Goal: Task Accomplishment & Management: Complete application form

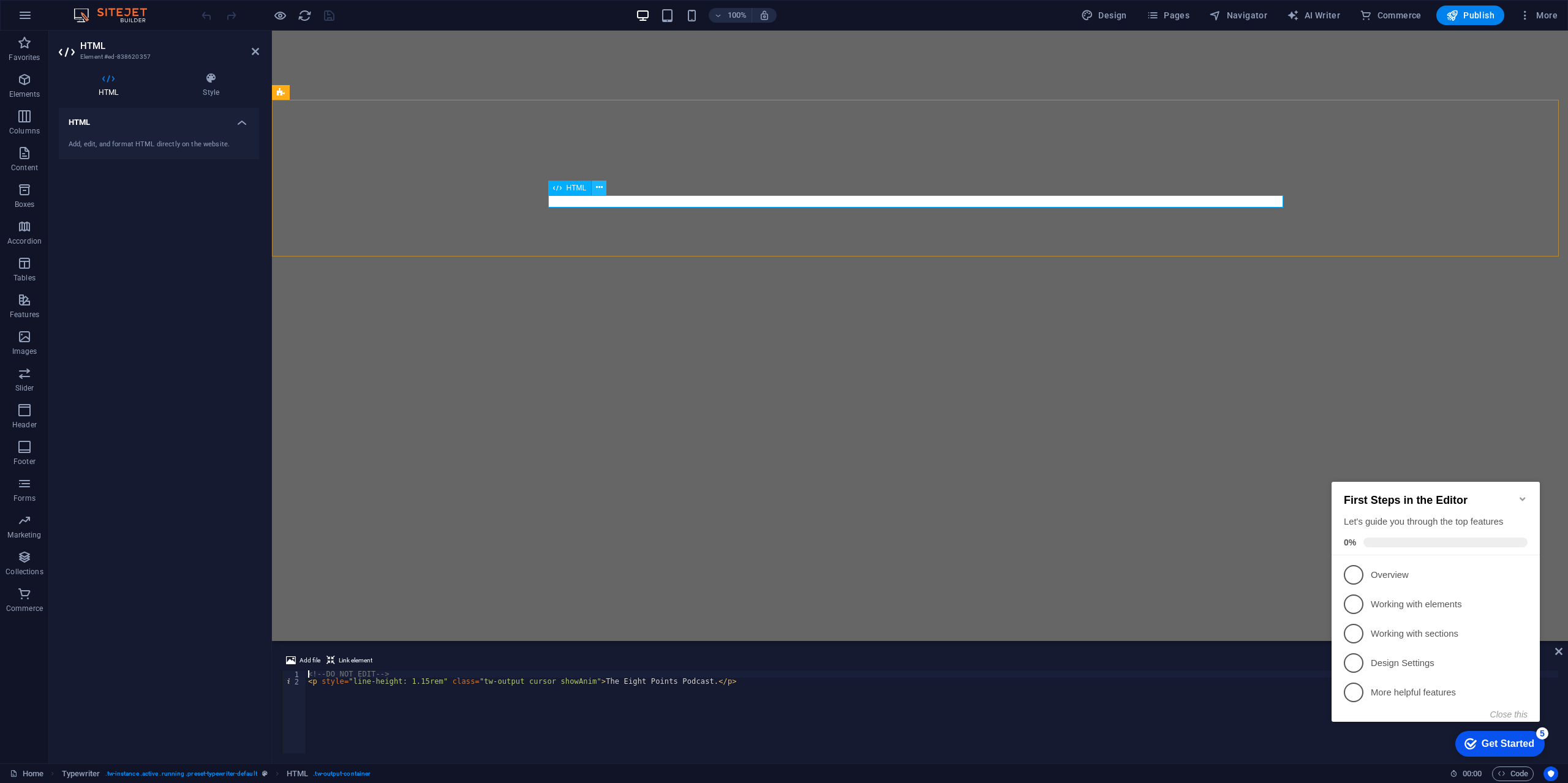
click at [596, 189] on icon at bounding box center [599, 187] width 7 height 13
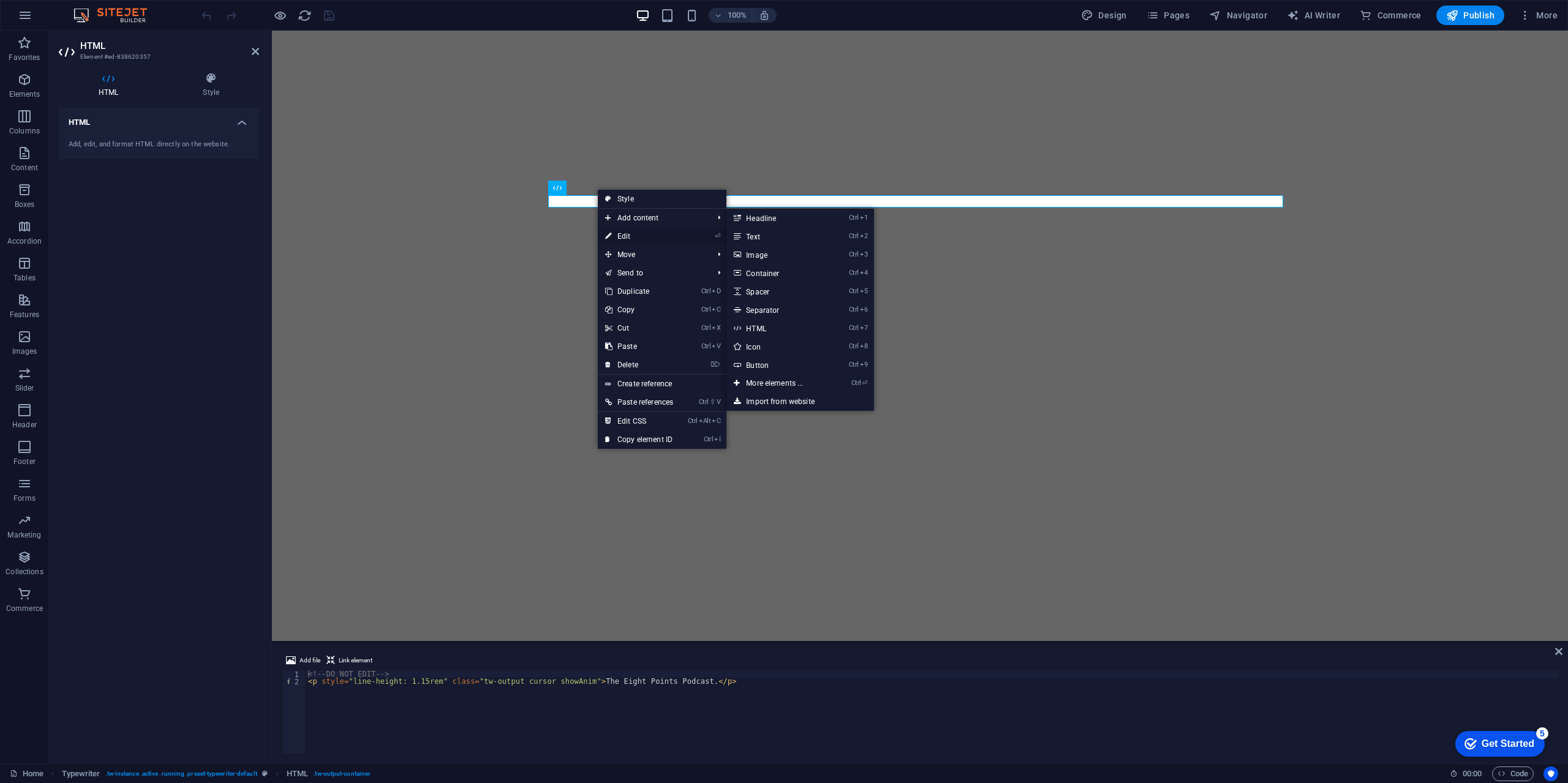
click at [628, 234] on link "⏎ Edit" at bounding box center [639, 236] width 83 height 18
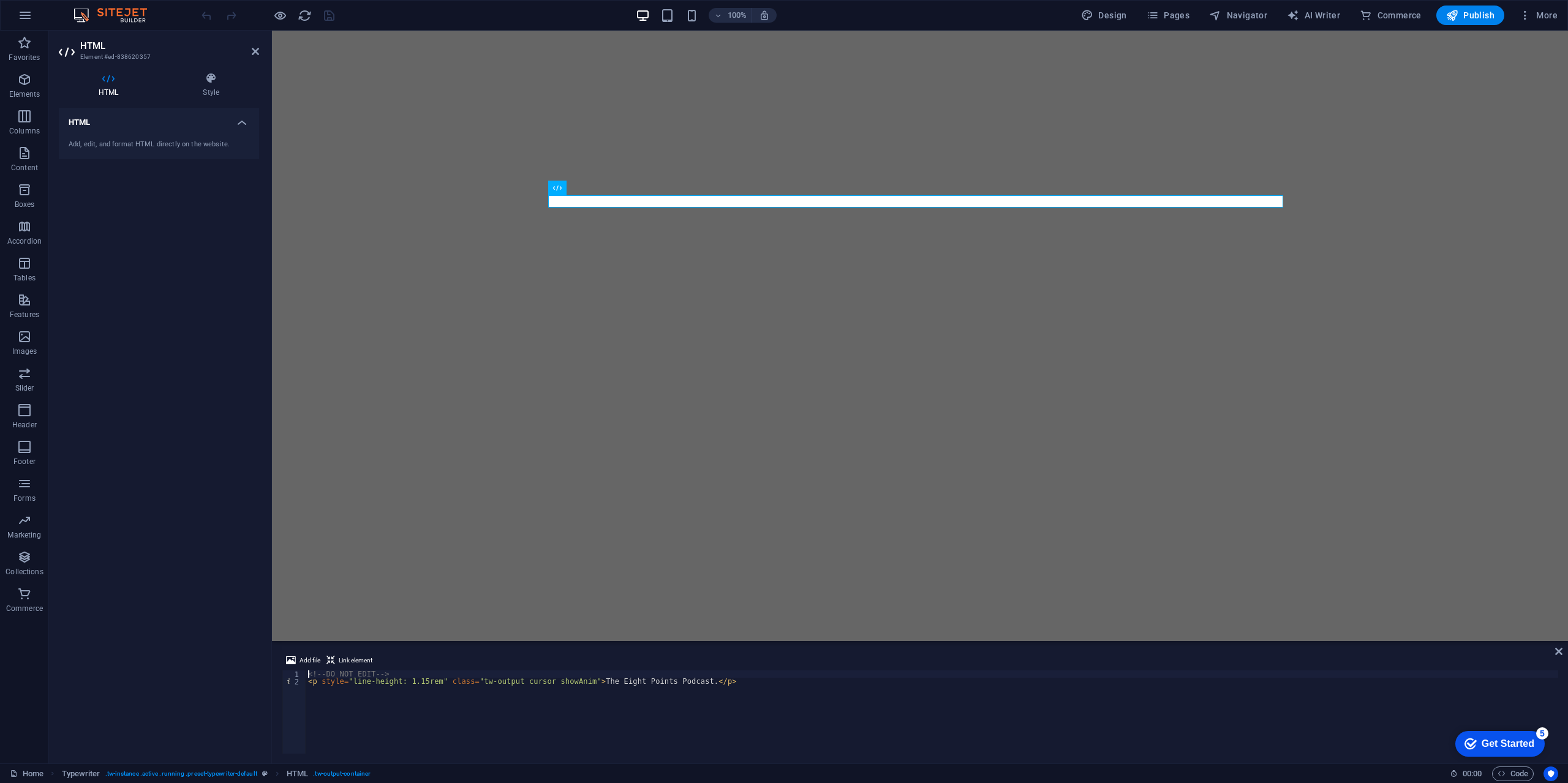
click at [259, 40] on aside "HTML Element #ed-838620357 HTML Style HTML Add, edit, and format HTML directly …" at bounding box center [160, 397] width 223 height 733
click at [253, 52] on icon at bounding box center [256, 51] width 8 height 10
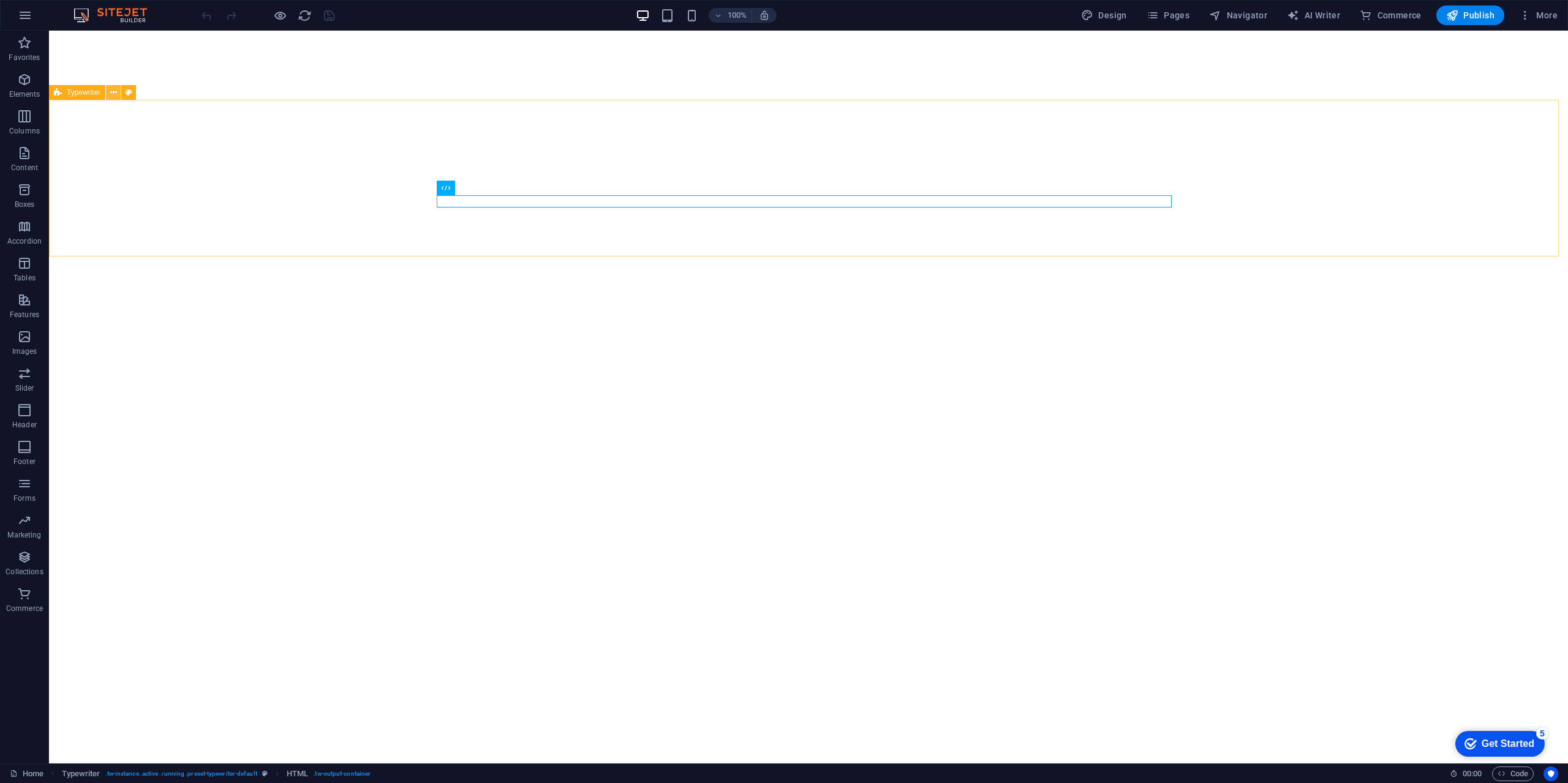
click at [110, 94] on icon at bounding box center [113, 93] width 7 height 13
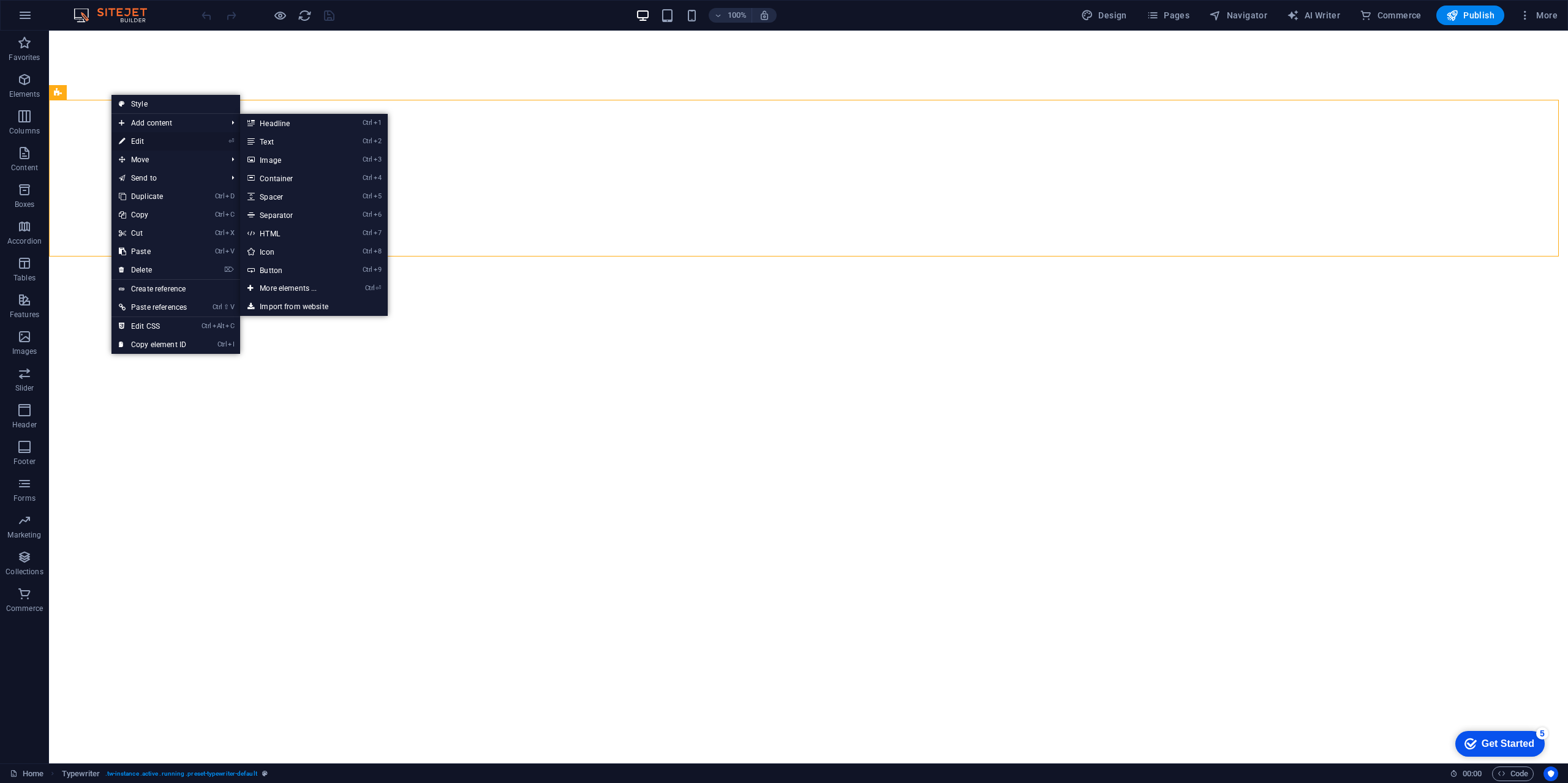
click at [147, 144] on link "⏎ Edit" at bounding box center [153, 141] width 83 height 18
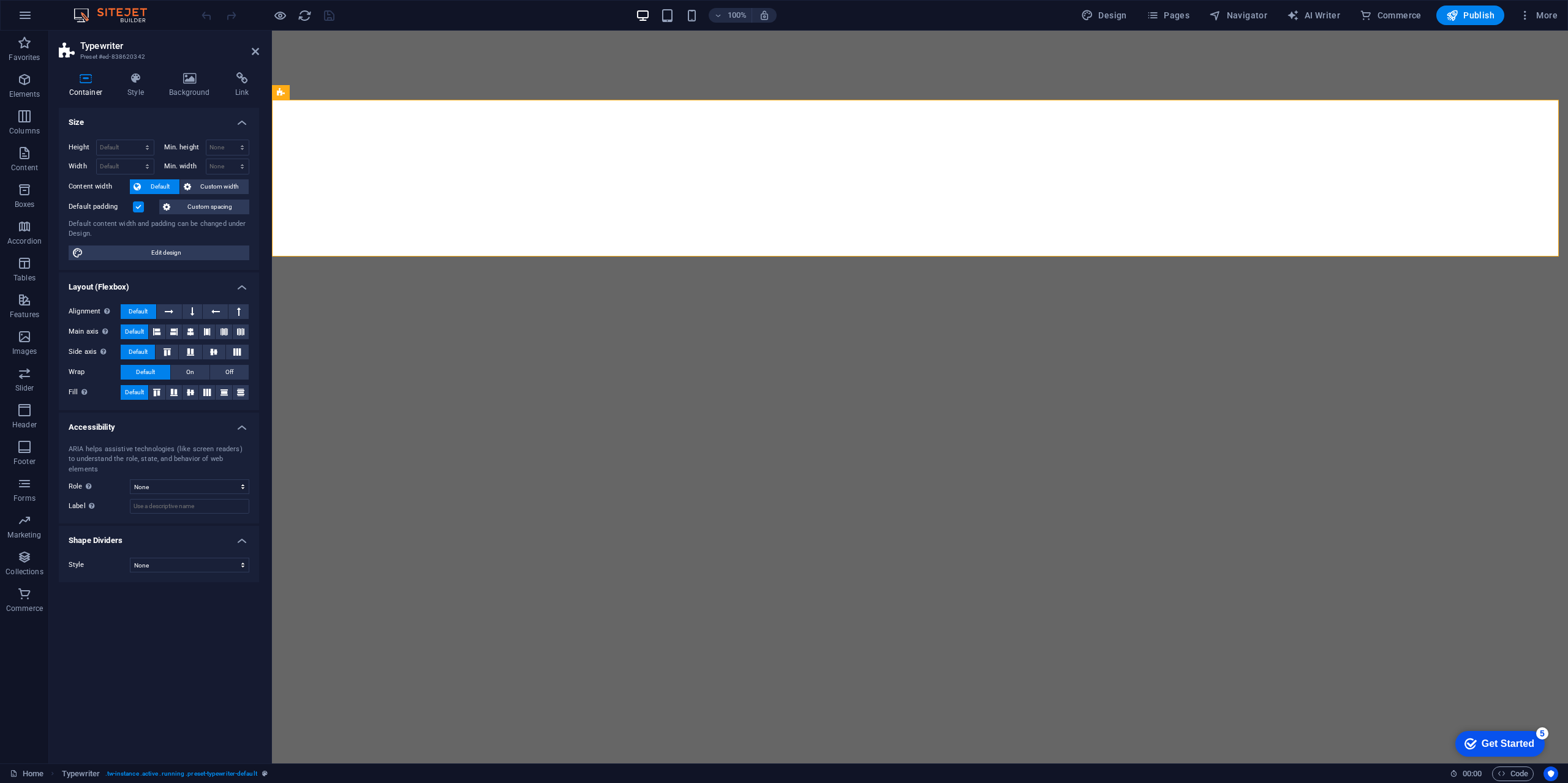
click at [142, 99] on div "Container Style Background Link Size Height Default px rem % vh vw Min. height …" at bounding box center [158, 413] width 200 height 681
click at [128, 94] on h4 "Style" at bounding box center [138, 85] width 42 height 26
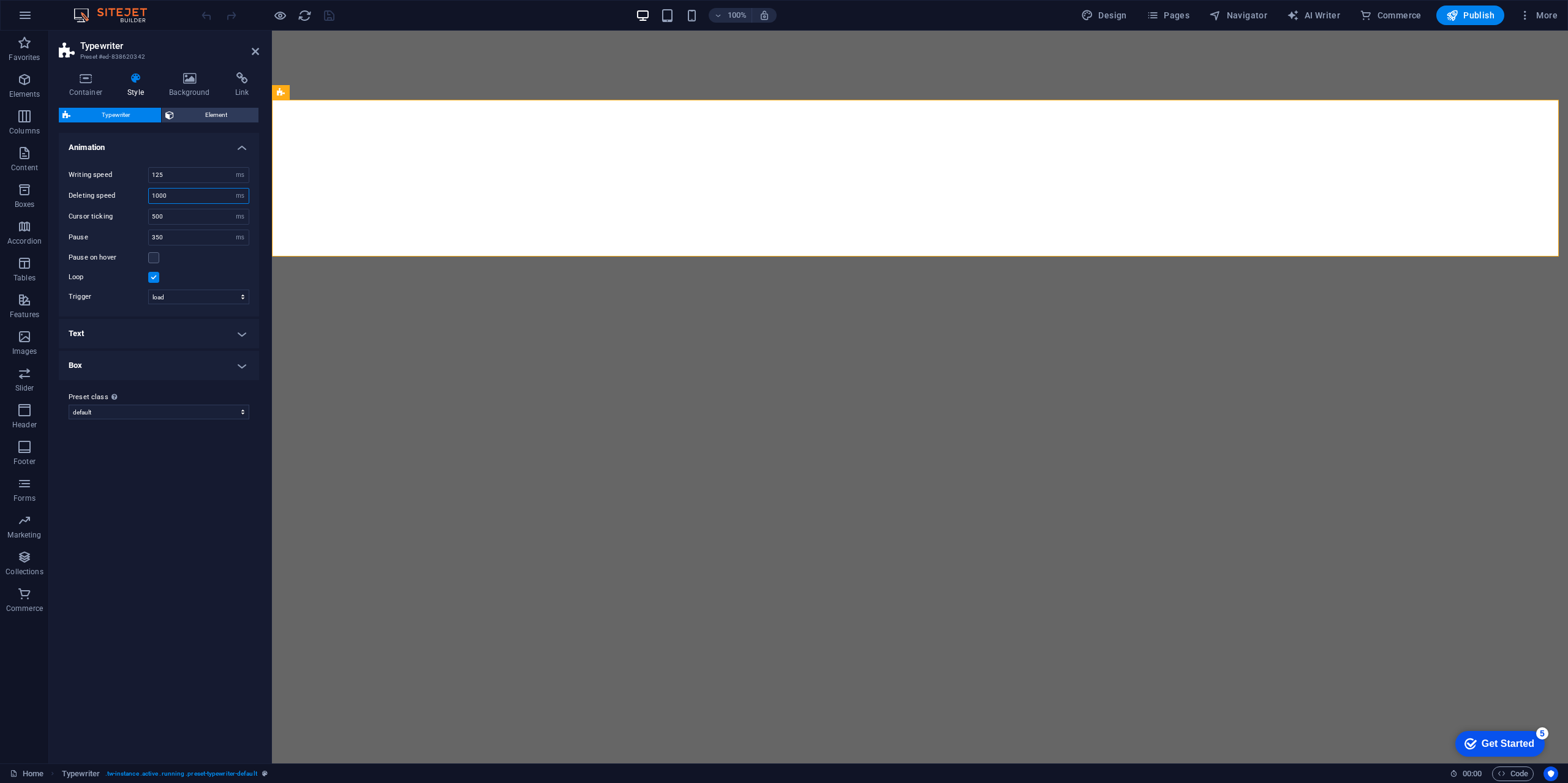
click at [195, 200] on input "1000" at bounding box center [198, 195] width 100 height 14
drag, startPoint x: 184, startPoint y: 200, endPoint x: 150, endPoint y: 201, distance: 34.0
click at [150, 201] on input "1000" at bounding box center [198, 195] width 100 height 14
click at [209, 540] on div "Variants Default Animation Writing speed 125 s ms Deleting speed 500 s ms Curso…" at bounding box center [158, 443] width 200 height 621
click at [197, 199] on input "500" at bounding box center [198, 195] width 100 height 14
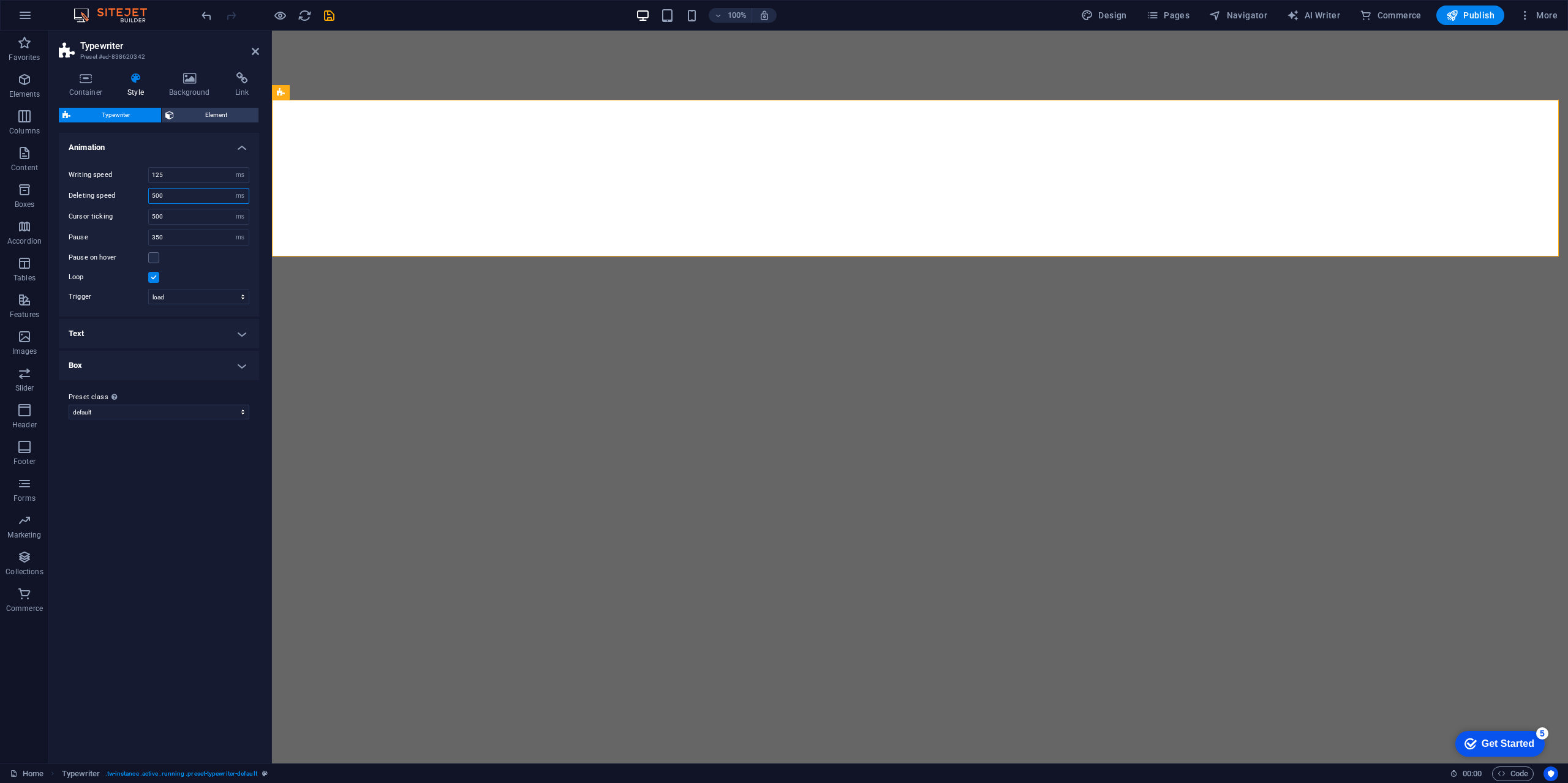
click at [197, 199] on input "500" at bounding box center [198, 195] width 100 height 14
type input "250"
click at [180, 475] on div "Variants Default Animation Writing speed 125 s ms Deleting speed 250 s ms Curso…" at bounding box center [158, 443] width 200 height 621
click at [214, 189] on input "250" at bounding box center [198, 195] width 100 height 14
click at [203, 213] on input "500" at bounding box center [198, 216] width 100 height 14
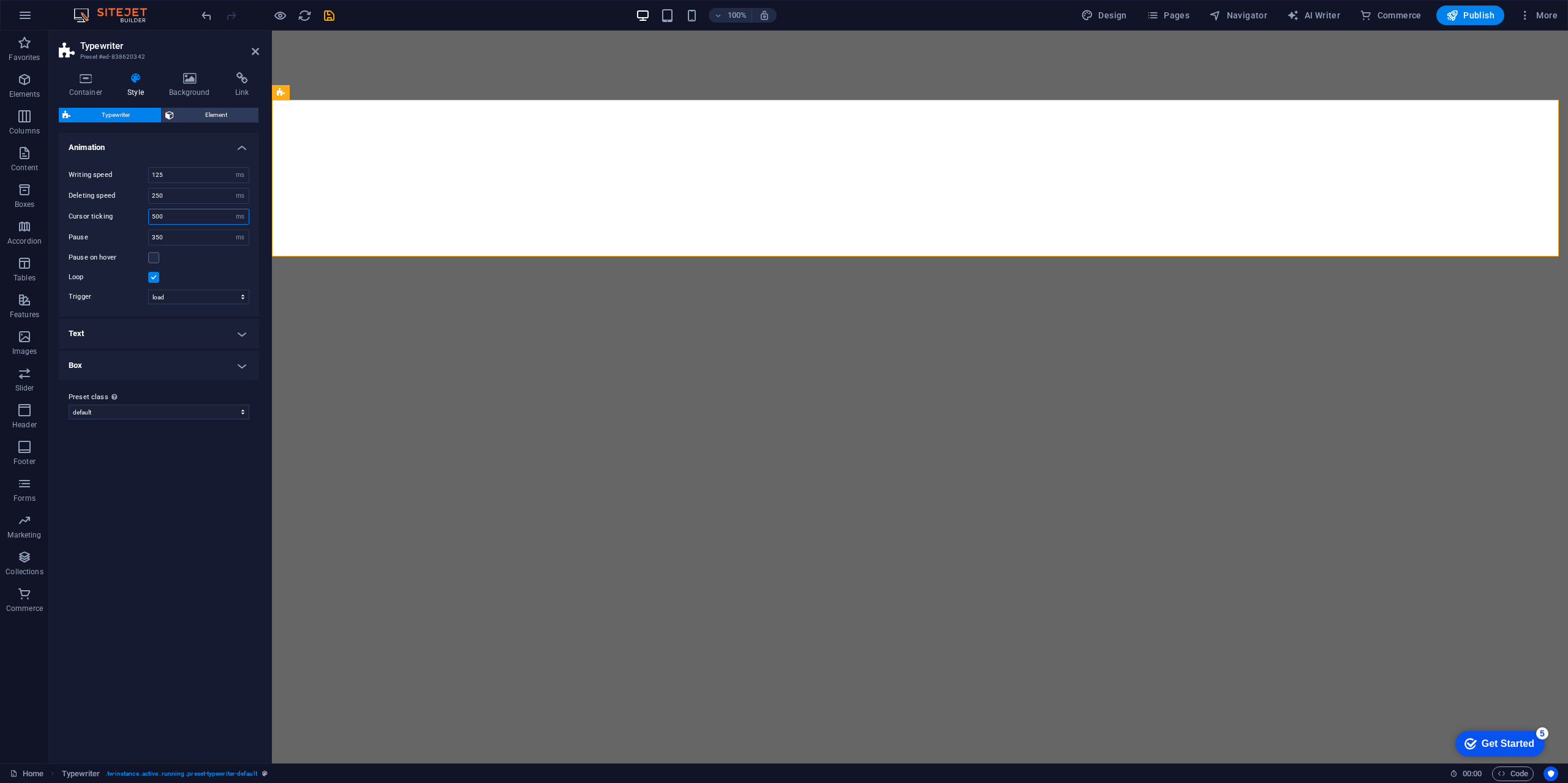
click at [203, 213] on input "500" at bounding box center [198, 216] width 100 height 14
type input "356"
click at [253, 483] on div "Variants Default Animation Writing speed 125 s ms Deleting speed 250 s ms Curso…" at bounding box center [158, 443] width 200 height 621
click at [198, 197] on input "250" at bounding box center [198, 195] width 100 height 14
click at [197, 178] on input "125" at bounding box center [198, 175] width 100 height 14
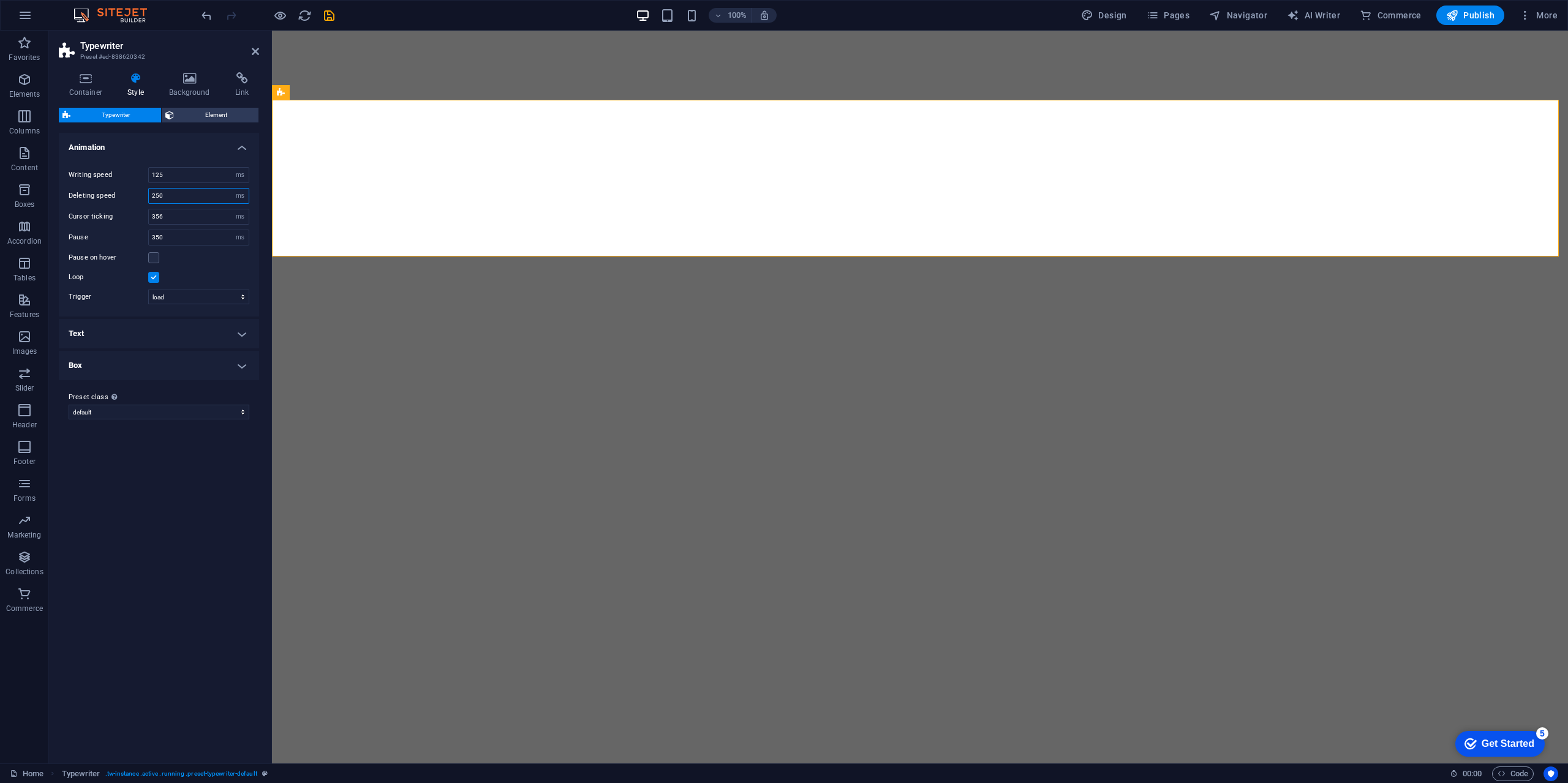
click at [193, 189] on input "250" at bounding box center [198, 195] width 100 height 14
click at [195, 199] on input "250" at bounding box center [198, 195] width 100 height 14
type input "150"
click at [164, 528] on div "Variants Default Animation Writing speed 125 s ms Deleting speed 150 s ms Curso…" at bounding box center [158, 443] width 200 height 621
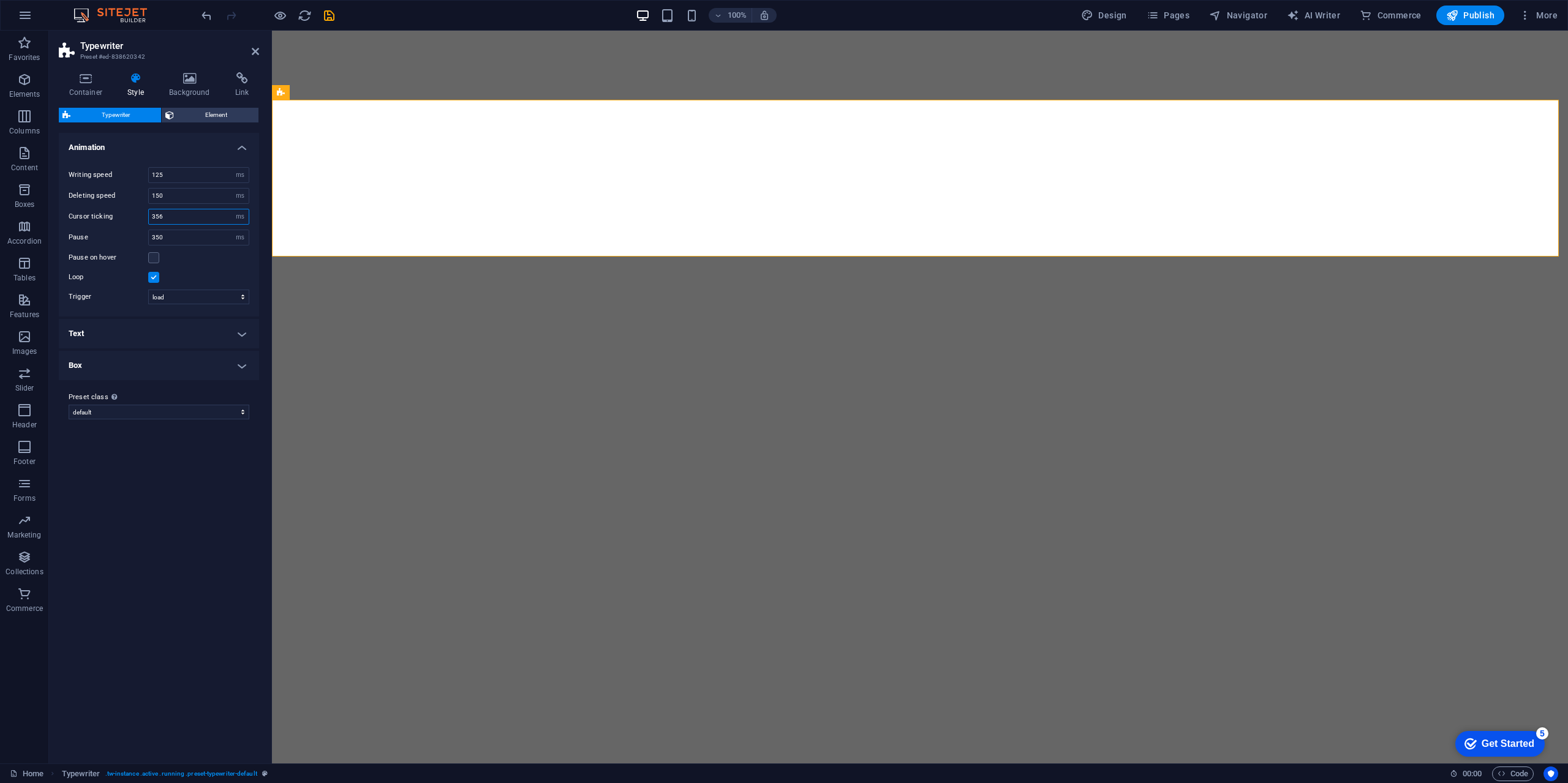
click at [195, 216] on input "356" at bounding box center [198, 216] width 100 height 14
type input "250"
click at [163, 505] on div "Variants Default Animation Writing speed 125 s ms Deleting speed 150 s ms Curso…" at bounding box center [158, 443] width 200 height 621
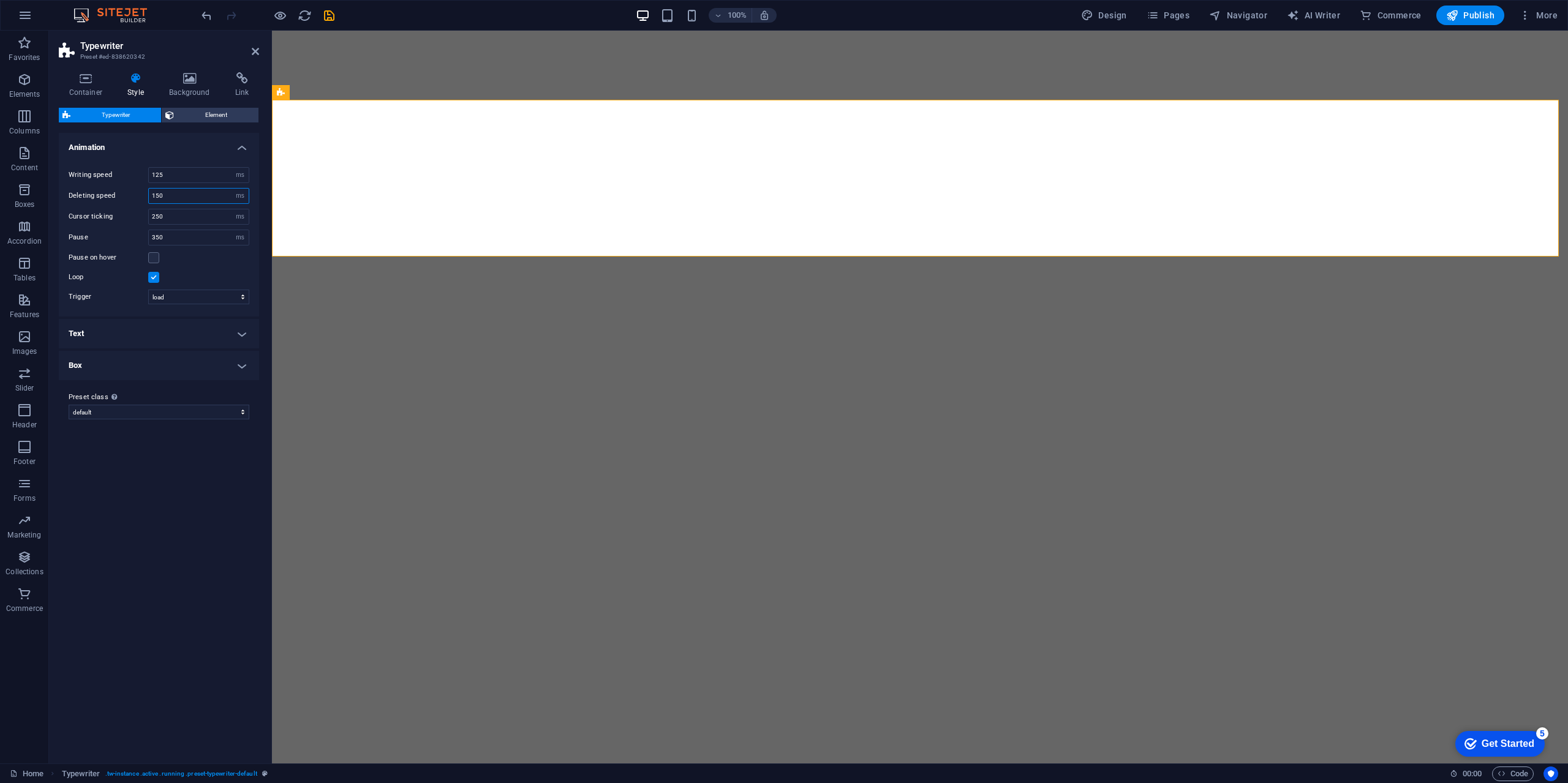
click at [193, 195] on input "150" at bounding box center [198, 195] width 100 height 14
drag, startPoint x: 158, startPoint y: 547, endPoint x: 162, endPoint y: 502, distance: 45.2
click at [158, 546] on div "Variants Default Animation Writing speed 125 s ms Deleting speed 150 s ms Curso…" at bounding box center [158, 443] width 200 height 621
click at [190, 241] on input "350" at bounding box center [198, 237] width 100 height 14
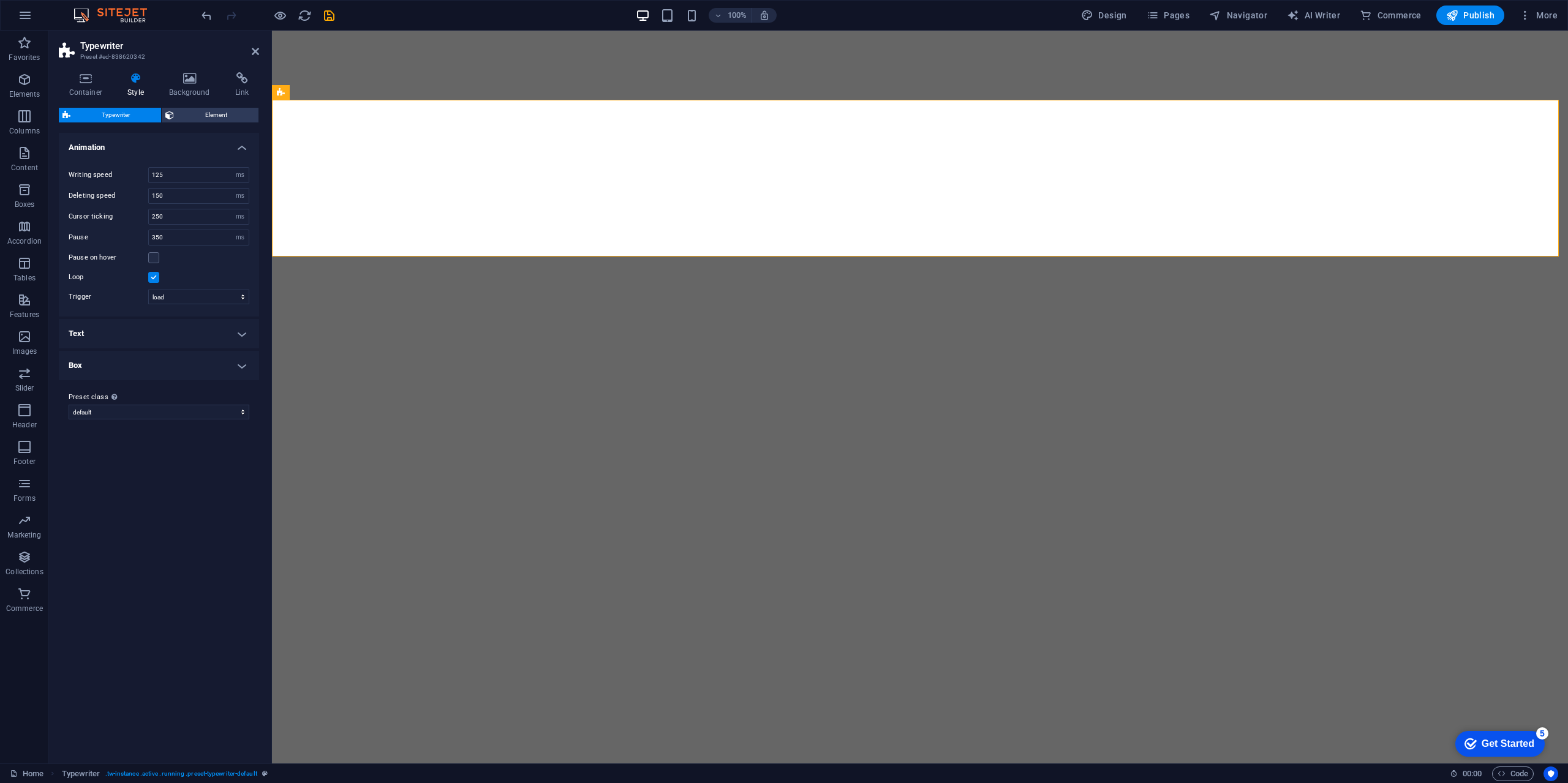
click at [205, 464] on div "Variants Default Animation Writing speed 125 s ms Deleting speed 150 s ms Curso…" at bounding box center [158, 443] width 200 height 621
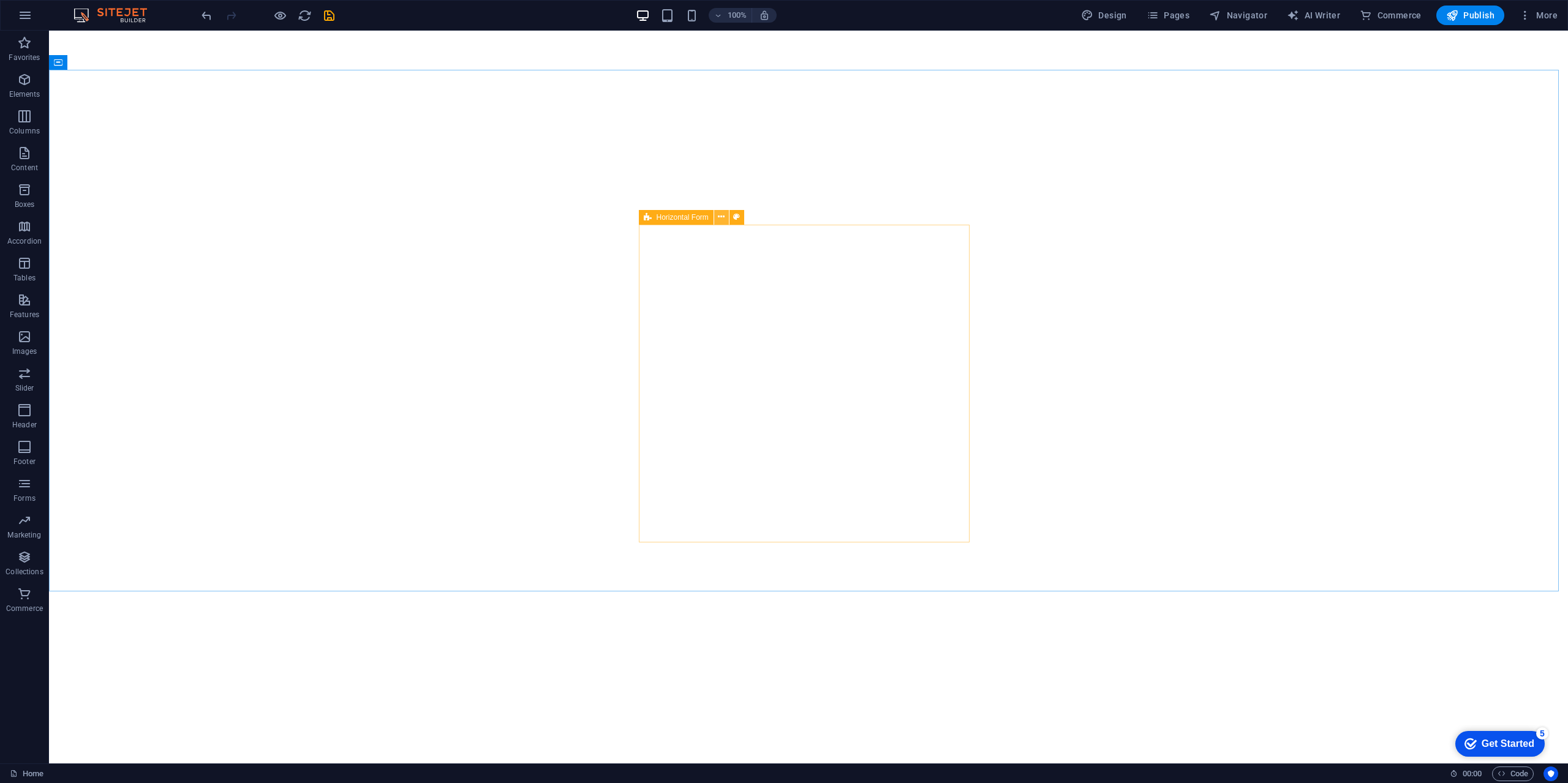
click at [722, 217] on icon at bounding box center [721, 217] width 7 height 13
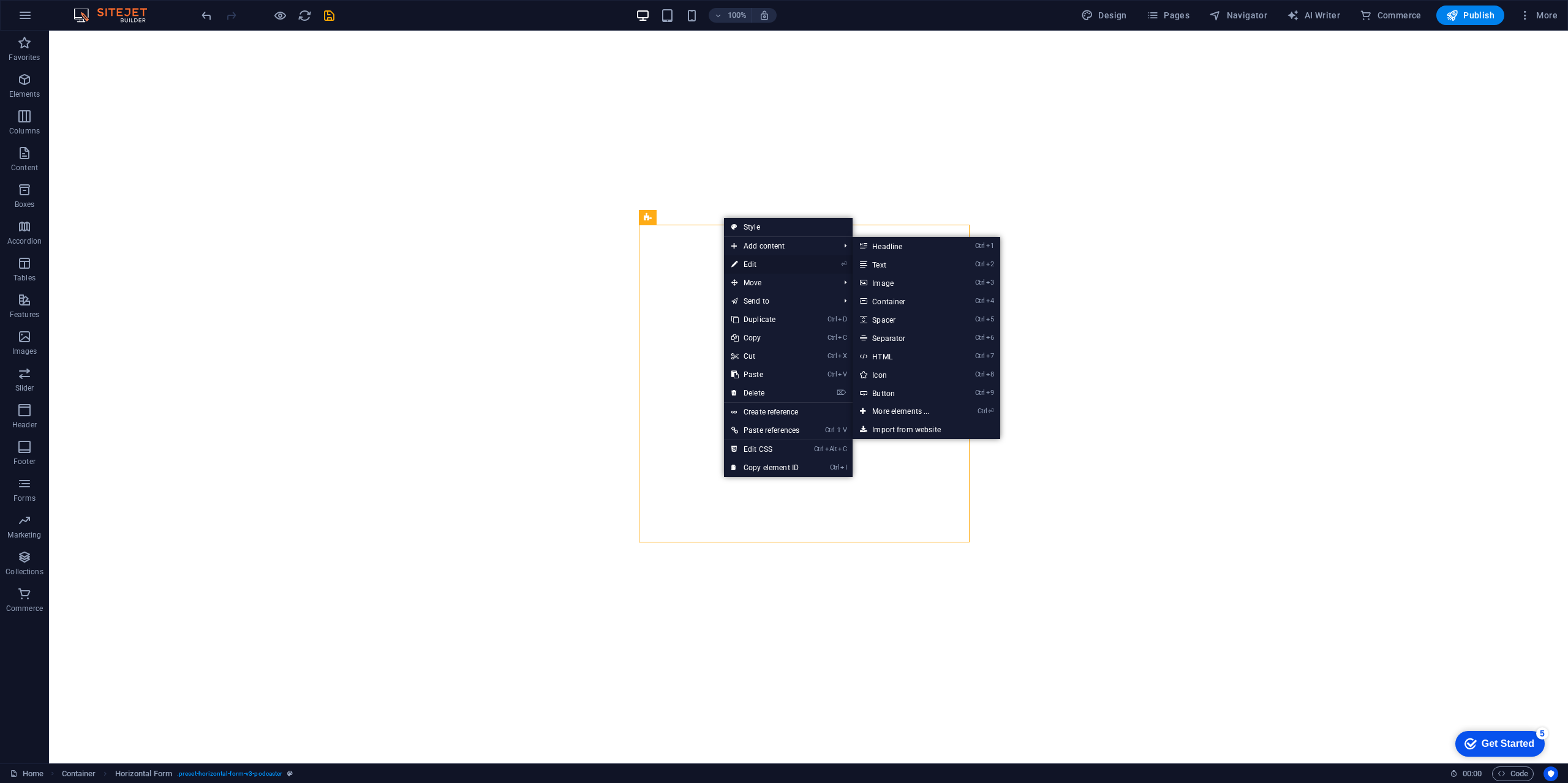
click at [737, 262] on icon at bounding box center [735, 265] width 6 height 18
select select "px"
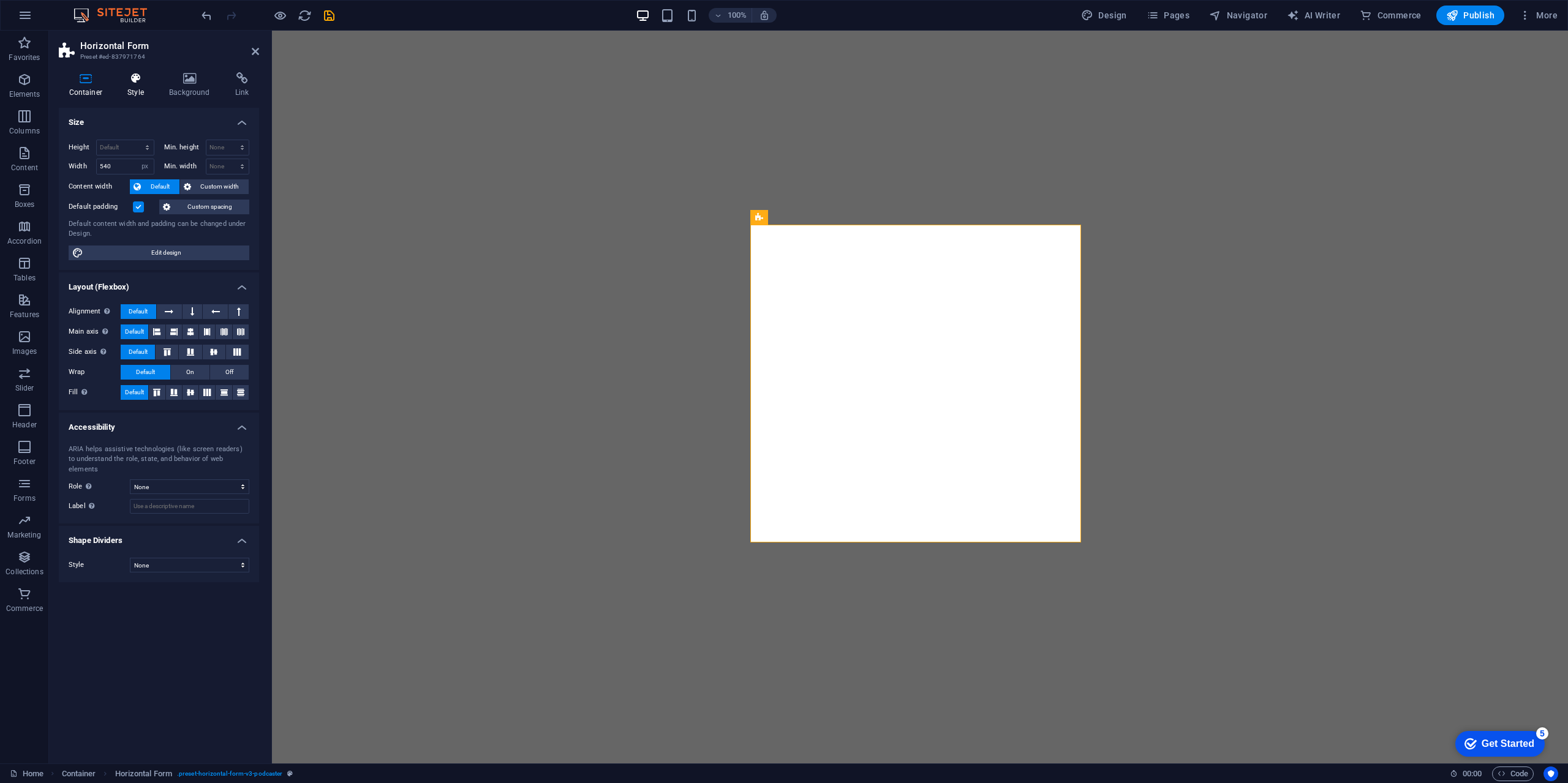
click at [155, 90] on h4 "Style" at bounding box center [138, 85] width 42 height 26
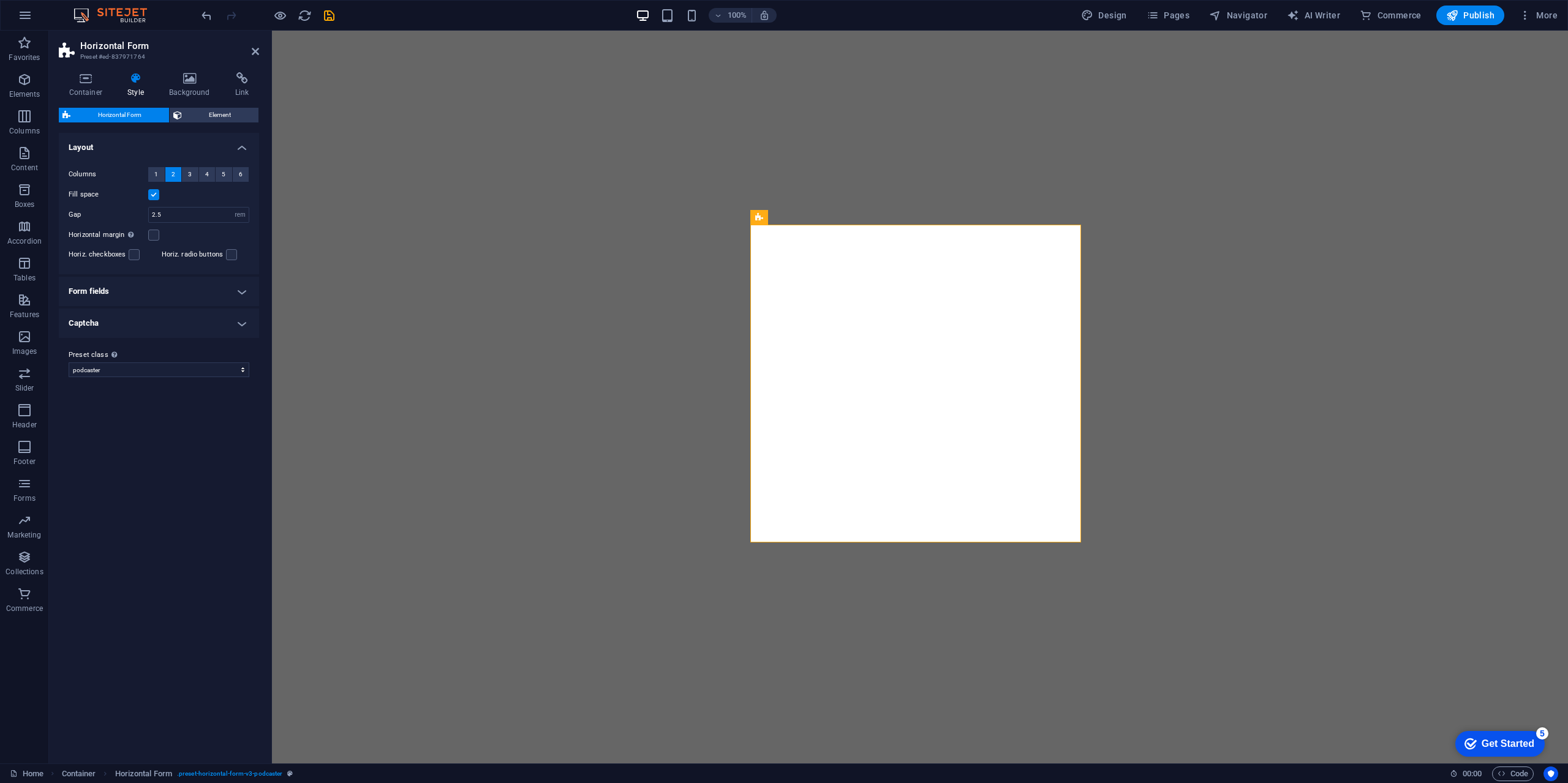
click at [210, 293] on h4 "Form fields" at bounding box center [158, 291] width 200 height 30
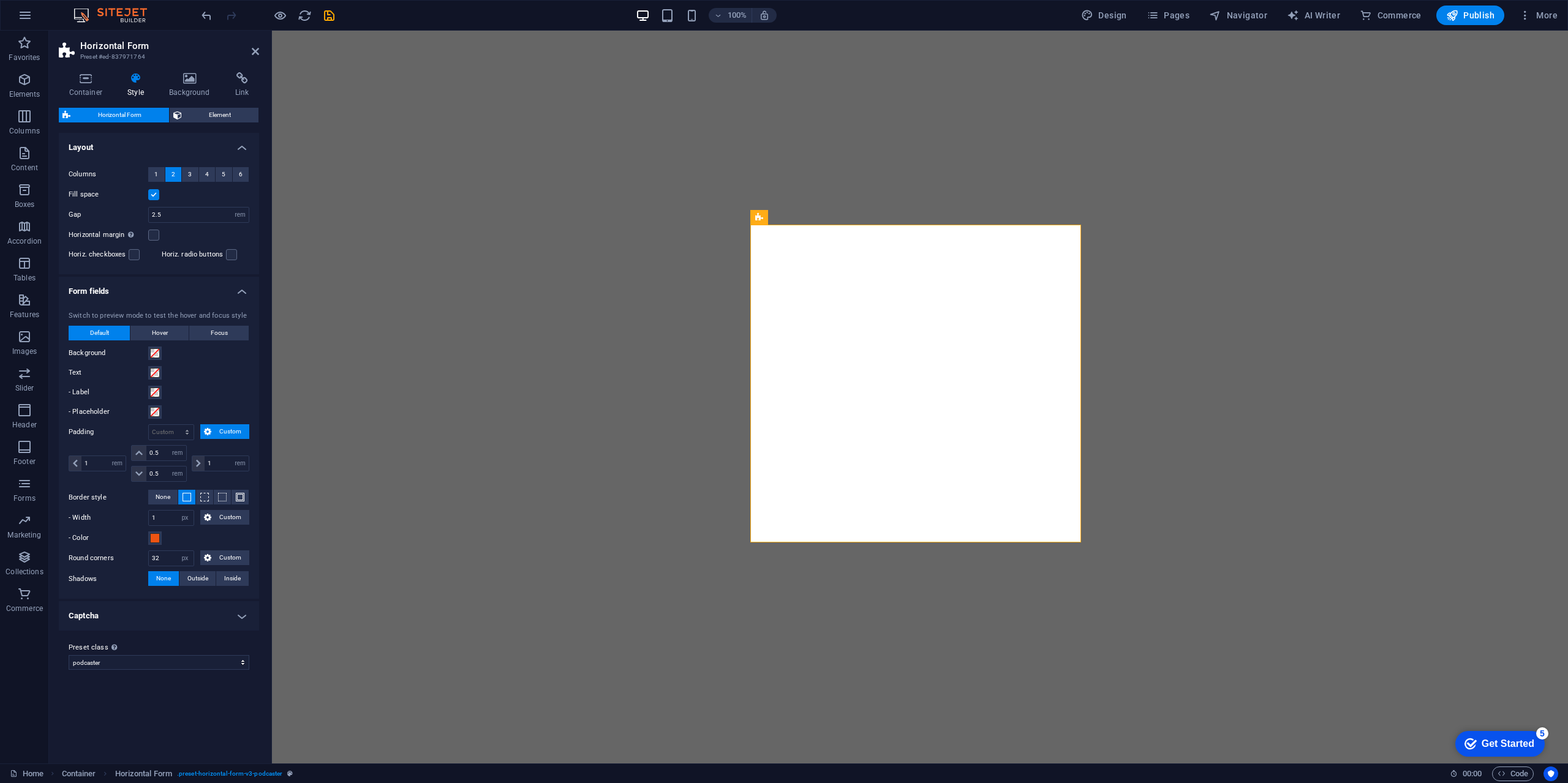
click at [218, 288] on h4 "Form fields" at bounding box center [158, 287] width 200 height 22
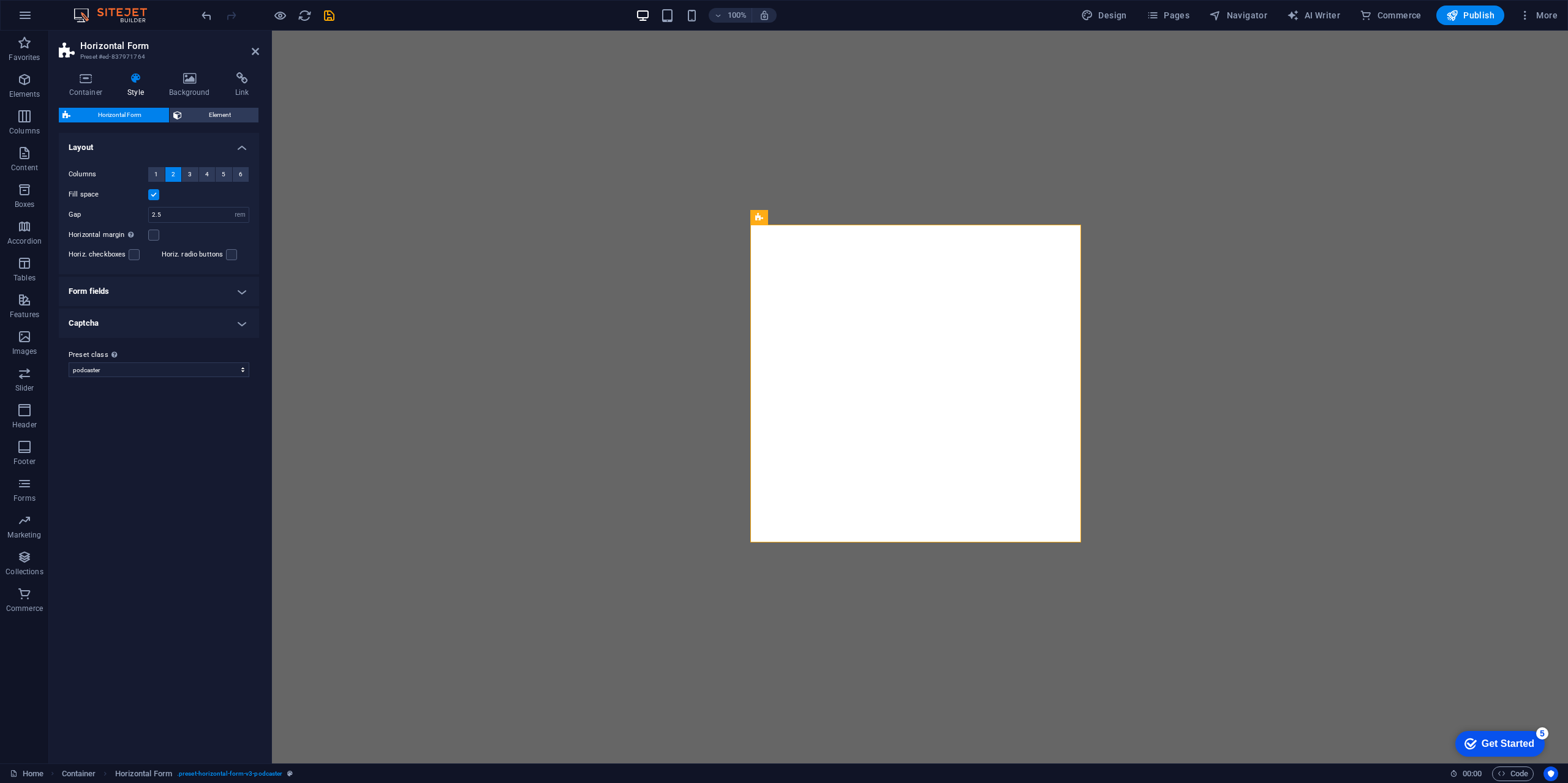
click at [220, 335] on h4 "Captcha" at bounding box center [158, 323] width 200 height 30
click at [219, 329] on h4 "Captcha" at bounding box center [158, 319] width 200 height 22
click at [195, 89] on h4 "Background" at bounding box center [192, 85] width 66 height 26
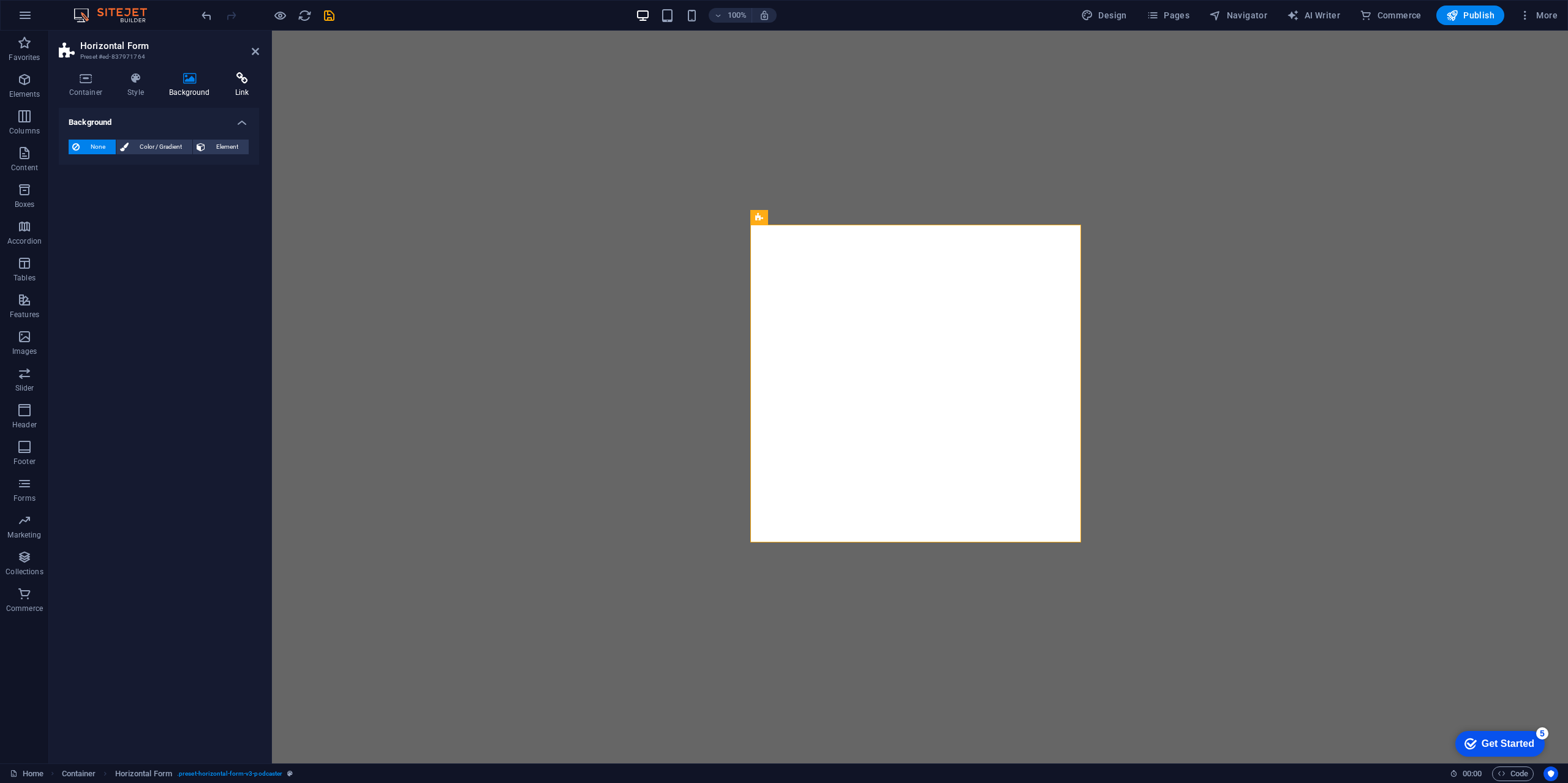
click at [243, 82] on icon at bounding box center [242, 78] width 34 height 12
click at [219, 163] on span "Email" at bounding box center [229, 162] width 32 height 14
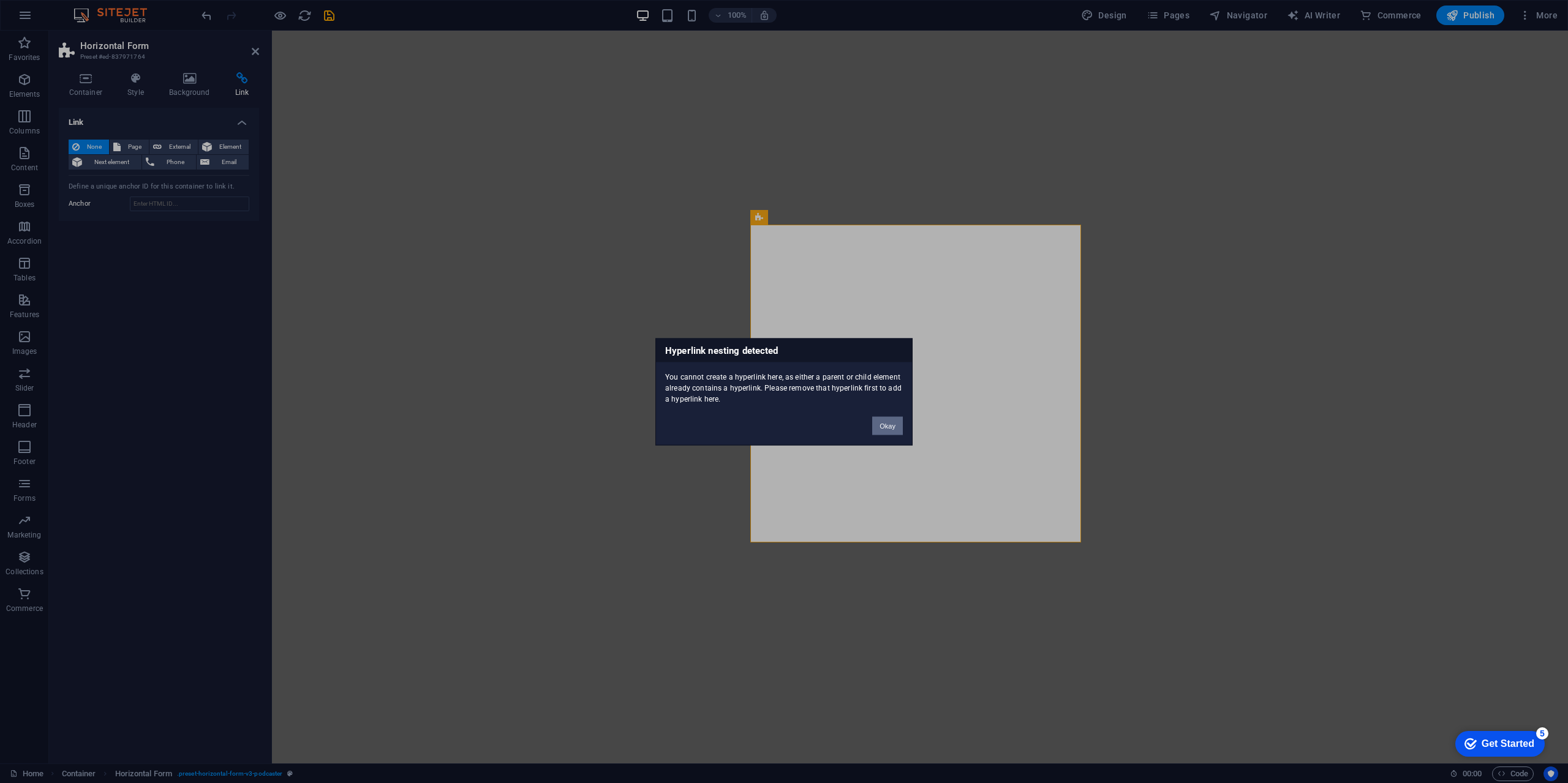
click at [889, 426] on button "Okay" at bounding box center [887, 426] width 30 height 18
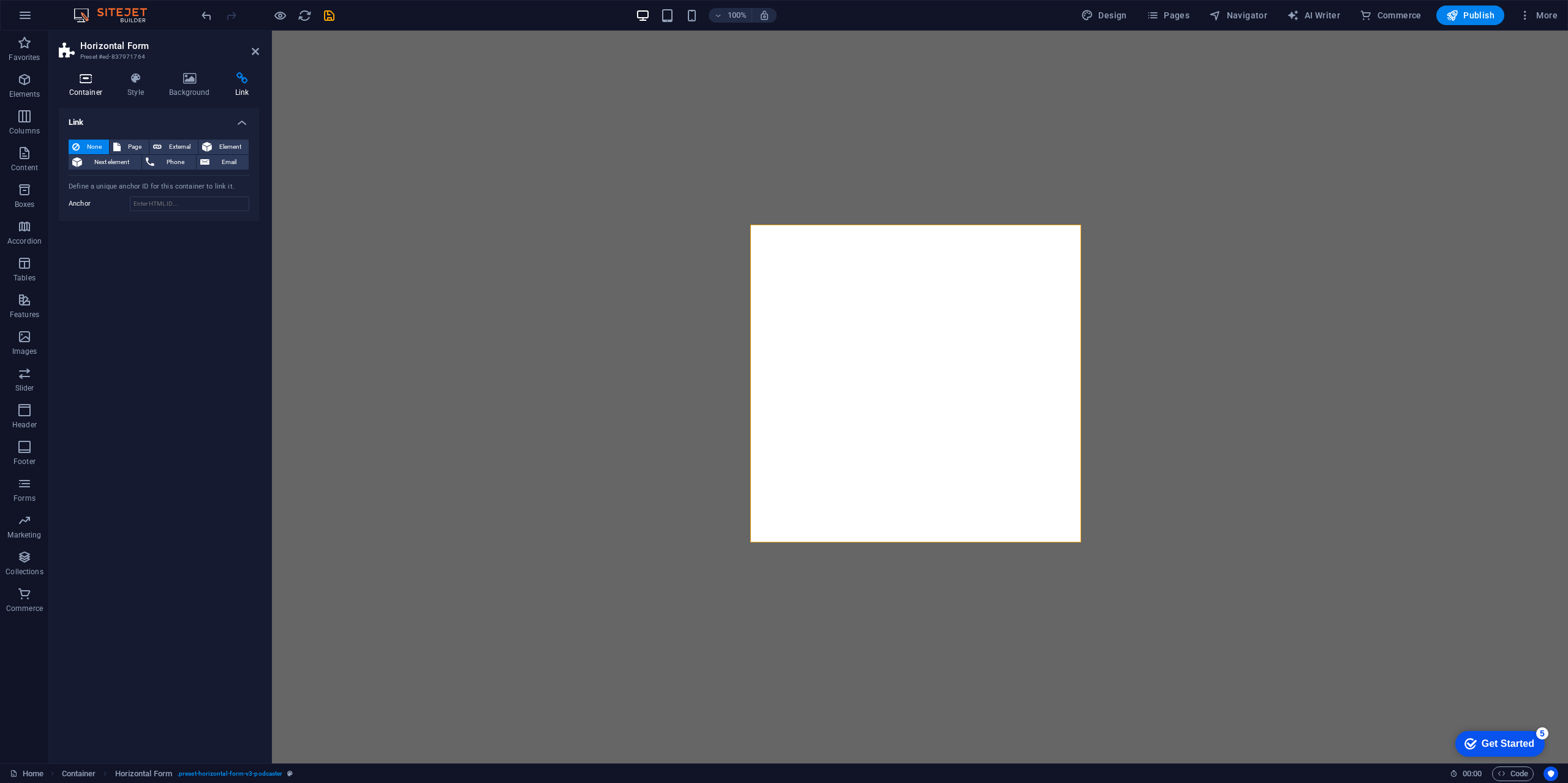
click at [85, 83] on icon at bounding box center [85, 78] width 54 height 12
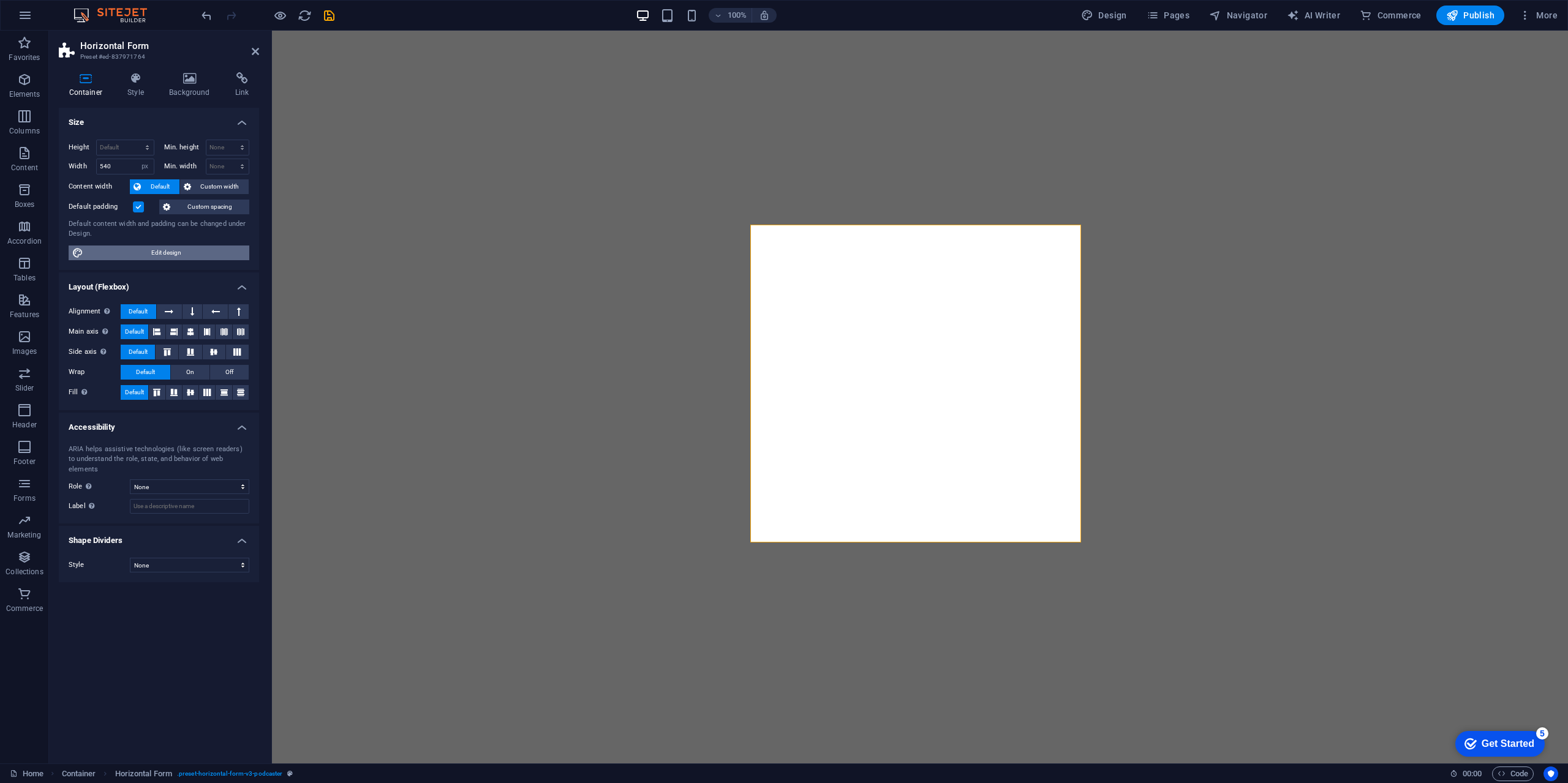
click at [203, 251] on span "Edit design" at bounding box center [166, 252] width 159 height 14
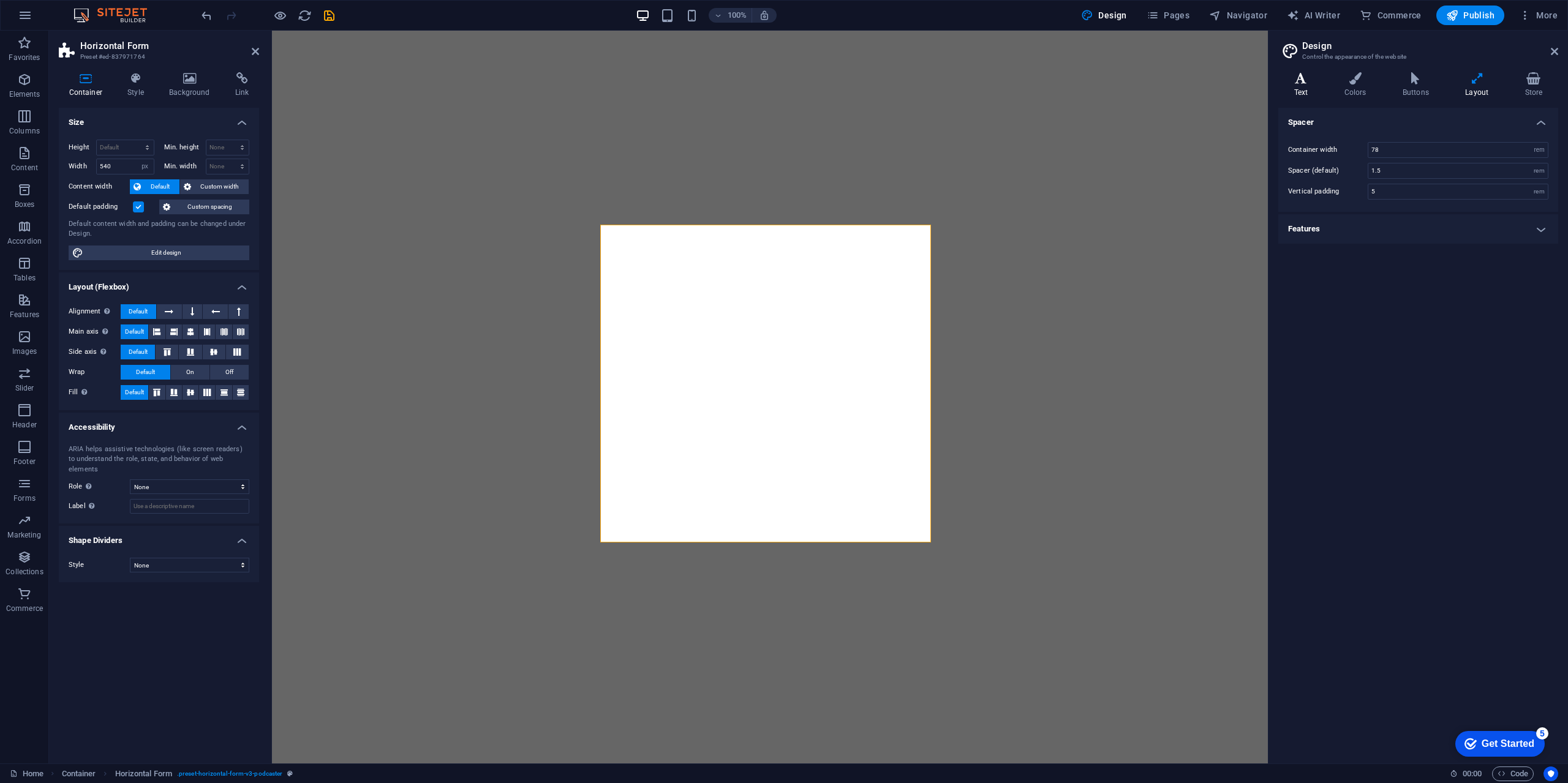
click at [1308, 84] on icon at bounding box center [1301, 78] width 46 height 12
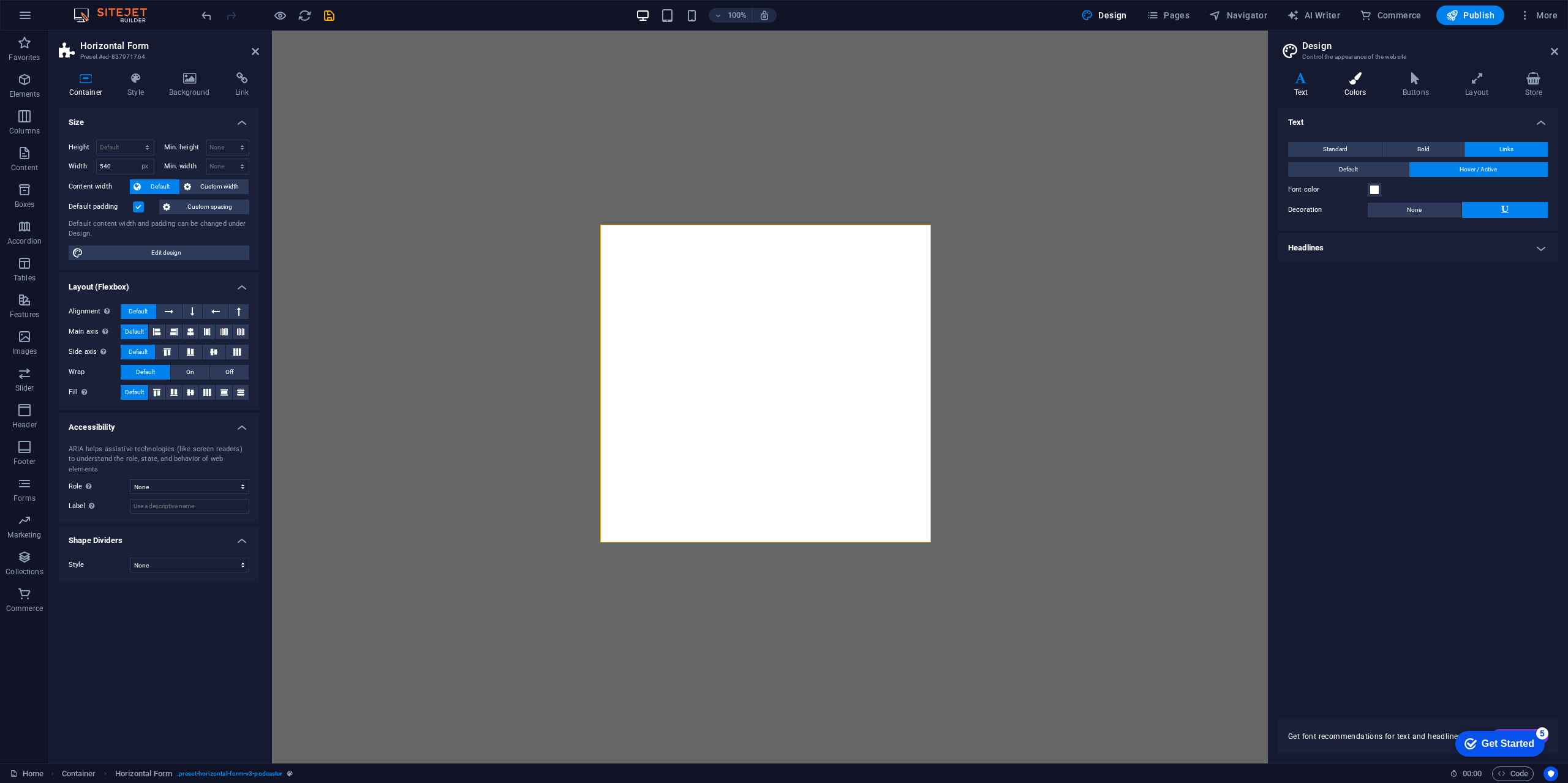
click at [1374, 96] on h4 "Colors" at bounding box center [1357, 85] width 59 height 26
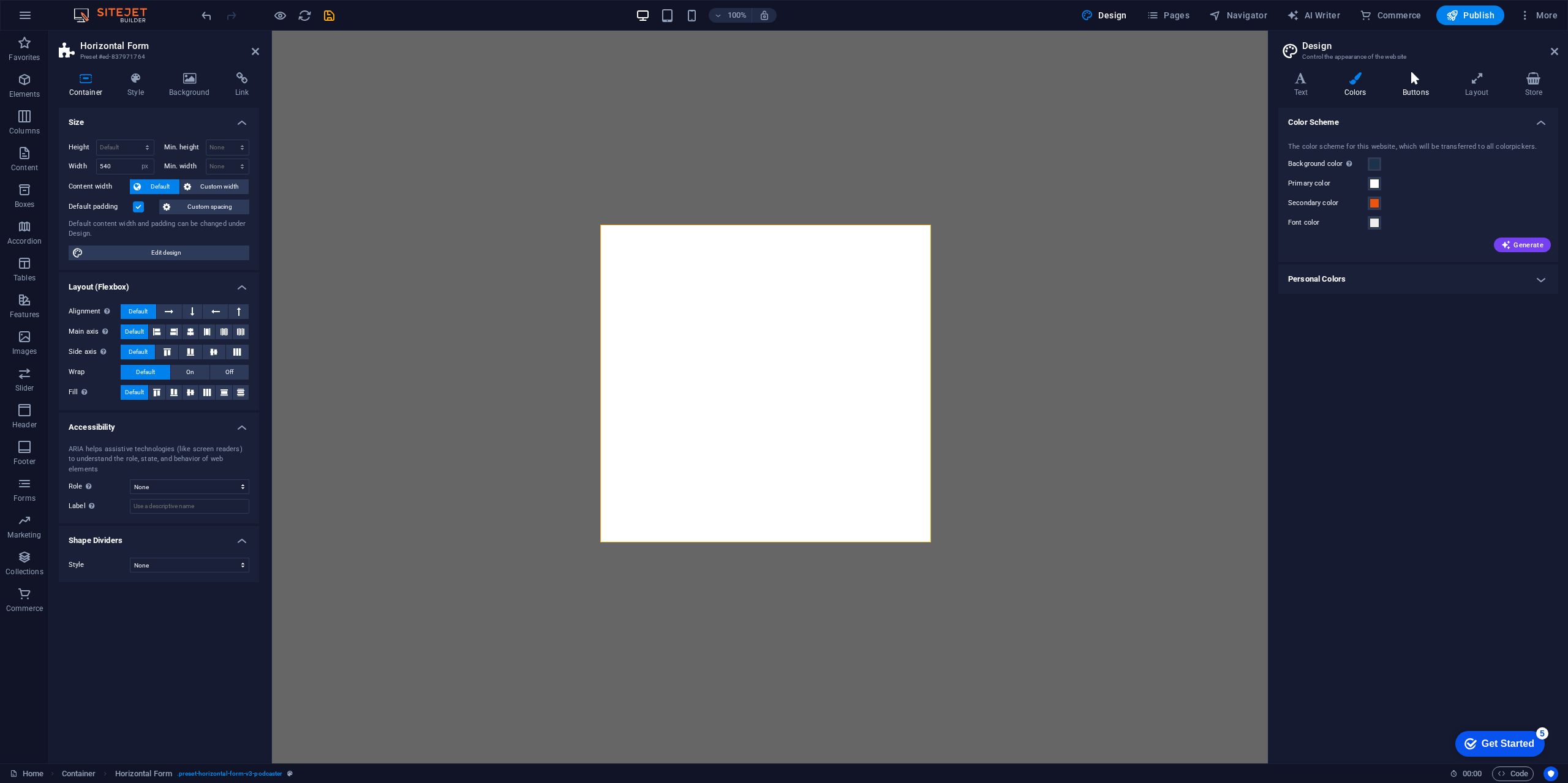
click at [1418, 87] on h4 "Buttons" at bounding box center [1417, 85] width 62 height 26
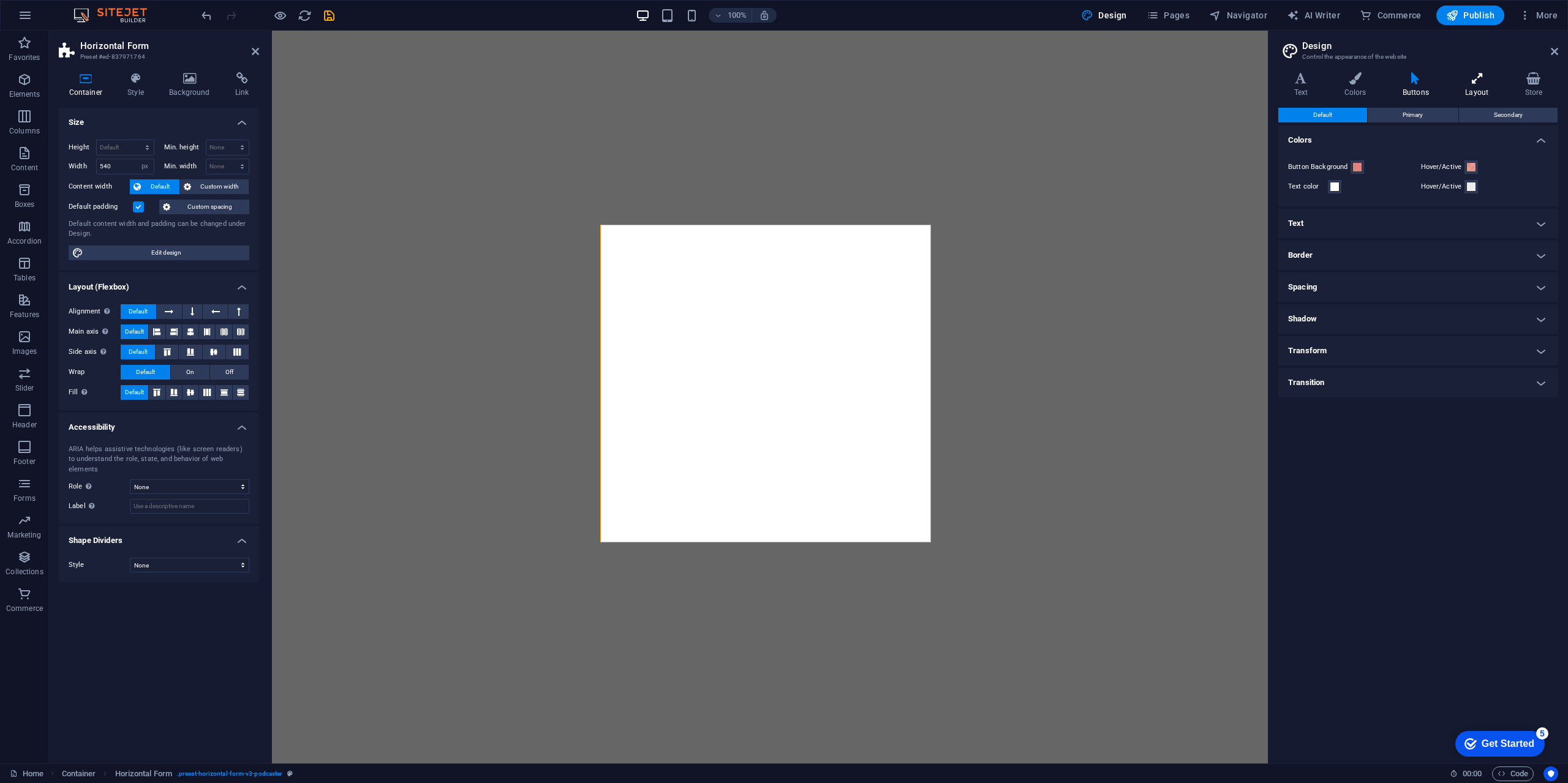
click at [1478, 86] on h4 "Layout" at bounding box center [1479, 85] width 59 height 26
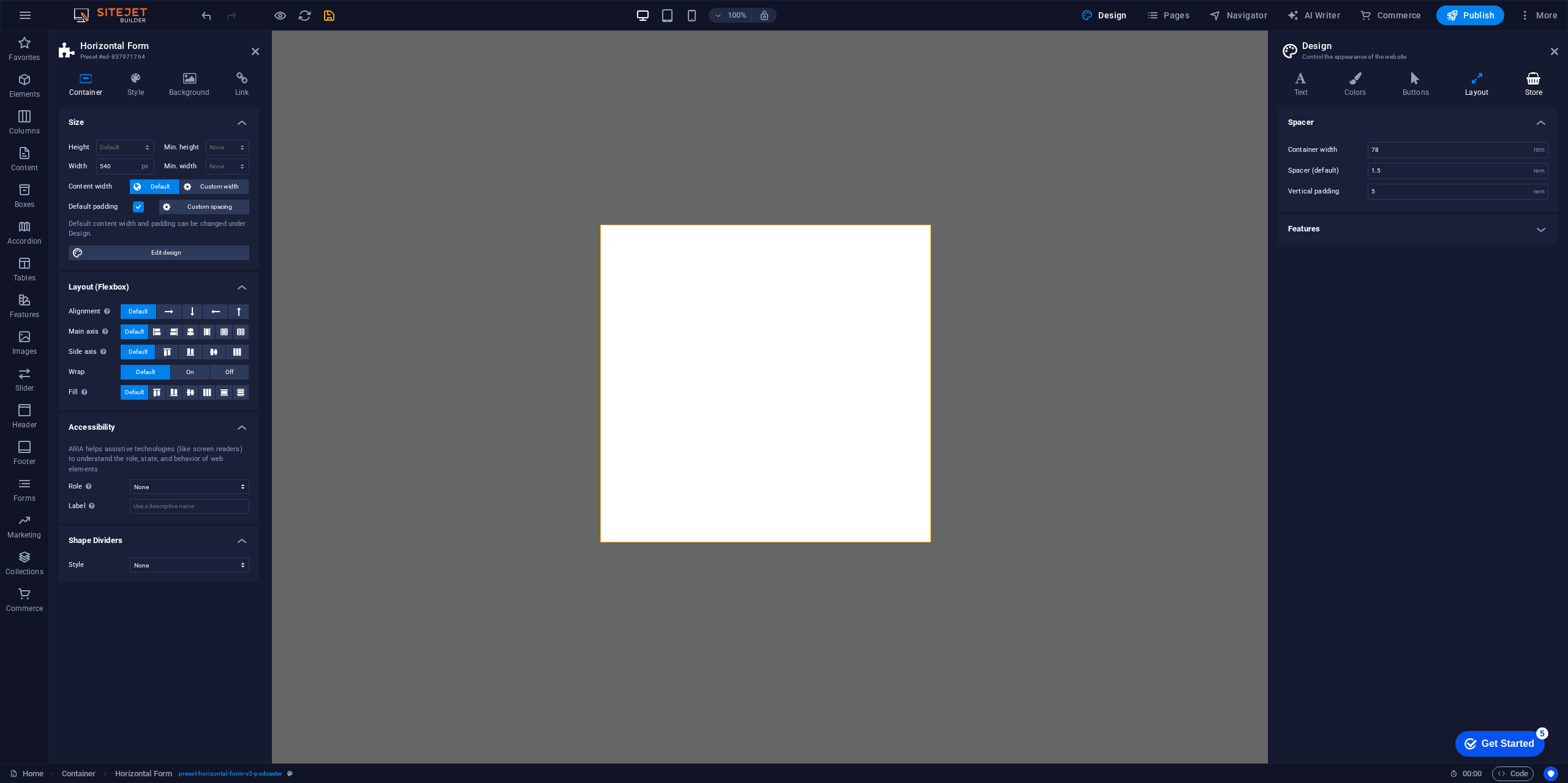
click at [1528, 87] on h4 "Store" at bounding box center [1534, 85] width 49 height 26
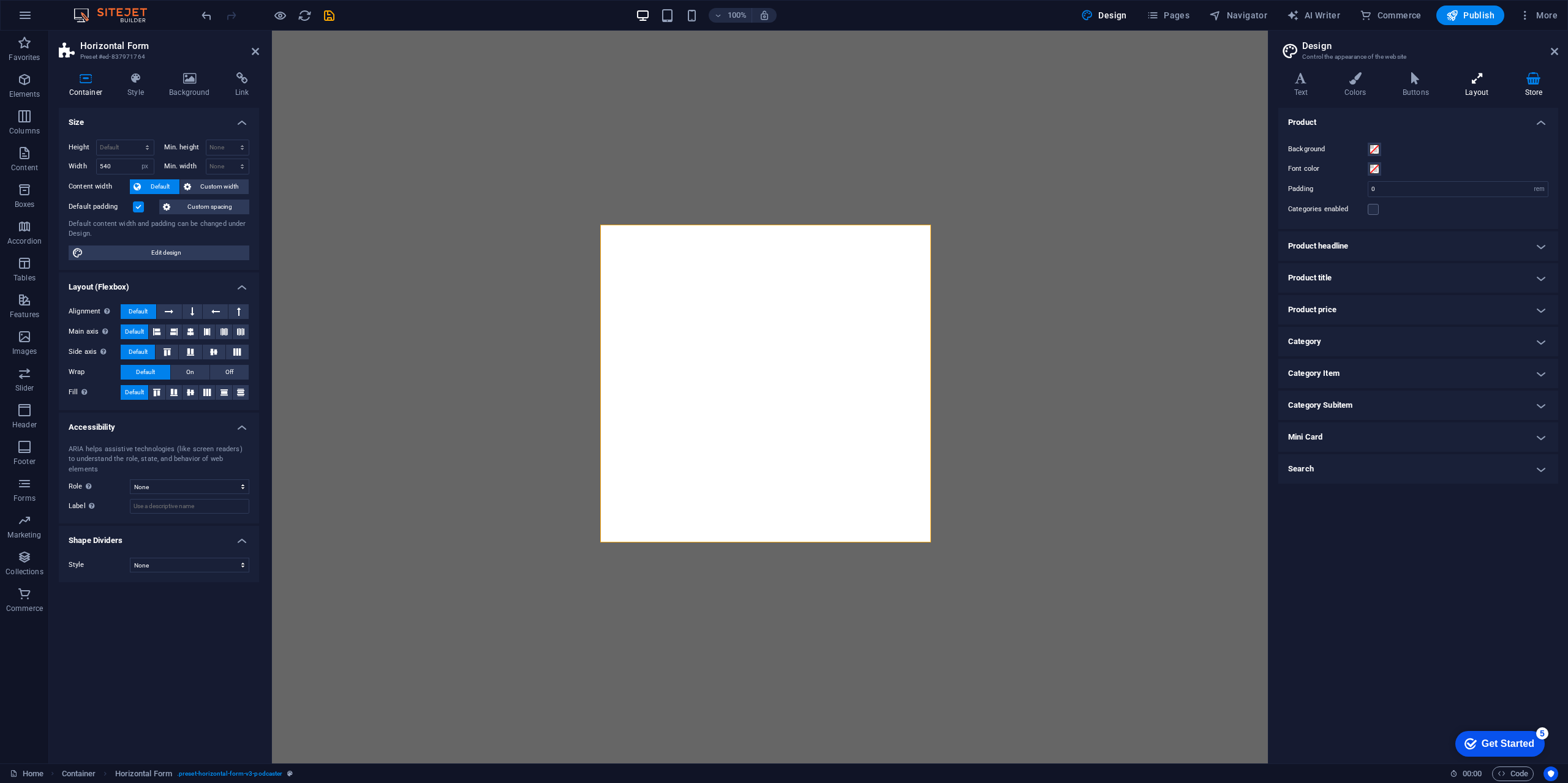
click at [1481, 90] on h4 "Layout" at bounding box center [1479, 85] width 59 height 26
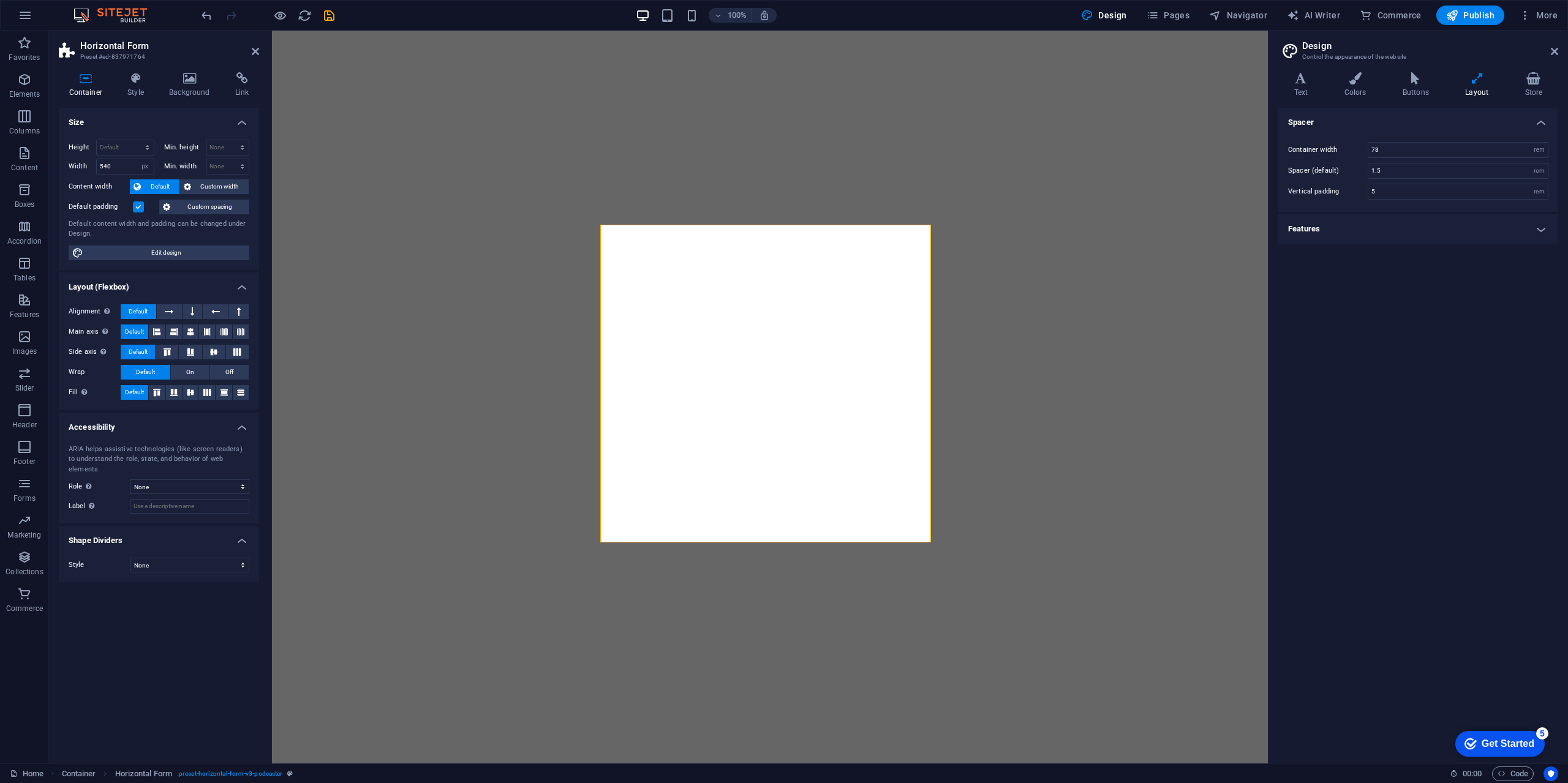
click at [1342, 224] on h4 "Features" at bounding box center [1418, 229] width 280 height 30
click at [1399, 222] on h4 "Features" at bounding box center [1418, 225] width 280 height 22
click at [1567, 80] on div "Variants Text Colors Buttons Layout Store Text Standard Bold Links Font color F…" at bounding box center [1418, 413] width 300 height 701
click at [1541, 82] on icon at bounding box center [1534, 78] width 49 height 12
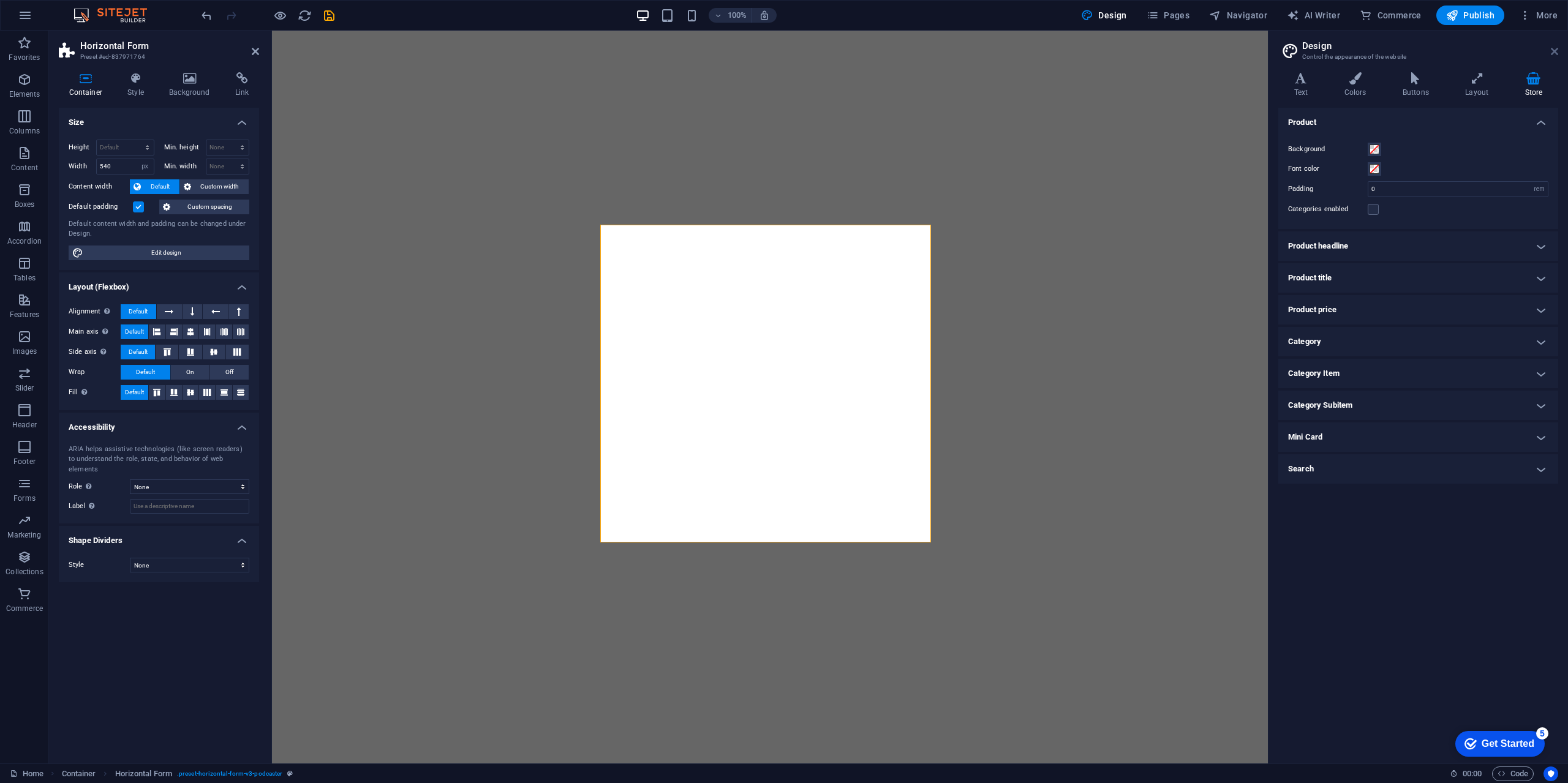
click at [1557, 50] on icon at bounding box center [1554, 51] width 8 height 10
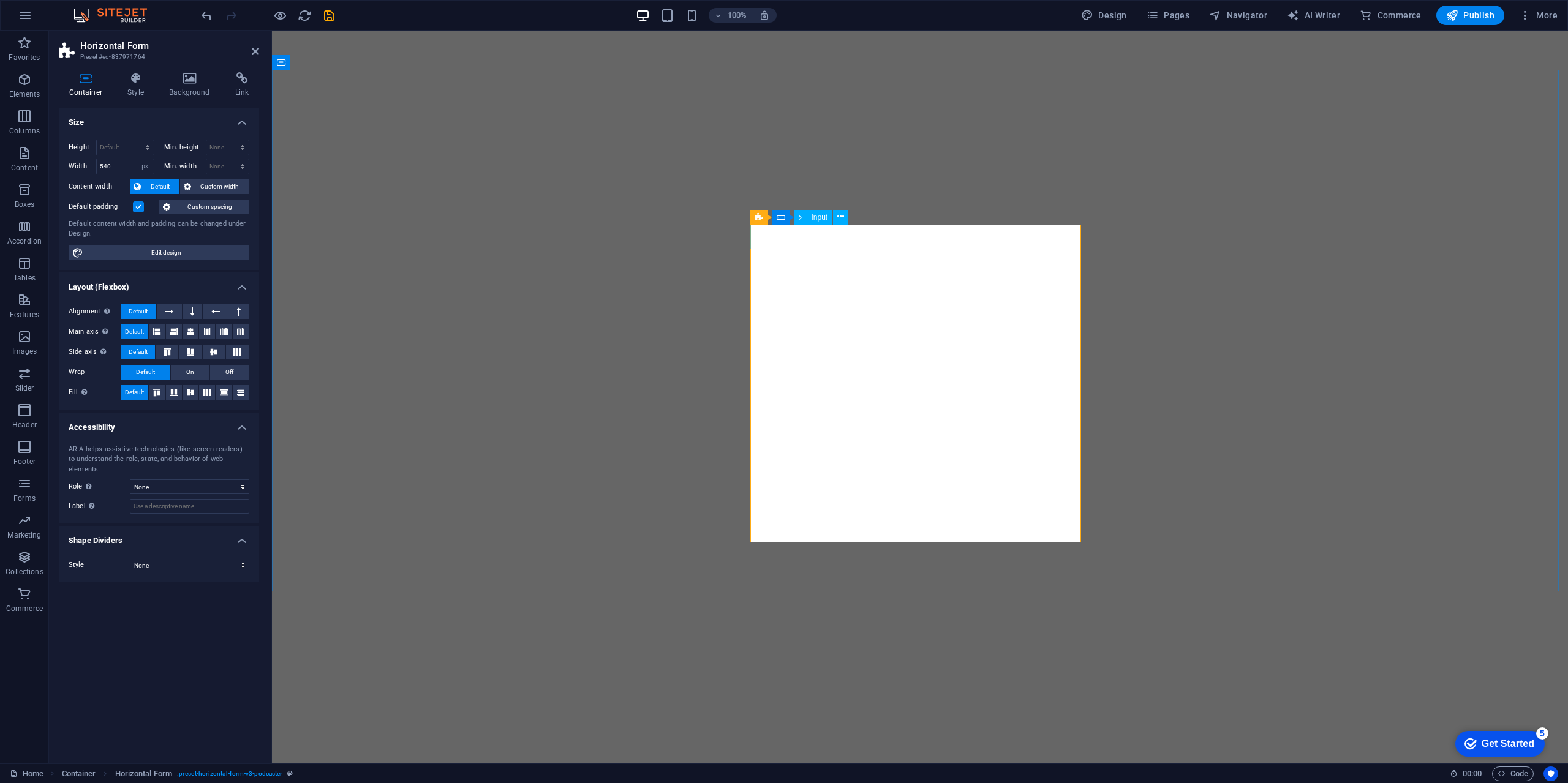
click at [825, 217] on span "Input" at bounding box center [820, 217] width 17 height 8
click at [836, 216] on button at bounding box center [840, 217] width 14 height 14
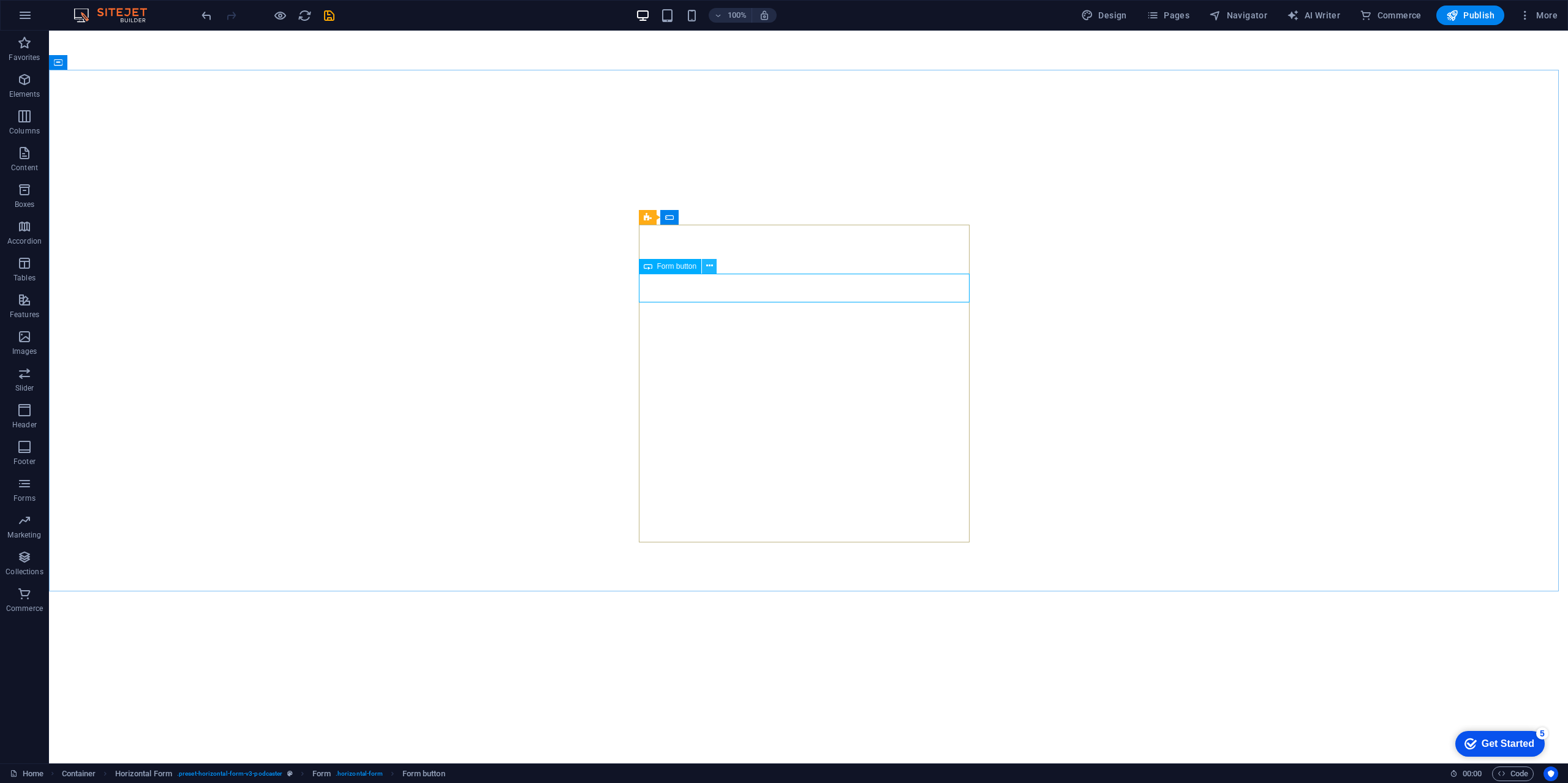
click at [714, 262] on button at bounding box center [709, 266] width 14 height 14
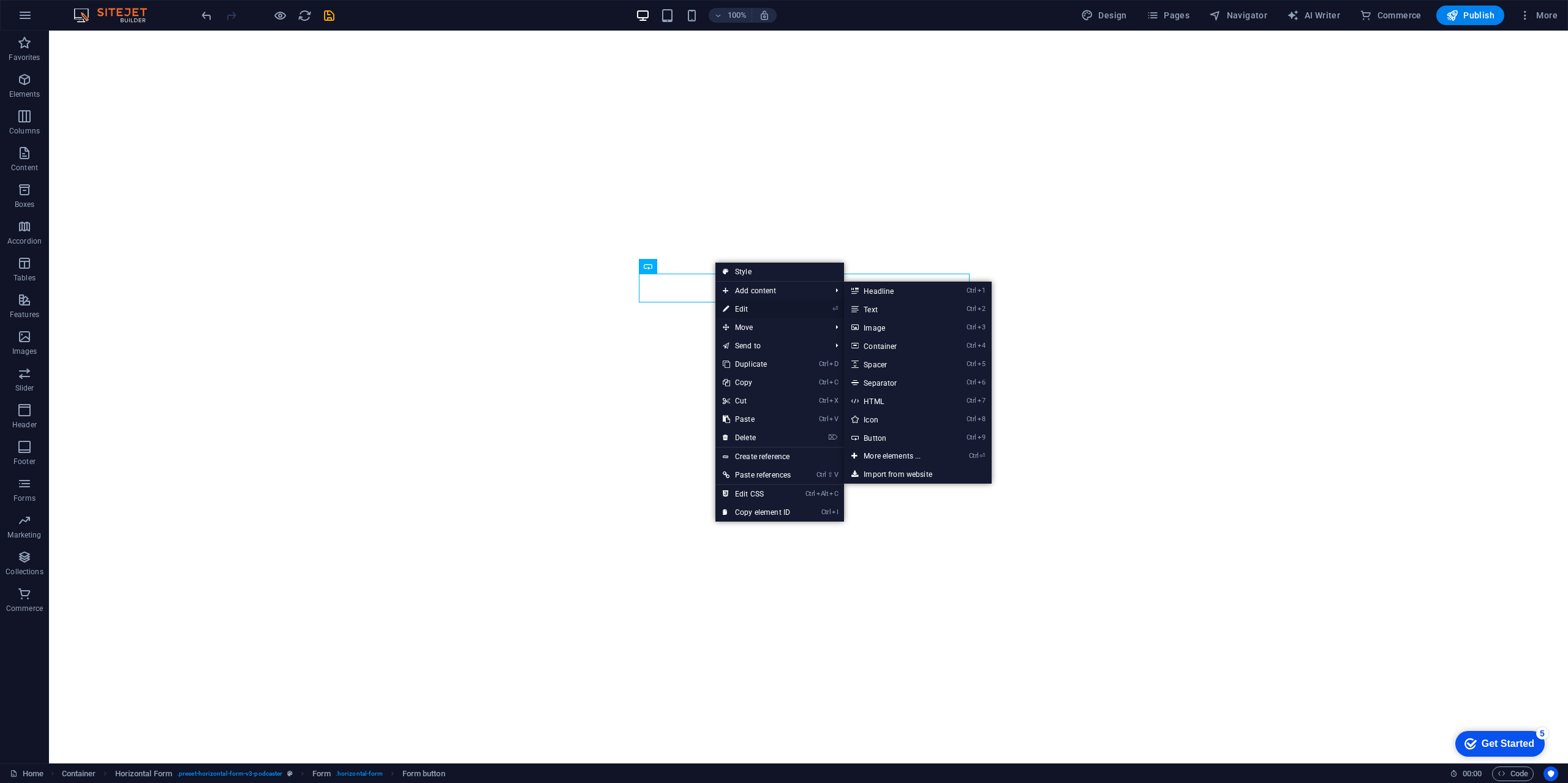
click at [735, 312] on link "⏎ Edit" at bounding box center [757, 309] width 83 height 18
select select "px"
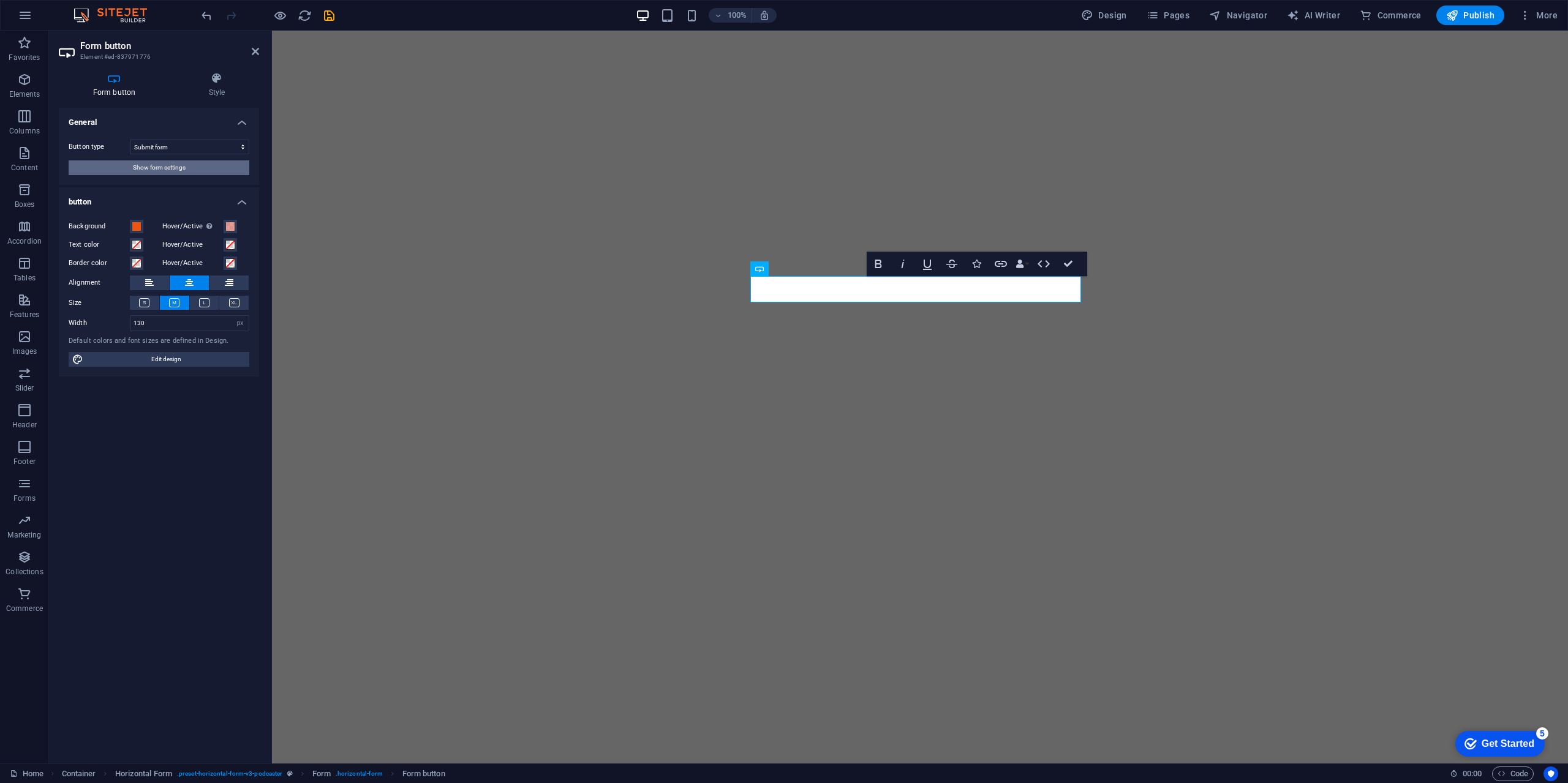
click at [211, 172] on button "Show form settings" at bounding box center [159, 167] width 181 height 14
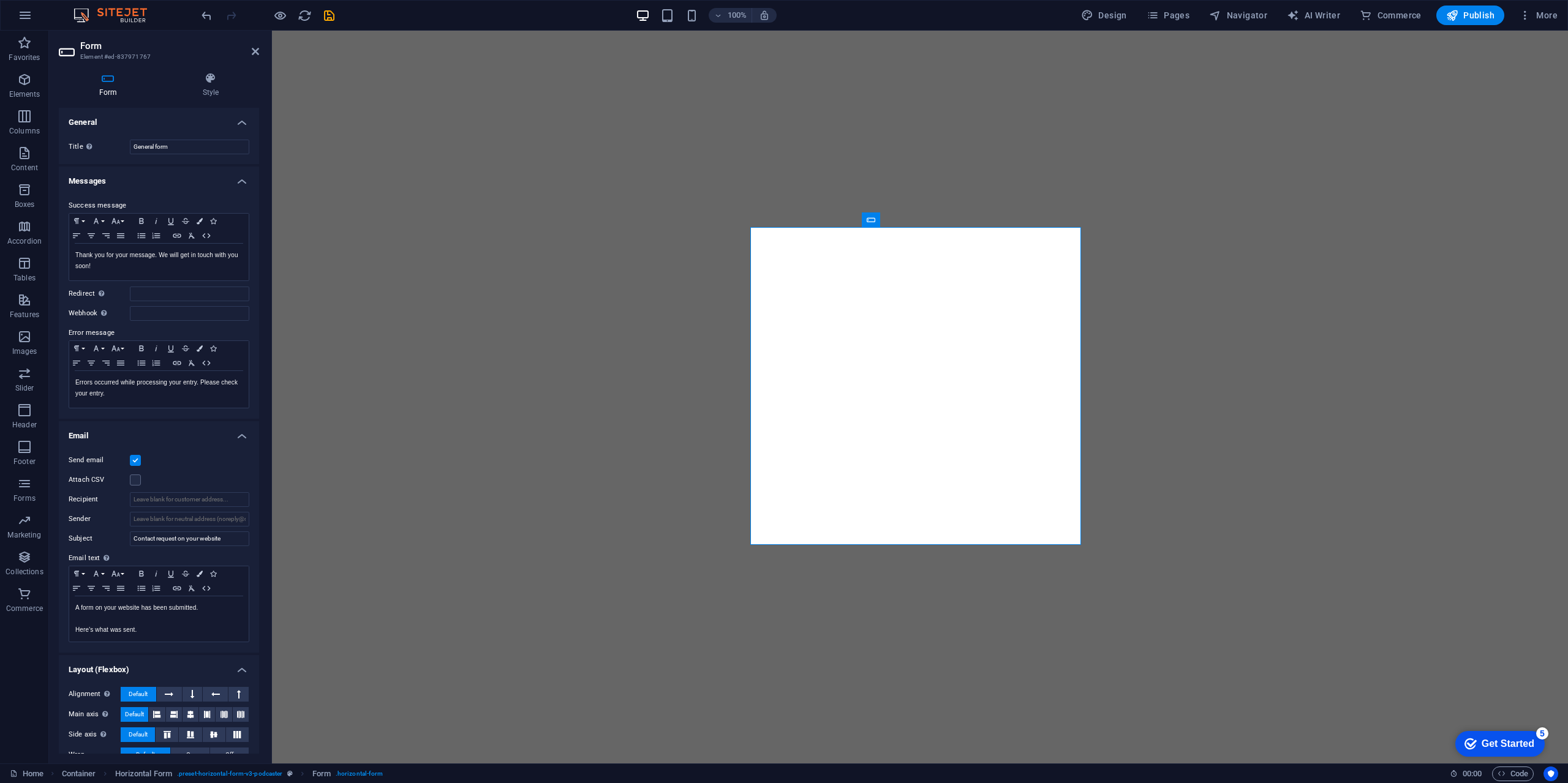
scroll to position [40, 0]
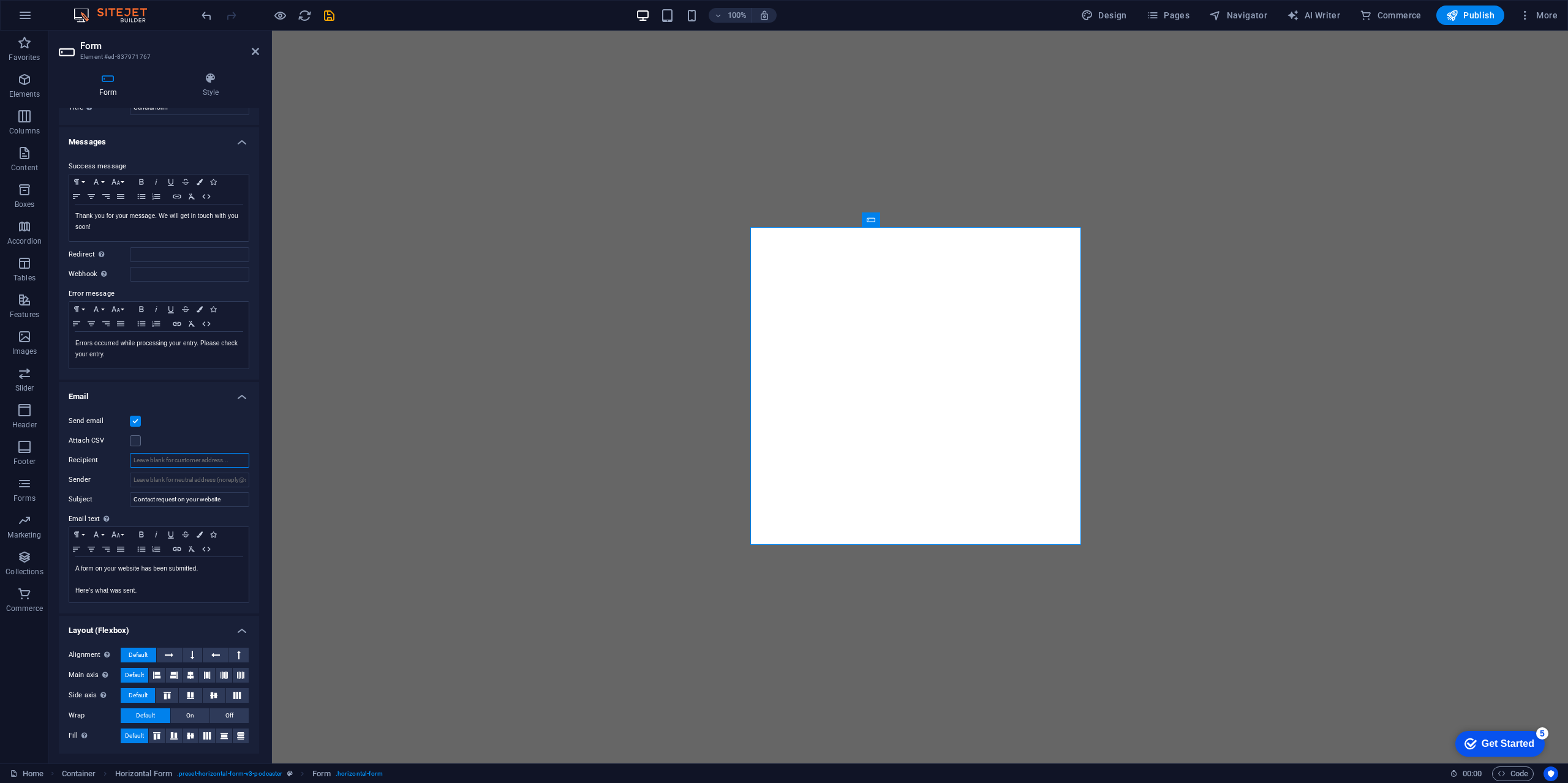
click at [175, 459] on input "Recipient" at bounding box center [189, 460] width 119 height 14
click at [170, 477] on input "Sender" at bounding box center [189, 480] width 119 height 14
click at [192, 462] on input "Recipient" at bounding box center [189, 460] width 119 height 14
type input "[EMAIL_ADDRESS][DOMAIN_NAME]"
type input "Contact"
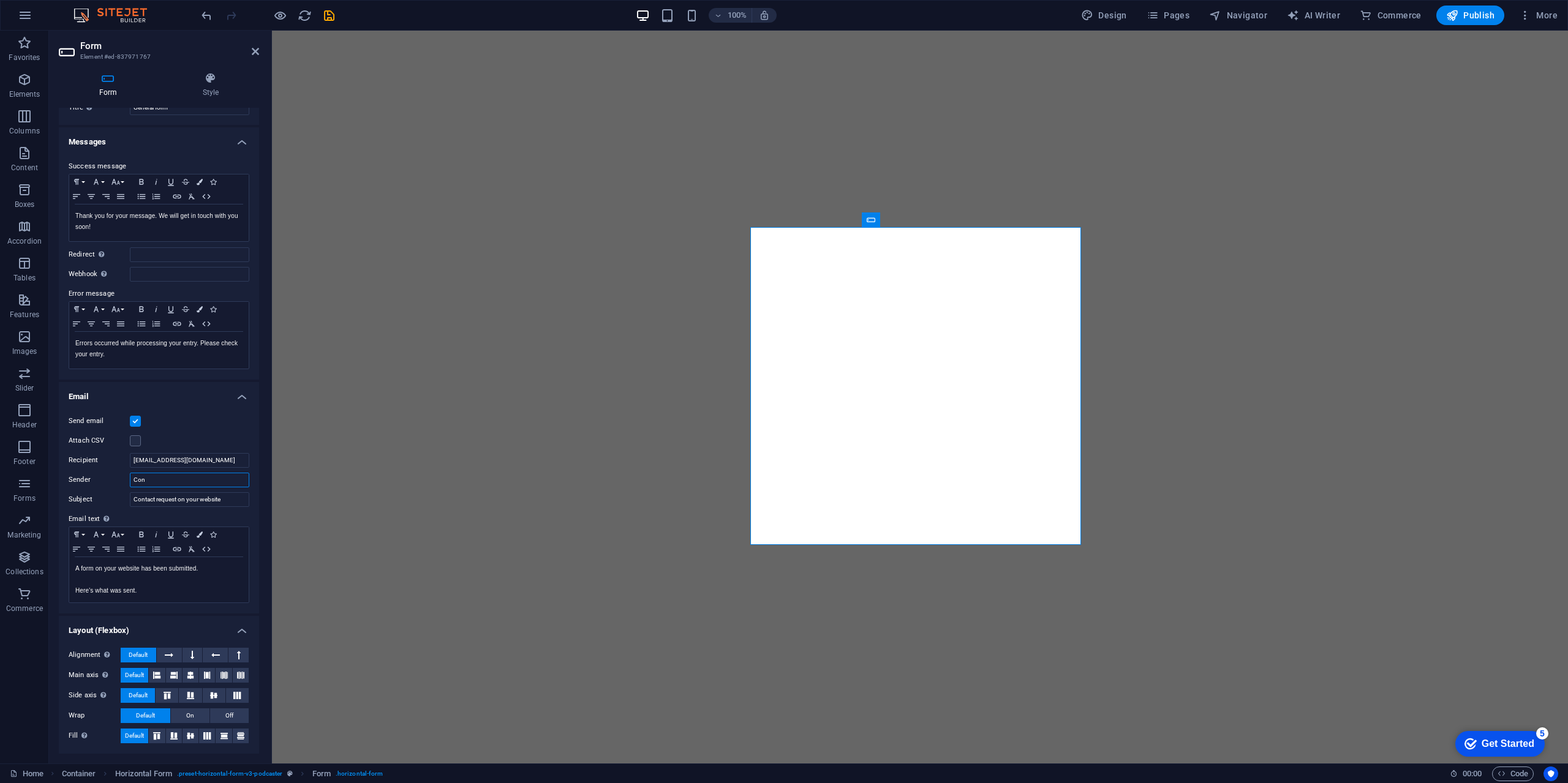
type input "Co"
type input "H"
type input "Hello@eightpointsu"
click at [158, 482] on input "Sender" at bounding box center [189, 480] width 119 height 14
click at [190, 585] on p "Here's what was sent." at bounding box center [159, 591] width 167 height 11
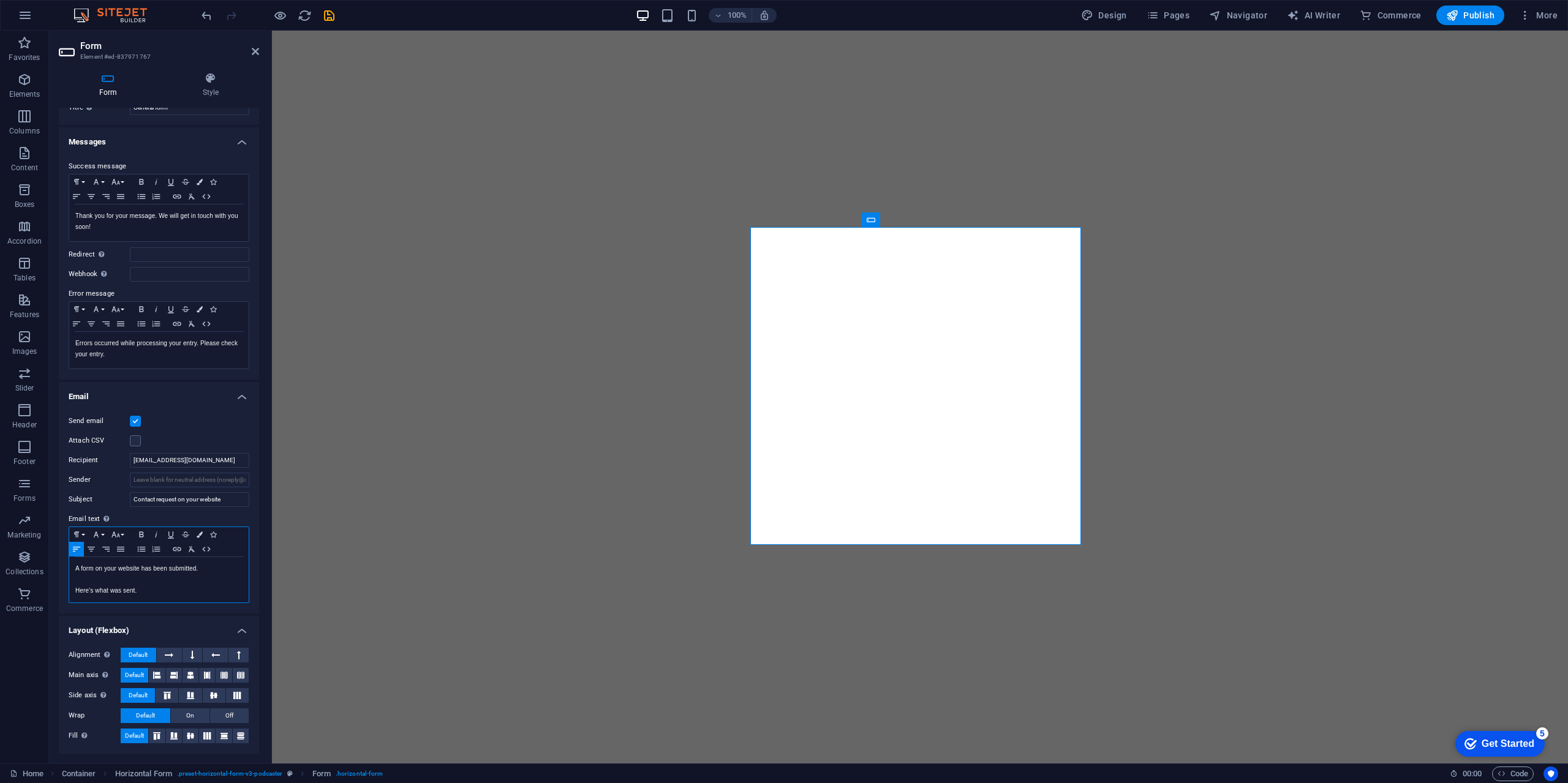
click at [190, 590] on p "Here's what was sent." at bounding box center [159, 591] width 167 height 11
click at [172, 591] on p "Here's what was sent." at bounding box center [159, 591] width 167 height 11
click at [170, 483] on input "Sender" at bounding box center [189, 480] width 119 height 14
type input "[EMAIL_ADDRESS][DOMAIN_NAME]"
click at [191, 461] on input "[EMAIL_ADDRESS][DOMAIN_NAME]" at bounding box center [189, 460] width 119 height 14
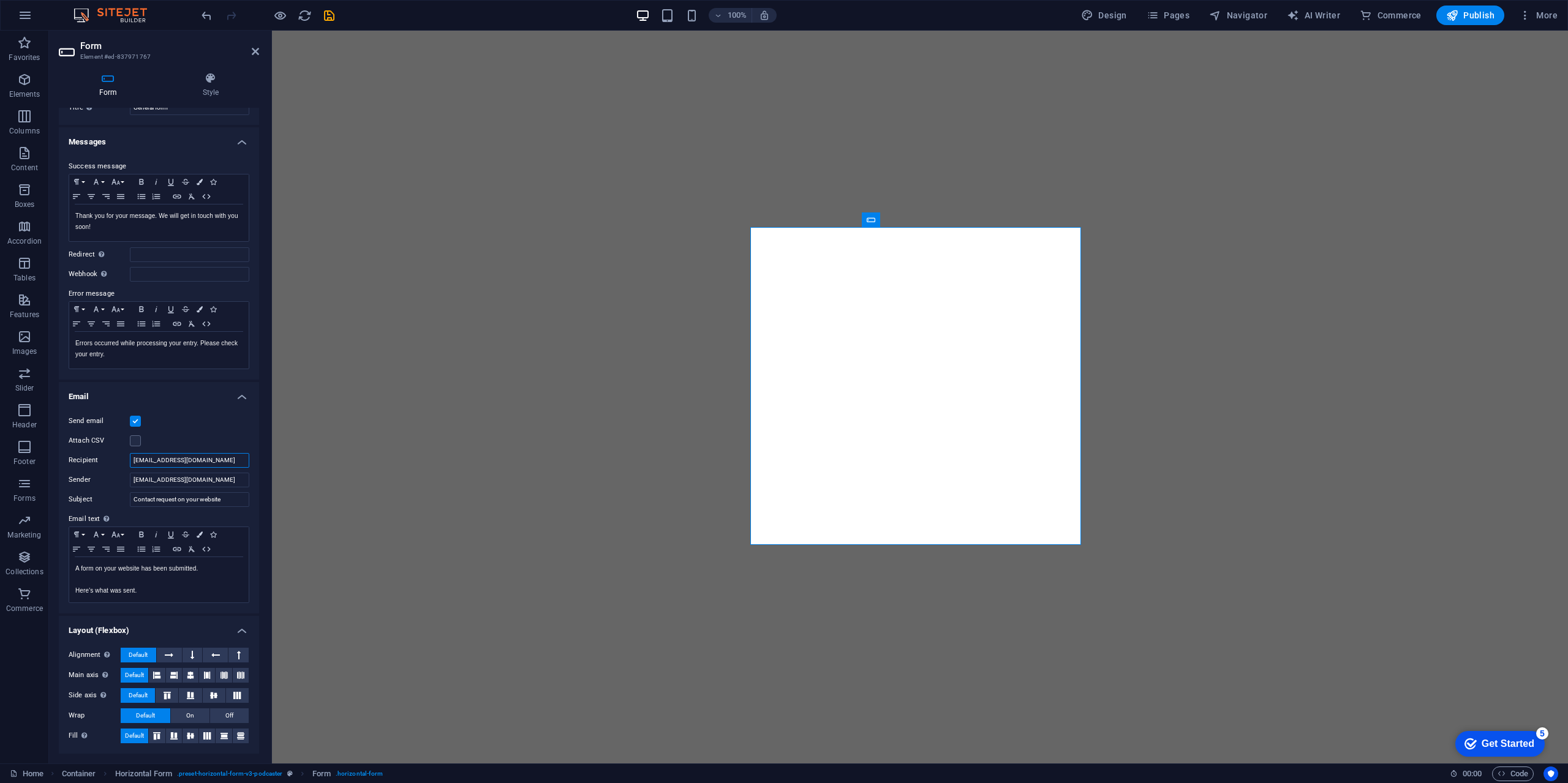
click at [141, 461] on input "[EMAIL_ADDRESS][DOMAIN_NAME]" at bounding box center [189, 460] width 119 height 14
click at [194, 596] on div "A form on your website has been submitted. Here's what was sent." at bounding box center [159, 580] width 179 height 46
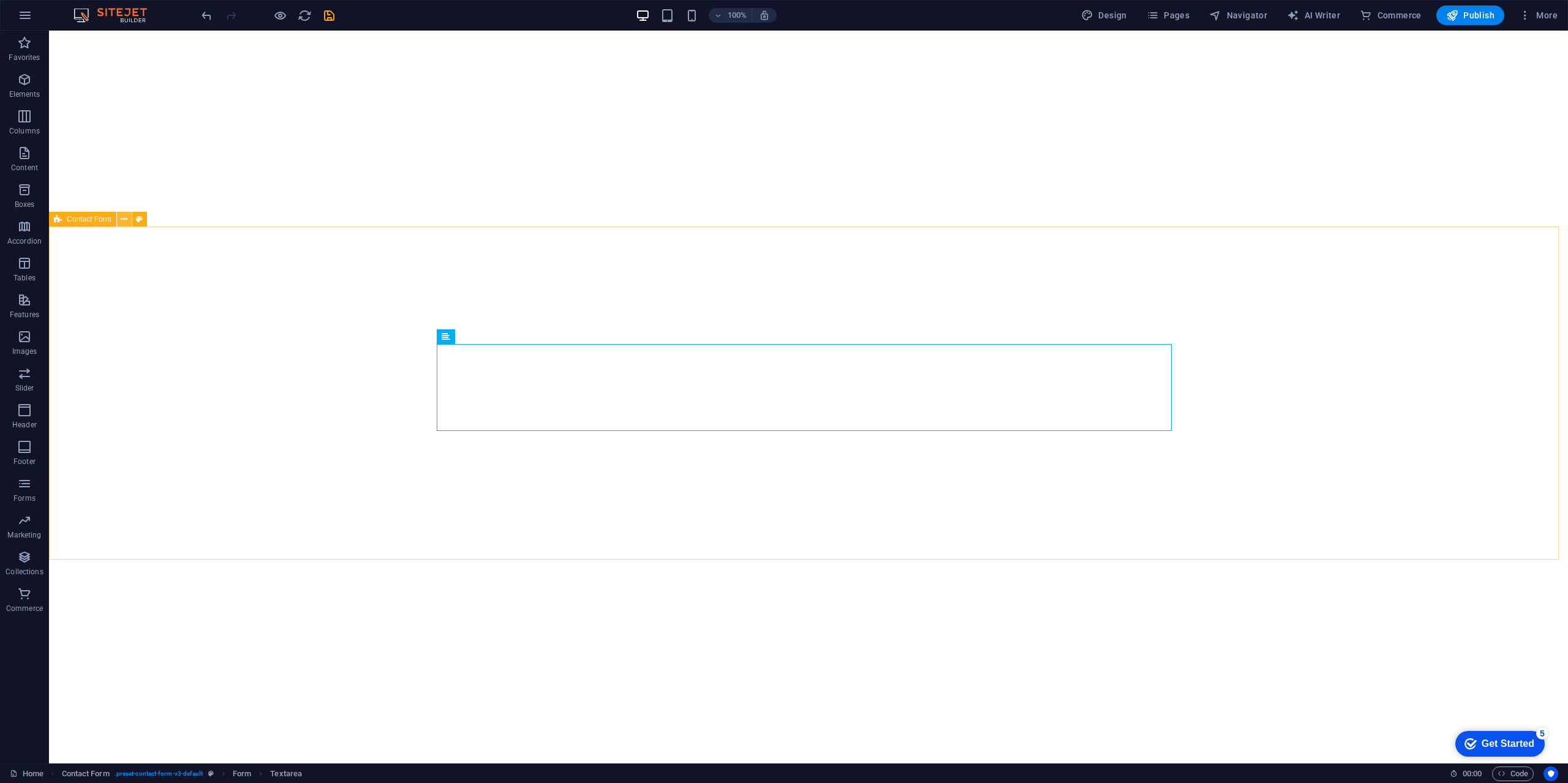
click at [122, 219] on icon at bounding box center [124, 219] width 7 height 13
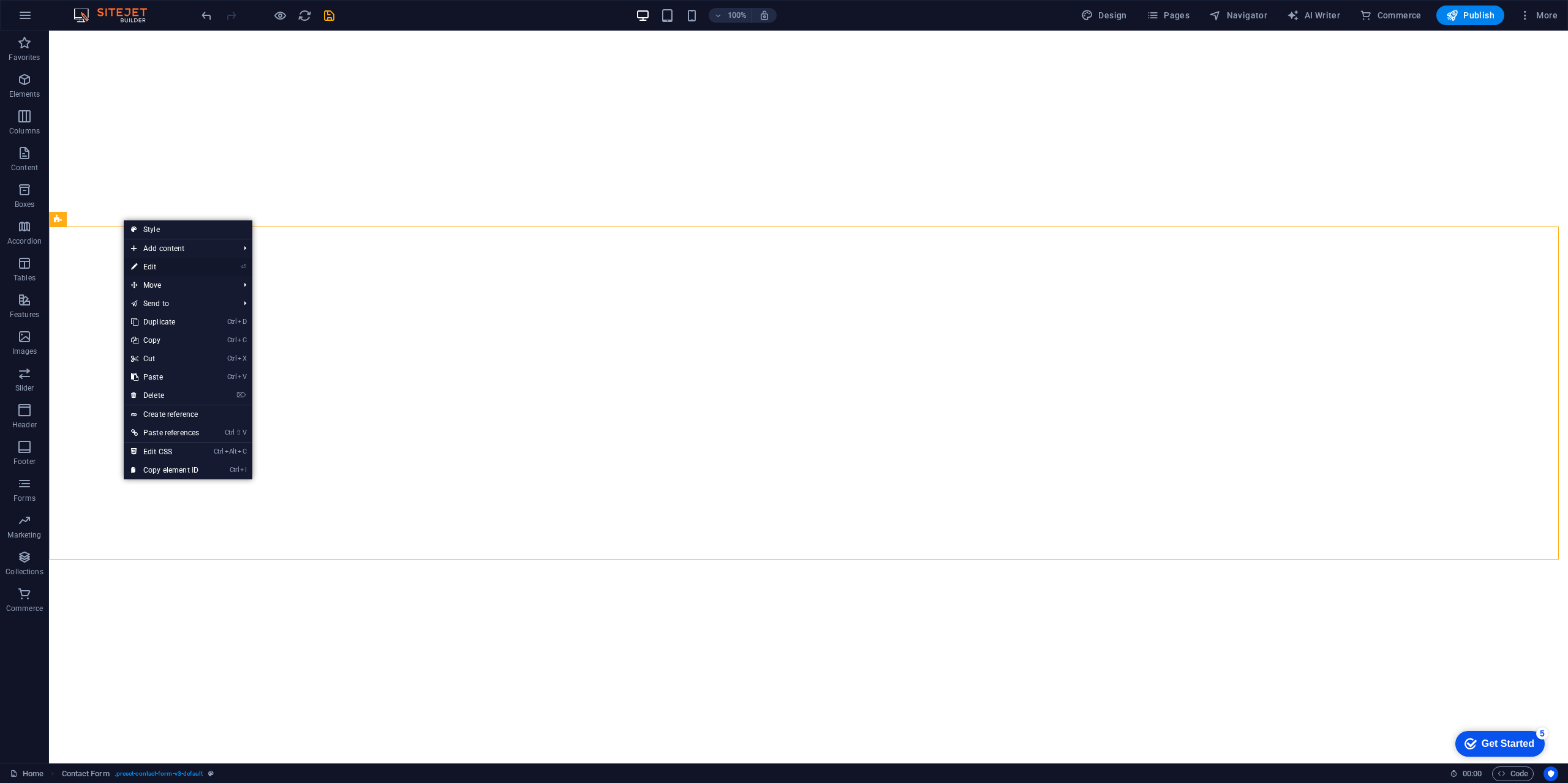
click at [154, 264] on link "⏎ Edit" at bounding box center [165, 267] width 83 height 18
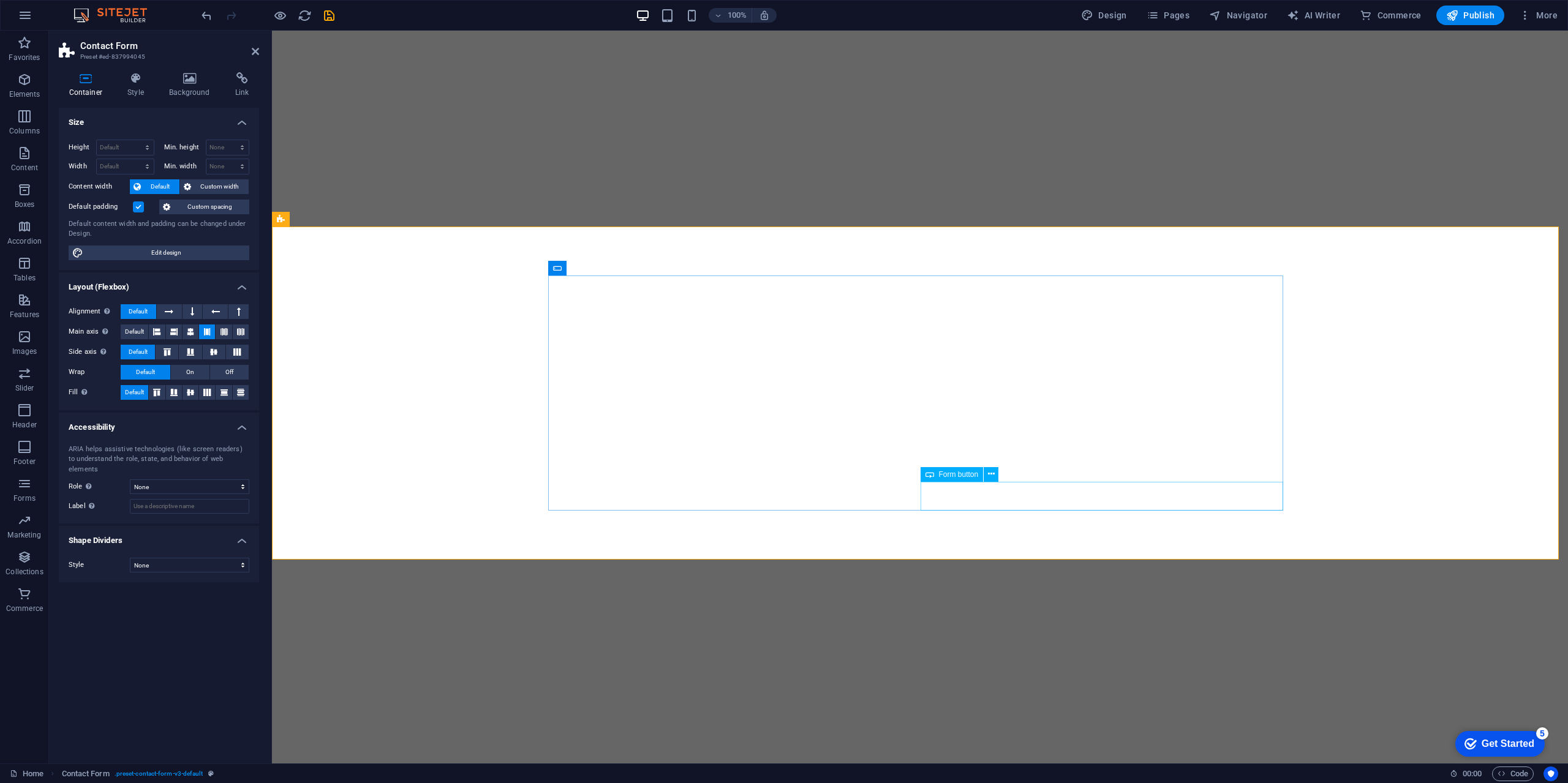
click at [982, 477] on div "Form button" at bounding box center [952, 474] width 63 height 14
click at [988, 474] on icon at bounding box center [991, 474] width 7 height 13
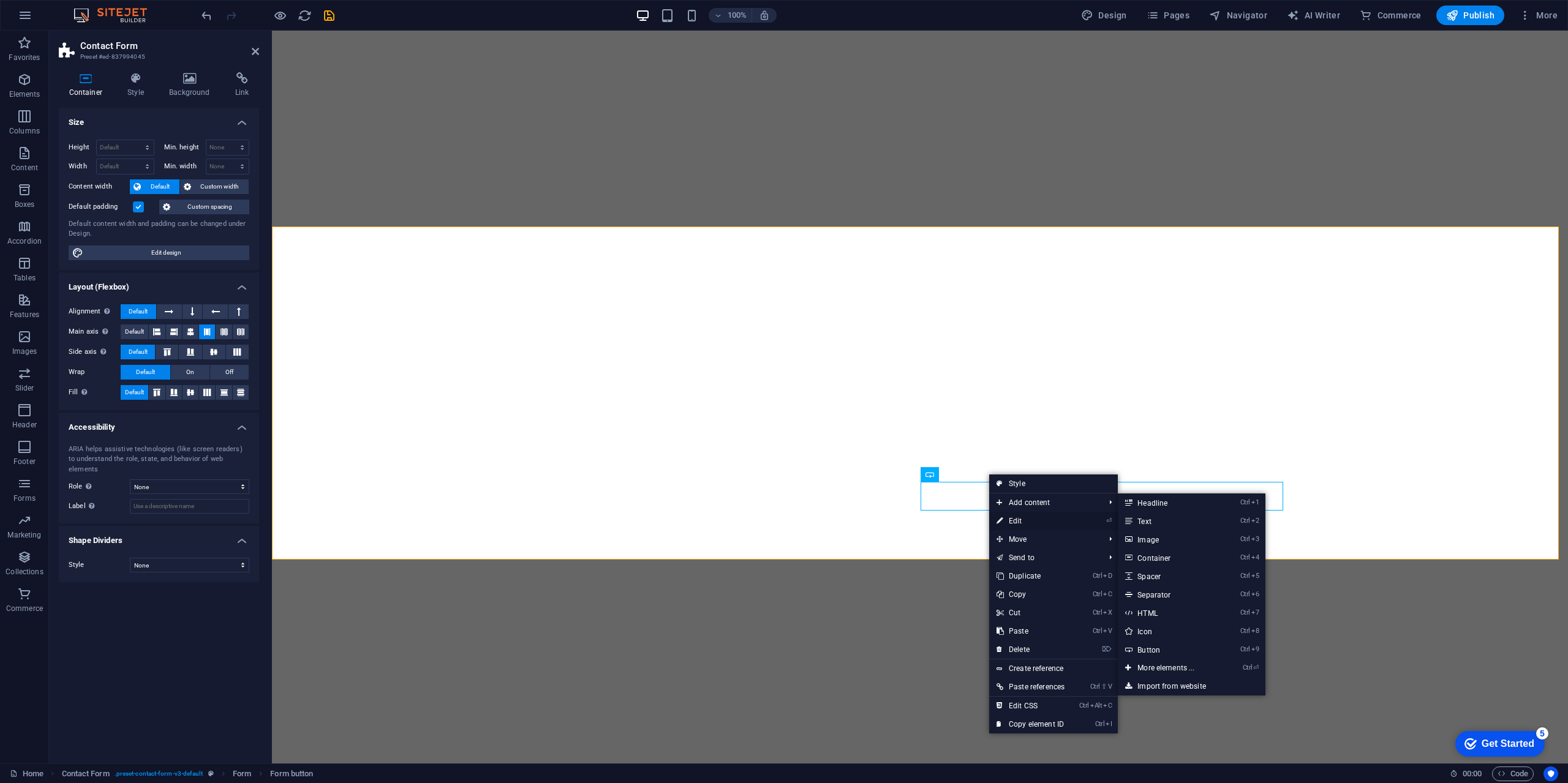
click at [1017, 521] on link "⏎ Edit" at bounding box center [1030, 521] width 83 height 18
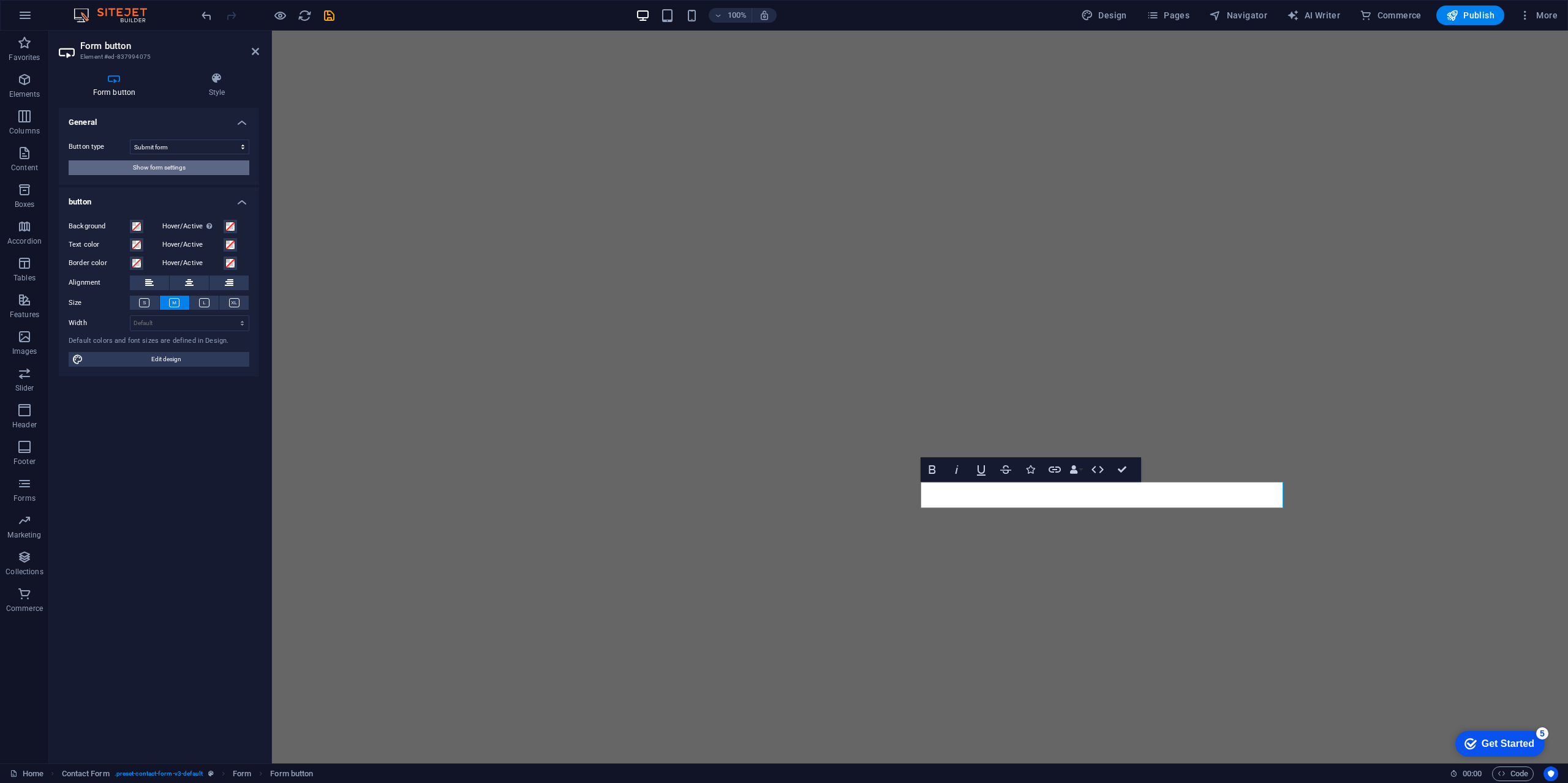
click at [178, 170] on span "Show form settings" at bounding box center [159, 167] width 52 height 14
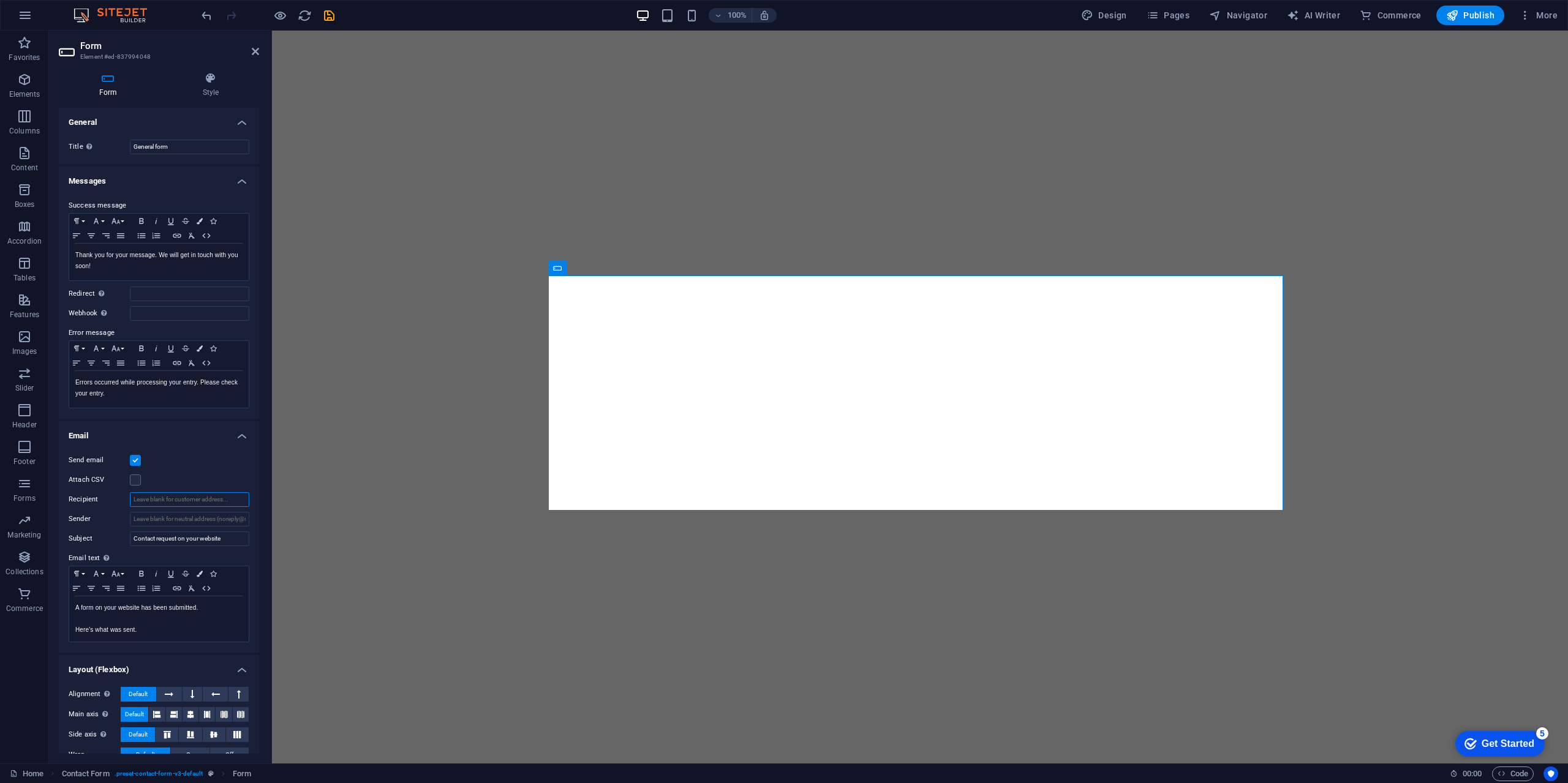
click at [176, 496] on input "Recipient" at bounding box center [189, 499] width 119 height 14
type input "[EMAIL_ADDRESS][DOMAIN_NAME]"
click at [234, 540] on input "Contact request on your website" at bounding box center [189, 538] width 119 height 14
drag, startPoint x: 227, startPoint y: 540, endPoint x: 0, endPoint y: 523, distance: 227.6
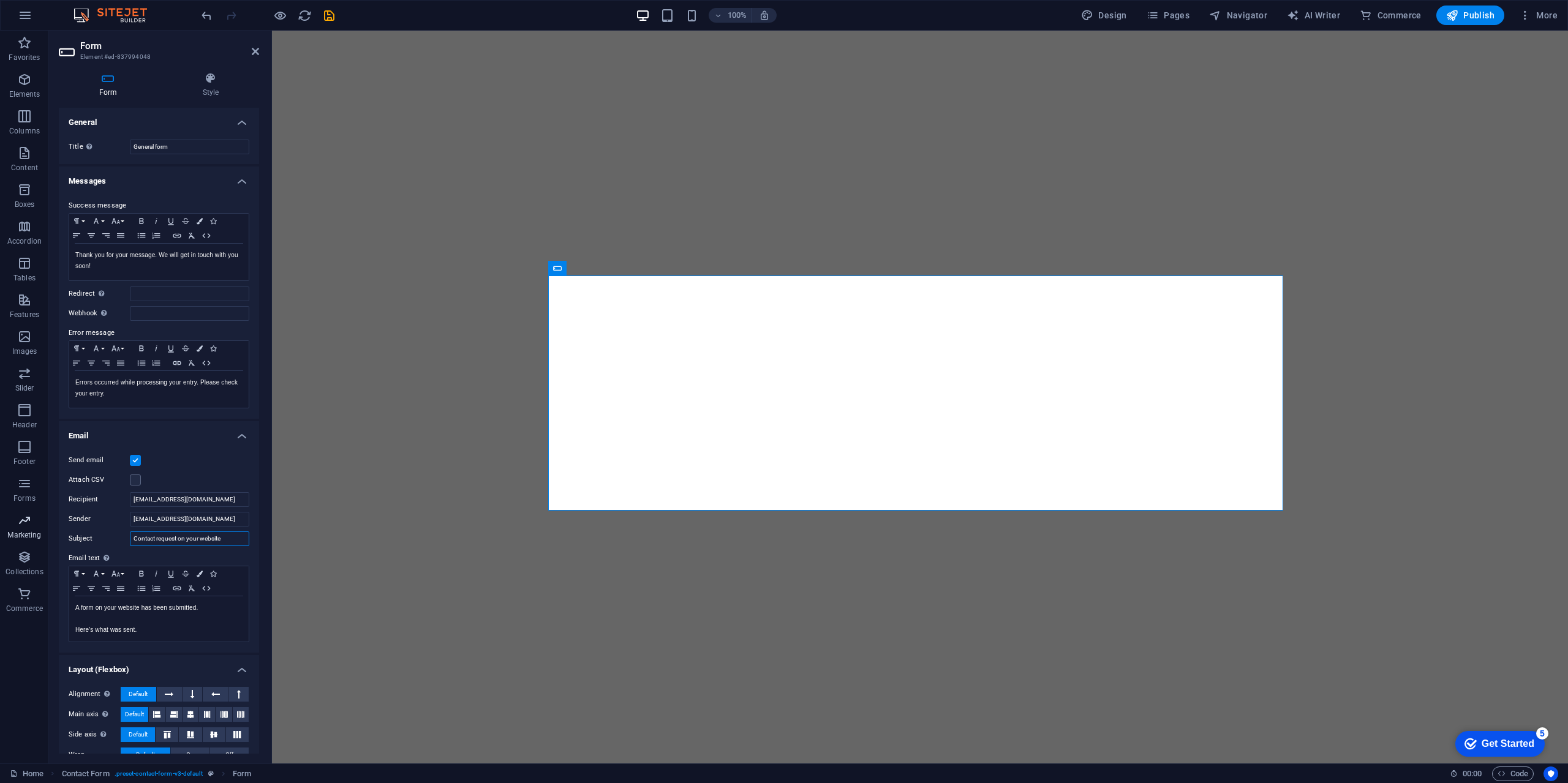
click at [0, 523] on section "Favorites Elements Columns Content Boxes Accordion Tables Features Images Slide…" at bounding box center [784, 397] width 1568 height 733
type input "S"
type input "Story shared on your Website."
click at [222, 611] on p "A form on your website has been submitted." at bounding box center [159, 608] width 167 height 11
click at [81, 606] on p "A form on your website has been submitted." at bounding box center [159, 608] width 167 height 11
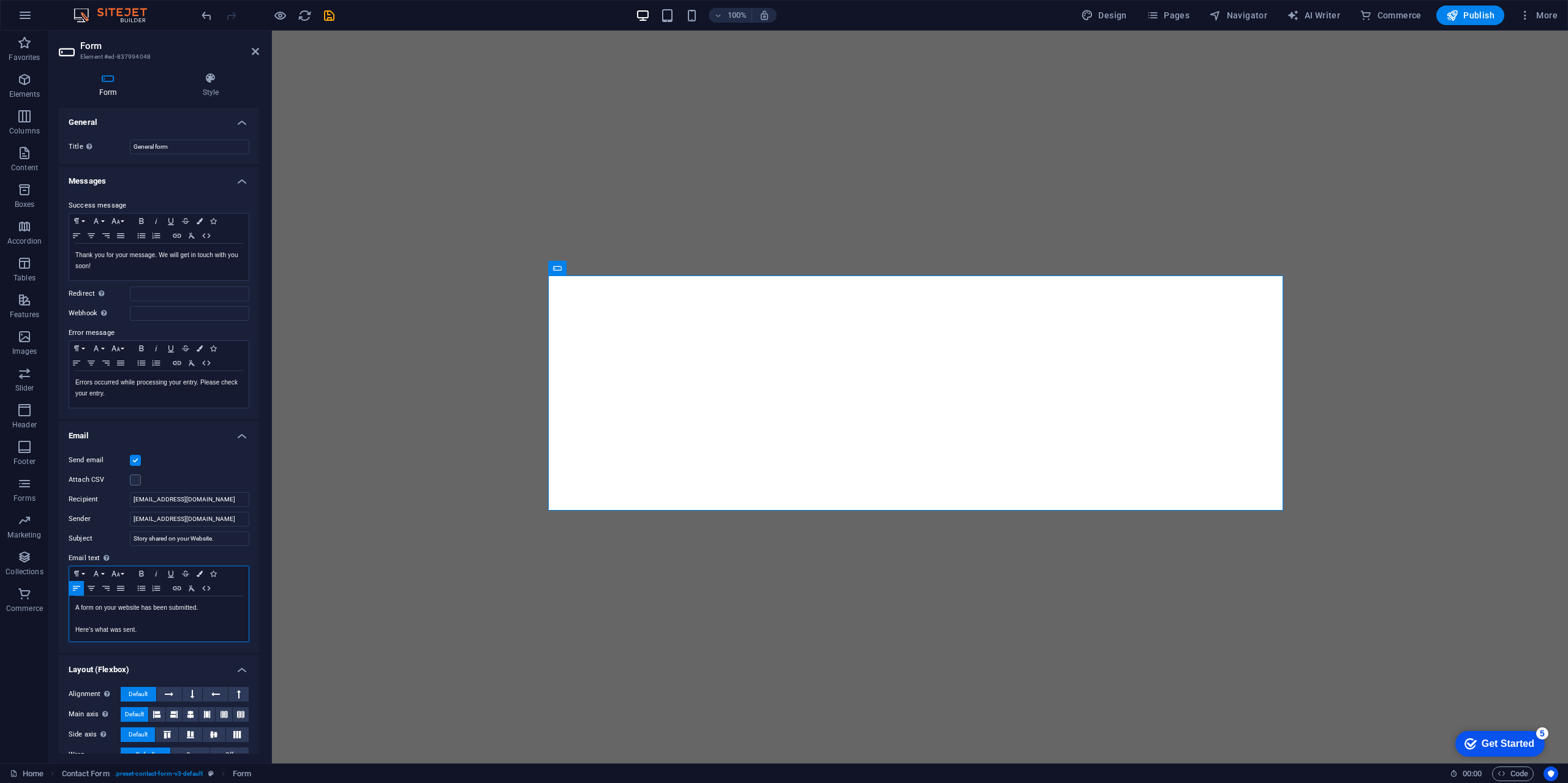
click at [120, 611] on p "A form on your website has been submitted." at bounding box center [159, 608] width 167 height 11
click at [203, 612] on p "A form on your website has been submitted." at bounding box center [159, 608] width 167 height 11
click at [206, 622] on p at bounding box center [159, 619] width 167 height 11
click at [219, 629] on p "Here's what was sent." at bounding box center [159, 630] width 167 height 11
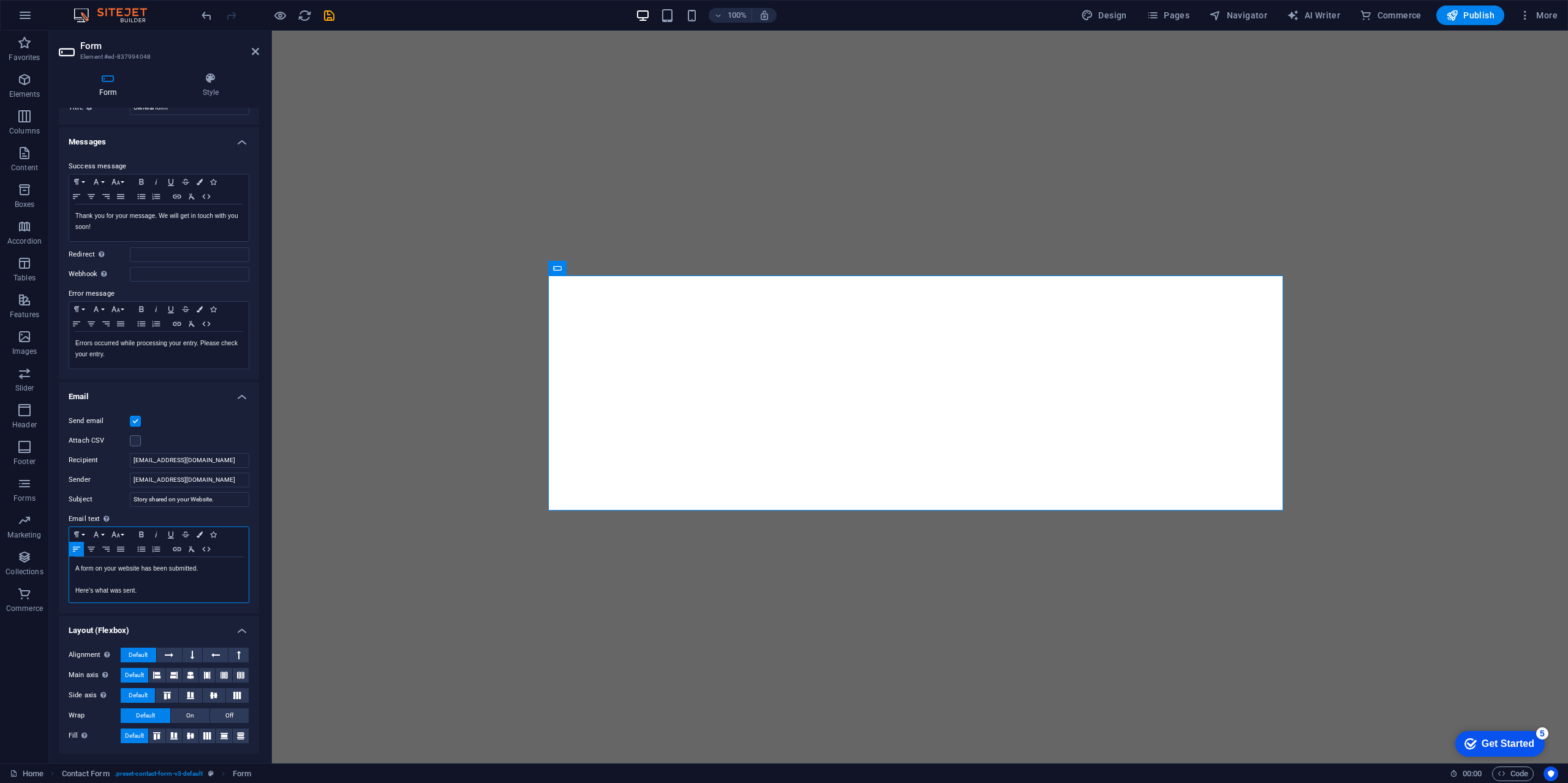
scroll to position [0, 0]
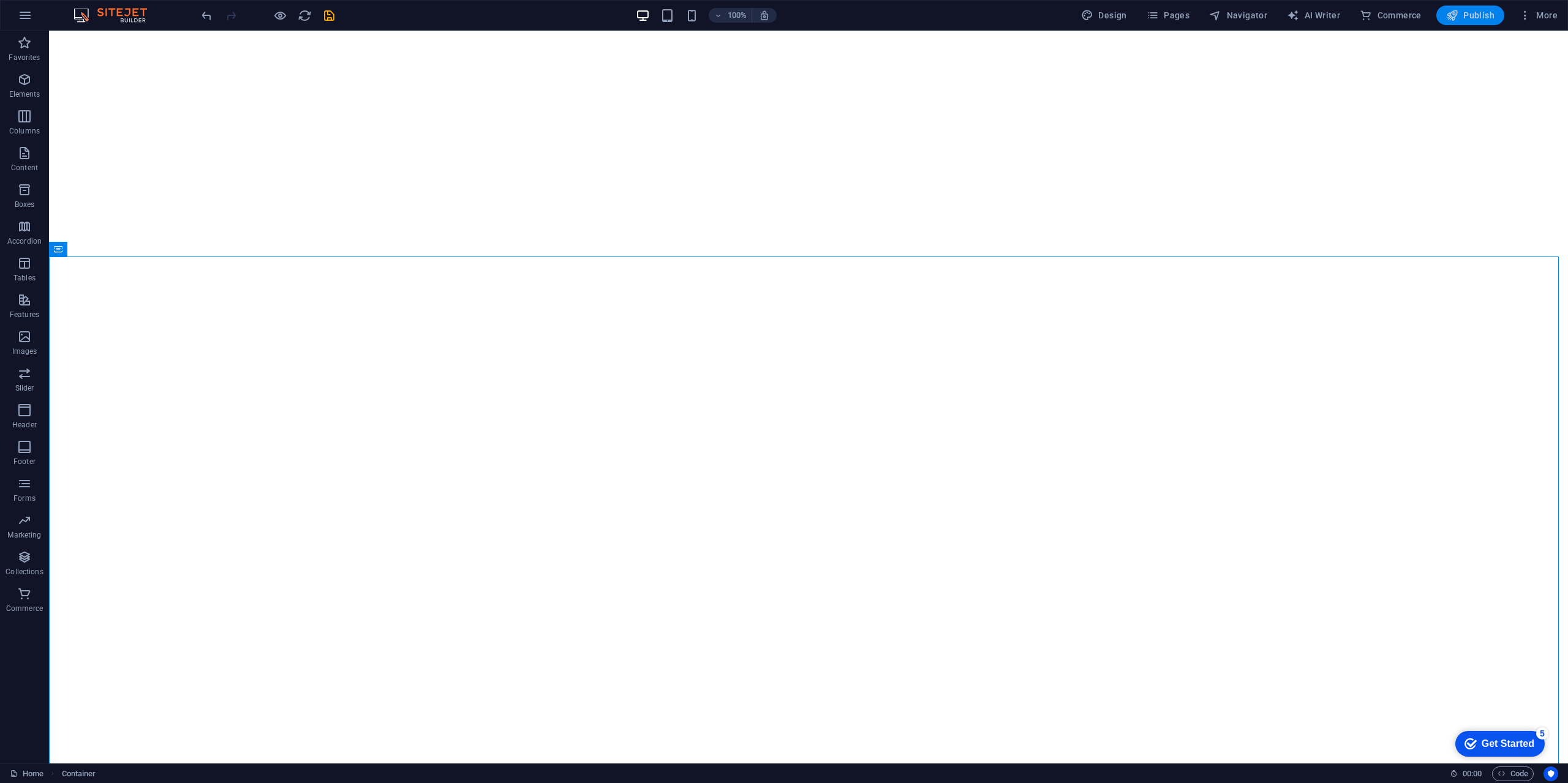
click at [1492, 11] on span "Publish" at bounding box center [1471, 15] width 49 height 12
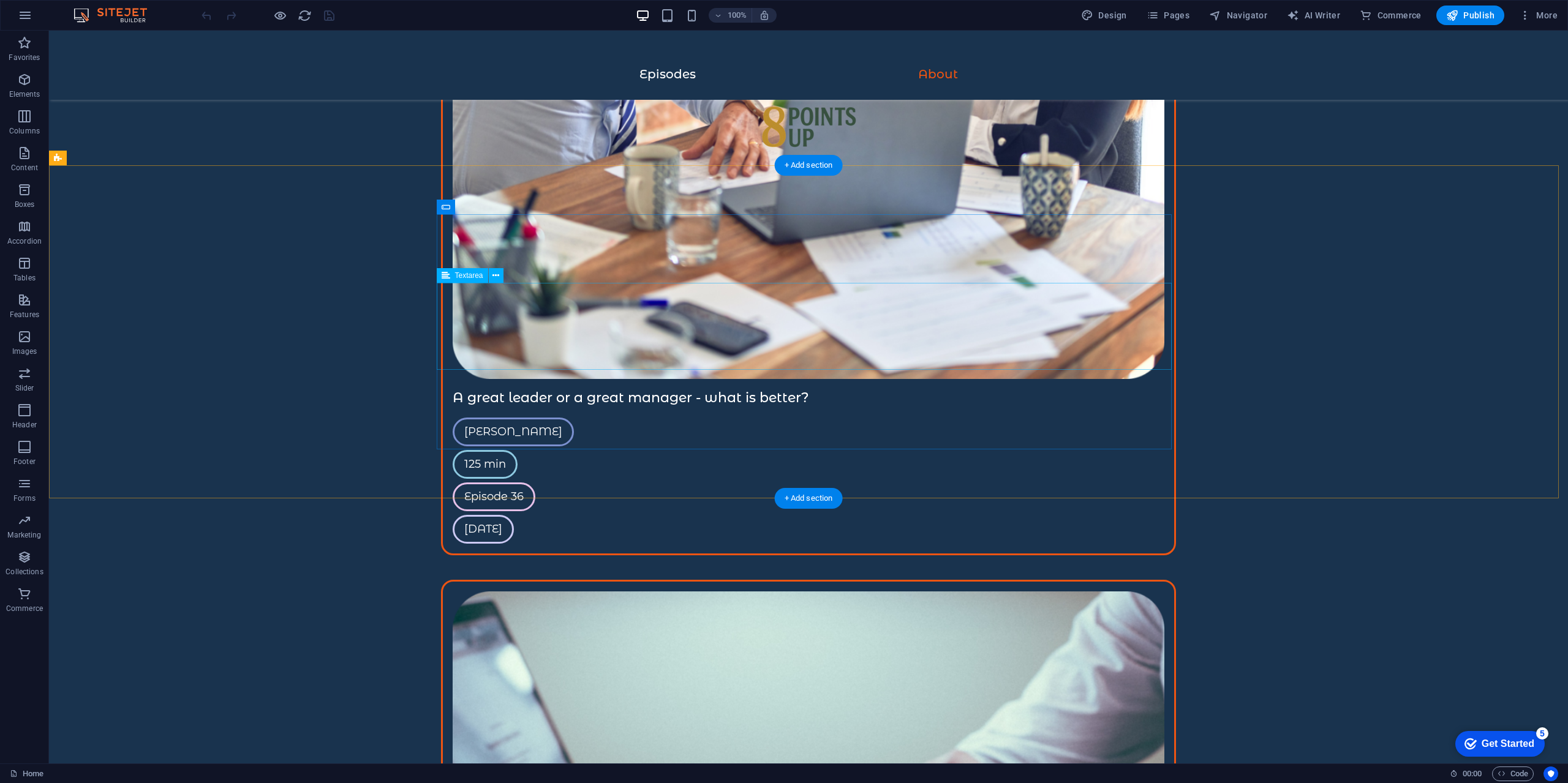
scroll to position [2991, 0]
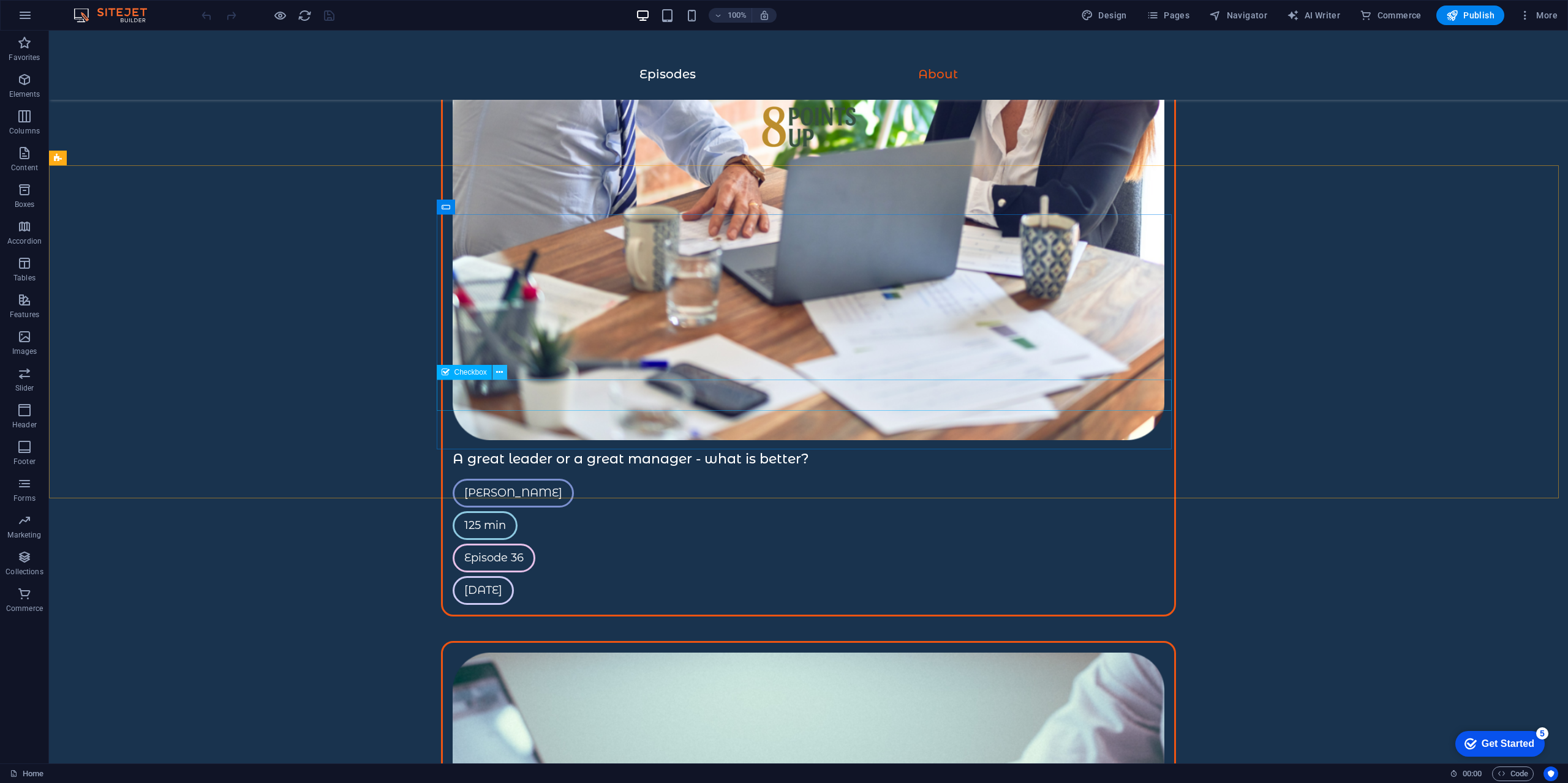
click at [494, 367] on button at bounding box center [500, 372] width 14 height 14
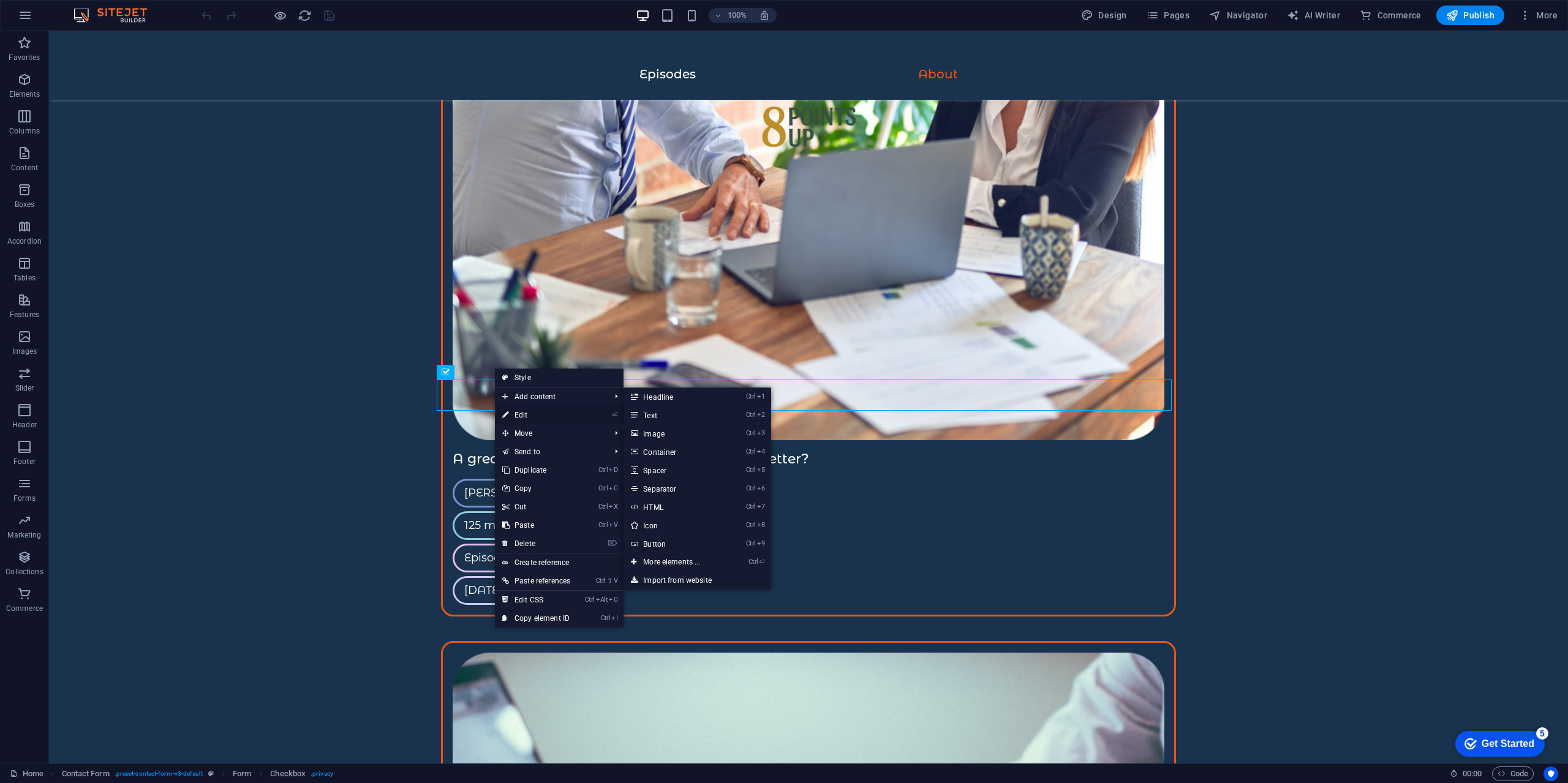
click at [537, 413] on link "⏎ Edit" at bounding box center [536, 415] width 83 height 18
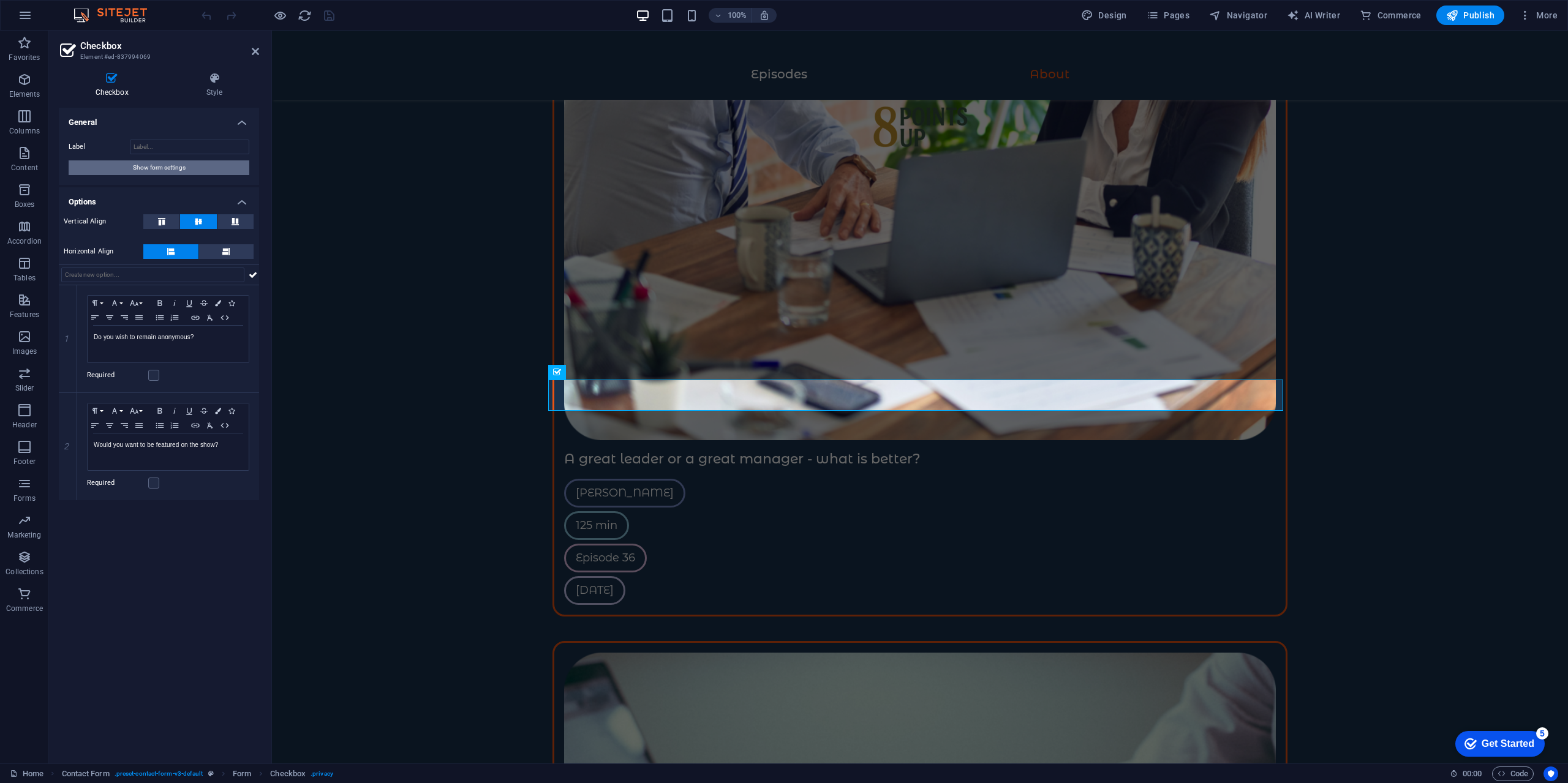
click at [197, 167] on button "Show form settings" at bounding box center [159, 167] width 181 height 14
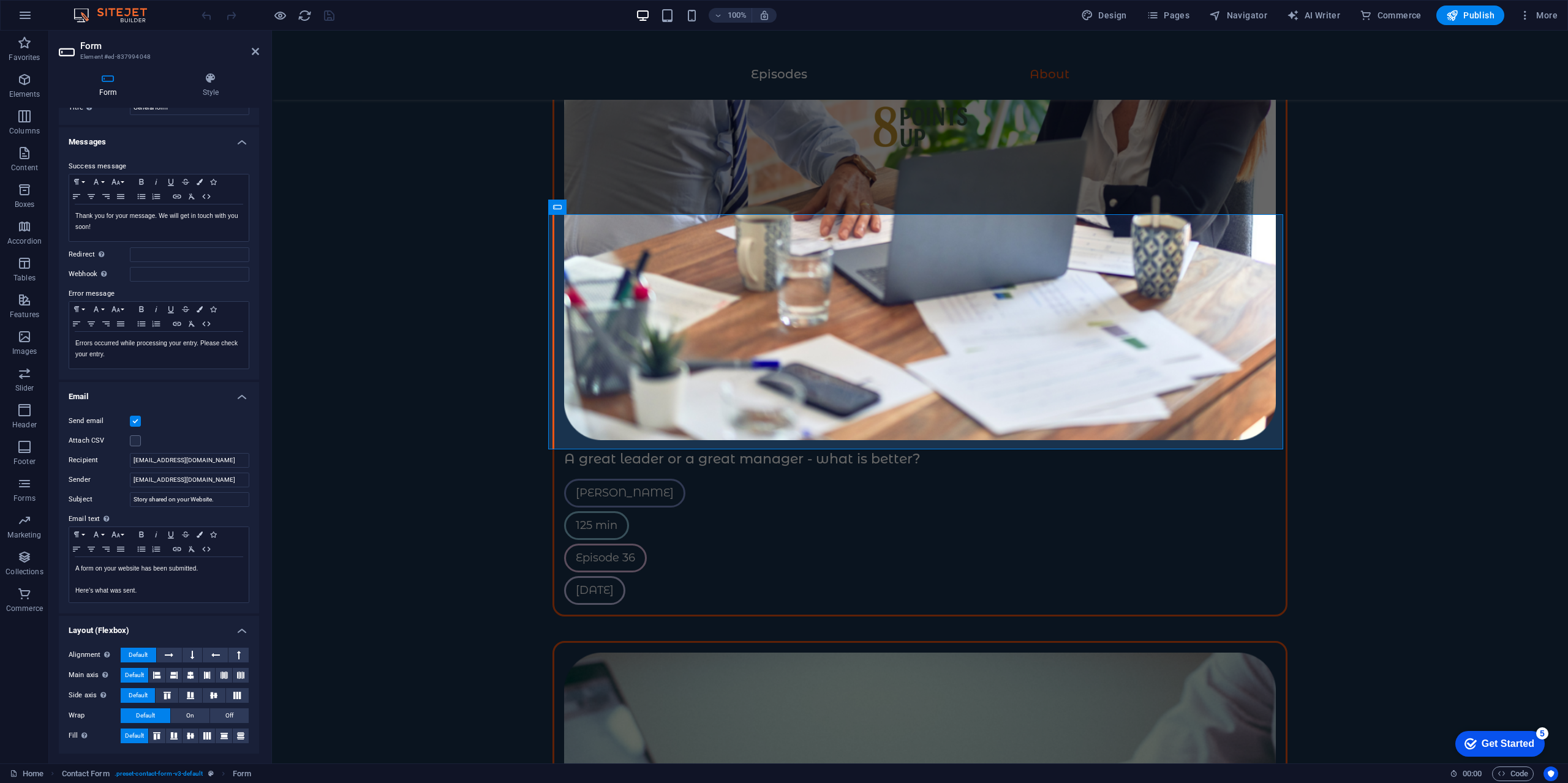
scroll to position [0, 0]
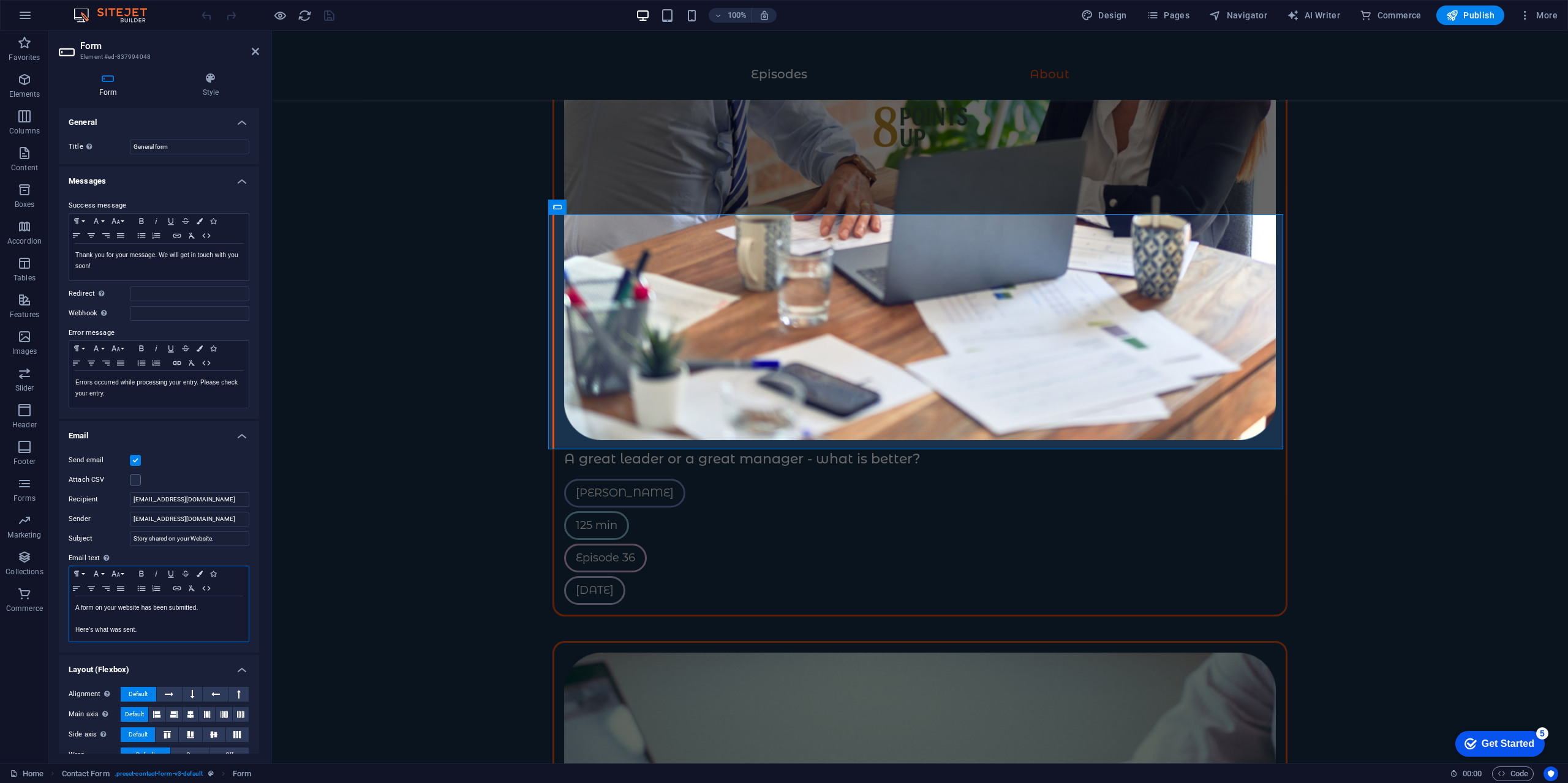
click at [193, 635] on p "Here's what was sent." at bounding box center [159, 630] width 167 height 11
click at [217, 615] on p at bounding box center [159, 619] width 167 height 11
click at [224, 605] on p "A form on your website has been submitted." at bounding box center [159, 608] width 167 height 11
drag, startPoint x: 80, startPoint y: 606, endPoint x: 93, endPoint y: 607, distance: 13.0
click at [93, 607] on p "A form on your website has been submitted." at bounding box center [159, 608] width 167 height 11
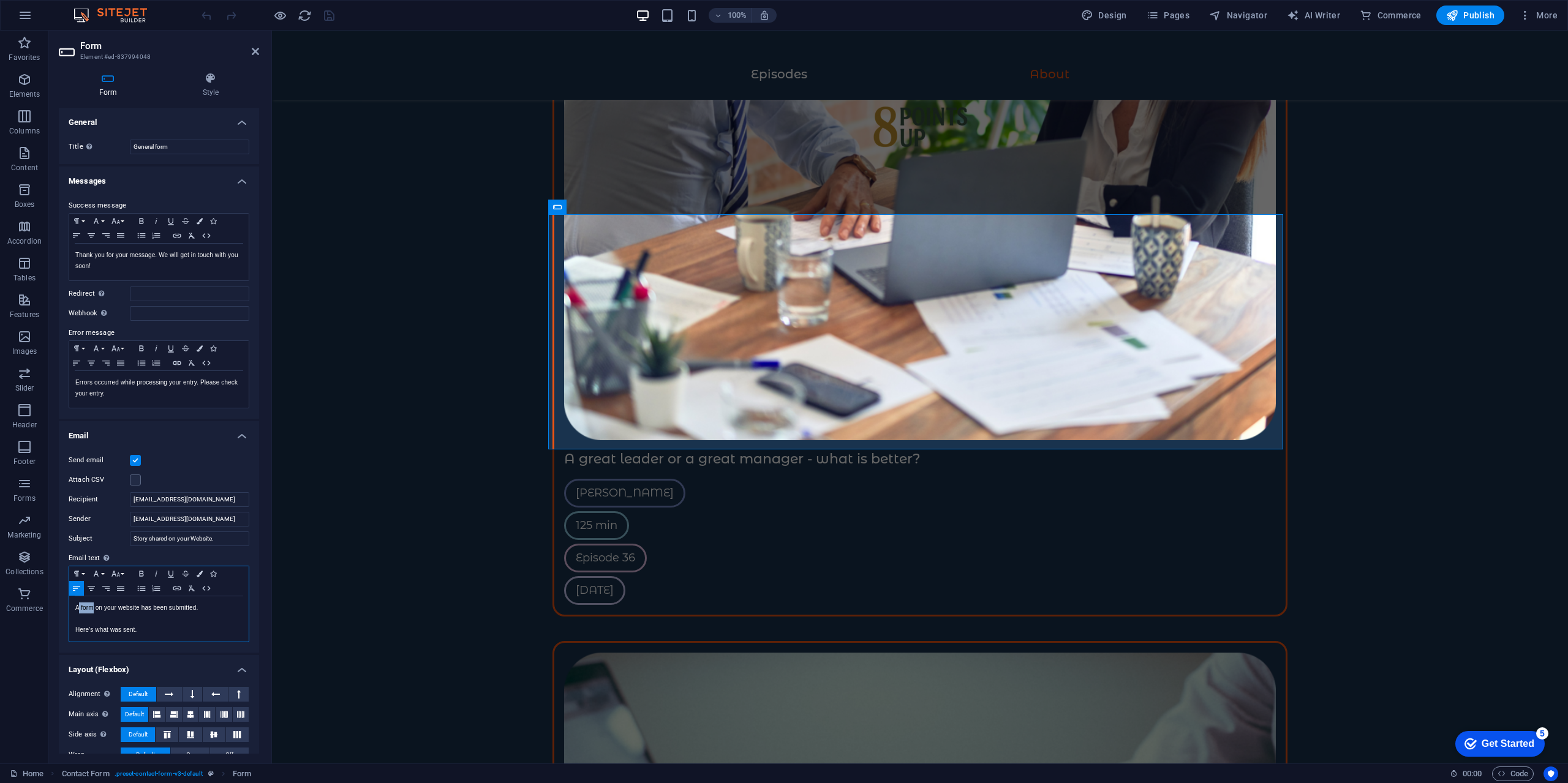
click at [93, 607] on p "A form on your website has been submitted." at bounding box center [159, 608] width 167 height 11
drag, startPoint x: 93, startPoint y: 607, endPoint x: 81, endPoint y: 606, distance: 12.0
click at [81, 606] on p "A form on your website has been submitted." at bounding box center [159, 608] width 167 height 11
click at [179, 629] on p "Here's what was sent." at bounding box center [159, 630] width 167 height 11
click at [194, 182] on h4 "Messages" at bounding box center [158, 177] width 200 height 22
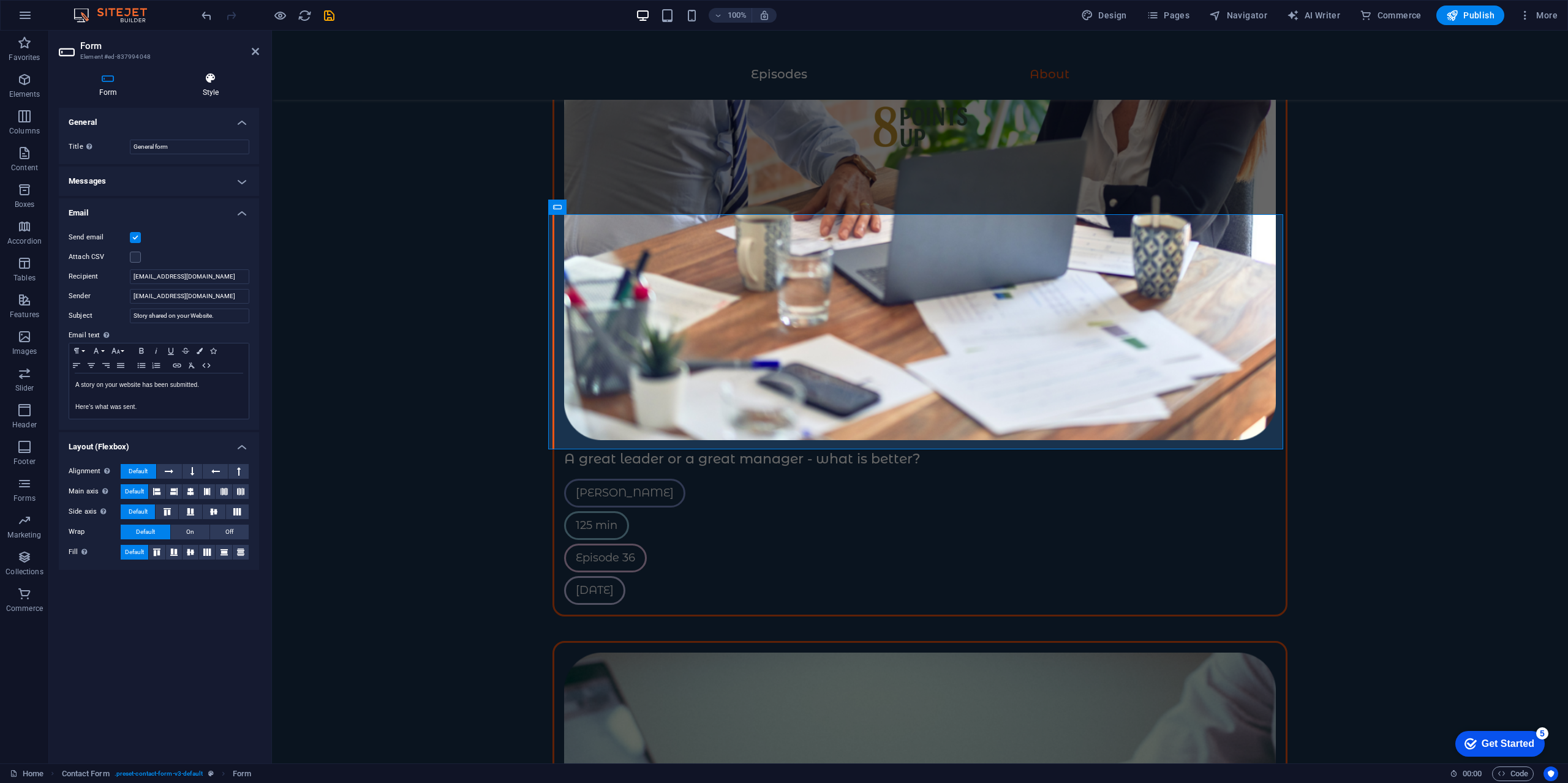
click at [226, 94] on h4 "Style" at bounding box center [210, 85] width 97 height 26
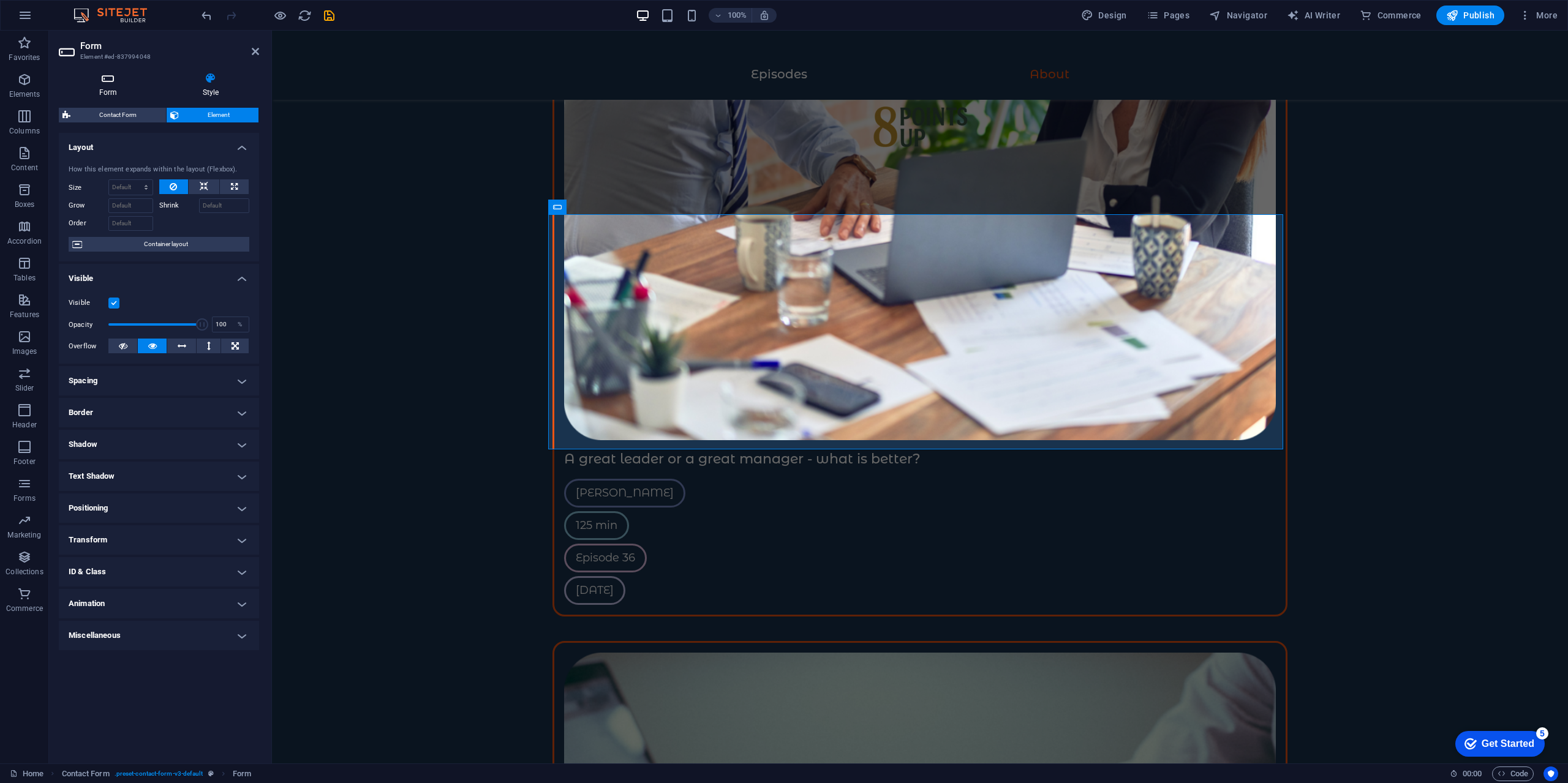
click at [104, 93] on h4 "Form" at bounding box center [110, 85] width 103 height 26
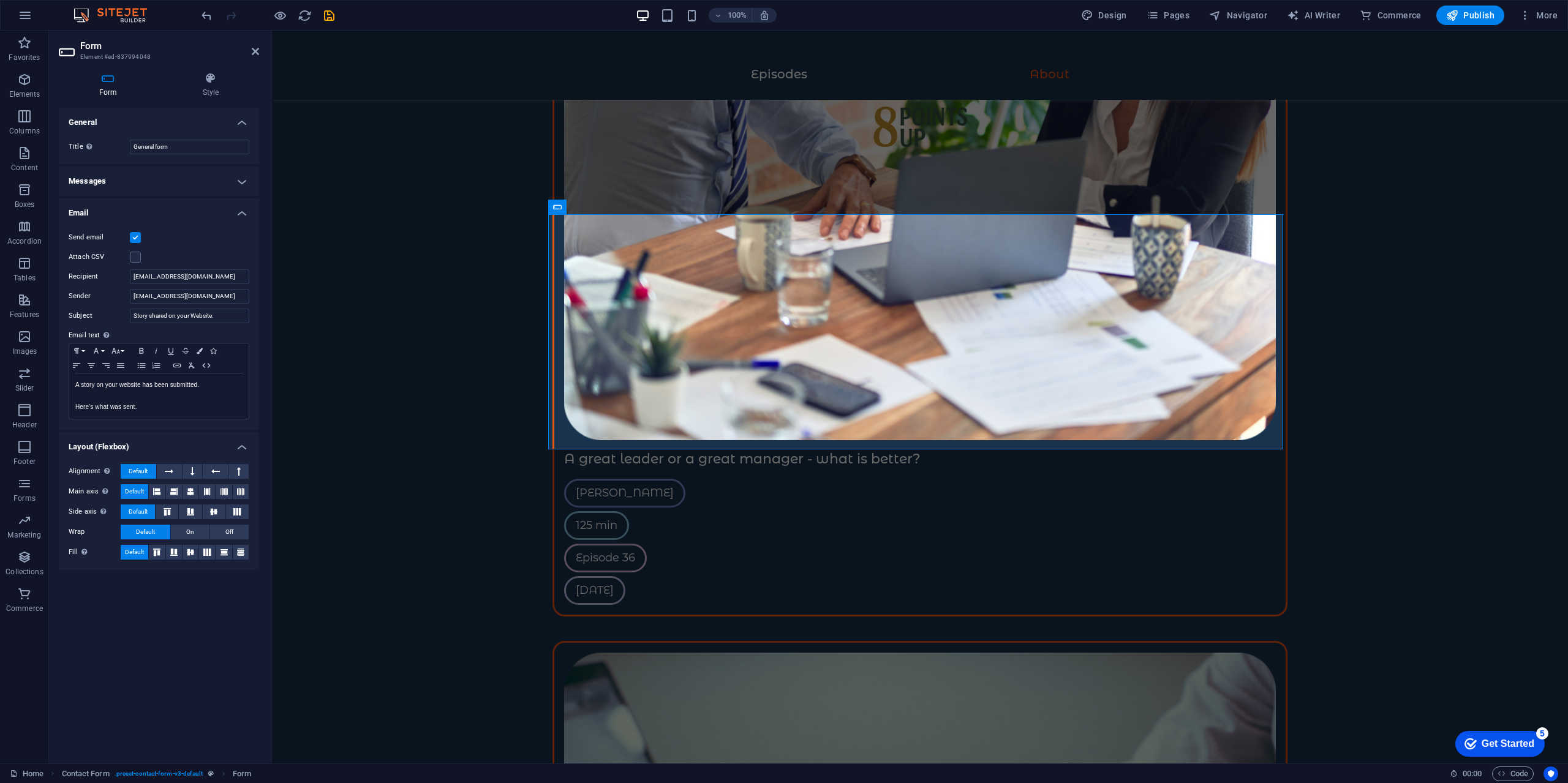
click at [253, 59] on header "Form Element #ed-837994048" at bounding box center [158, 46] width 200 height 32
click at [253, 55] on icon at bounding box center [256, 51] width 8 height 10
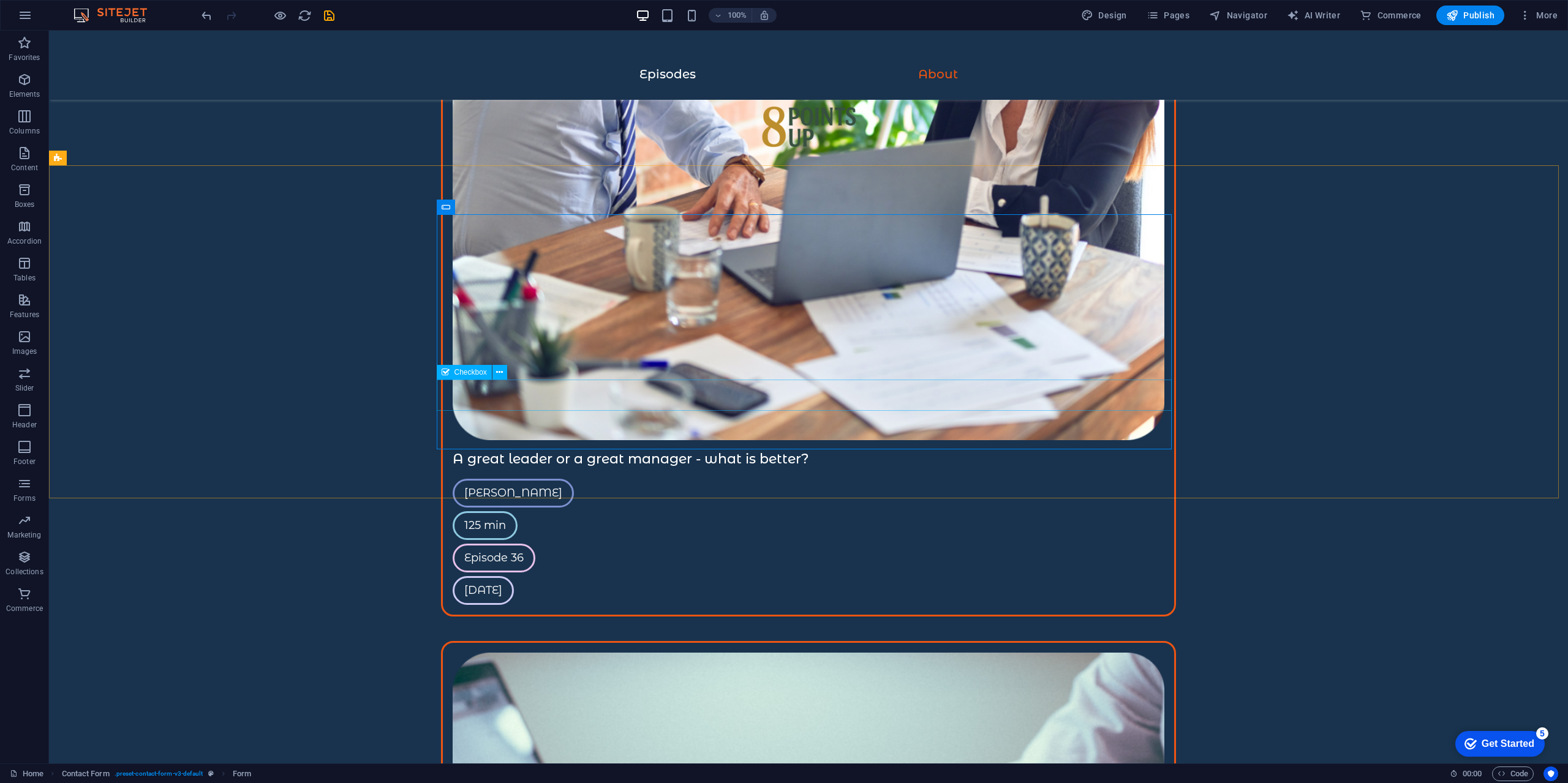
click at [463, 370] on span "Checkbox" at bounding box center [471, 372] width 33 height 8
click at [500, 367] on icon at bounding box center [499, 372] width 7 height 13
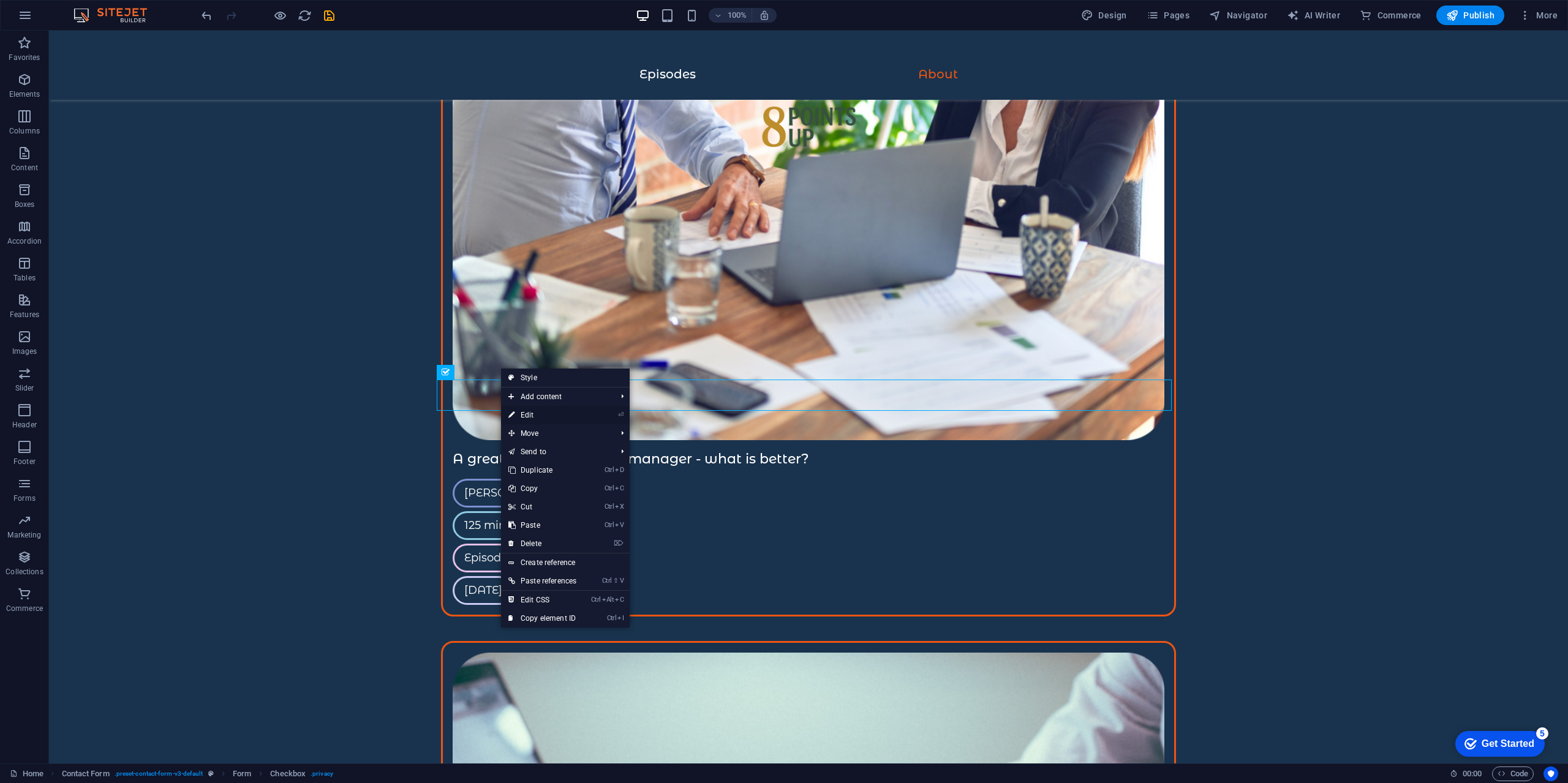
click at [532, 415] on link "⏎ Edit" at bounding box center [542, 415] width 83 height 18
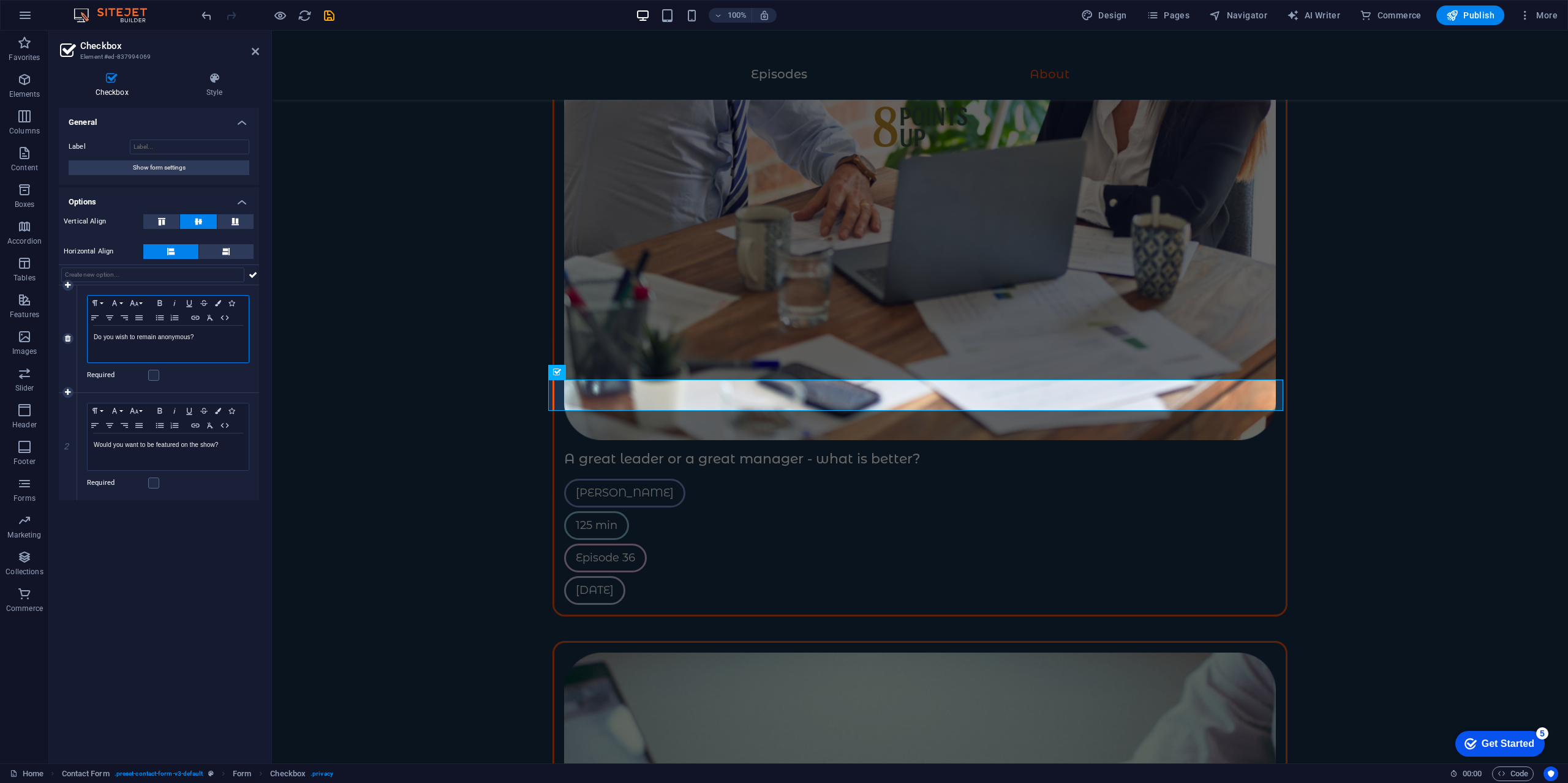
click at [225, 338] on p "Do you wish to remain anonymous?" at bounding box center [168, 338] width 149 height 11
click at [203, 343] on div "Do you wish to remain anonymous?" at bounding box center [168, 344] width 161 height 36
click at [225, 442] on p "Would you want to be featured on the show?" at bounding box center [168, 445] width 149 height 11
drag, startPoint x: 113, startPoint y: 440, endPoint x: 87, endPoint y: 445, distance: 26.5
click at [87, 445] on div "Would you want to be featured on the show?" at bounding box center [168, 452] width 161 height 36
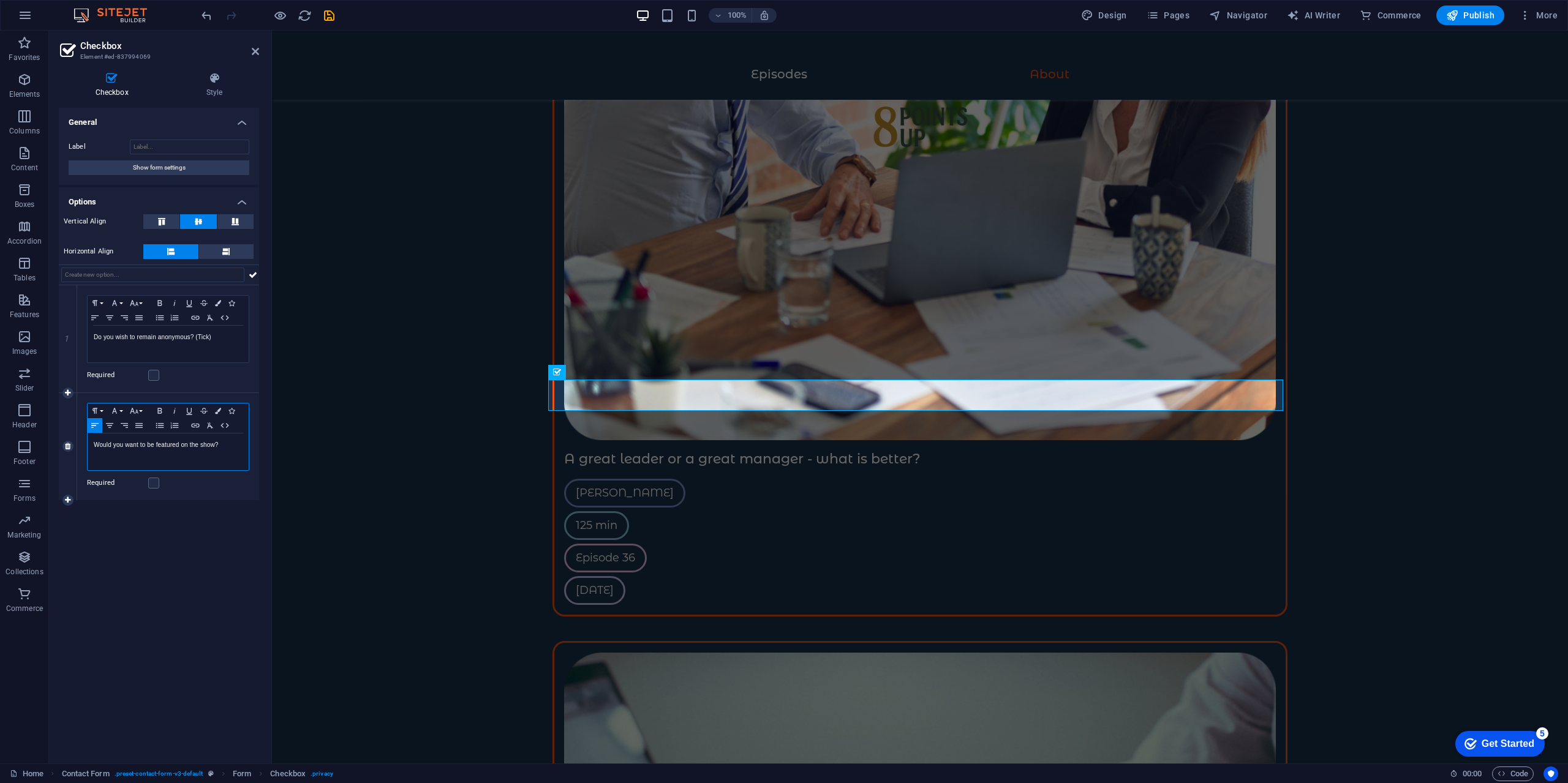
click at [140, 446] on p "Would you want to be featured on the show?" at bounding box center [168, 445] width 149 height 11
click at [222, 442] on p "Would you want to be featured on the show?" at bounding box center [168, 445] width 149 height 11
click at [153, 448] on p "Would you want to be featured on the show?" at bounding box center [168, 445] width 149 height 11
click at [176, 447] on p "Would you want to be featured on the show?" at bounding box center [168, 445] width 149 height 11
click at [216, 457] on div "Would you want to be featured on the show?" at bounding box center [168, 452] width 161 height 36
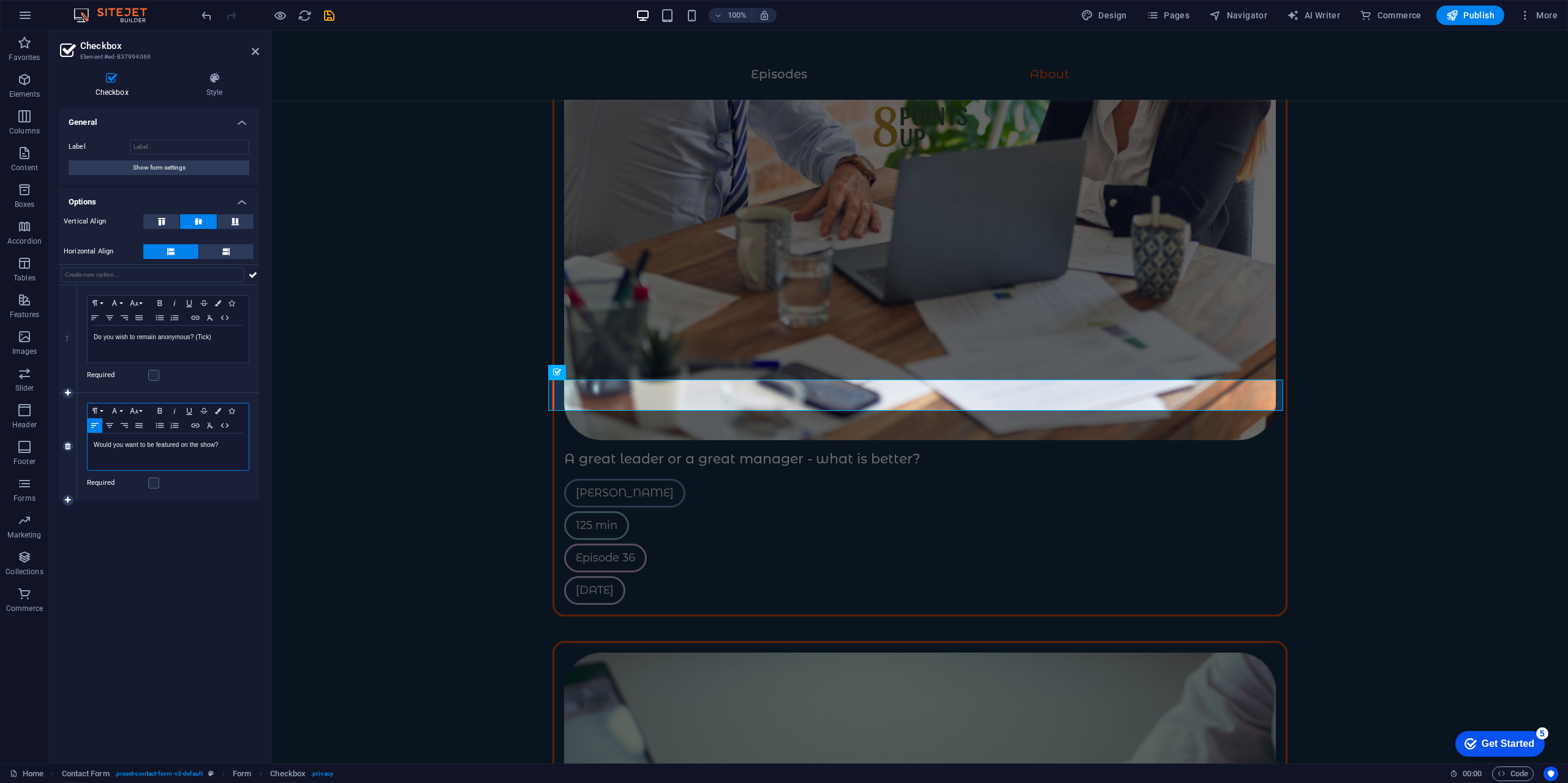
click at [236, 452] on div "Would you want to be featured on the show?" at bounding box center [168, 452] width 161 height 36
click at [230, 341] on p "Do you wish to remain anonymous? (Tick)" at bounding box center [168, 338] width 149 height 11
drag, startPoint x: 224, startPoint y: 333, endPoint x: 196, endPoint y: 348, distance: 31.8
click at [196, 348] on div "Do you wish to remain anonymous? (Tick)" at bounding box center [168, 344] width 161 height 36
click at [227, 556] on div "General Label Show form settings Options Vertical Align Horizontal Align 1 Para…" at bounding box center [158, 431] width 200 height 646
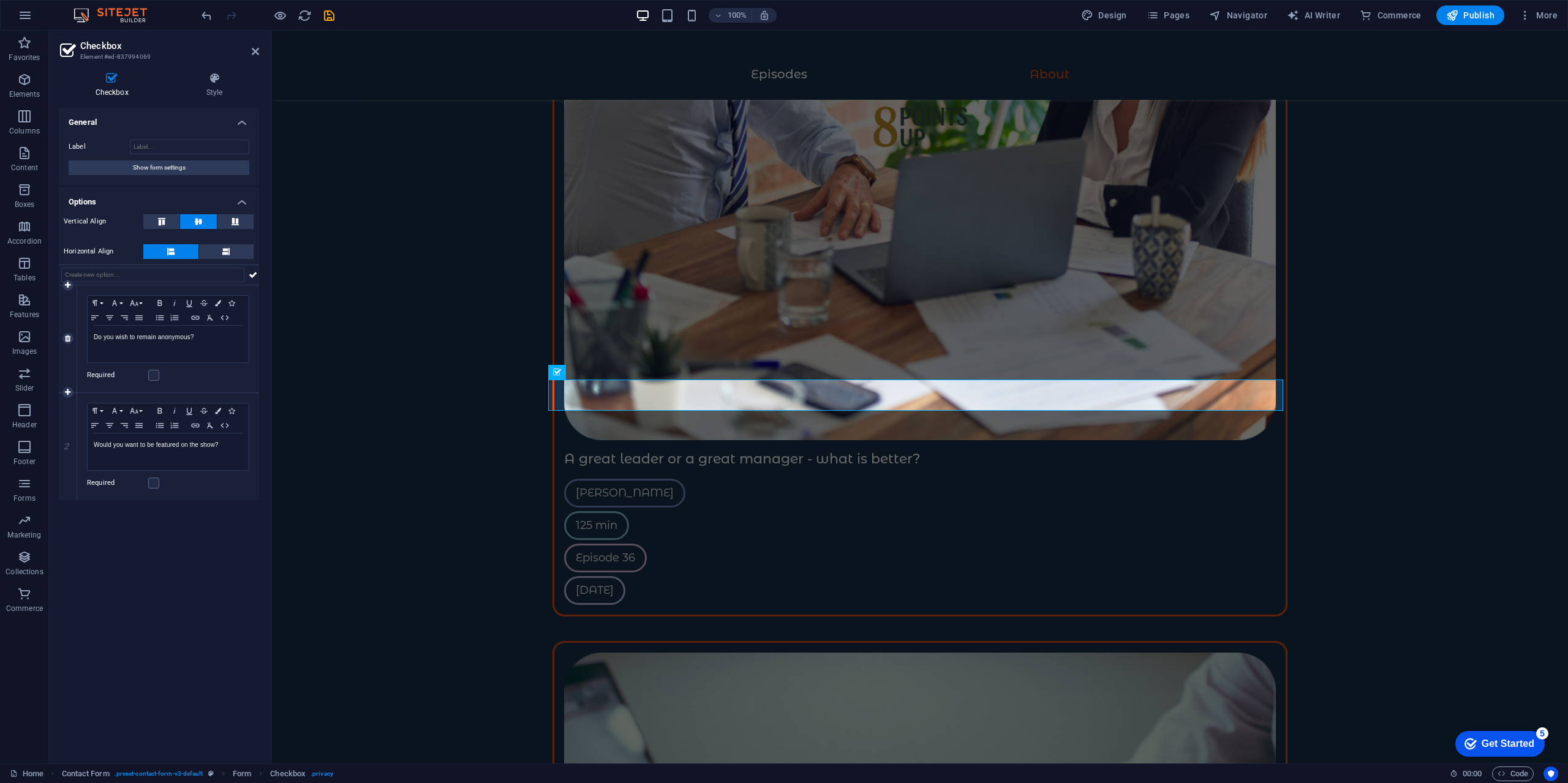
click at [223, 376] on div "Required" at bounding box center [167, 375] width 162 height 14
click at [252, 272] on icon at bounding box center [252, 274] width 8 height 14
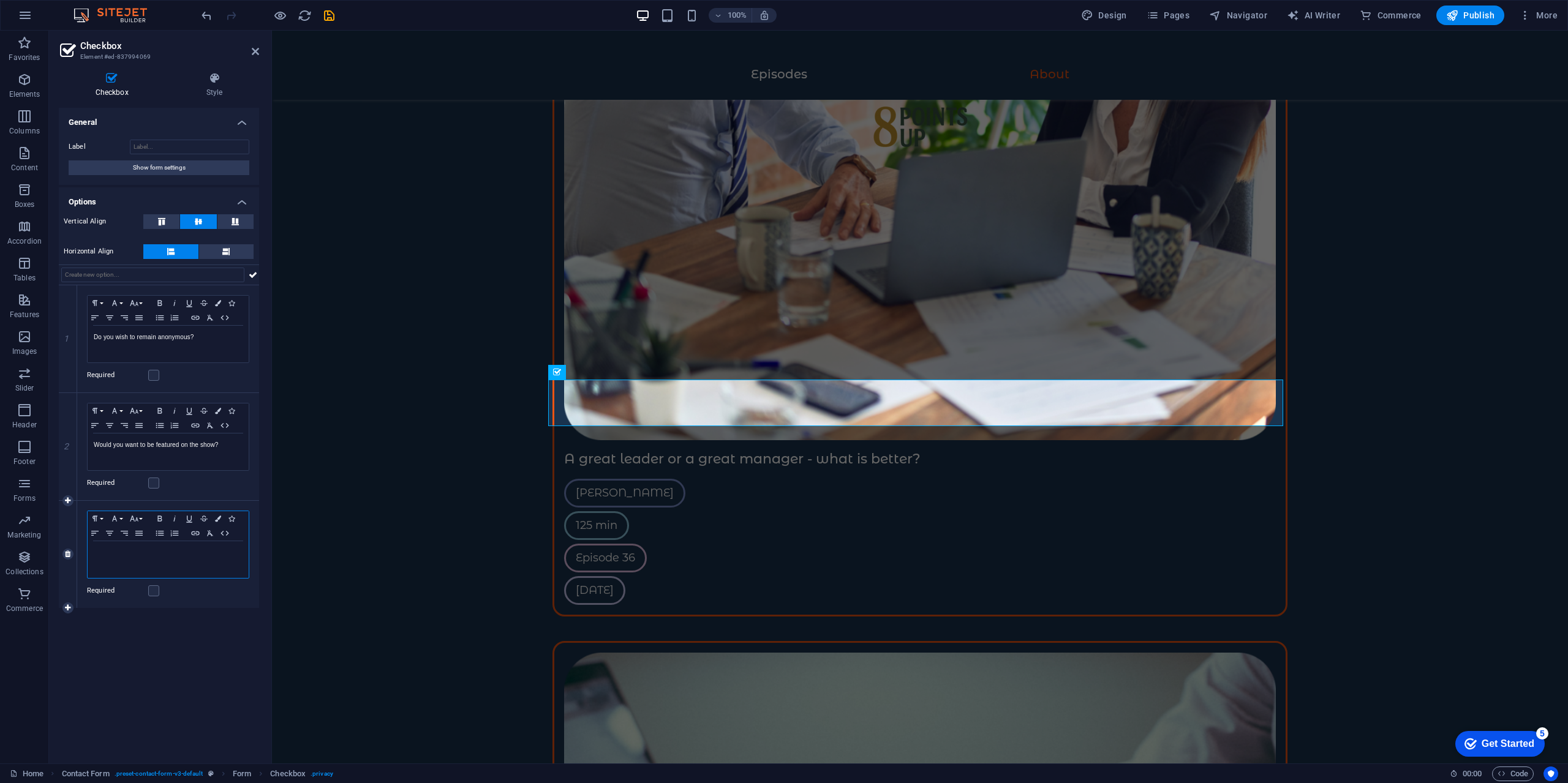
click at [187, 556] on p at bounding box center [168, 553] width 149 height 11
click at [65, 555] on icon at bounding box center [67, 554] width 5 height 8
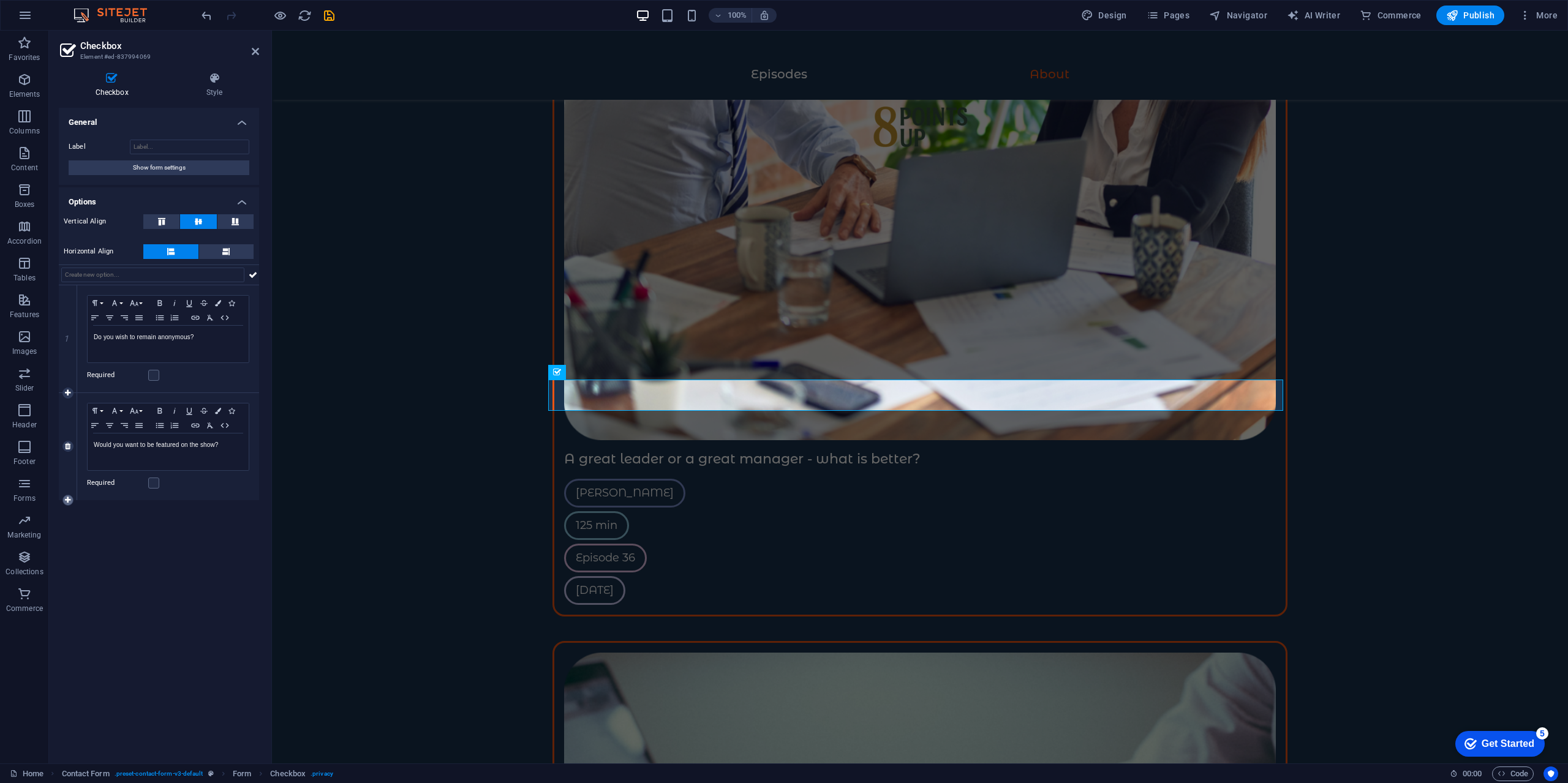
click at [65, 497] on icon at bounding box center [67, 500] width 5 height 8
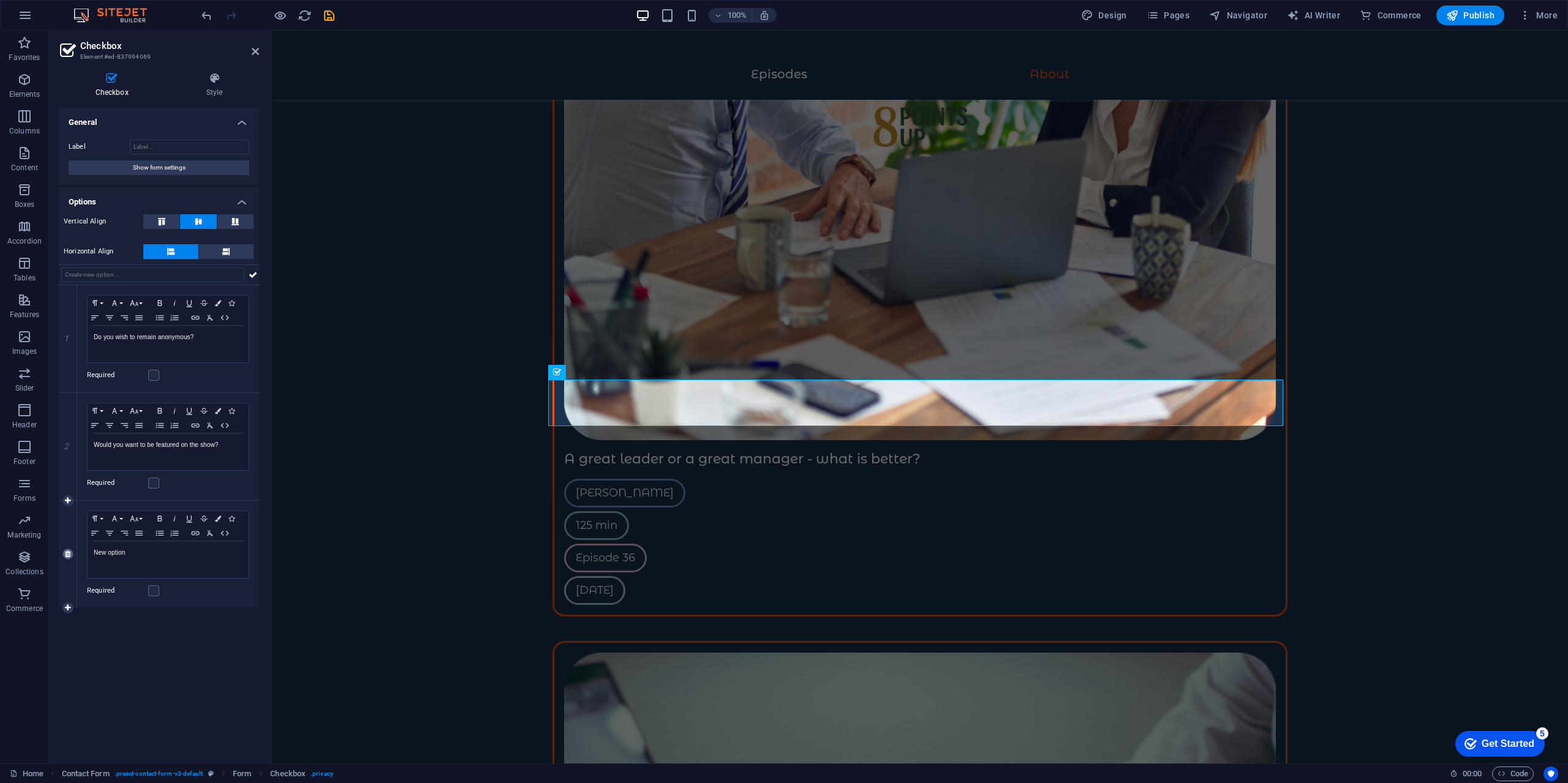
click at [65, 553] on icon at bounding box center [67, 554] width 5 height 8
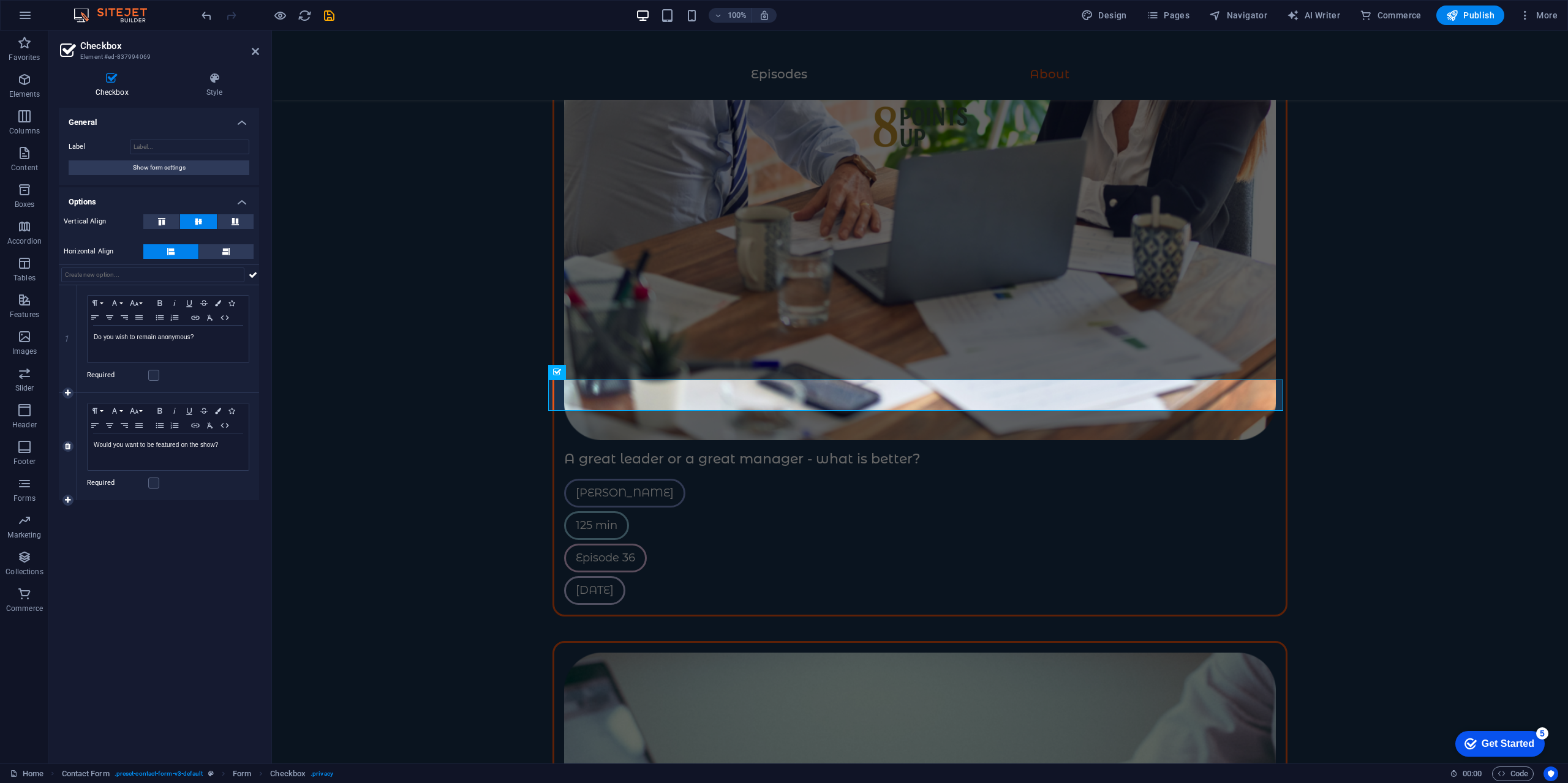
click at [73, 496] on div "2" at bounding box center [68, 446] width 18 height 107
click at [69, 499] on icon at bounding box center [67, 500] width 5 height 8
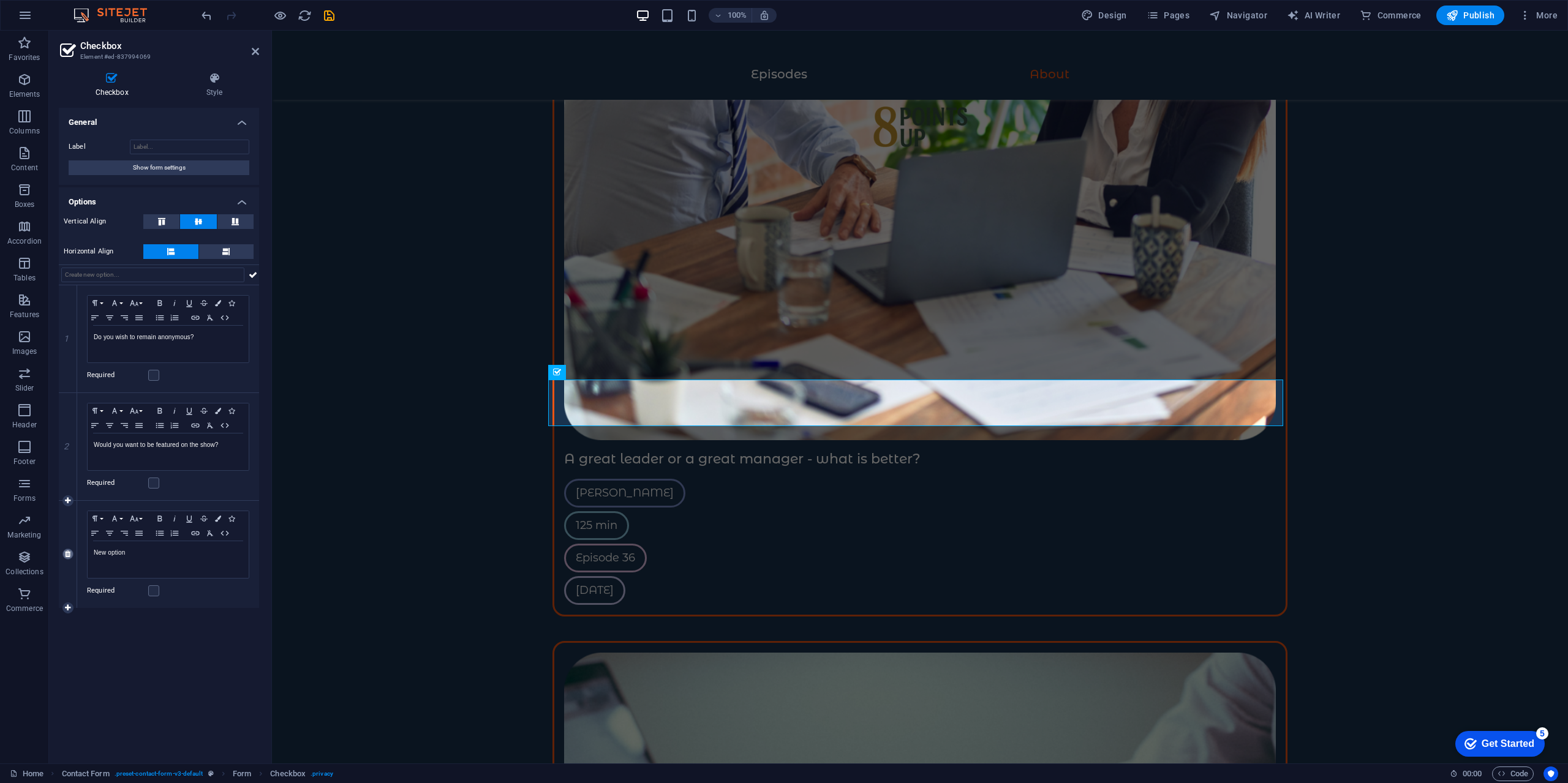
click at [70, 553] on icon at bounding box center [67, 554] width 5 height 8
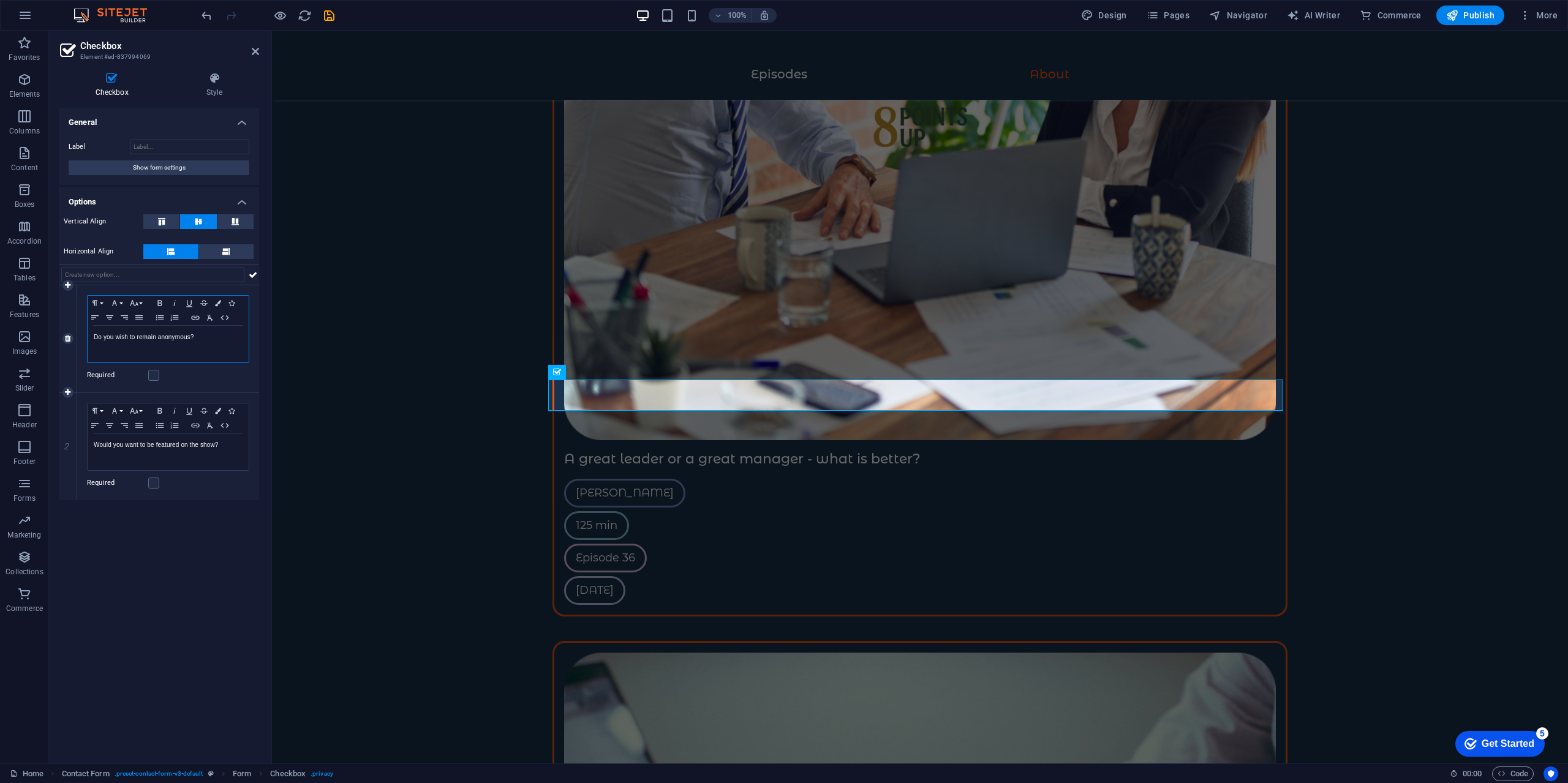
click at [205, 341] on p "Do you wish to remain anonymous?" at bounding box center [168, 338] width 149 height 11
click at [150, 372] on label at bounding box center [154, 375] width 11 height 11
click at [0, 0] on input "Required" at bounding box center [0, 0] width 0 height 0
click at [156, 379] on label at bounding box center [154, 375] width 11 height 11
click at [0, 0] on input "Required" at bounding box center [0, 0] width 0 height 0
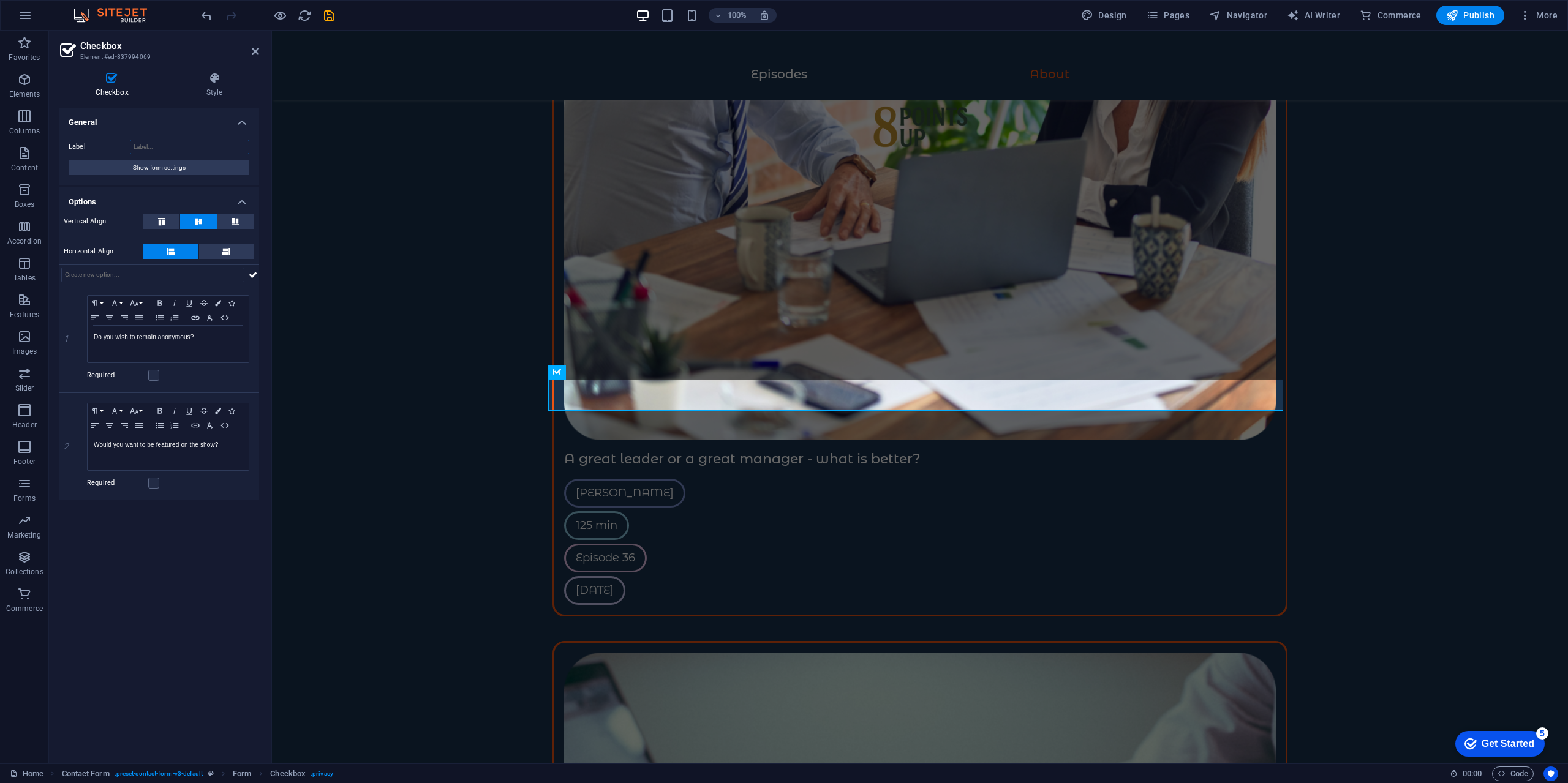
click at [209, 147] on input "Label" at bounding box center [189, 147] width 119 height 14
type input "Label"
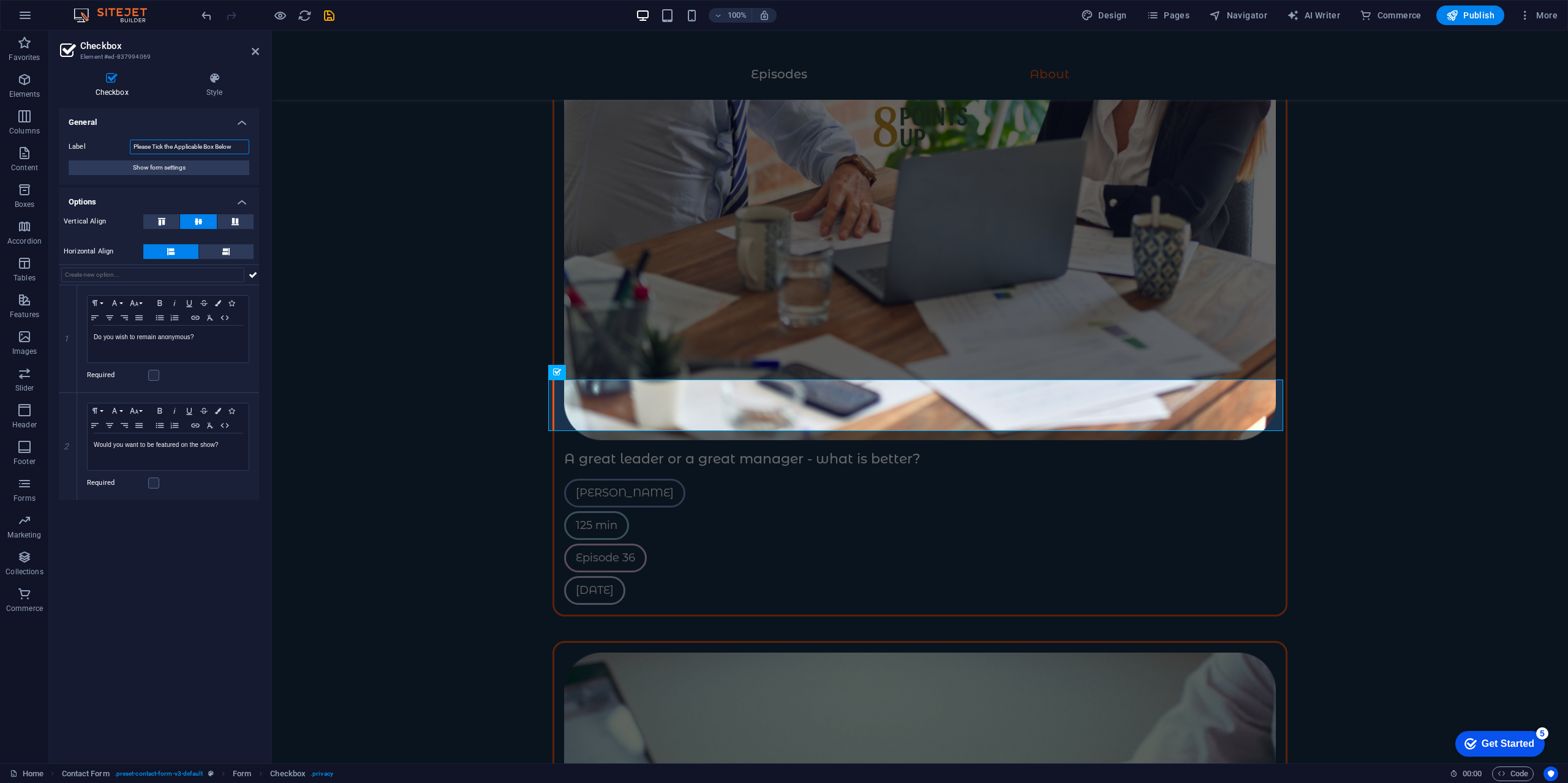
drag, startPoint x: 228, startPoint y: 146, endPoint x: 176, endPoint y: 140, distance: 52.3
click at [176, 140] on input "Please Tick the Applicable Box Below" at bounding box center [189, 147] width 119 height 14
click at [229, 147] on input "Please Tick the Applicable Box Below" at bounding box center [189, 147] width 119 height 14
click at [234, 146] on input "Please Tick the Applicable Box Below" at bounding box center [189, 147] width 119 height 14
drag, startPoint x: 240, startPoint y: 146, endPoint x: 84, endPoint y: 147, distance: 156.0
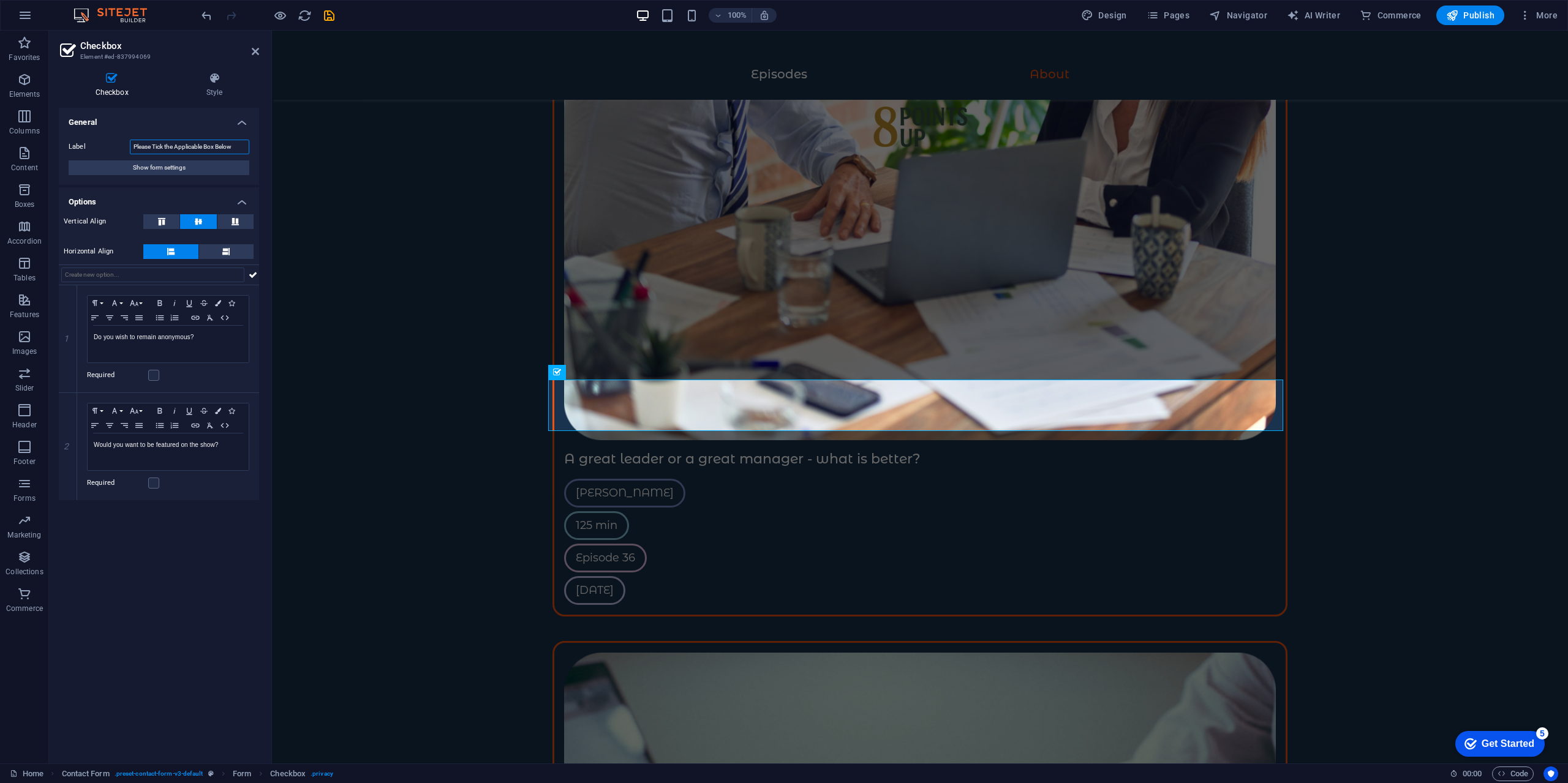
click at [84, 147] on div "Label Please Tick the Applicable Box Below" at bounding box center [159, 147] width 181 height 14
type input "Please tick the below if needed"
click at [223, 84] on icon at bounding box center [214, 78] width 90 height 12
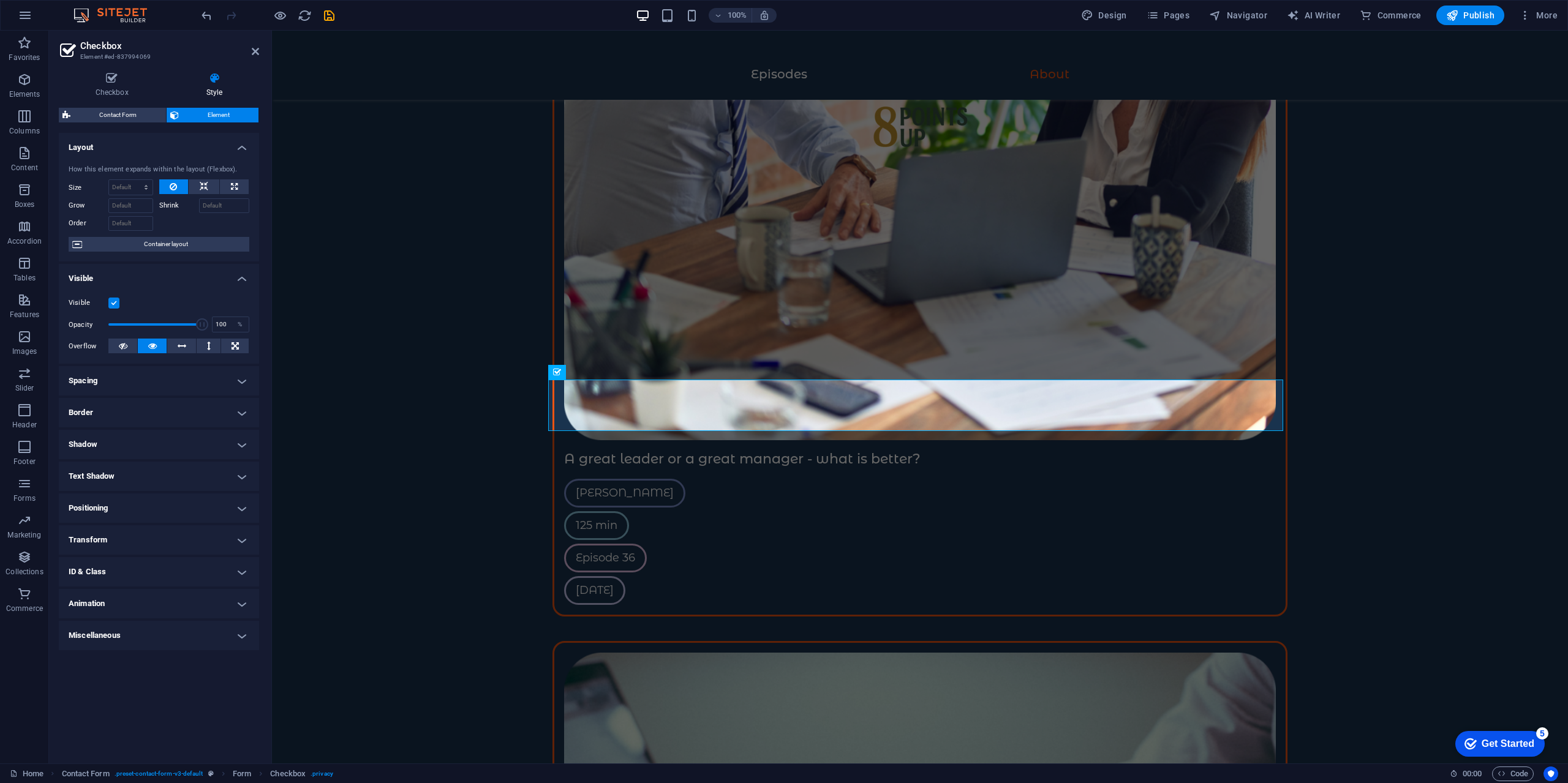
click at [149, 575] on h4 "ID & Class" at bounding box center [158, 572] width 200 height 30
click at [181, 571] on h4 "ID & Class" at bounding box center [158, 568] width 200 height 22
click at [181, 571] on h4 "ID & Class" at bounding box center [158, 572] width 200 height 30
click at [173, 572] on h4 "ID & Class" at bounding box center [158, 568] width 200 height 22
click at [195, 542] on h4 "Transform" at bounding box center [158, 540] width 200 height 30
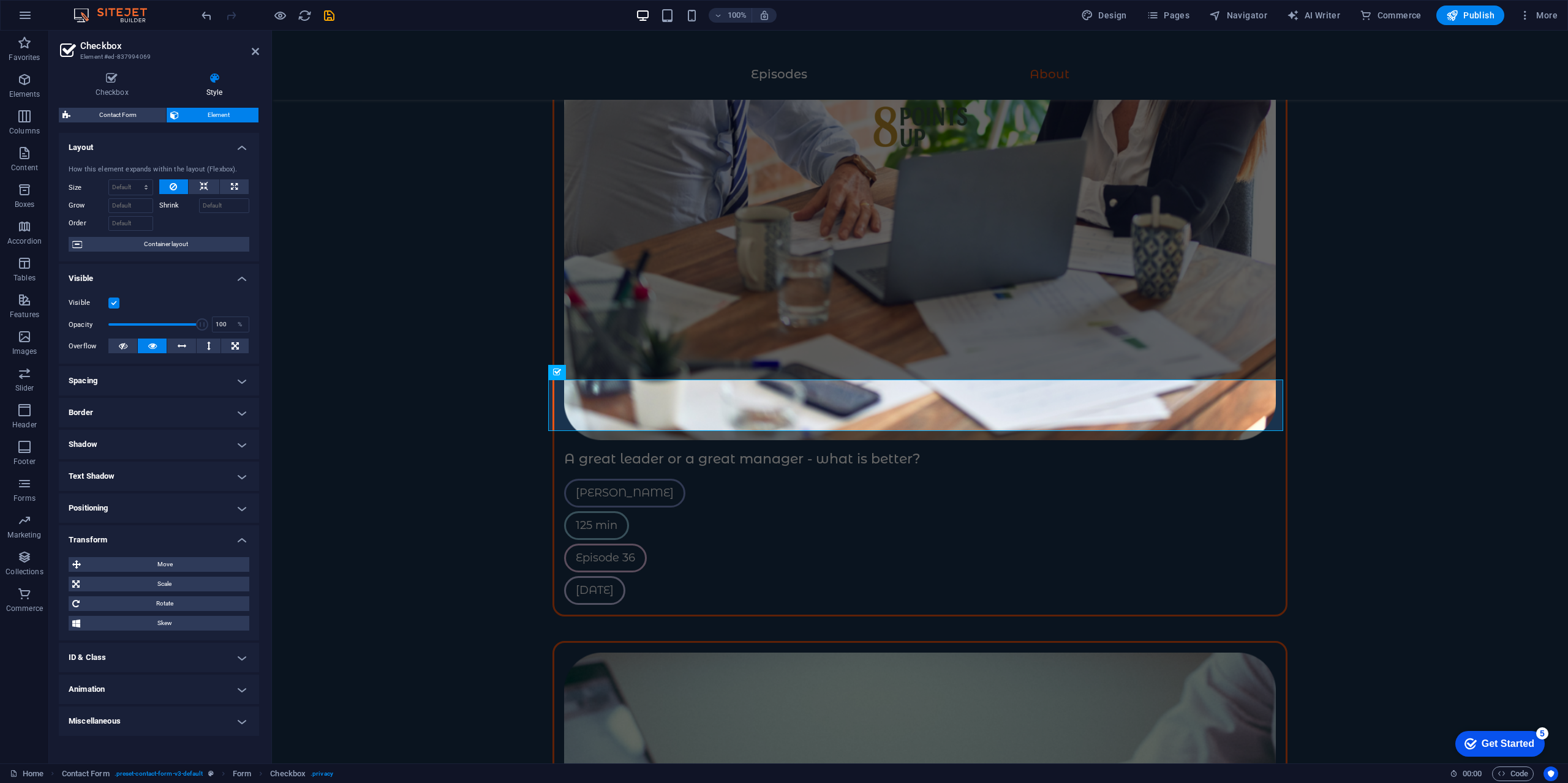
click at [194, 539] on h4 "Transform" at bounding box center [158, 536] width 200 height 22
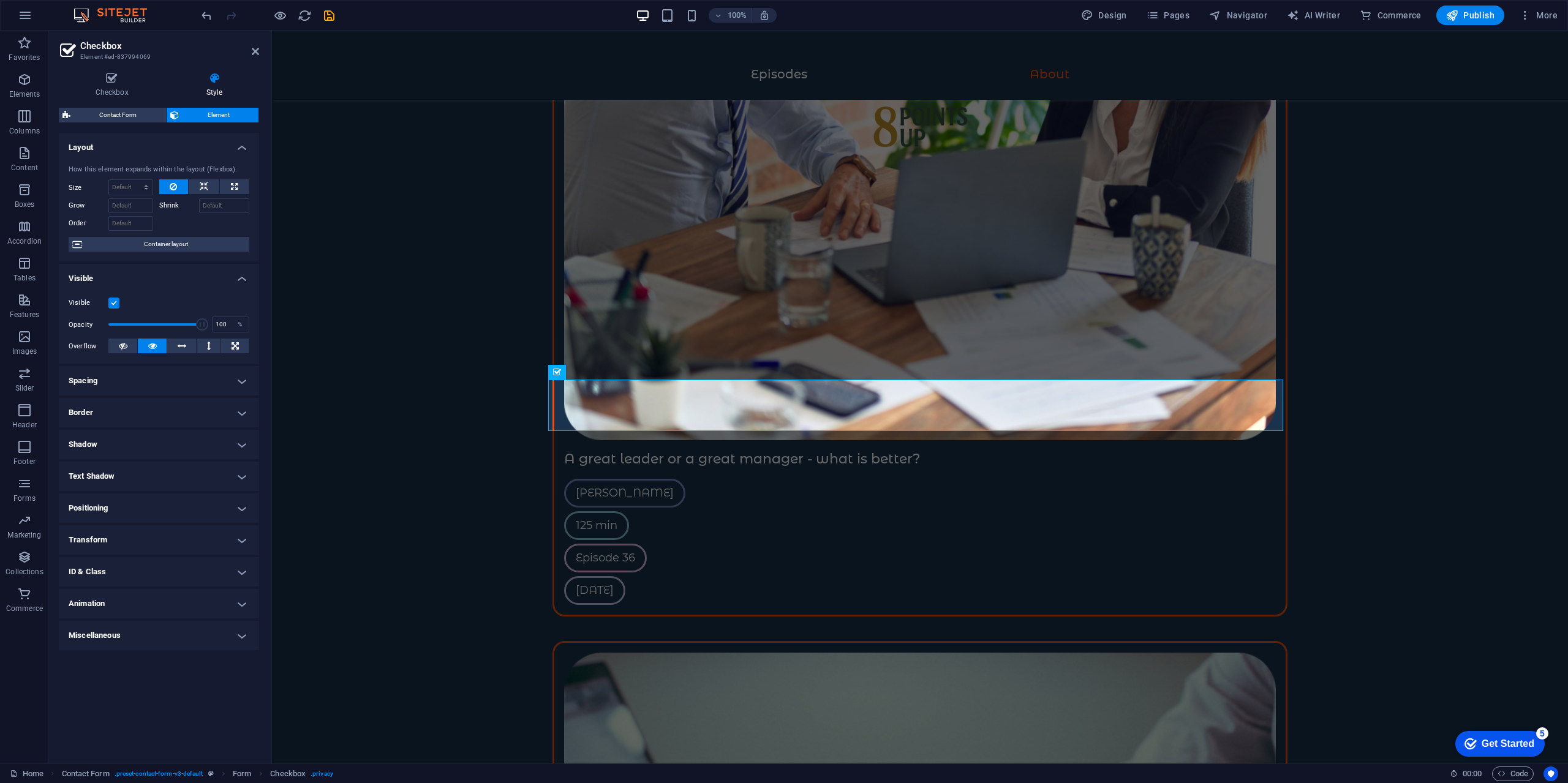
click at [179, 607] on h4 "Animation" at bounding box center [158, 604] width 200 height 30
click at [189, 643] on select "Don't animate Show / Hide Slide up/down Zoom in/out Slide left to right Slide r…" at bounding box center [159, 641] width 181 height 14
click at [192, 439] on h4 "Shadow" at bounding box center [158, 444] width 200 height 30
click at [197, 436] on h4 "Shadow" at bounding box center [158, 440] width 200 height 22
click at [172, 669] on h4 "Miscellaneous" at bounding box center [158, 675] width 200 height 30
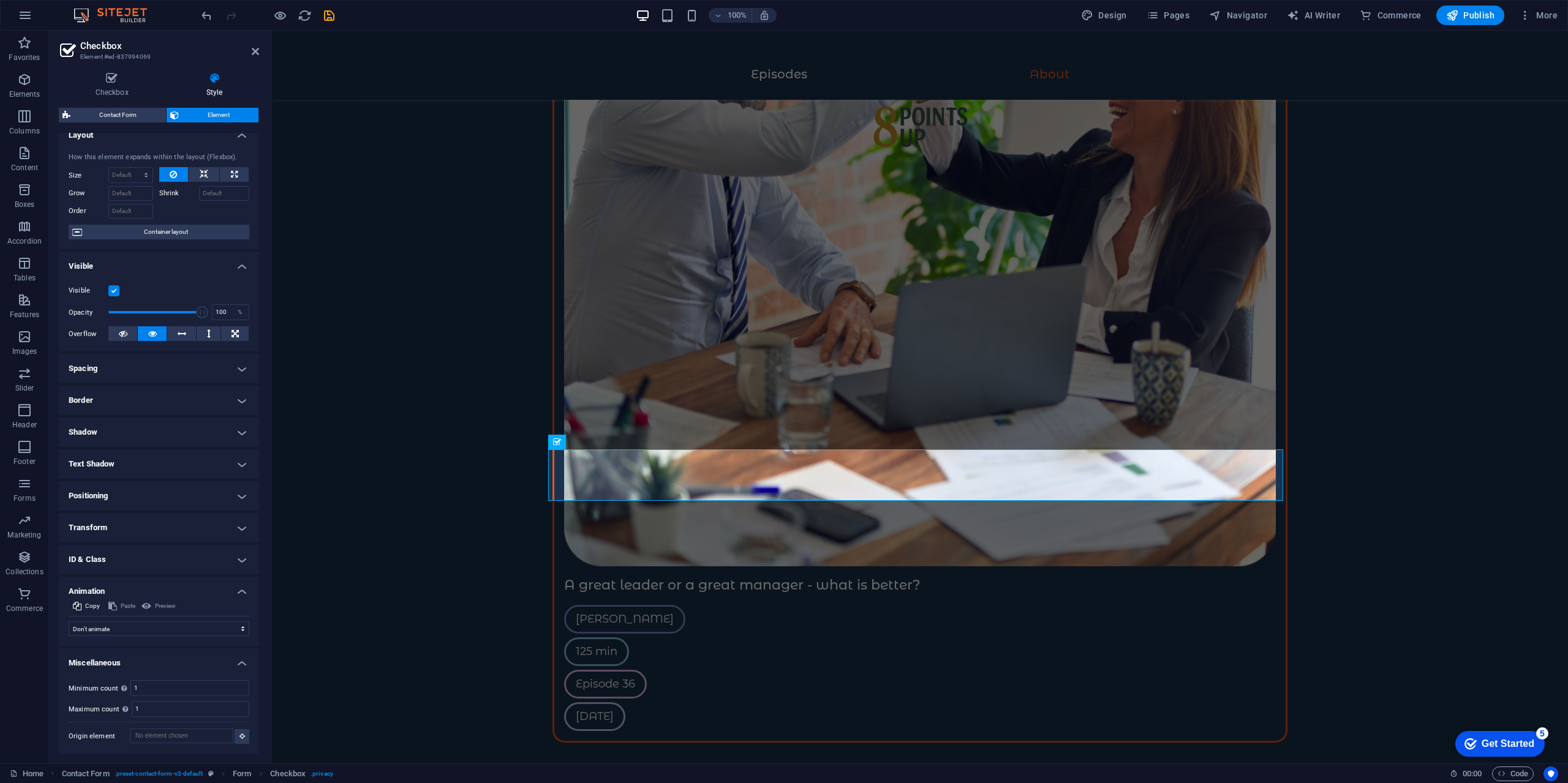
scroll to position [2853, 0]
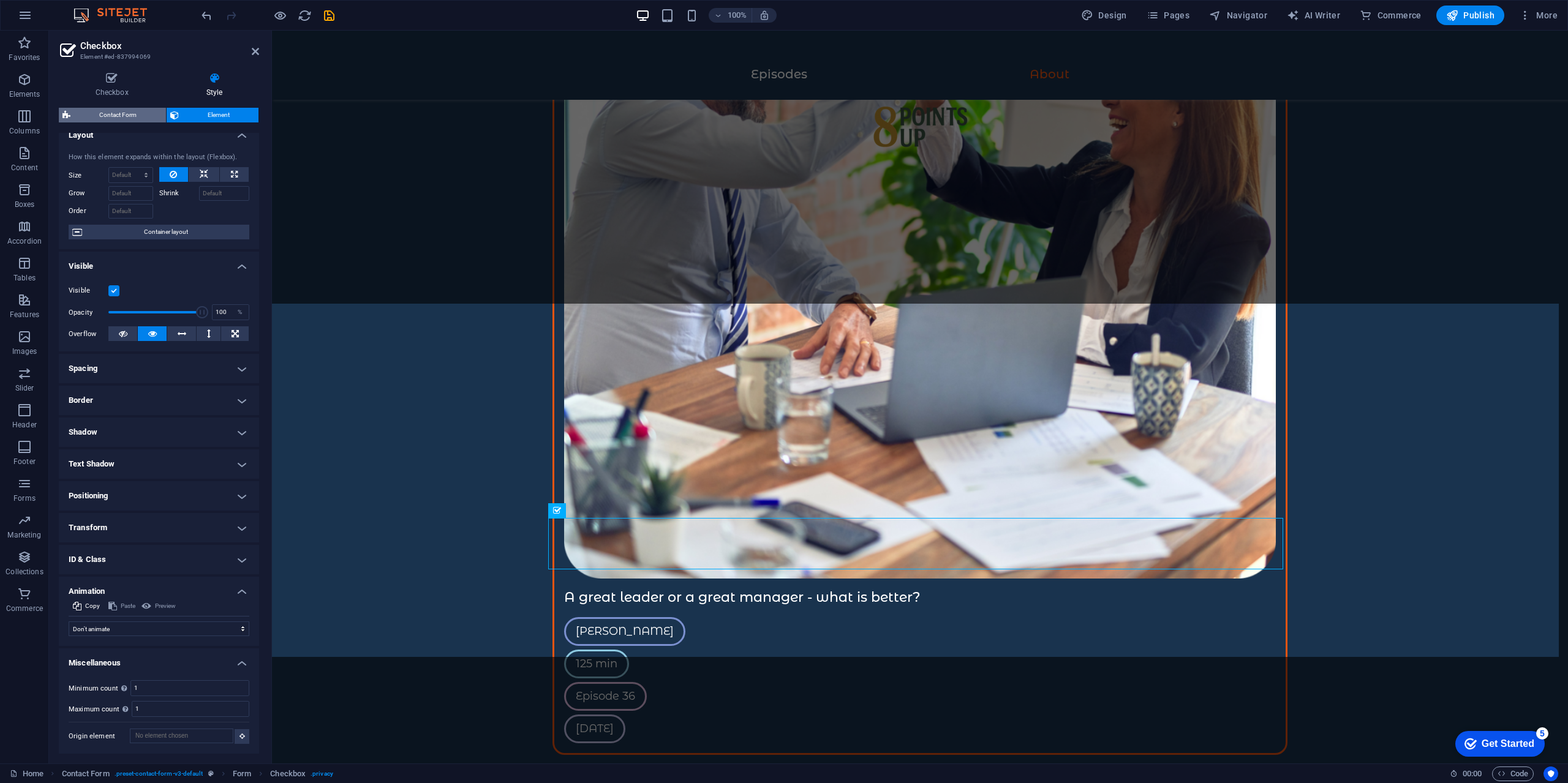
click at [145, 117] on span "Contact Form" at bounding box center [118, 115] width 88 height 14
select select "rem"
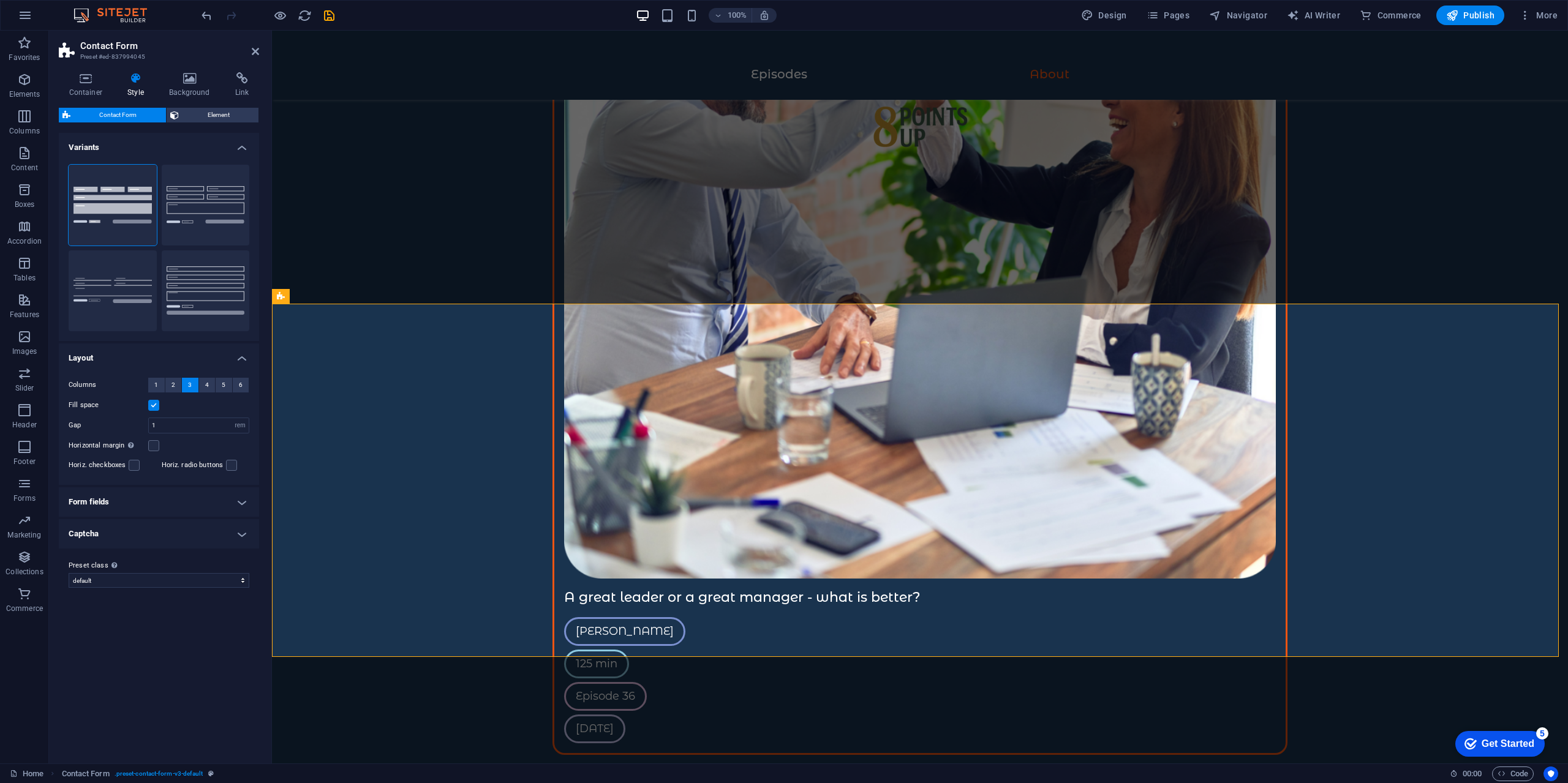
click at [205, 118] on span "Element" at bounding box center [219, 115] width 73 height 14
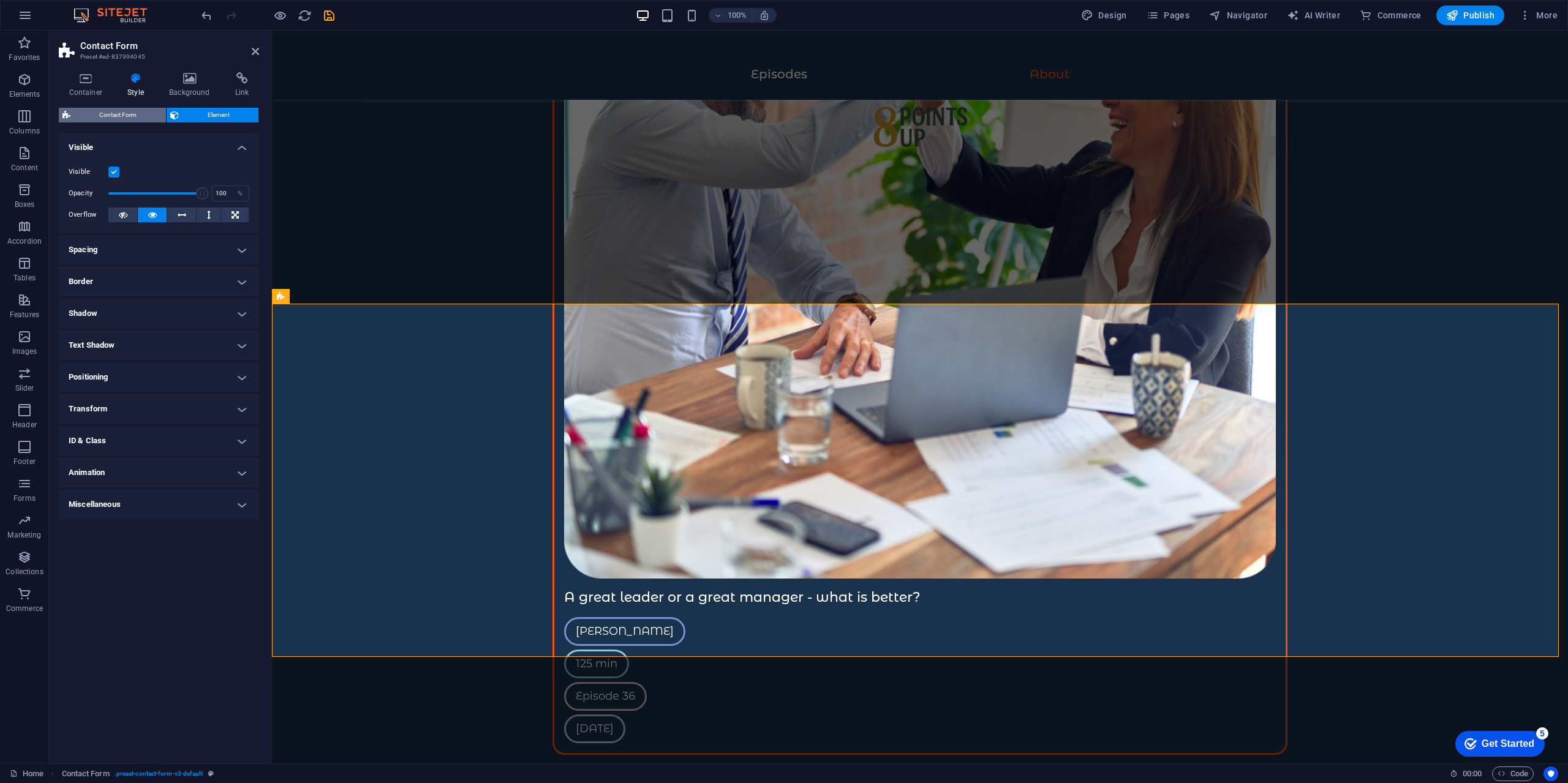
click at [127, 115] on span "Contact Form" at bounding box center [118, 115] width 88 height 14
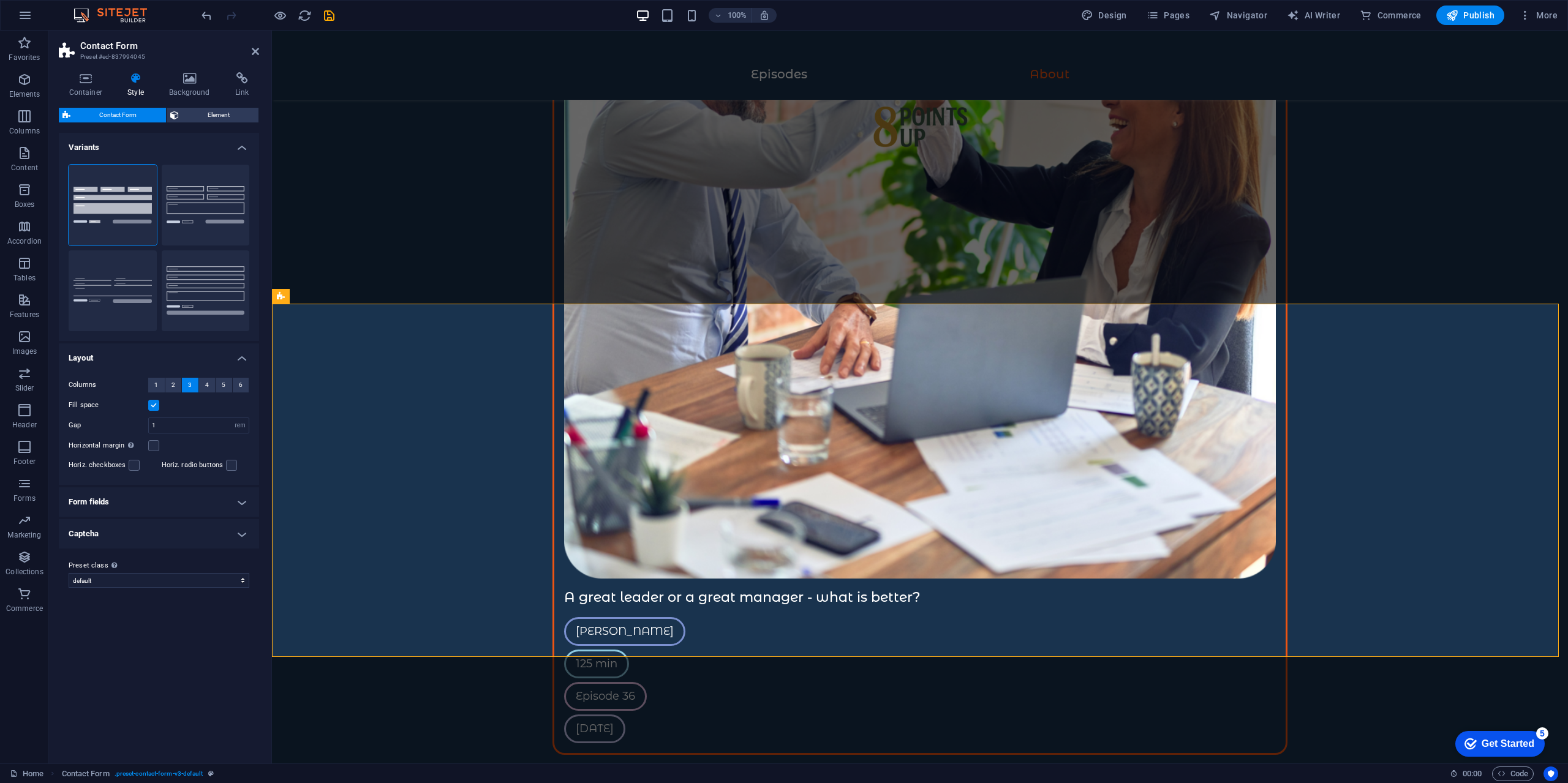
click at [175, 502] on h4 "Form fields" at bounding box center [158, 502] width 200 height 30
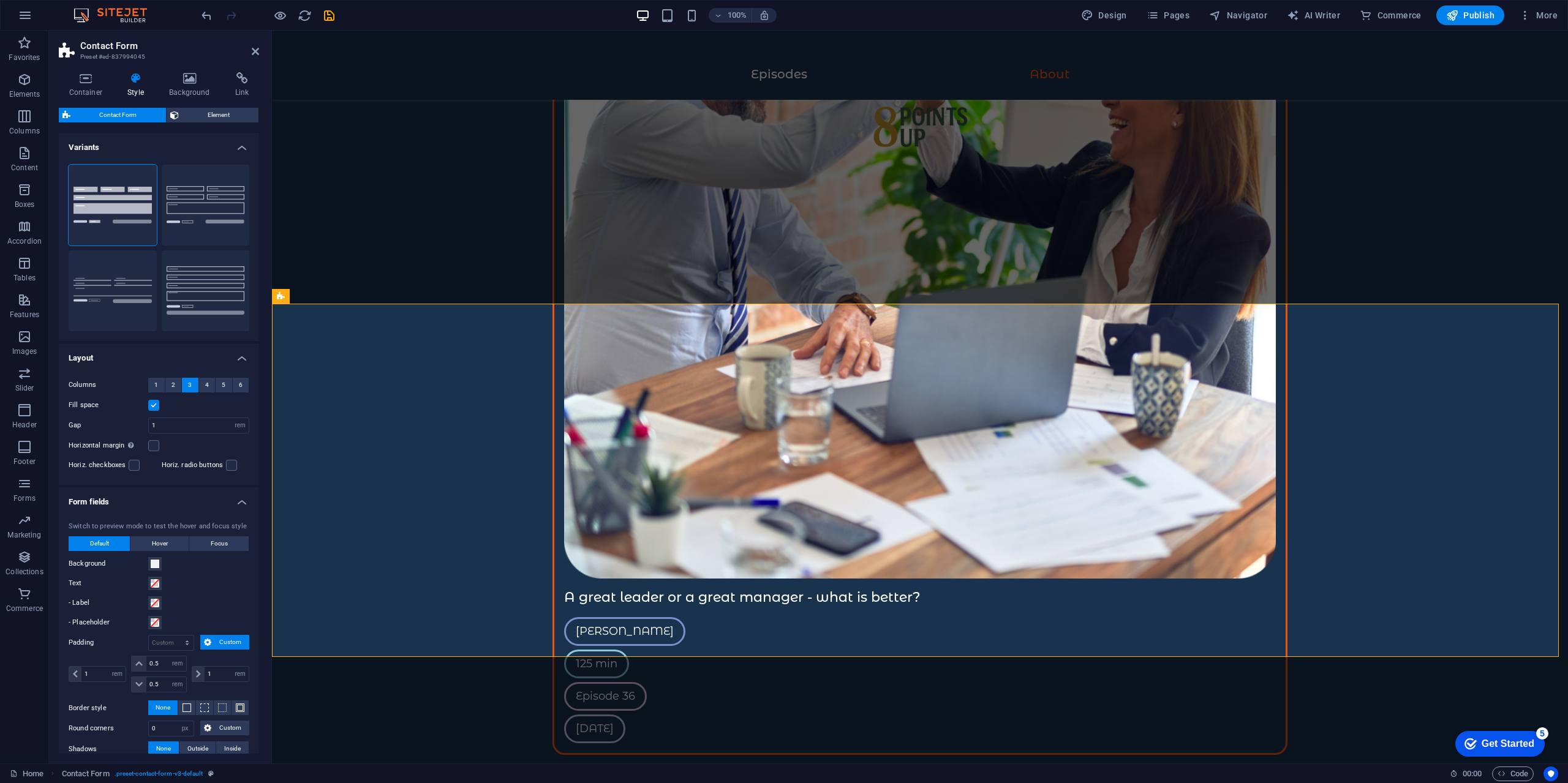
scroll to position [62, 0]
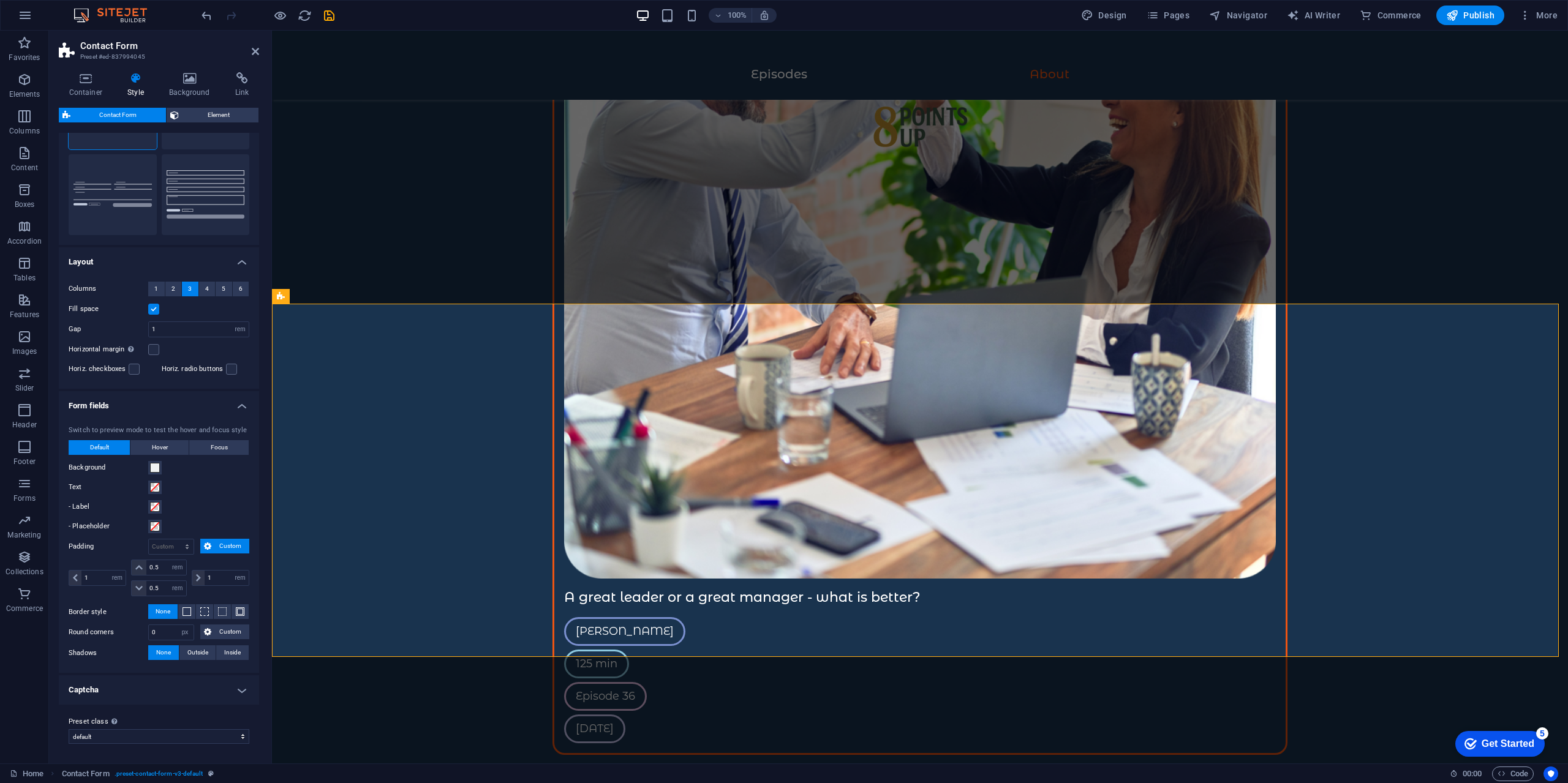
click at [184, 690] on h4 "Captcha" at bounding box center [158, 689] width 200 height 30
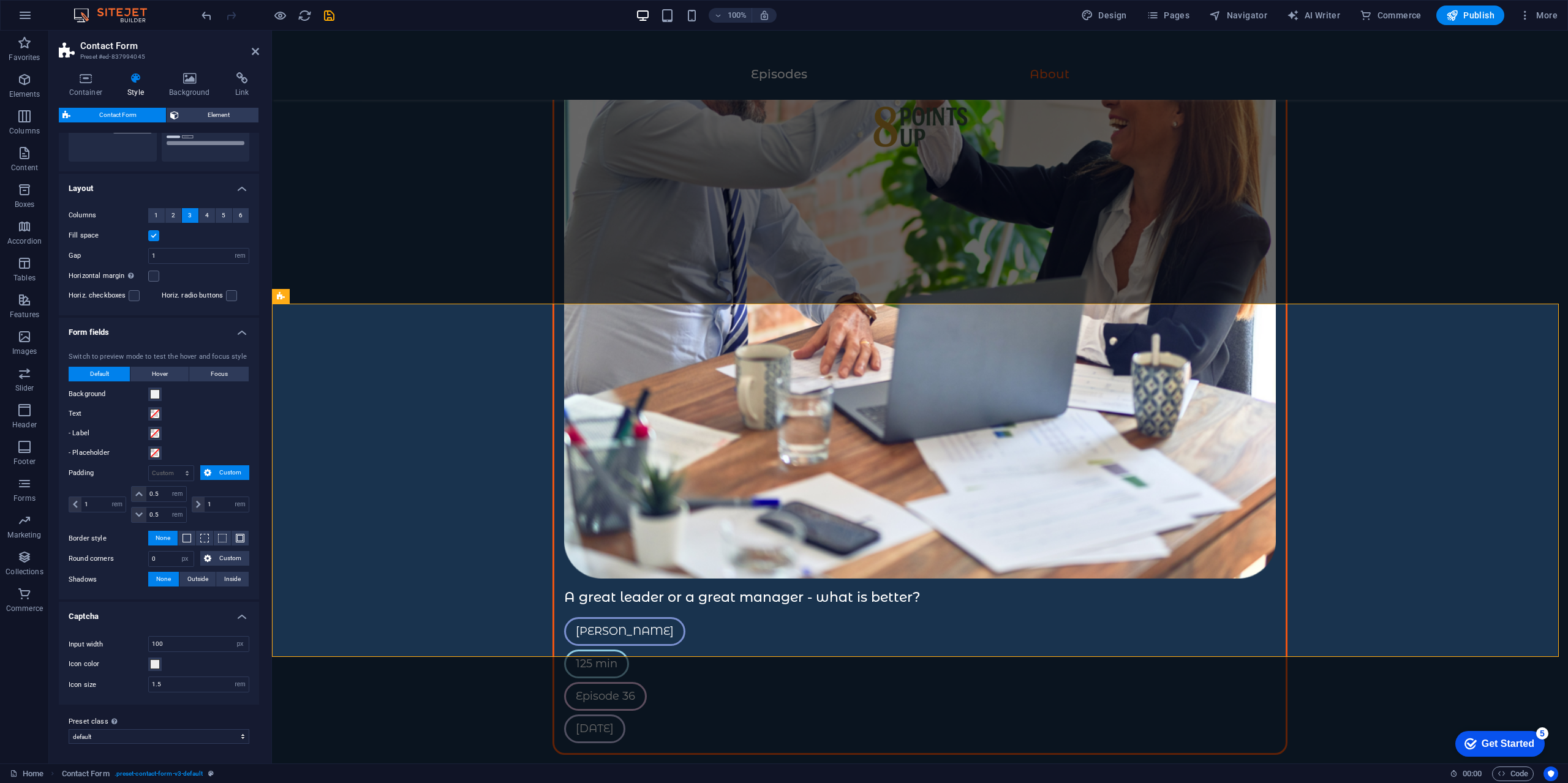
scroll to position [0, 0]
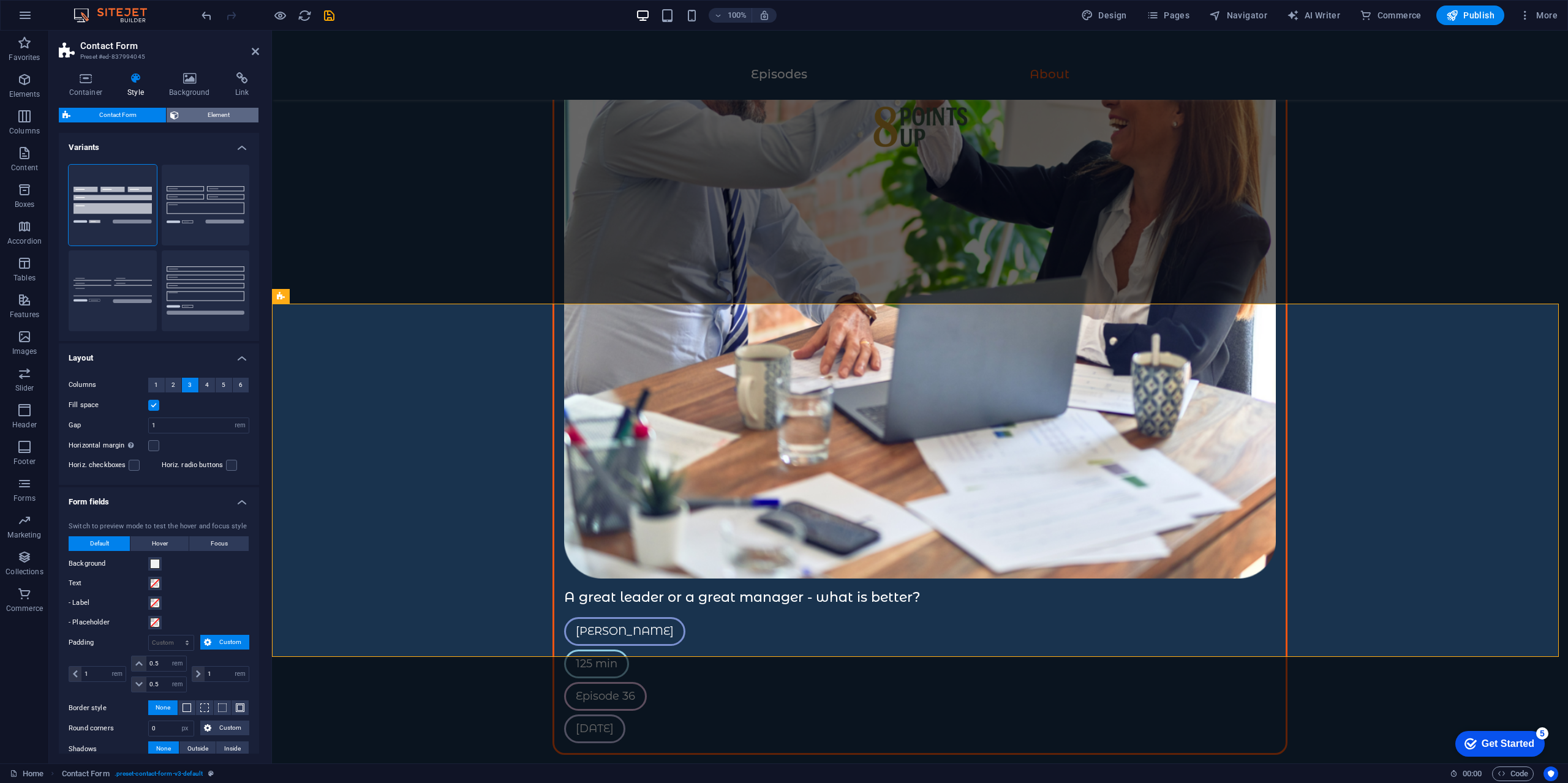
click at [196, 116] on span "Element" at bounding box center [219, 115] width 73 height 14
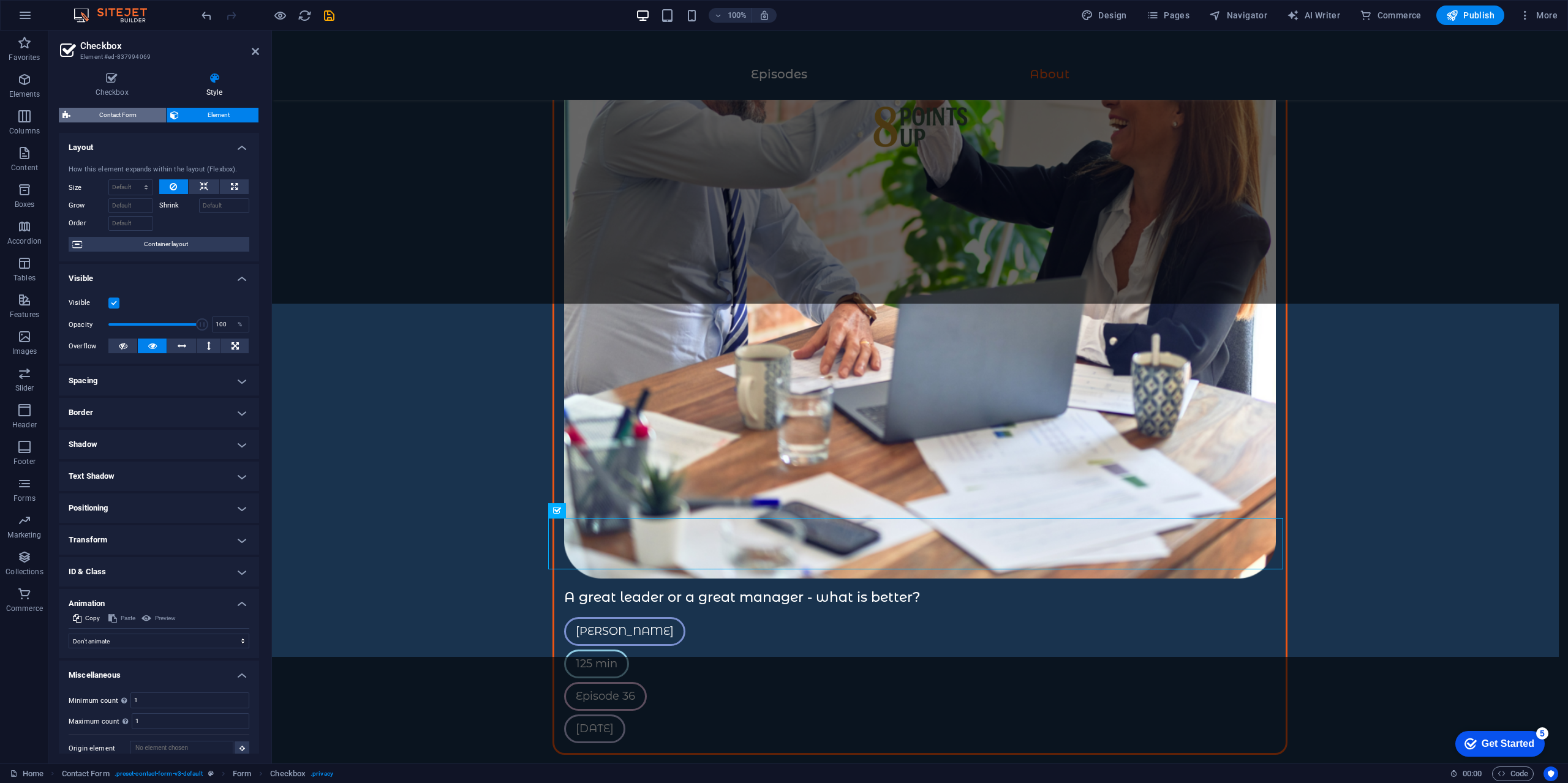
click at [107, 110] on span "Contact Form" at bounding box center [118, 115] width 88 height 14
select select "rem"
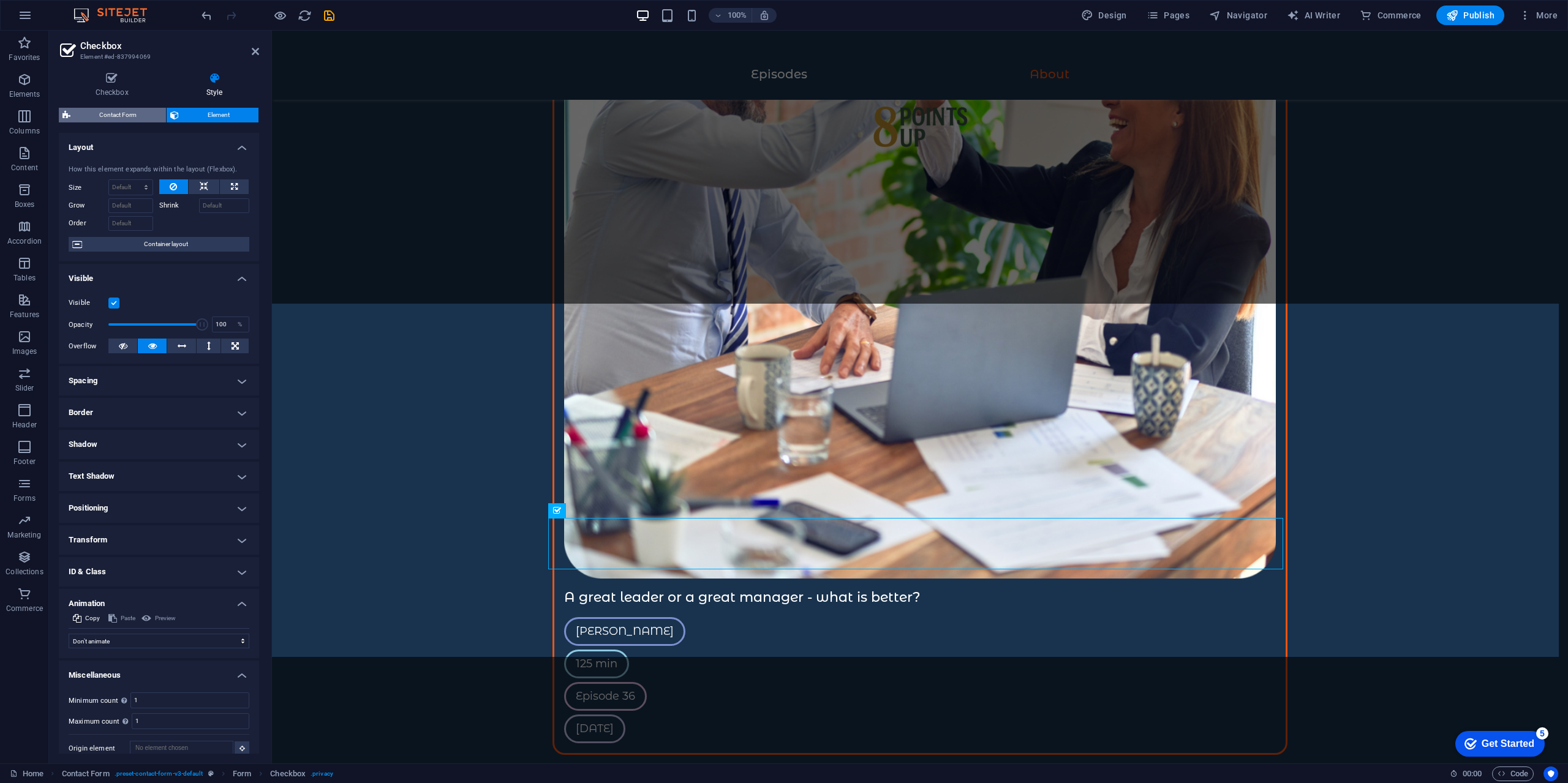
select select "rem"
select select "px"
select select "rem"
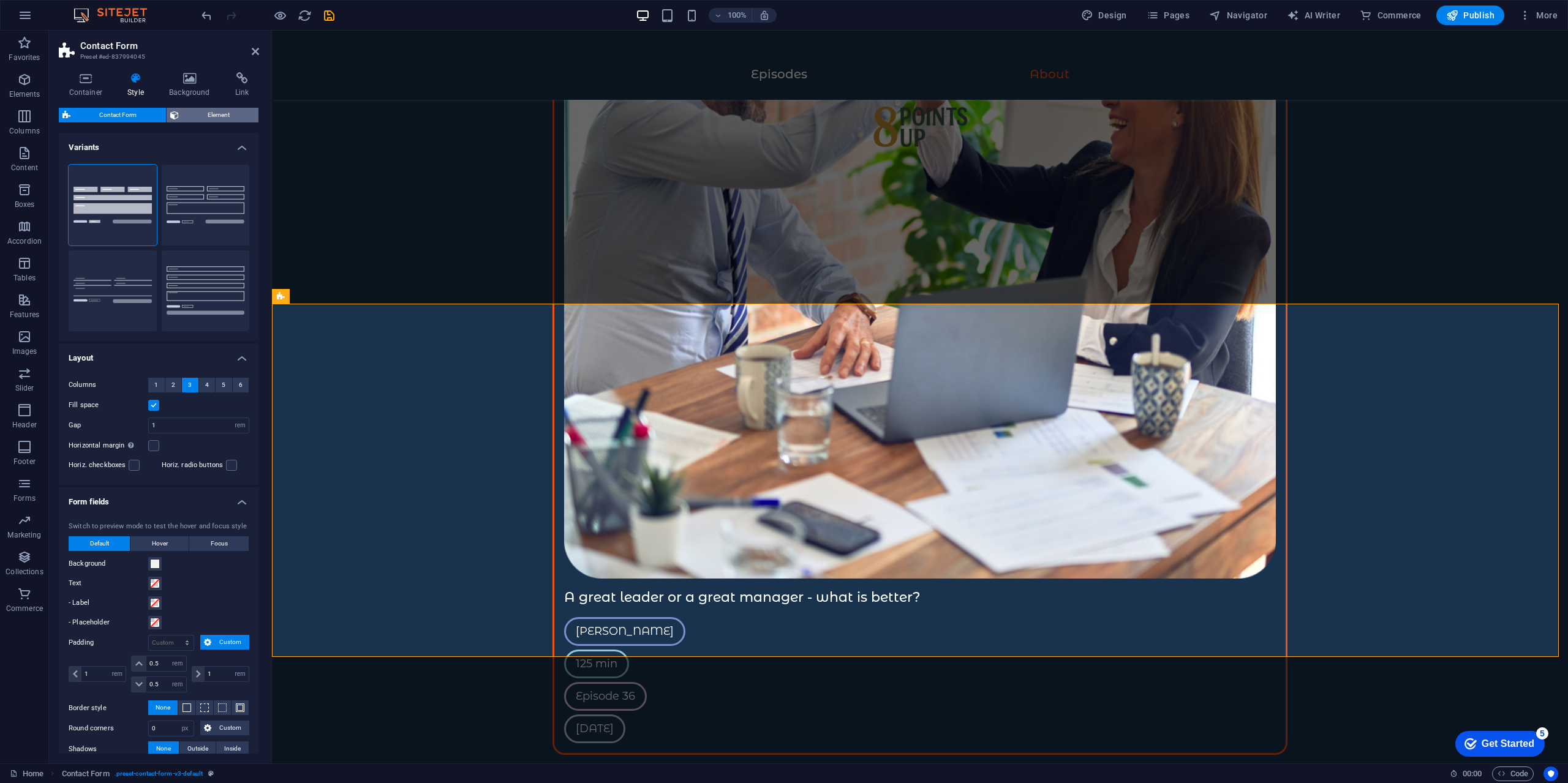
click at [193, 115] on span "Element" at bounding box center [219, 115] width 73 height 14
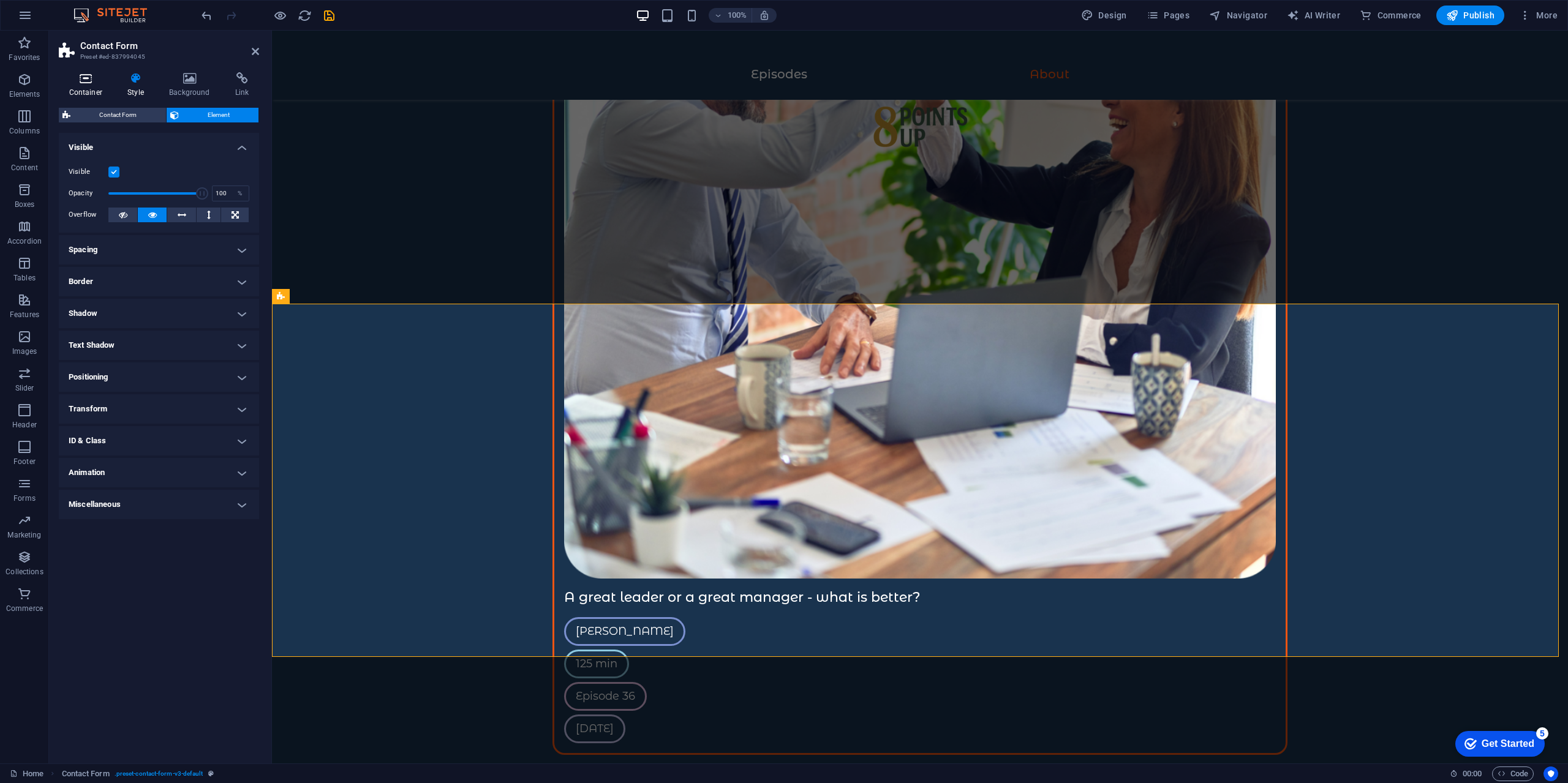
click at [84, 82] on icon at bounding box center [85, 78] width 54 height 12
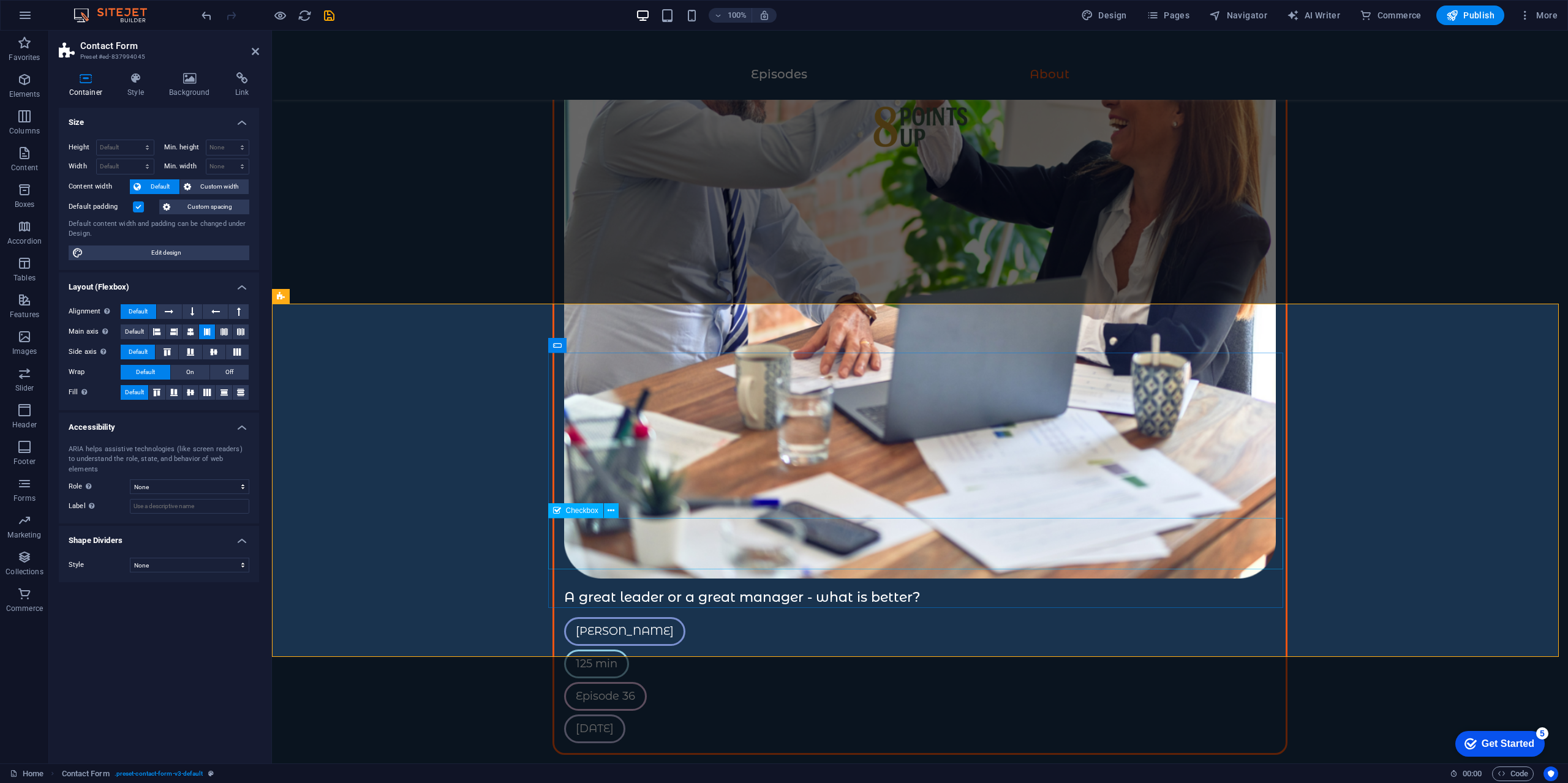
click at [609, 511] on icon at bounding box center [611, 511] width 7 height 13
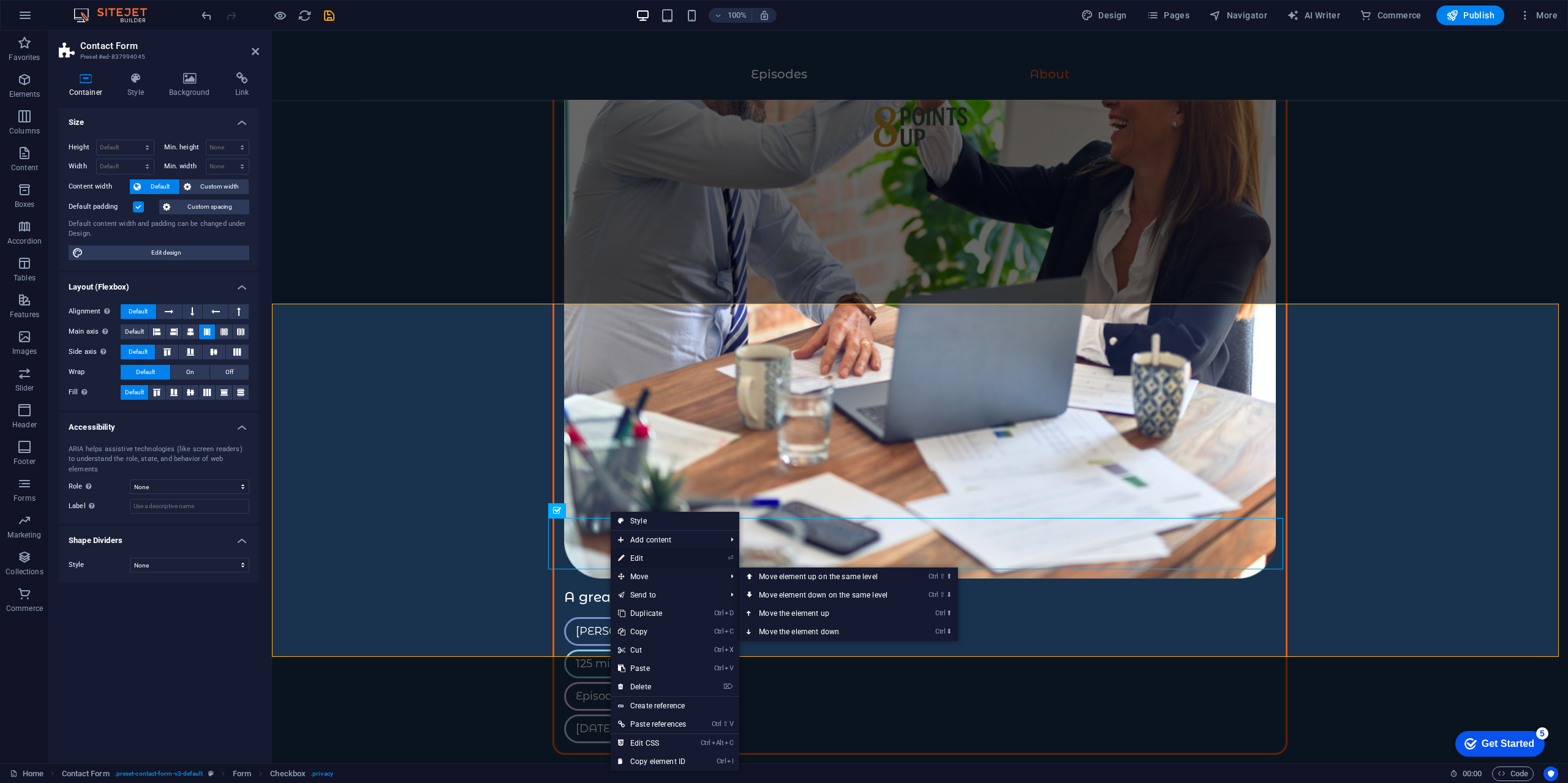
click at [652, 554] on link "⏎ Edit" at bounding box center [652, 558] width 83 height 18
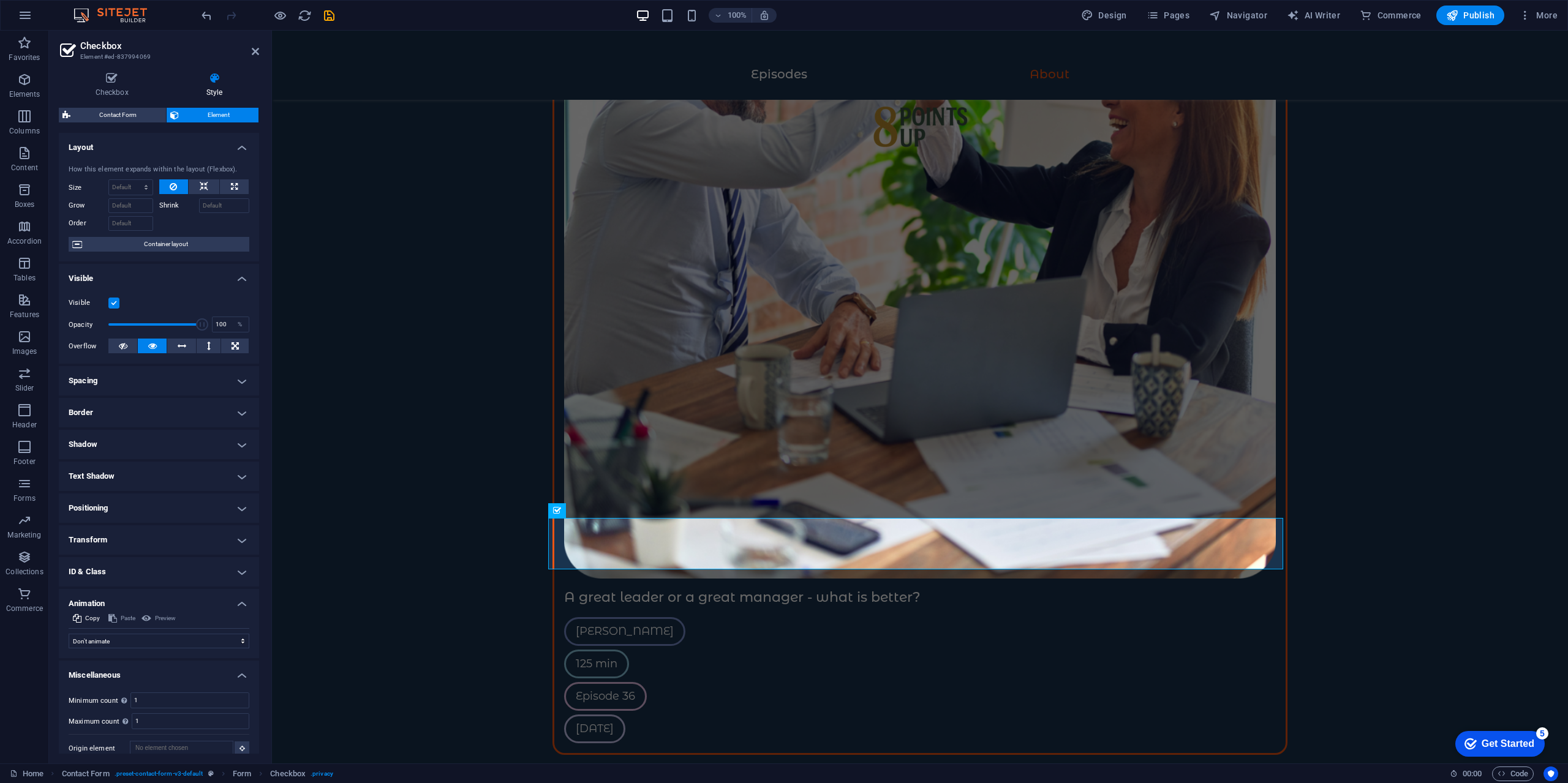
scroll to position [12, 0]
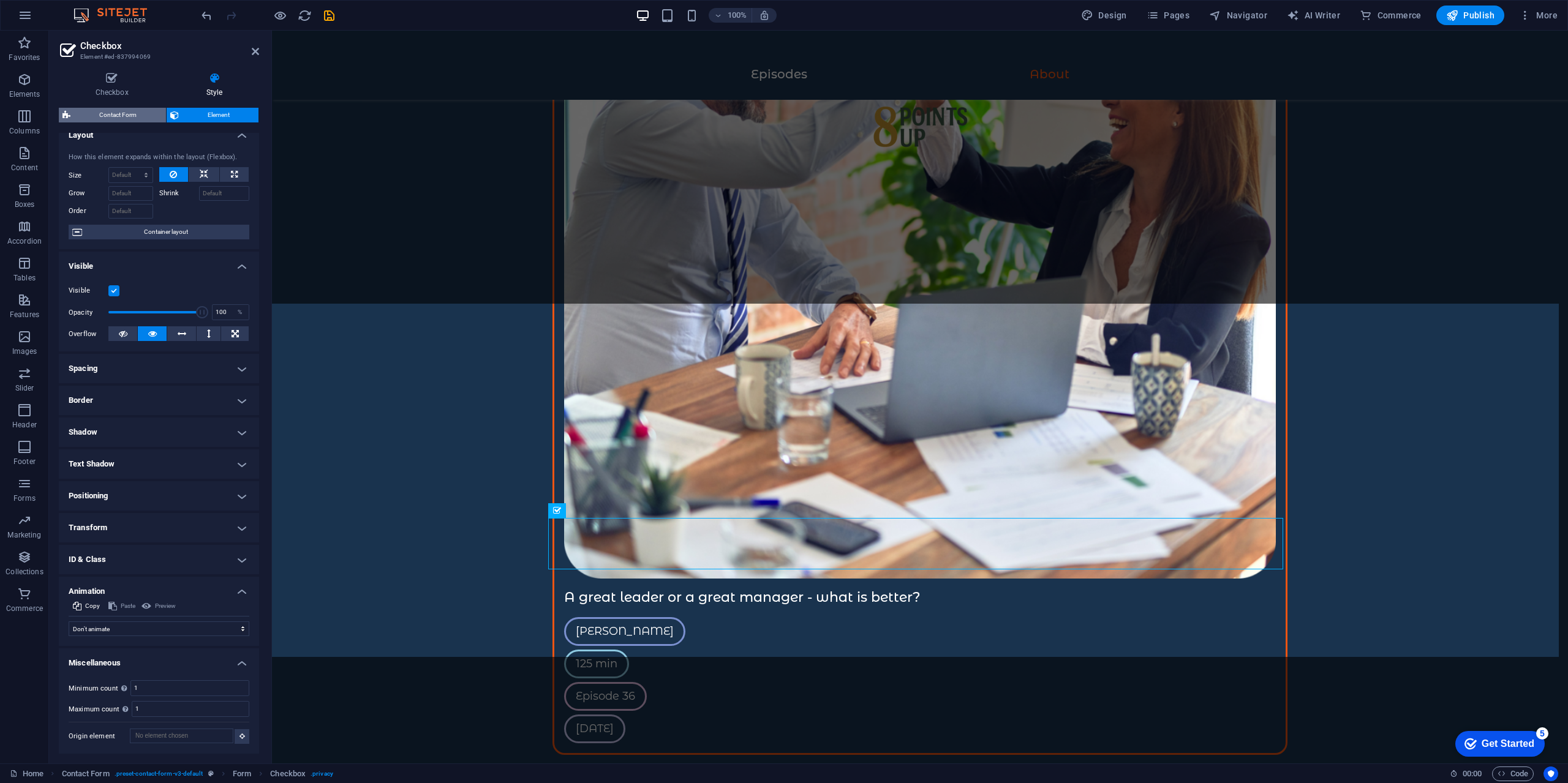
click at [132, 111] on span "Contact Form" at bounding box center [118, 115] width 88 height 14
select select "rem"
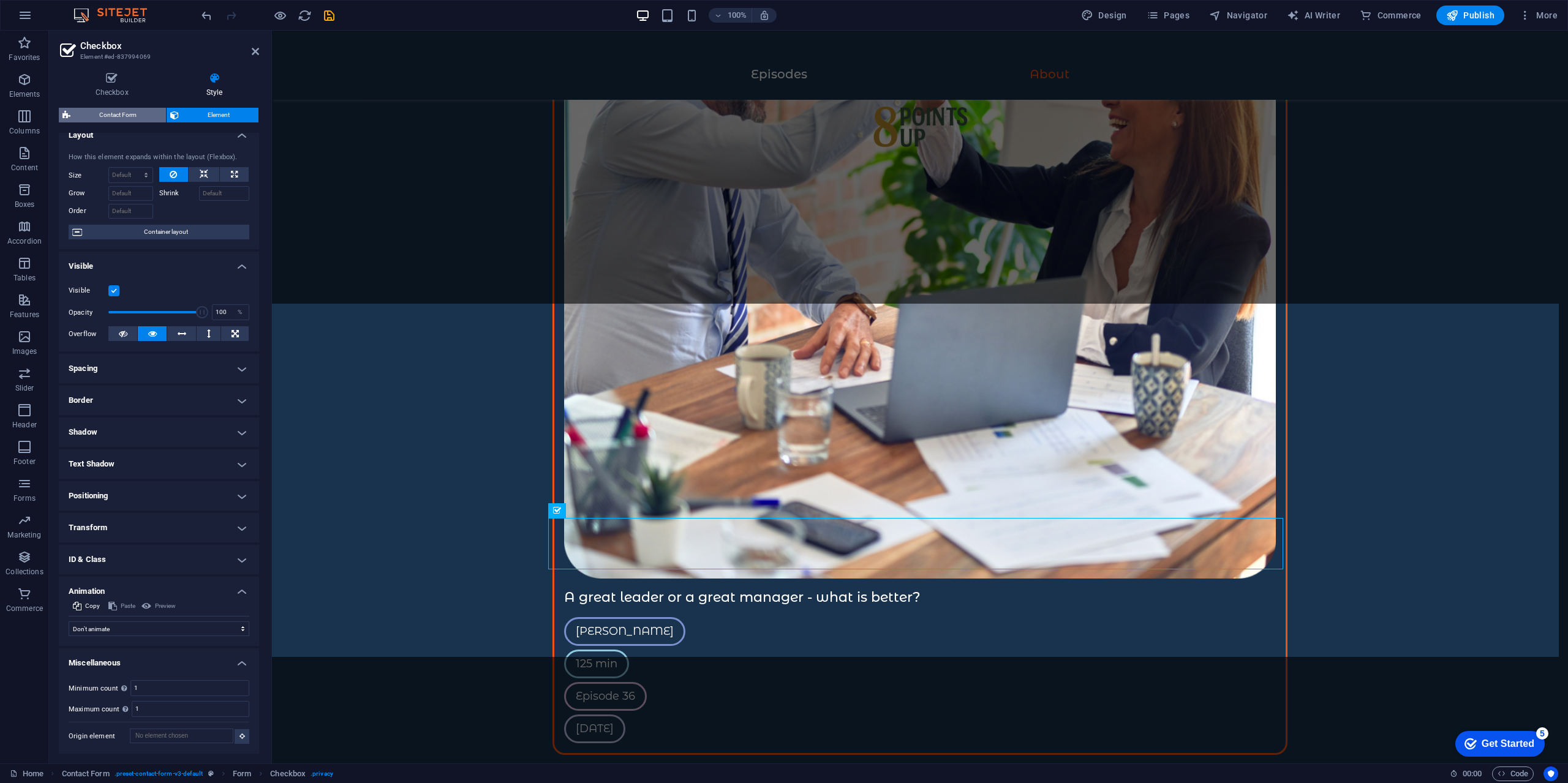
select select "rem"
select select "px"
select select "rem"
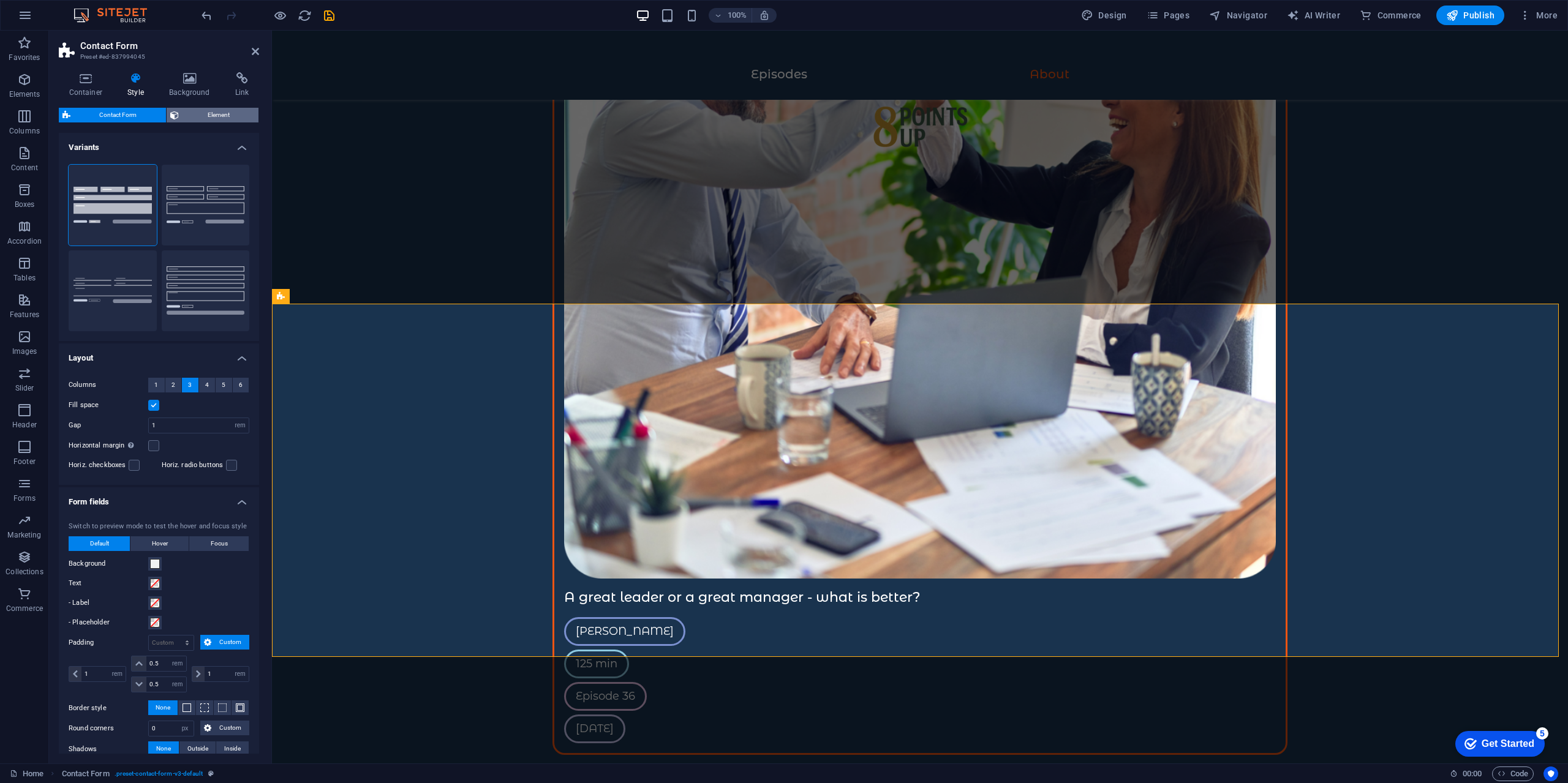
click at [222, 110] on span "Element" at bounding box center [219, 115] width 73 height 14
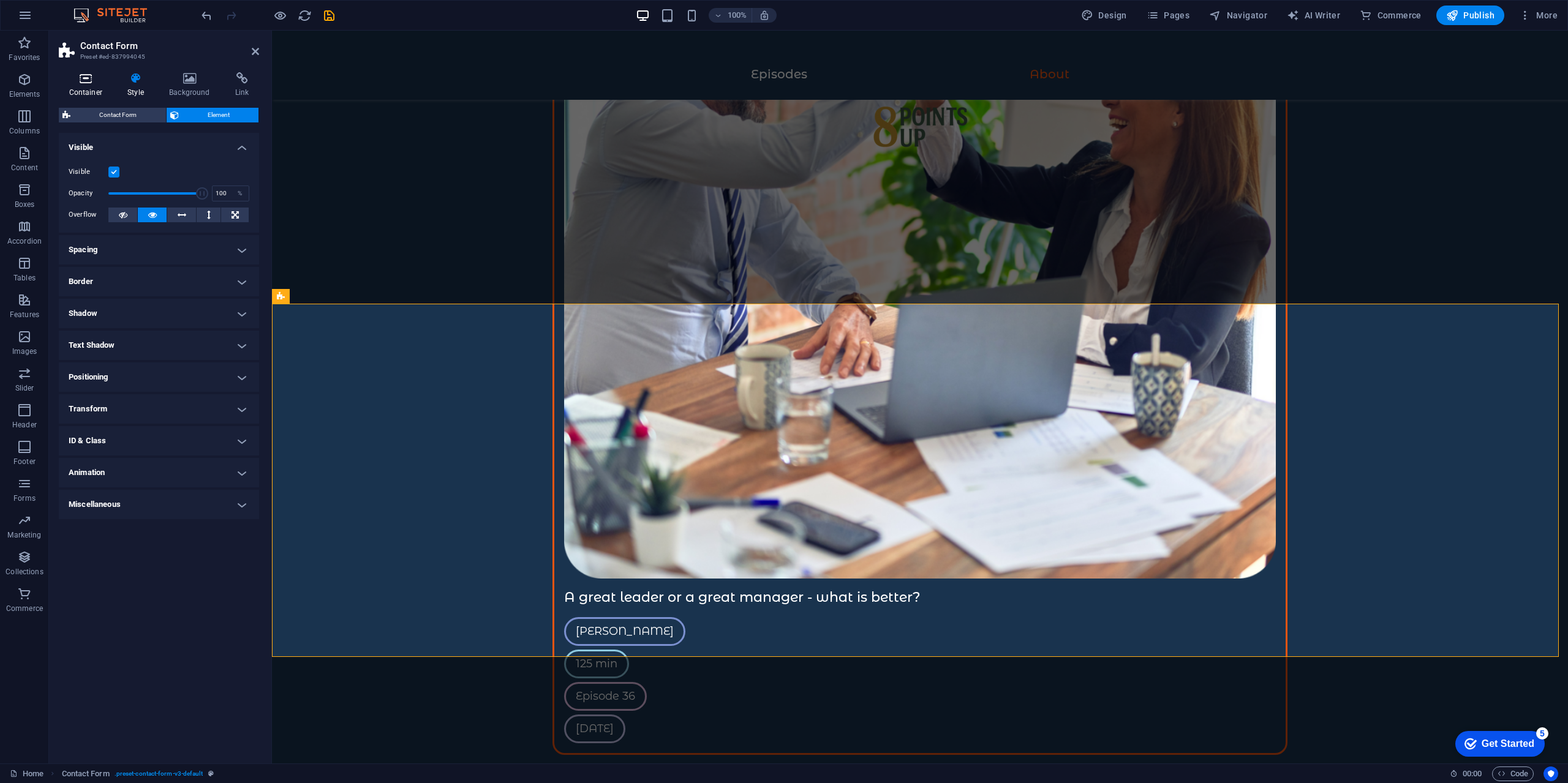
click at [87, 81] on icon at bounding box center [85, 78] width 54 height 12
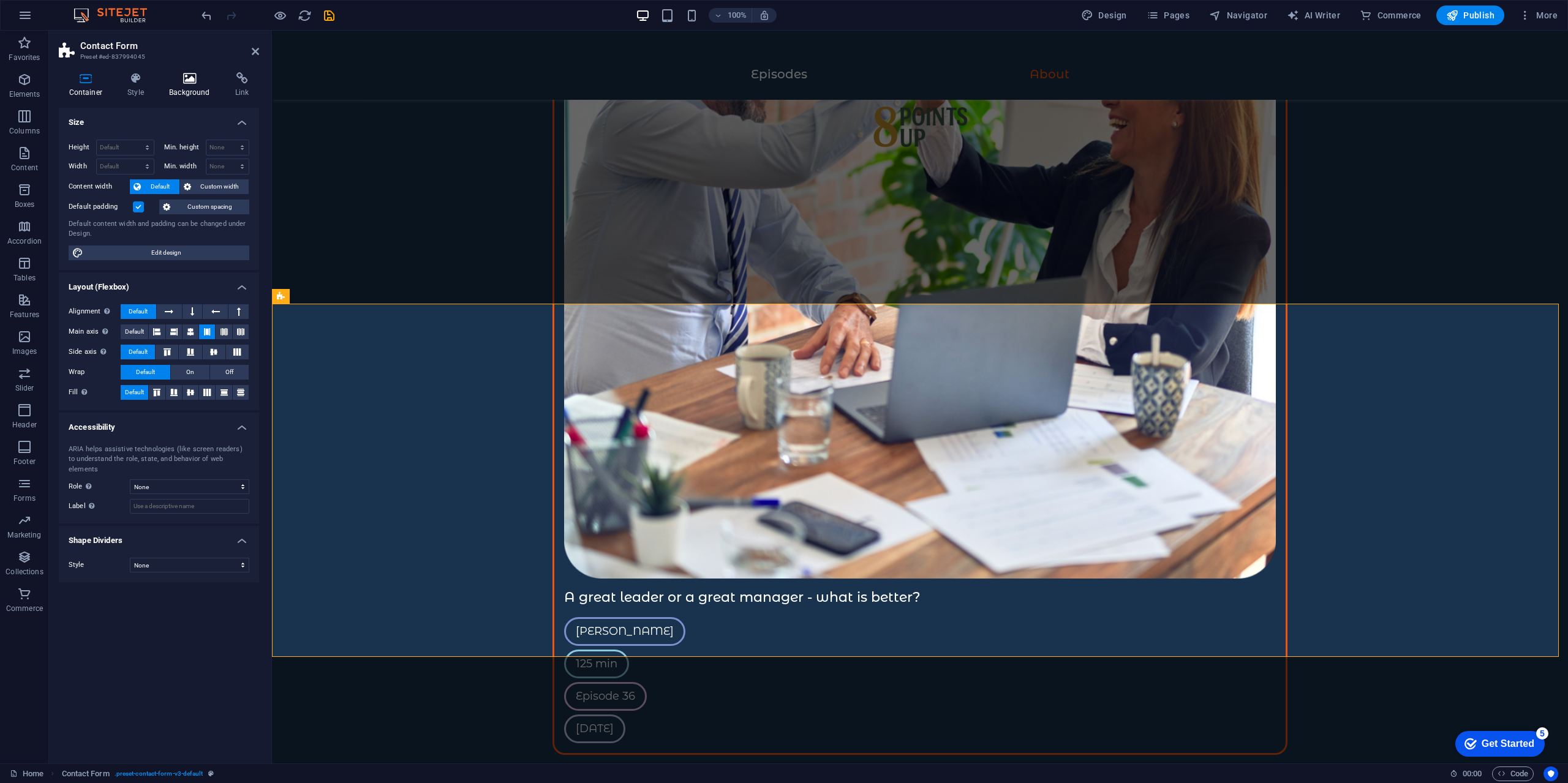
click at [188, 82] on icon at bounding box center [189, 78] width 62 height 12
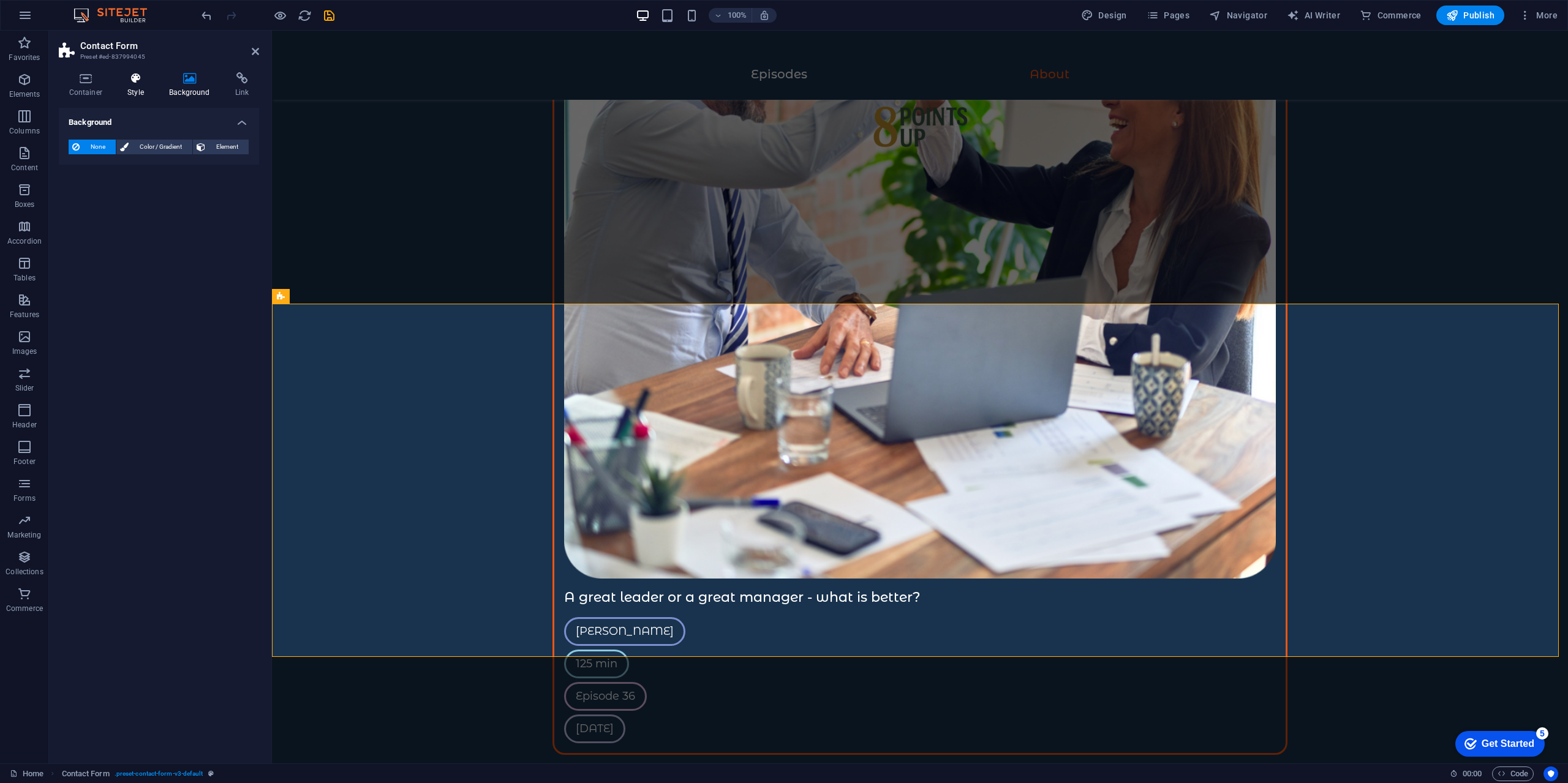
click at [120, 78] on icon at bounding box center [136, 78] width 37 height 12
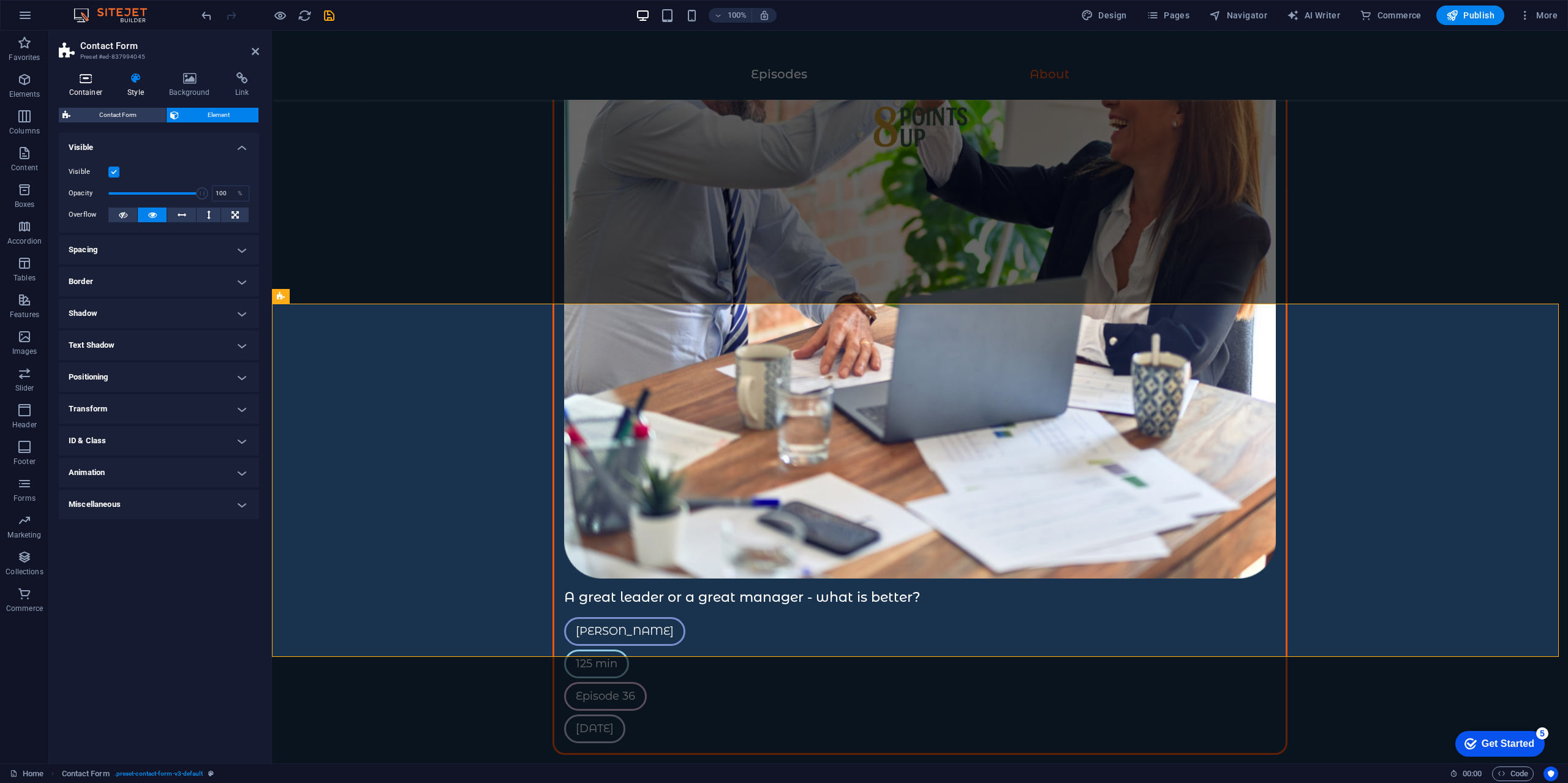
click at [75, 89] on h4 "Container" at bounding box center [87, 85] width 59 height 26
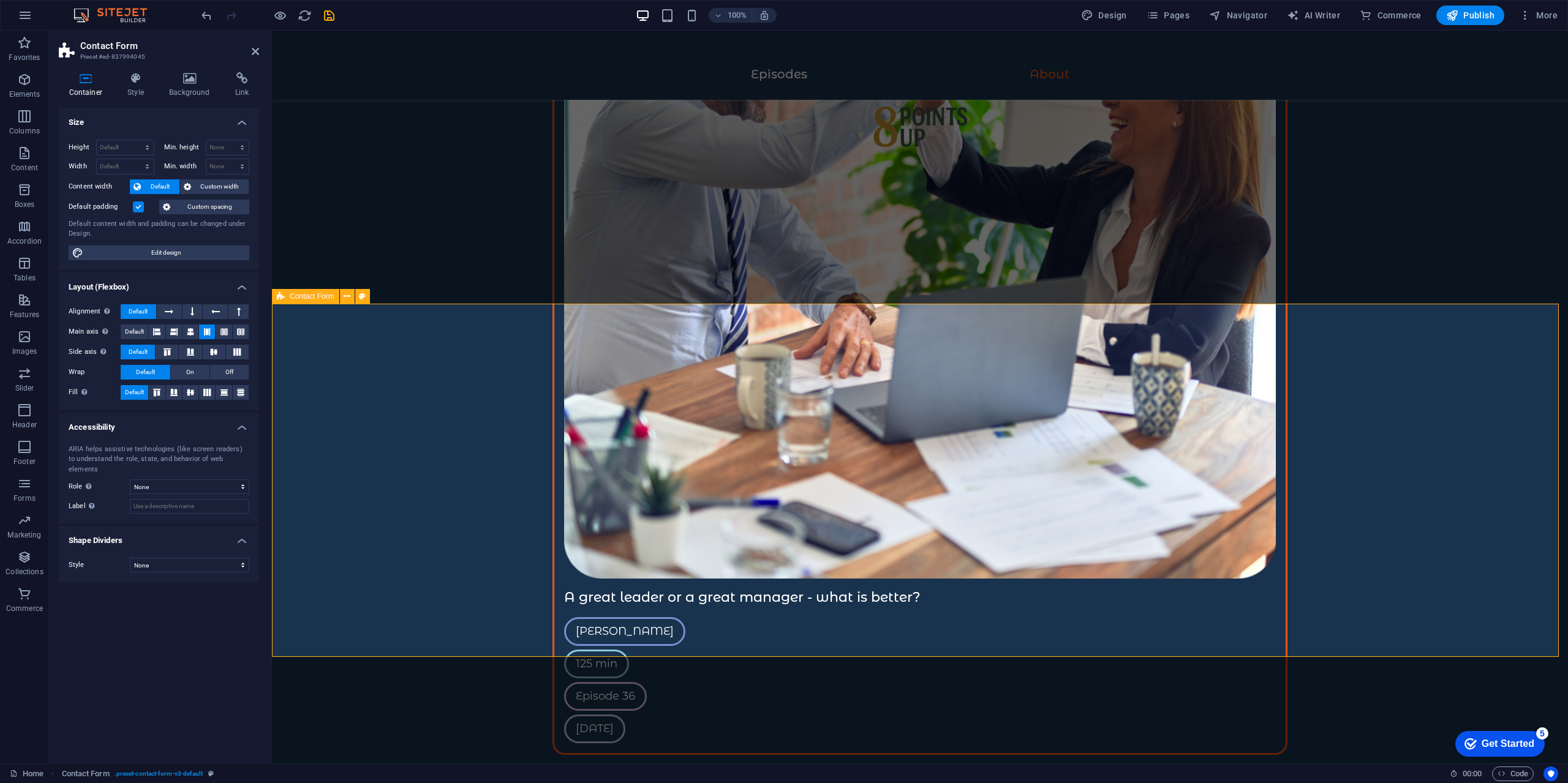
click at [608, 514] on icon at bounding box center [611, 511] width 7 height 13
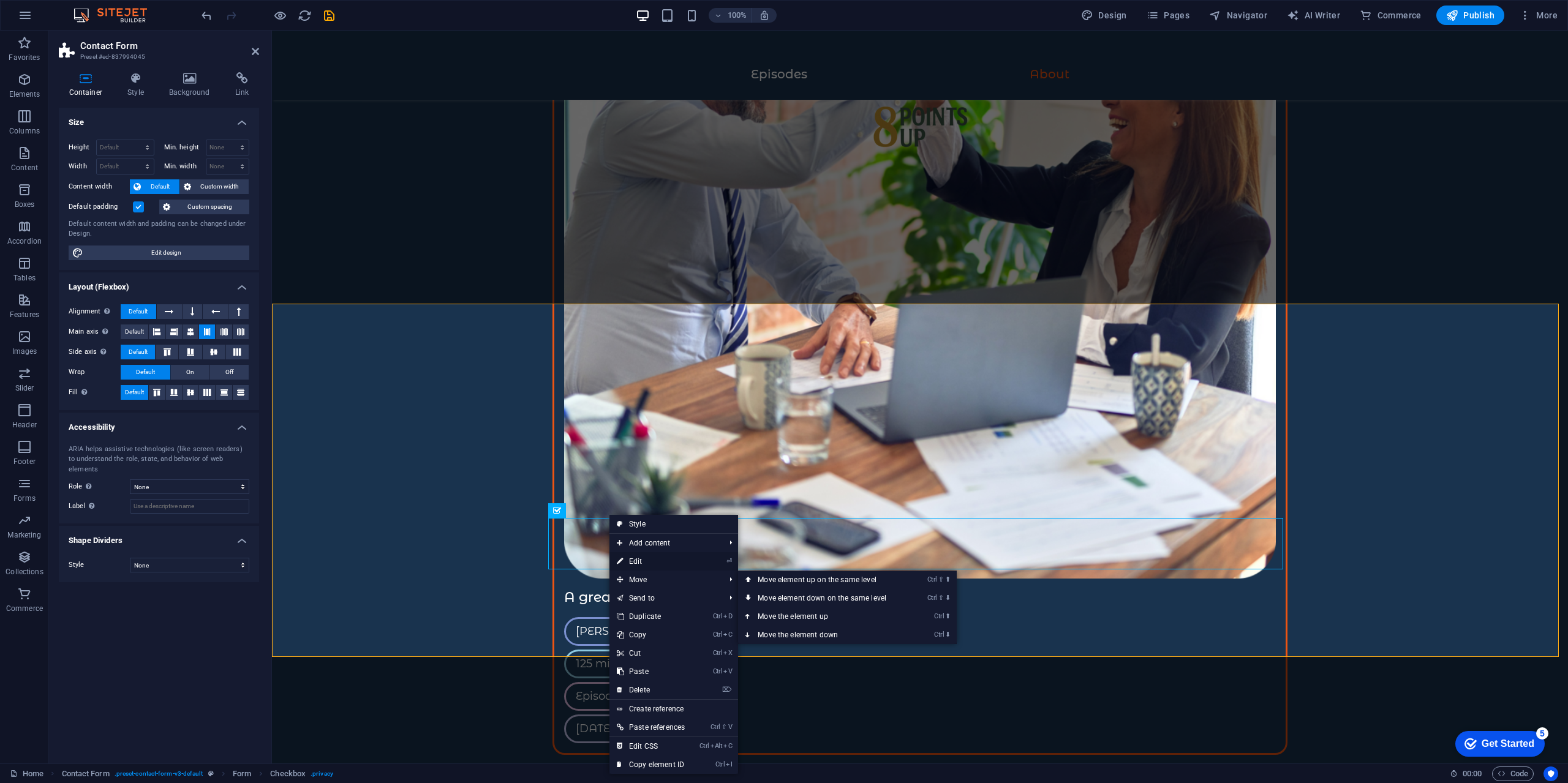
click at [631, 564] on link "⏎ Edit" at bounding box center [650, 561] width 83 height 18
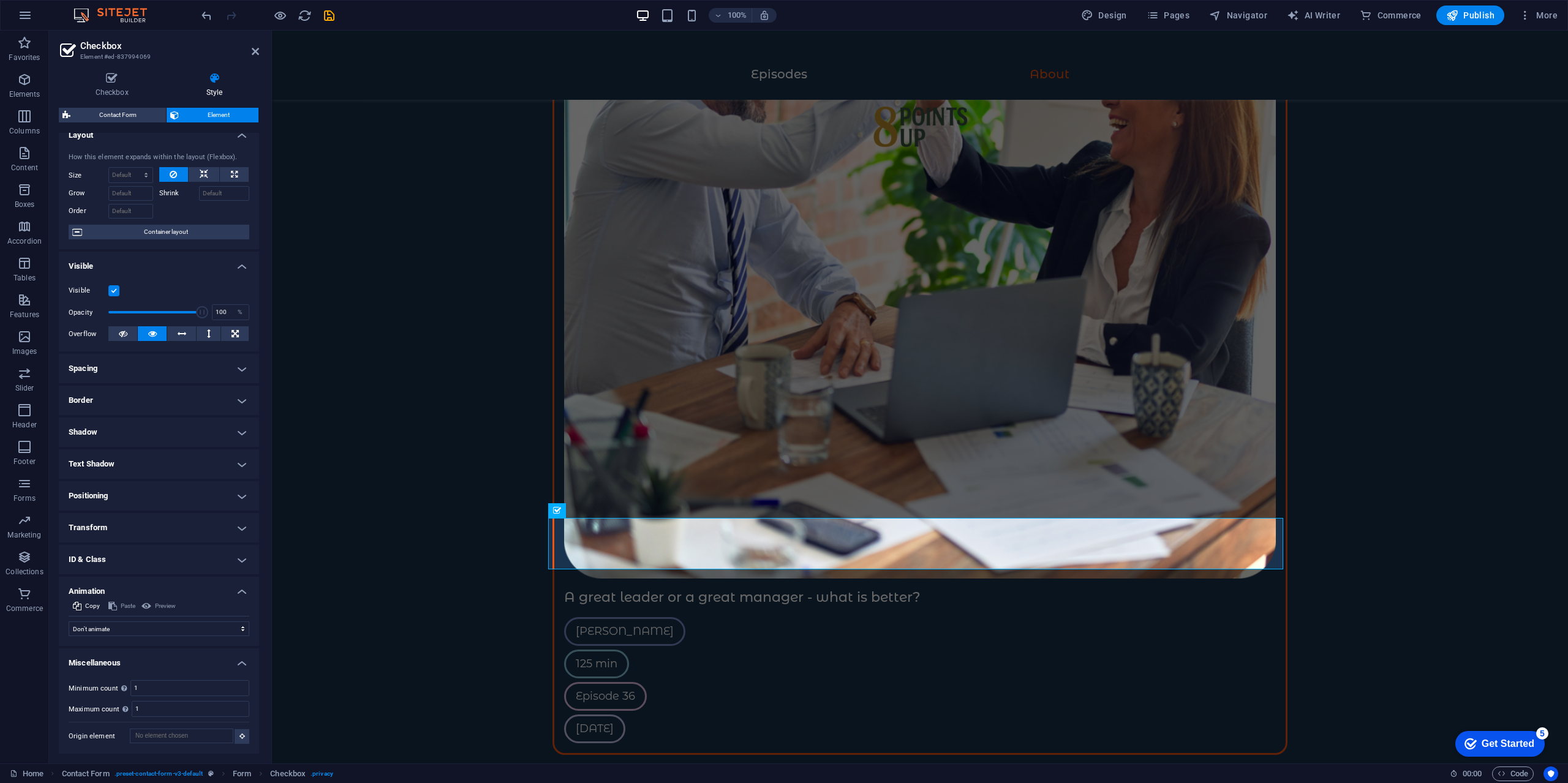
click at [155, 560] on h4 "ID & Class" at bounding box center [158, 560] width 200 height 30
click at [165, 549] on h4 "ID & Class" at bounding box center [158, 556] width 200 height 22
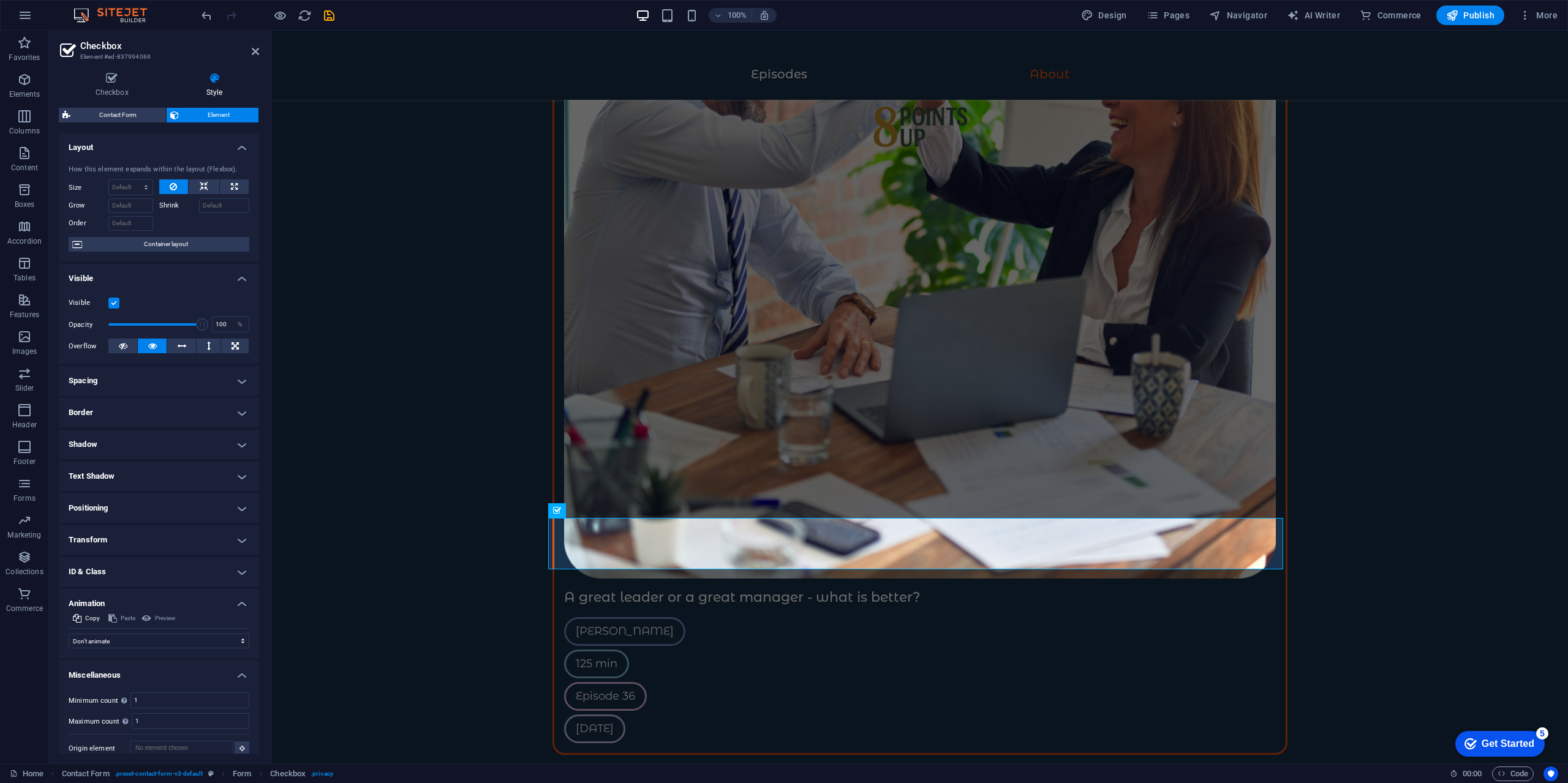
click at [181, 148] on h4 "Layout" at bounding box center [158, 144] width 200 height 22
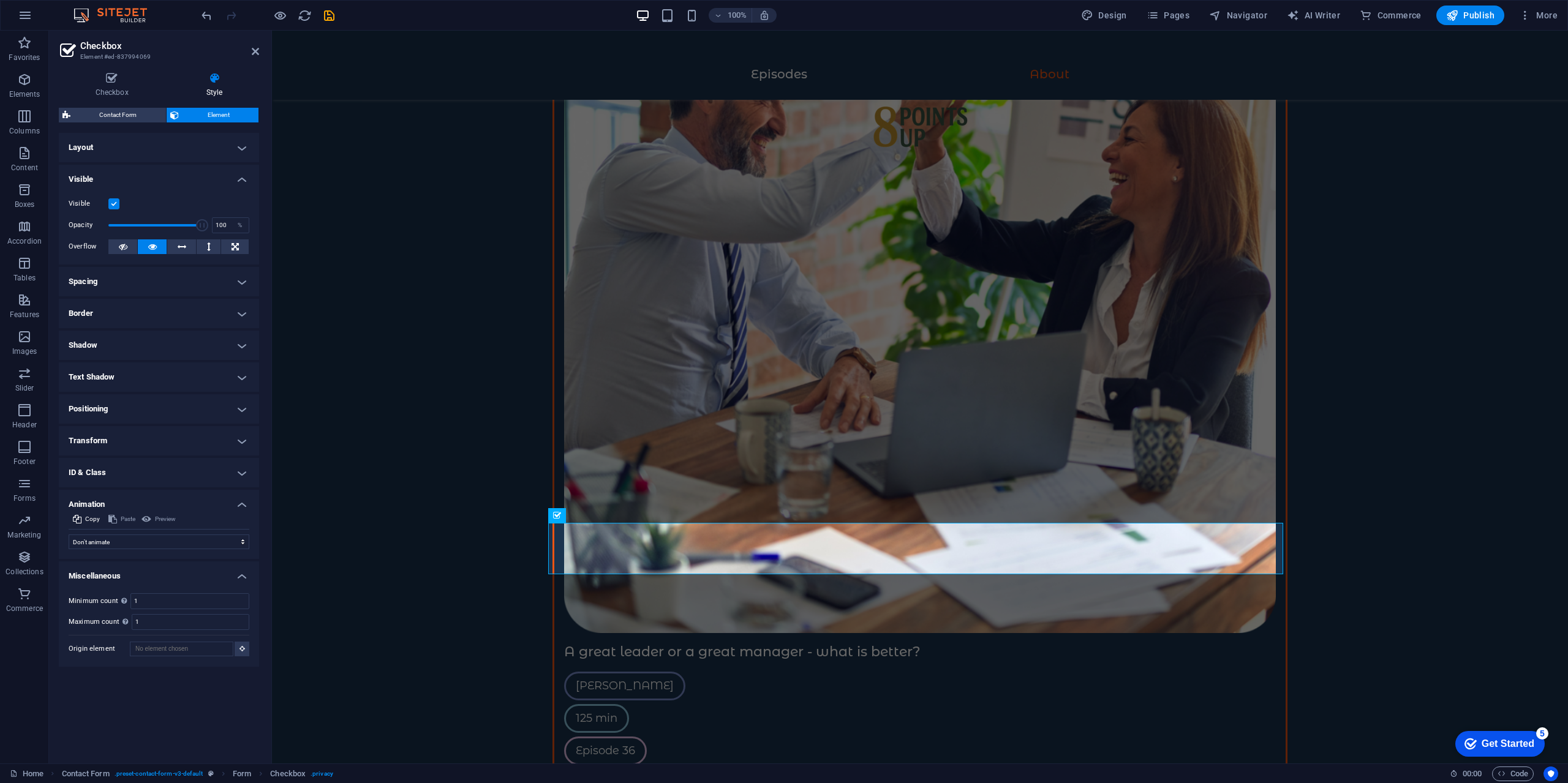
scroll to position [2784, 0]
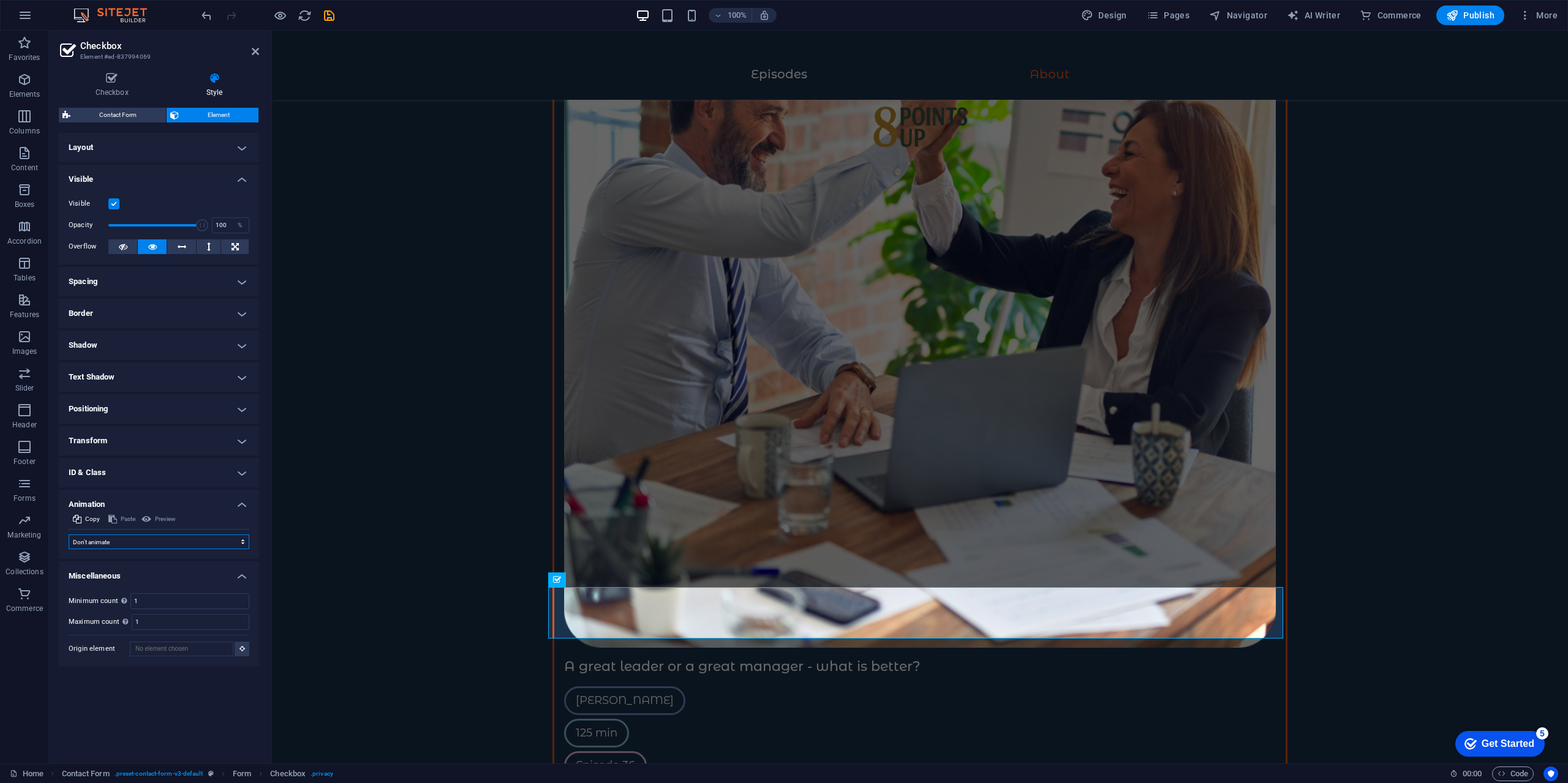
click at [179, 543] on select "Don't animate Show / Hide Slide up/down Zoom in/out Slide left to right Slide r…" at bounding box center [159, 541] width 181 height 14
select select "slide"
click at [68, 534] on select "Don't animate Show / Hide Slide up/down Zoom in/out Slide left to right Slide r…" at bounding box center [159, 541] width 181 height 14
select select "scroll"
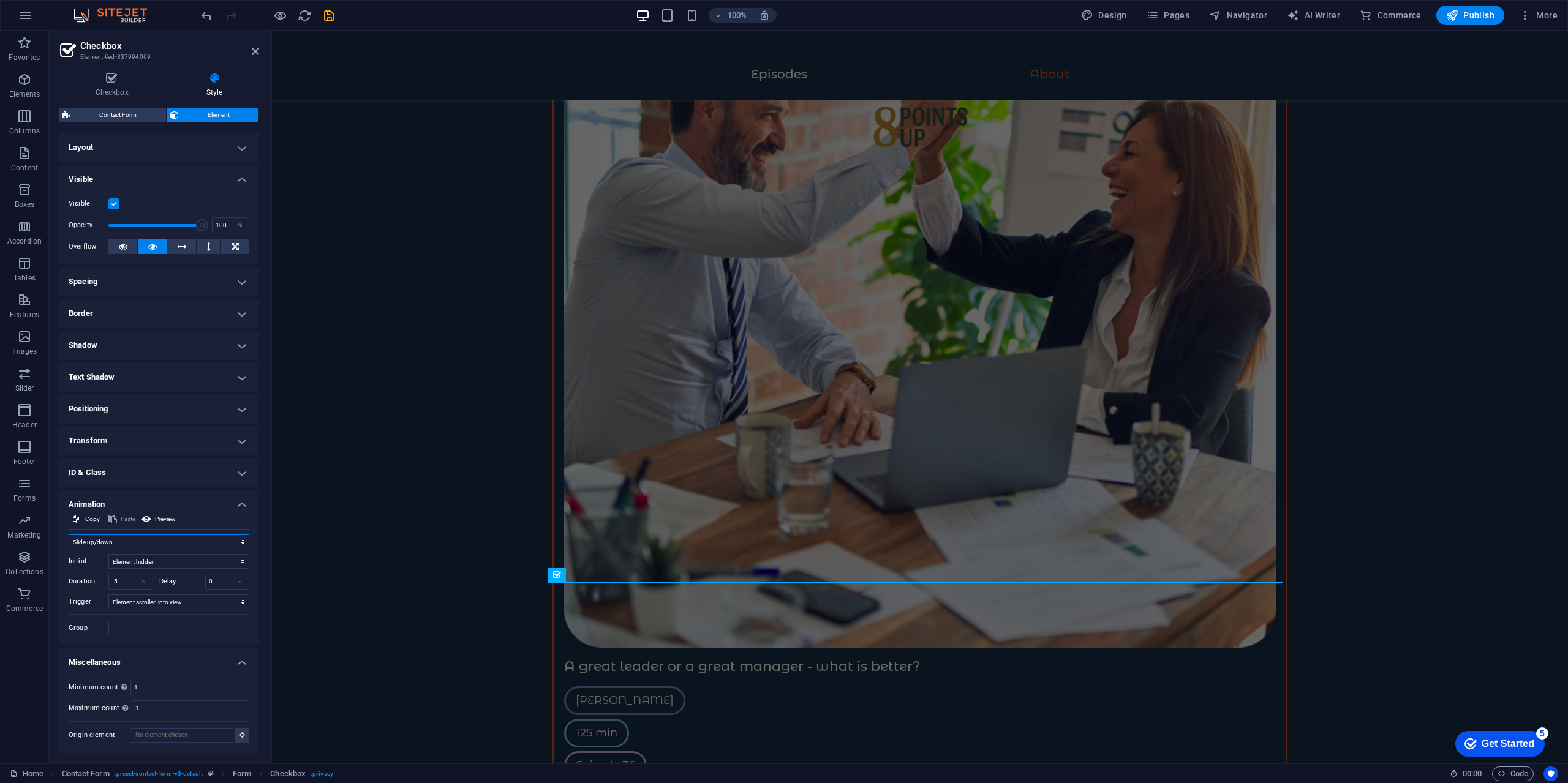
click at [163, 540] on select "Don't animate Show / Hide Slide up/down Zoom in/out Slide left to right Slide r…" at bounding box center [159, 541] width 181 height 14
click at [68, 534] on select "Don't animate Show / Hide Slide up/down Zoom in/out Slide left to right Slide r…" at bounding box center [159, 541] width 181 height 14
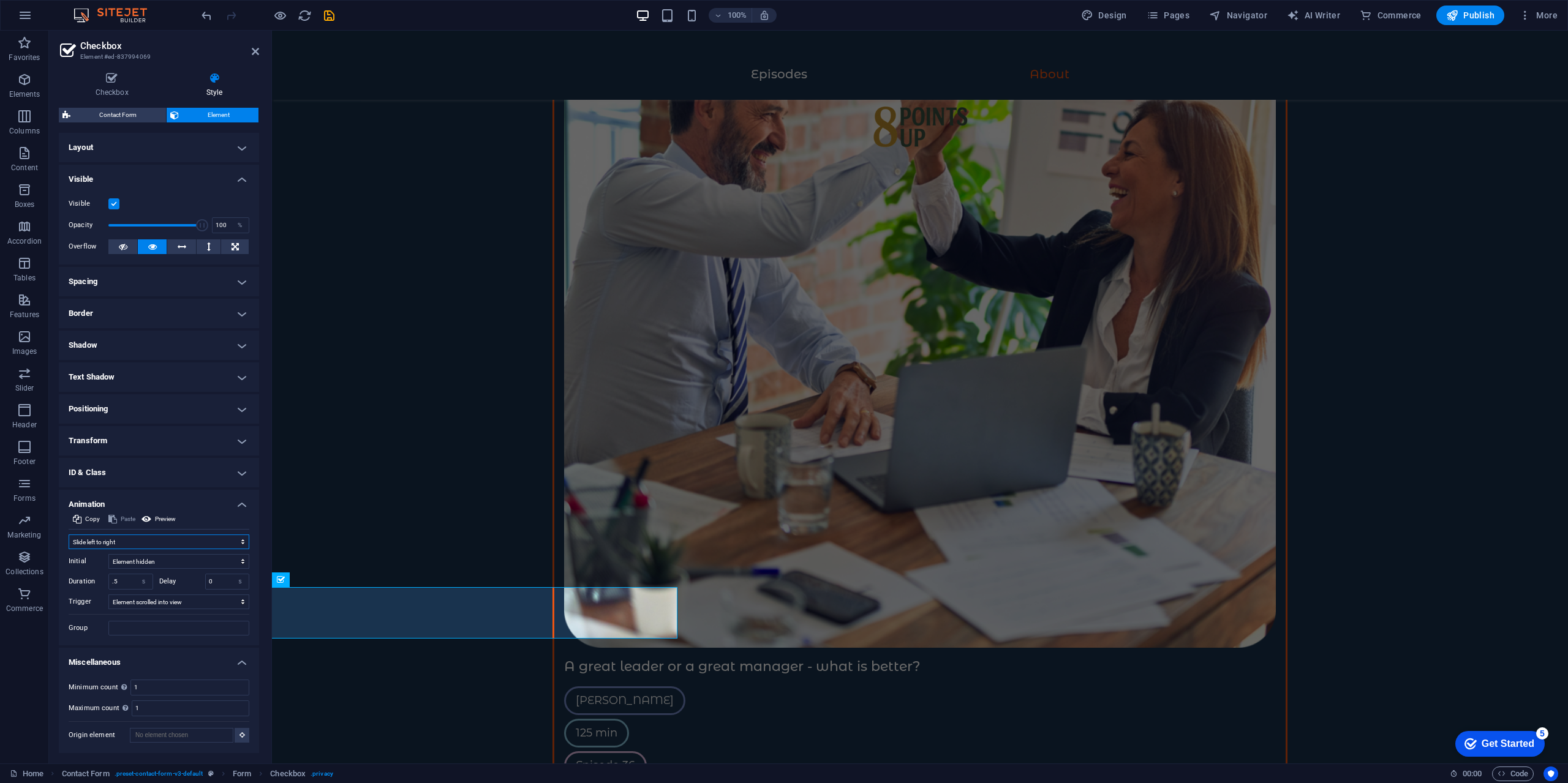
click at [173, 540] on select "Don't animate Show / Hide Slide up/down Zoom in/out Slide left to right Slide r…" at bounding box center [159, 541] width 181 height 14
click at [68, 534] on select "Don't animate Show / Hide Slide up/down Zoom in/out Slide left to right Slide r…" at bounding box center [159, 541] width 181 height 14
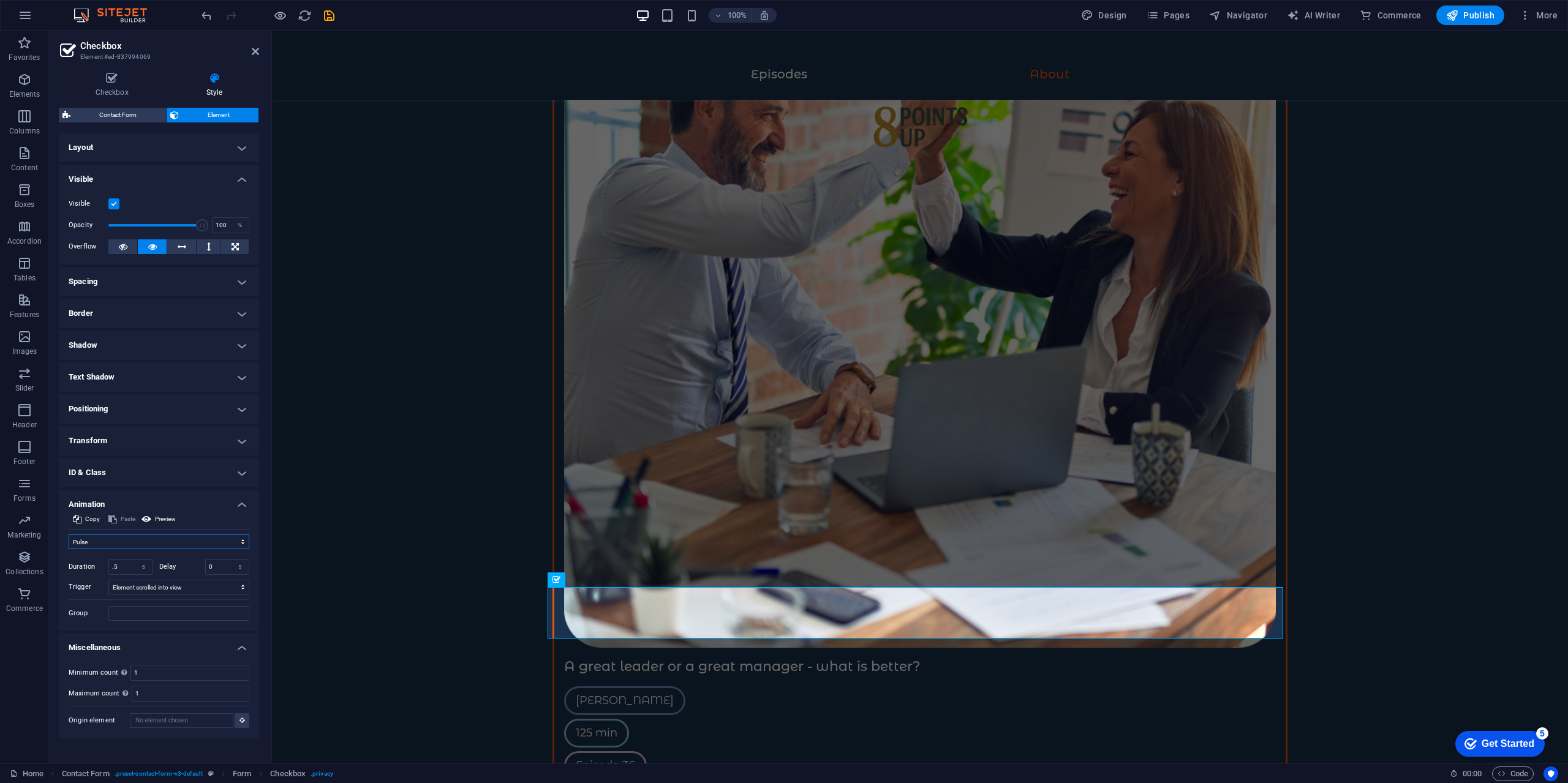
click at [168, 537] on select "Don't animate Show / Hide Slide up/down Zoom in/out Slide left to right Slide r…" at bounding box center [159, 541] width 181 height 14
click at [68, 534] on select "Don't animate Show / Hide Slide up/down Zoom in/out Slide left to right Slide r…" at bounding box center [159, 541] width 181 height 14
click at [205, 539] on select "Don't animate Show / Hide Slide up/down Zoom in/out Slide left to right Slide r…" at bounding box center [159, 541] width 181 height 14
click at [68, 534] on select "Don't animate Show / Hide Slide up/down Zoom in/out Slide left to right Slide r…" at bounding box center [159, 541] width 181 height 14
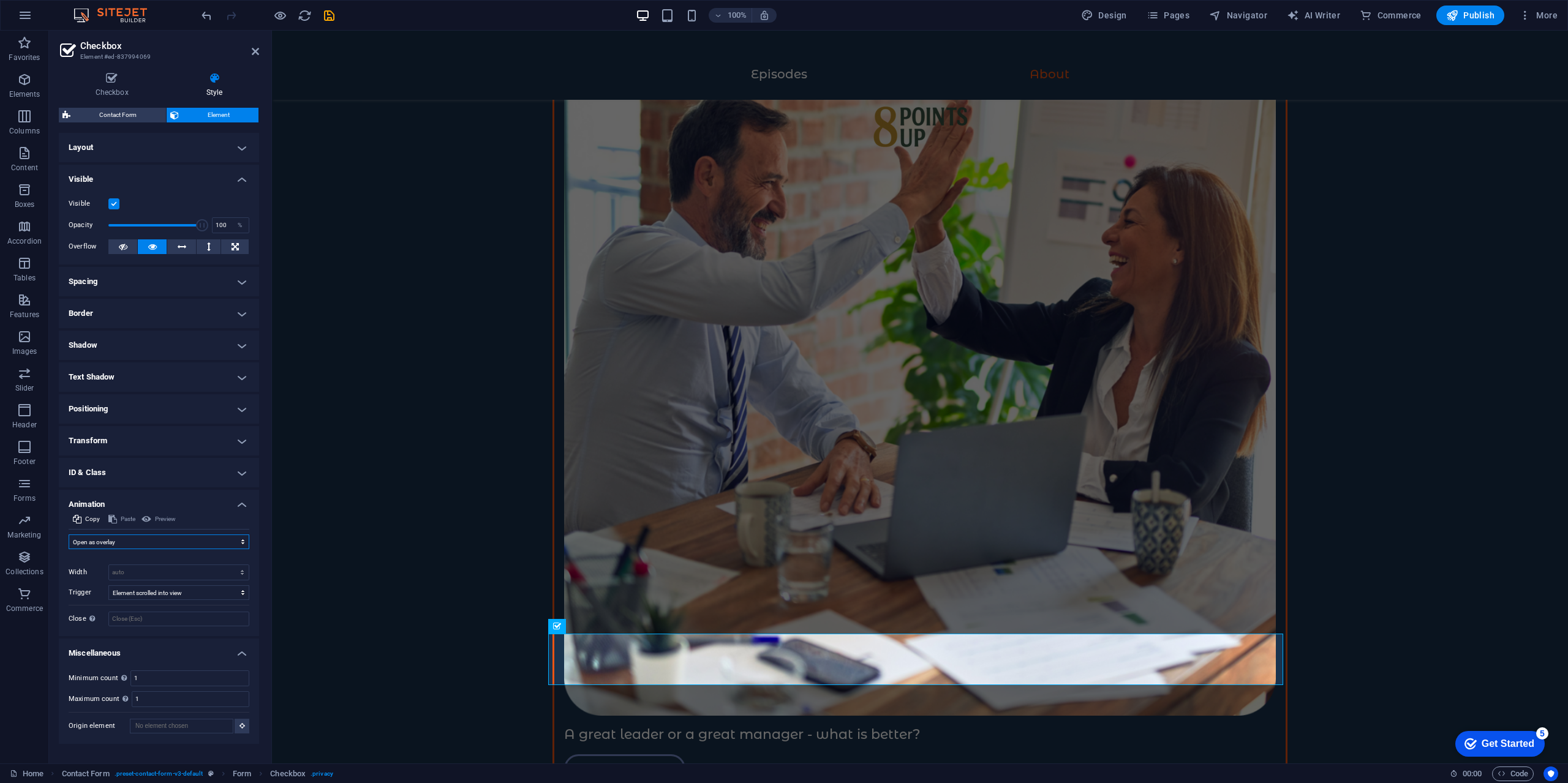
scroll to position [2715, 0]
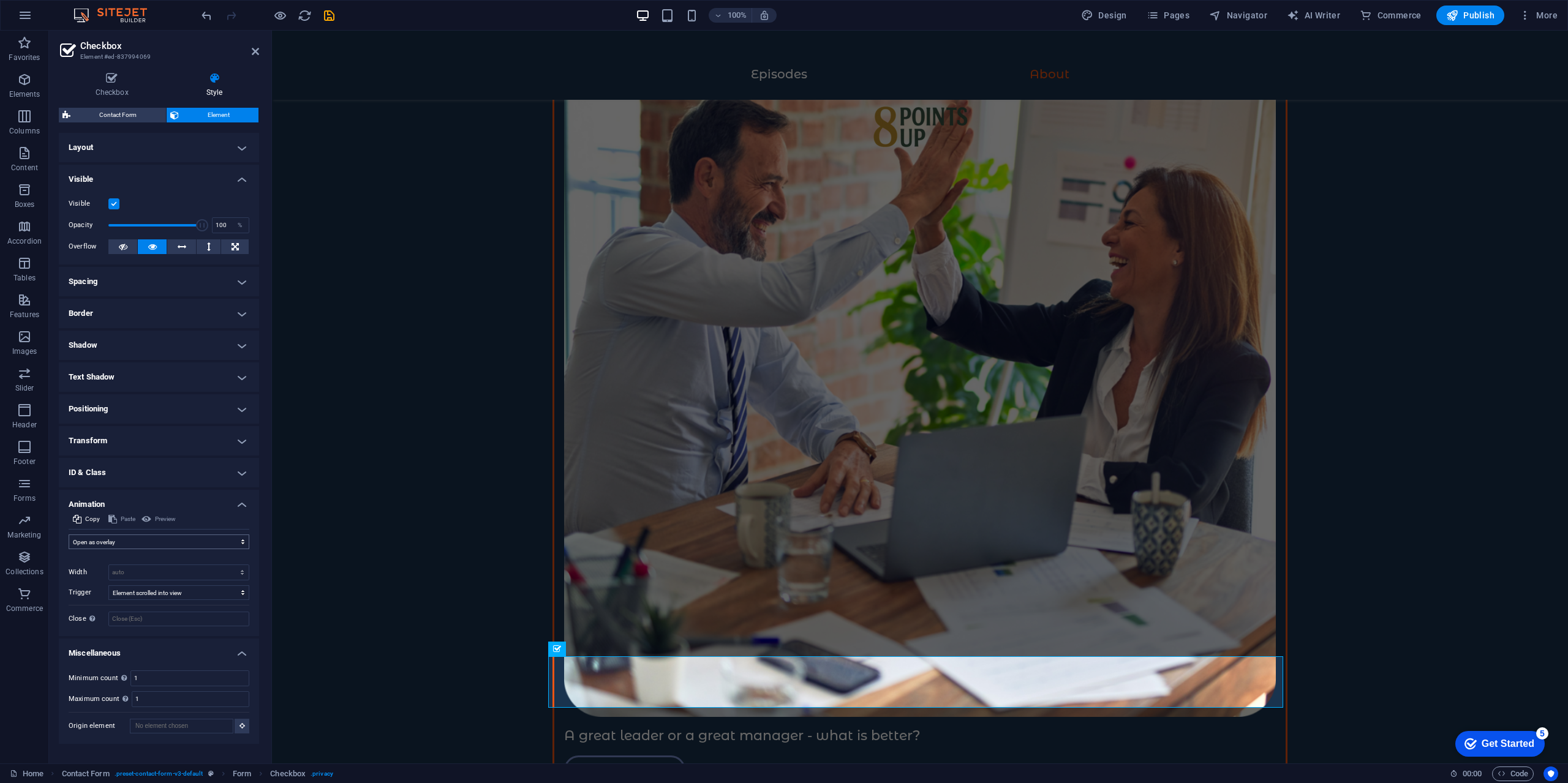
click at [174, 531] on div "Don't animate Show / Hide Slide up/down Zoom in/out Slide left to right Slide r…" at bounding box center [159, 578] width 181 height 97
click at [163, 544] on select "Don't animate Show / Hide Slide up/down Zoom in/out Slide left to right Slide r…" at bounding box center [159, 541] width 181 height 14
click at [68, 534] on select "Don't animate Show / Hide Slide up/down Zoom in/out Slide left to right Slide r…" at bounding box center [159, 541] width 181 height 14
click at [179, 541] on select "Don't animate Show / Hide Slide up/down Zoom in/out Slide left to right Slide r…" at bounding box center [159, 541] width 181 height 14
click at [68, 534] on select "Don't animate Show / Hide Slide up/down Zoom in/out Slide left to right Slide r…" at bounding box center [159, 541] width 181 height 14
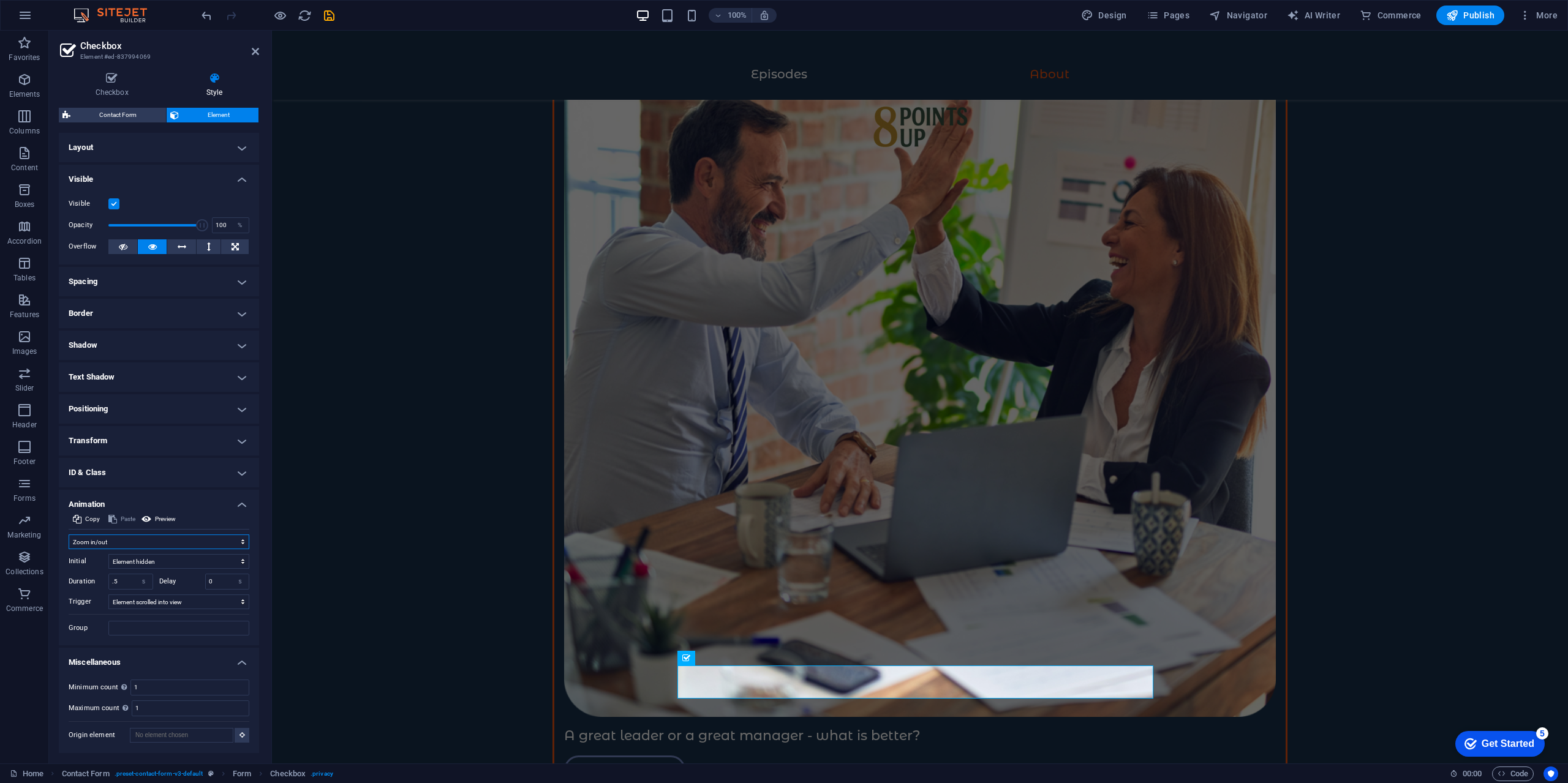
click at [164, 540] on select "Don't animate Show / Hide Slide up/down Zoom in/out Slide left to right Slide r…" at bounding box center [159, 541] width 181 height 14
click at [68, 534] on select "Don't animate Show / Hide Slide up/down Zoom in/out Slide left to right Slide r…" at bounding box center [159, 541] width 181 height 14
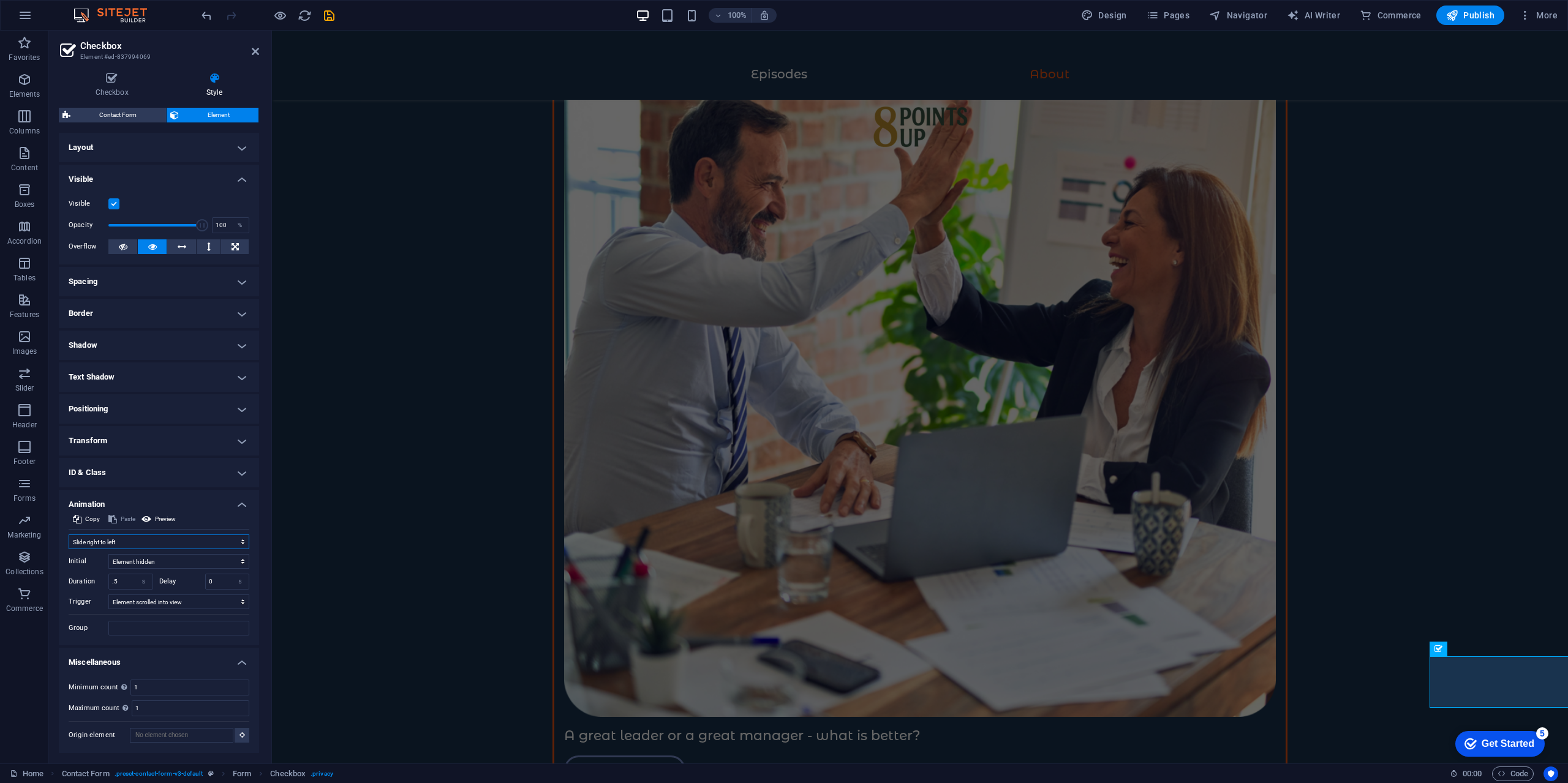
click at [154, 543] on select "Don't animate Show / Hide Slide up/down Zoom in/out Slide left to right Slide r…" at bounding box center [159, 541] width 181 height 14
select select "none"
click at [68, 534] on select "Don't animate Show / Hide Slide up/down Zoom in/out Slide left to right Slide r…" at bounding box center [159, 541] width 181 height 14
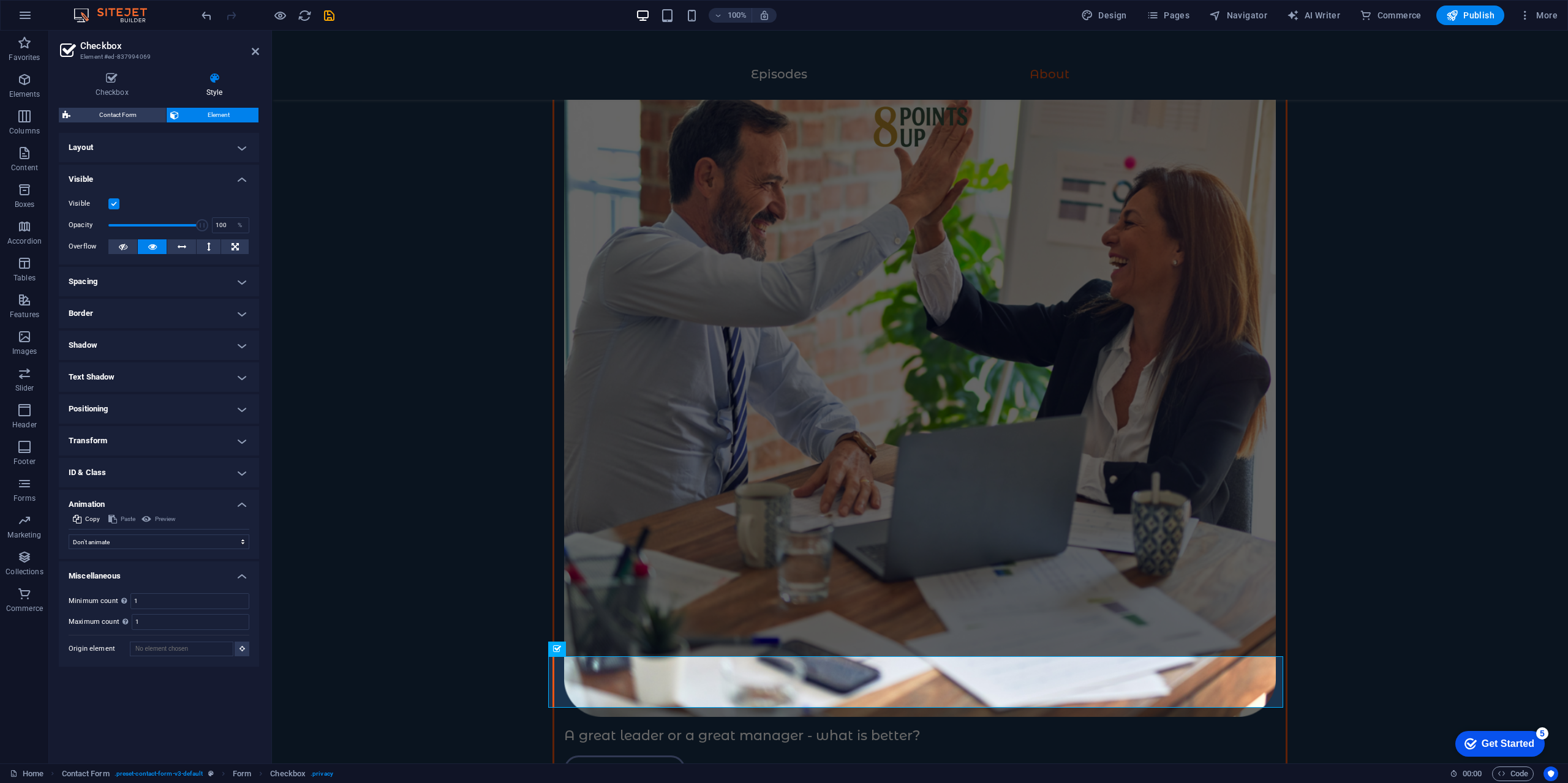
click at [169, 496] on h4 "Animation" at bounding box center [158, 500] width 200 height 22
click at [173, 481] on h4 "ID & Class" at bounding box center [158, 472] width 200 height 30
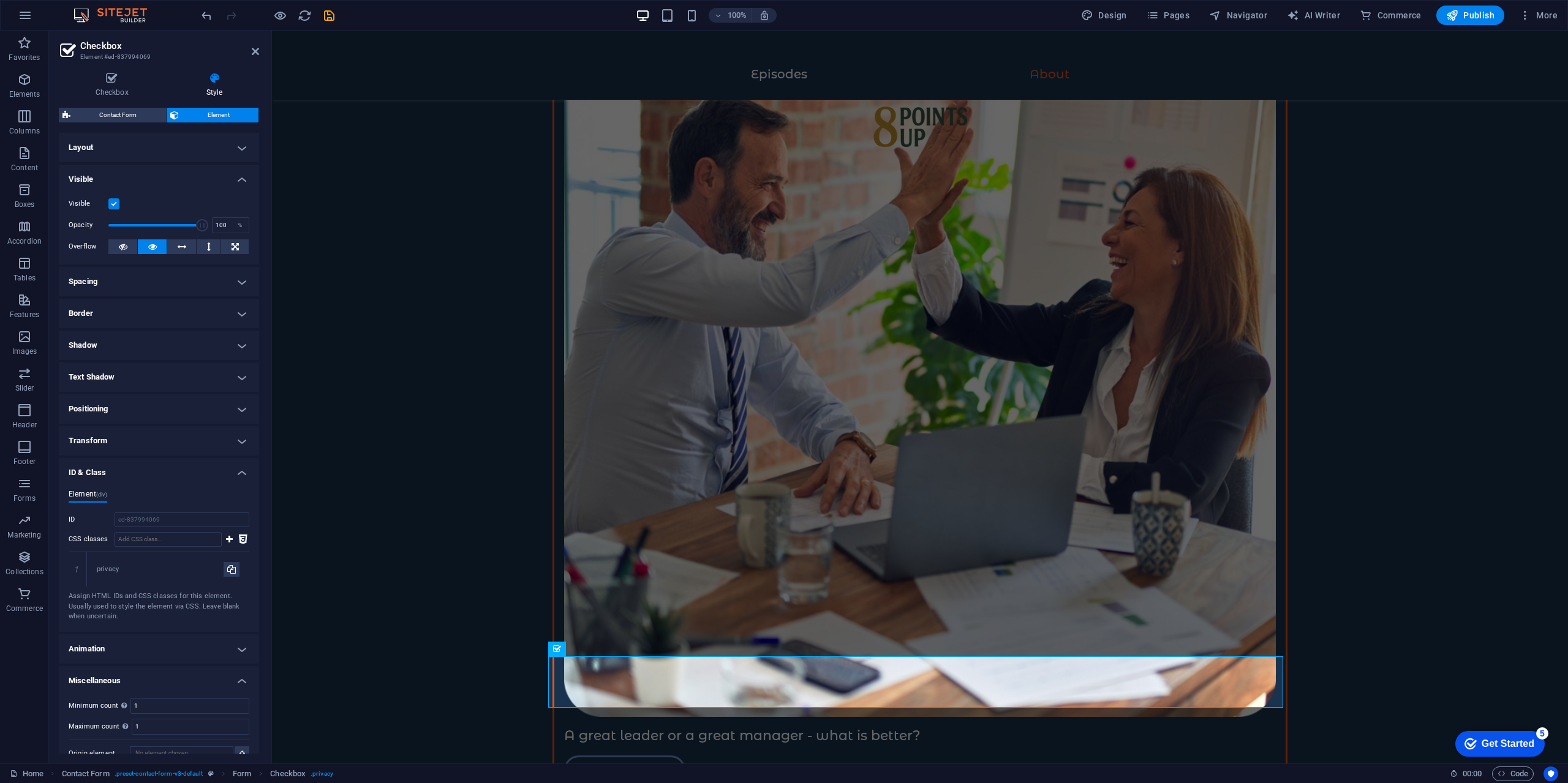
click at [182, 472] on h4 "ID & Class" at bounding box center [158, 468] width 200 height 22
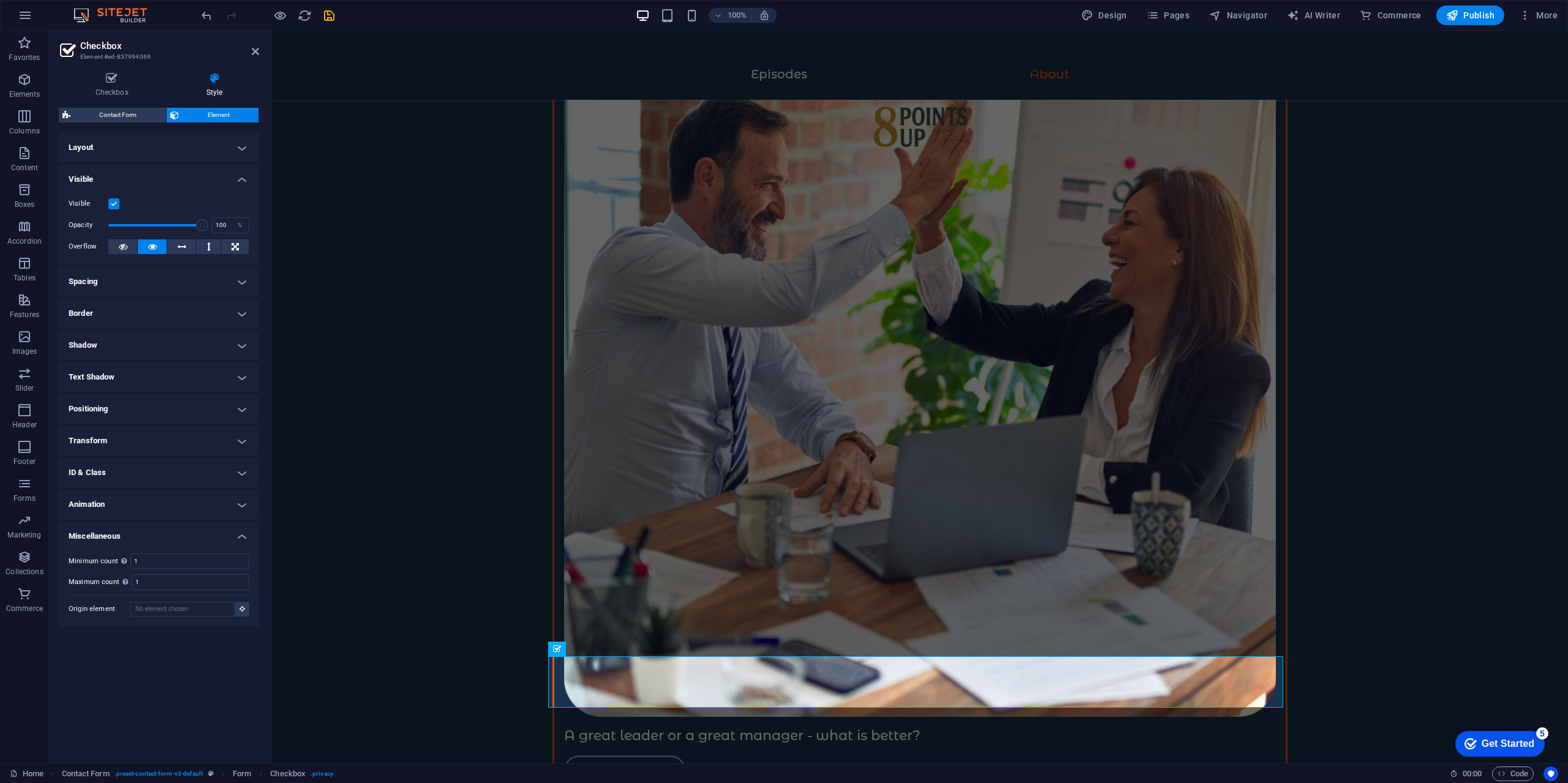
click at [183, 440] on h4 "Transform" at bounding box center [158, 441] width 200 height 30
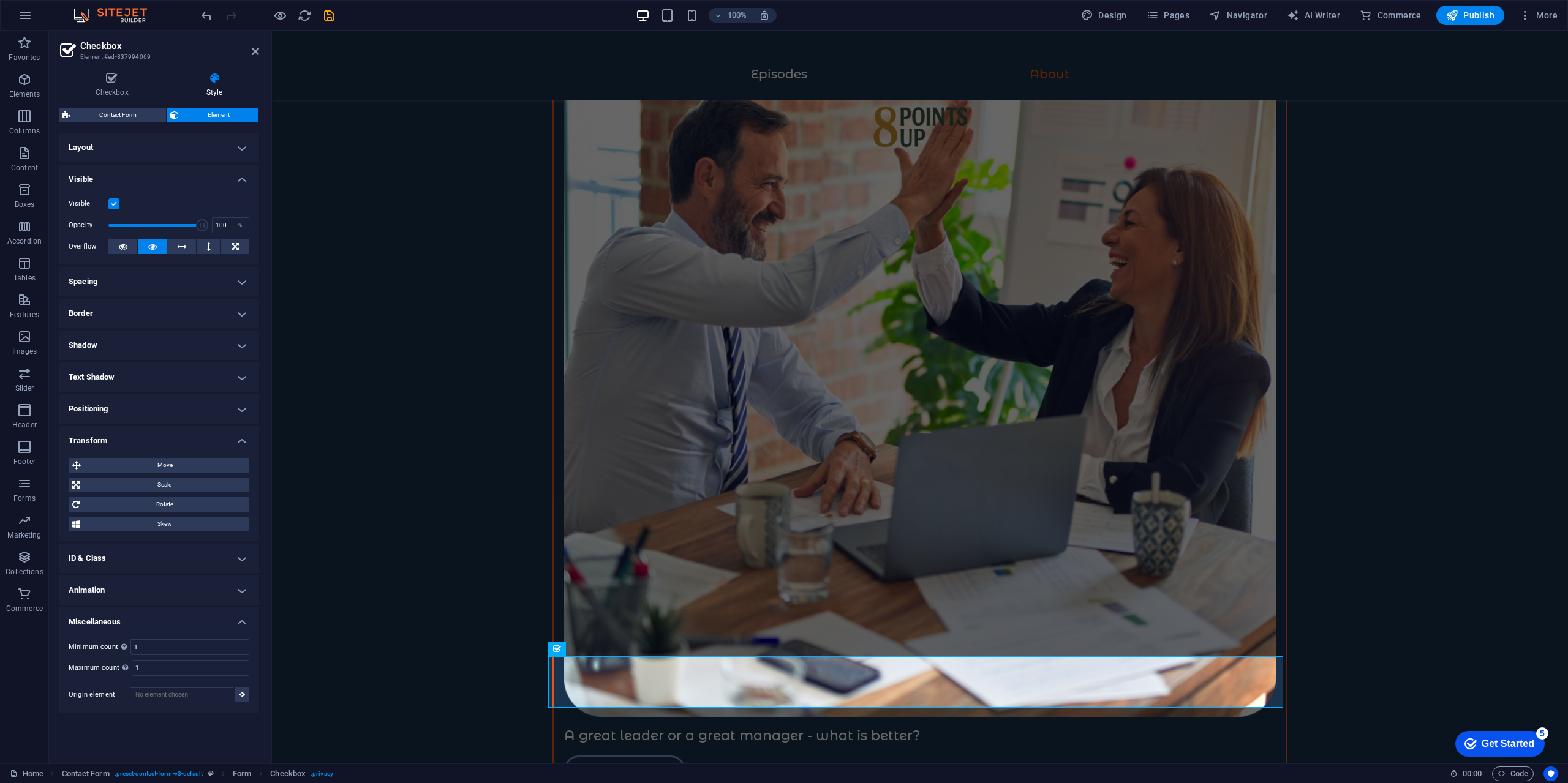
click at [183, 440] on h4 "Transform" at bounding box center [158, 437] width 200 height 22
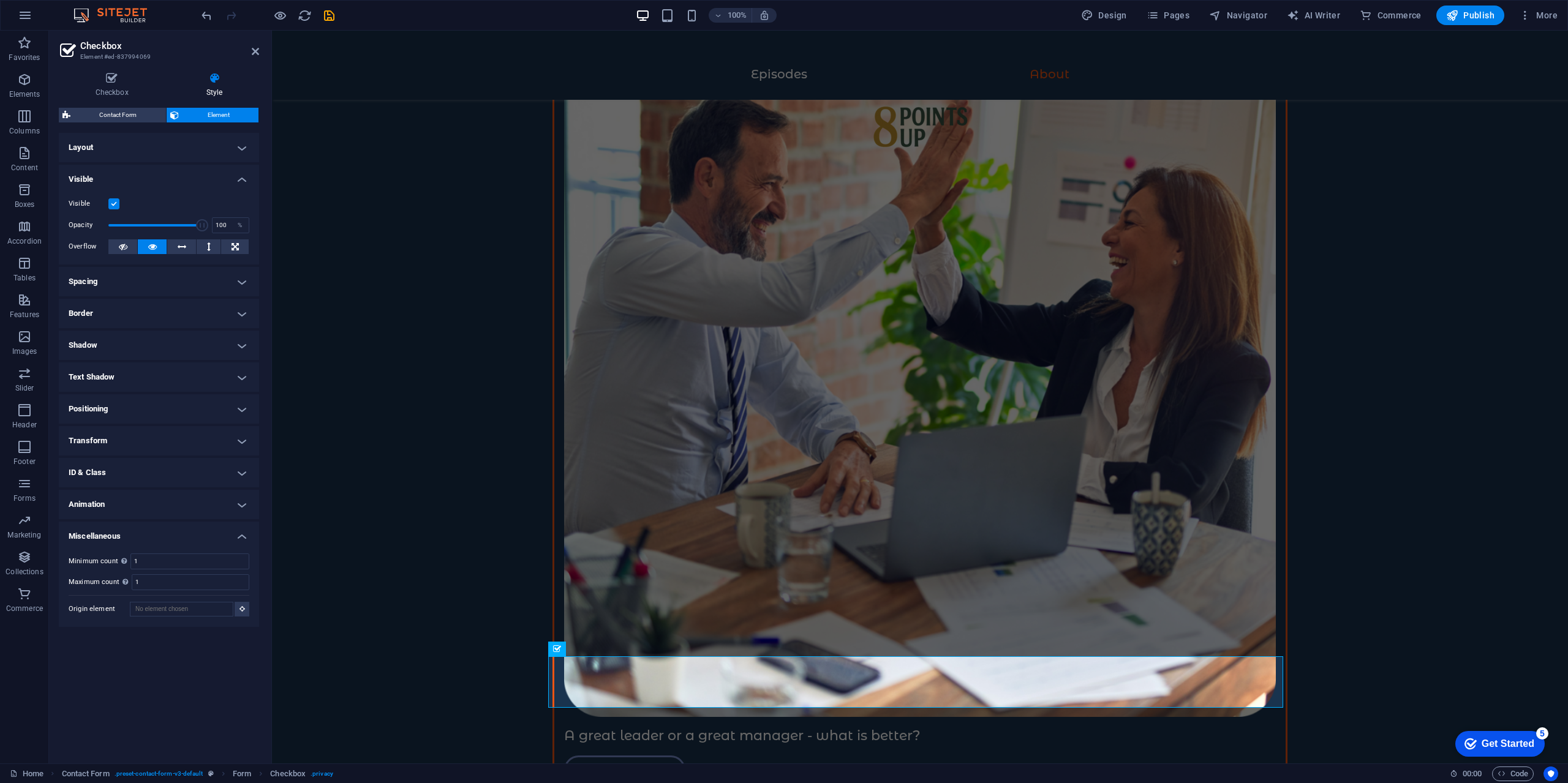
click at [192, 401] on h4 "Positioning" at bounding box center [158, 409] width 200 height 30
click at [192, 401] on h4 "Positioning" at bounding box center [158, 405] width 200 height 22
click at [190, 382] on h4 "Text Shadow" at bounding box center [158, 377] width 200 height 30
click at [184, 369] on h4 "Text Shadow" at bounding box center [158, 373] width 200 height 22
click at [176, 347] on h4 "Shadow" at bounding box center [158, 345] width 200 height 30
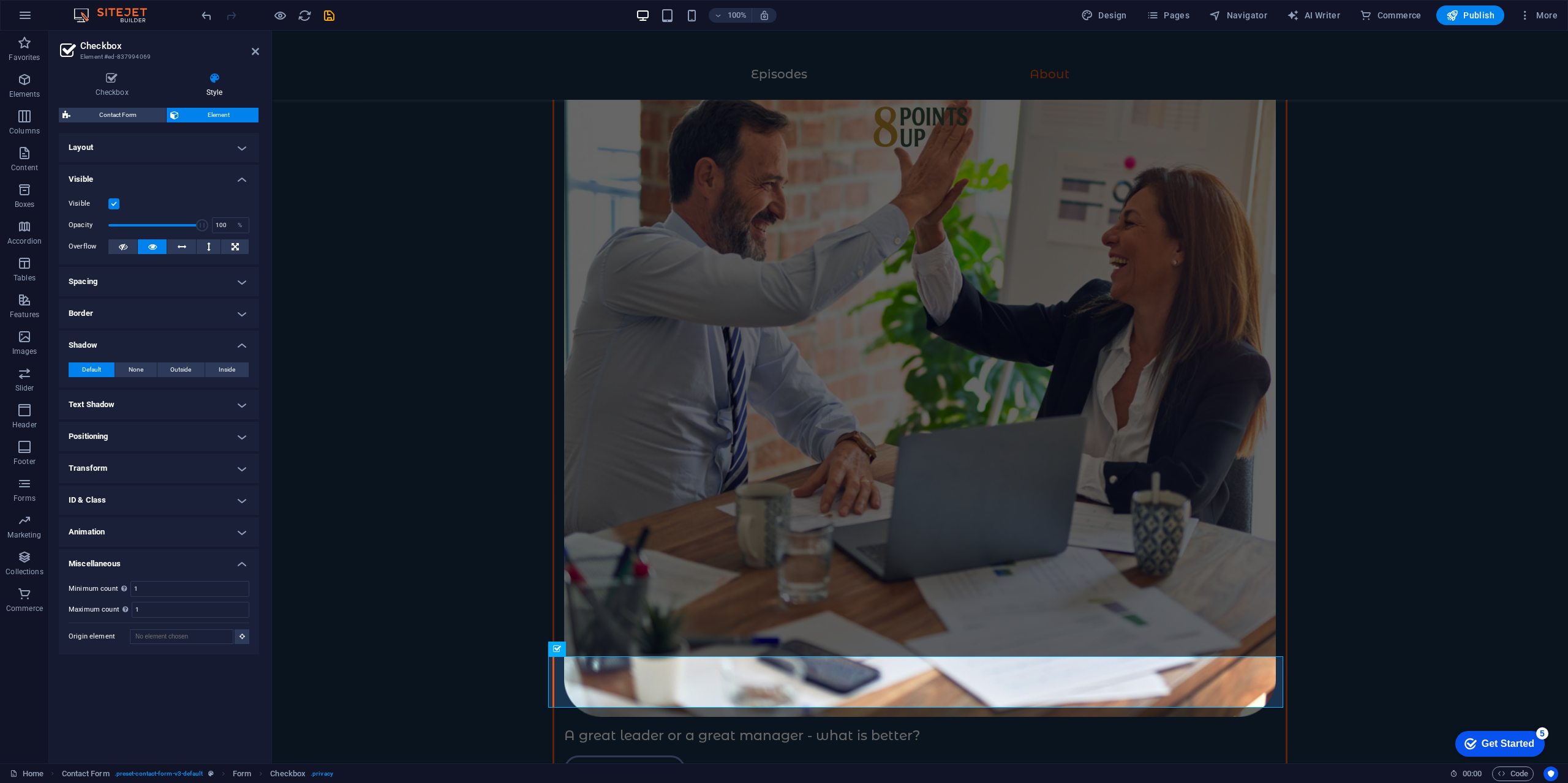
click at [173, 343] on h4 "Shadow" at bounding box center [158, 341] width 200 height 22
click at [165, 302] on h4 "Border" at bounding box center [158, 313] width 200 height 30
click at [165, 302] on h4 "Border" at bounding box center [158, 309] width 200 height 22
click at [175, 267] on h4 "Spacing" at bounding box center [158, 281] width 200 height 30
click at [170, 270] on h4 "Spacing" at bounding box center [158, 277] width 200 height 22
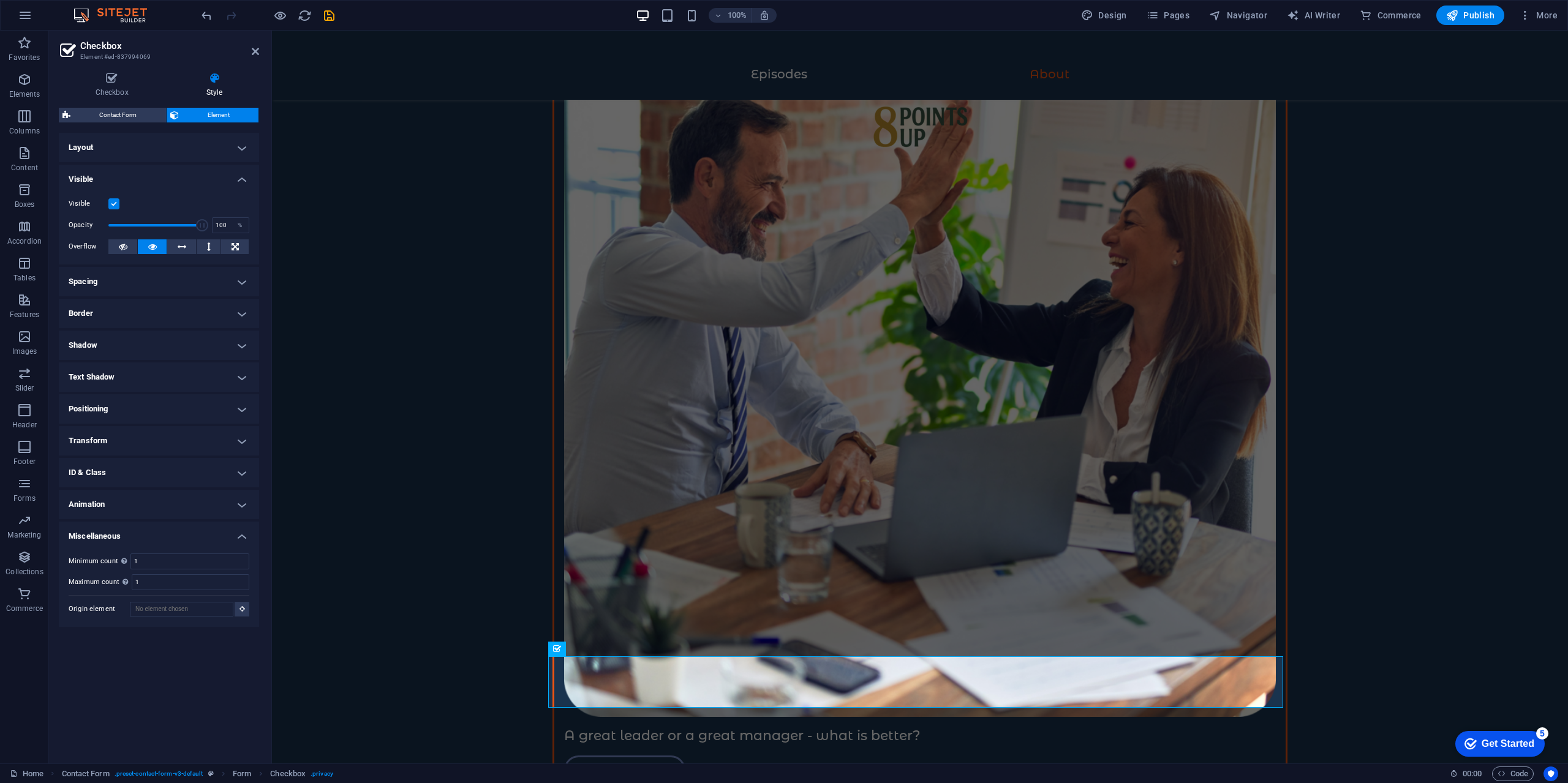
click at [176, 162] on ul "Layout How this element expands within the layout (Flexbox). Size Default auto …" at bounding box center [158, 380] width 200 height 494
click at [190, 140] on h4 "Layout" at bounding box center [158, 147] width 200 height 30
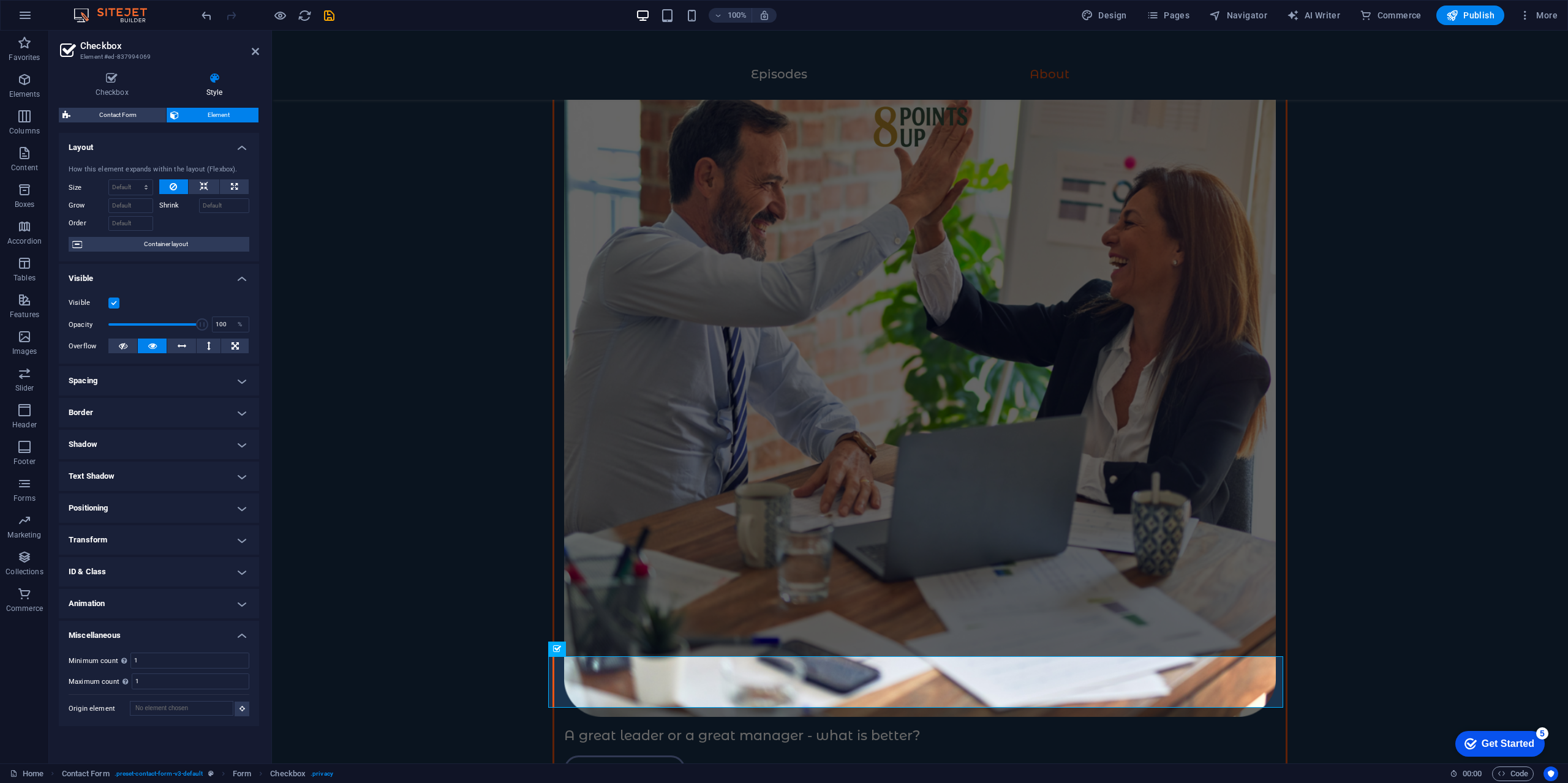
click at [211, 142] on h4 "Layout" at bounding box center [158, 144] width 200 height 22
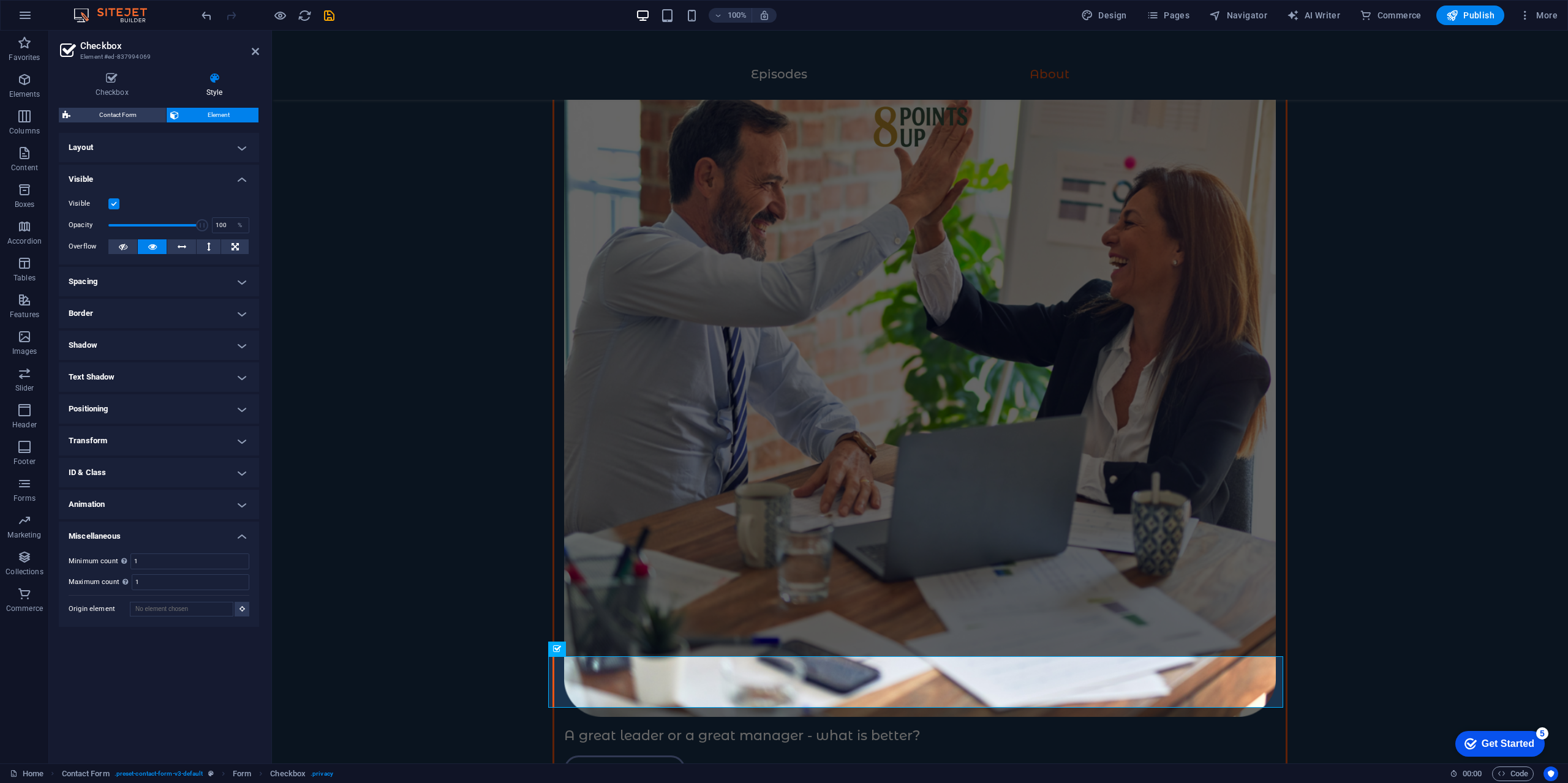
click at [198, 179] on h4 "Visible" at bounding box center [158, 176] width 200 height 22
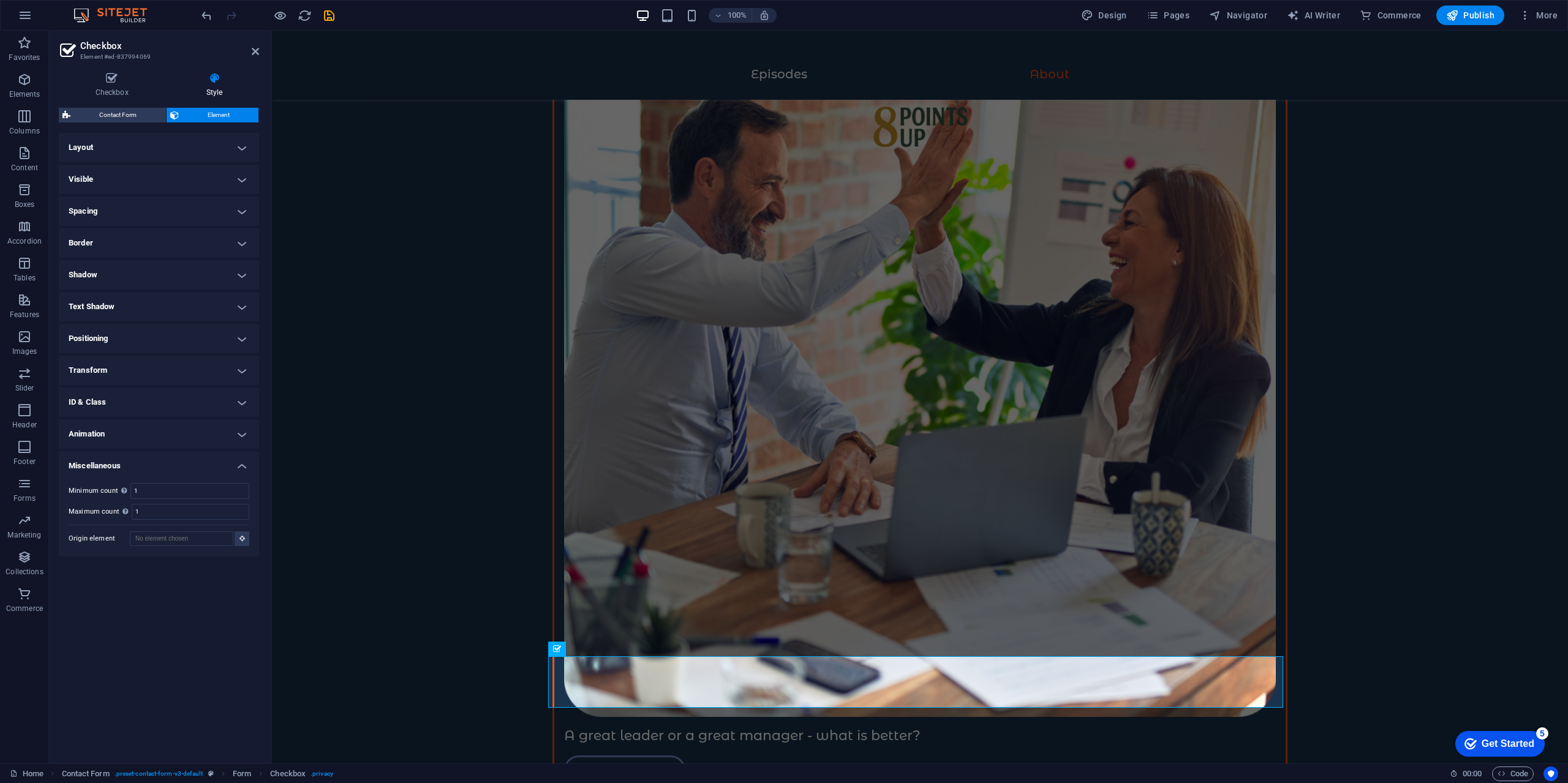
click at [200, 149] on h4 "Layout" at bounding box center [158, 147] width 200 height 30
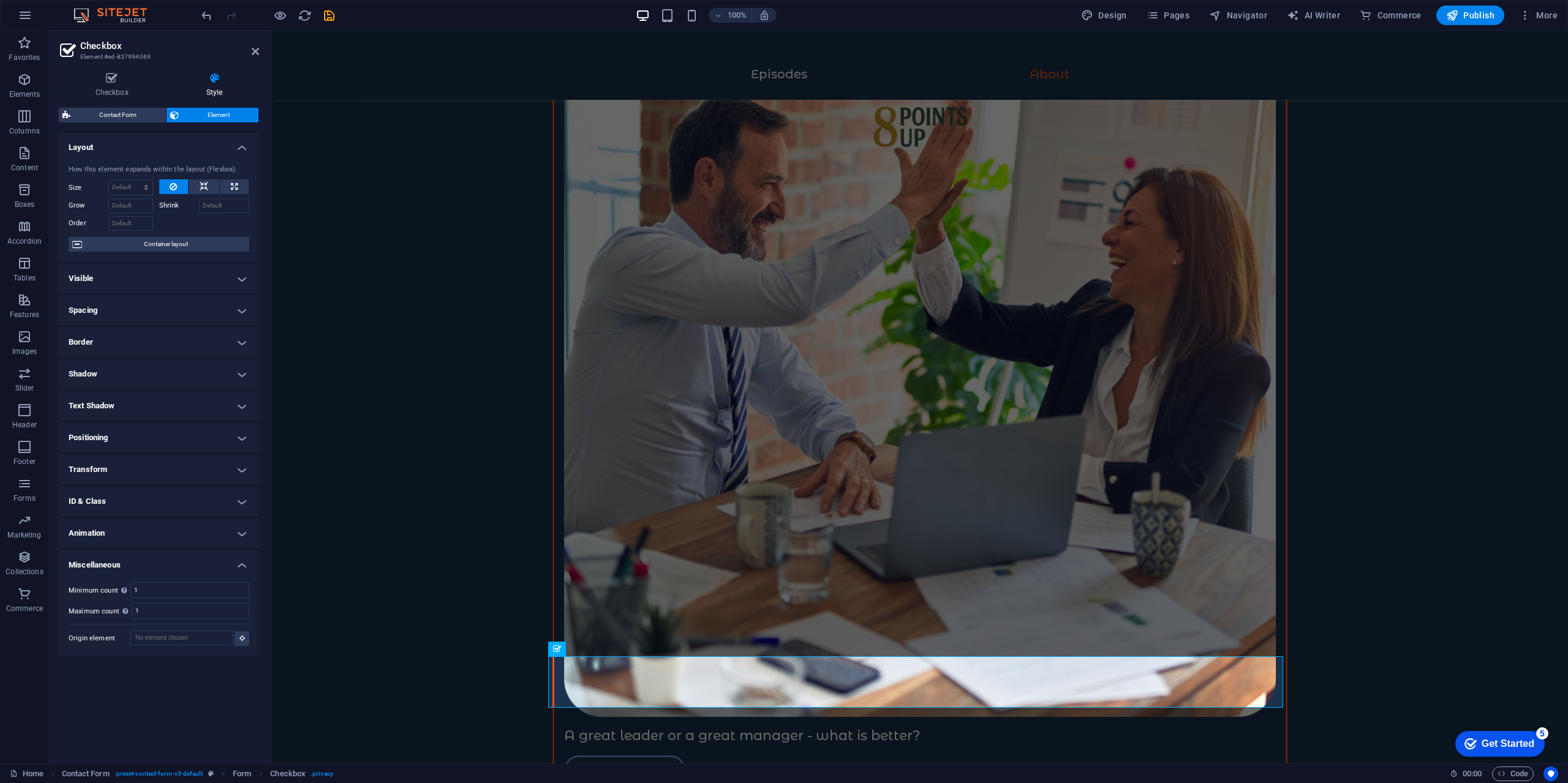
click at [200, 149] on h4 "Layout" at bounding box center [158, 144] width 200 height 22
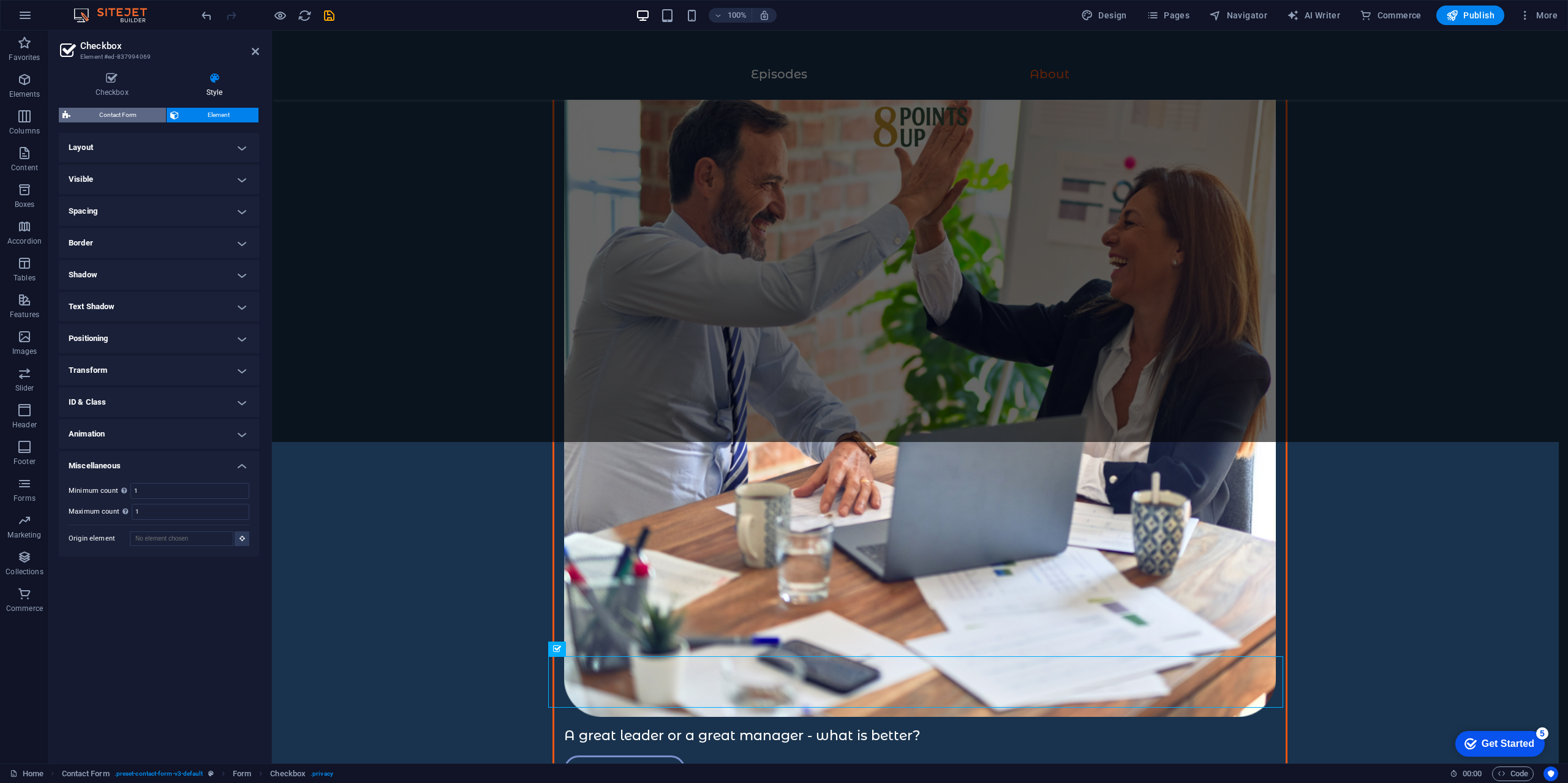
click at [124, 113] on span "Contact Form" at bounding box center [118, 115] width 88 height 14
select select "rem"
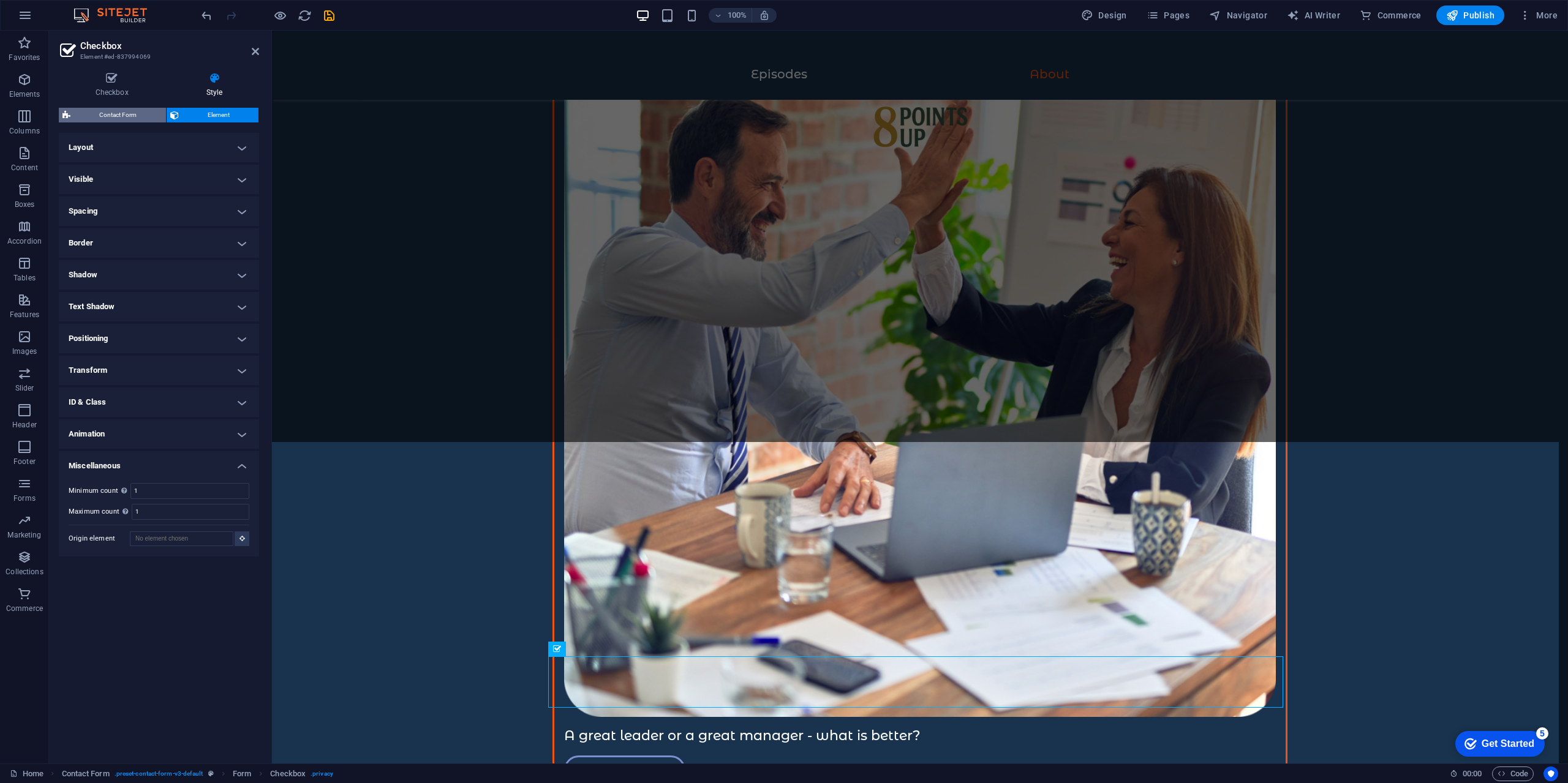
select select "rem"
select select "px"
select select "rem"
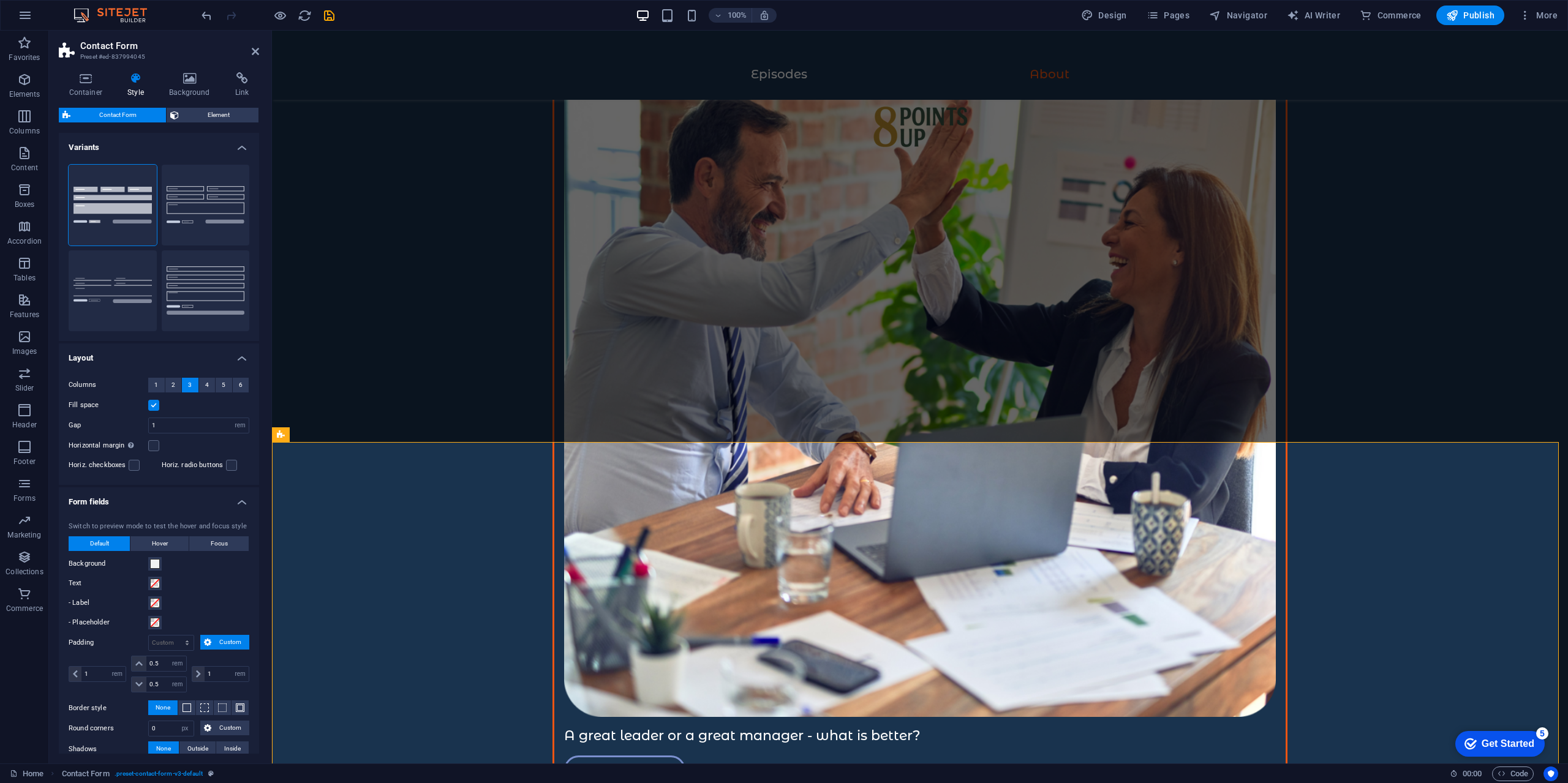
scroll to position [170, 0]
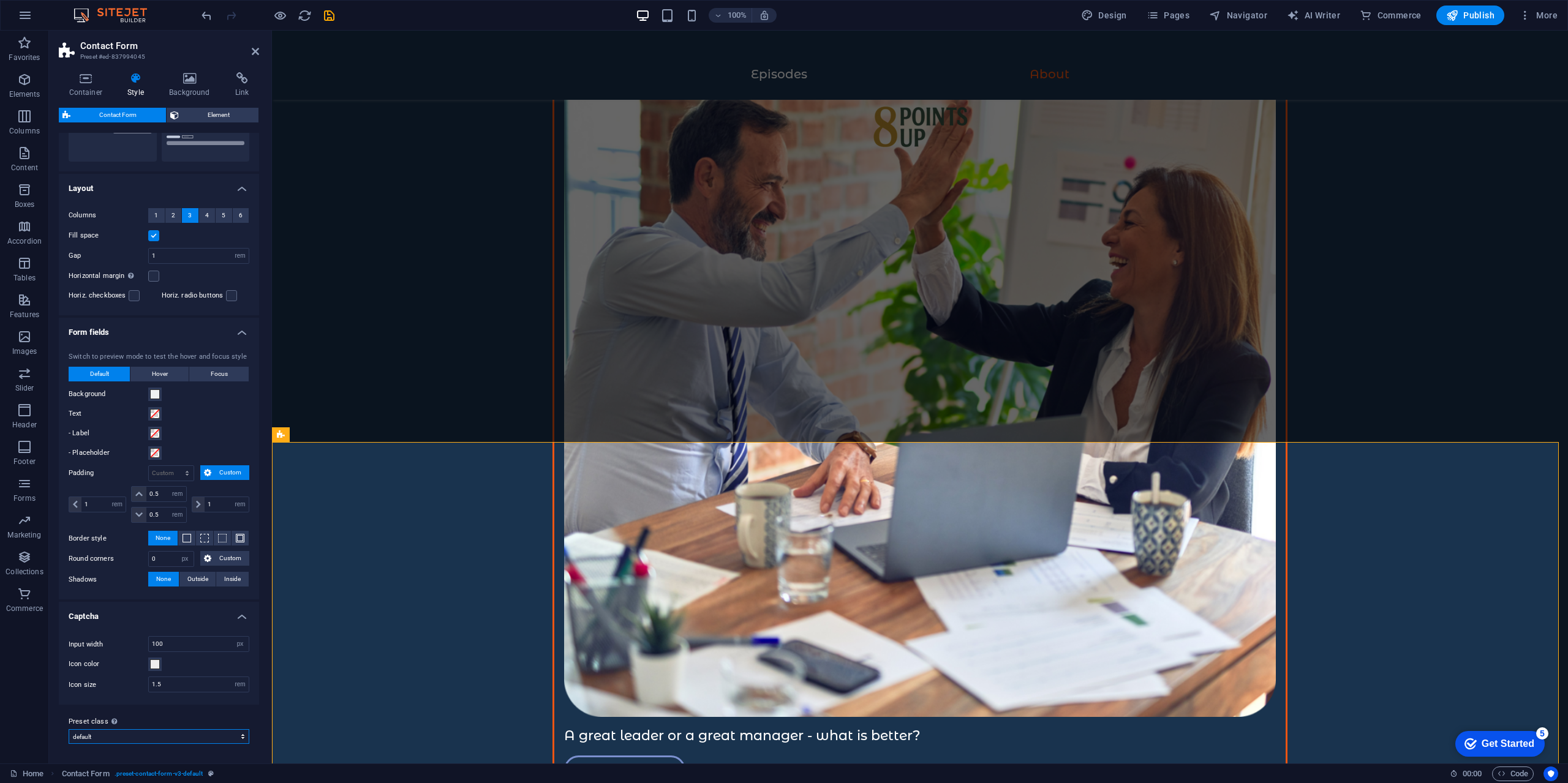
click at [113, 736] on select "default Add preset class" at bounding box center [159, 736] width 181 height 14
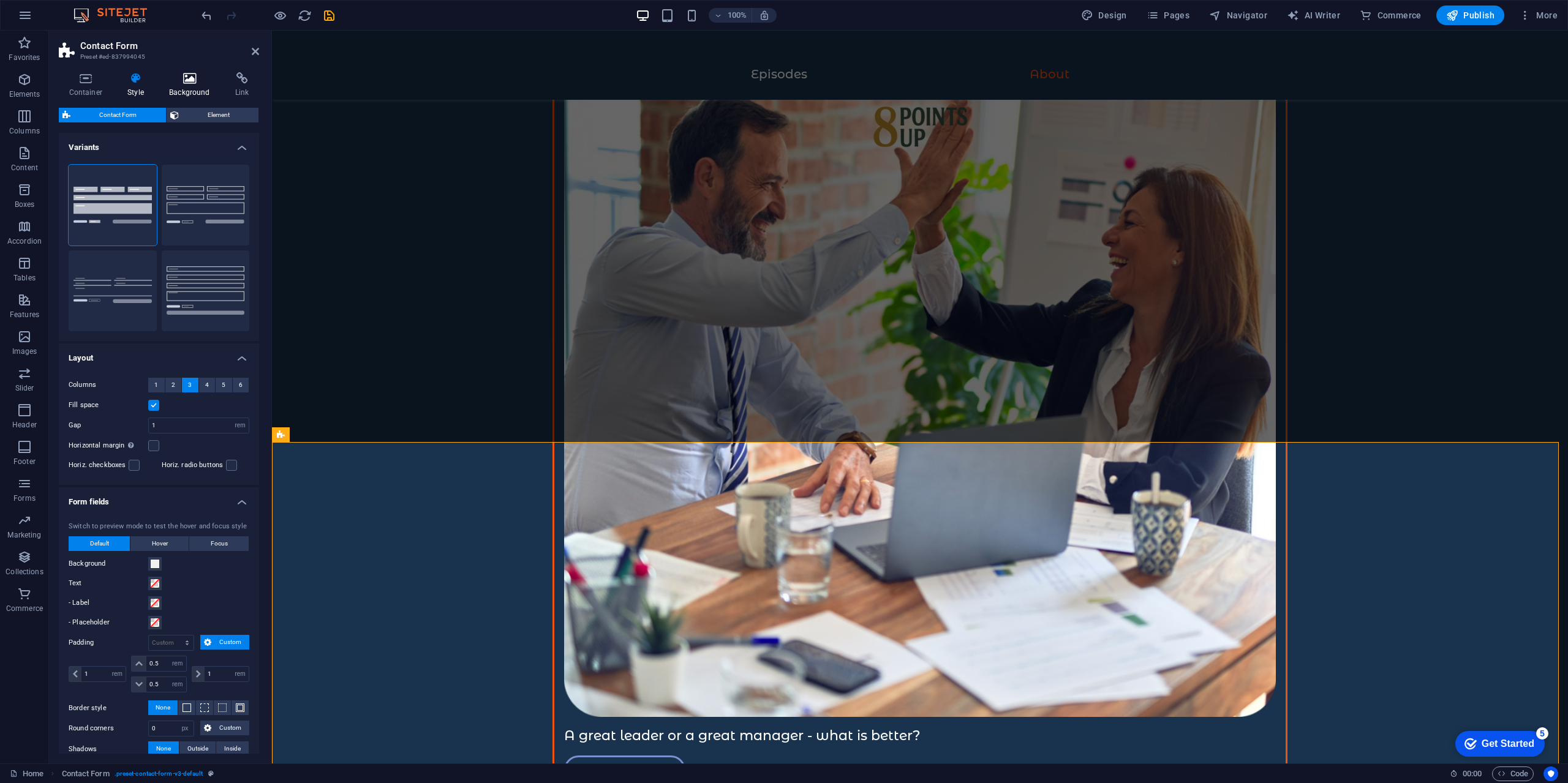
click at [188, 91] on h4 "Background" at bounding box center [192, 85] width 66 height 26
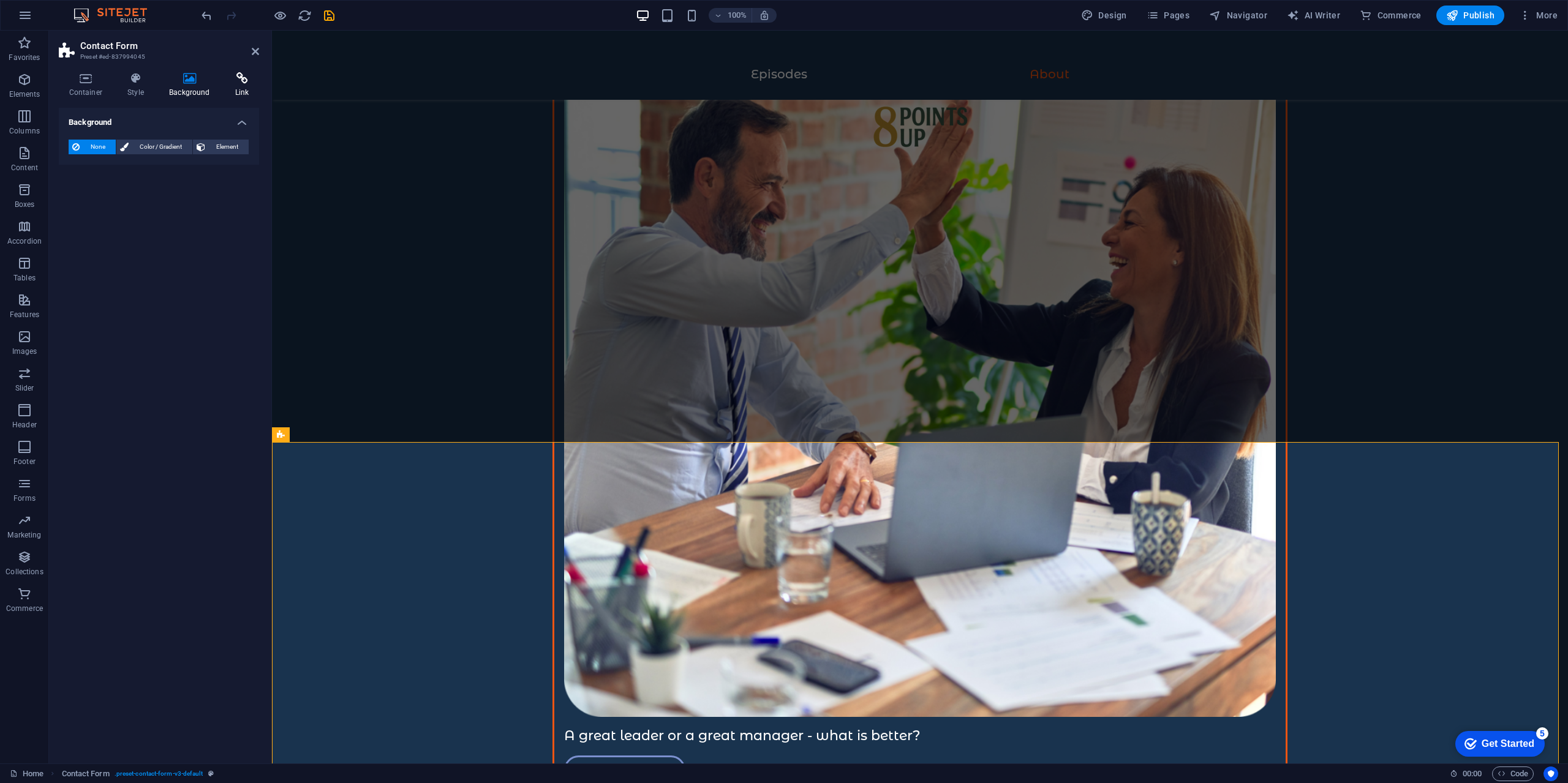
click at [240, 78] on icon at bounding box center [242, 78] width 34 height 12
click at [109, 83] on icon at bounding box center [85, 78] width 54 height 12
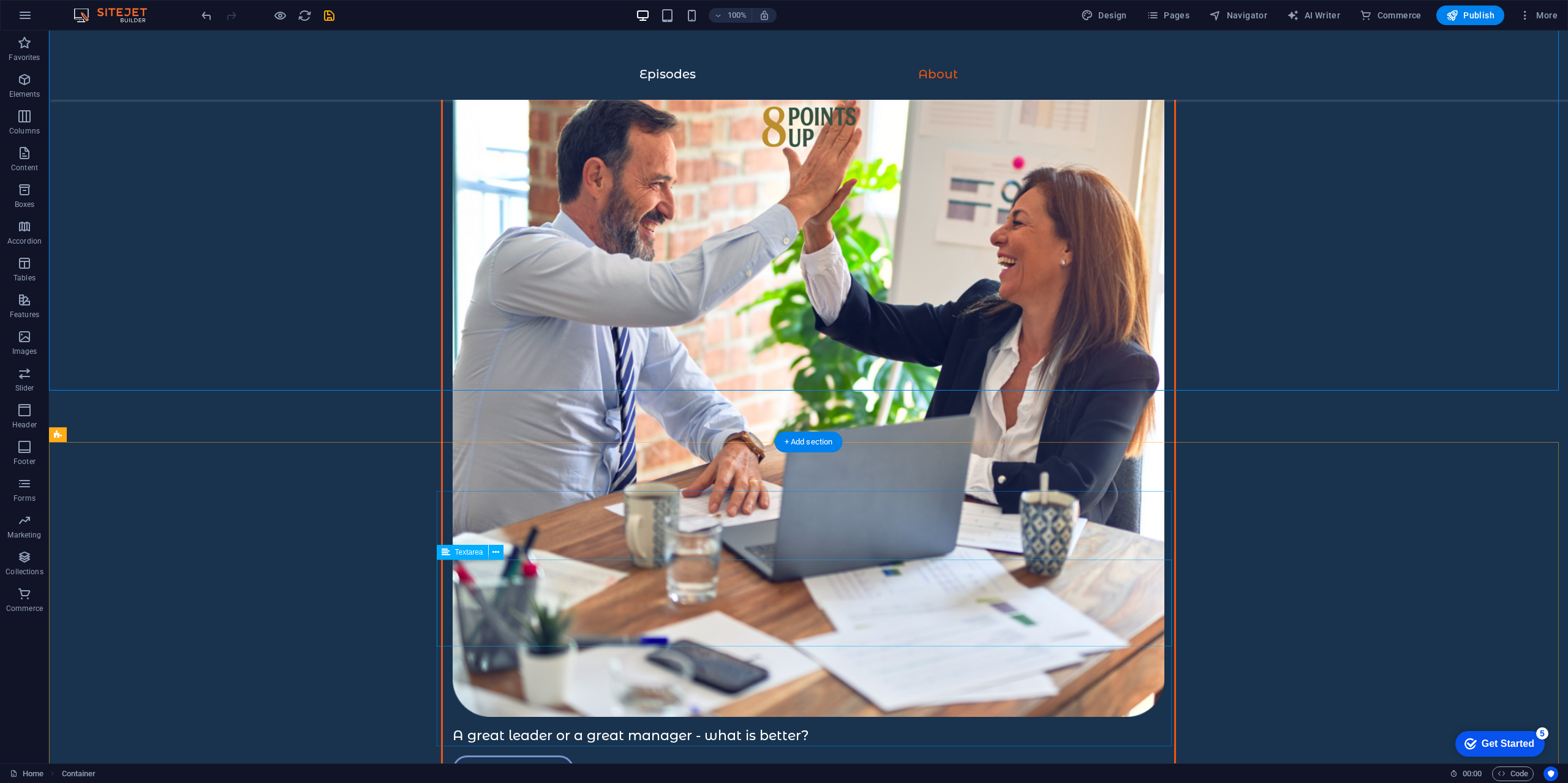
click at [119, 433] on button at bounding box center [124, 434] width 14 height 14
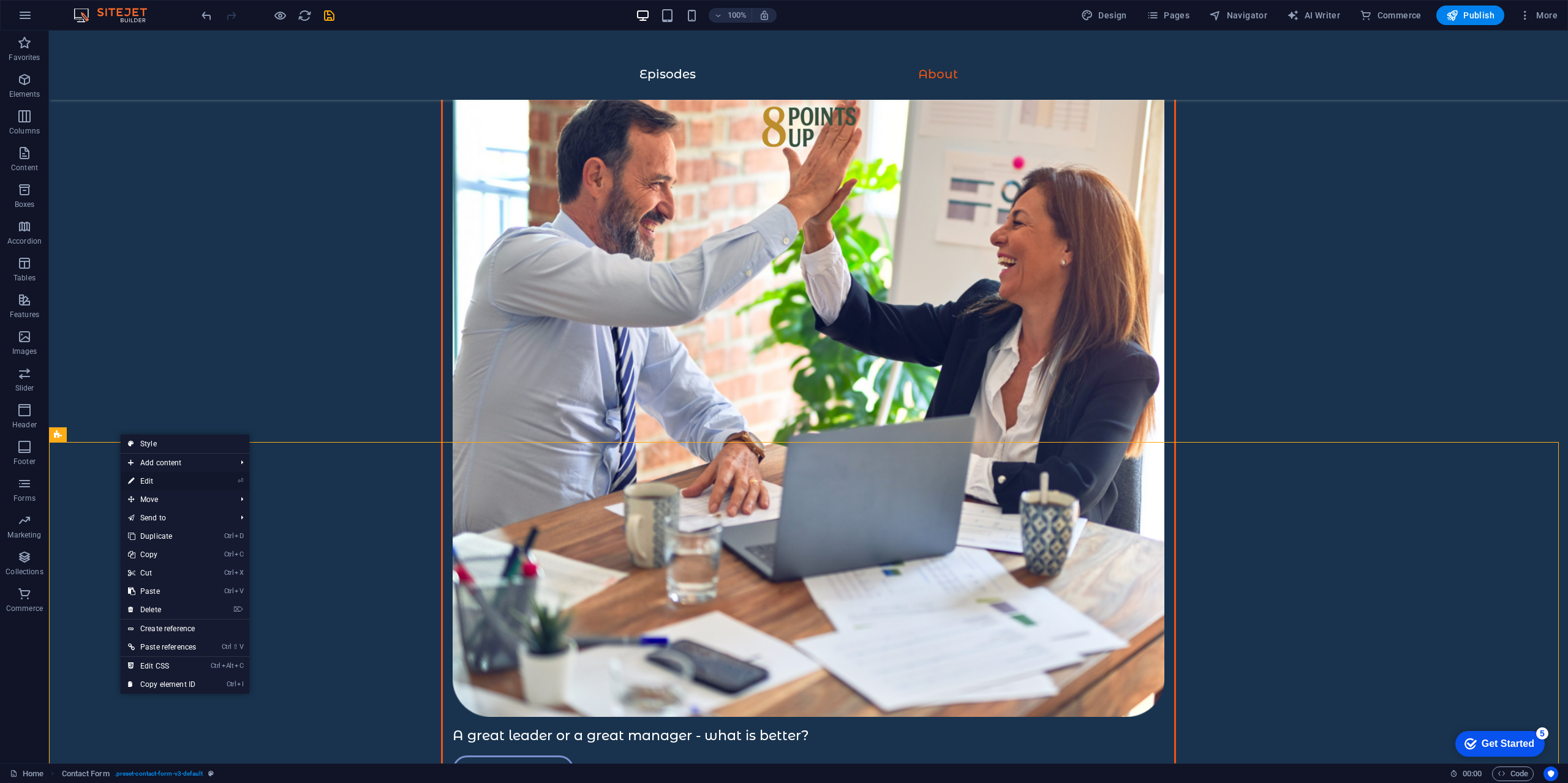
click at [145, 480] on link "⏎ Edit" at bounding box center [162, 481] width 83 height 18
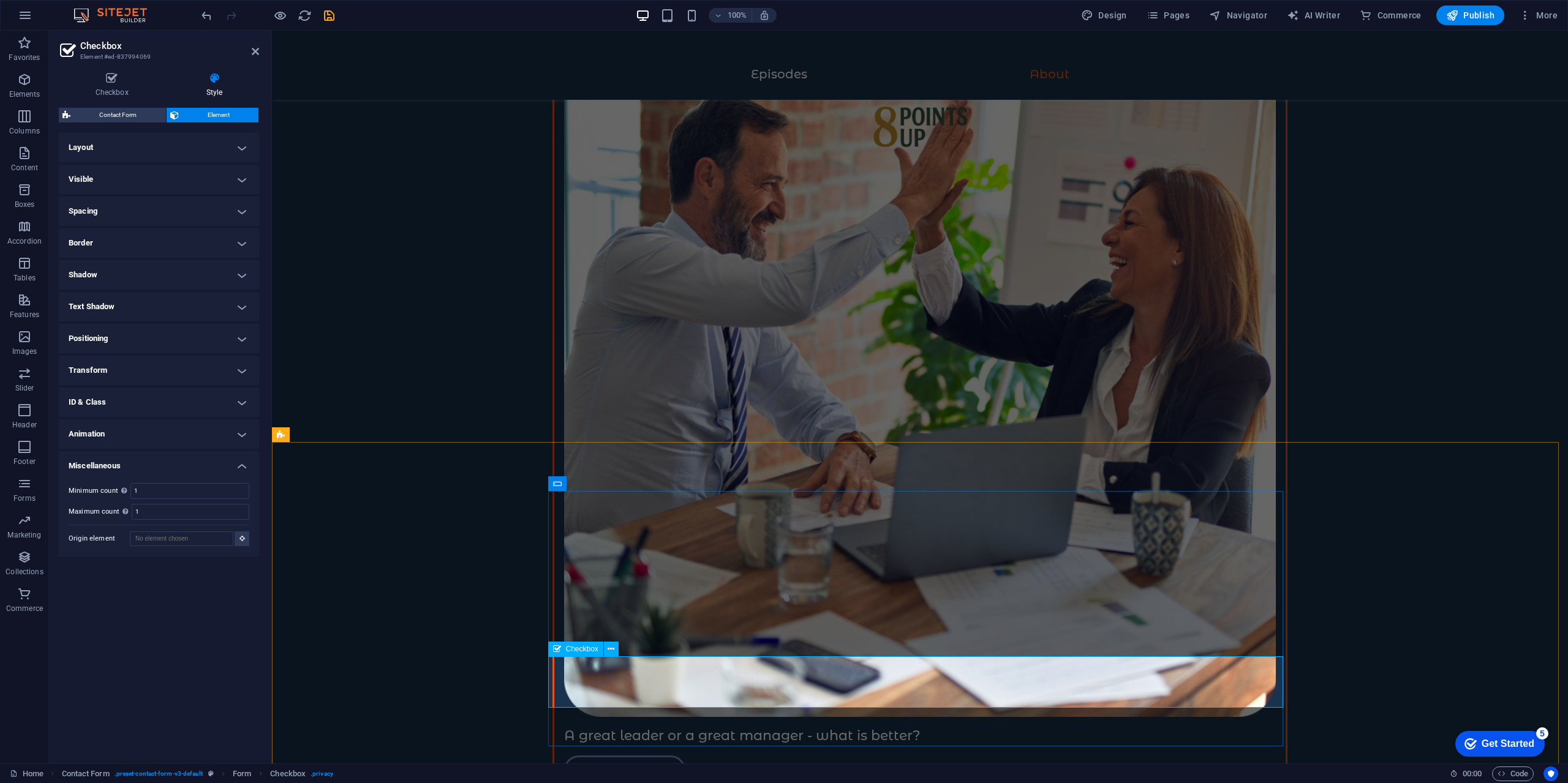
click at [582, 645] on span "Checkbox" at bounding box center [582, 649] width 33 height 8
click at [202, 92] on h4 "Style" at bounding box center [214, 85] width 90 height 26
click at [214, 116] on span "Element" at bounding box center [219, 115] width 73 height 14
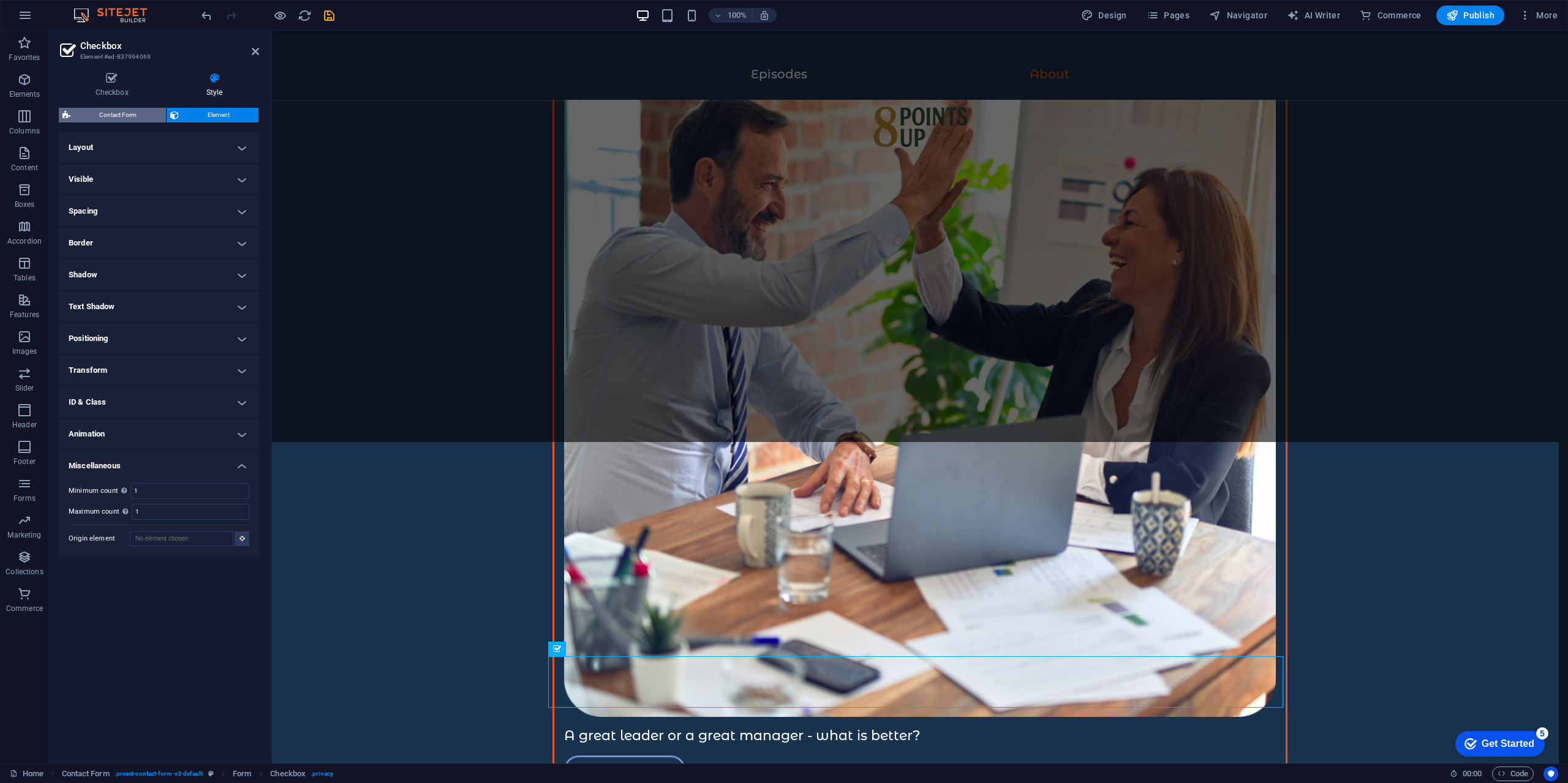
click at [148, 117] on span "Contact Form" at bounding box center [118, 115] width 88 height 14
select select "rem"
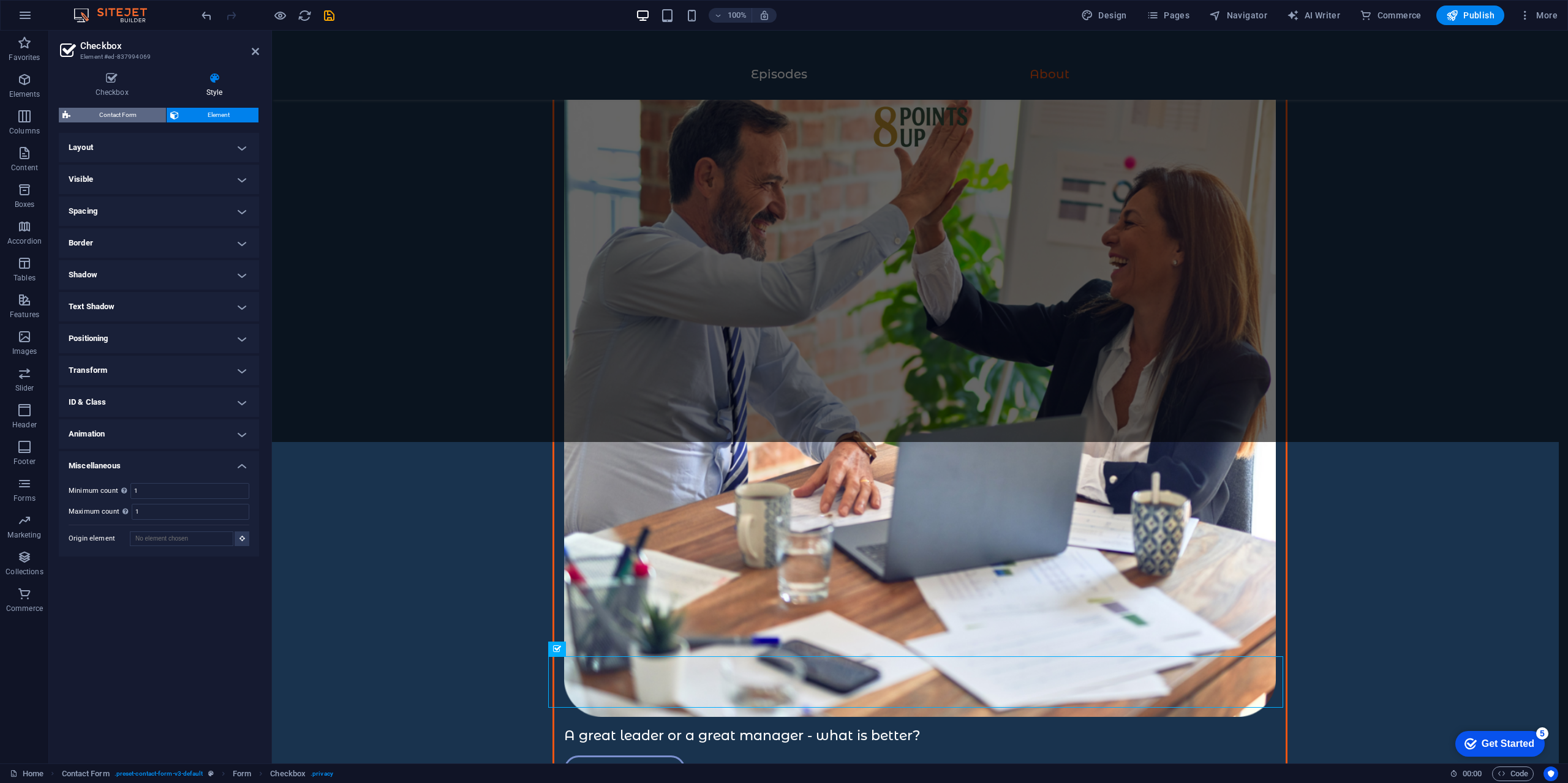
select select "rem"
select select "px"
select select "rem"
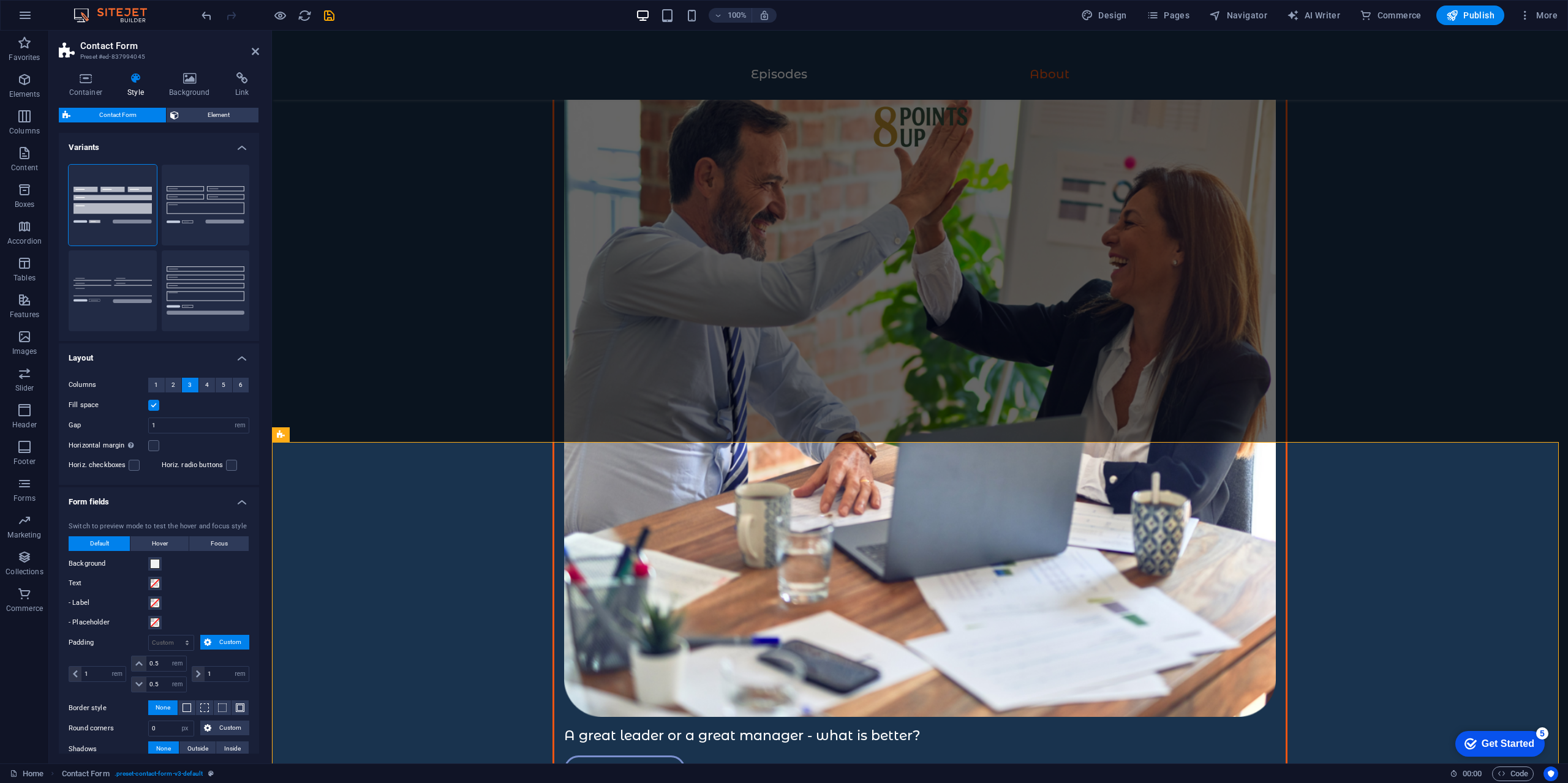
click at [195, 112] on span "Element" at bounding box center [219, 115] width 73 height 14
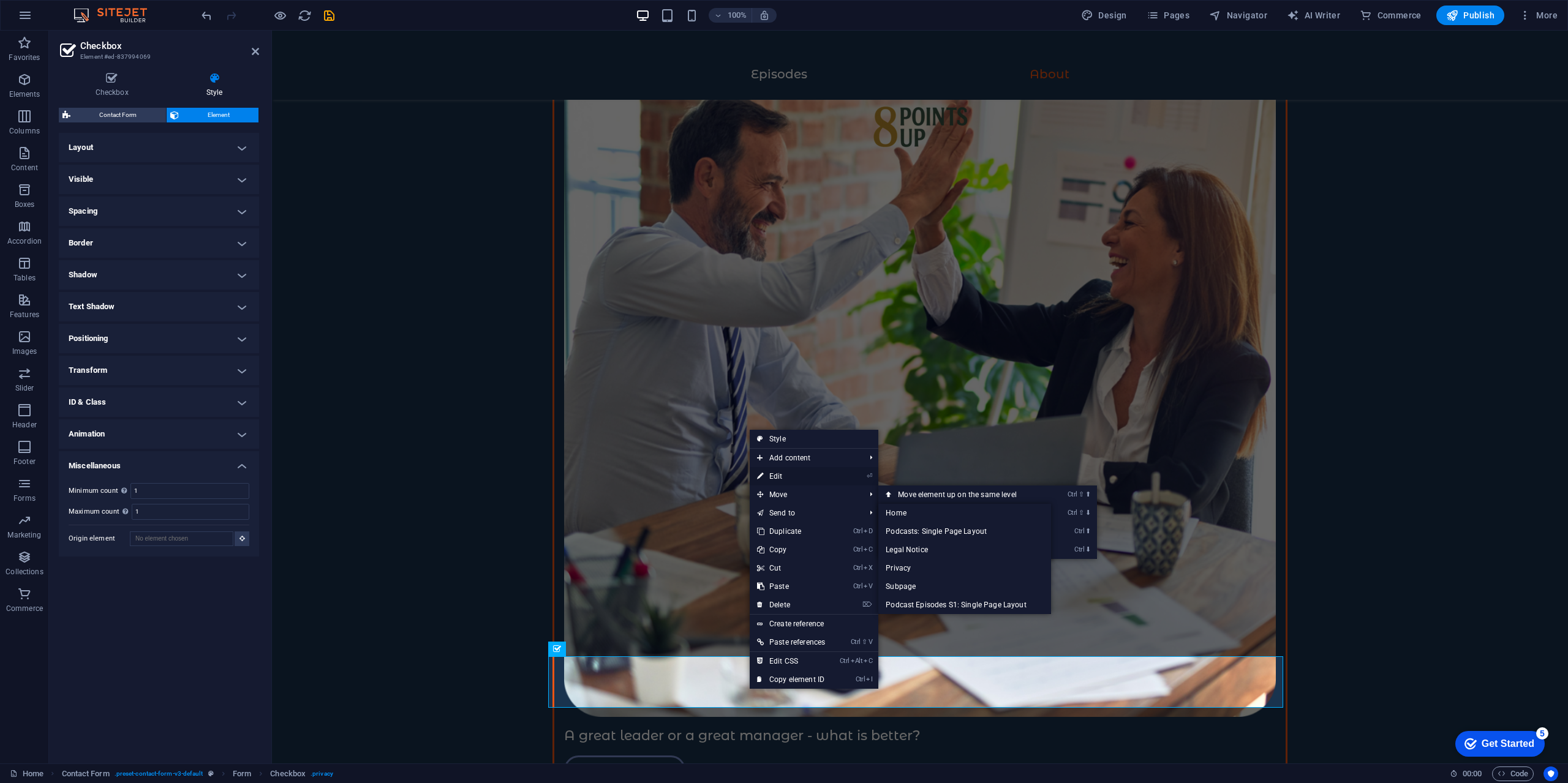
click at [789, 480] on link "⏎ Edit" at bounding box center [791, 477] width 83 height 18
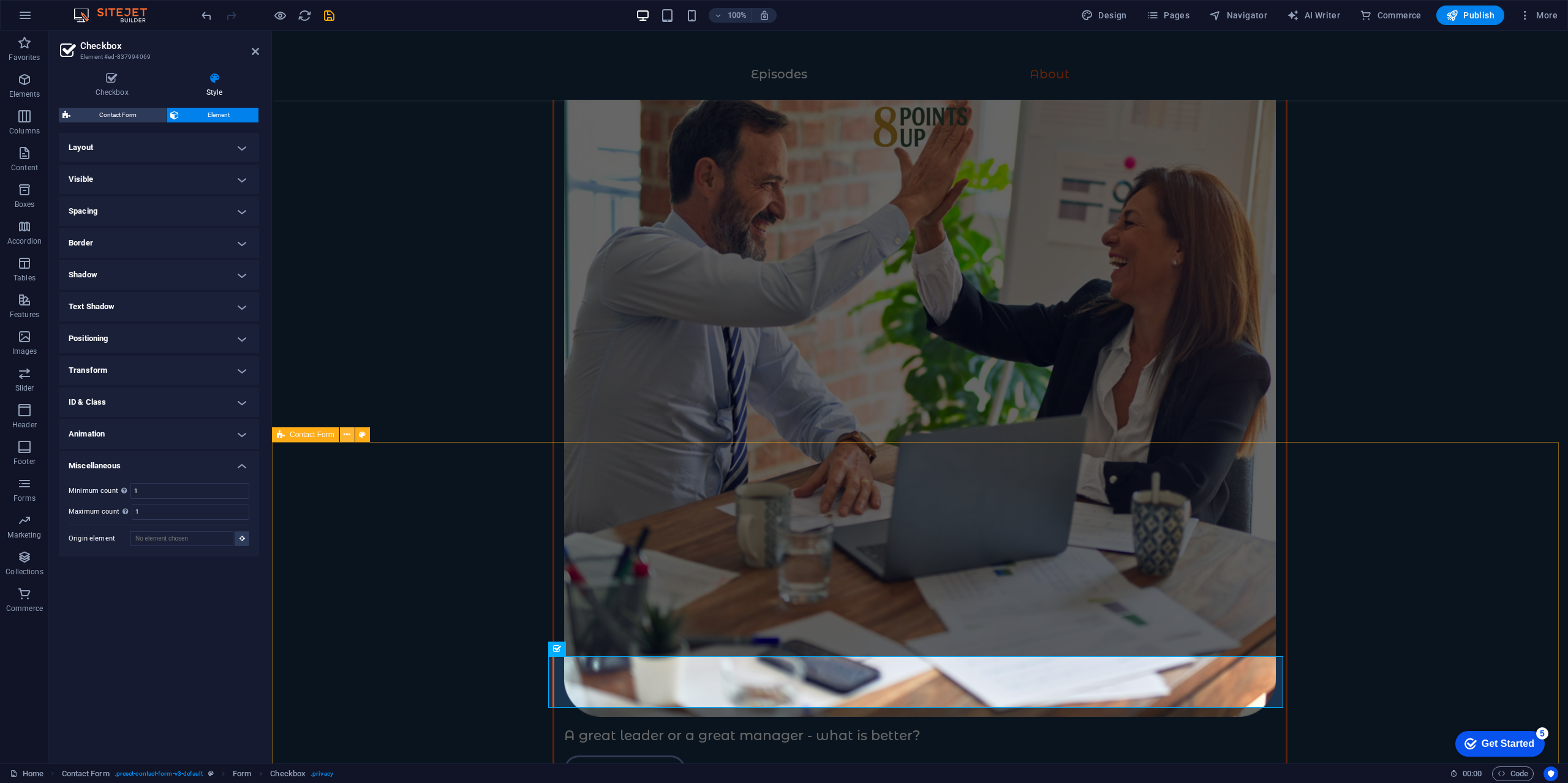
click at [344, 433] on icon at bounding box center [347, 435] width 7 height 13
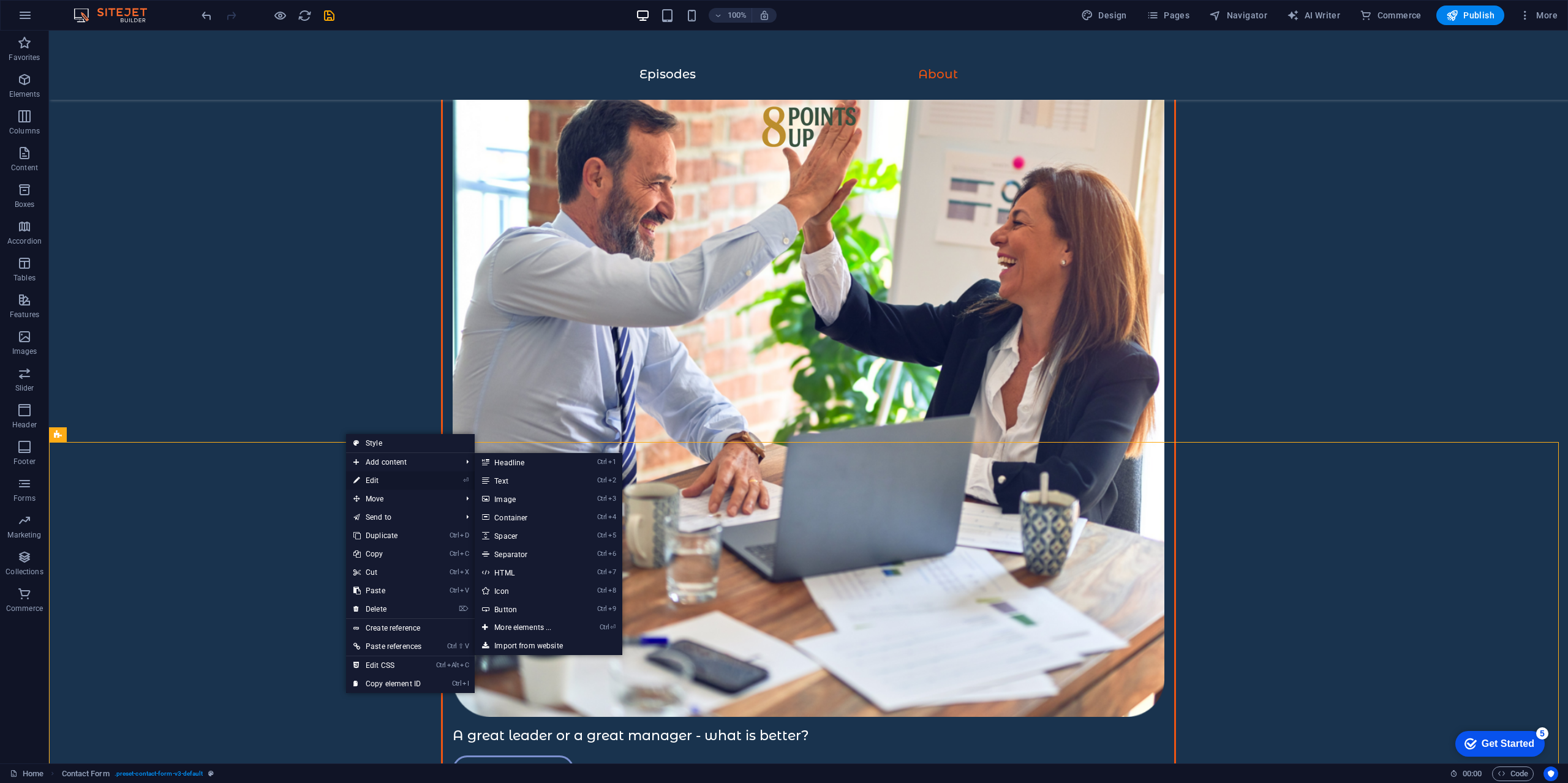
click at [363, 480] on link "⏎ Edit" at bounding box center [387, 480] width 83 height 18
select select "rem"
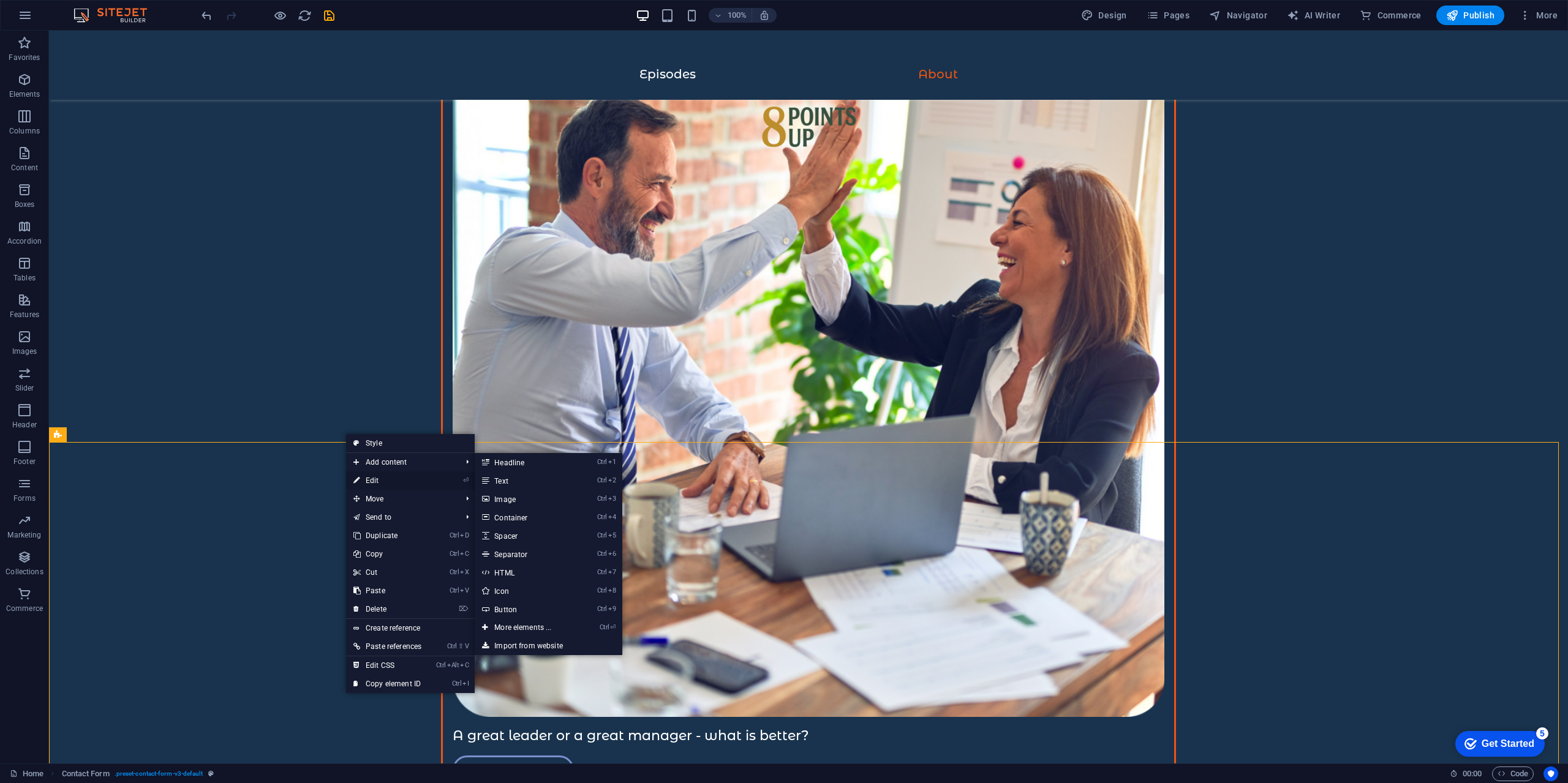
select select "rem"
select select "px"
select select "rem"
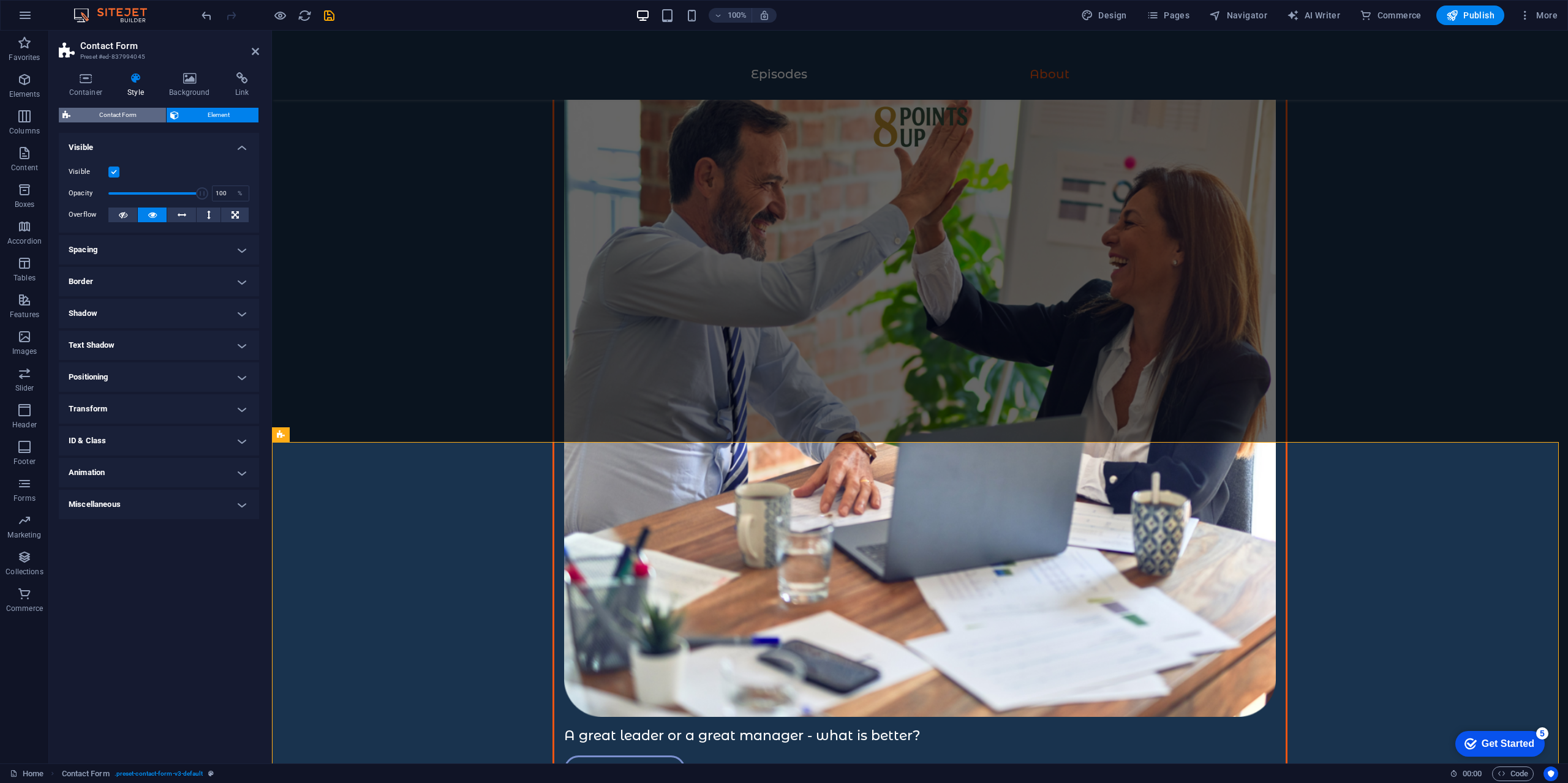
click at [136, 119] on span "Contact Form" at bounding box center [118, 115] width 88 height 14
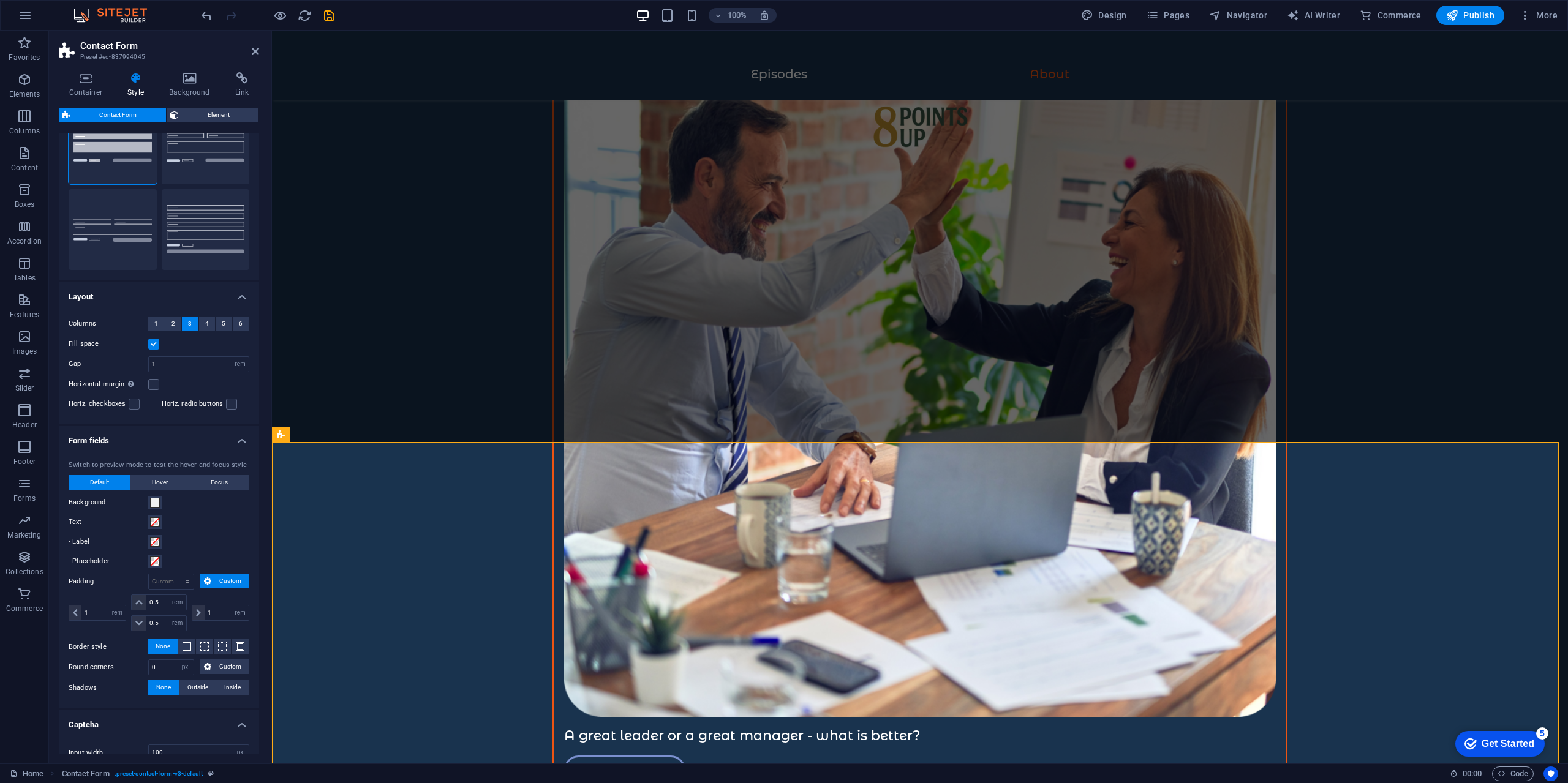
scroll to position [170, 0]
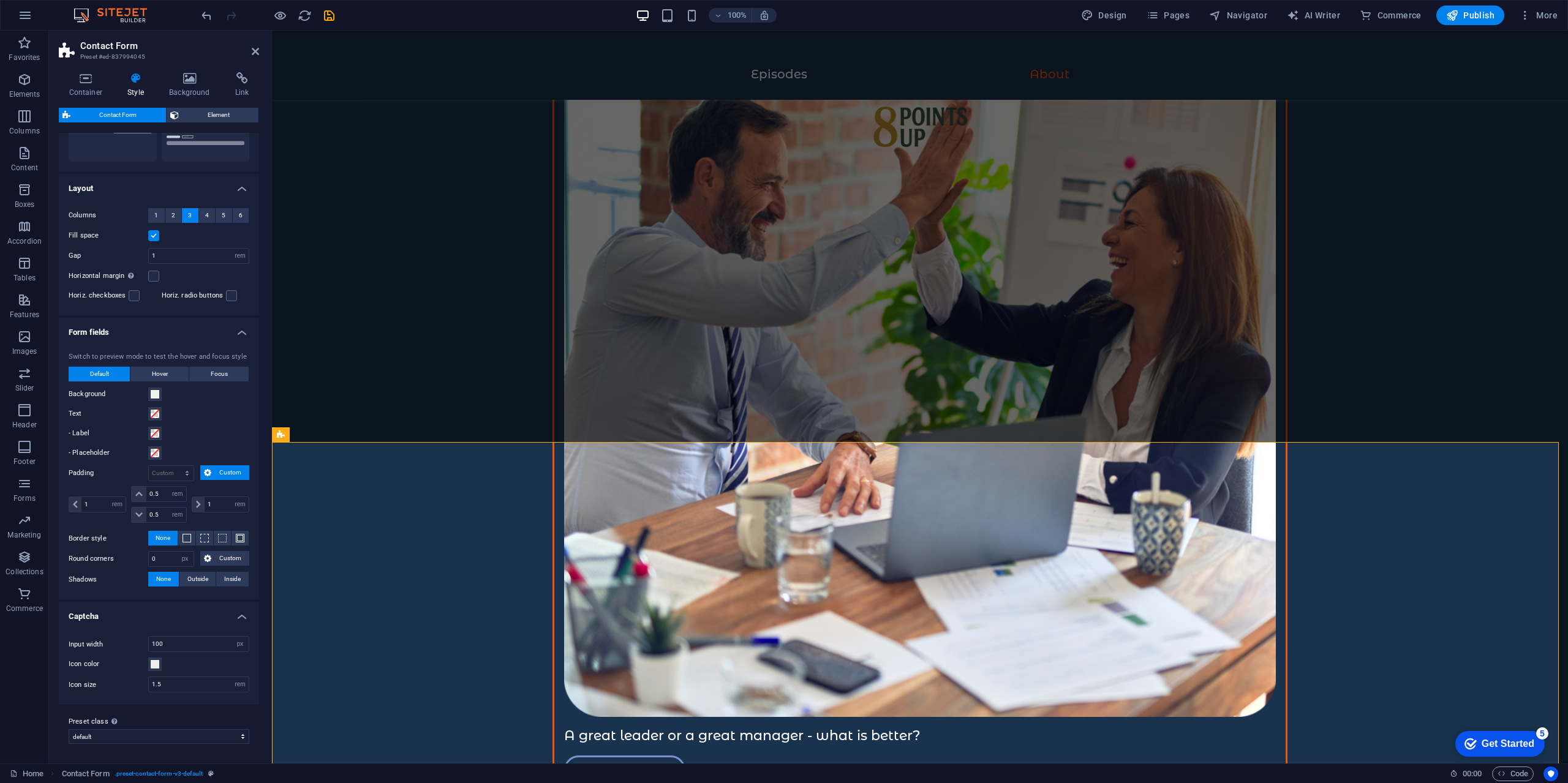
click at [227, 621] on h4 "Captcha" at bounding box center [158, 613] width 200 height 22
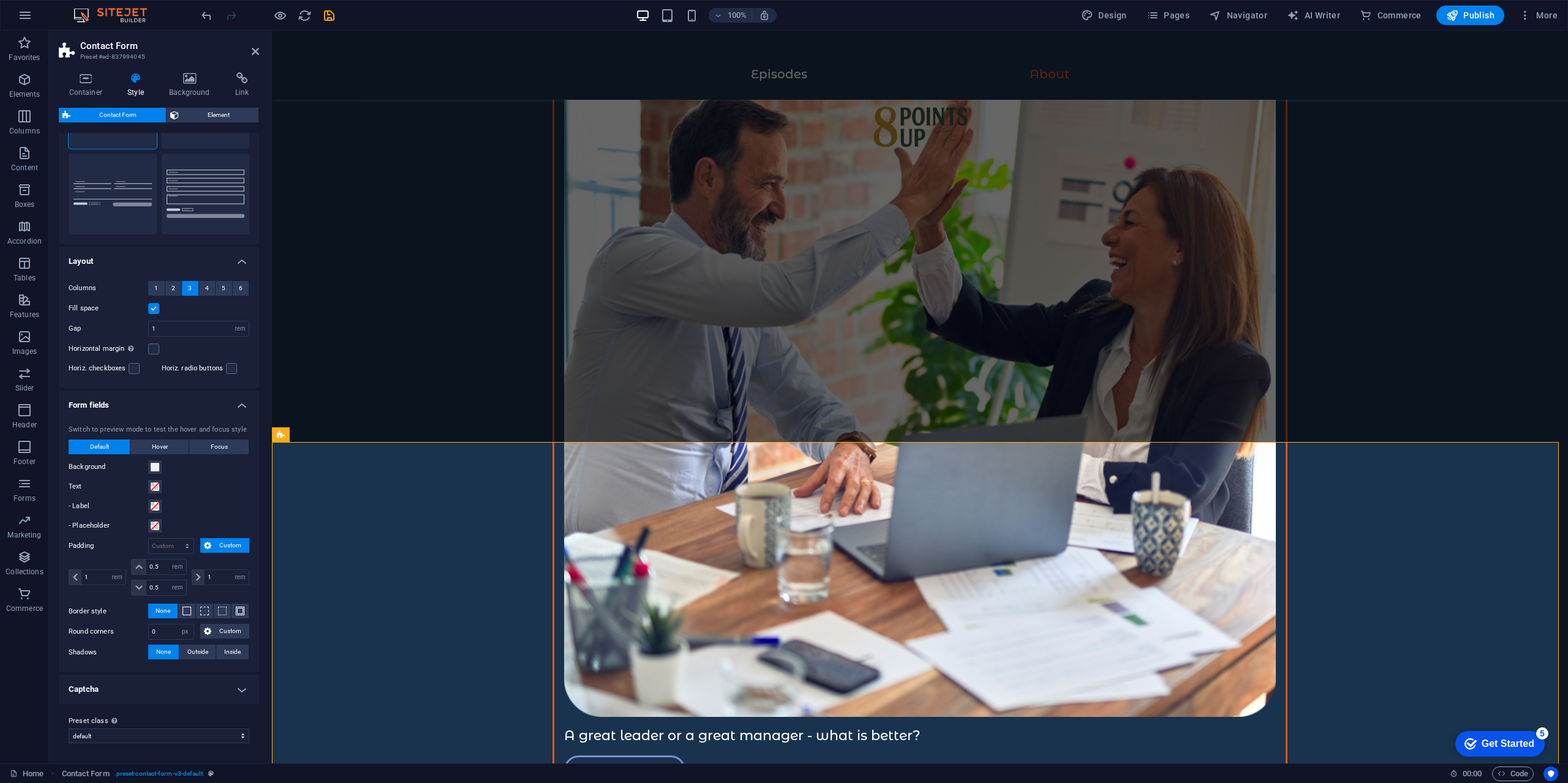
click at [238, 407] on h4 "Form fields" at bounding box center [158, 401] width 200 height 22
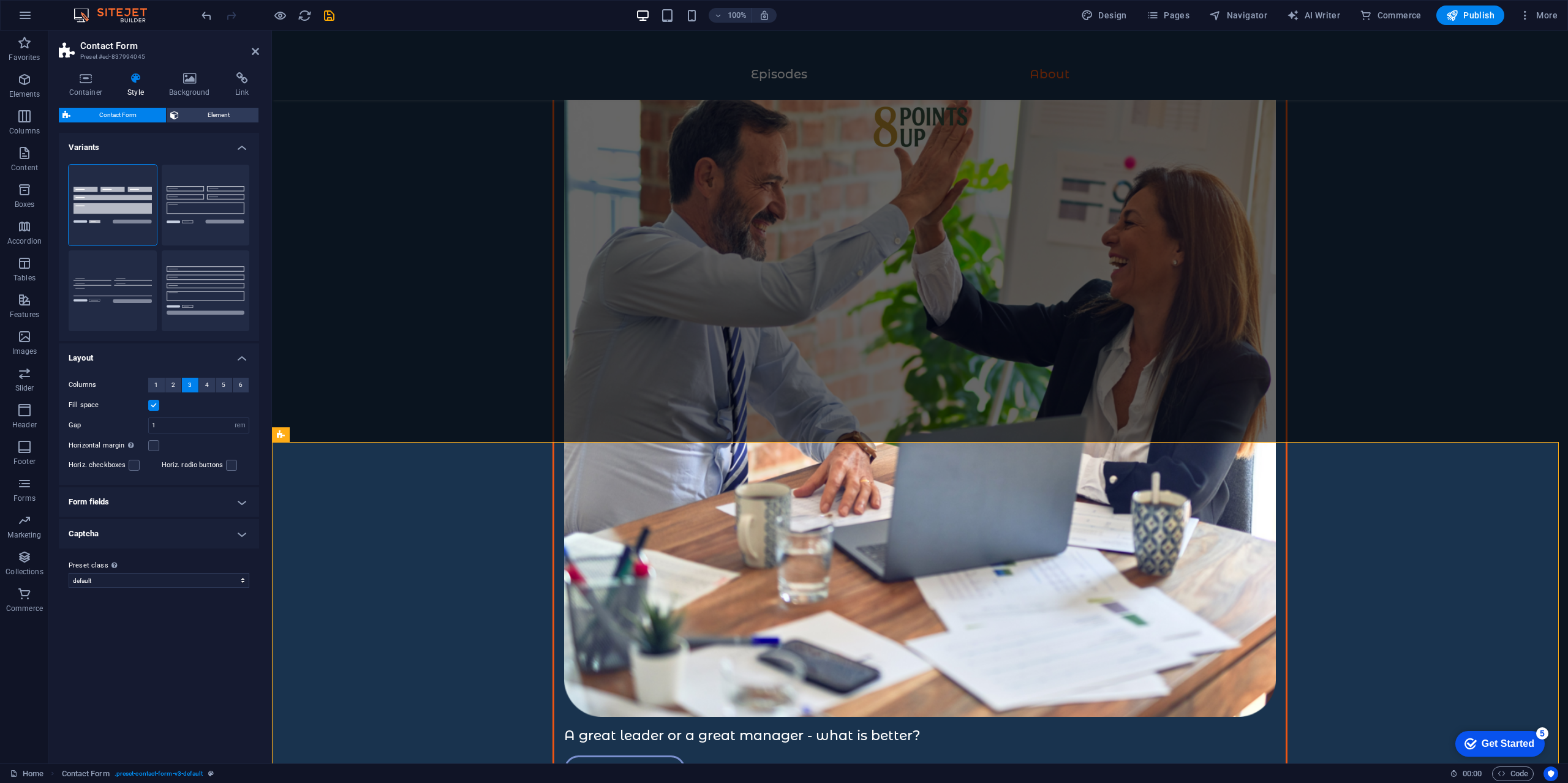
click at [236, 348] on h4 "Layout" at bounding box center [158, 354] width 200 height 22
click at [208, 116] on span "Element" at bounding box center [219, 115] width 73 height 14
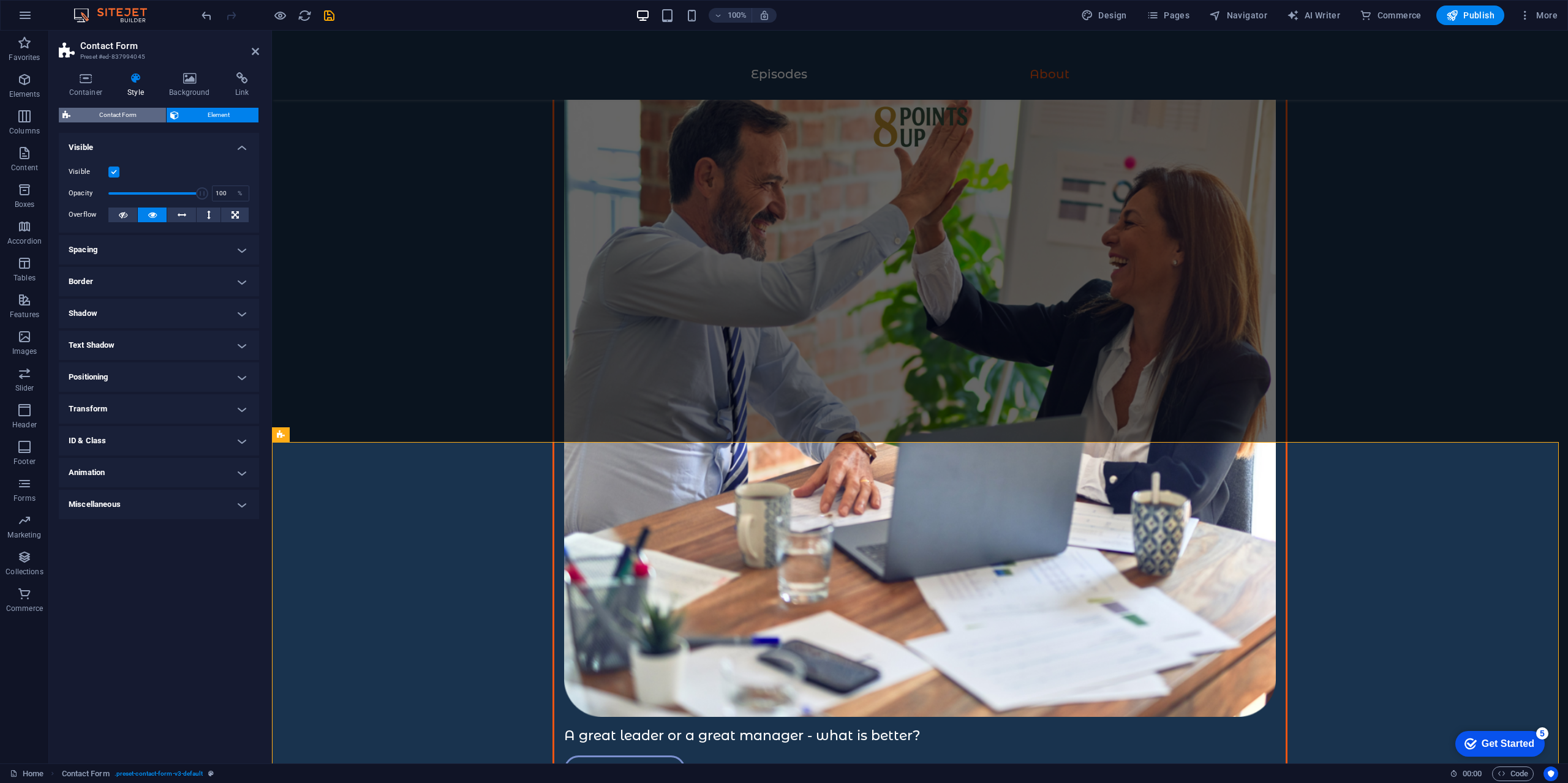
click at [132, 111] on span "Contact Form" at bounding box center [118, 115] width 88 height 14
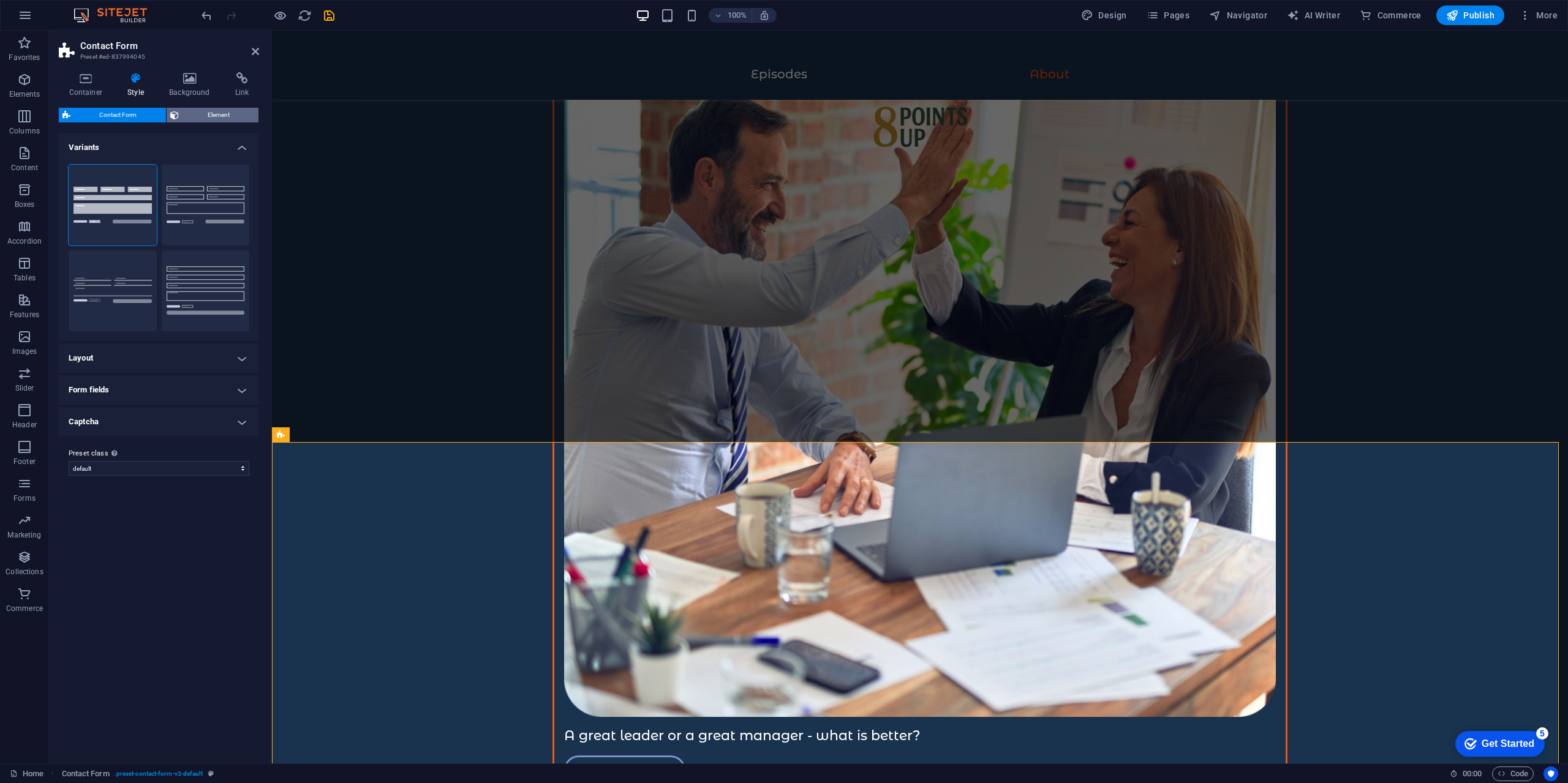
click at [195, 111] on span "Element" at bounding box center [219, 115] width 73 height 14
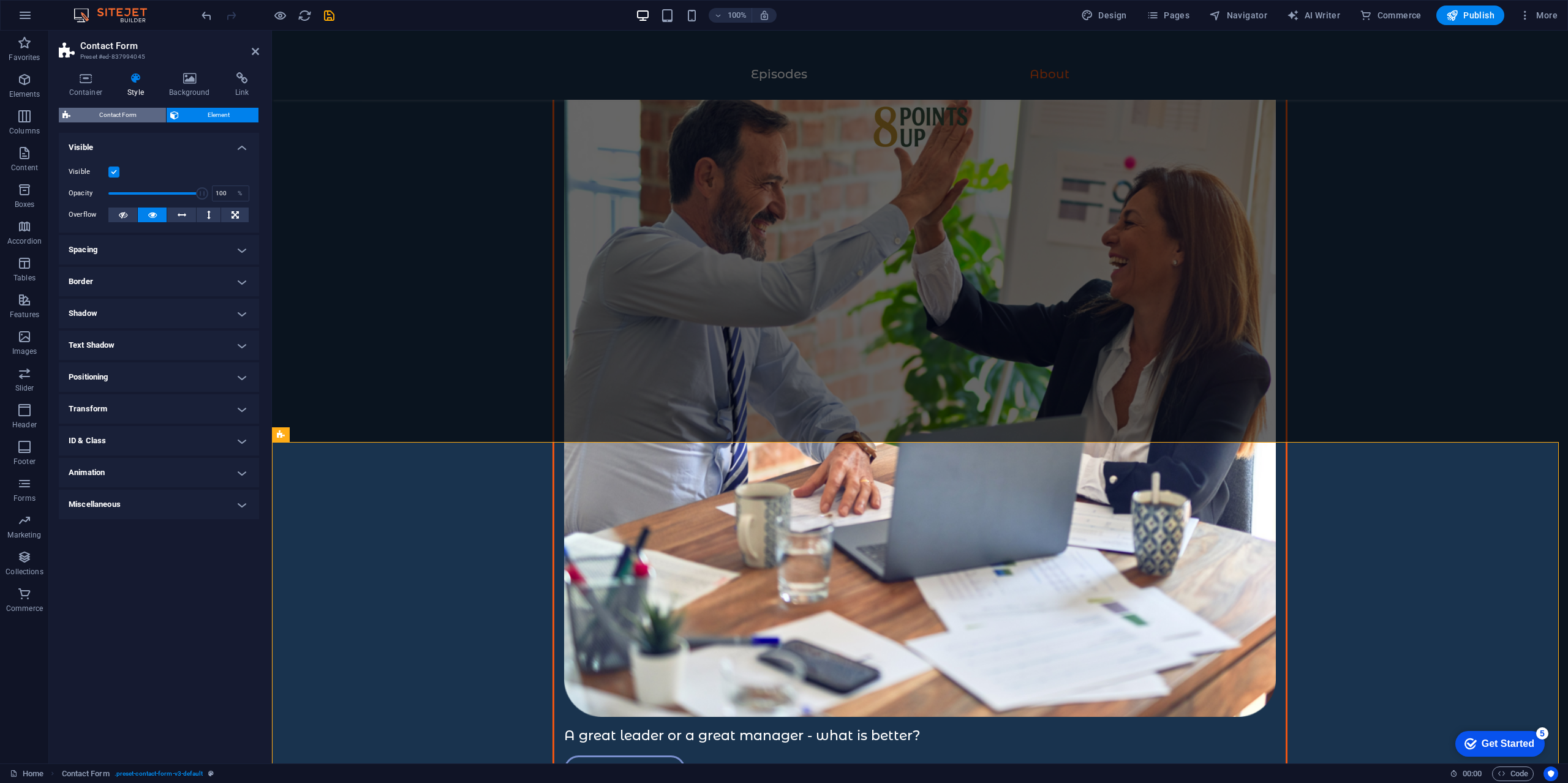
click at [124, 111] on span "Contact Form" at bounding box center [118, 115] width 88 height 14
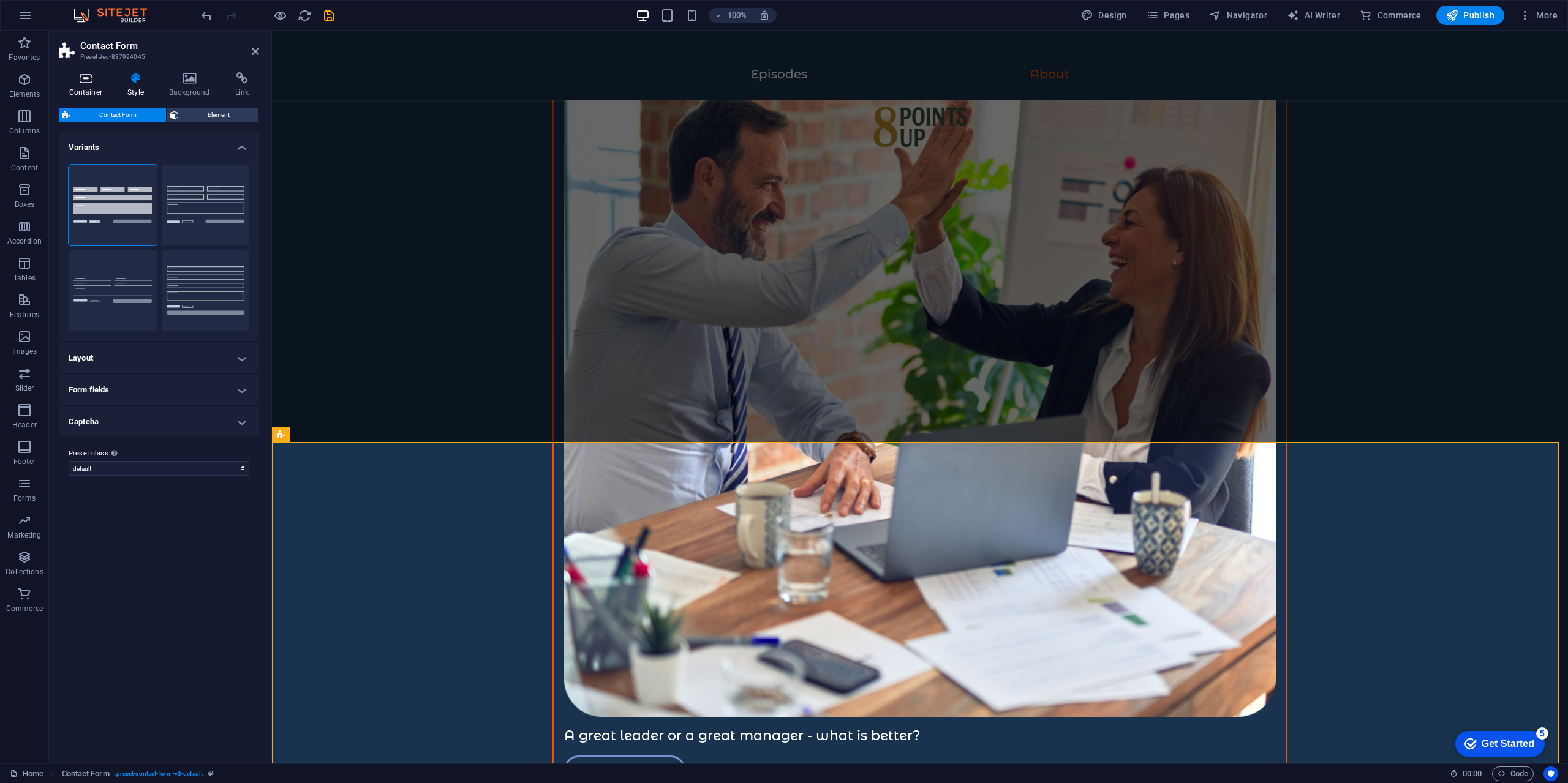
click at [110, 84] on icon at bounding box center [85, 78] width 54 height 12
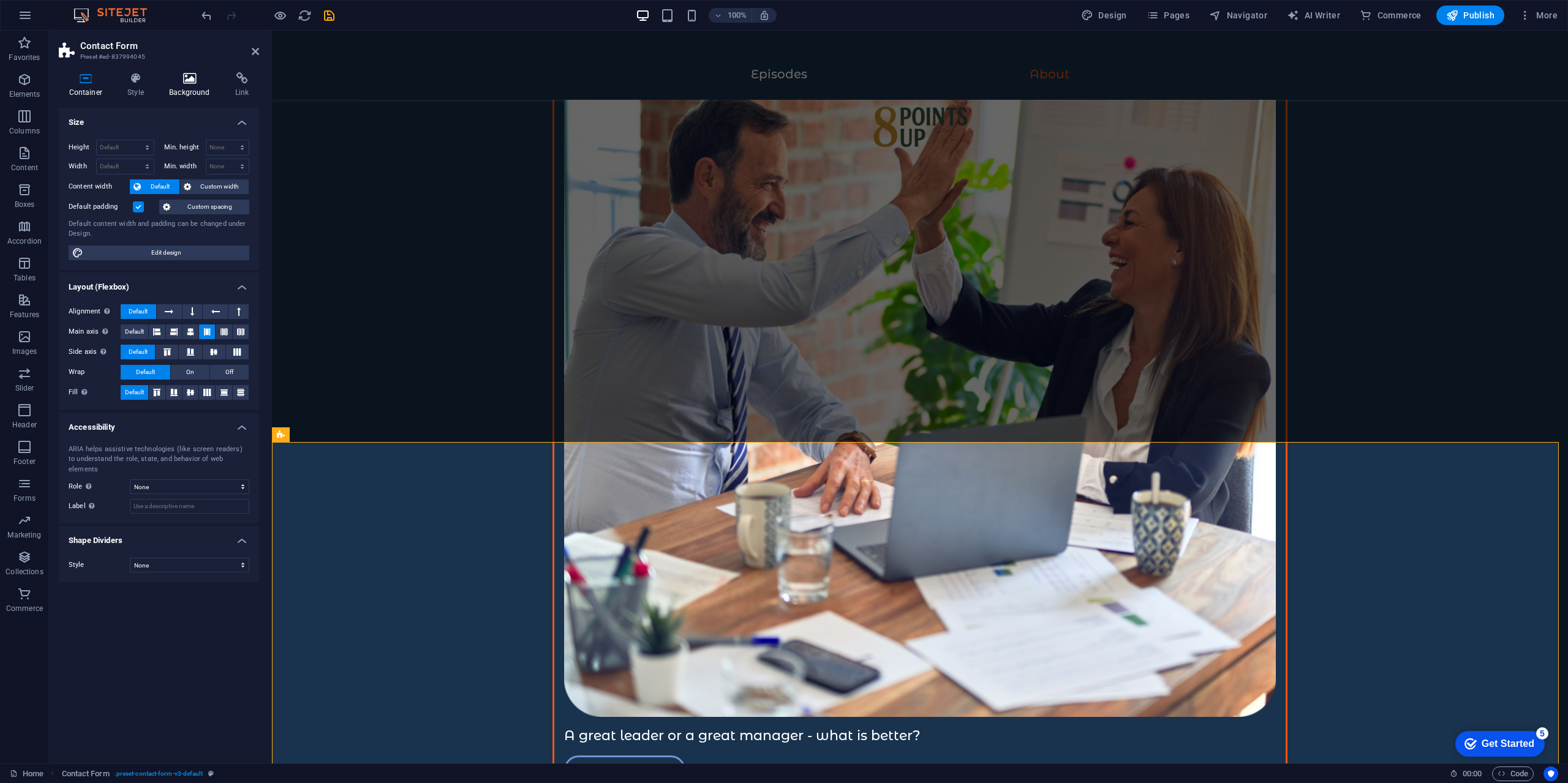
click at [172, 90] on h4 "Background" at bounding box center [192, 85] width 66 height 26
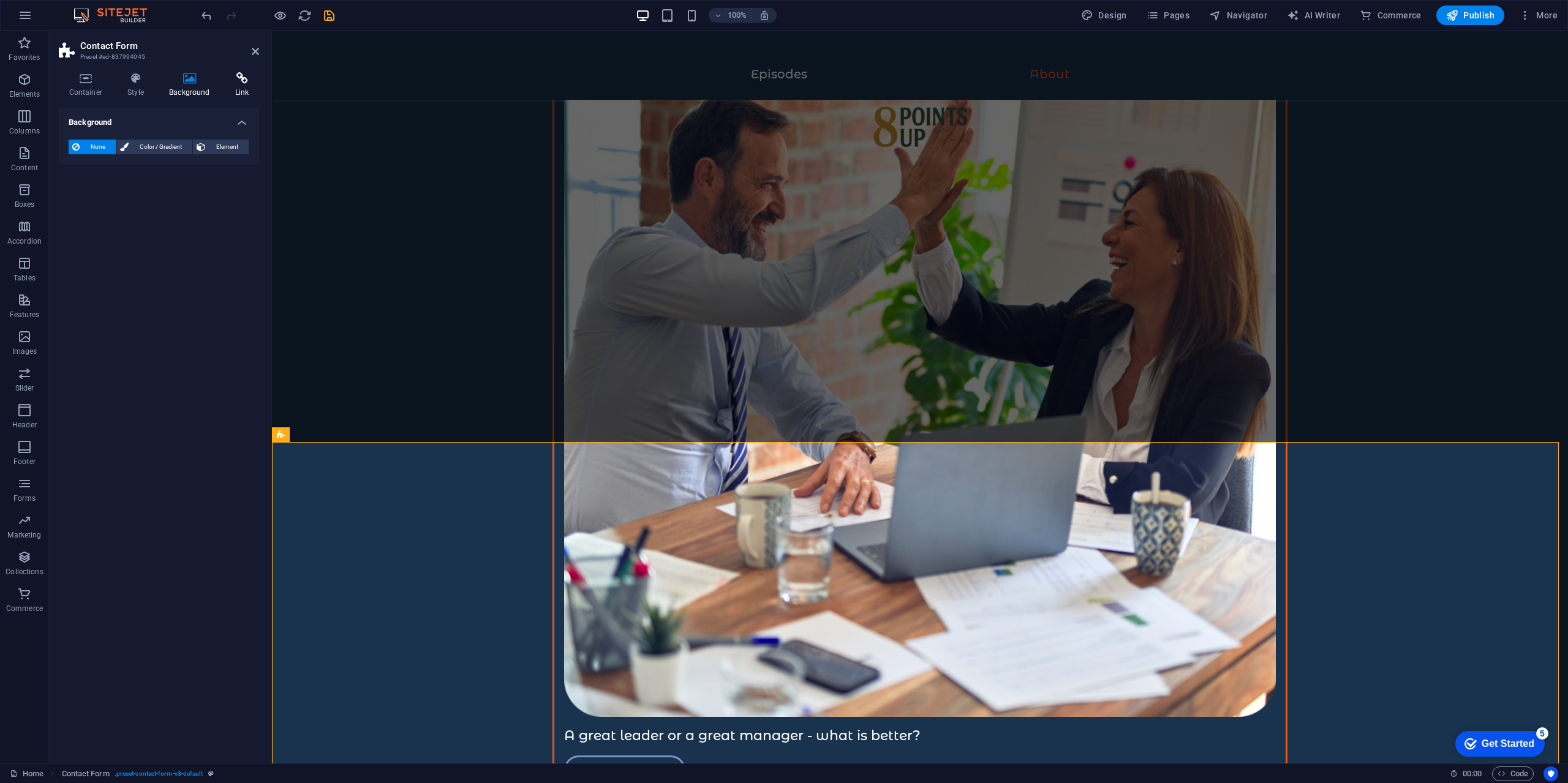
click at [240, 86] on h4 "Link" at bounding box center [242, 85] width 34 height 26
click at [195, 87] on h4 "Background" at bounding box center [192, 85] width 66 height 26
click at [154, 84] on h4 "Style" at bounding box center [138, 85] width 42 height 26
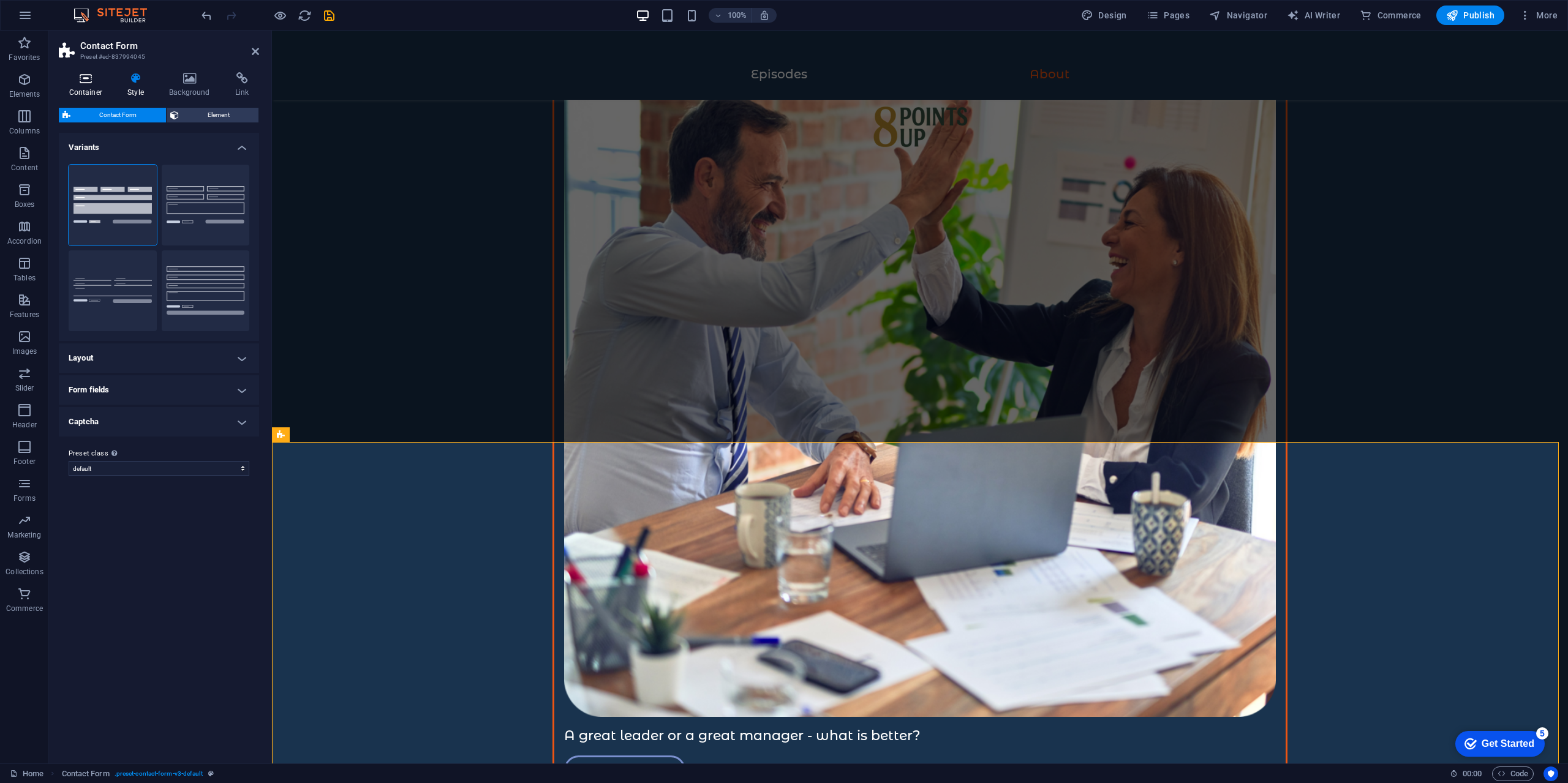
click at [84, 80] on icon at bounding box center [85, 78] width 54 height 12
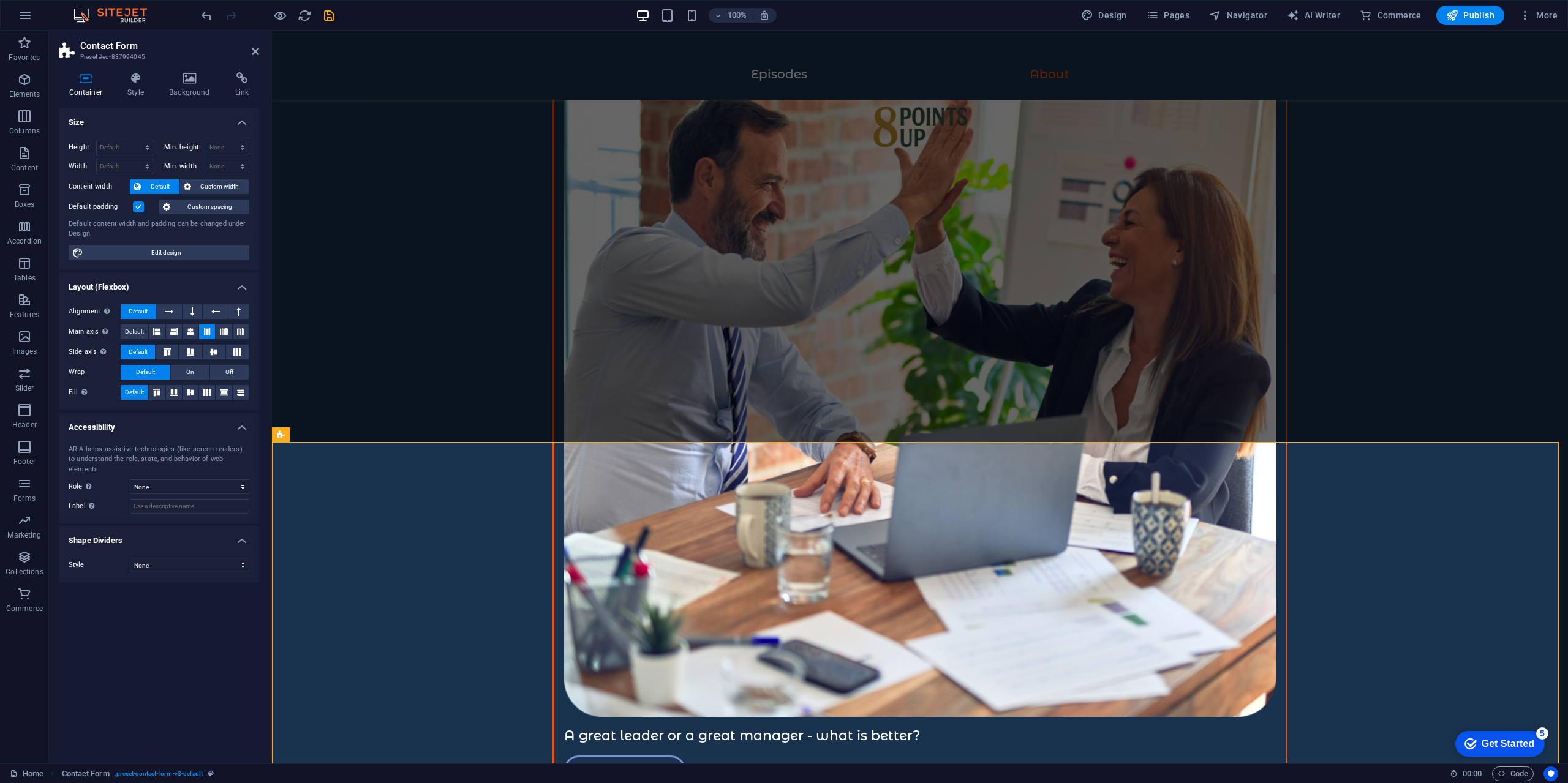
click at [256, 45] on h2 "Contact Form" at bounding box center [170, 46] width 179 height 11
click at [256, 50] on icon at bounding box center [256, 51] width 8 height 10
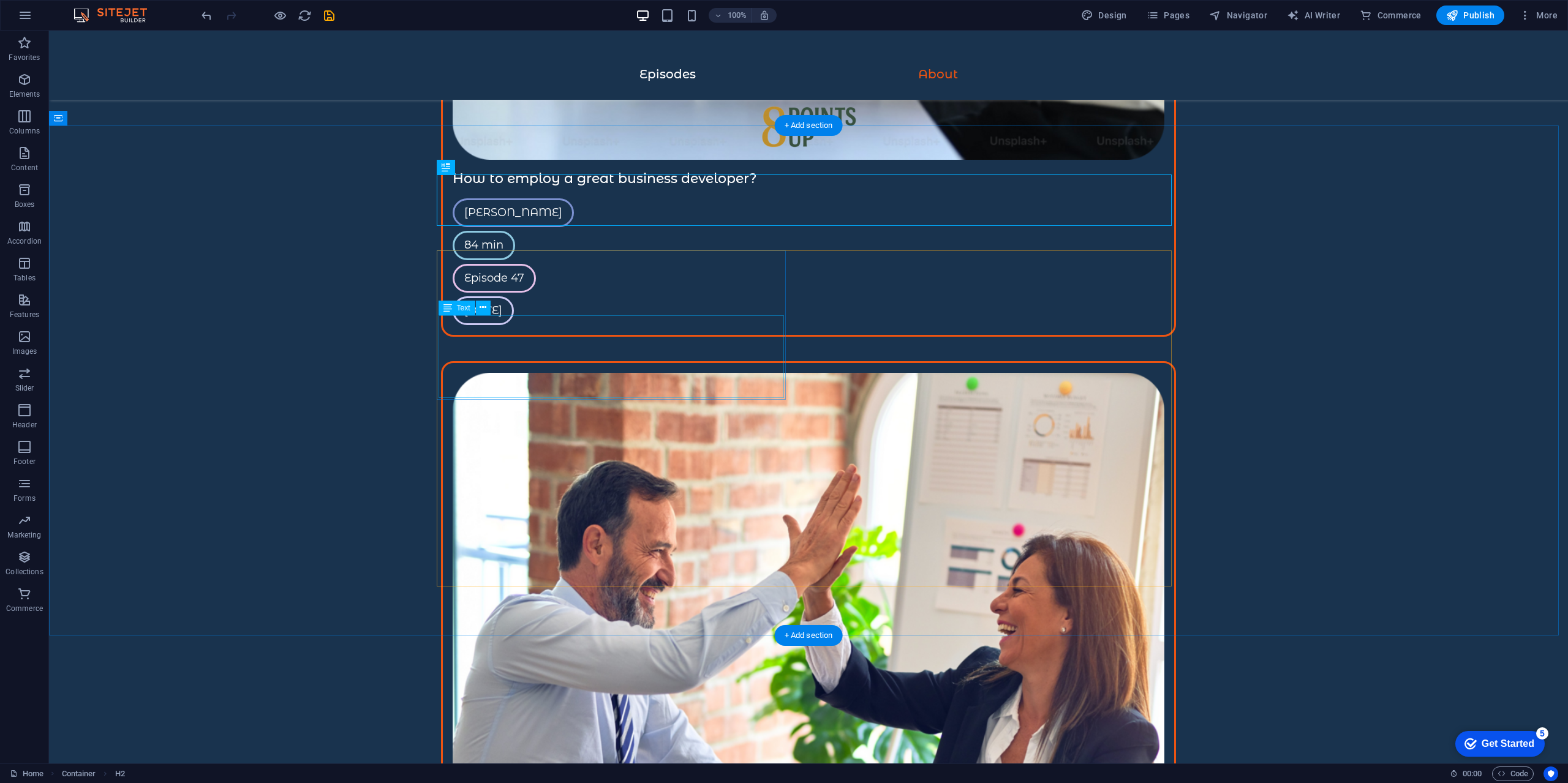
scroll to position [2776, 0]
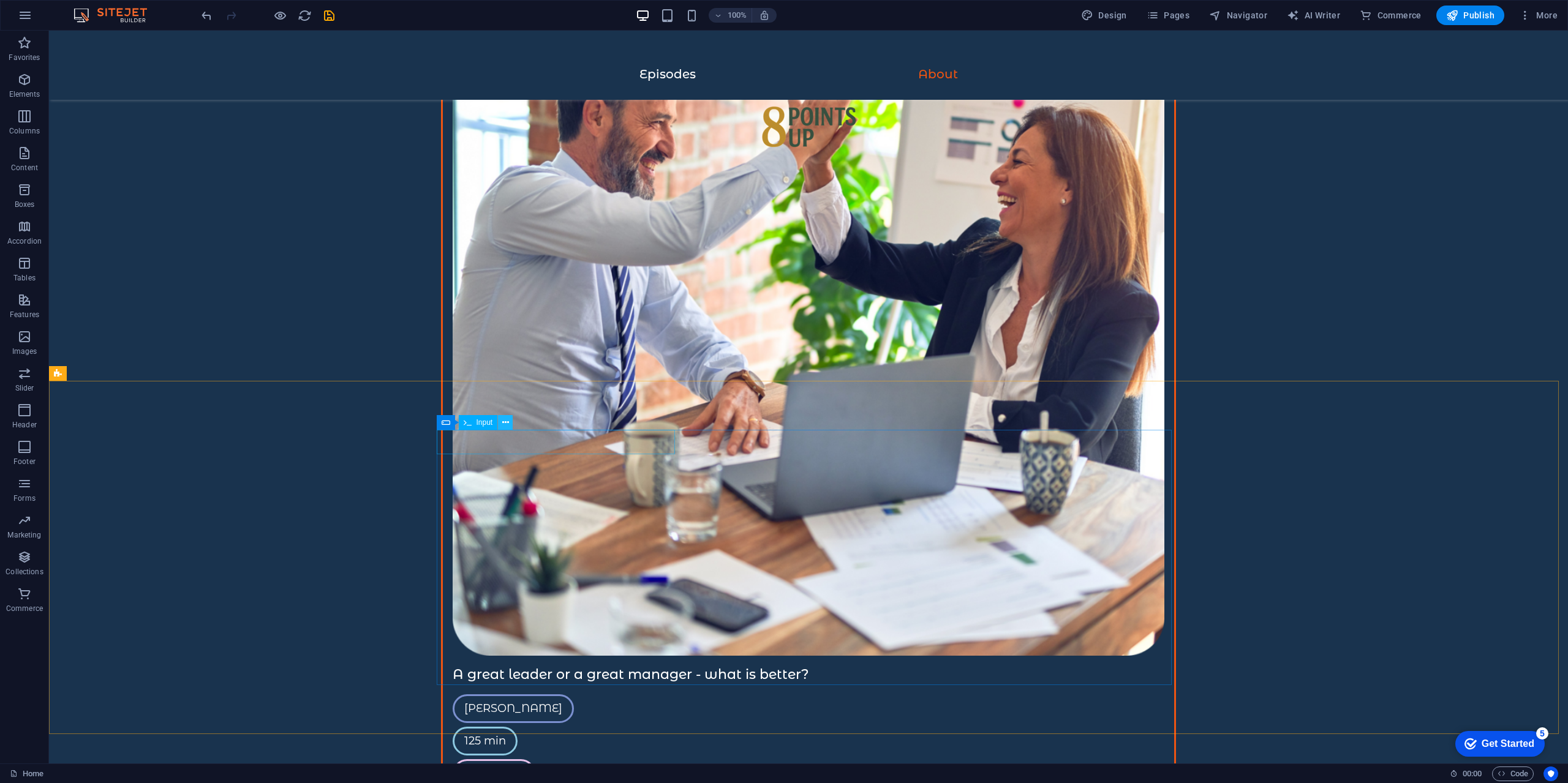
click at [509, 425] on button at bounding box center [505, 422] width 14 height 14
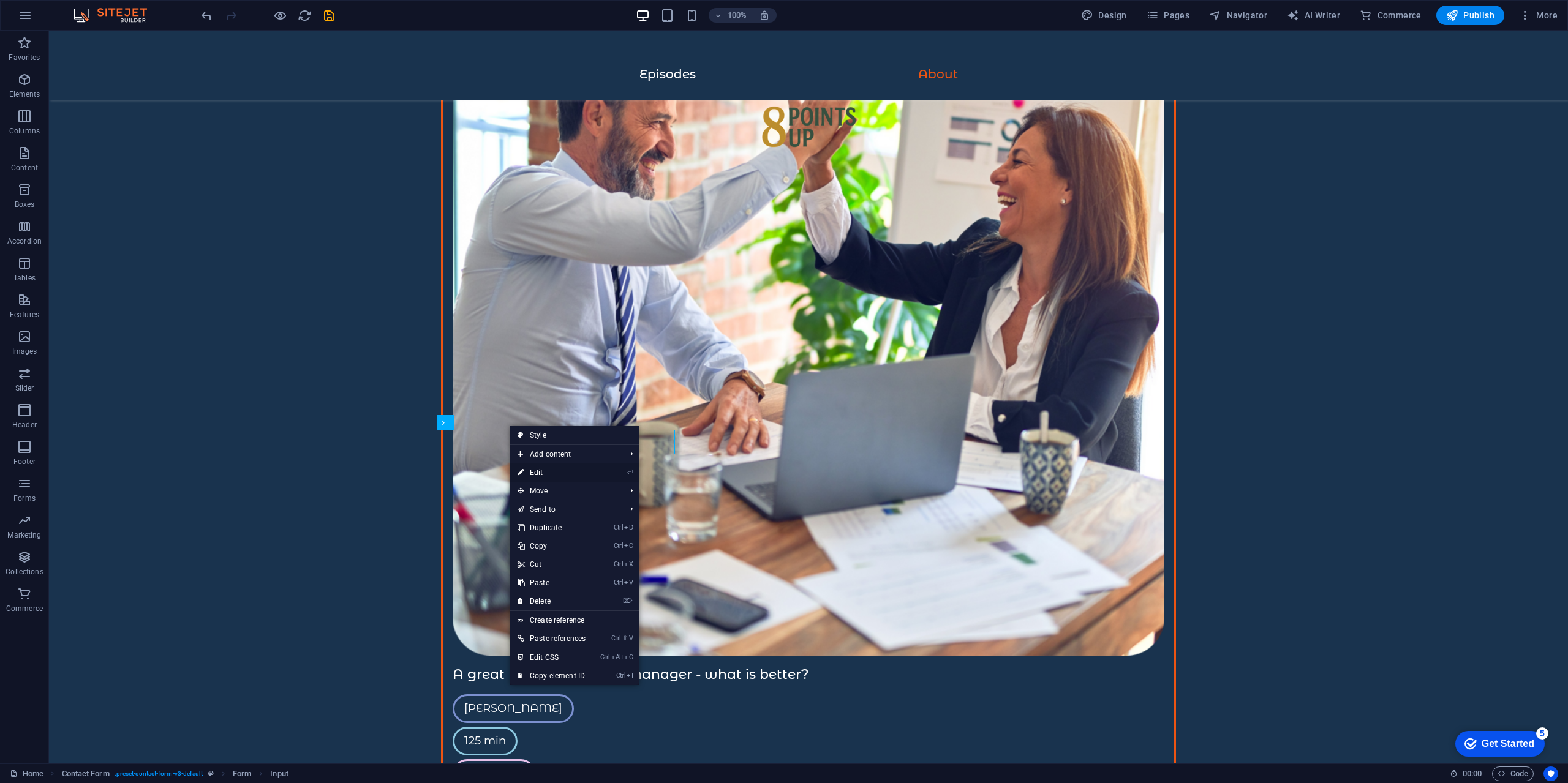
click at [522, 475] on icon at bounding box center [521, 473] width 6 height 18
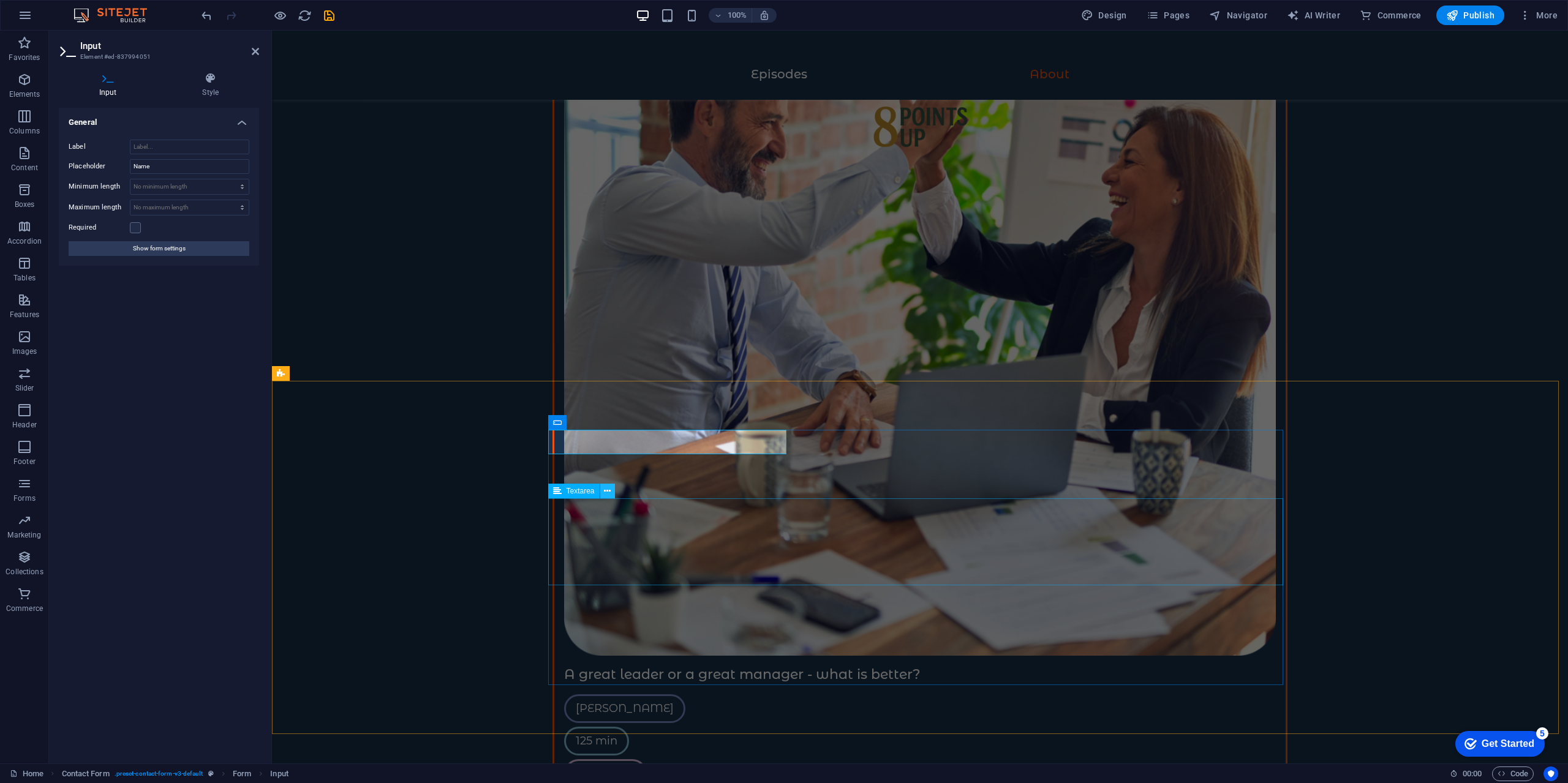
click at [607, 490] on icon at bounding box center [607, 491] width 7 height 13
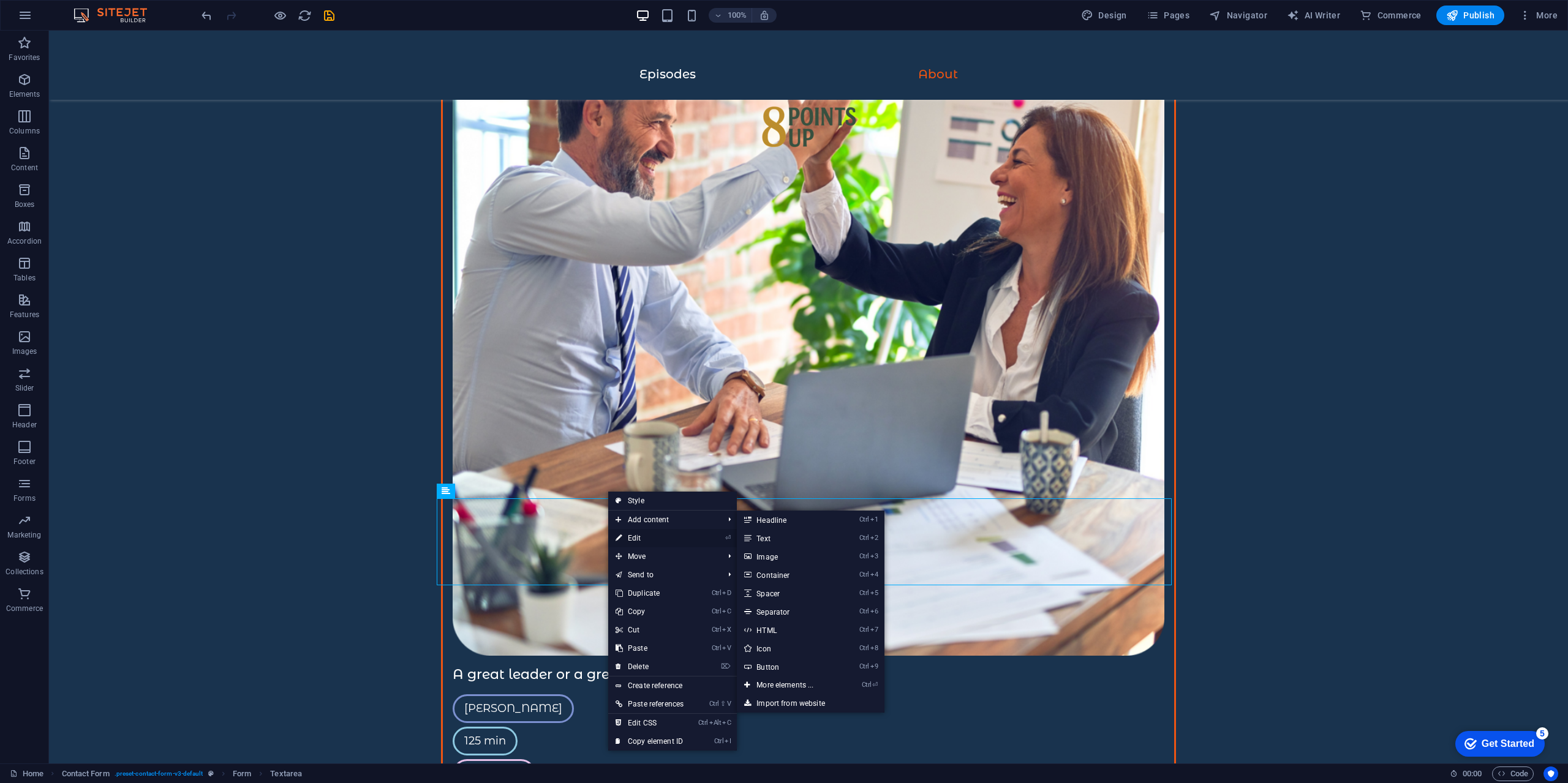
click at [633, 537] on link "⏎ Edit" at bounding box center [649, 538] width 83 height 18
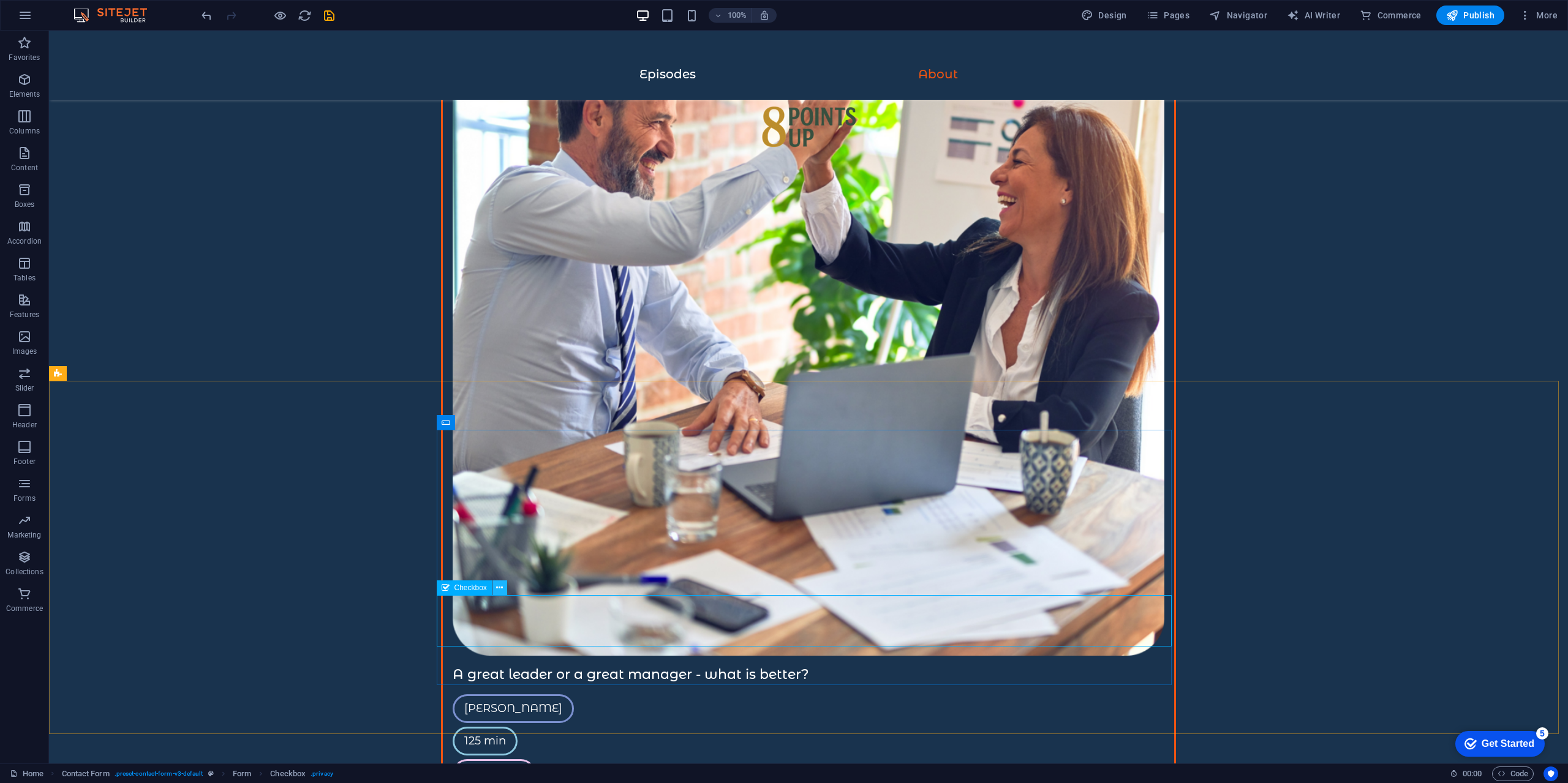
click at [505, 590] on button at bounding box center [500, 588] width 14 height 14
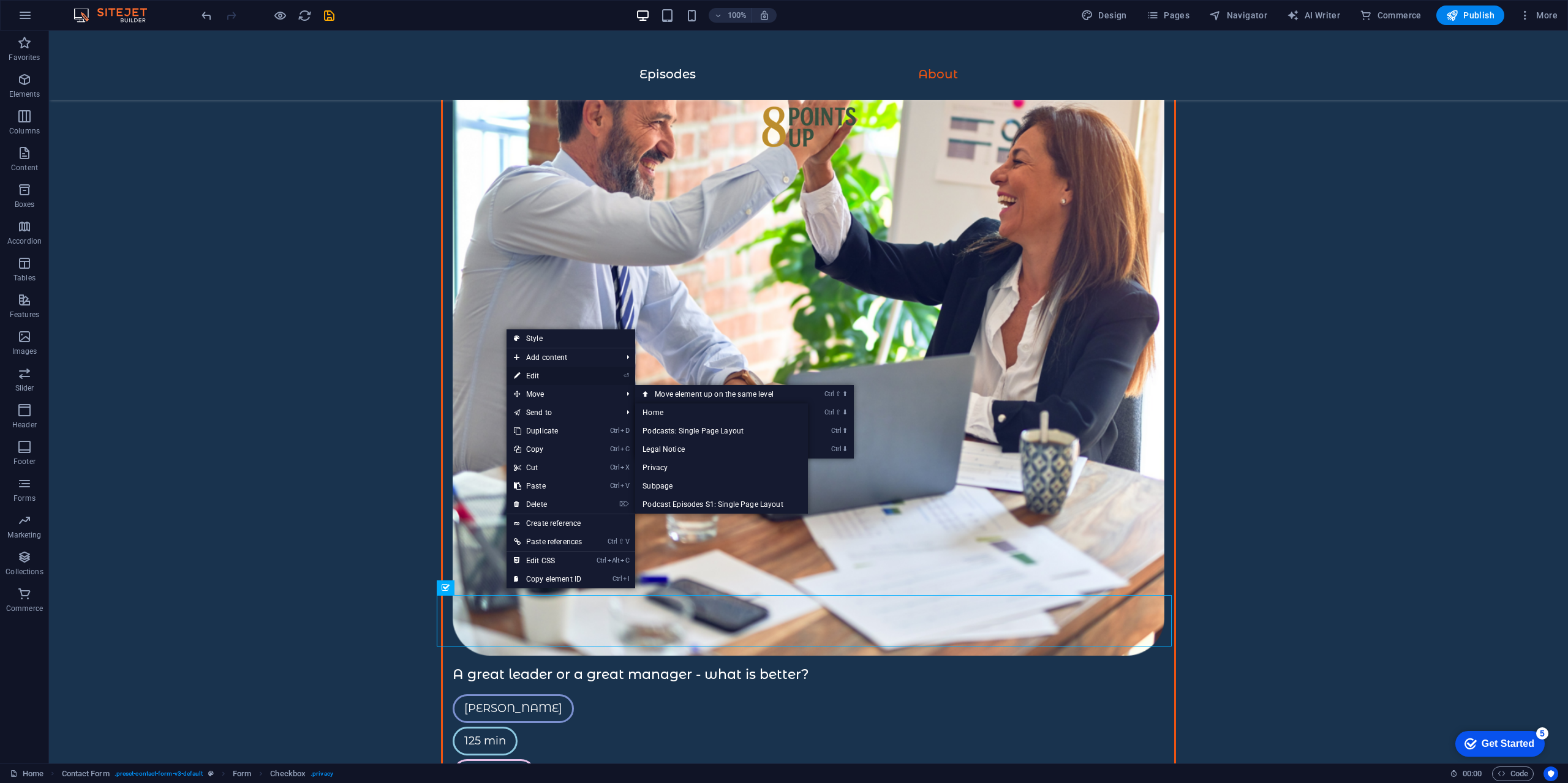
click at [552, 372] on link "⏎ Edit" at bounding box center [548, 376] width 83 height 18
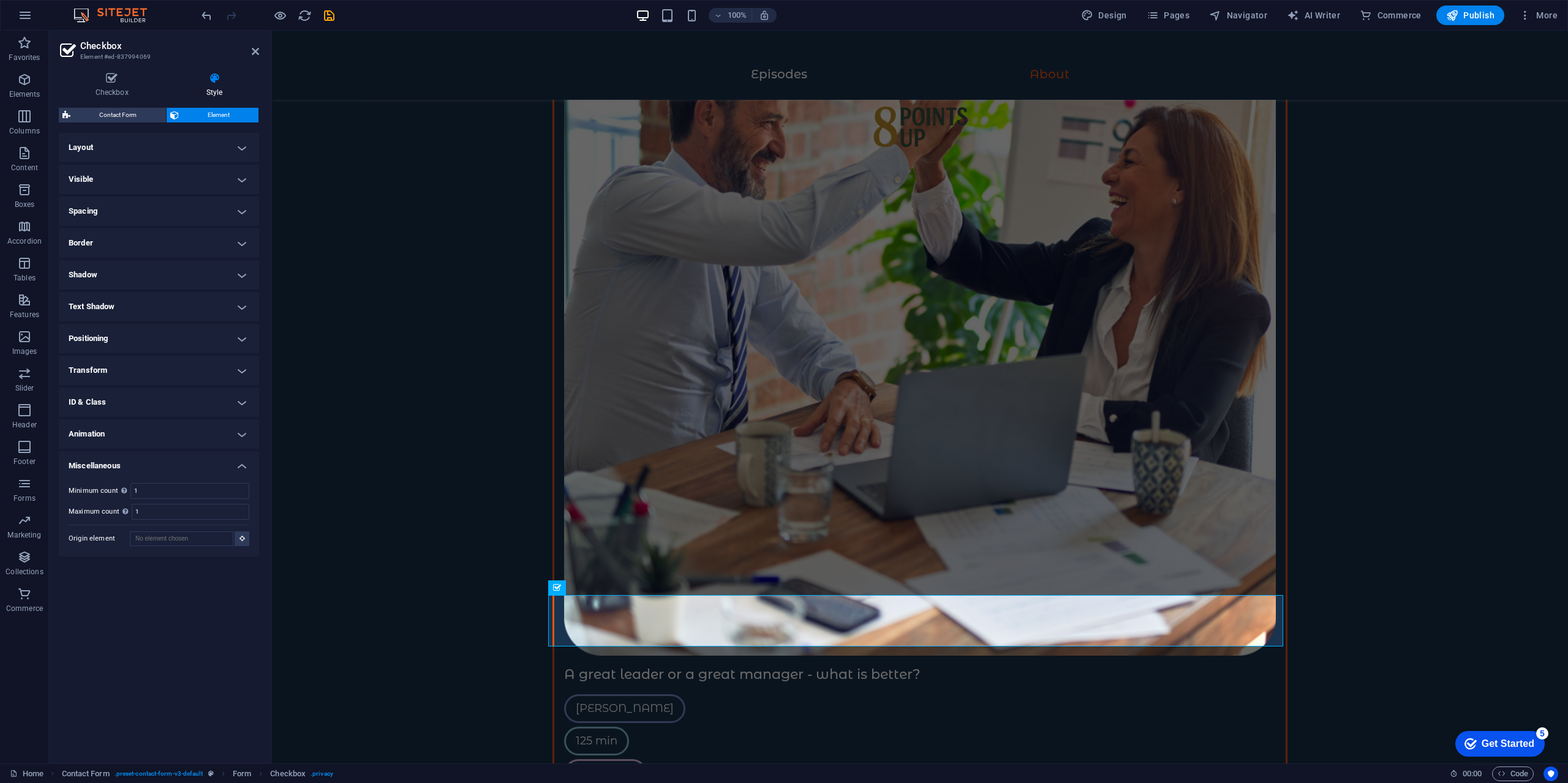
click at [188, 159] on h4 "Layout" at bounding box center [158, 147] width 200 height 30
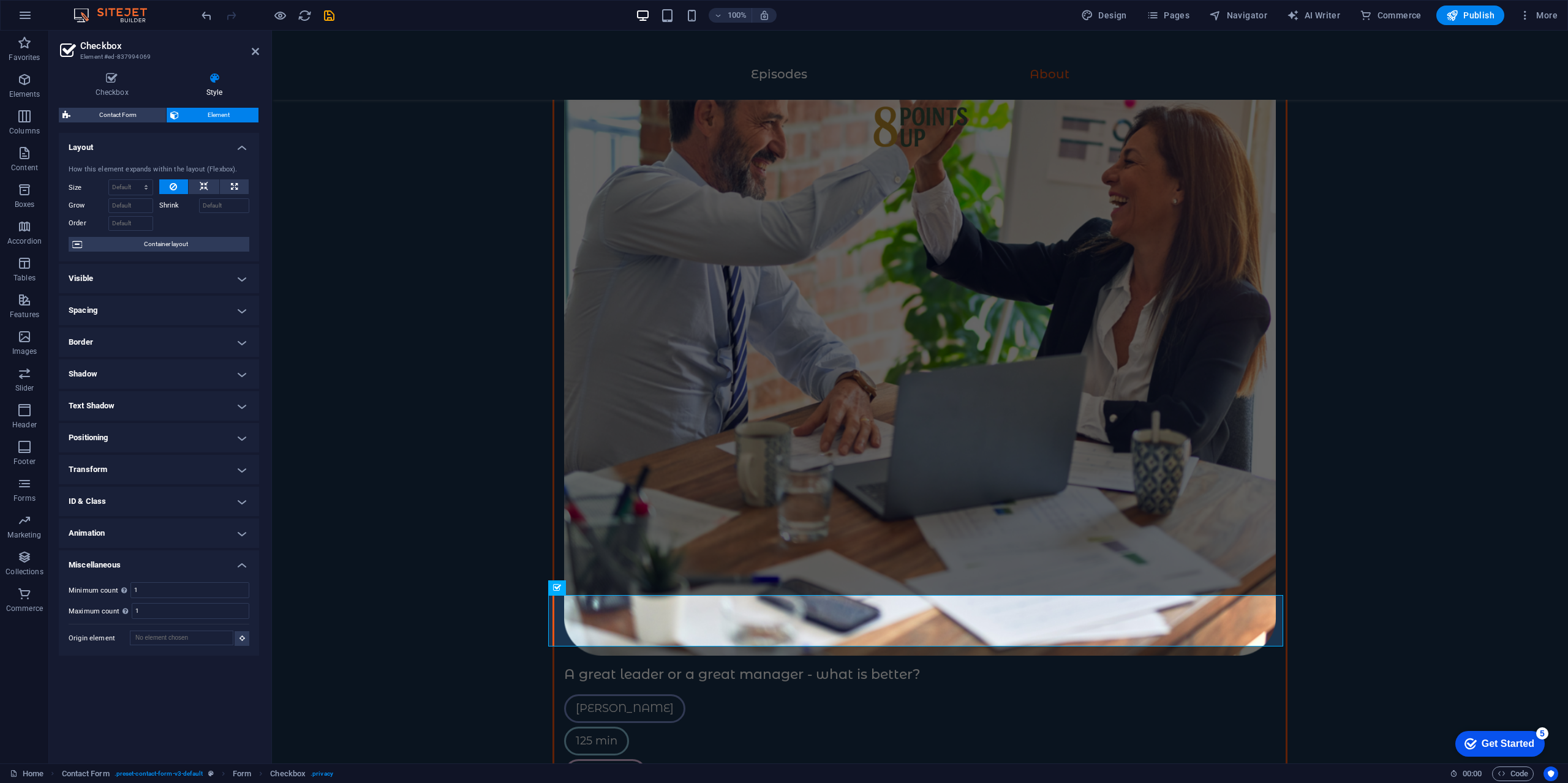
click at [198, 146] on h4 "Layout" at bounding box center [158, 144] width 200 height 22
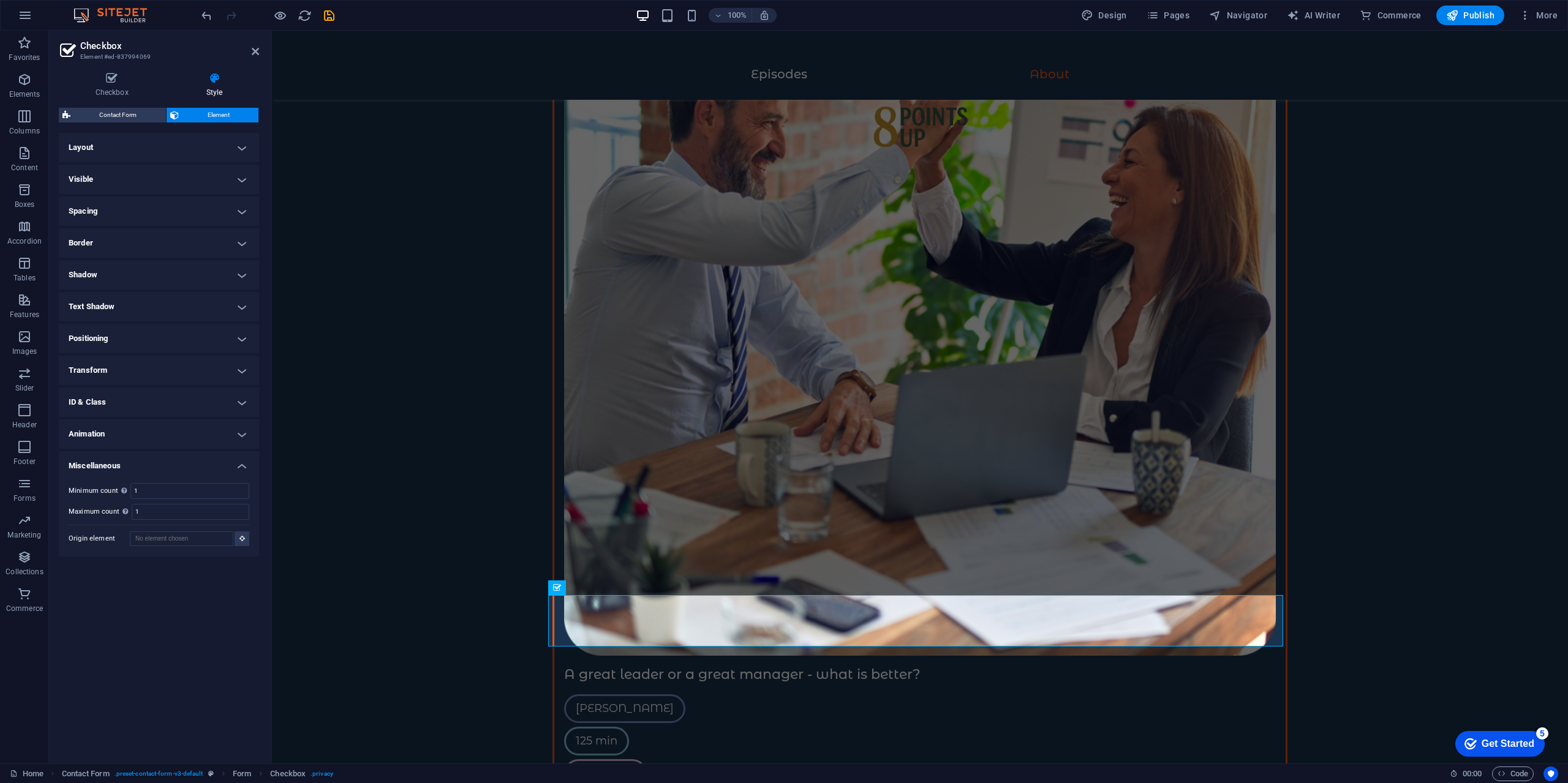
click at [193, 195] on ul "Layout How this element expands within the layout (Flexbox). Size Default auto …" at bounding box center [158, 344] width 200 height 423
click at [193, 179] on h4 "Visible" at bounding box center [158, 179] width 200 height 30
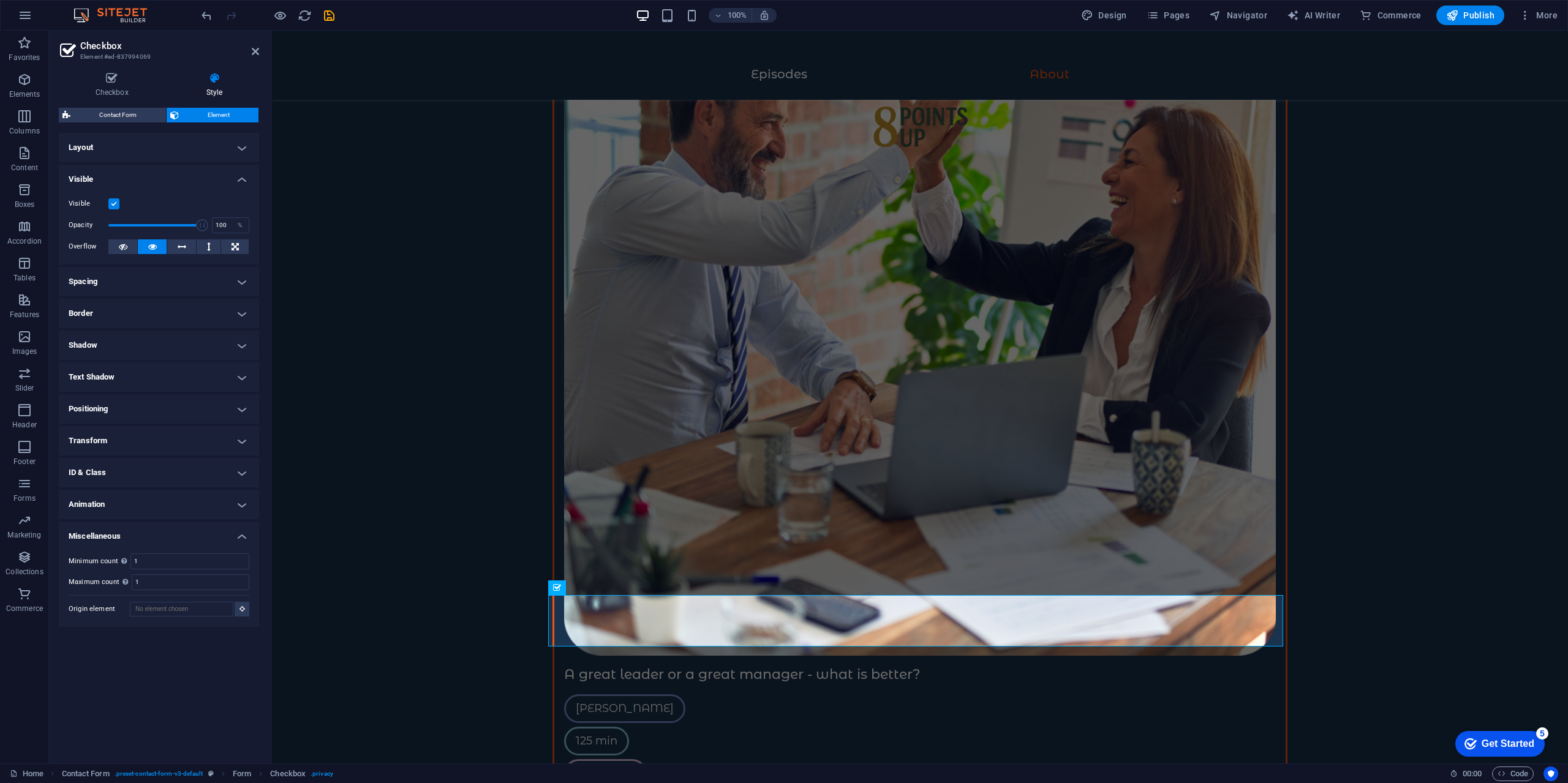
click at [193, 179] on h4 "Visible" at bounding box center [158, 176] width 200 height 22
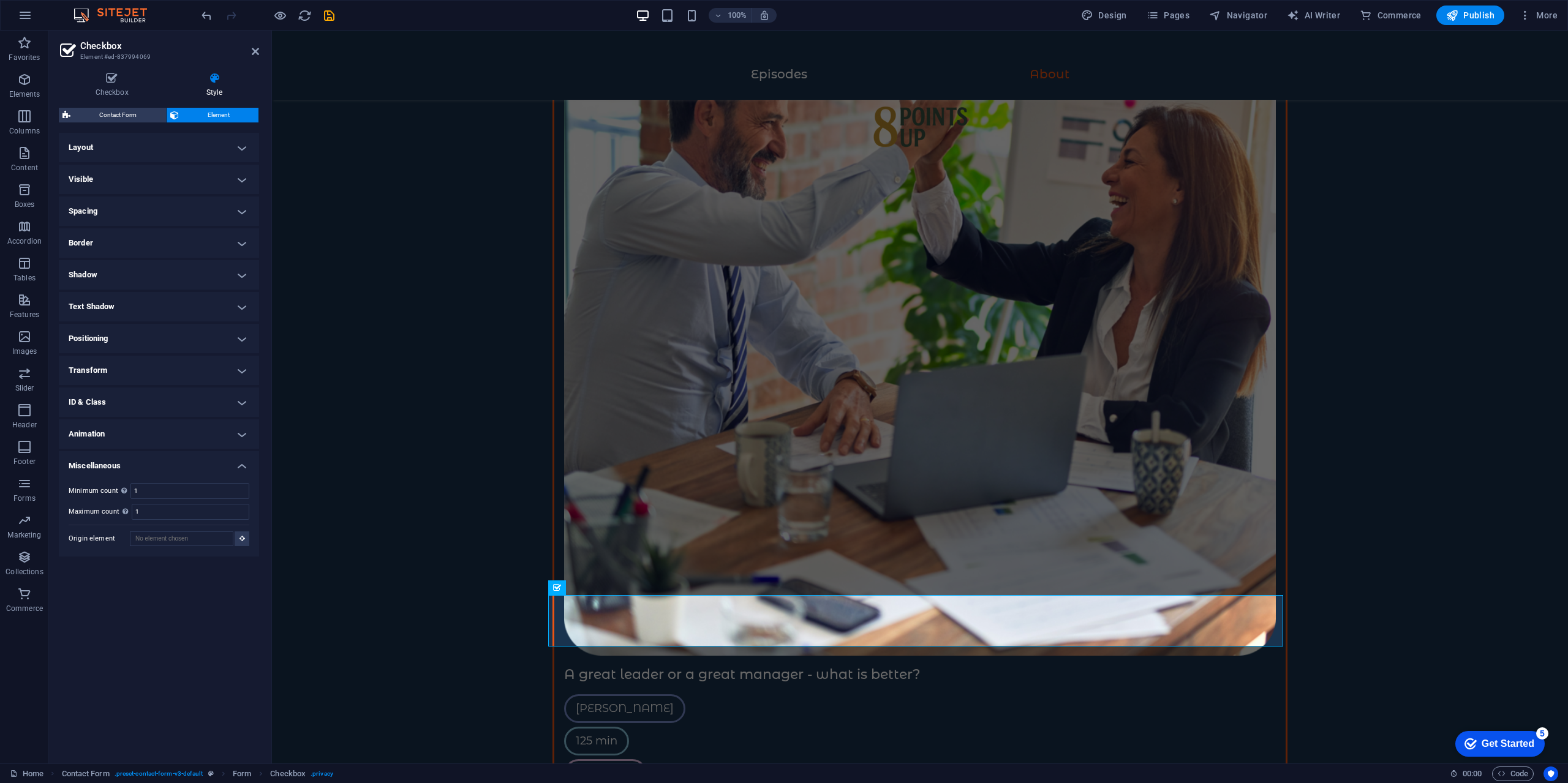
click at [184, 213] on h4 "Spacing" at bounding box center [158, 211] width 200 height 30
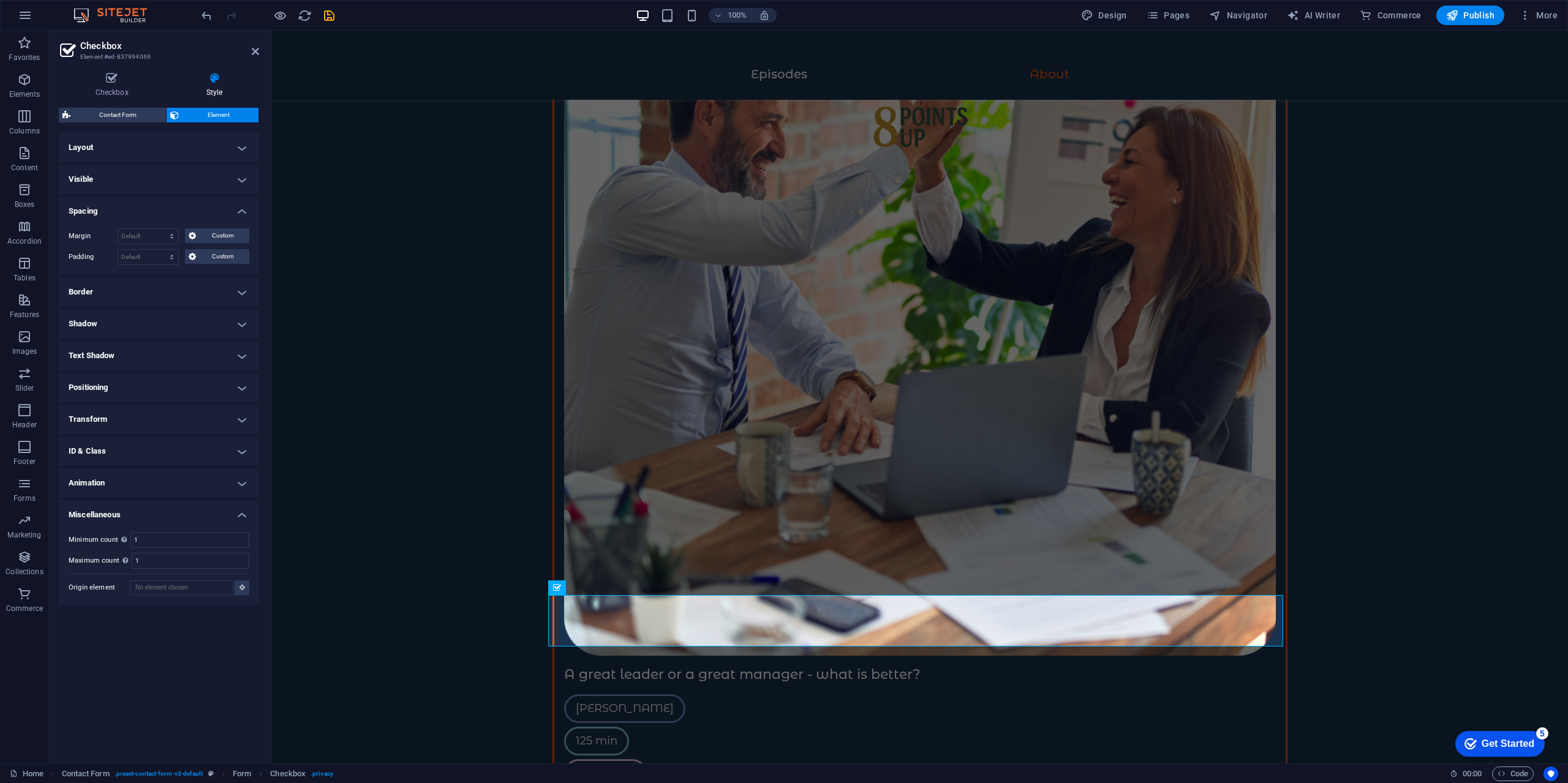
click at [184, 213] on h4 "Spacing" at bounding box center [158, 208] width 200 height 22
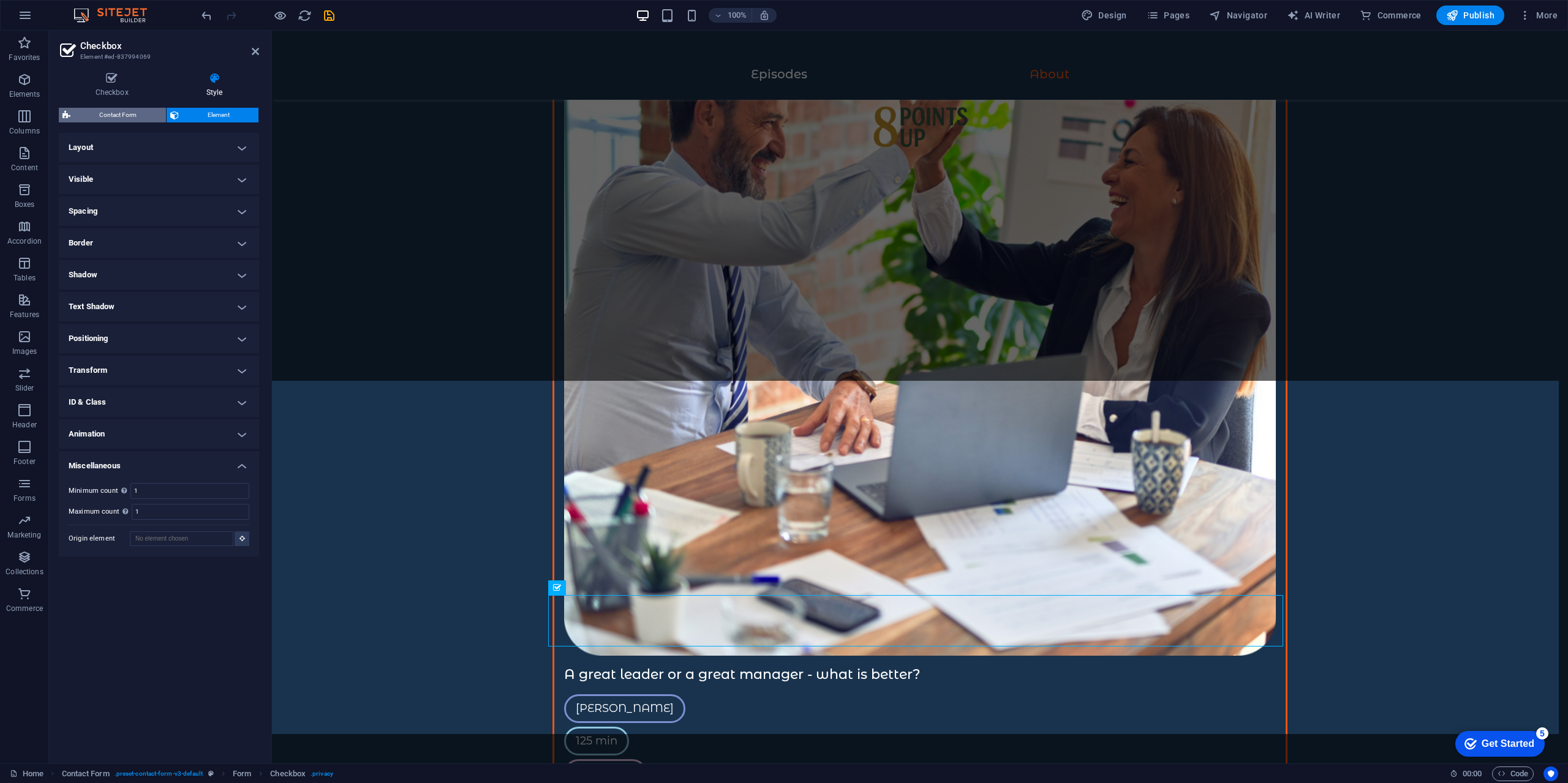
click at [118, 122] on span "Contact Form" at bounding box center [118, 115] width 88 height 14
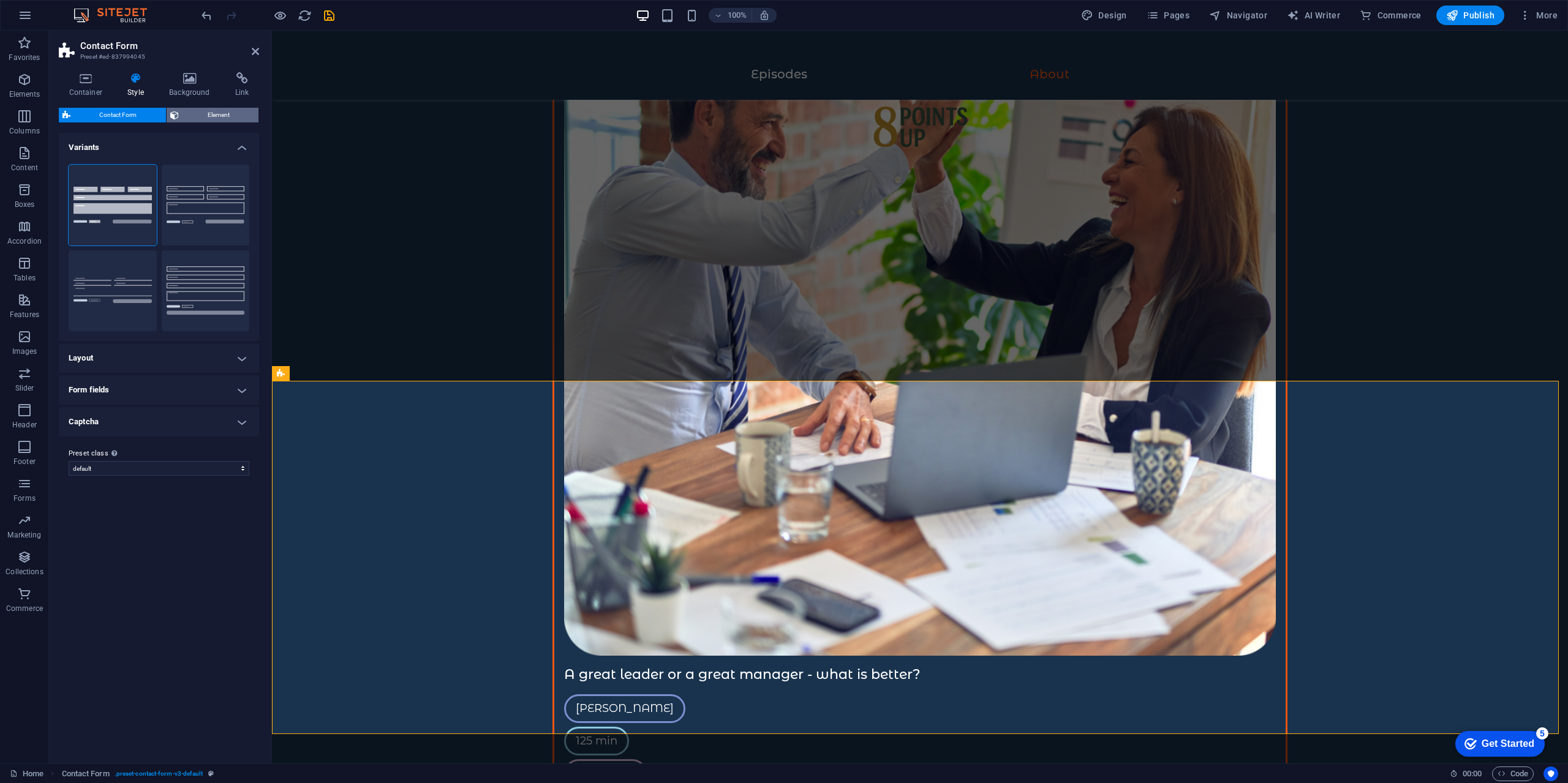
click at [220, 112] on span "Element" at bounding box center [219, 115] width 73 height 14
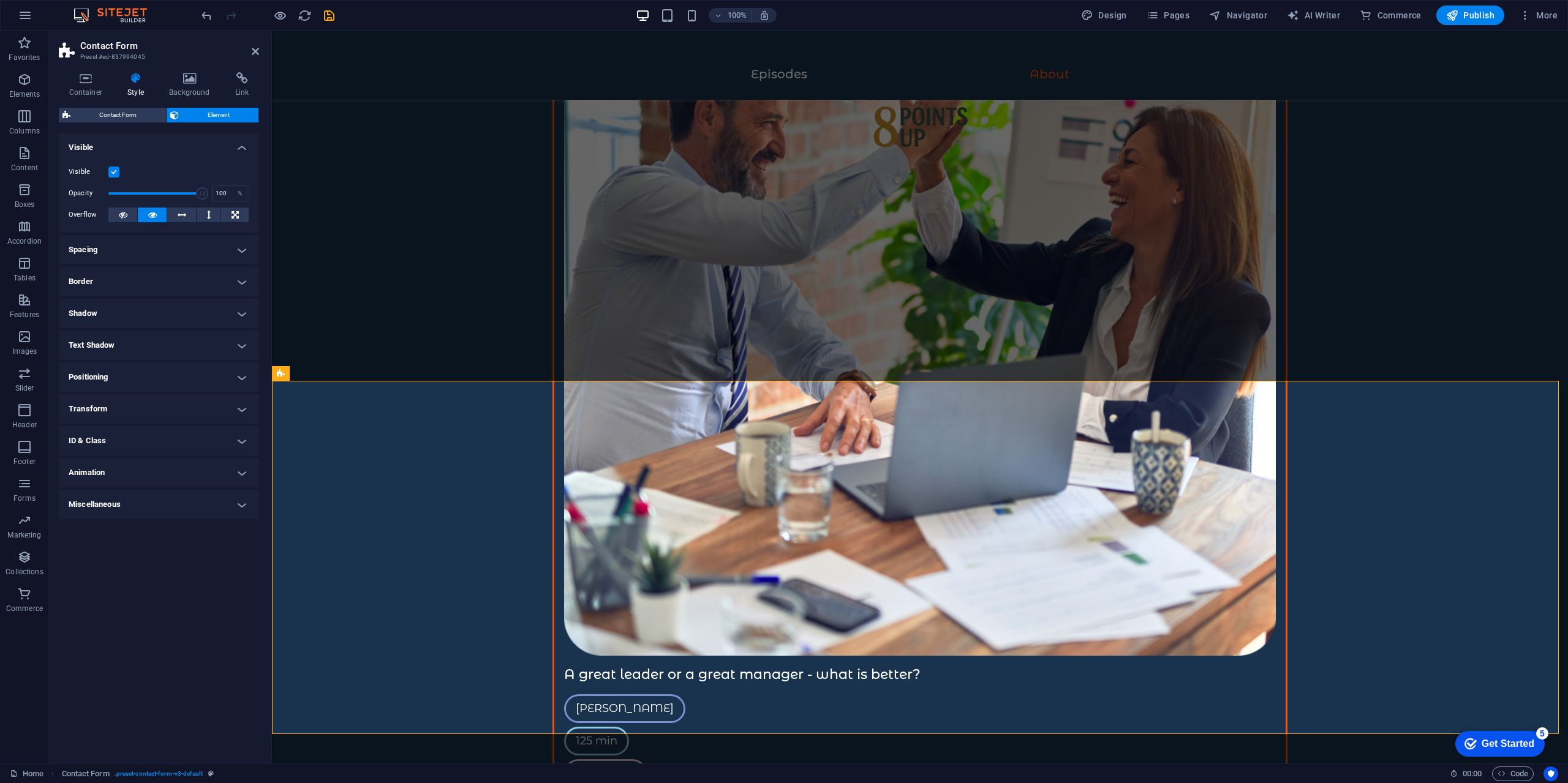
click at [201, 118] on span "Element" at bounding box center [219, 115] width 73 height 14
click at [232, 77] on icon at bounding box center [242, 78] width 34 height 12
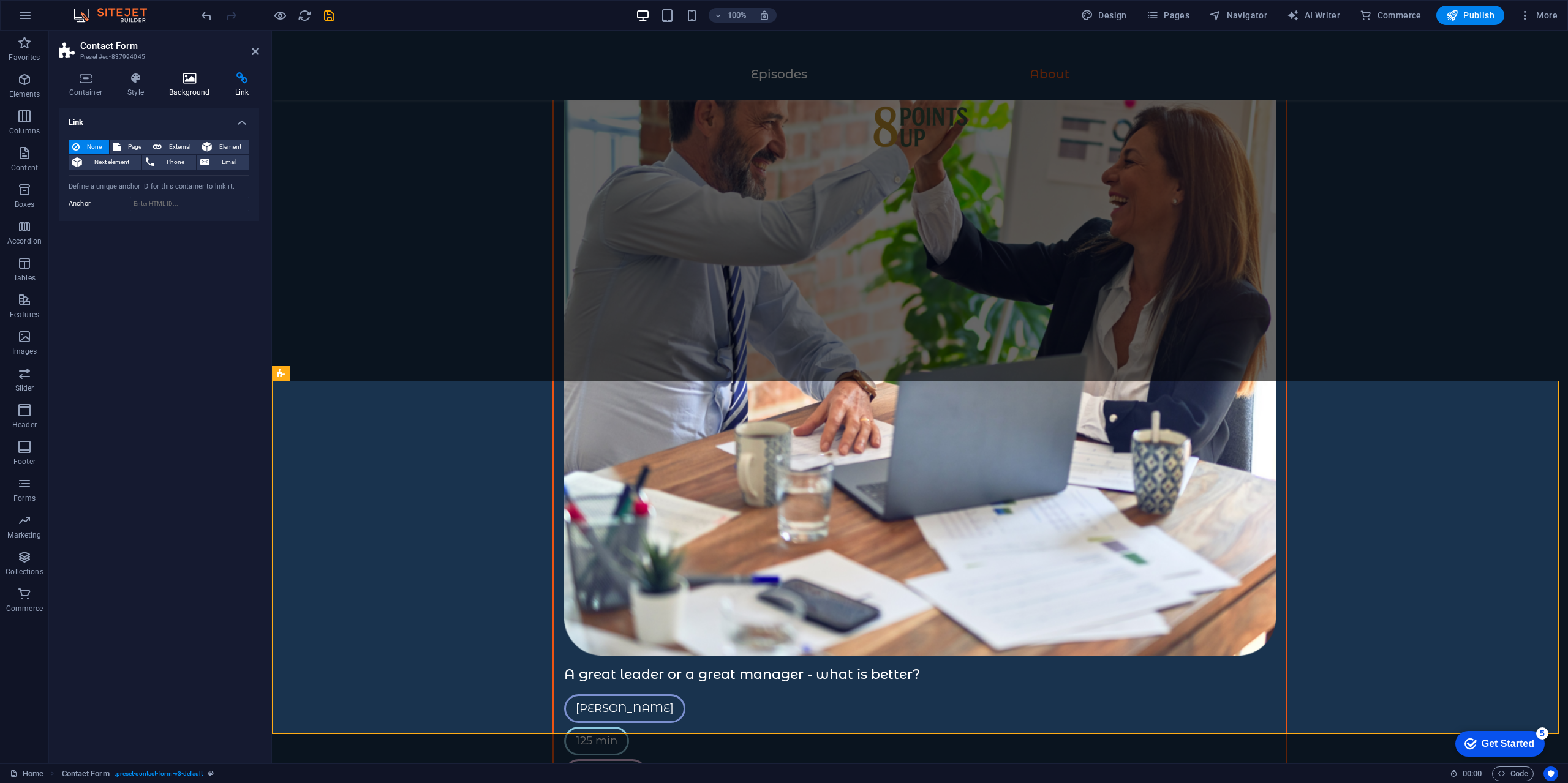
click at [195, 87] on h4 "Background" at bounding box center [192, 85] width 66 height 26
click at [225, 87] on h4 "Link" at bounding box center [242, 85] width 34 height 26
click at [204, 87] on h4 "Background" at bounding box center [192, 85] width 66 height 26
click at [146, 88] on h4 "Style" at bounding box center [138, 85] width 42 height 26
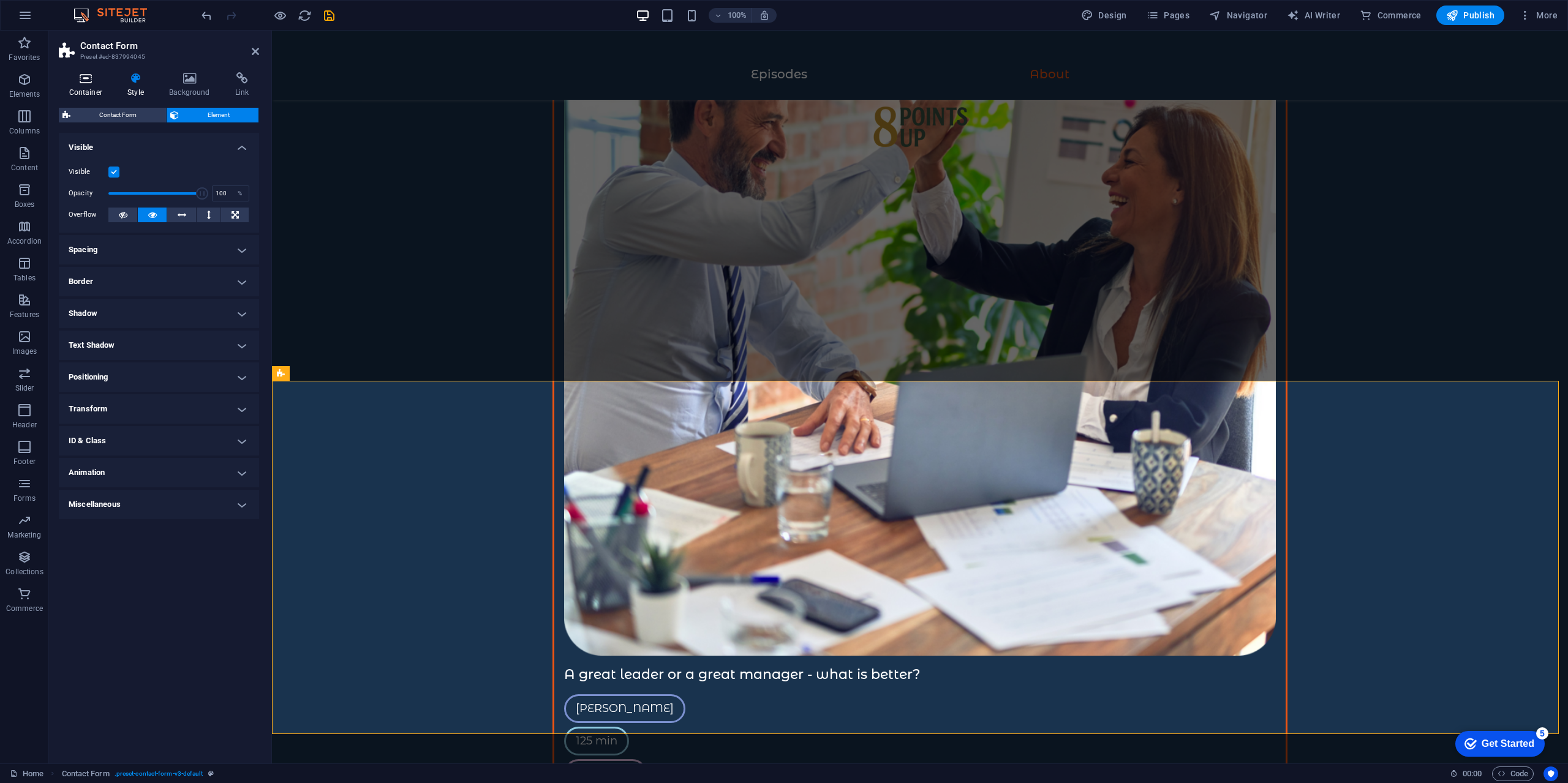
click at [87, 97] on h4 "Container" at bounding box center [87, 85] width 59 height 26
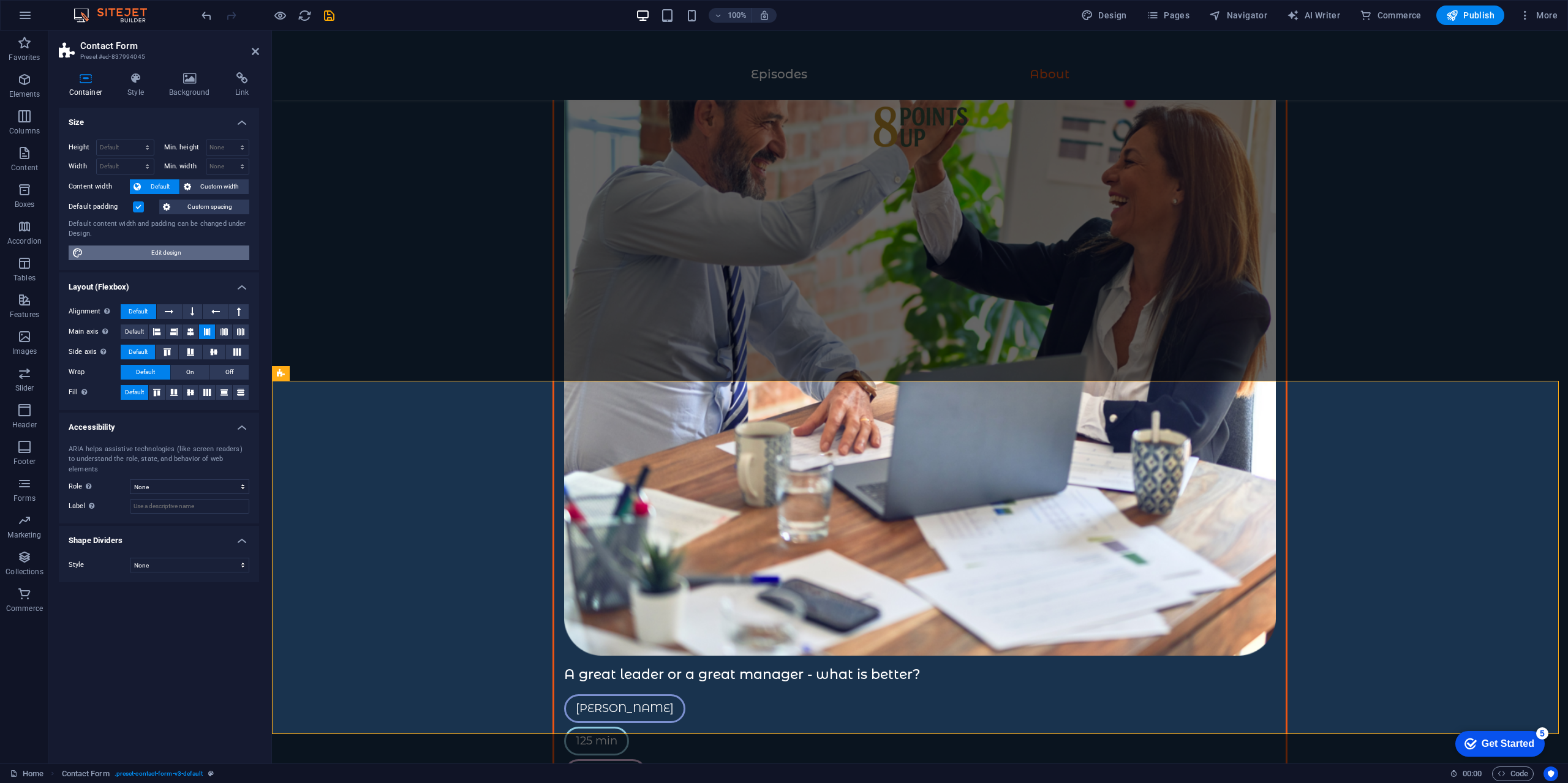
drag, startPoint x: 208, startPoint y: 248, endPoint x: 212, endPoint y: 198, distance: 50.2
click at [208, 248] on span "Edit design" at bounding box center [166, 252] width 159 height 14
select select "rem"
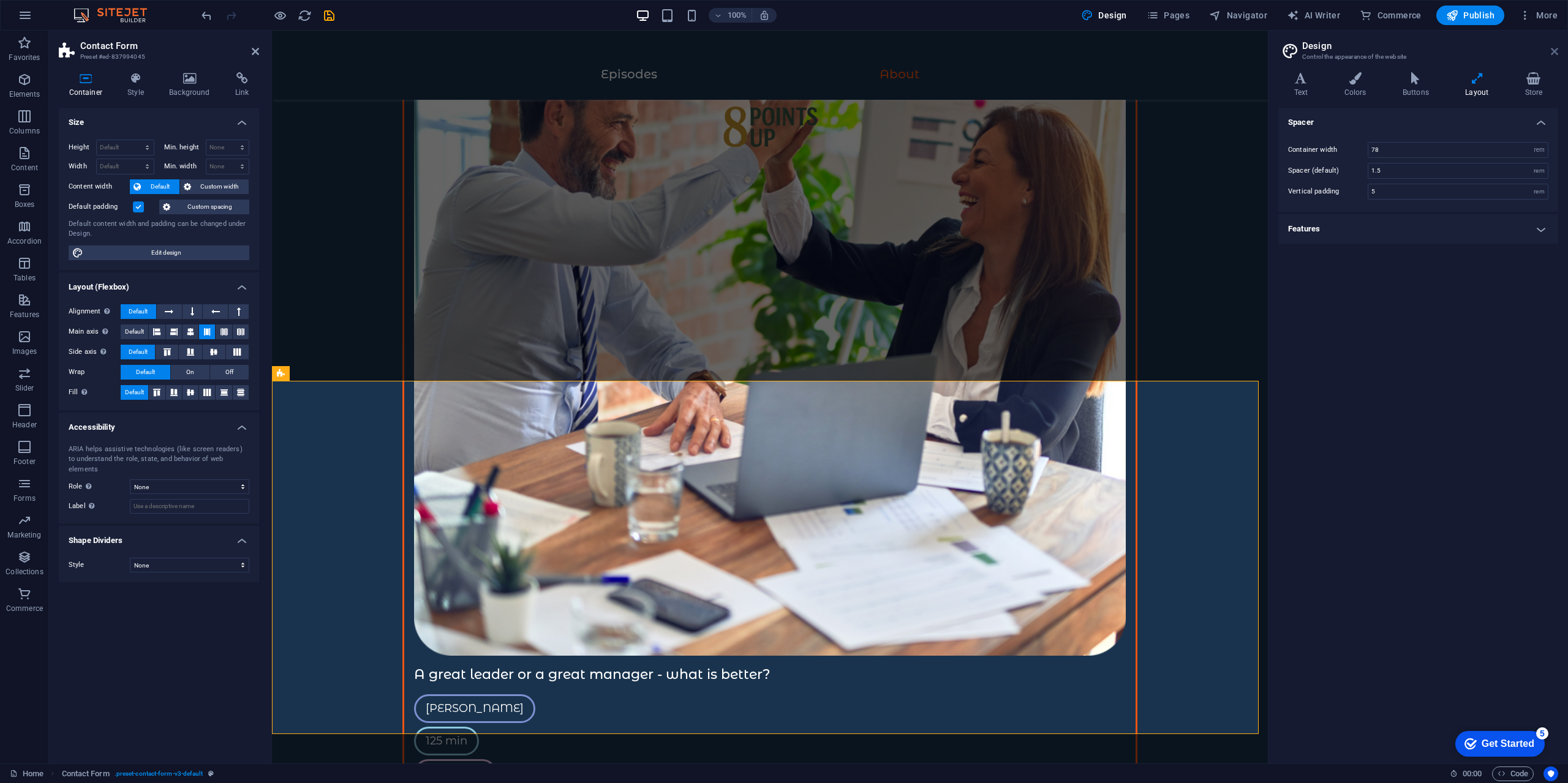
click at [1551, 55] on icon at bounding box center [1554, 51] width 8 height 10
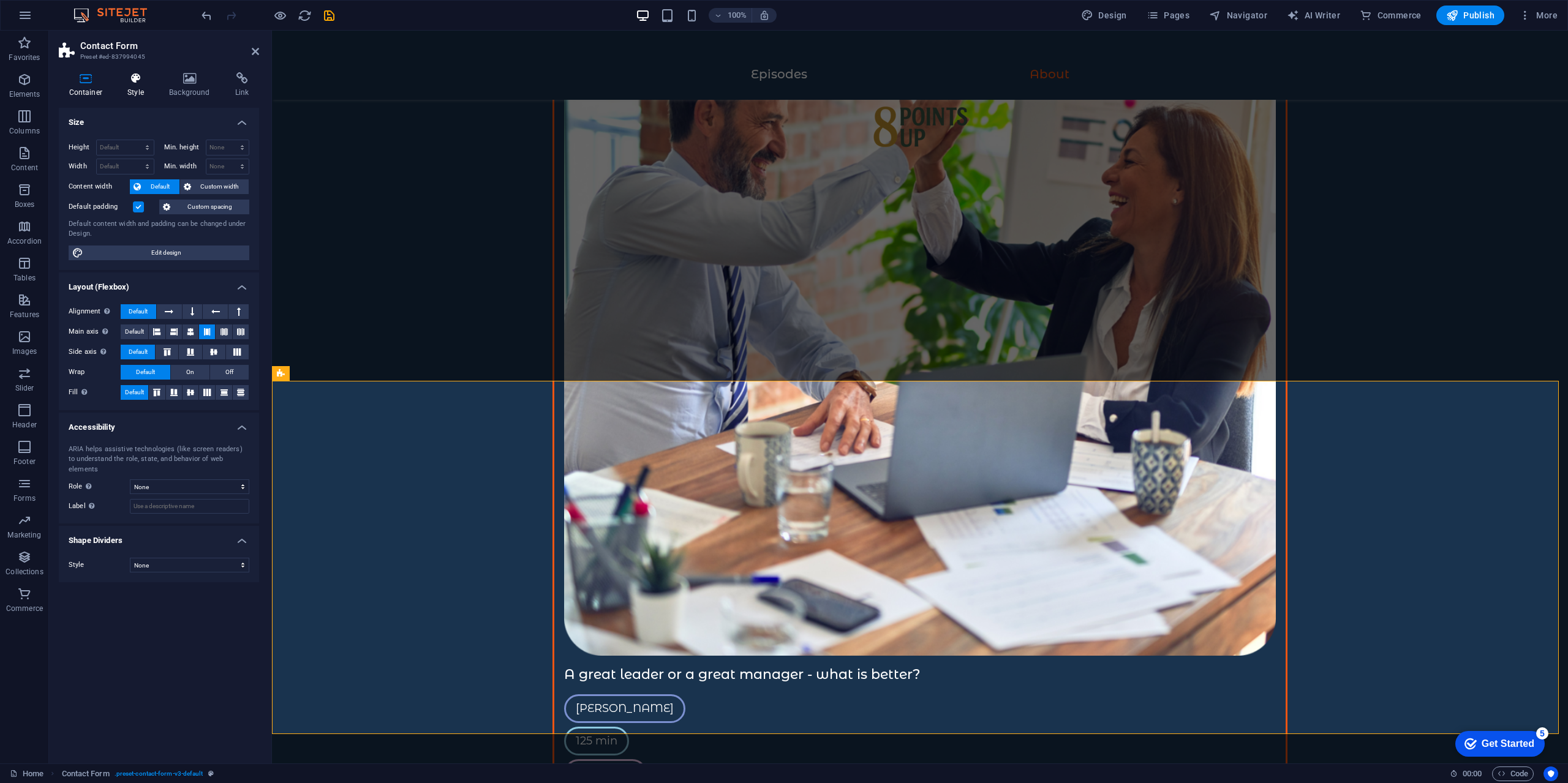
click at [154, 96] on h4 "Style" at bounding box center [138, 85] width 42 height 26
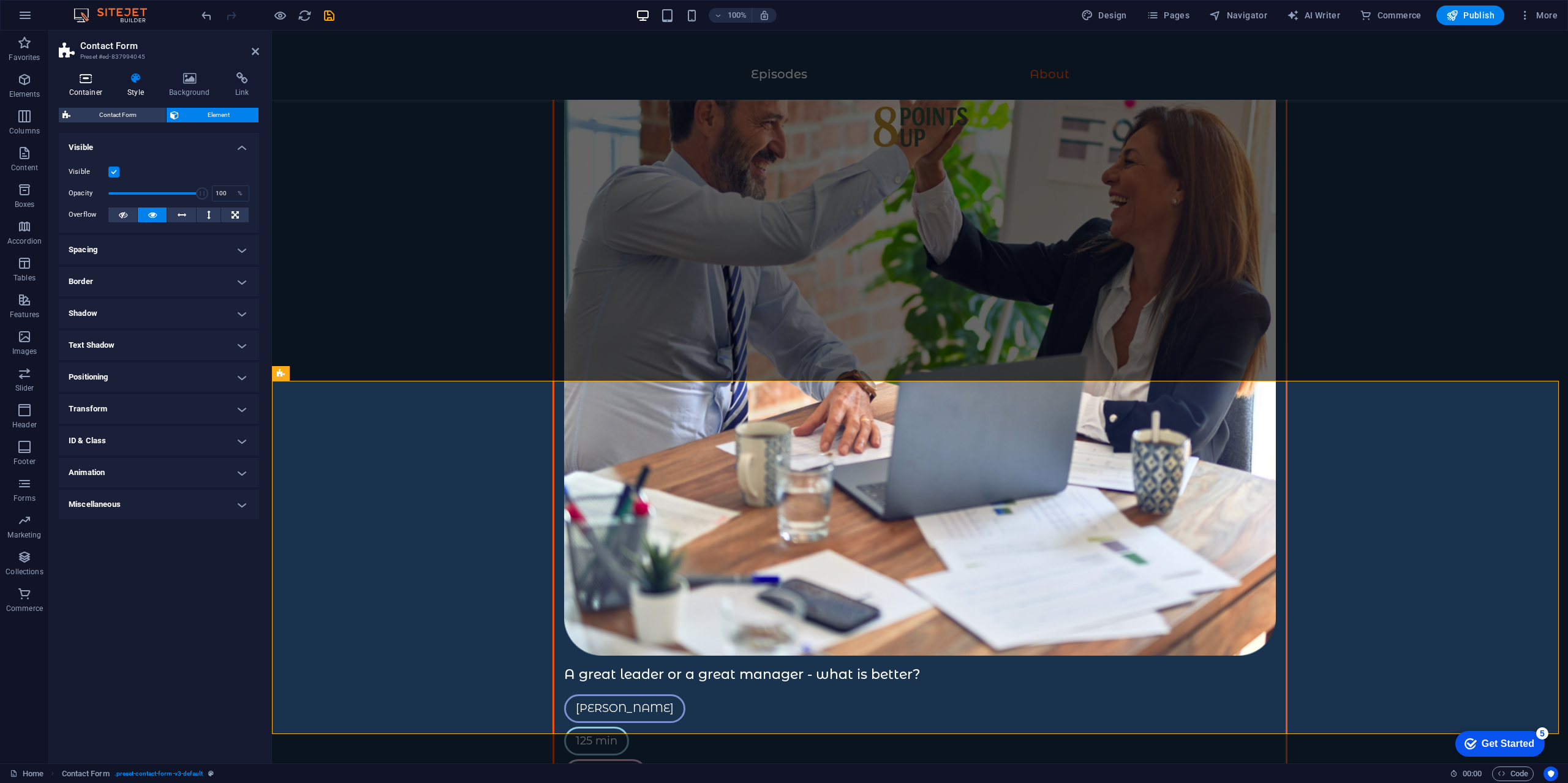
click at [96, 84] on icon at bounding box center [85, 78] width 54 height 12
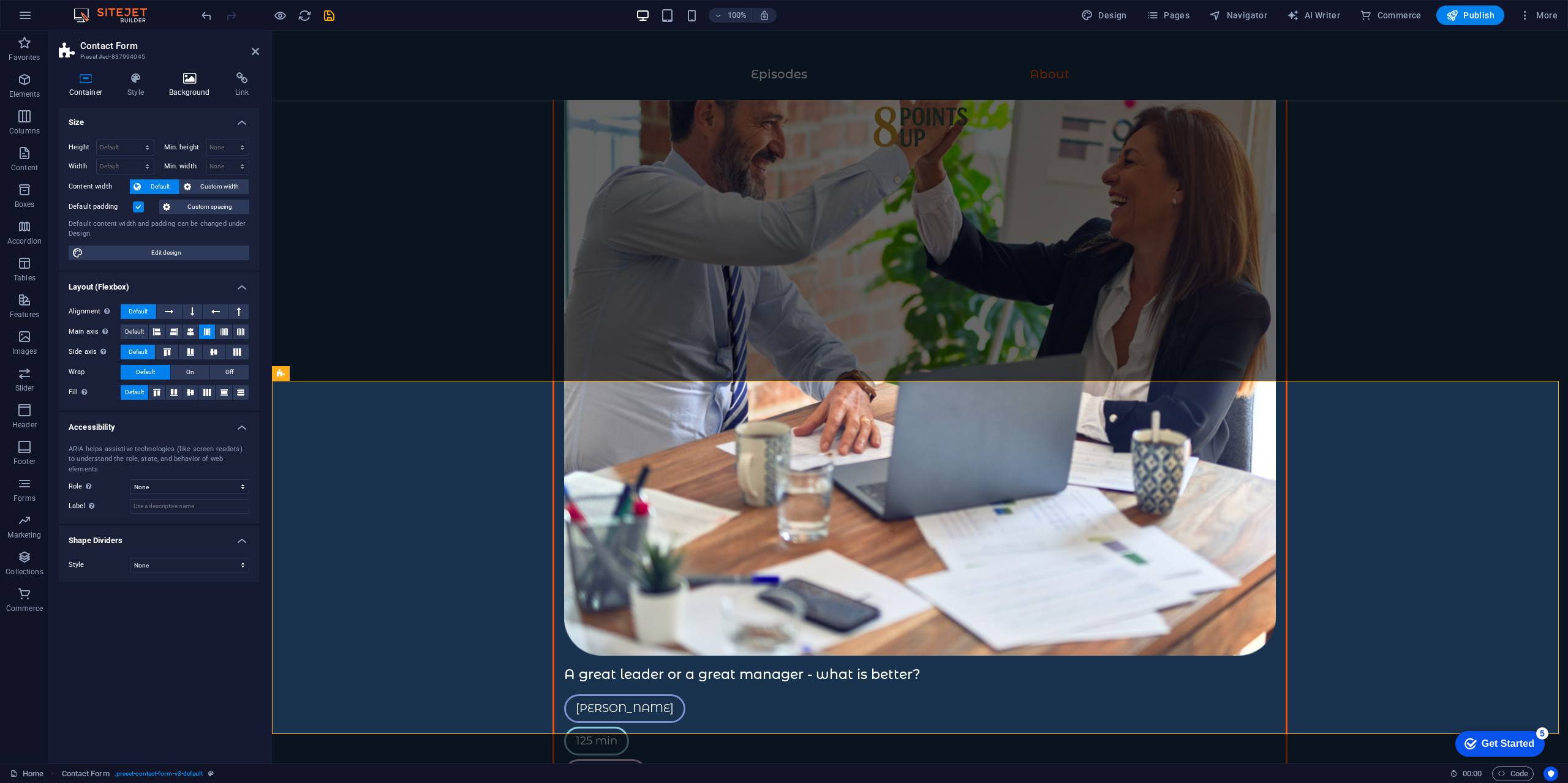
click at [168, 80] on icon at bounding box center [189, 78] width 62 height 12
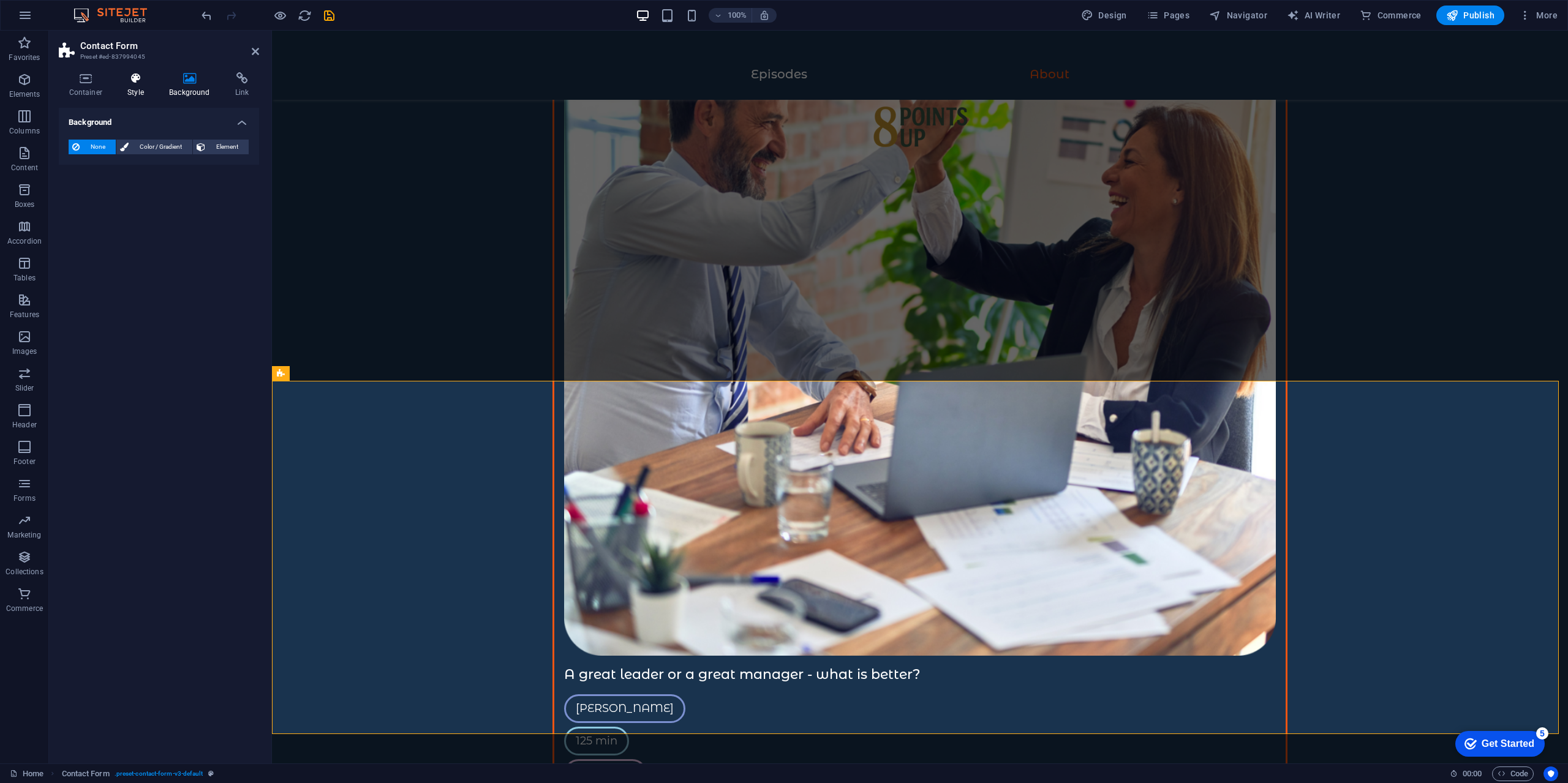
click at [128, 87] on h4 "Style" at bounding box center [138, 85] width 42 height 26
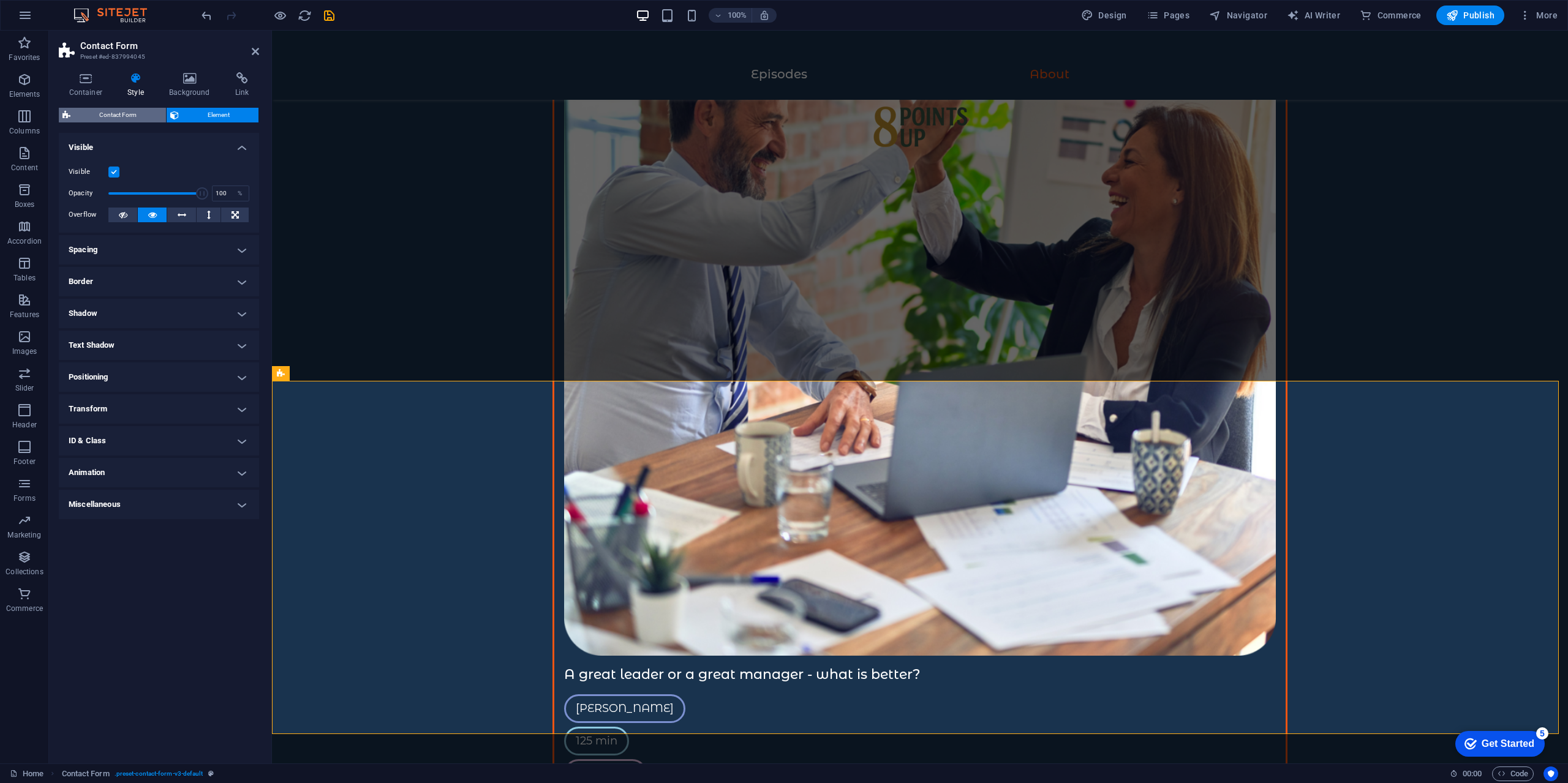
click at [148, 112] on span "Contact Form" at bounding box center [118, 115] width 88 height 14
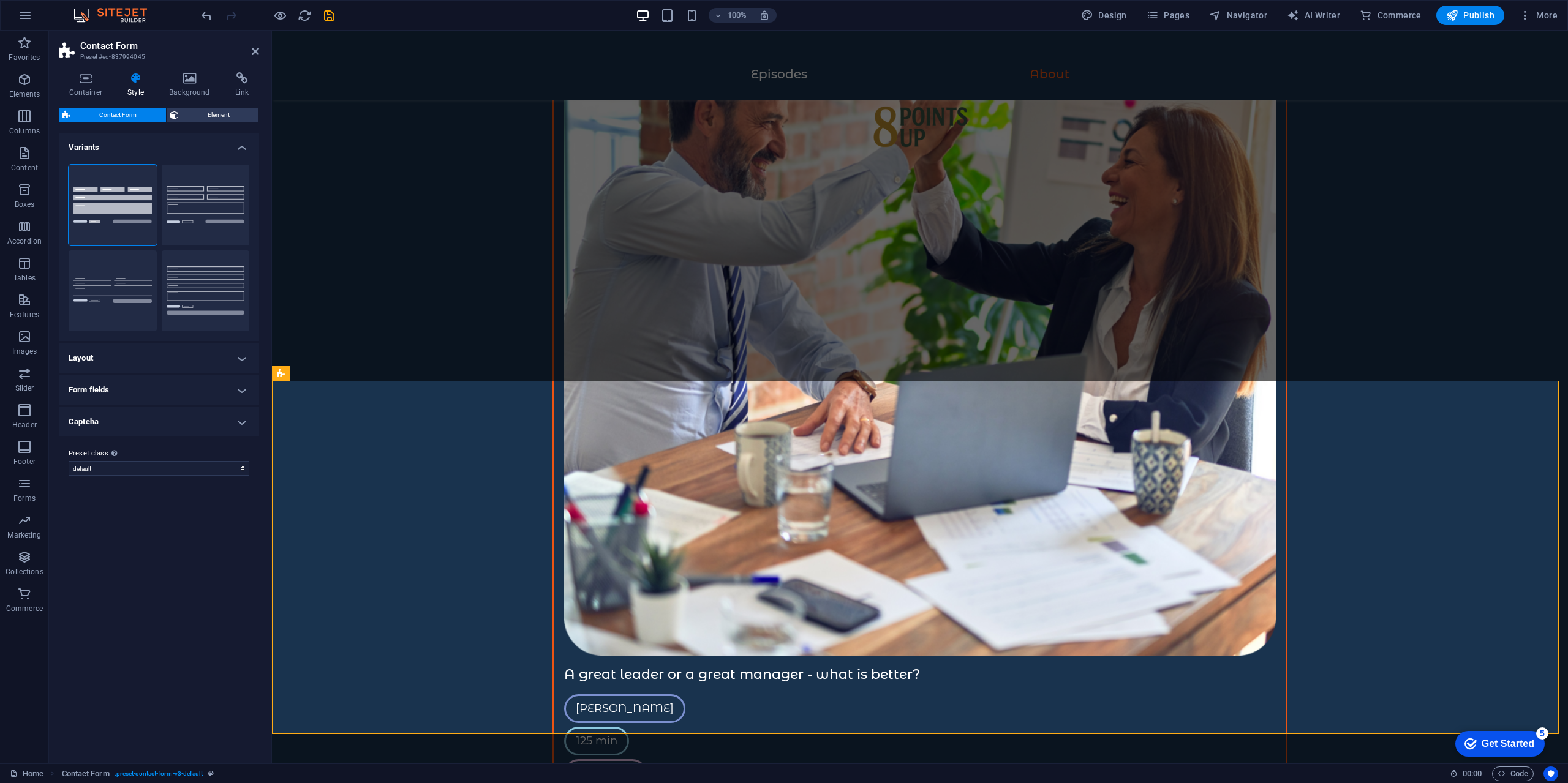
click at [197, 395] on h4 "Form fields" at bounding box center [158, 390] width 200 height 30
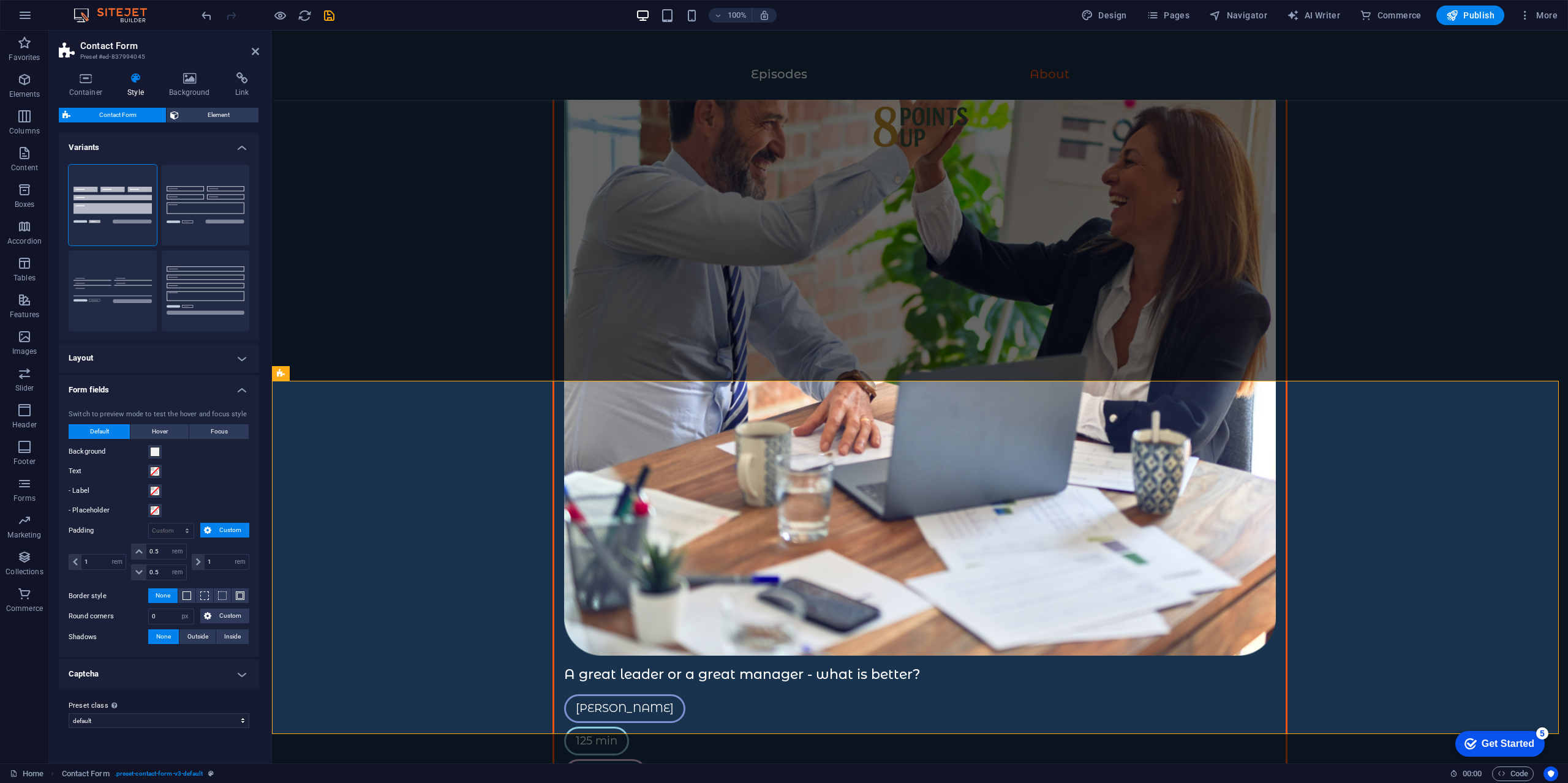
click at [195, 677] on h4 "Captcha" at bounding box center [158, 674] width 200 height 30
click at [192, 363] on h4 "Layout" at bounding box center [158, 358] width 200 height 30
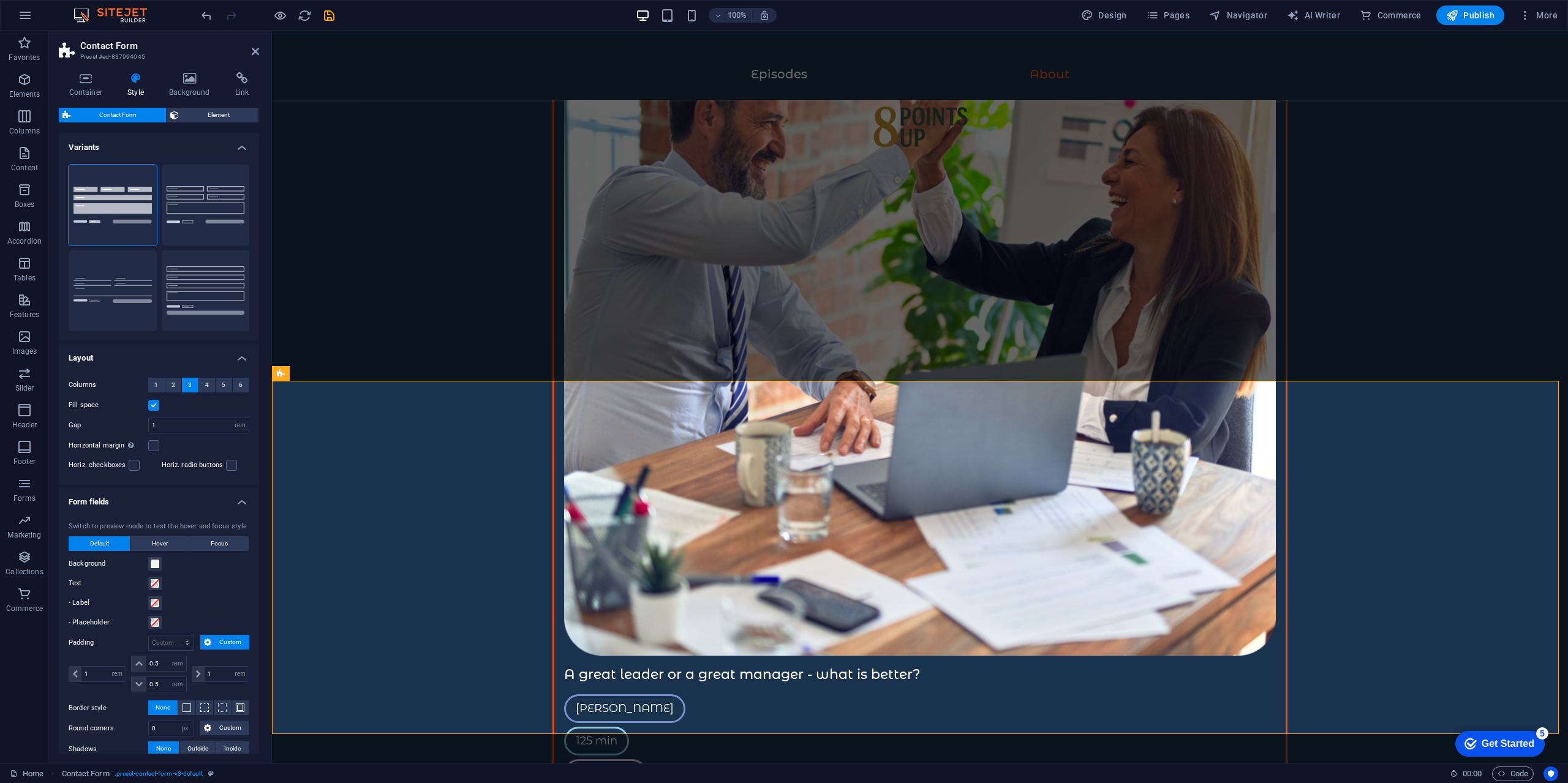
click at [192, 363] on h4 "Layout" at bounding box center [158, 354] width 200 height 22
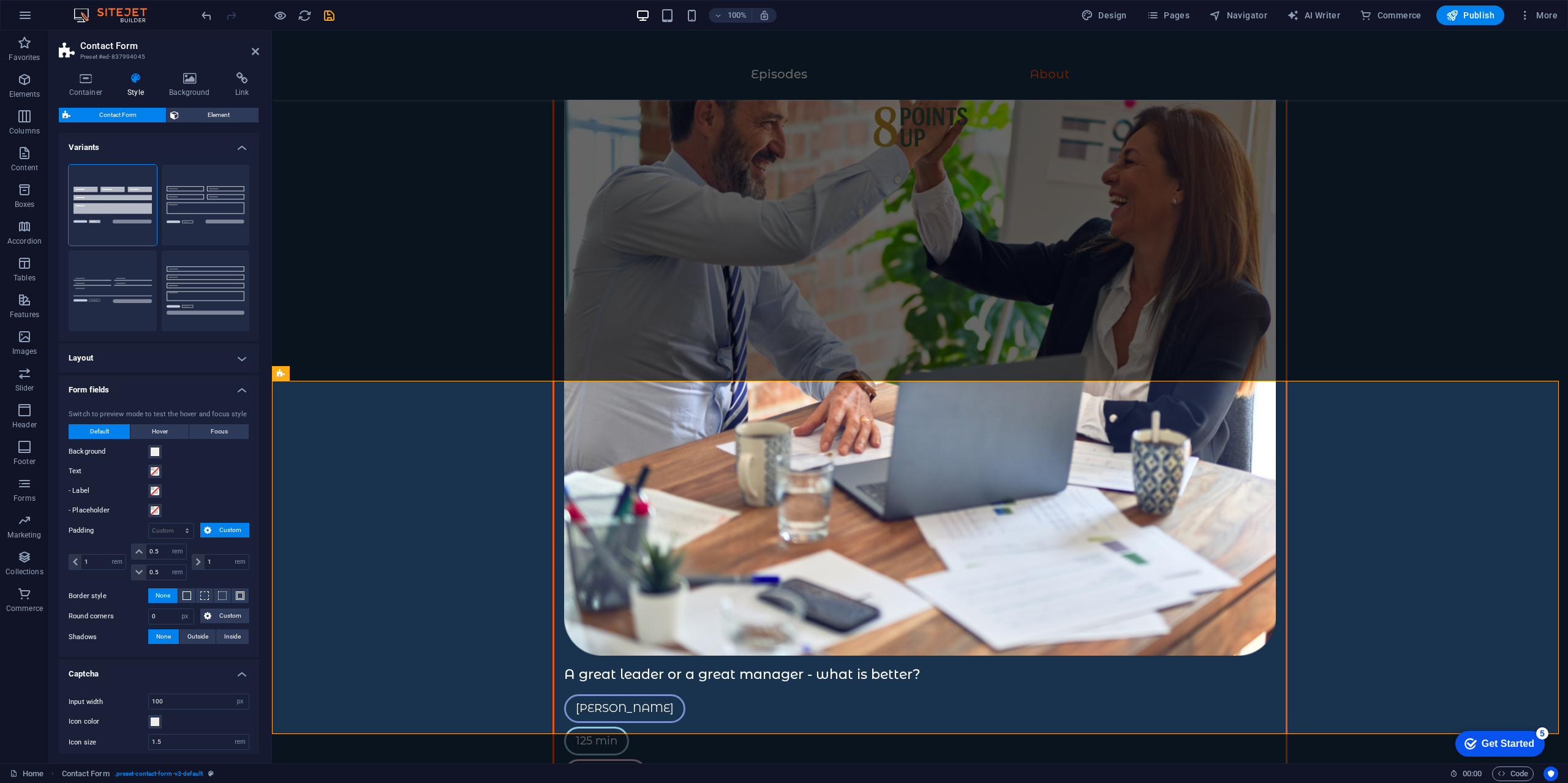
click at [194, 392] on h4 "Form fields" at bounding box center [158, 386] width 200 height 22
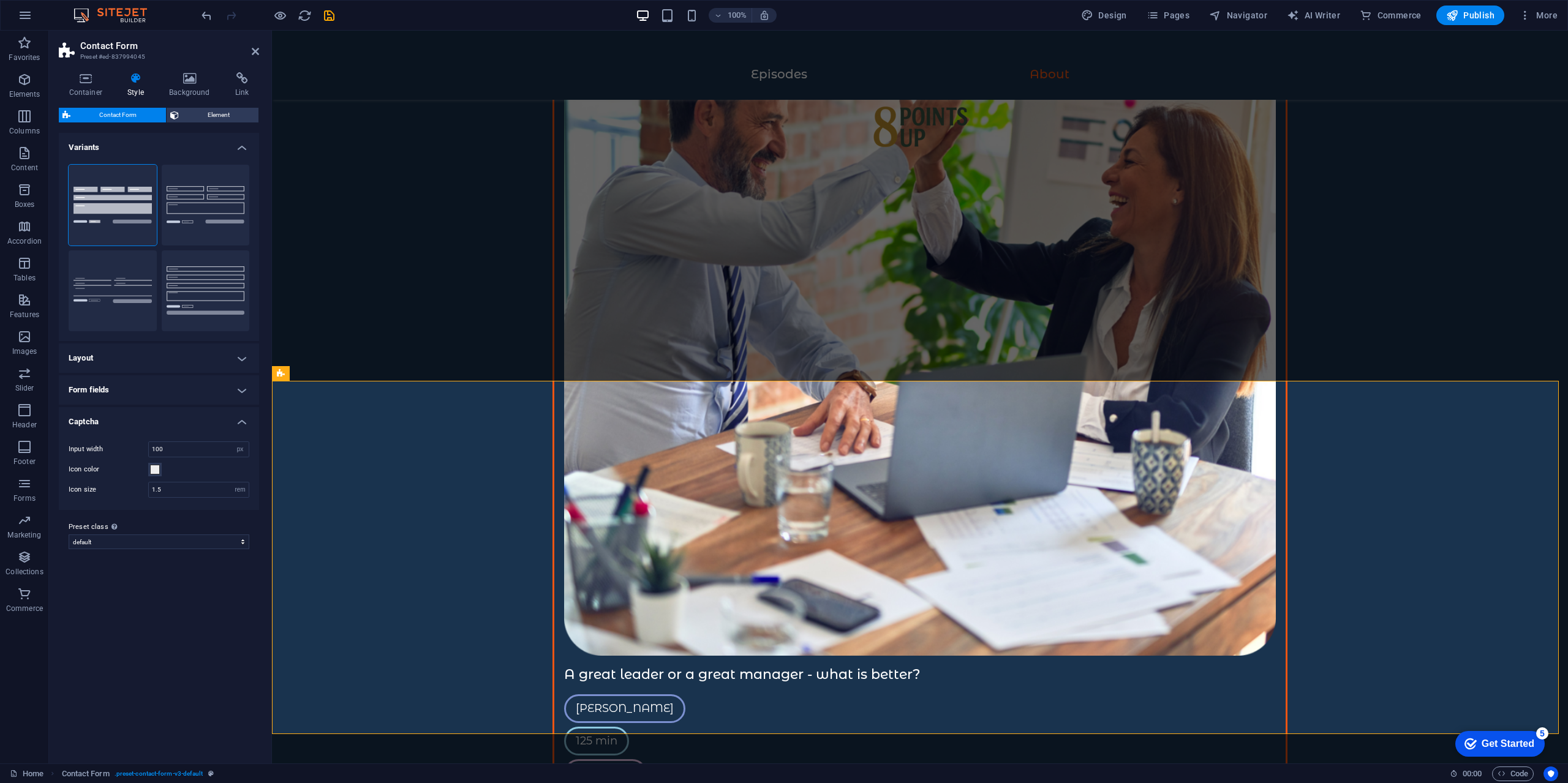
click at [195, 421] on h4 "Captcha" at bounding box center [158, 418] width 200 height 22
click at [212, 122] on div "Contact Form Element" at bounding box center [158, 116] width 200 height 15
click at [176, 140] on h4 "Variants" at bounding box center [158, 144] width 200 height 22
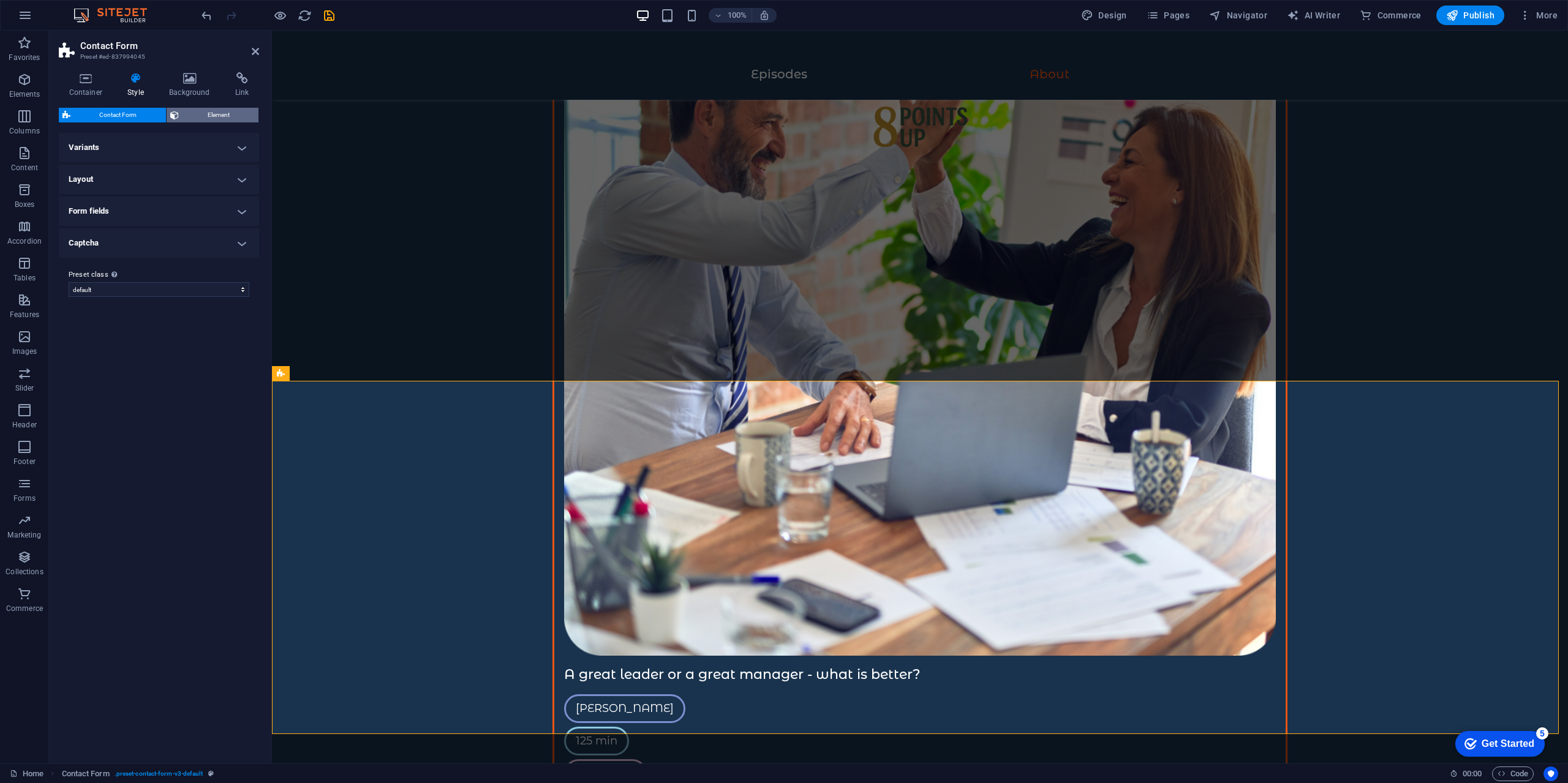
click at [192, 113] on span "Element" at bounding box center [219, 115] width 73 height 14
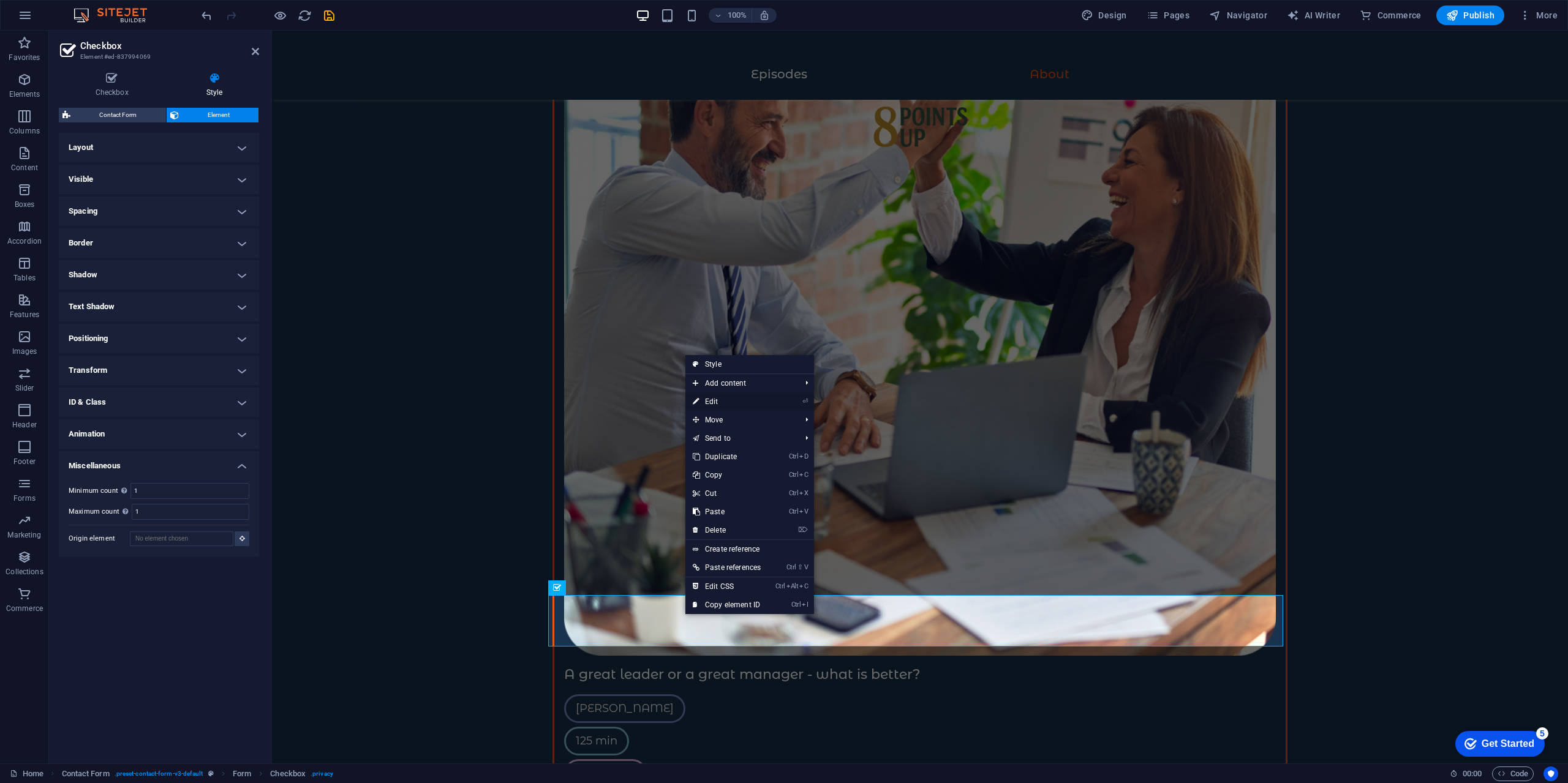
click at [730, 404] on link "⏎ Edit" at bounding box center [726, 401] width 83 height 18
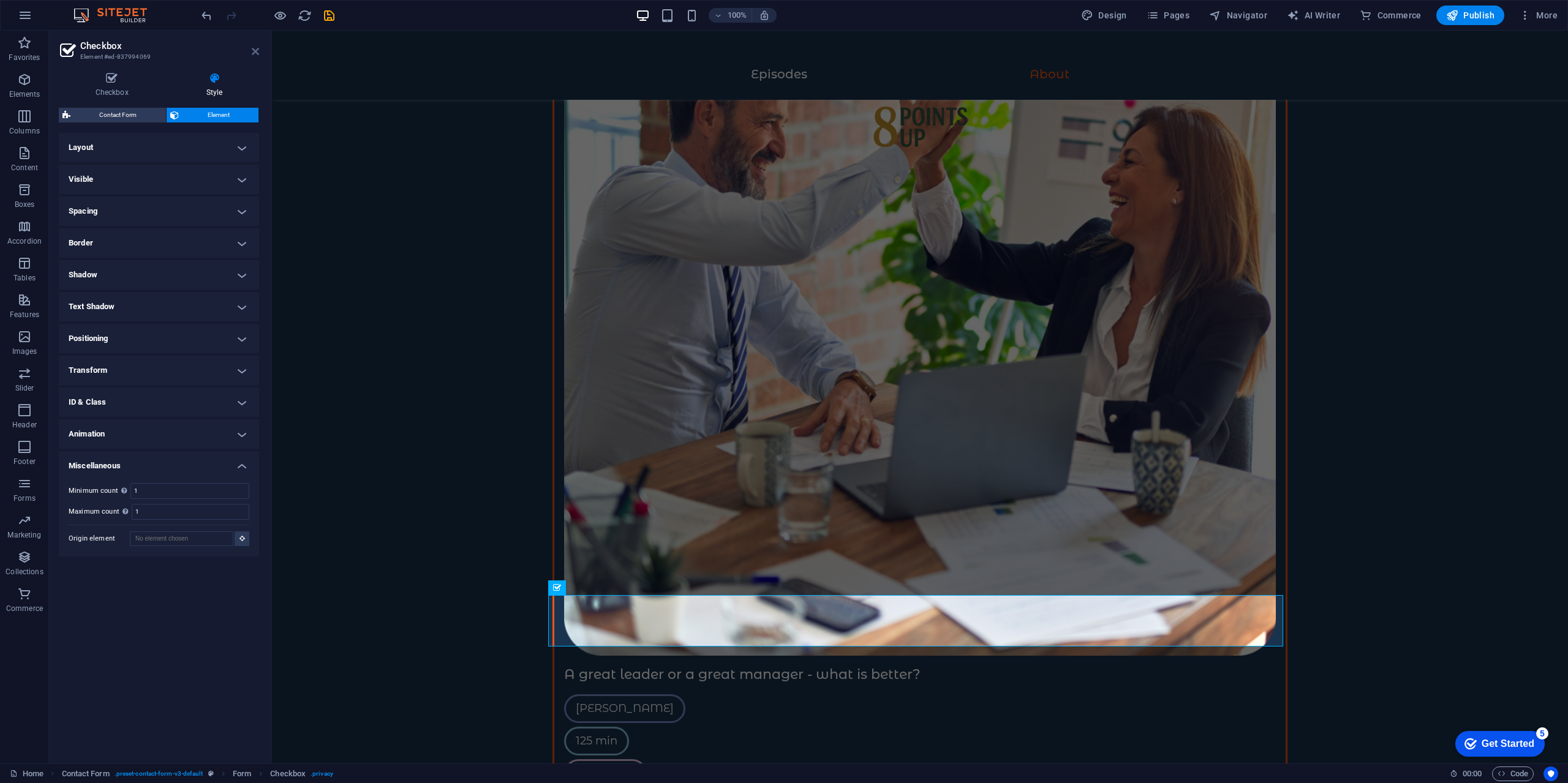
click at [253, 52] on icon at bounding box center [256, 51] width 8 height 10
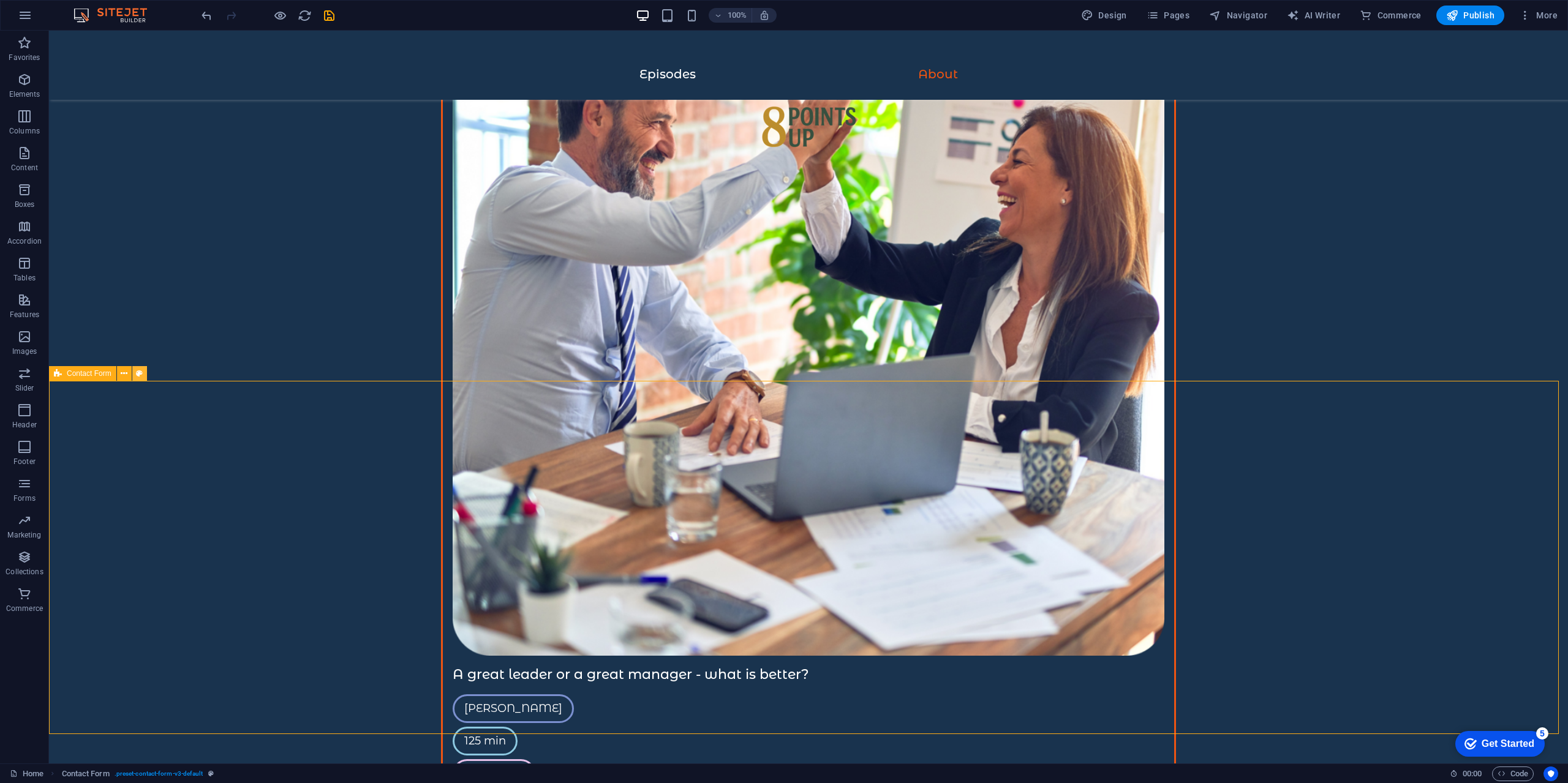
click at [134, 373] on button at bounding box center [139, 373] width 14 height 14
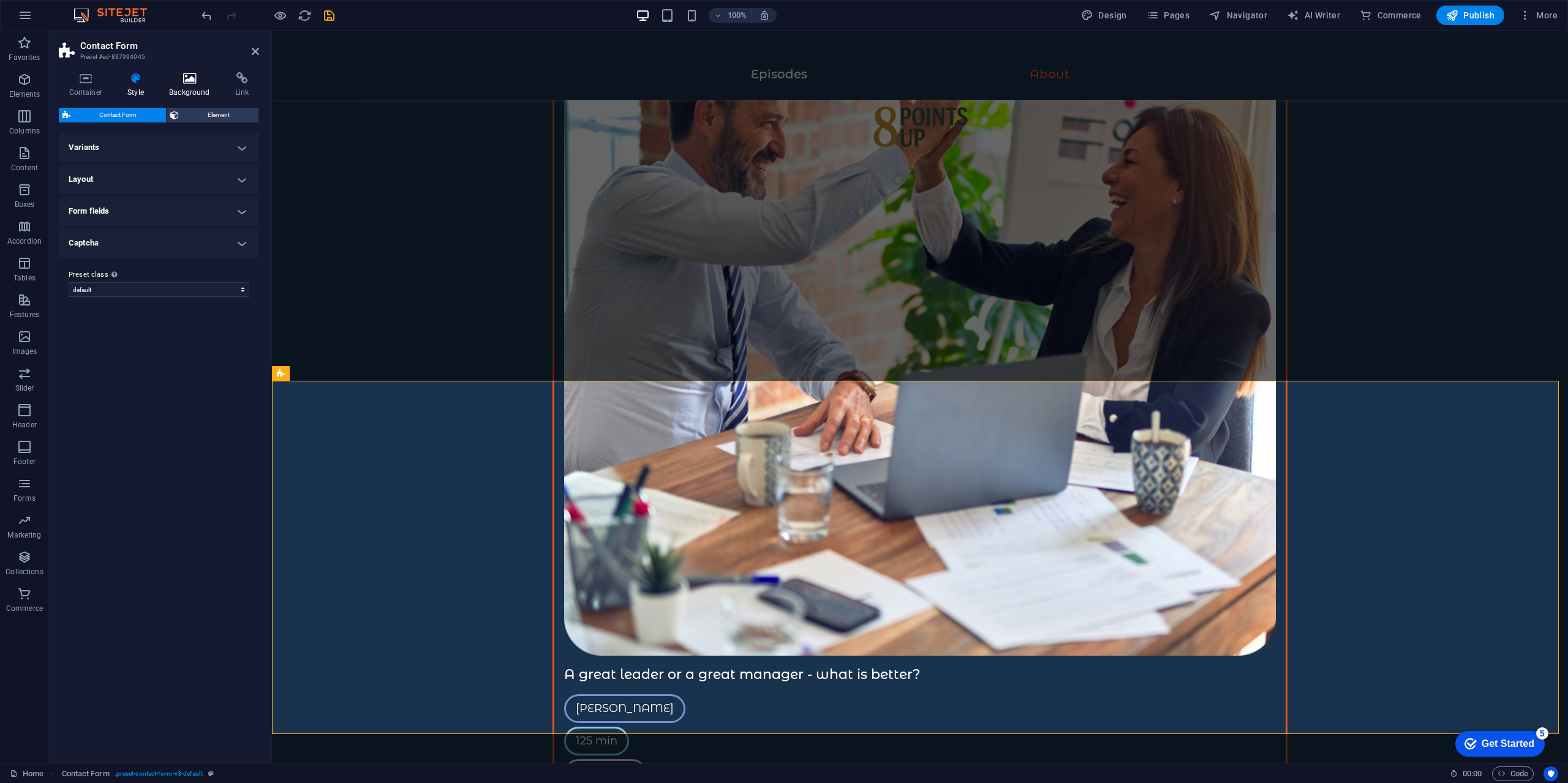
click at [212, 81] on icon at bounding box center [189, 78] width 62 height 12
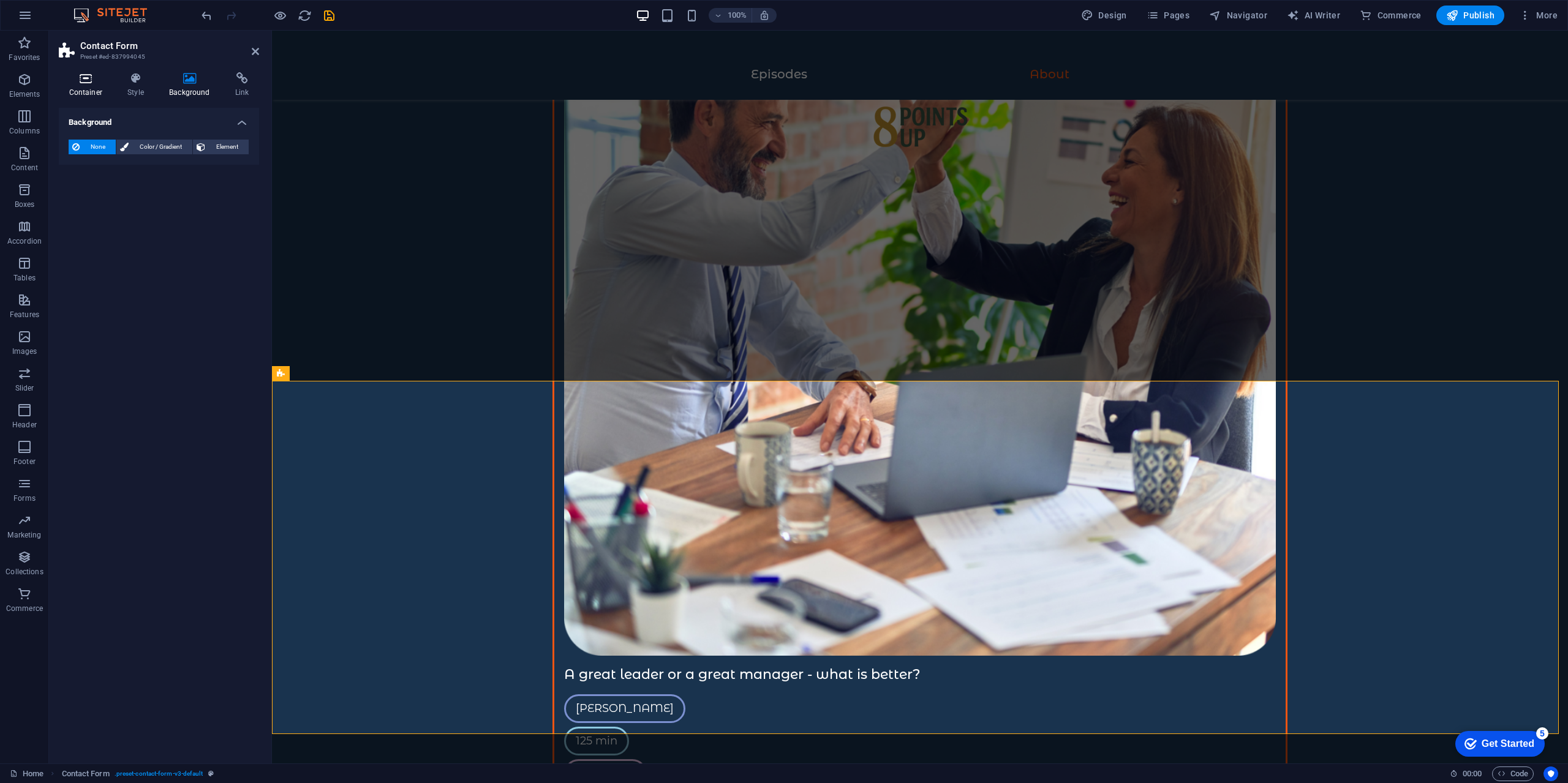
click at [96, 82] on icon at bounding box center [85, 78] width 54 height 12
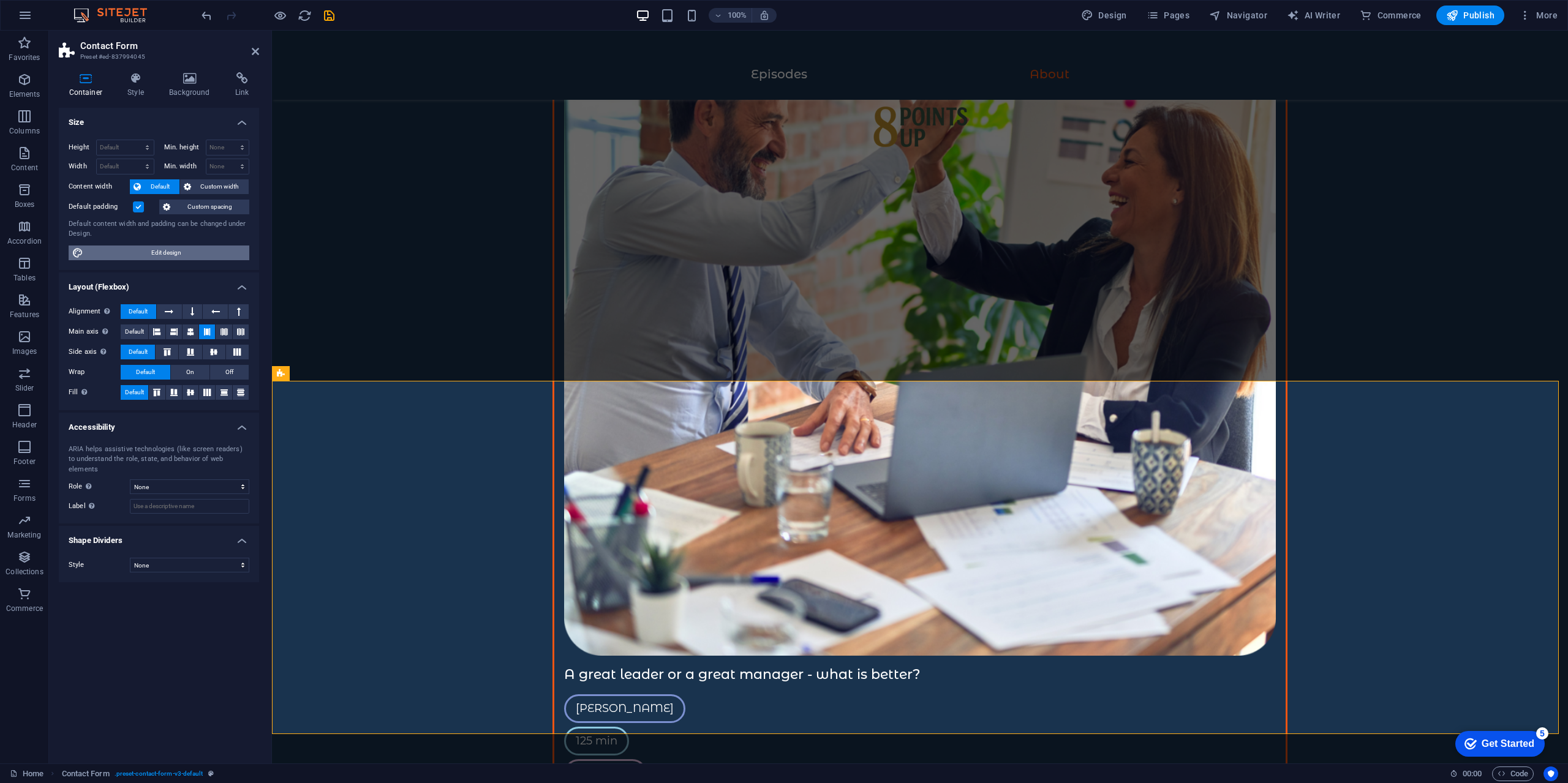
click at [195, 252] on span "Edit design" at bounding box center [166, 252] width 159 height 14
select select "rem"
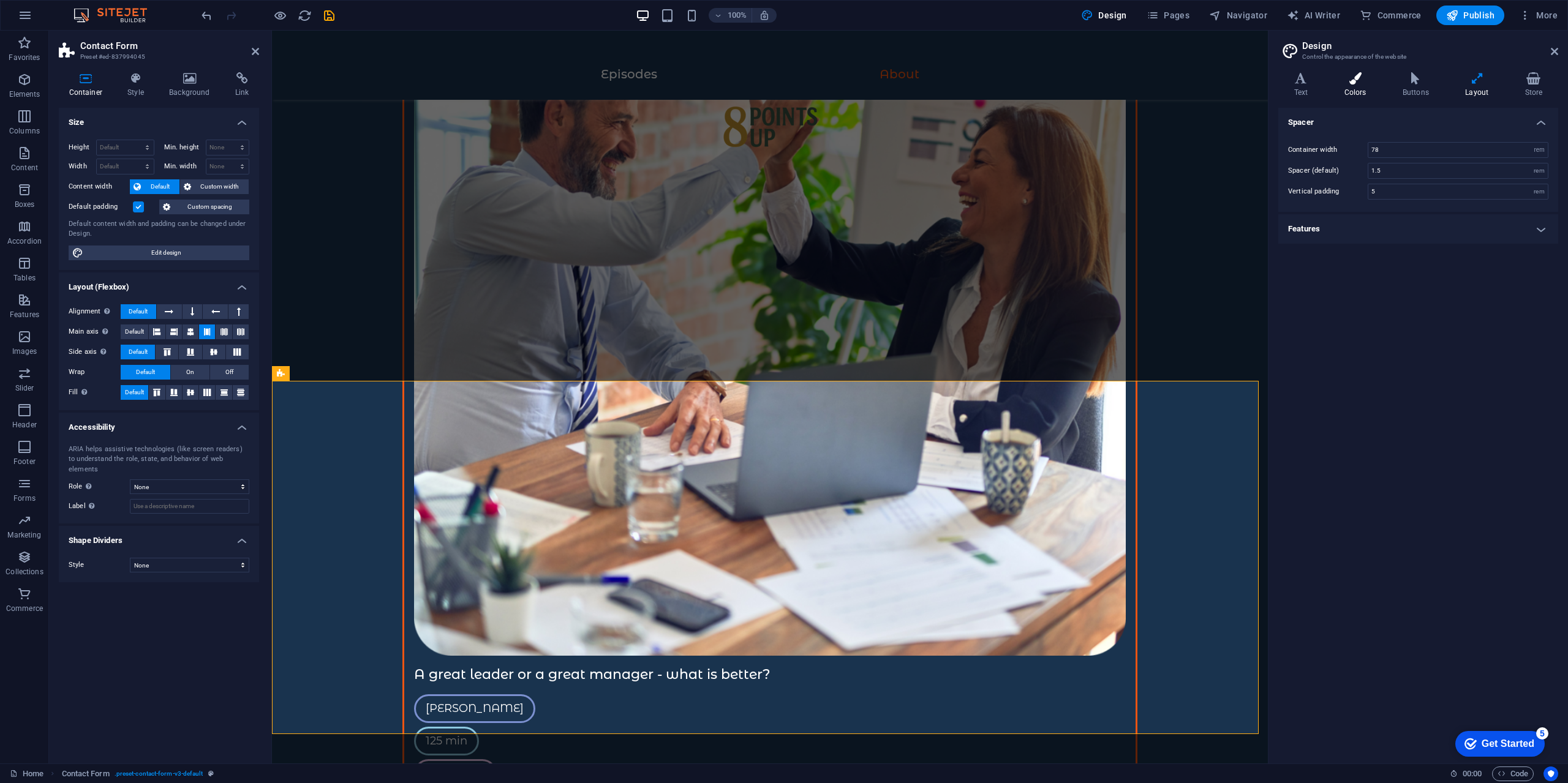
click at [1352, 90] on h4 "Colors" at bounding box center [1357, 85] width 59 height 26
click at [1307, 90] on h4 "Text" at bounding box center [1303, 85] width 50 height 26
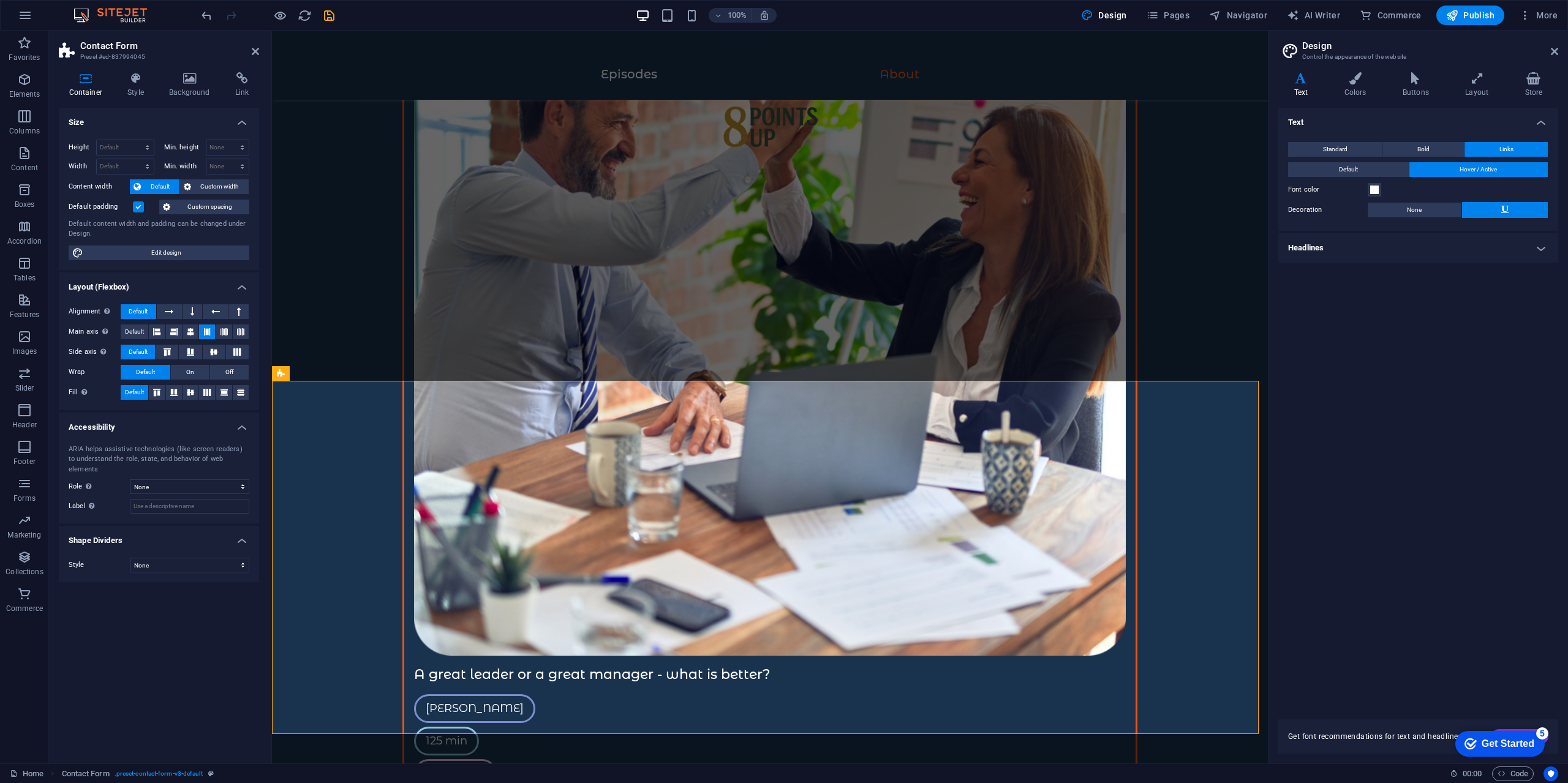
click at [1352, 249] on h4 "Headlines" at bounding box center [1418, 248] width 280 height 30
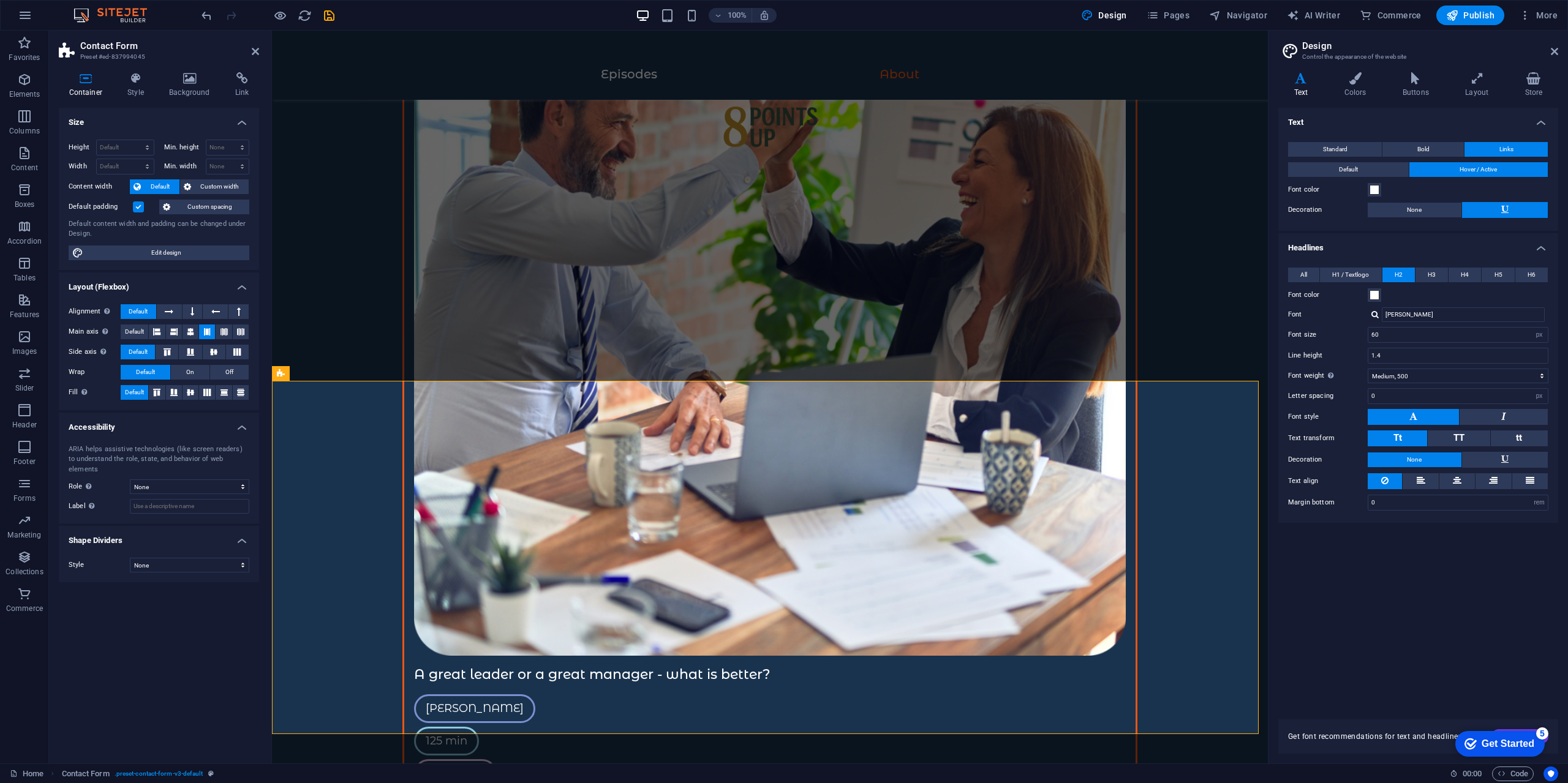
click at [1354, 249] on h4 "Headlines" at bounding box center [1418, 244] width 280 height 22
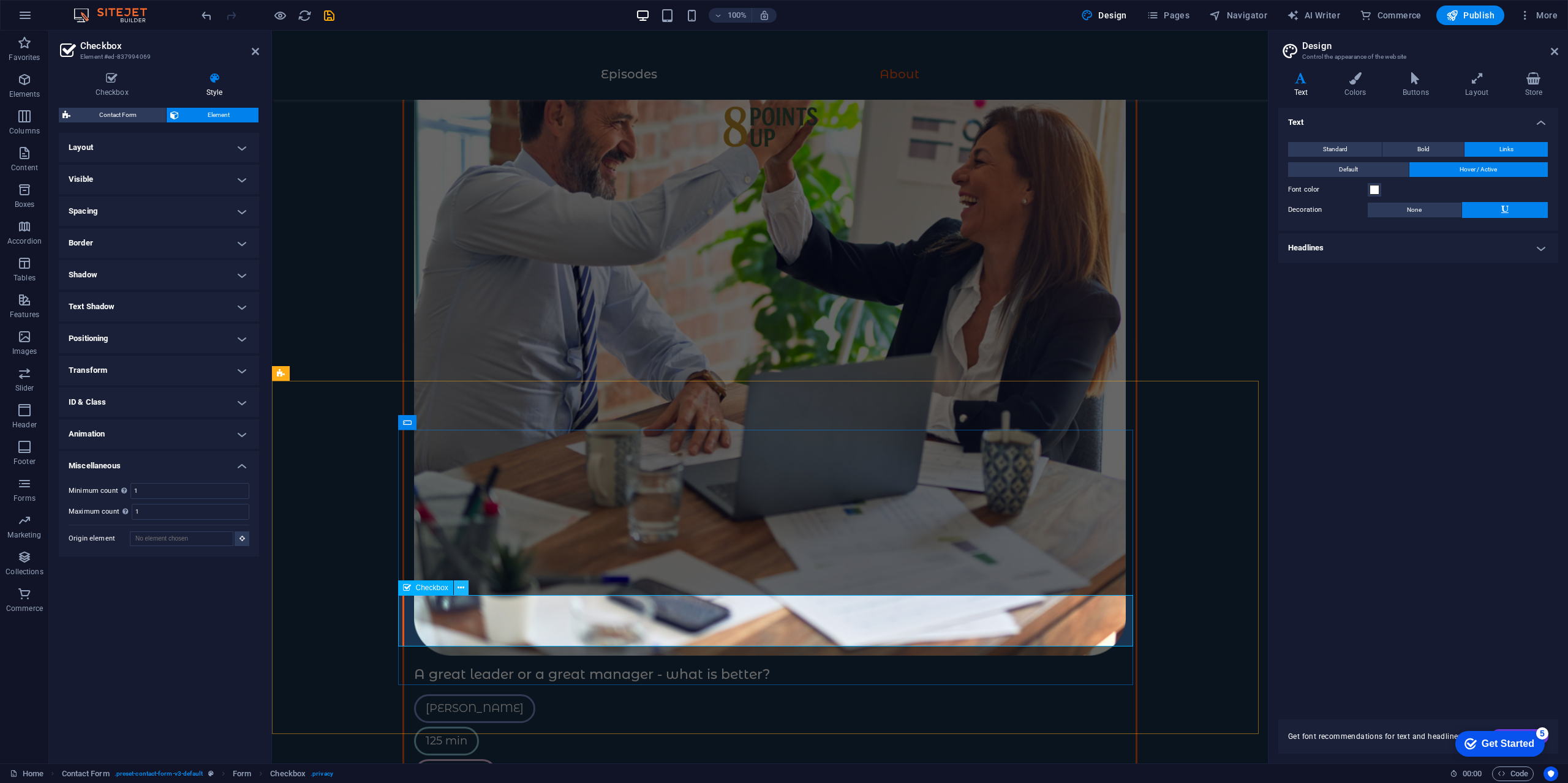
click at [463, 594] on button at bounding box center [461, 588] width 14 height 14
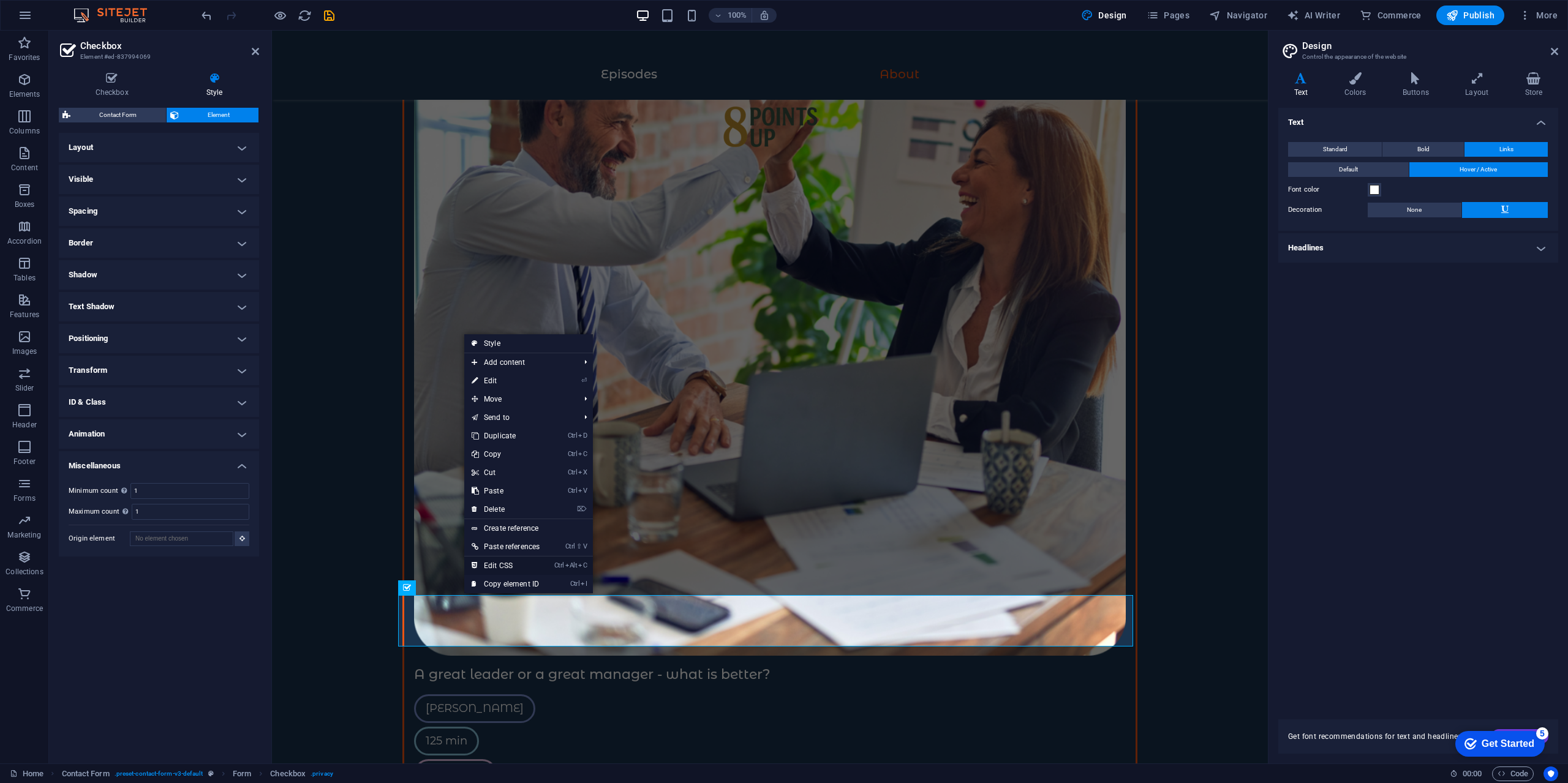
click at [521, 568] on link "Ctrl Alt C Edit CSS" at bounding box center [505, 566] width 83 height 18
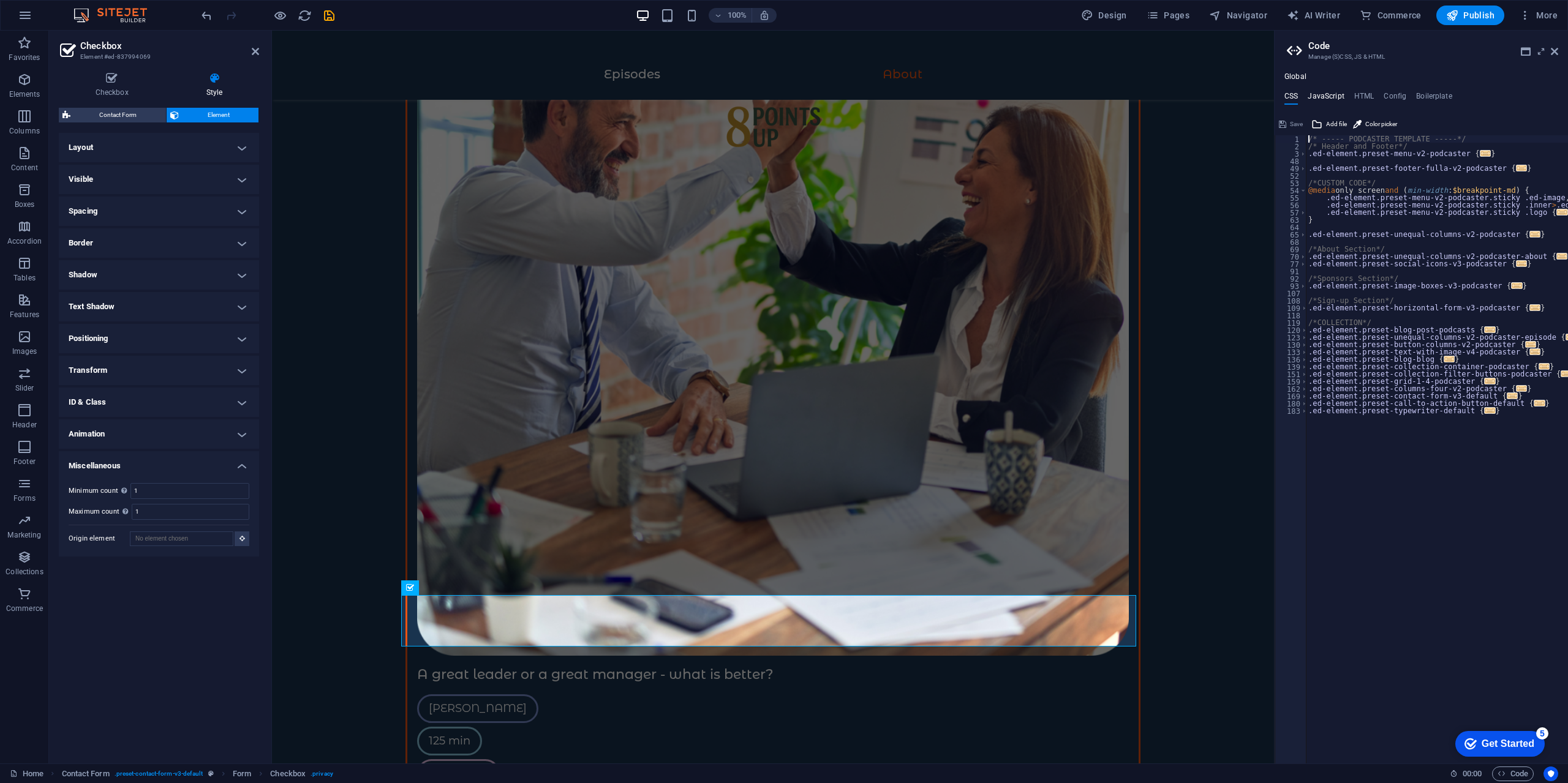
click at [1316, 103] on h4 "JavaScript" at bounding box center [1326, 99] width 37 height 14
type textarea "/* JS for preset "Menu V2" */"
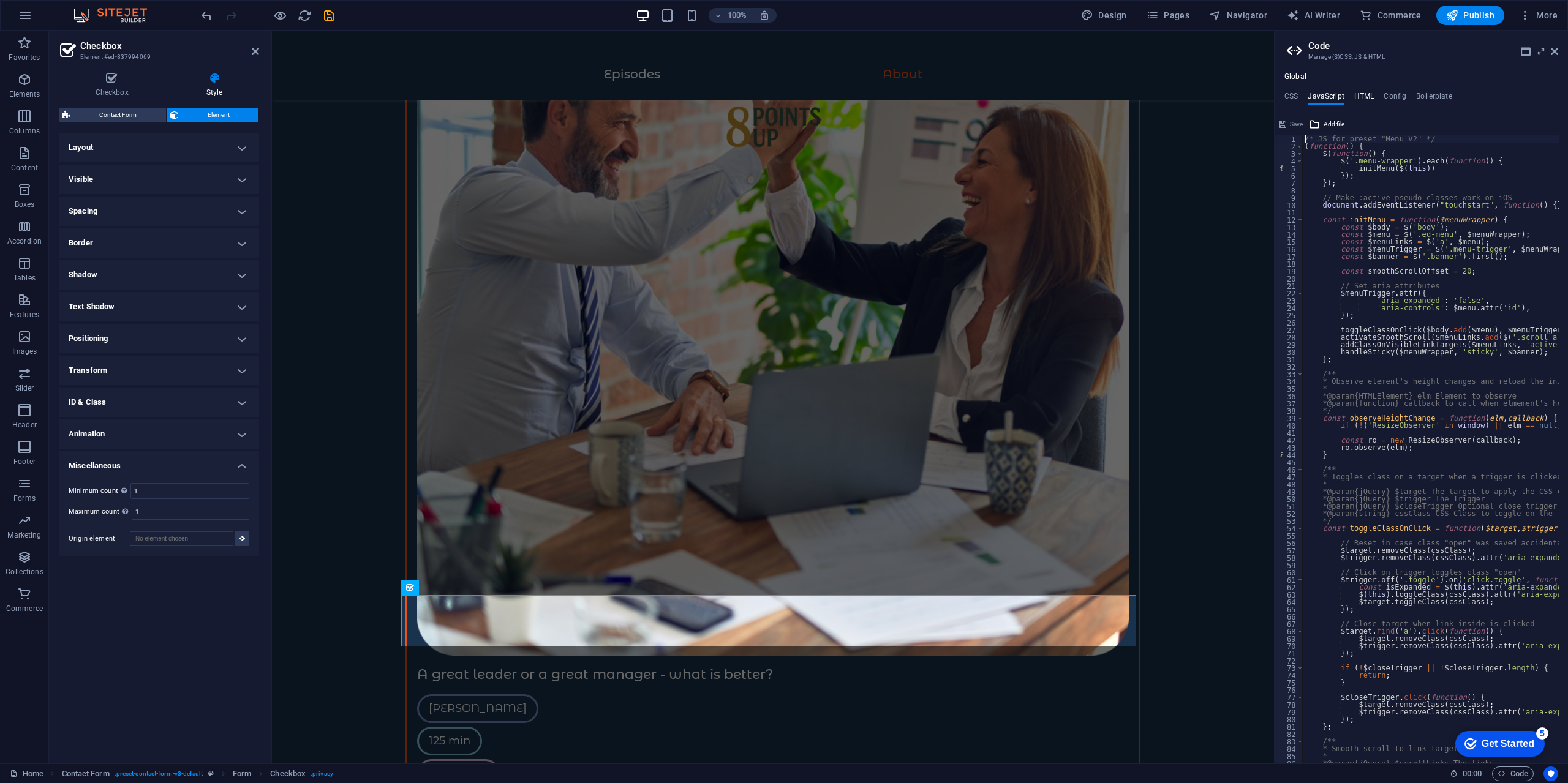
click at [1365, 100] on h4 "HTML" at bounding box center [1364, 99] width 21 height 14
type textarea "<a href="#main-content" class="wv-link-content button">Skip to main content</a>"
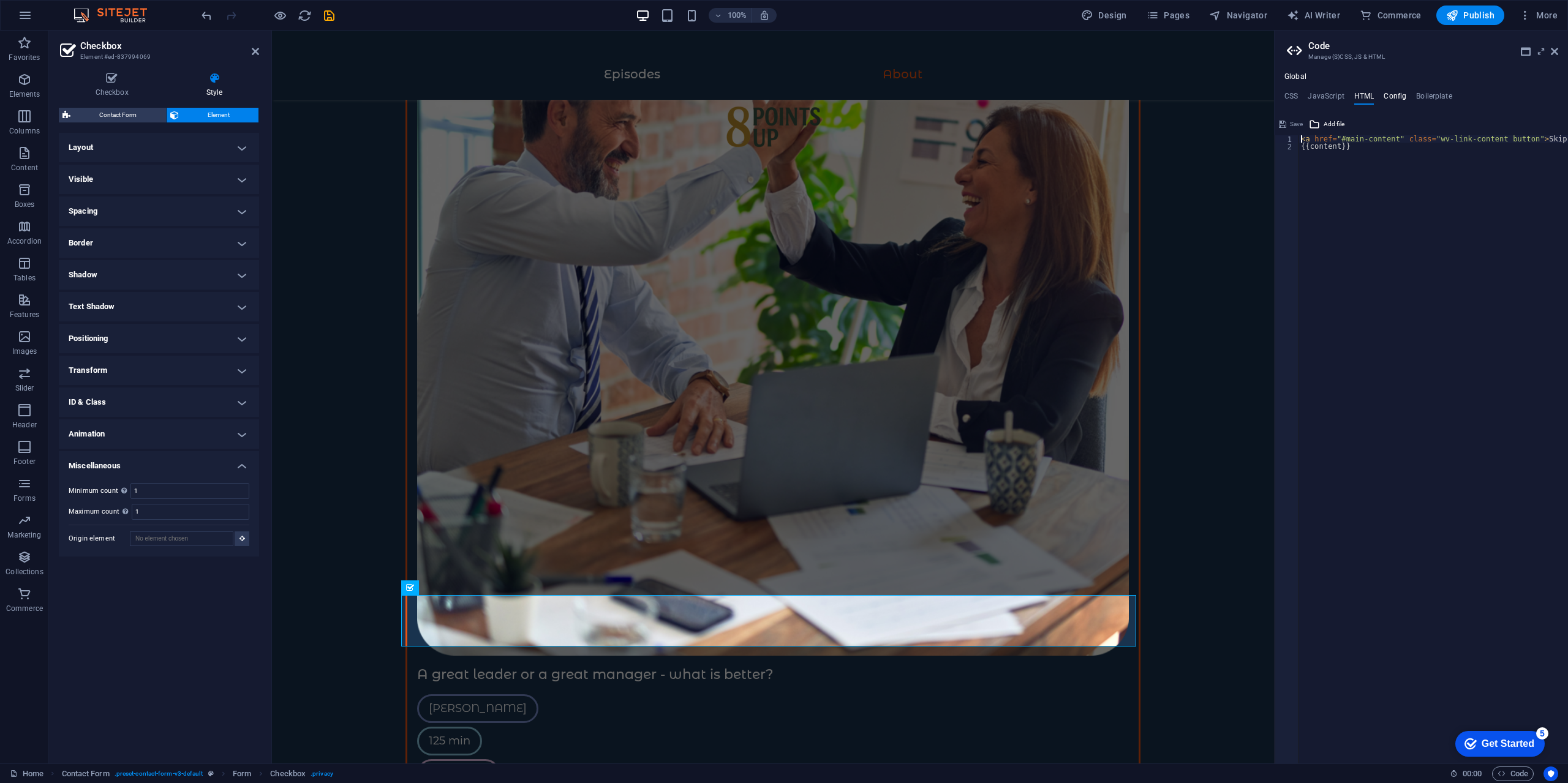
click at [1394, 95] on h4 "Config" at bounding box center [1395, 99] width 23 height 14
type textarea "$color-background: #19334e;"
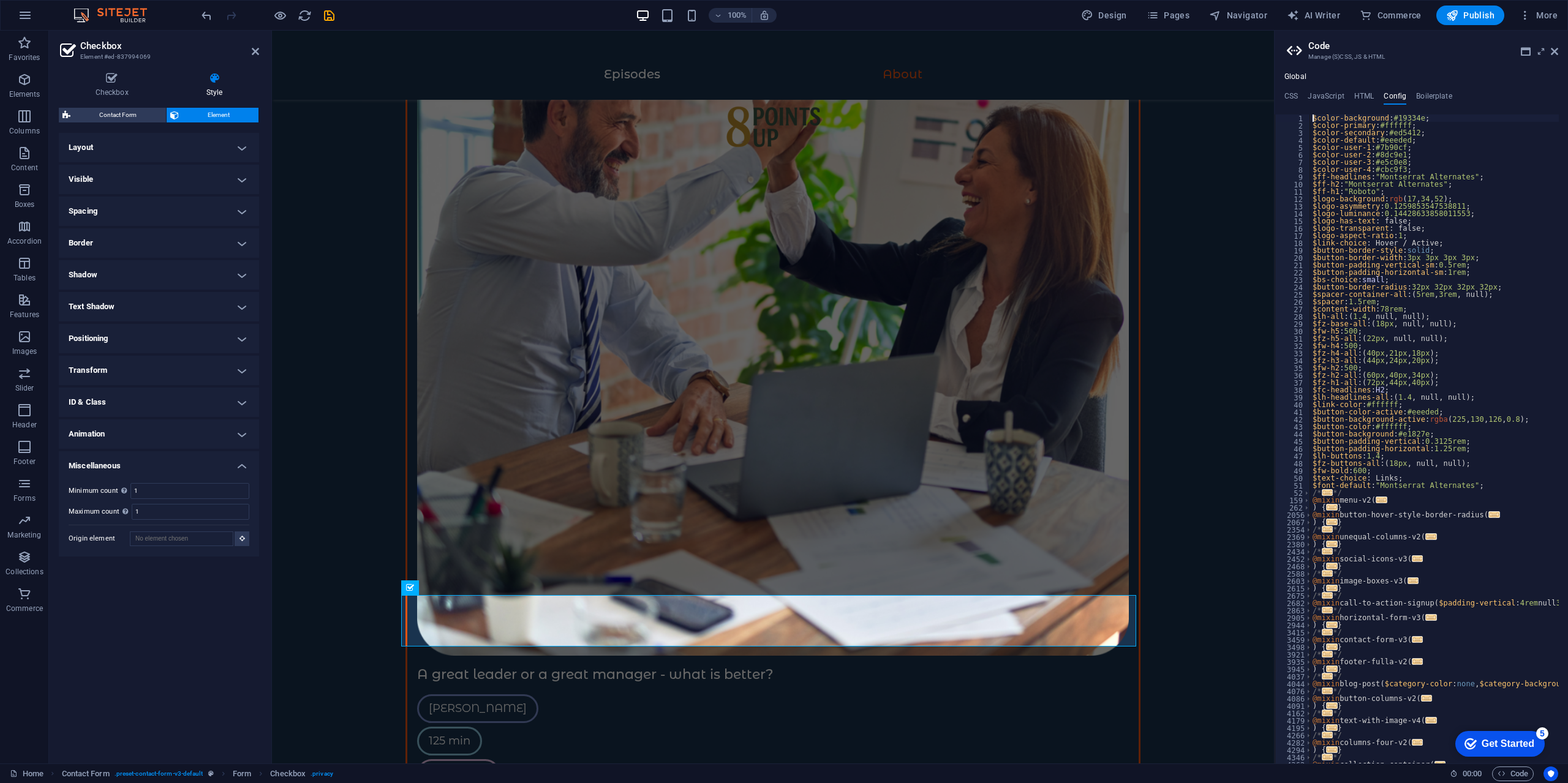
click at [1411, 92] on ul "CSS JavaScript HTML Config Boilerplate" at bounding box center [1421, 99] width 294 height 14
click at [1463, 96] on ul "CSS JavaScript HTML Config Boilerplate" at bounding box center [1421, 99] width 294 height 14
click at [1561, 49] on aside "Code Manage (S)CSS, JS & HTML Global CSS JavaScript HTML Config Boilerplate /* …" at bounding box center [1420, 397] width 294 height 733
click at [1551, 54] on icon at bounding box center [1554, 51] width 8 height 10
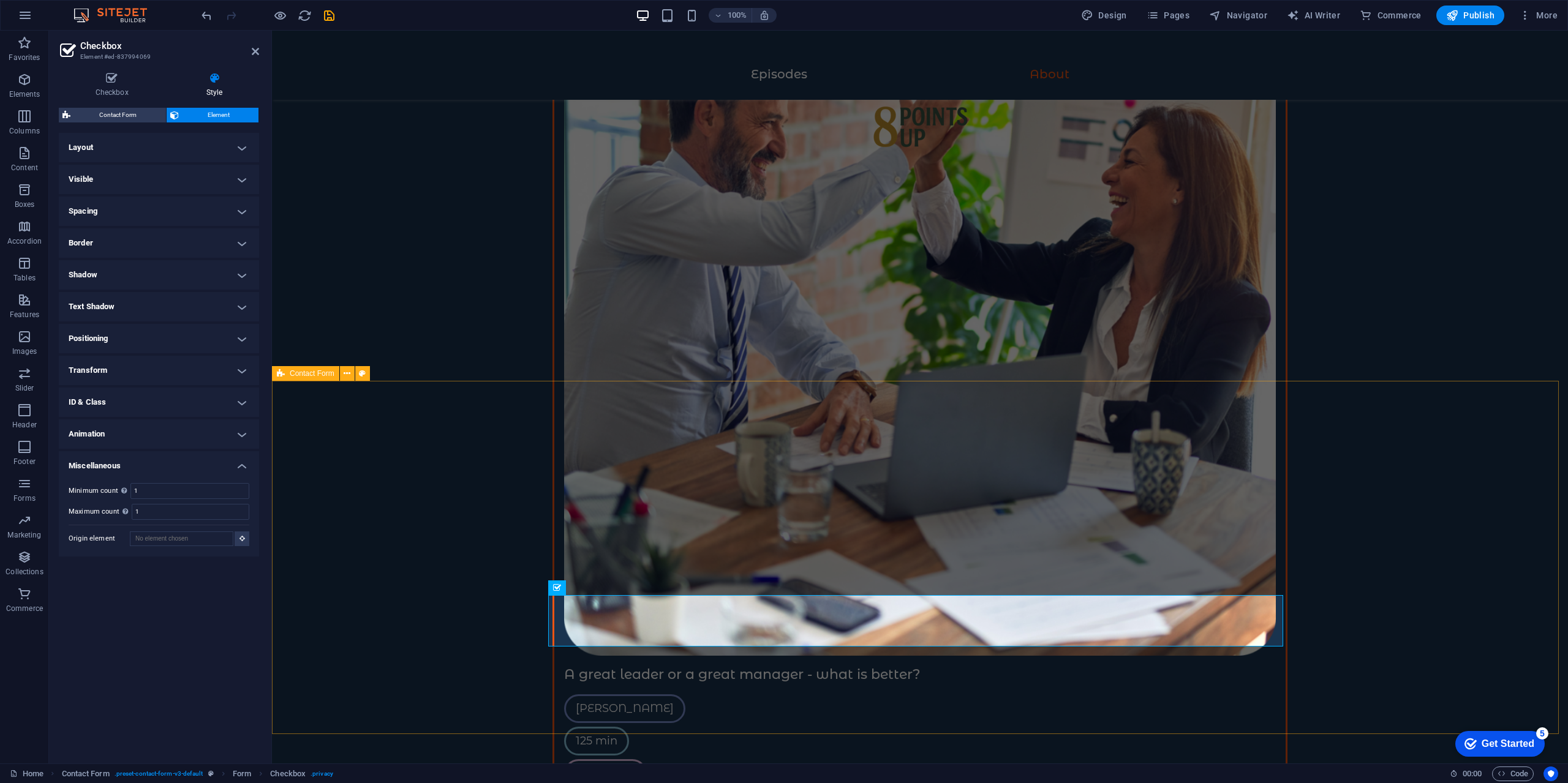
click at [325, 373] on span "Contact Form" at bounding box center [312, 373] width 45 height 8
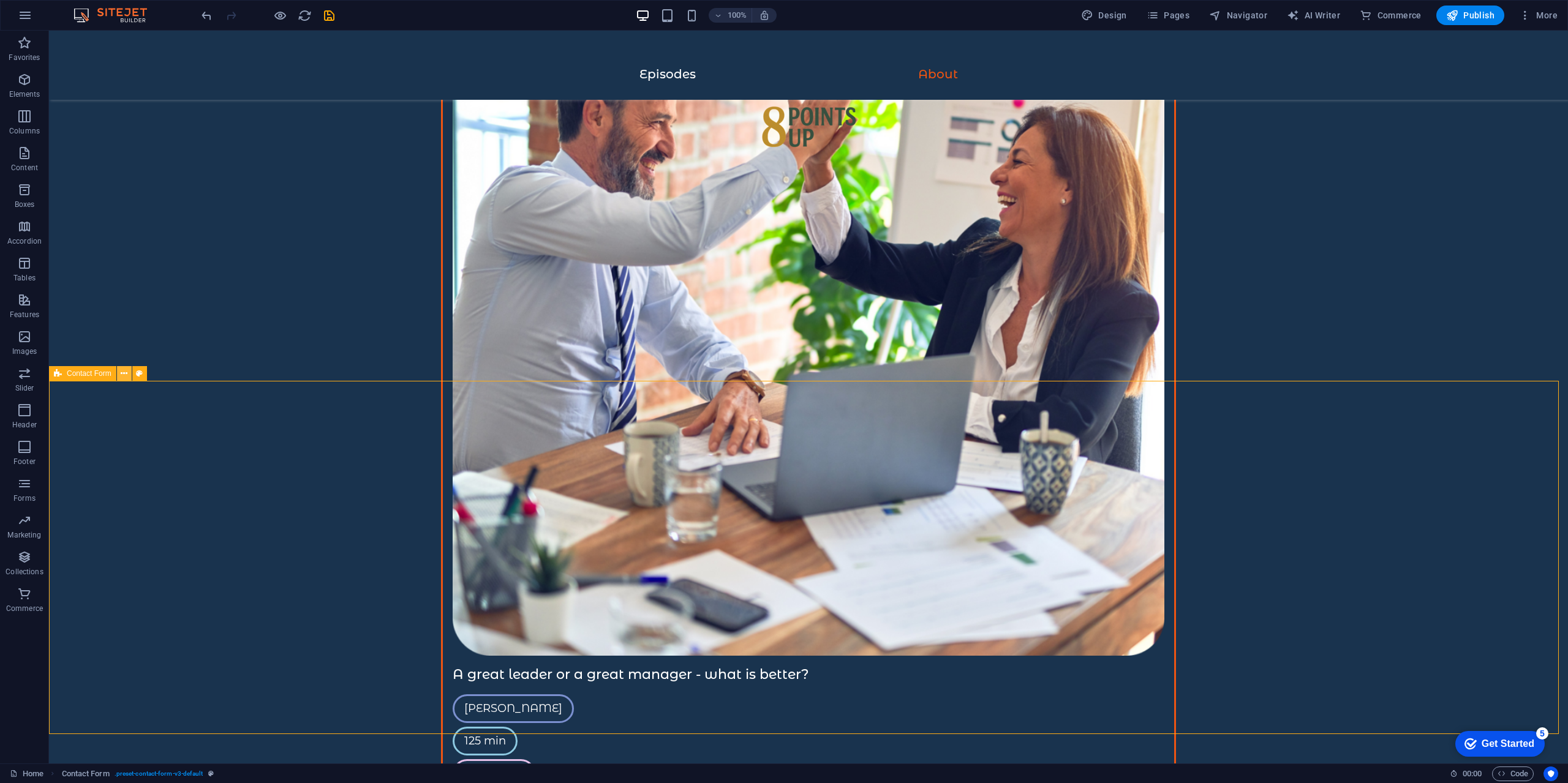
click at [125, 372] on icon at bounding box center [124, 373] width 7 height 13
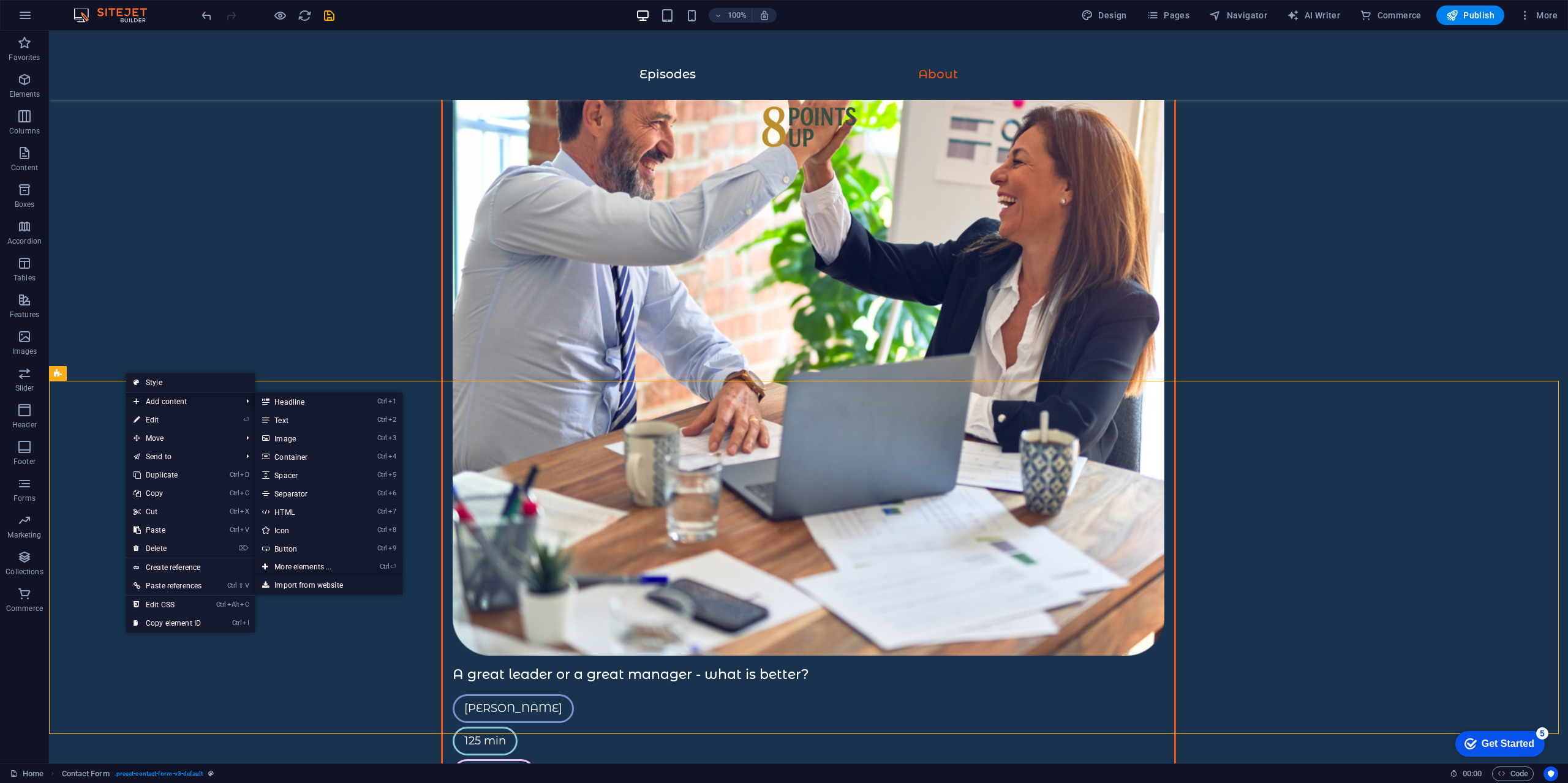
drag, startPoint x: 344, startPoint y: 566, endPoint x: 79, endPoint y: 538, distance: 266.5
click at [344, 566] on link "Ctrl ⏎ More elements ..." at bounding box center [305, 567] width 101 height 18
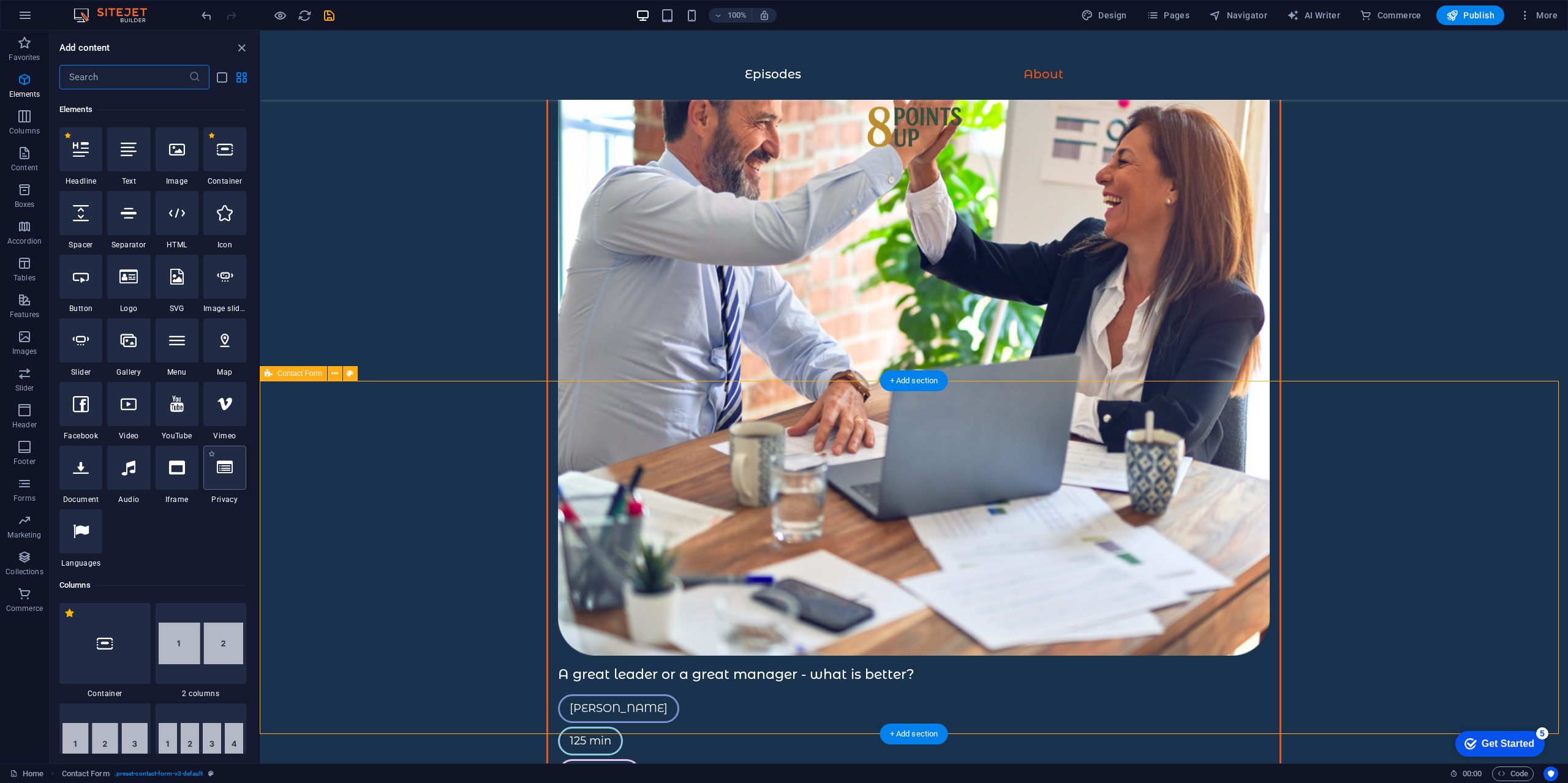
scroll to position [131, 0]
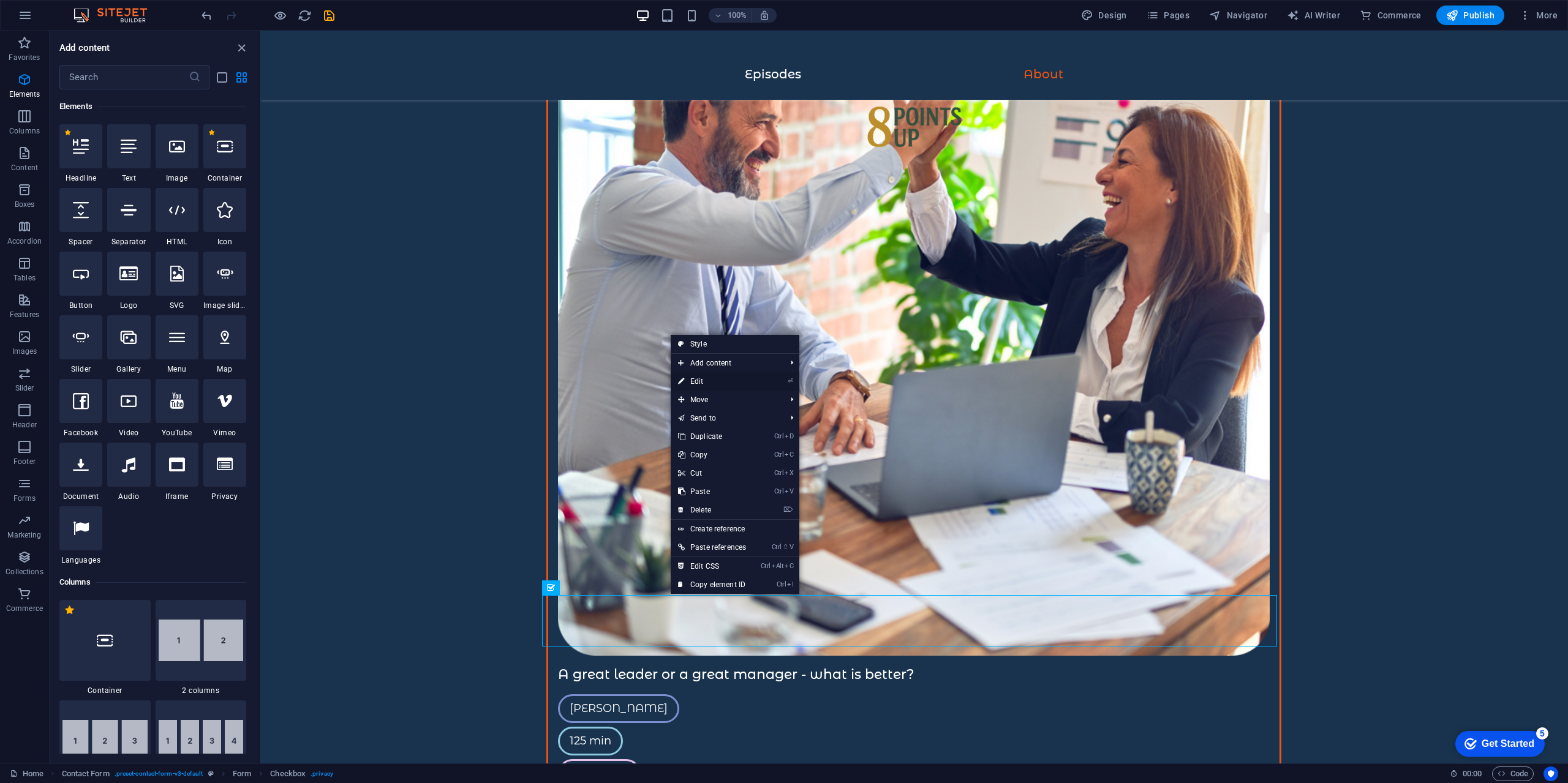
click at [749, 379] on link "⏎ Edit" at bounding box center [712, 382] width 83 height 18
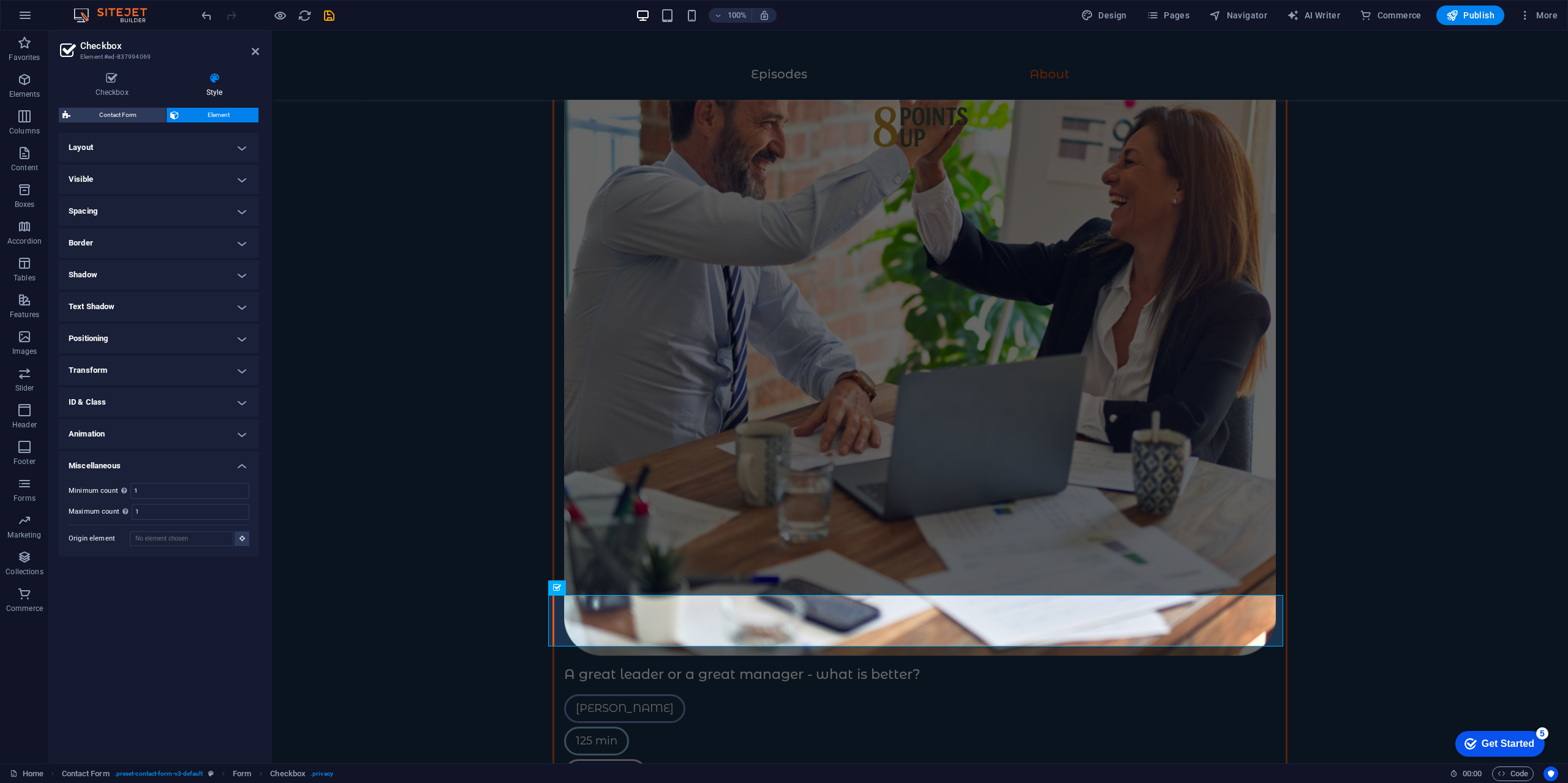
click at [204, 83] on icon at bounding box center [214, 78] width 90 height 12
click at [140, 90] on h4 "Checkbox" at bounding box center [114, 85] width 111 height 26
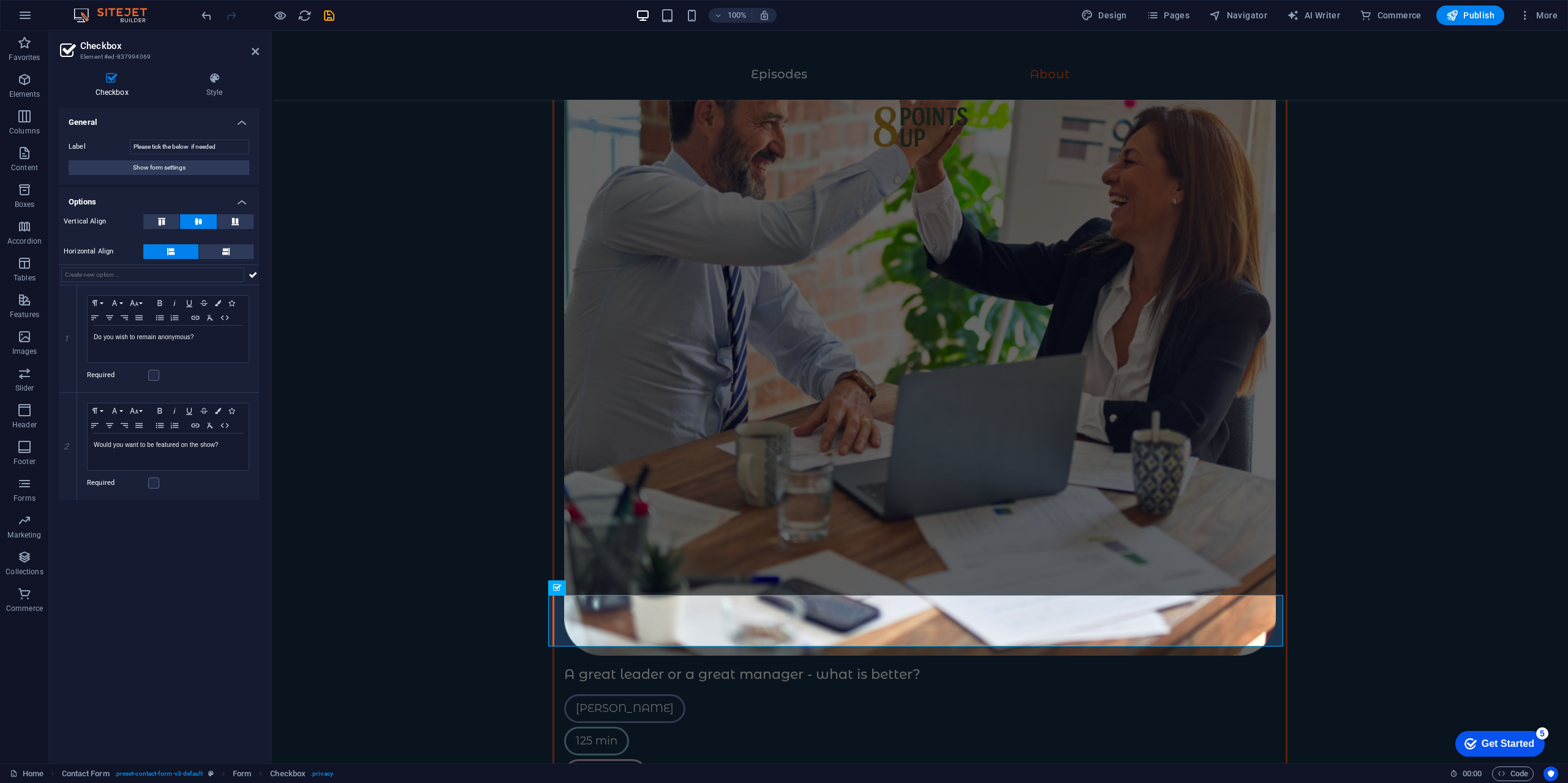
click at [210, 159] on div "Label Please tick the below if needed Show form settings" at bounding box center [158, 157] width 200 height 55
click at [216, 165] on button "Show form settings" at bounding box center [159, 167] width 181 height 14
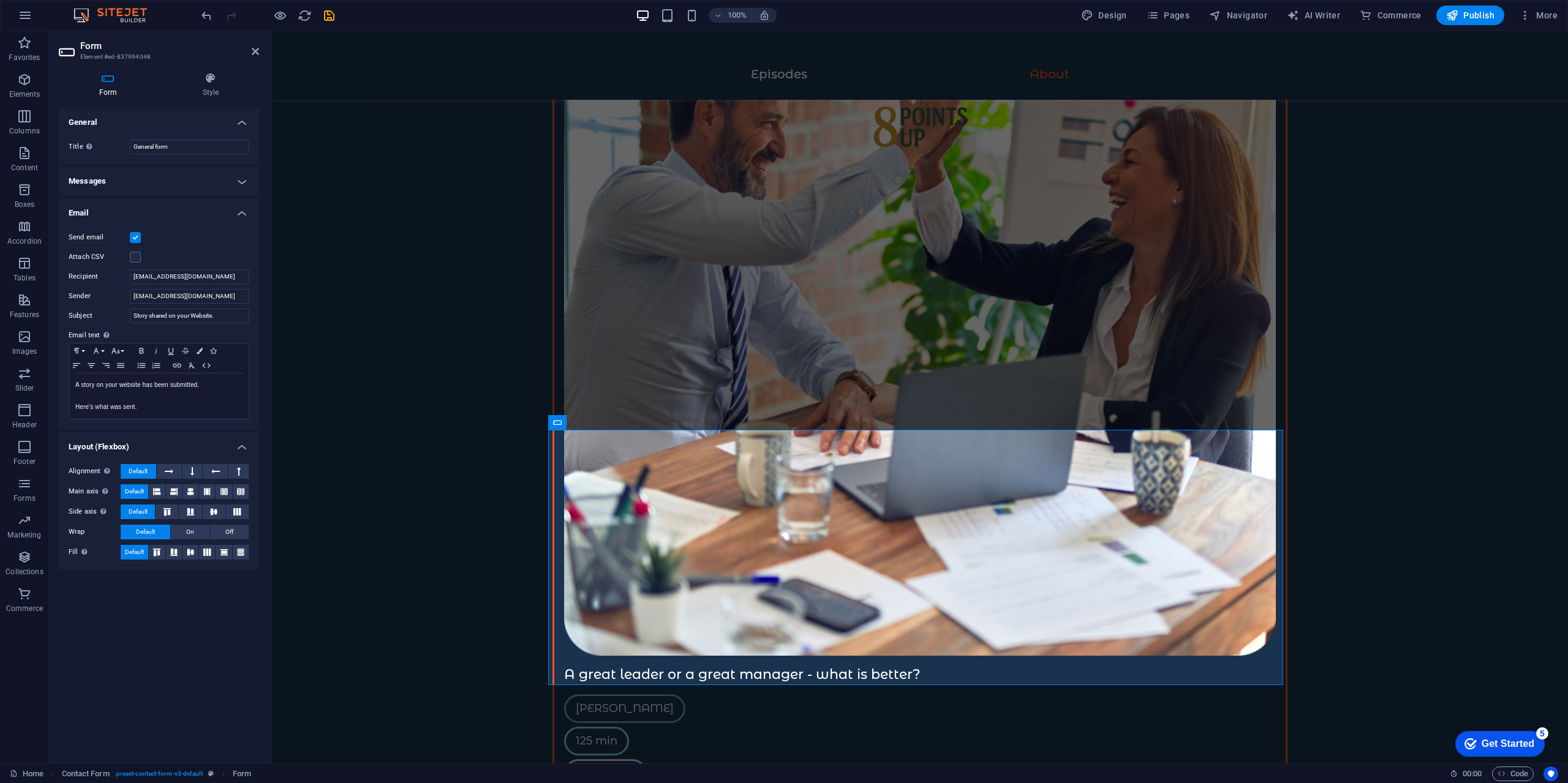
click at [196, 184] on h4 "Messages" at bounding box center [158, 181] width 200 height 30
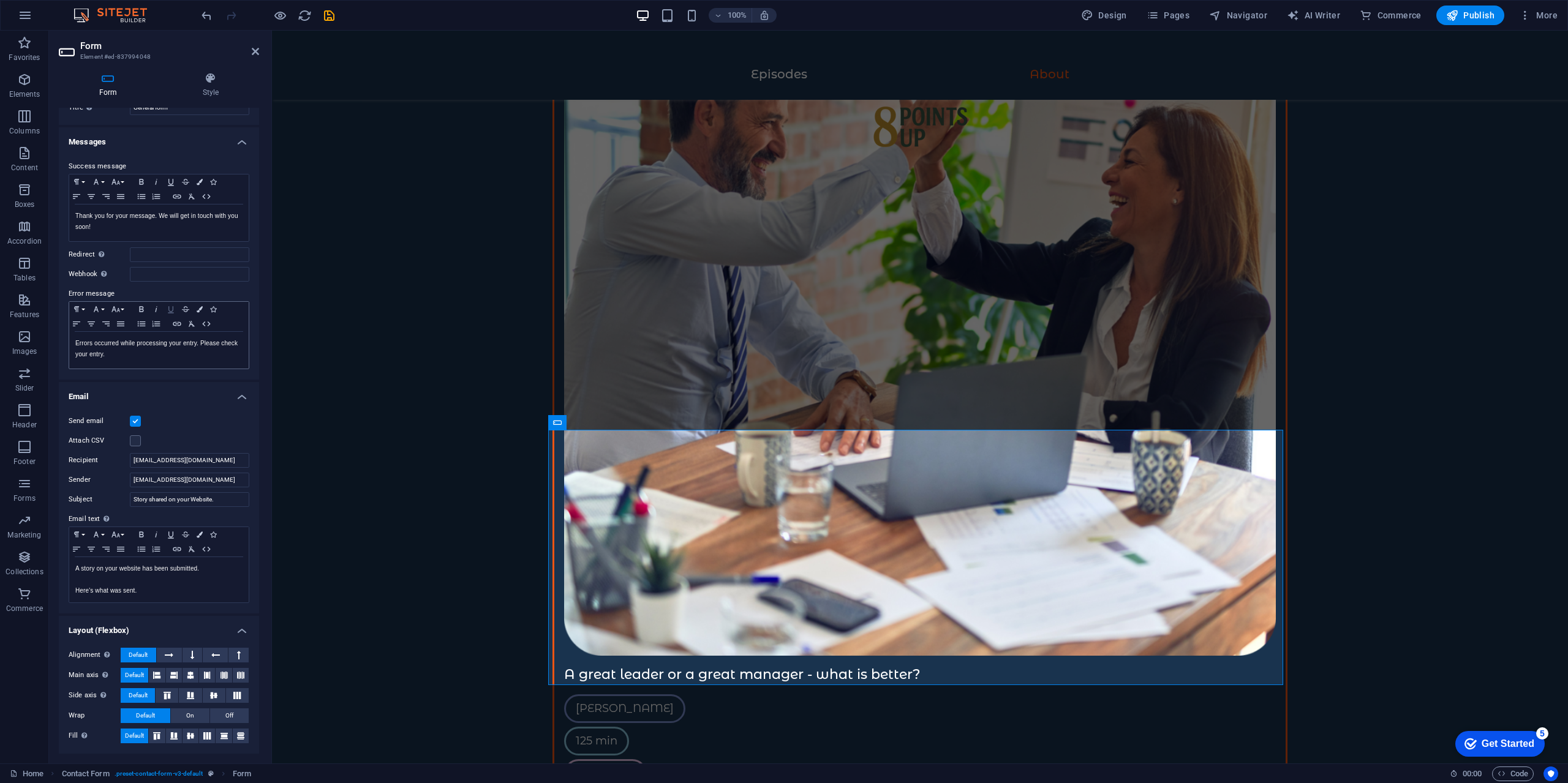
scroll to position [0, 0]
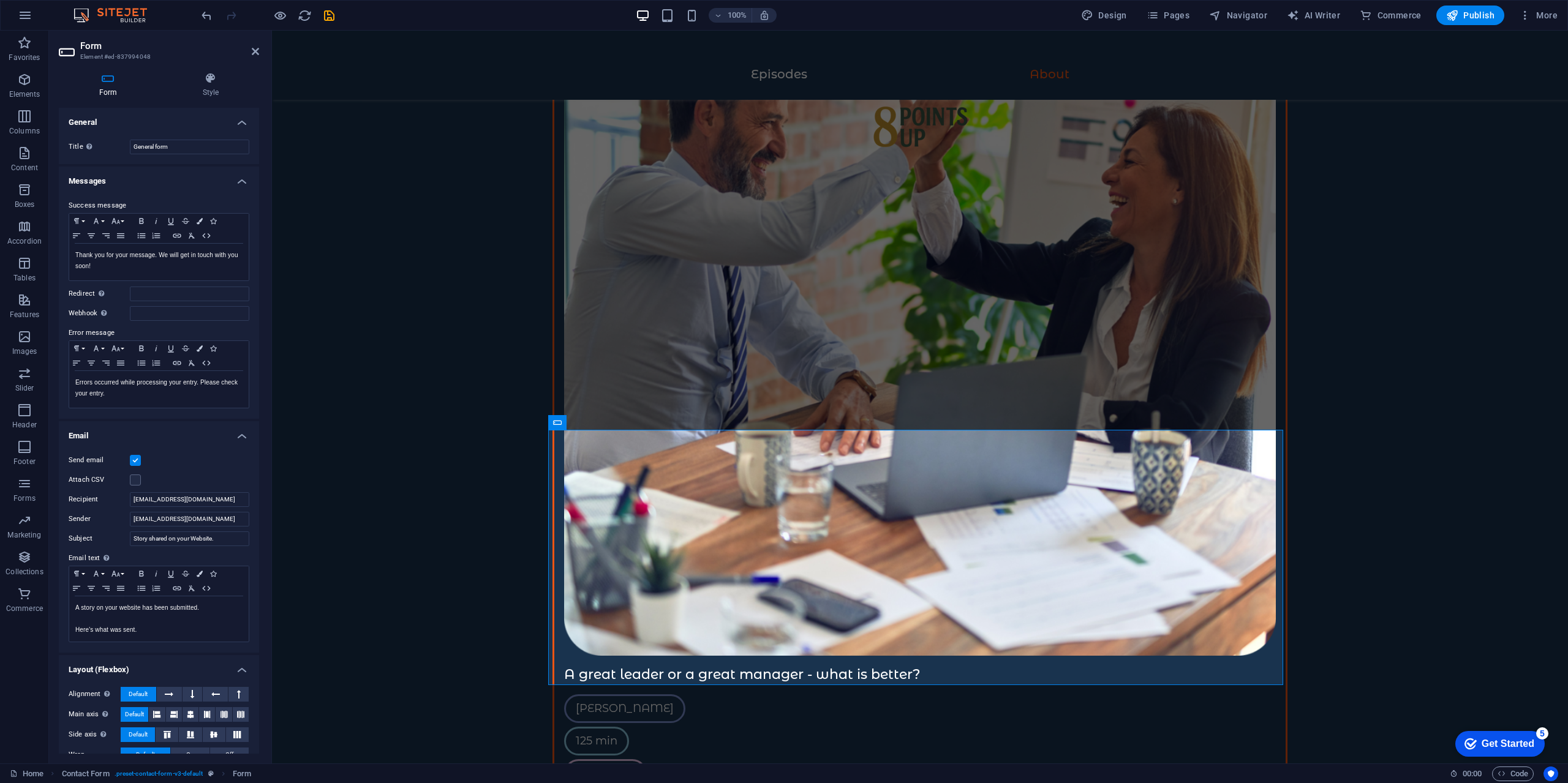
click at [205, 186] on h4 "Messages" at bounding box center [158, 177] width 200 height 22
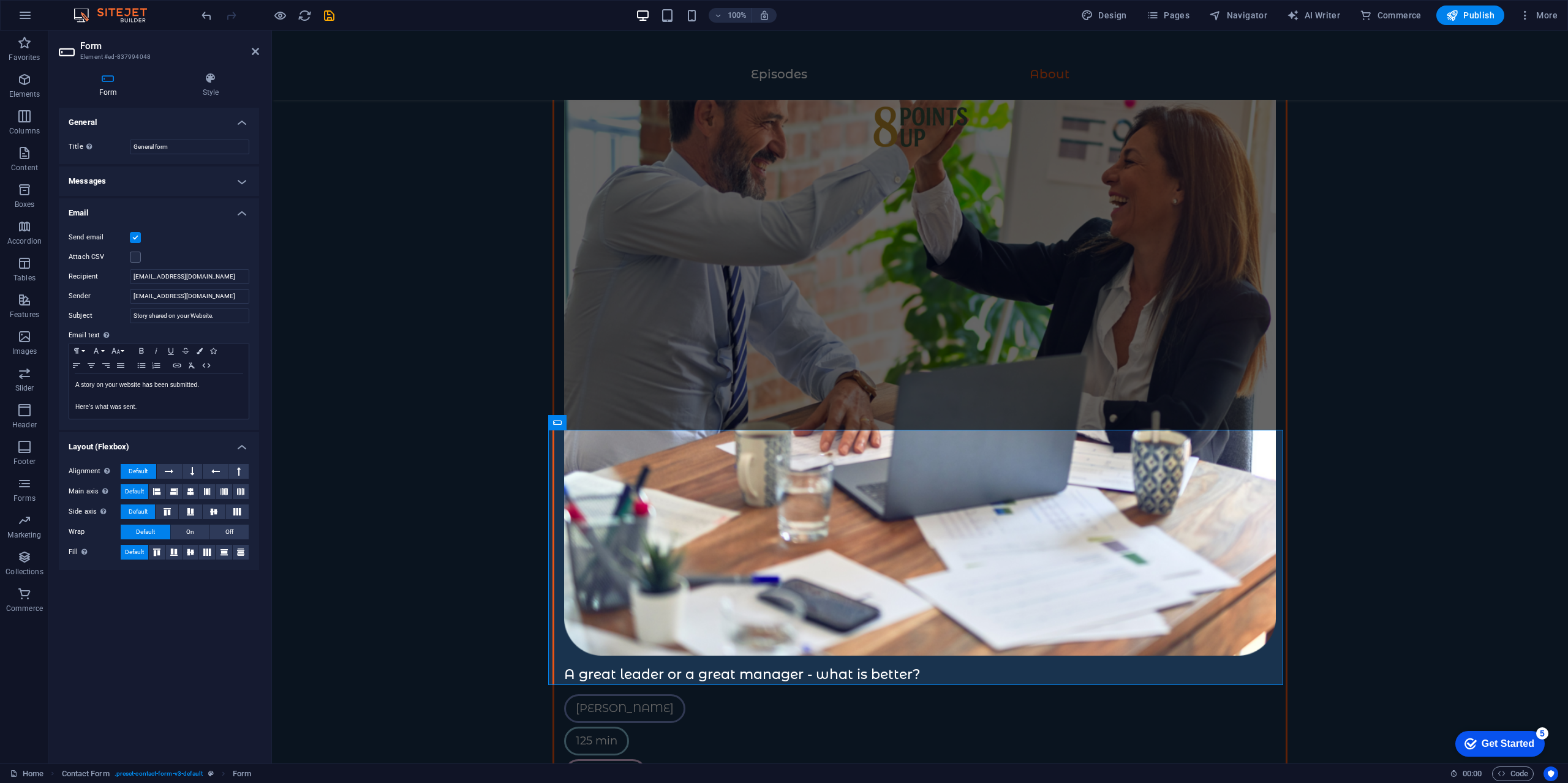
click at [188, 220] on div "Send email Attach CSV Recipient [EMAIL_ADDRESS][DOMAIN_NAME] Sender [EMAIL_ADDR…" at bounding box center [158, 325] width 200 height 209
click at [195, 212] on h4 "Email" at bounding box center [158, 209] width 200 height 22
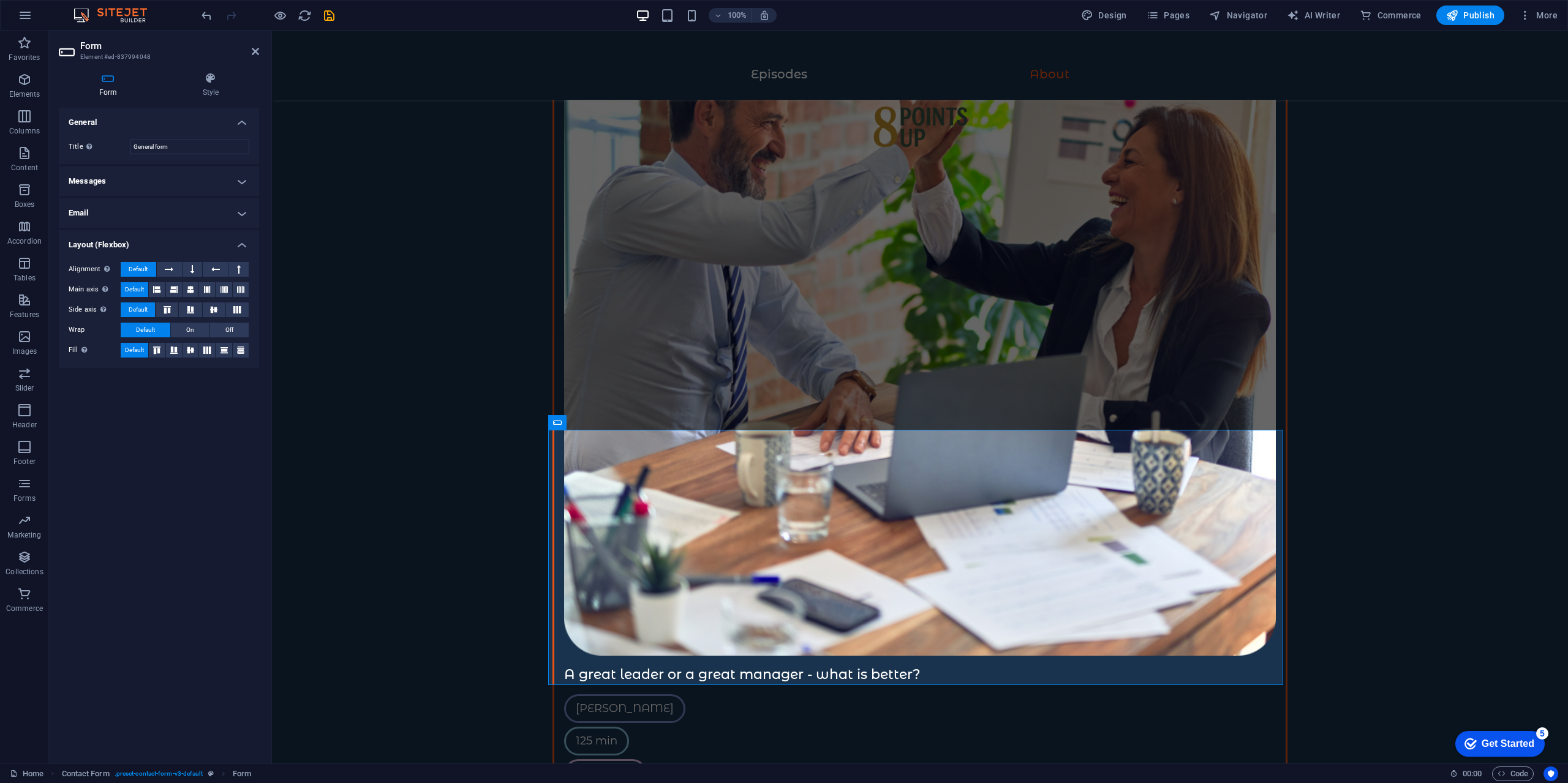
click at [201, 205] on h4 "Email" at bounding box center [158, 213] width 200 height 30
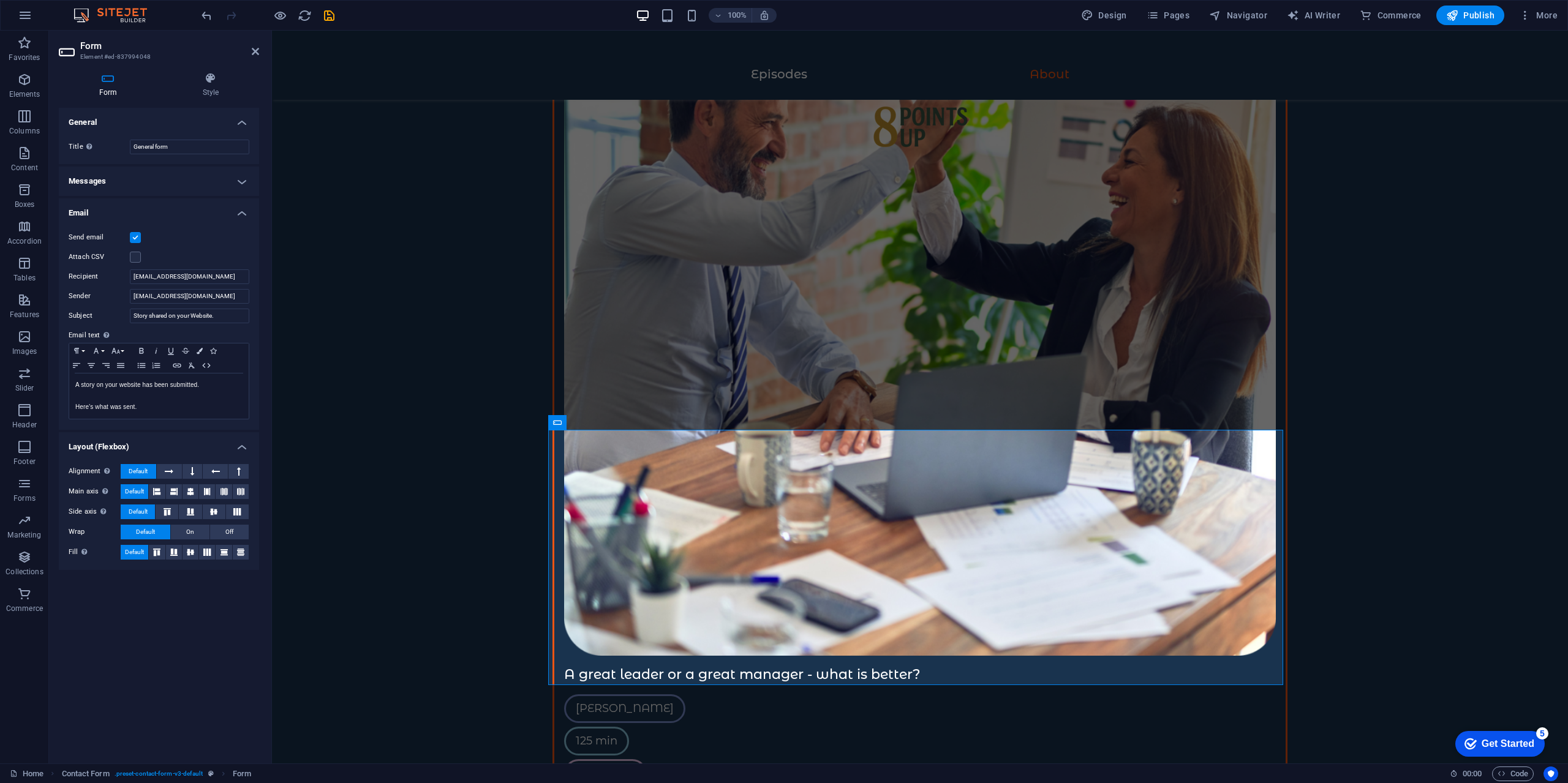
click at [214, 179] on h4 "Messages" at bounding box center [158, 181] width 200 height 30
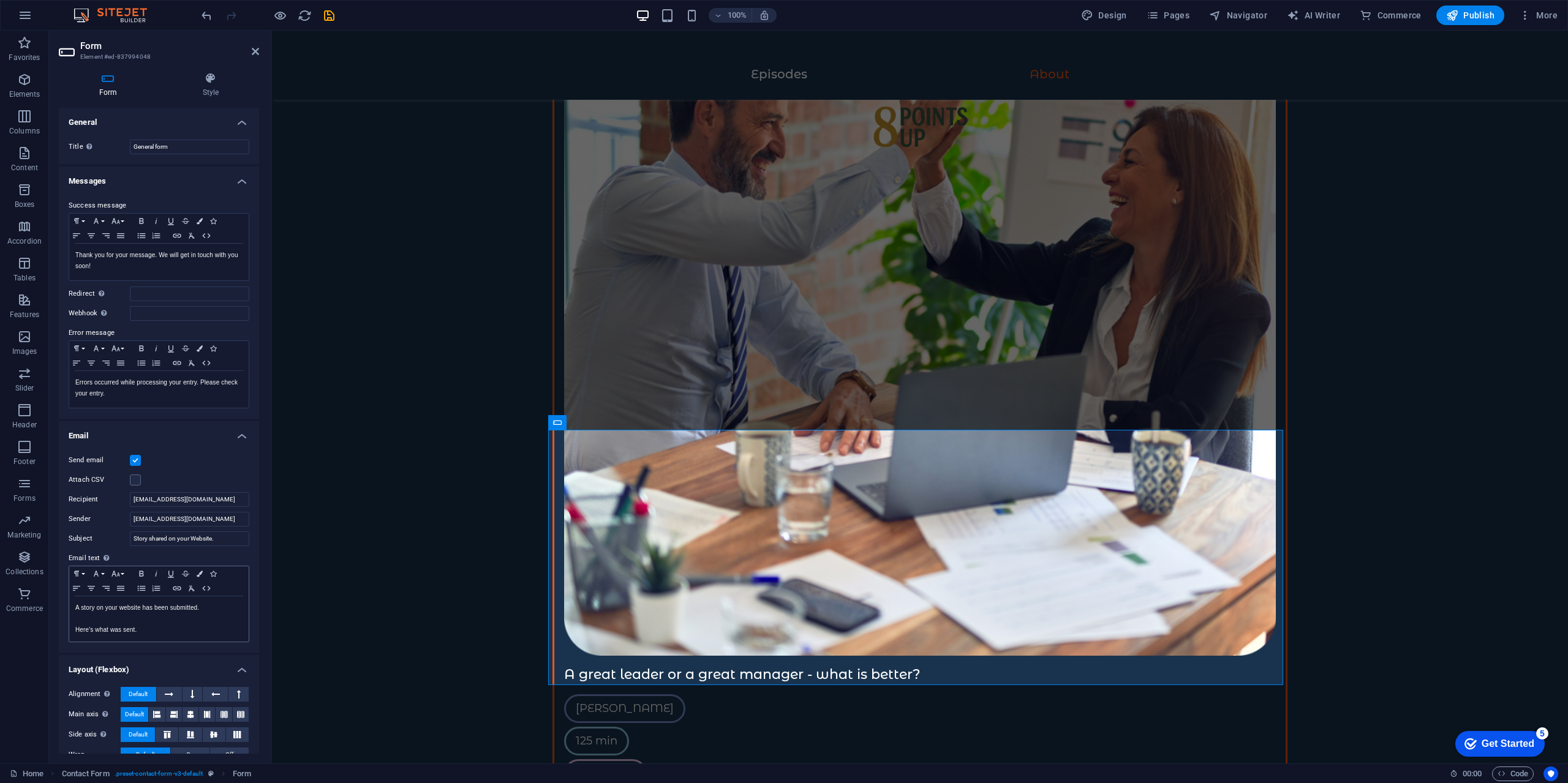
scroll to position [40, 0]
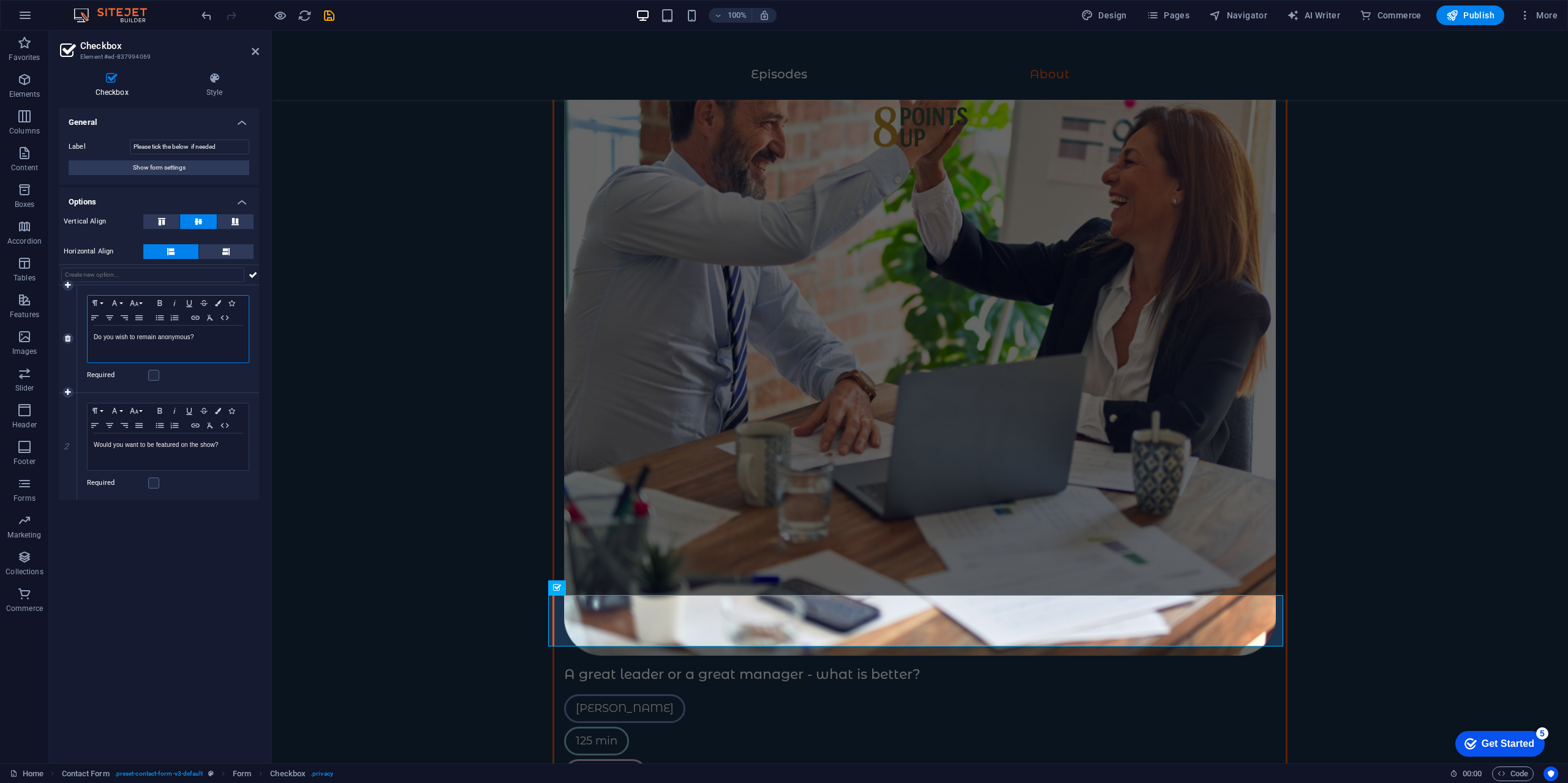
click at [211, 331] on div "Do you wish to remain anonymous?" at bounding box center [168, 344] width 161 height 36
click at [195, 357] on div "Do you wish to remain anonymous?" at bounding box center [168, 344] width 161 height 36
click at [210, 347] on div "Do you wish to remain anonymous?" at bounding box center [168, 344] width 161 height 36
drag, startPoint x: 55, startPoint y: 336, endPoint x: 0, endPoint y: 324, distance: 56.3
click at [0, 324] on section "Favorites Elements Columns Content Boxes Accordion Tables Features Images Slide…" at bounding box center [784, 397] width 1568 height 733
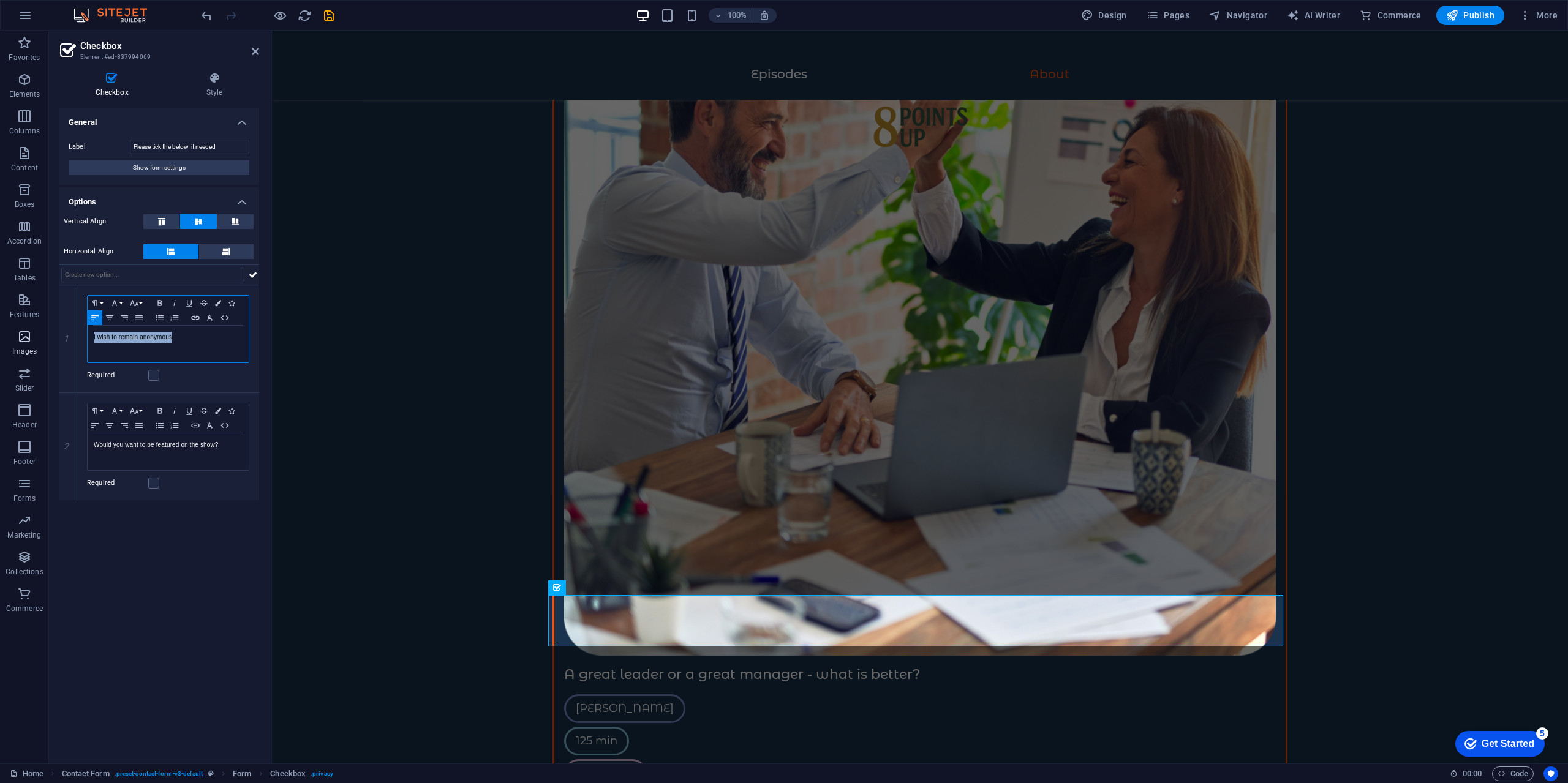
drag, startPoint x: 172, startPoint y: 344, endPoint x: 0, endPoint y: 340, distance: 172.0
click at [0, 340] on section "Favorites Elements Columns Content Boxes Accordion Tables Features Images Slide…" at bounding box center [784, 397] width 1568 height 733
click at [175, 335] on p "I want my story to be anonymous" at bounding box center [168, 338] width 149 height 11
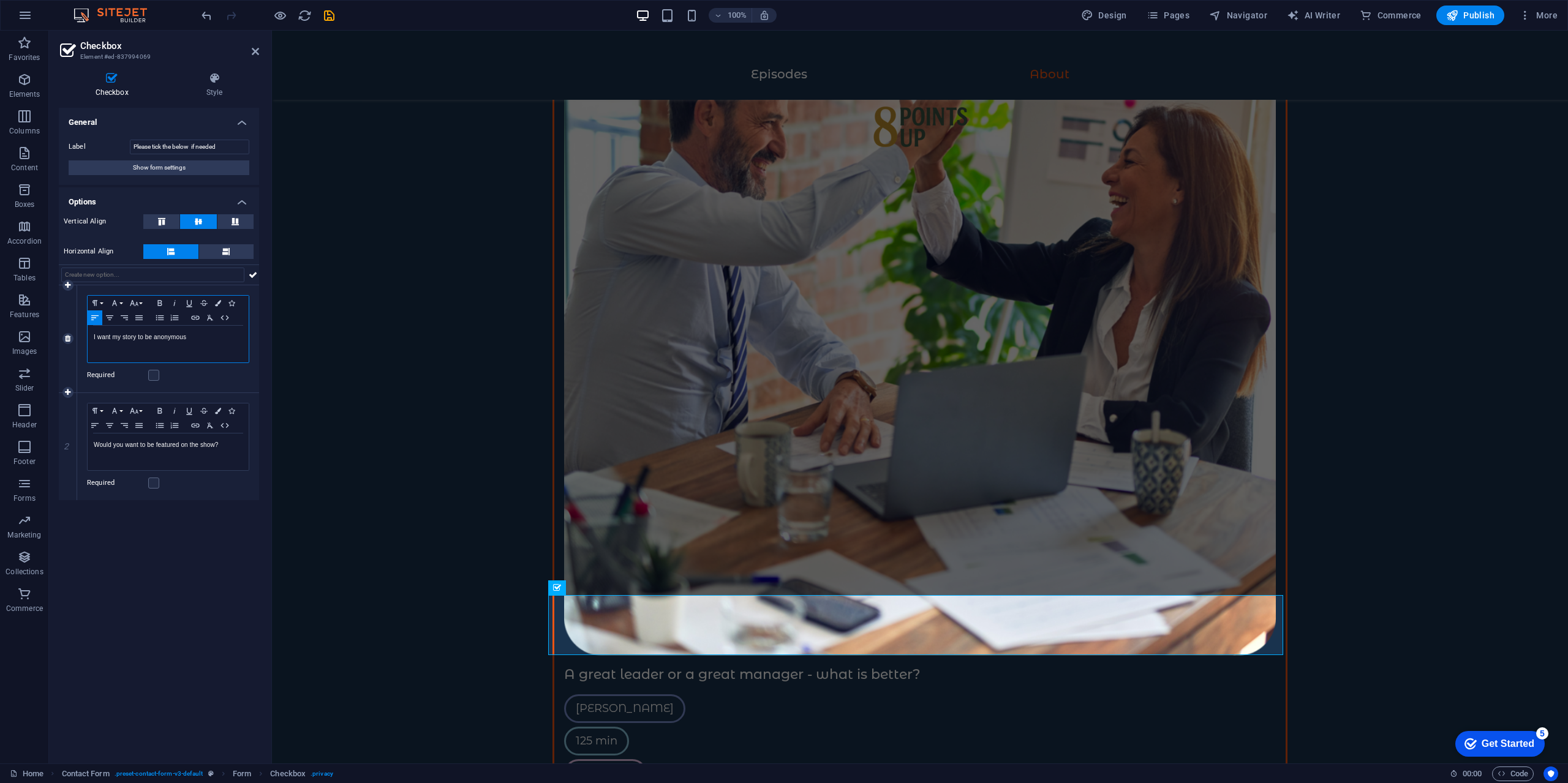
scroll to position [0, 2]
click at [213, 344] on div "I want my story to be anonymous" at bounding box center [168, 344] width 161 height 36
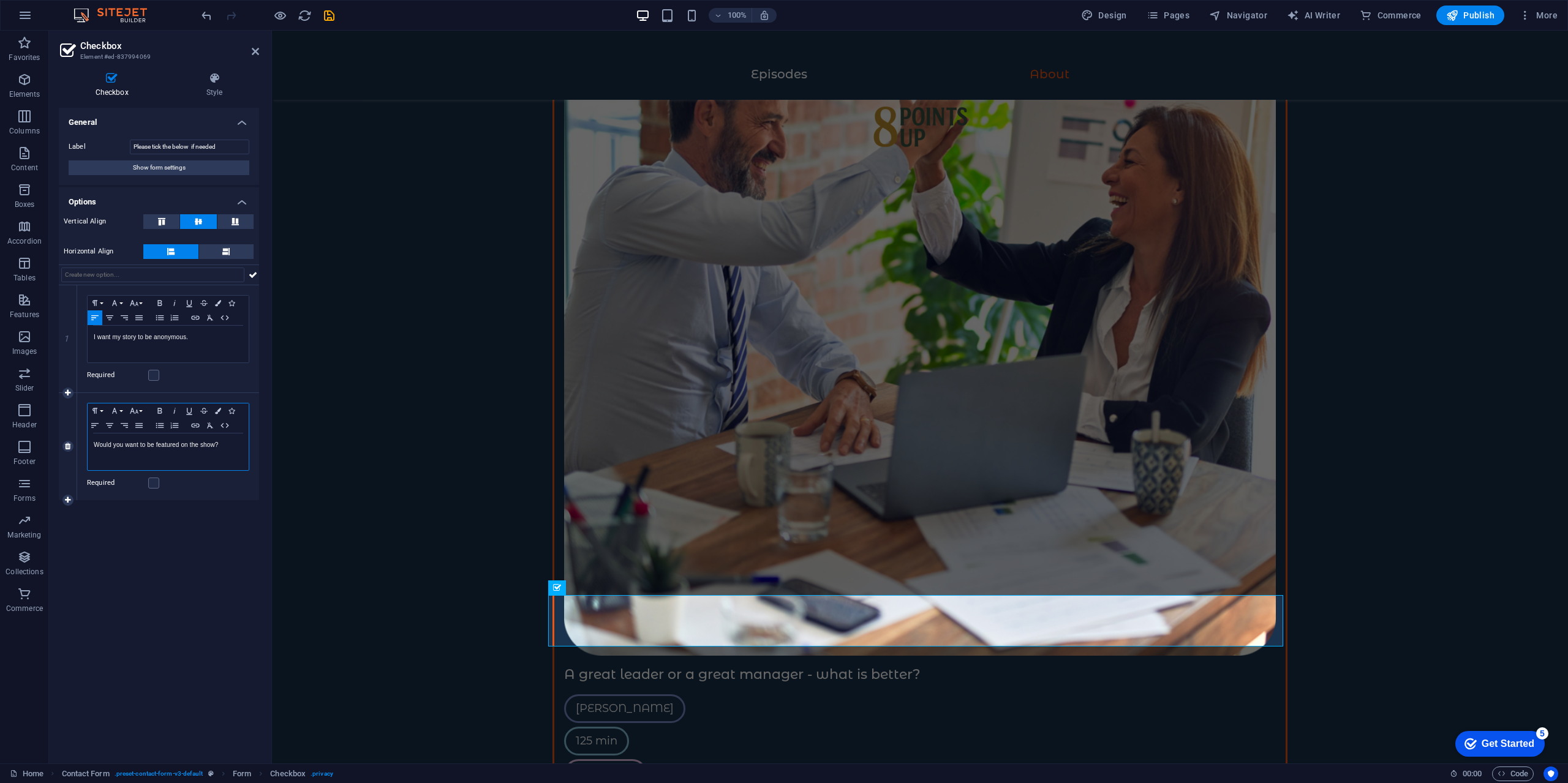
click at [216, 445] on p "Would you want to be featured on the show?" at bounding box center [168, 445] width 149 height 11
click at [229, 445] on p "Would you want to be featured on the show?" at bounding box center [168, 445] width 149 height 11
click at [214, 250] on button at bounding box center [227, 251] width 55 height 14
click at [175, 245] on button at bounding box center [170, 251] width 55 height 14
click at [243, 223] on button at bounding box center [236, 221] width 37 height 14
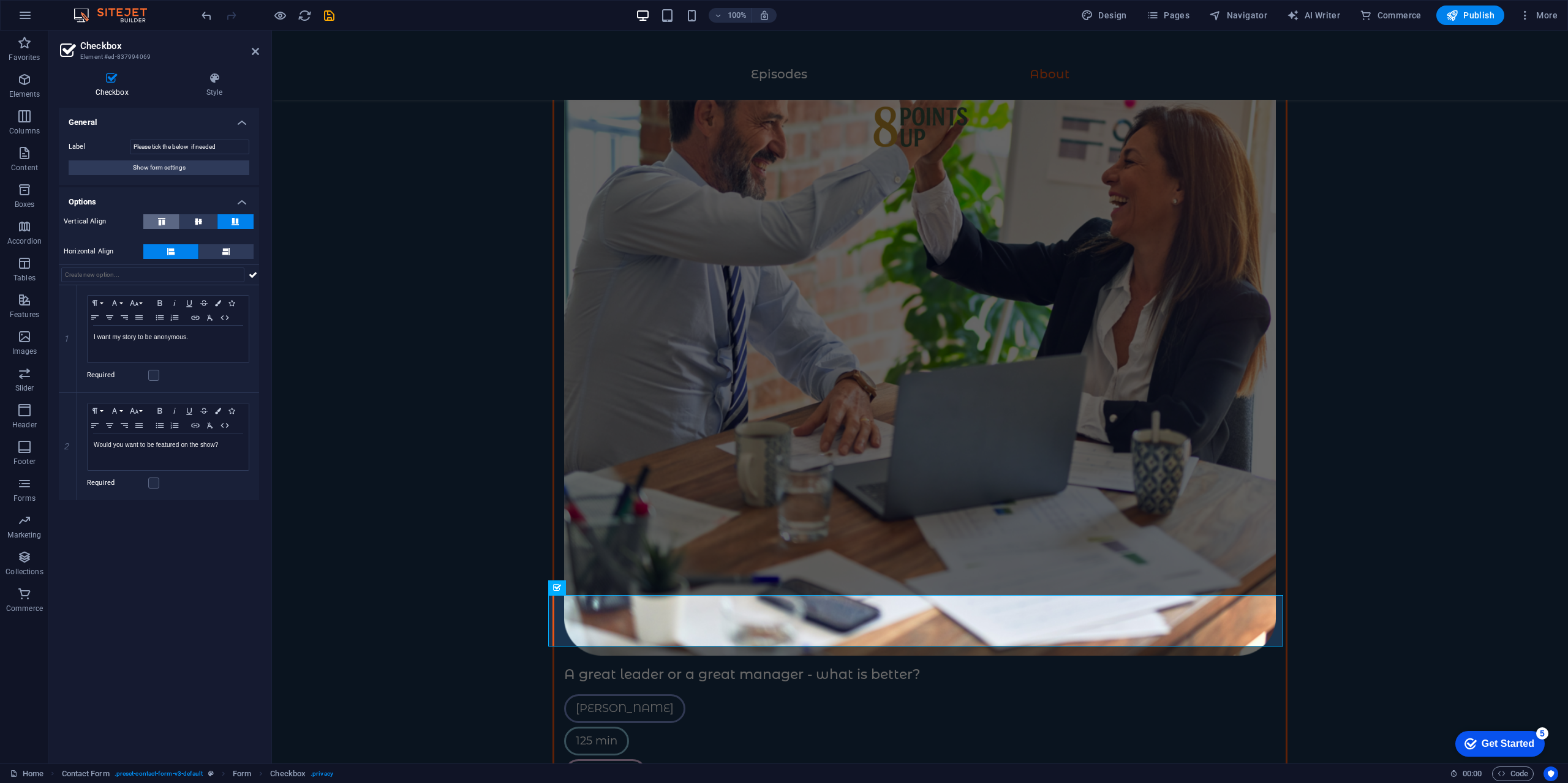
click at [170, 219] on button at bounding box center [161, 221] width 37 height 14
click at [196, 220] on icon at bounding box center [198, 222] width 14 height 8
click at [232, 224] on icon at bounding box center [235, 222] width 14 height 8
click at [186, 222] on button at bounding box center [198, 221] width 37 height 14
click at [149, 222] on button at bounding box center [161, 221] width 37 height 14
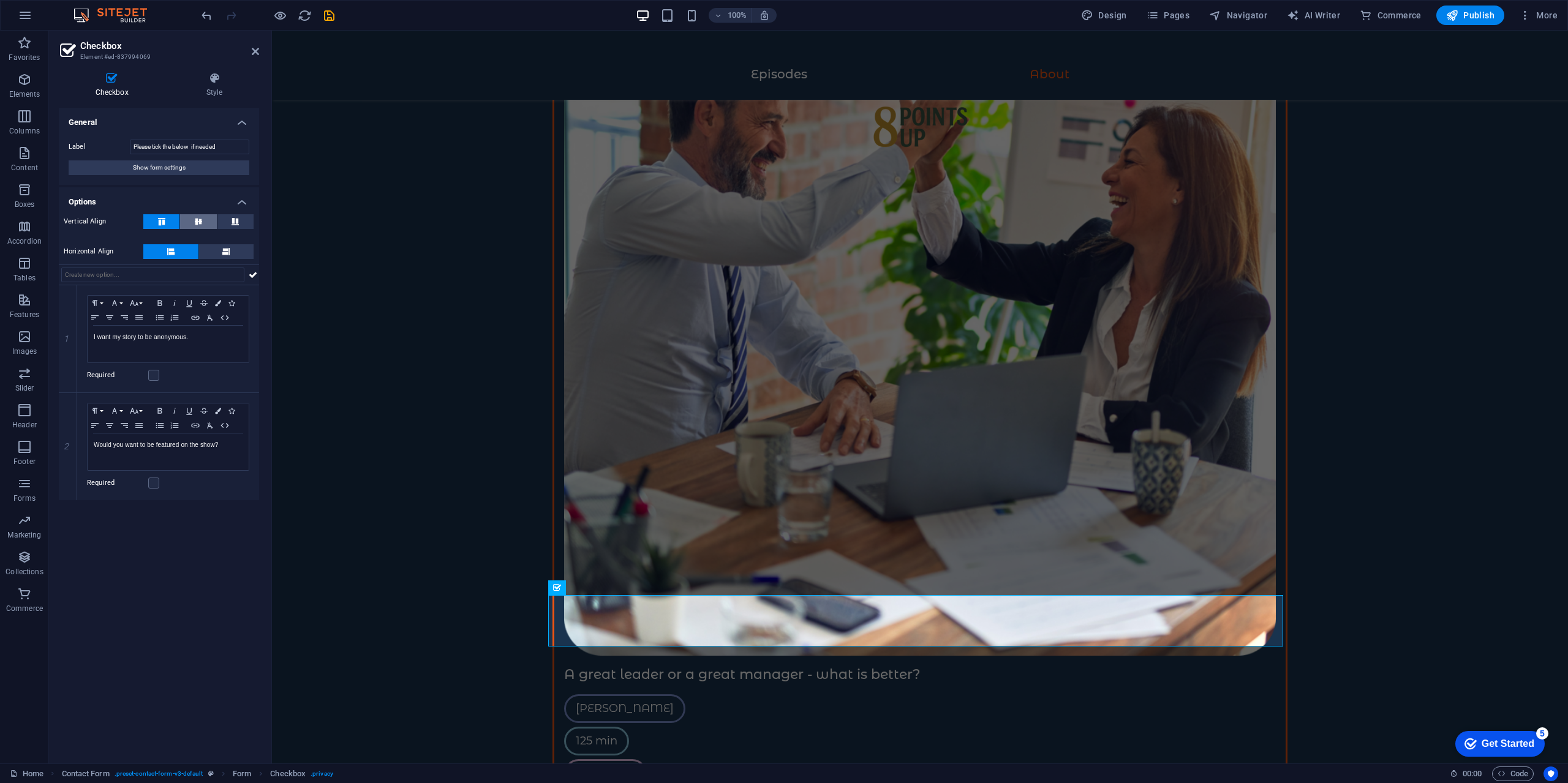
click at [185, 218] on button at bounding box center [198, 221] width 37 height 14
click at [217, 252] on button at bounding box center [227, 251] width 55 height 14
click at [171, 218] on button at bounding box center [161, 221] width 37 height 14
click at [213, 219] on button at bounding box center [198, 221] width 37 height 14
click at [239, 218] on icon at bounding box center [235, 222] width 14 height 8
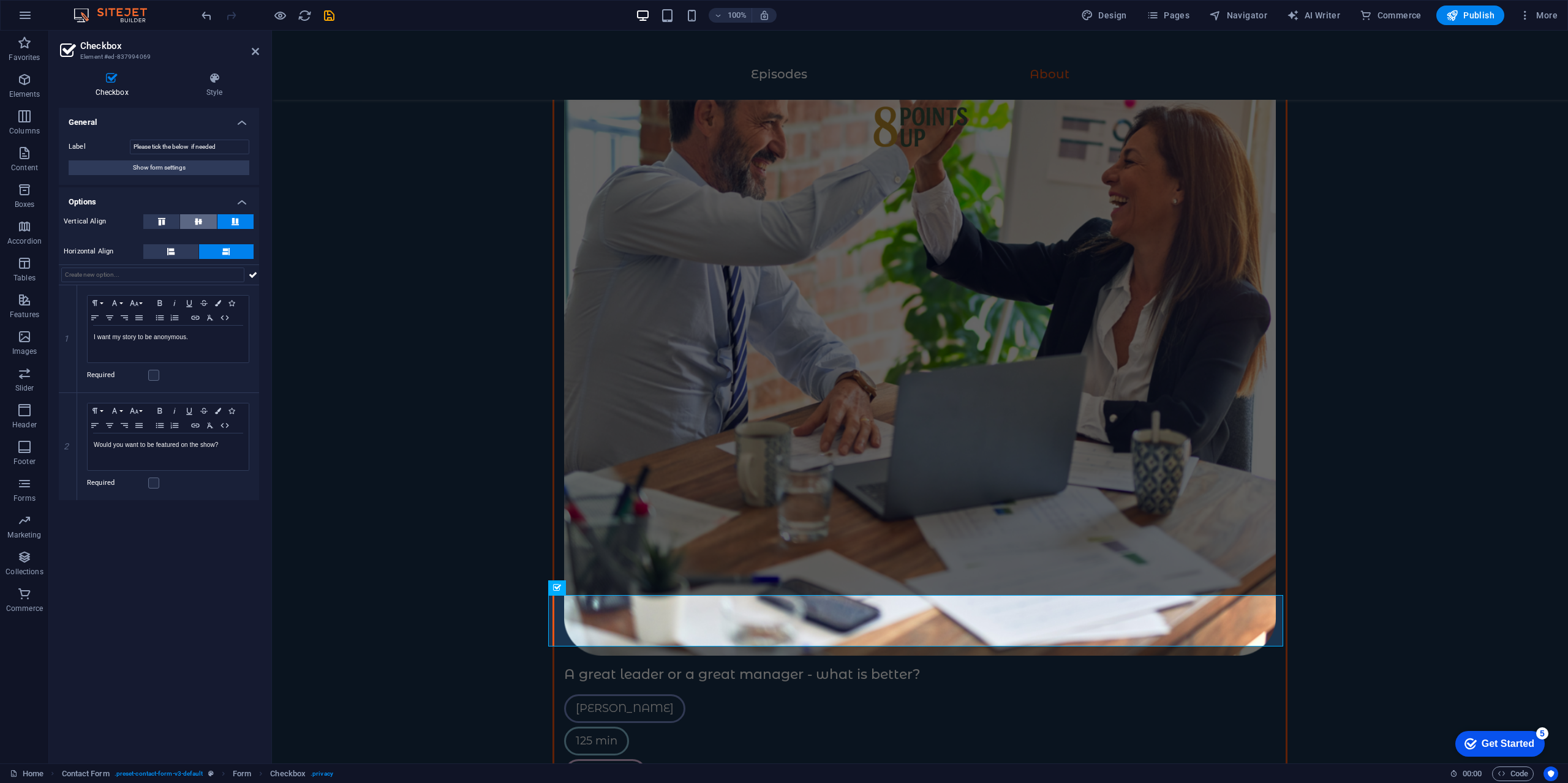
click at [208, 214] on button at bounding box center [198, 221] width 37 height 14
click at [178, 249] on button at bounding box center [170, 251] width 55 height 14
click at [204, 345] on div "I want my story to be anonymous." at bounding box center [168, 344] width 161 height 36
click at [154, 339] on p "I want my story to be anonymous." at bounding box center [168, 338] width 149 height 11
click at [225, 442] on p "Would you want to be featured on the show?" at bounding box center [168, 445] width 149 height 11
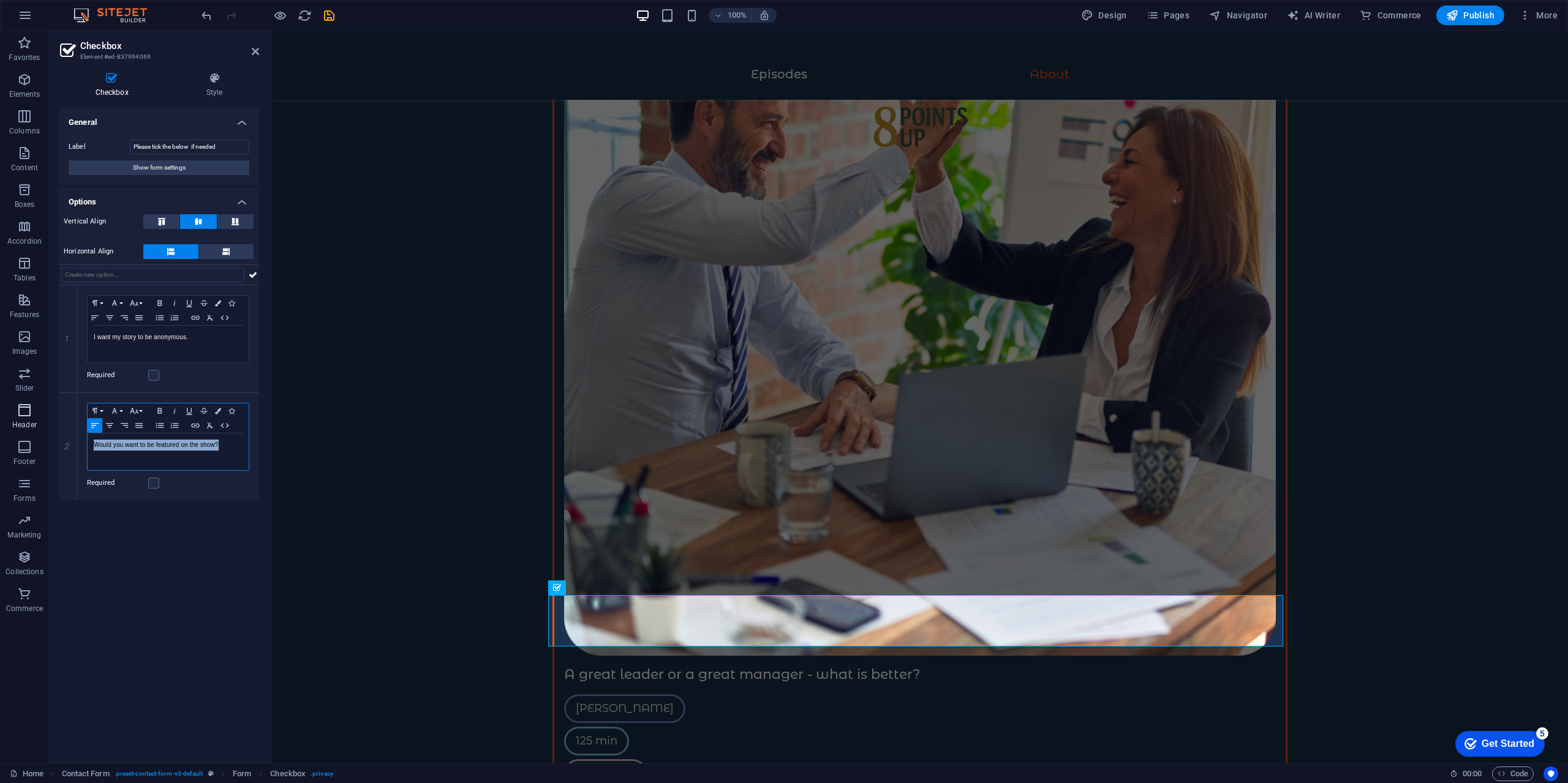
drag, startPoint x: 132, startPoint y: 449, endPoint x: 0, endPoint y: 430, distance: 133.4
click at [1, 432] on section "Favorites Elements Columns Content Boxes Accordion Tables Features Images Slide…" at bounding box center [784, 397] width 1568 height 733
drag, startPoint x: 239, startPoint y: 142, endPoint x: 192, endPoint y: 163, distance: 51.5
click at [192, 163] on div "Label Please tick the below if needed Show form settings" at bounding box center [158, 157] width 200 height 55
type input "Please tick the available"
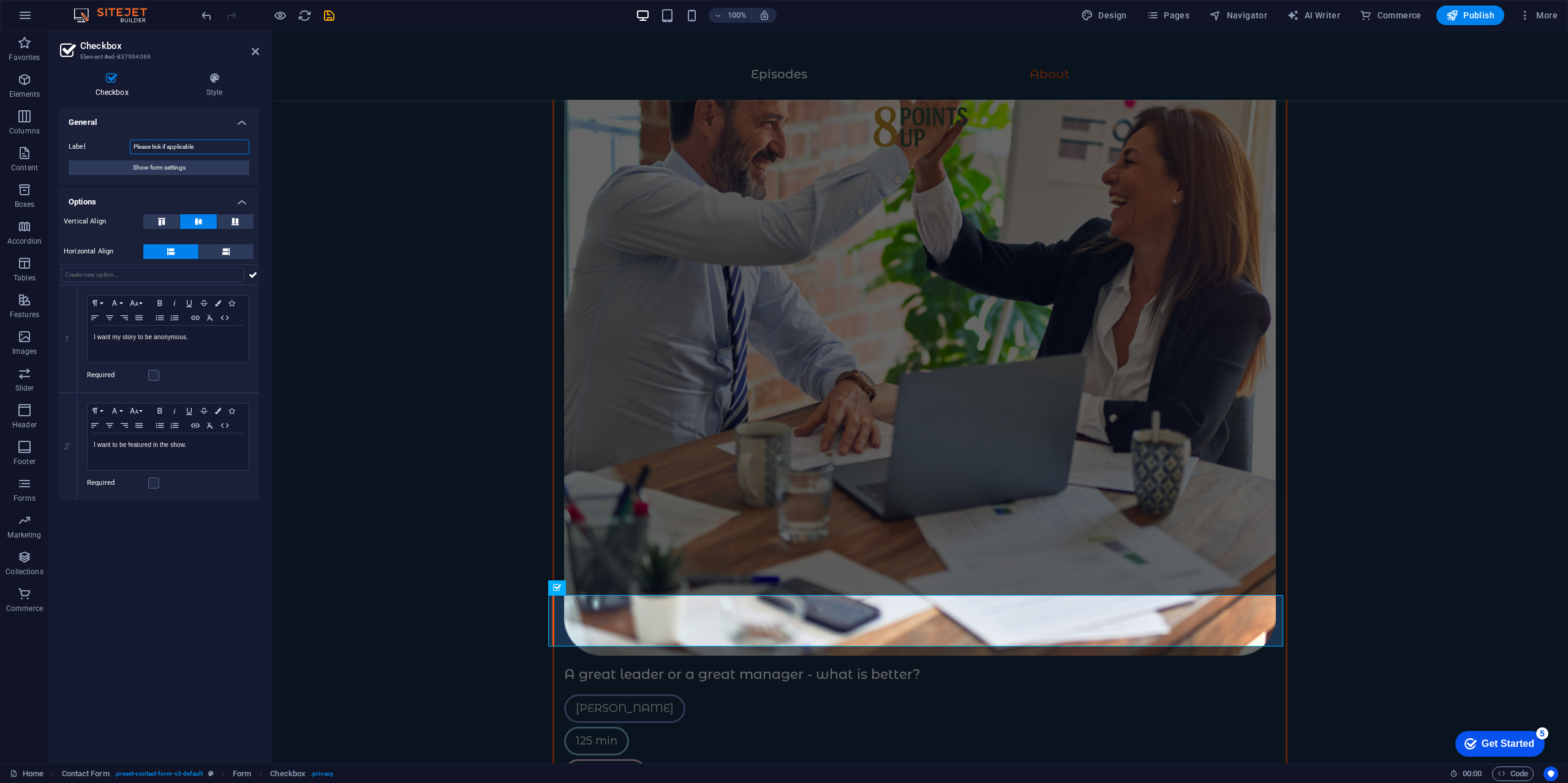
click at [242, 145] on input "Please tick if applicable" at bounding box center [189, 147] width 119 height 14
type input "Please tick if applicable."
click at [214, 447] on p "I want to be featured in the show." at bounding box center [168, 445] width 149 height 11
click at [140, 455] on p "I want to be featured in the show. (Virtual or Physical)" at bounding box center [168, 450] width 149 height 22
click at [230, 81] on icon at bounding box center [214, 78] width 90 height 12
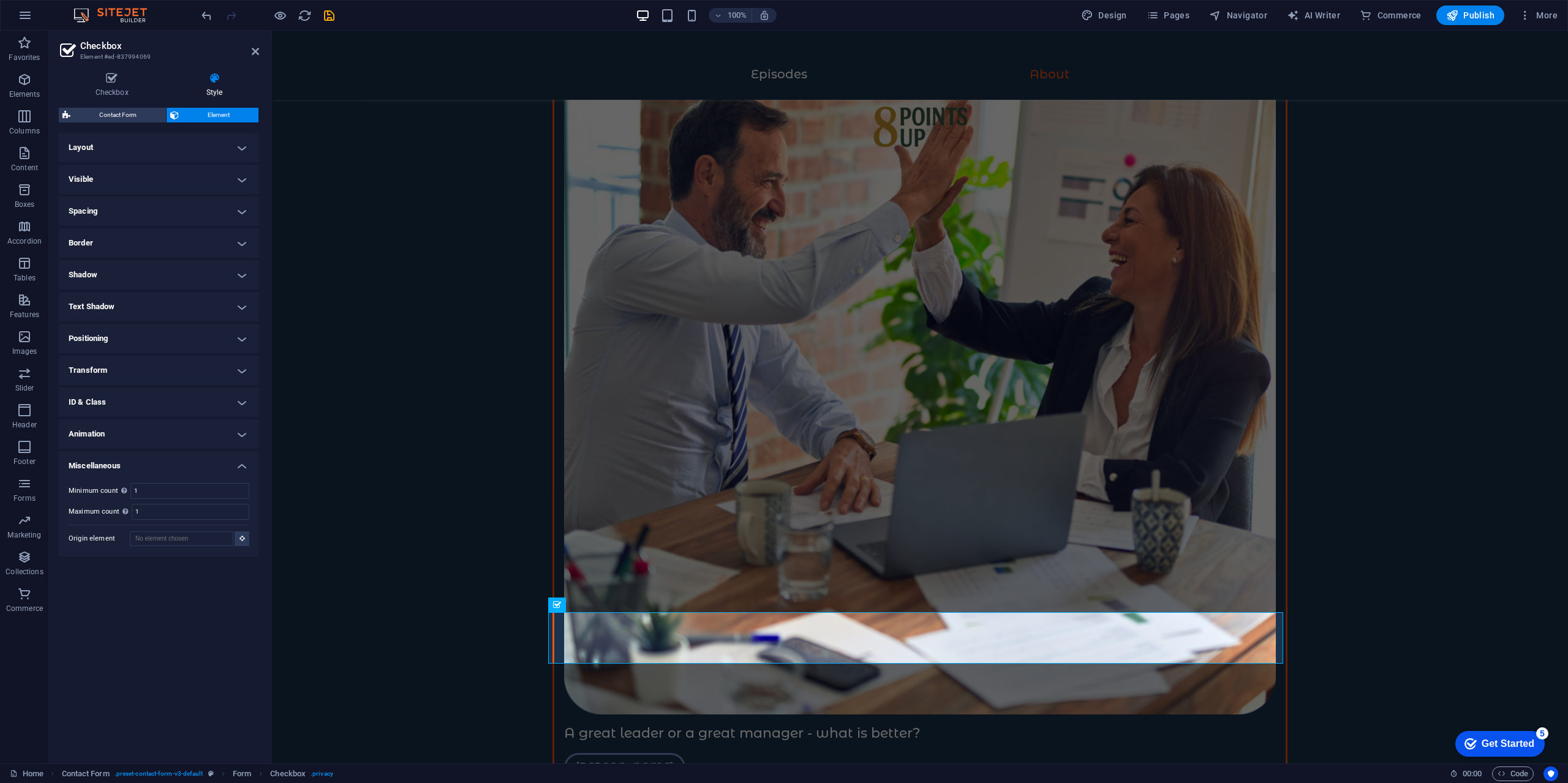
scroll to position [2707, 0]
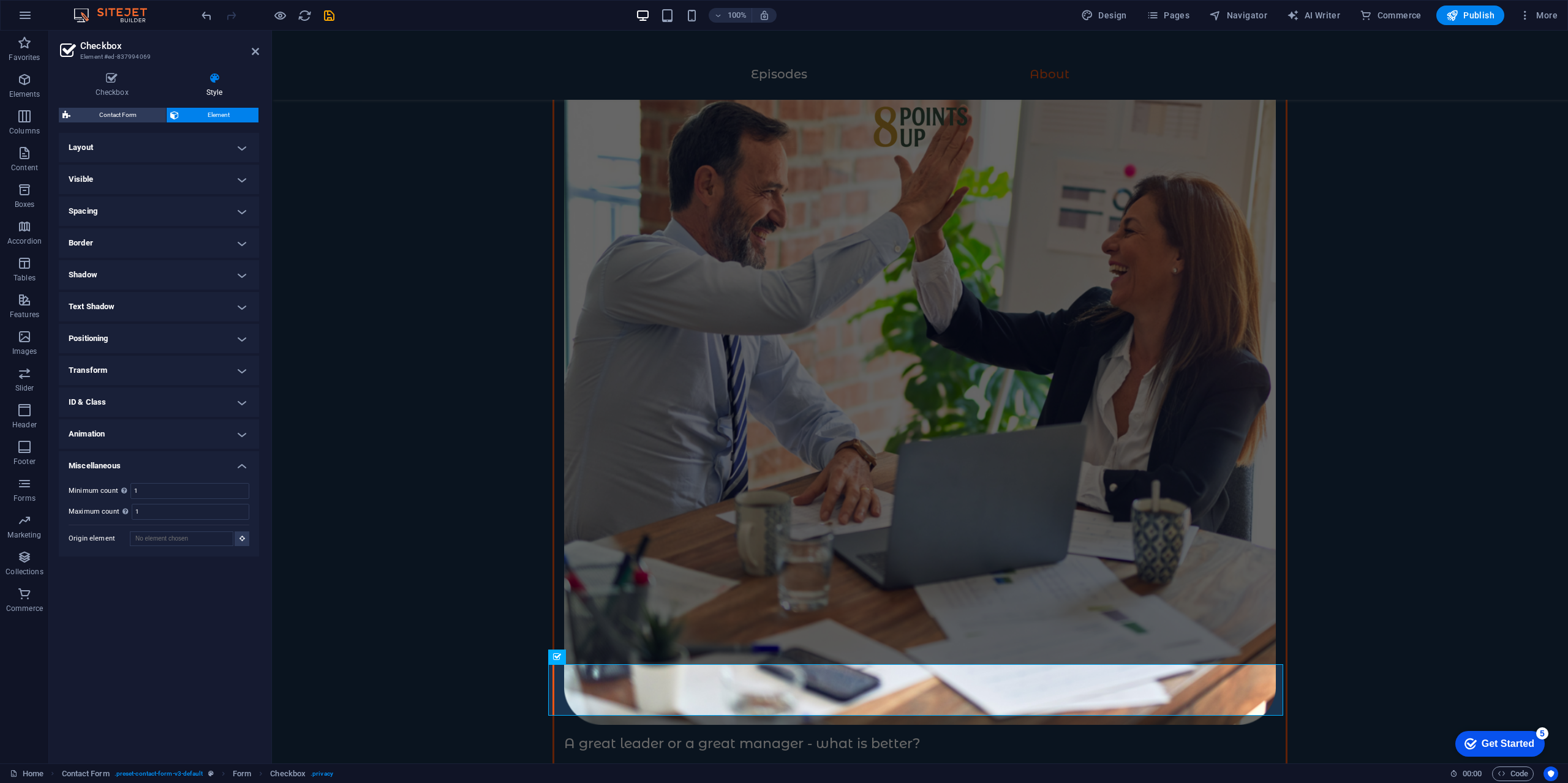
click at [169, 445] on h4 "Animation" at bounding box center [158, 434] width 200 height 30
click at [178, 431] on h4 "Animation" at bounding box center [158, 430] width 200 height 22
click at [185, 374] on h4 "Transform" at bounding box center [158, 370] width 200 height 30
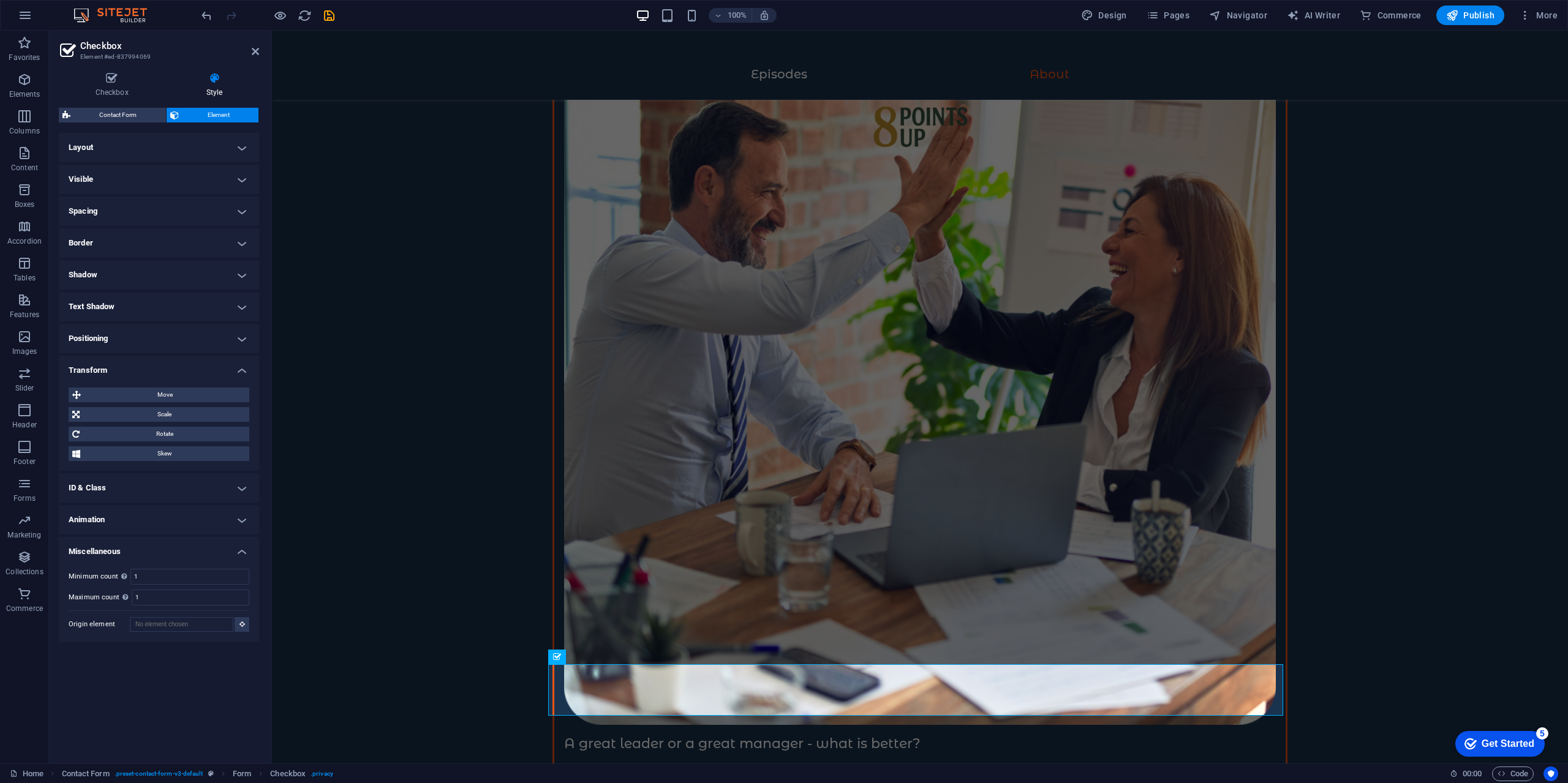
click at [189, 366] on h4 "Transform" at bounding box center [158, 366] width 200 height 22
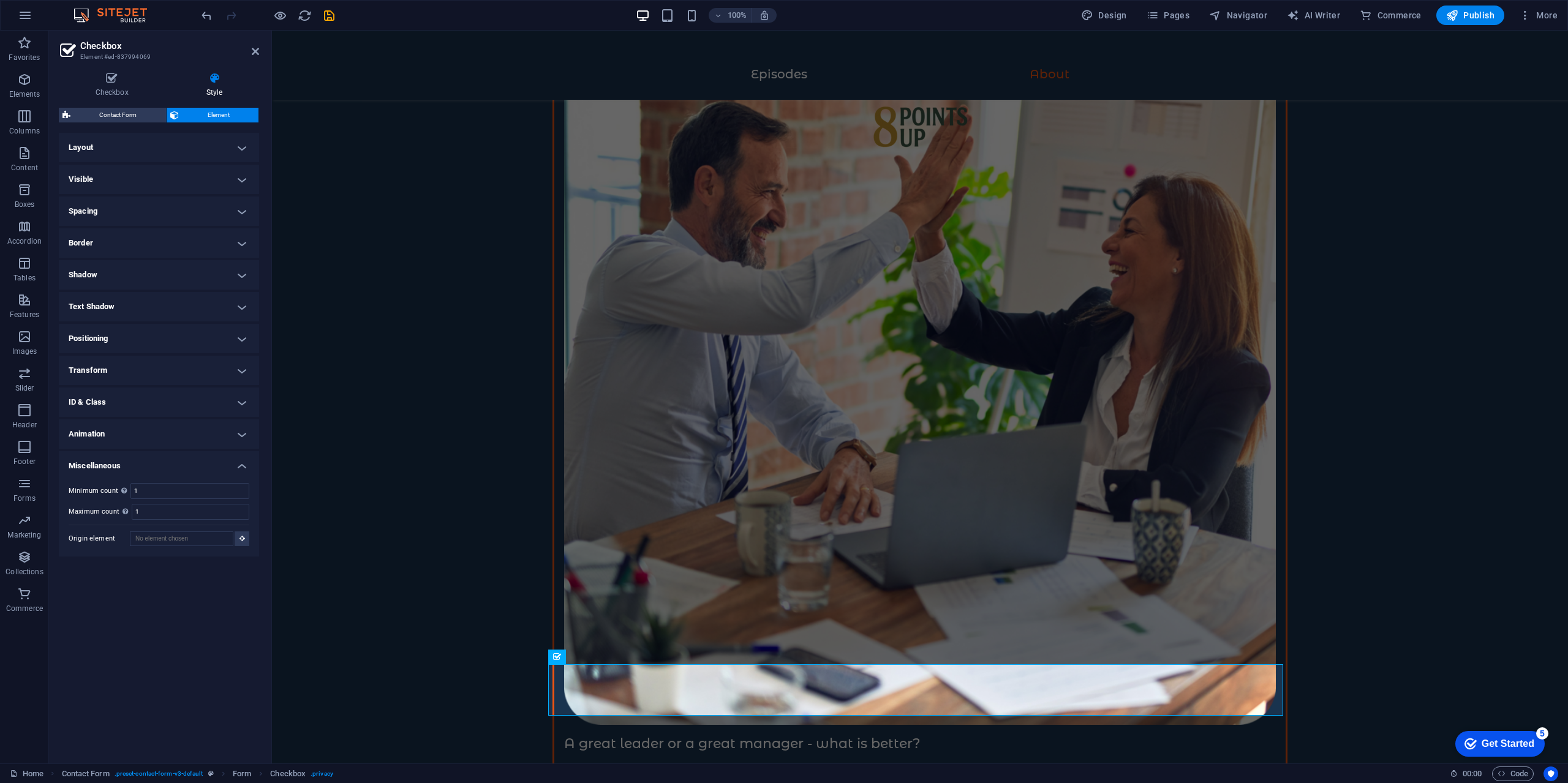
click at [186, 395] on h4 "ID & Class" at bounding box center [158, 402] width 200 height 30
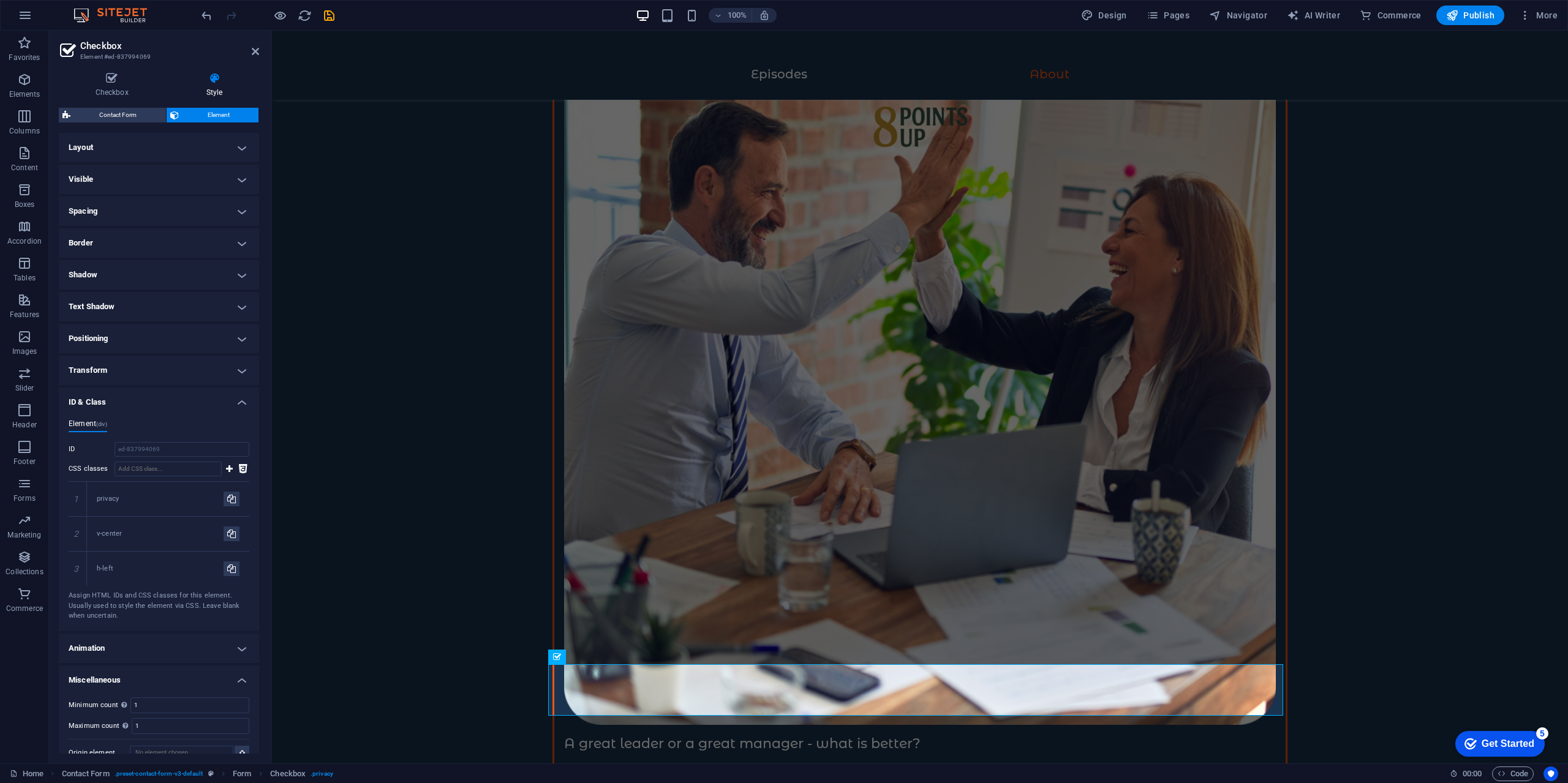
click at [184, 397] on h4 "ID & Class" at bounding box center [158, 398] width 200 height 22
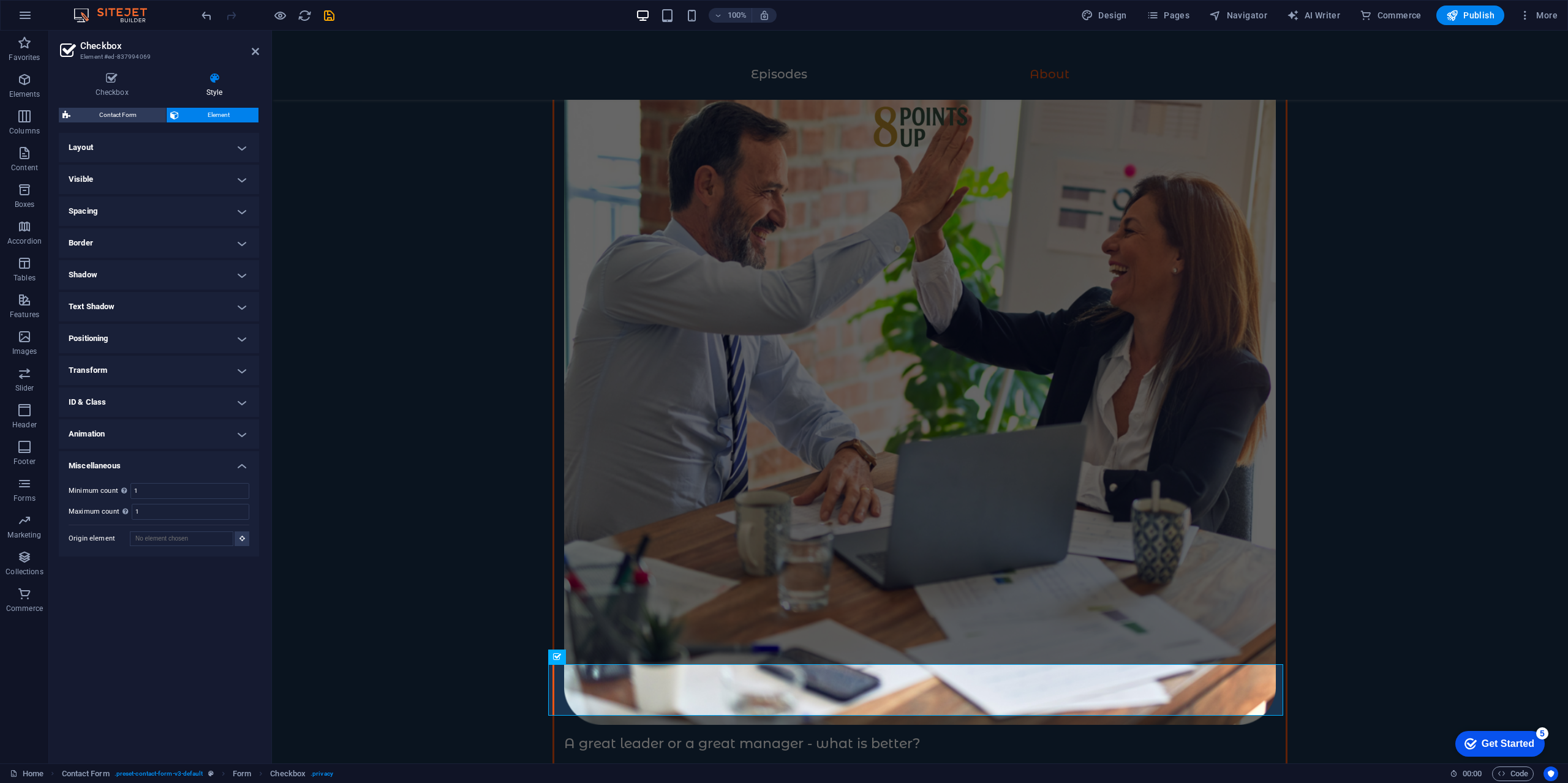
click at [159, 330] on h4 "Positioning" at bounding box center [158, 338] width 200 height 30
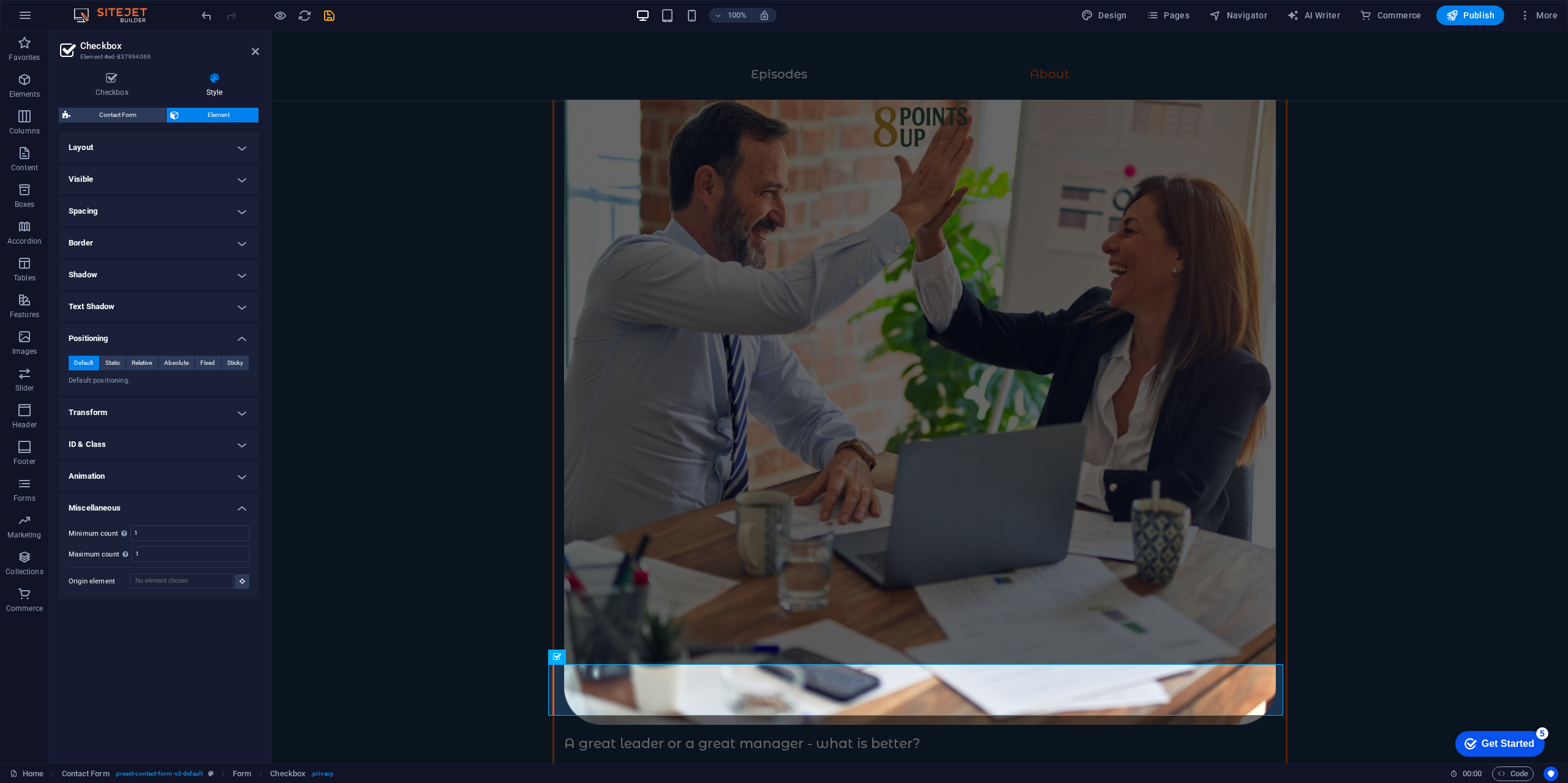
click at [160, 331] on h4 "Positioning" at bounding box center [158, 334] width 200 height 22
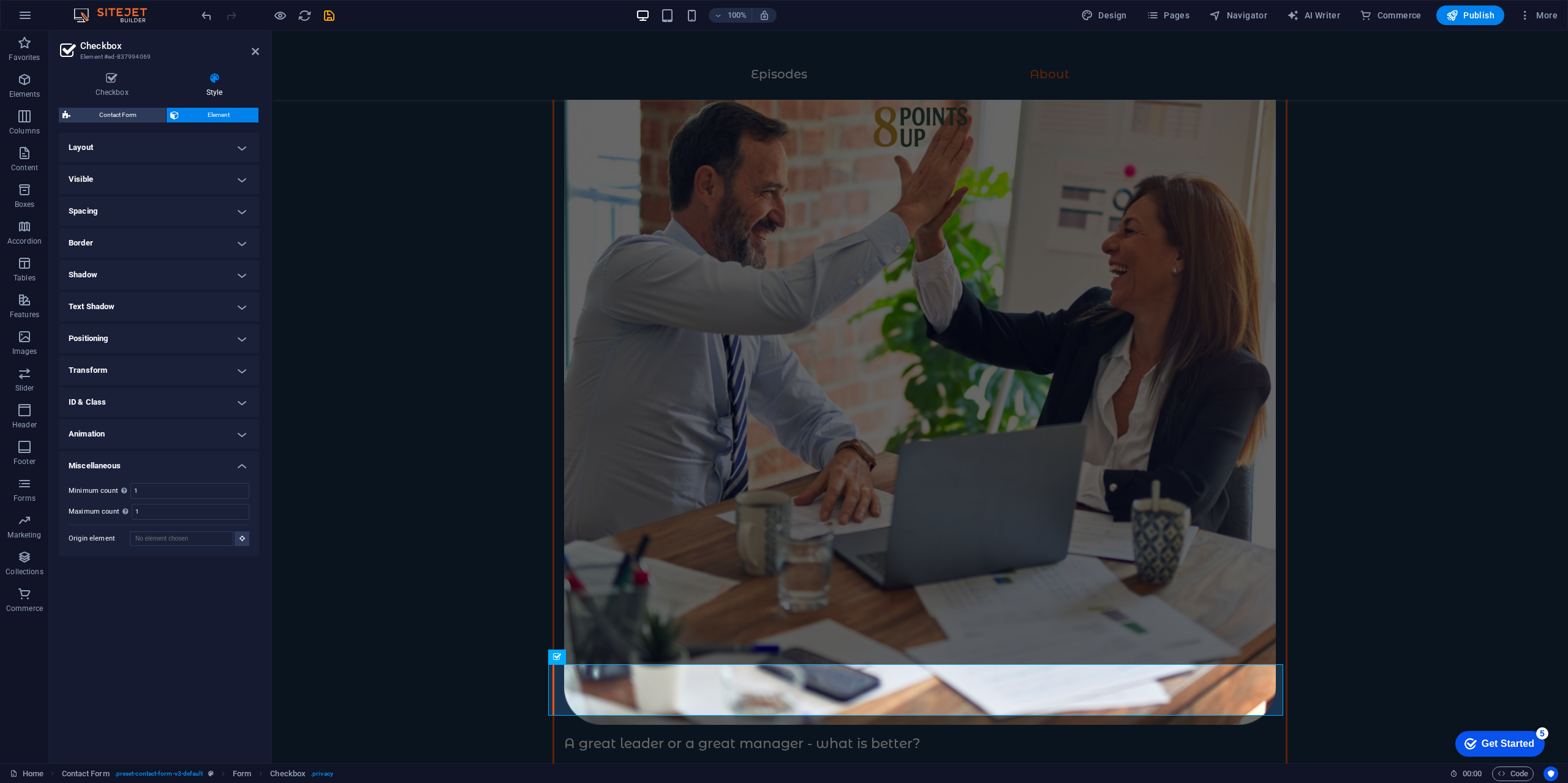
click at [175, 283] on h4 "Shadow" at bounding box center [158, 274] width 200 height 30
click at [177, 277] on h4 "Shadow" at bounding box center [158, 271] width 200 height 22
click at [167, 234] on h4 "Border" at bounding box center [158, 243] width 200 height 30
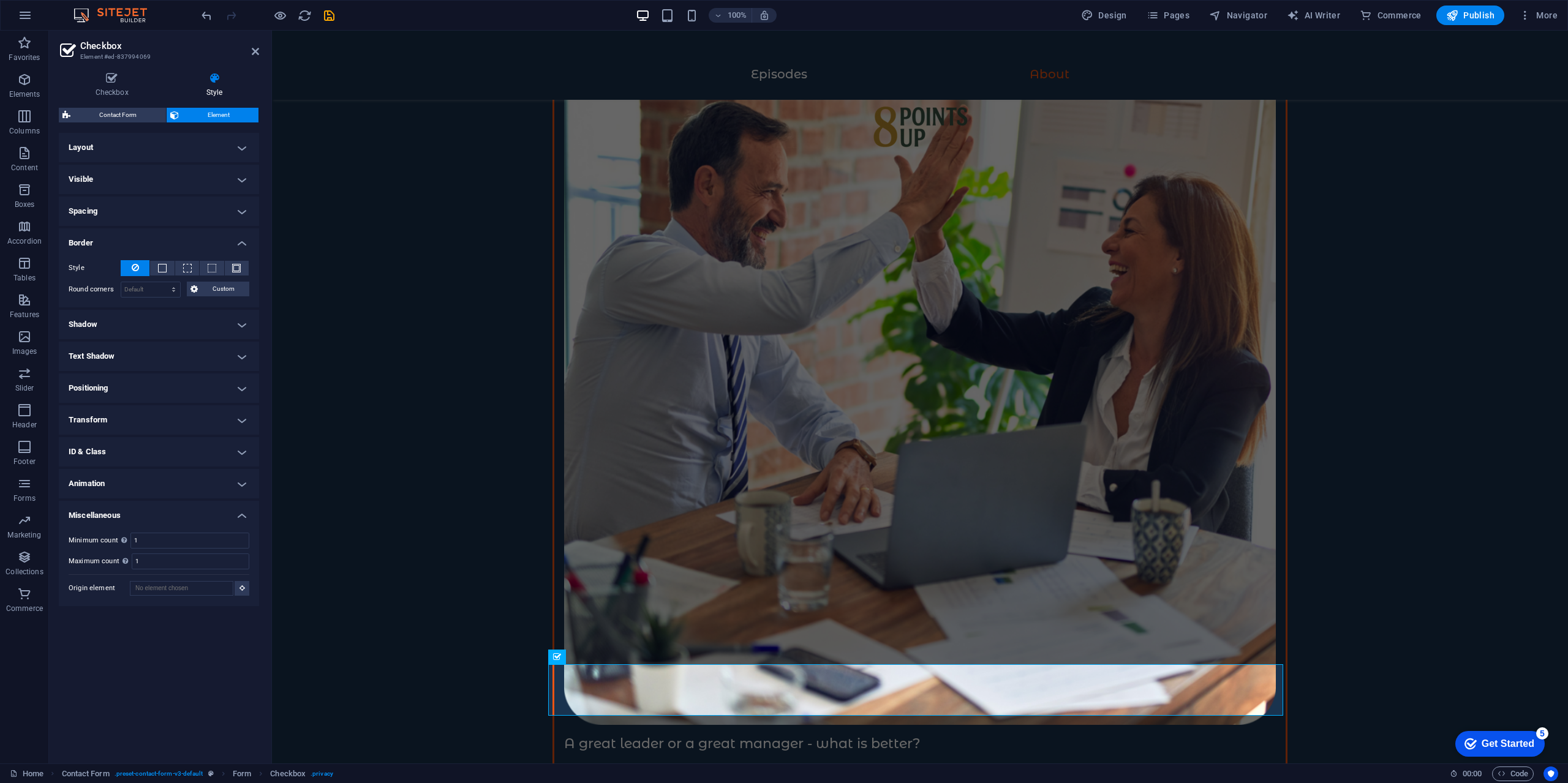
click at [167, 234] on h4 "Border" at bounding box center [158, 239] width 200 height 22
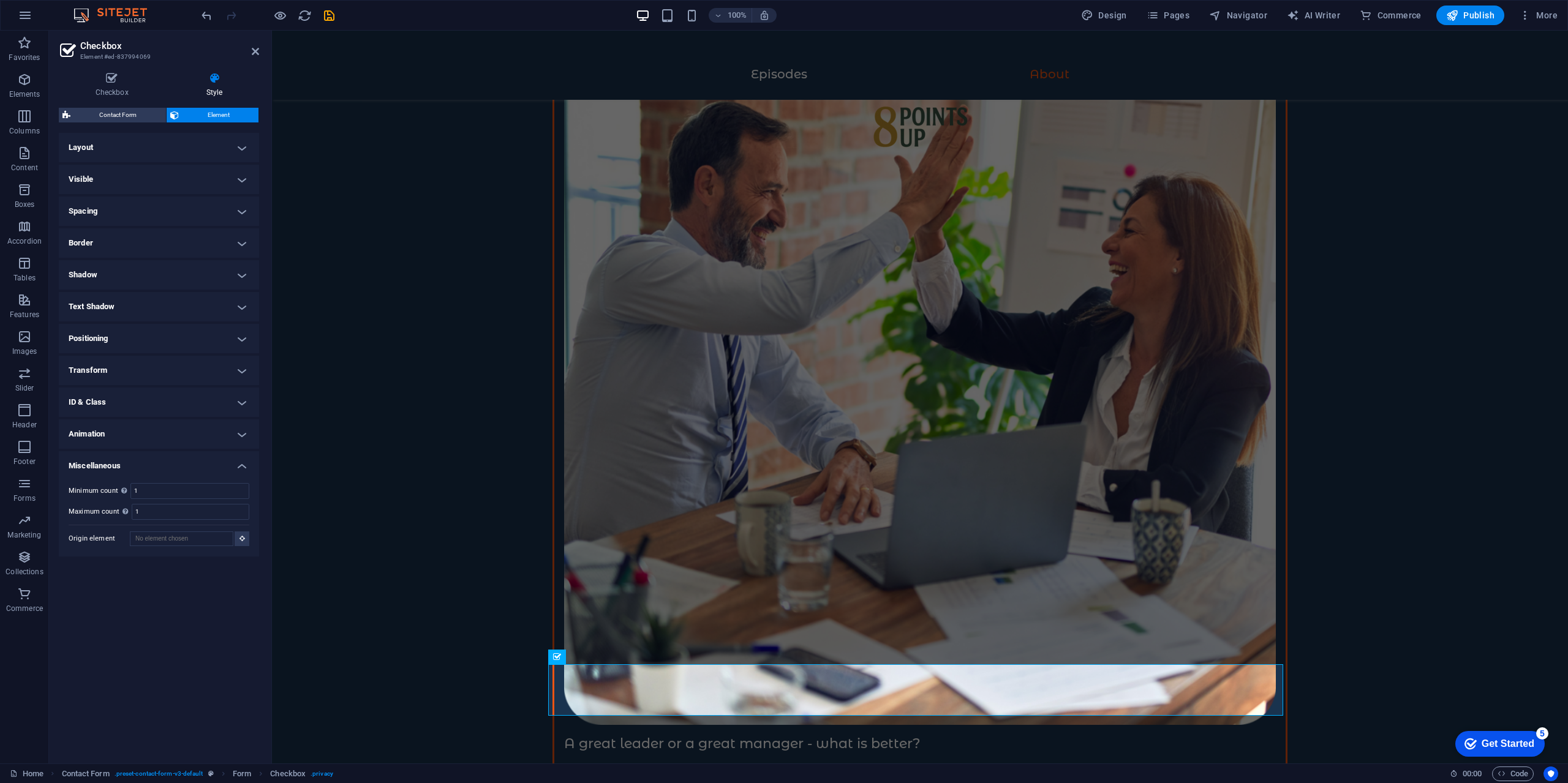
click at [161, 205] on h4 "Spacing" at bounding box center [158, 211] width 200 height 30
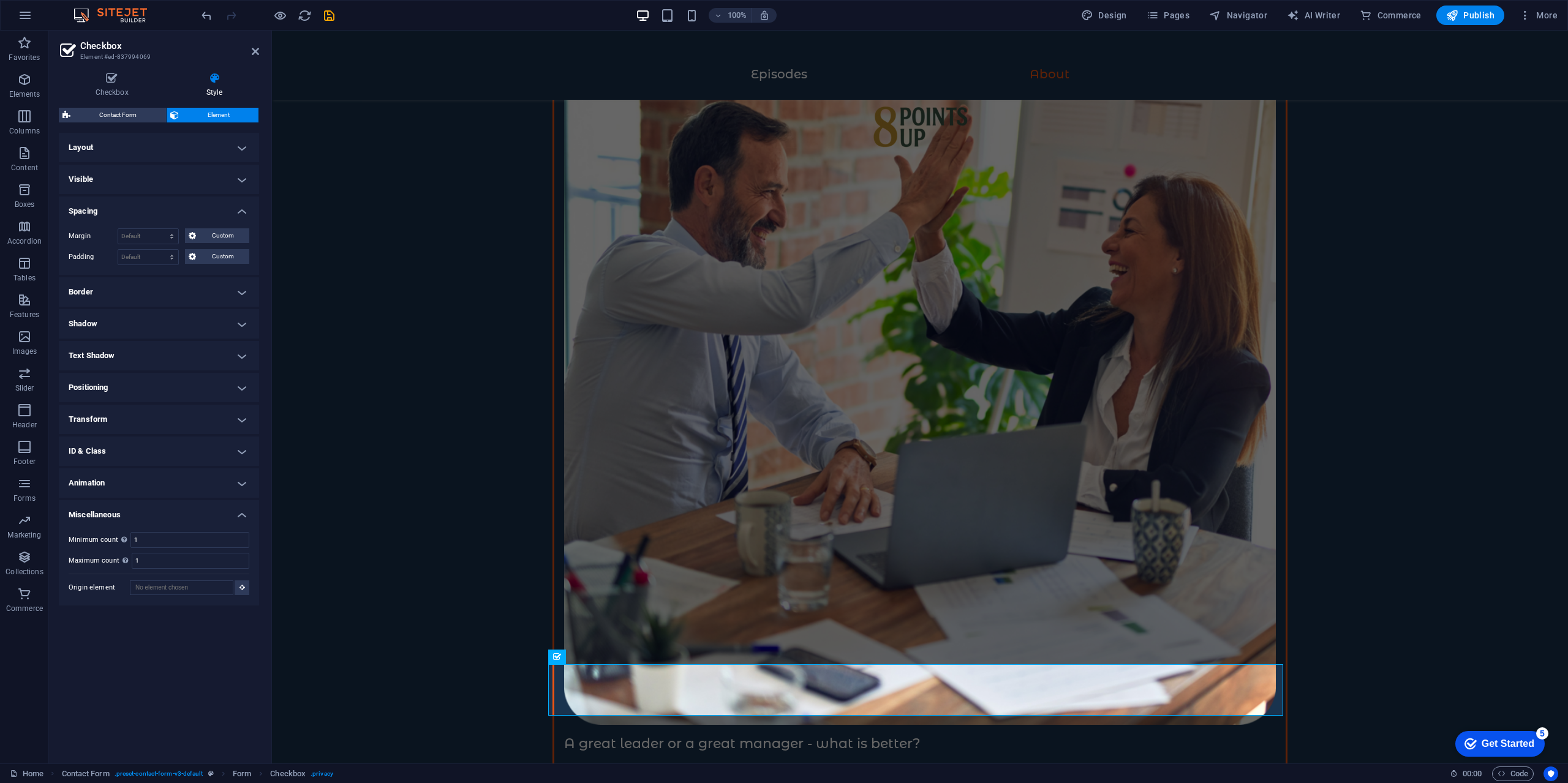
click at [161, 205] on h4 "Spacing" at bounding box center [158, 208] width 200 height 22
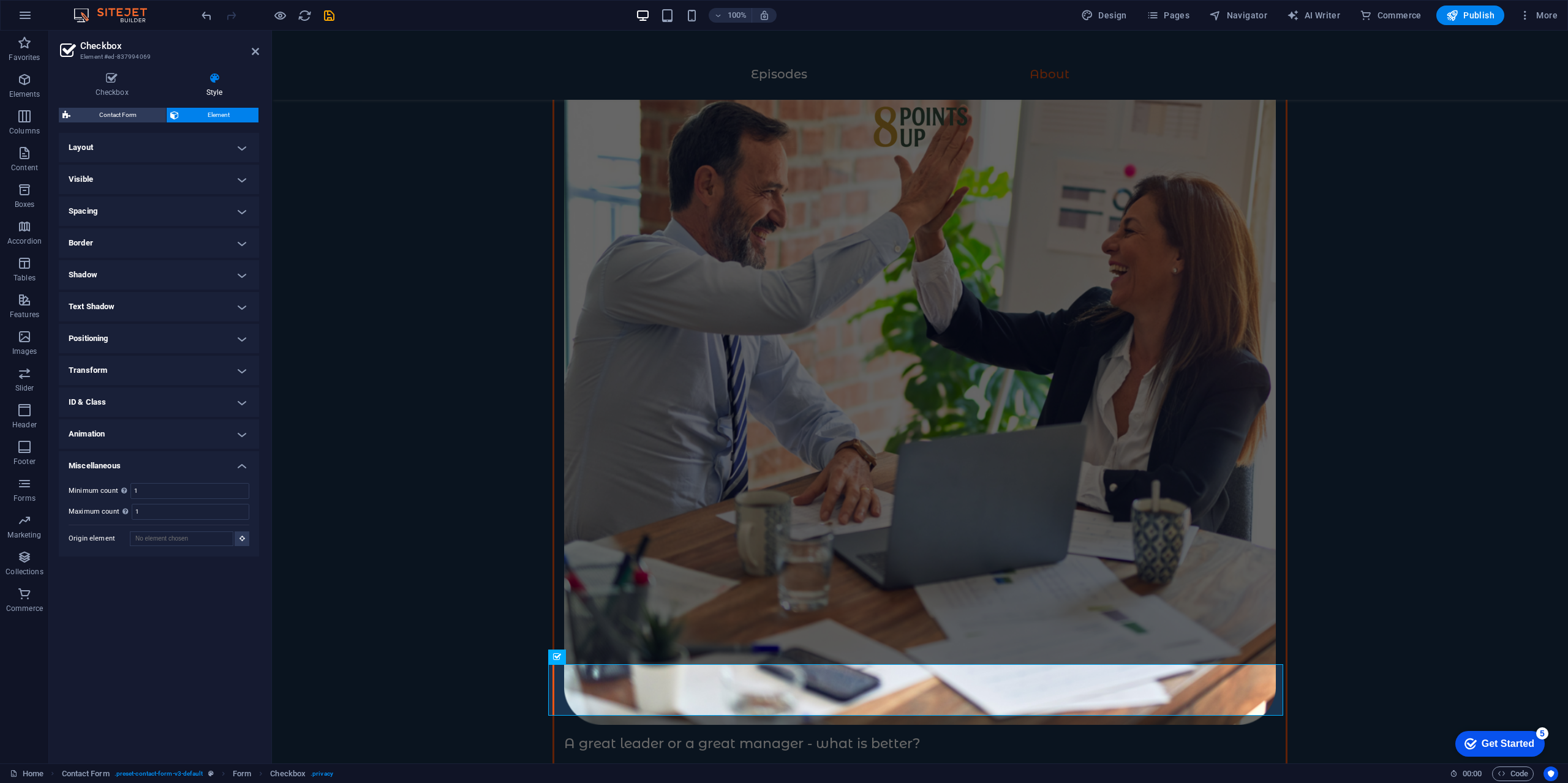
click at [154, 174] on h4 "Visible" at bounding box center [158, 179] width 200 height 30
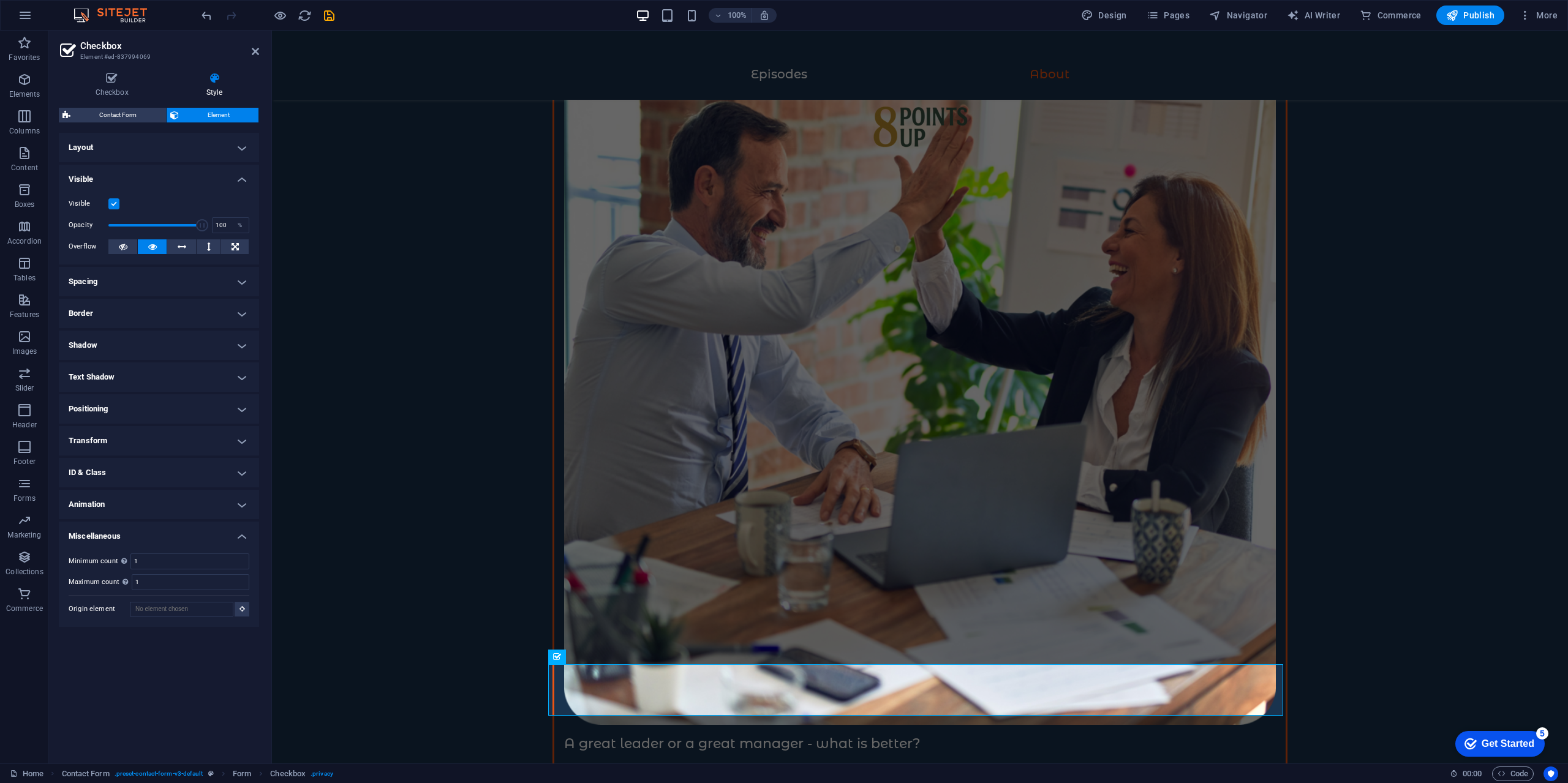
click at [154, 174] on h4 "Visible" at bounding box center [158, 176] width 200 height 22
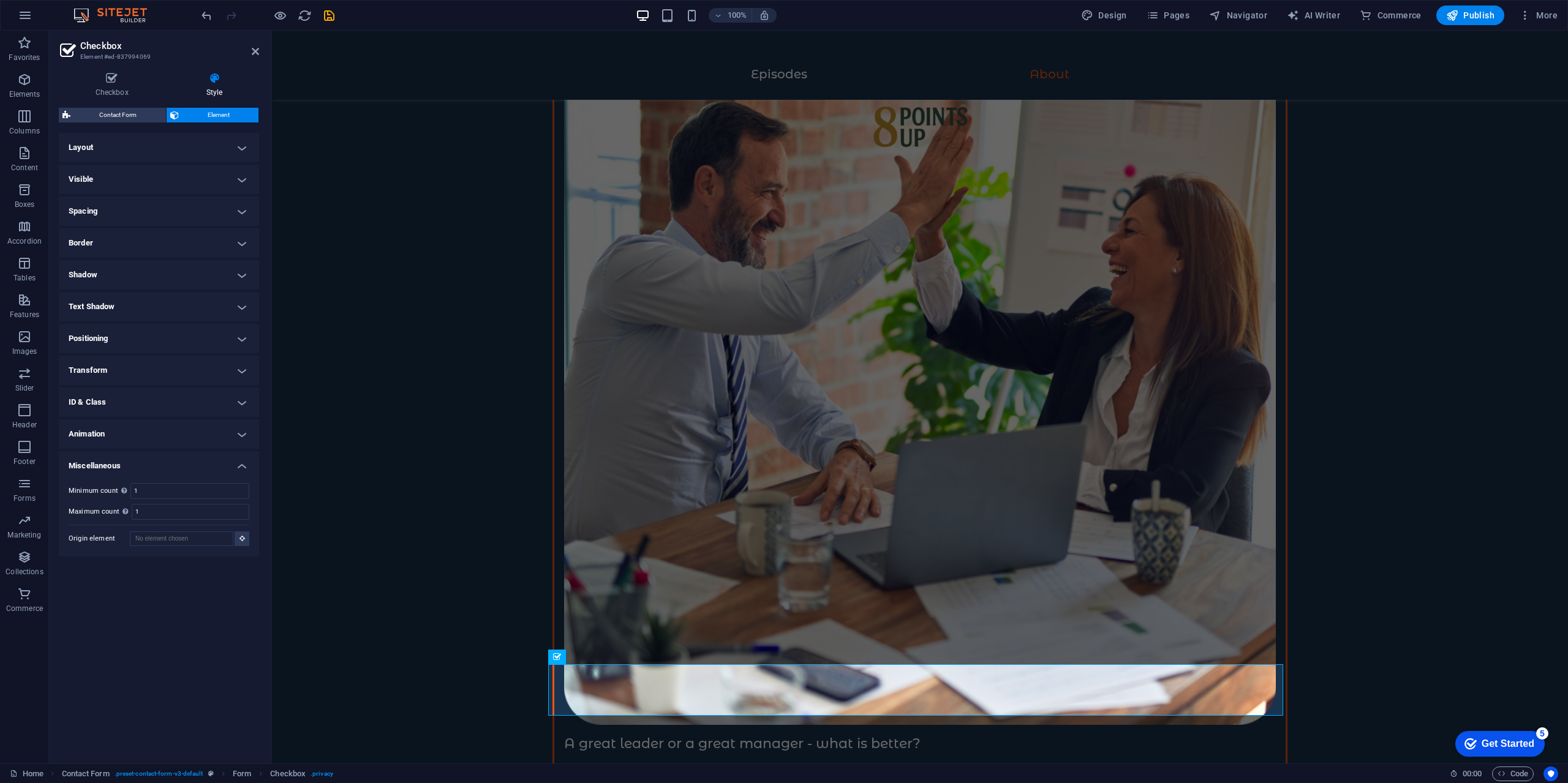
click at [163, 133] on h4 "Layout" at bounding box center [158, 147] width 200 height 30
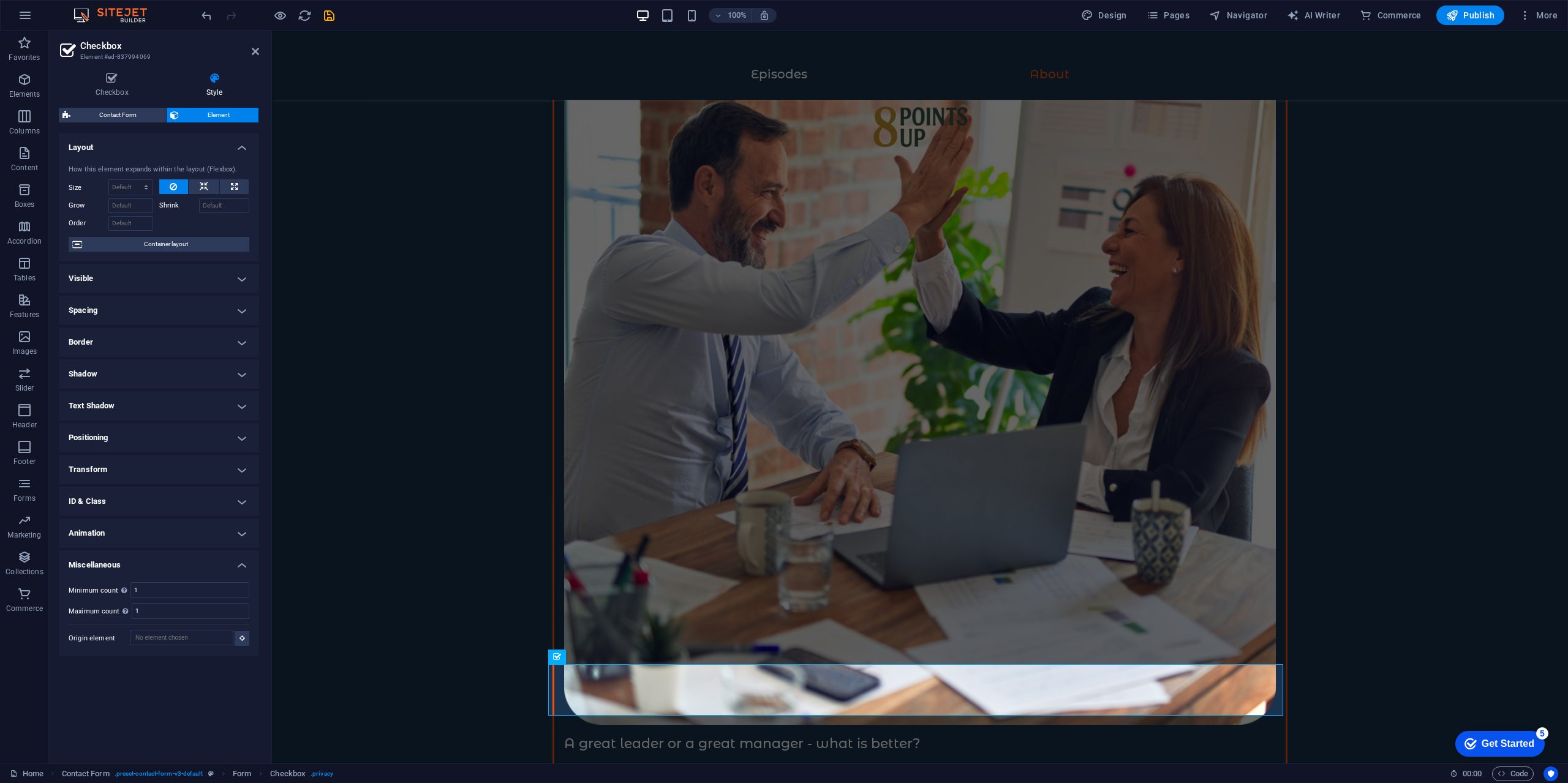
click at [159, 149] on h4 "Layout" at bounding box center [158, 144] width 200 height 22
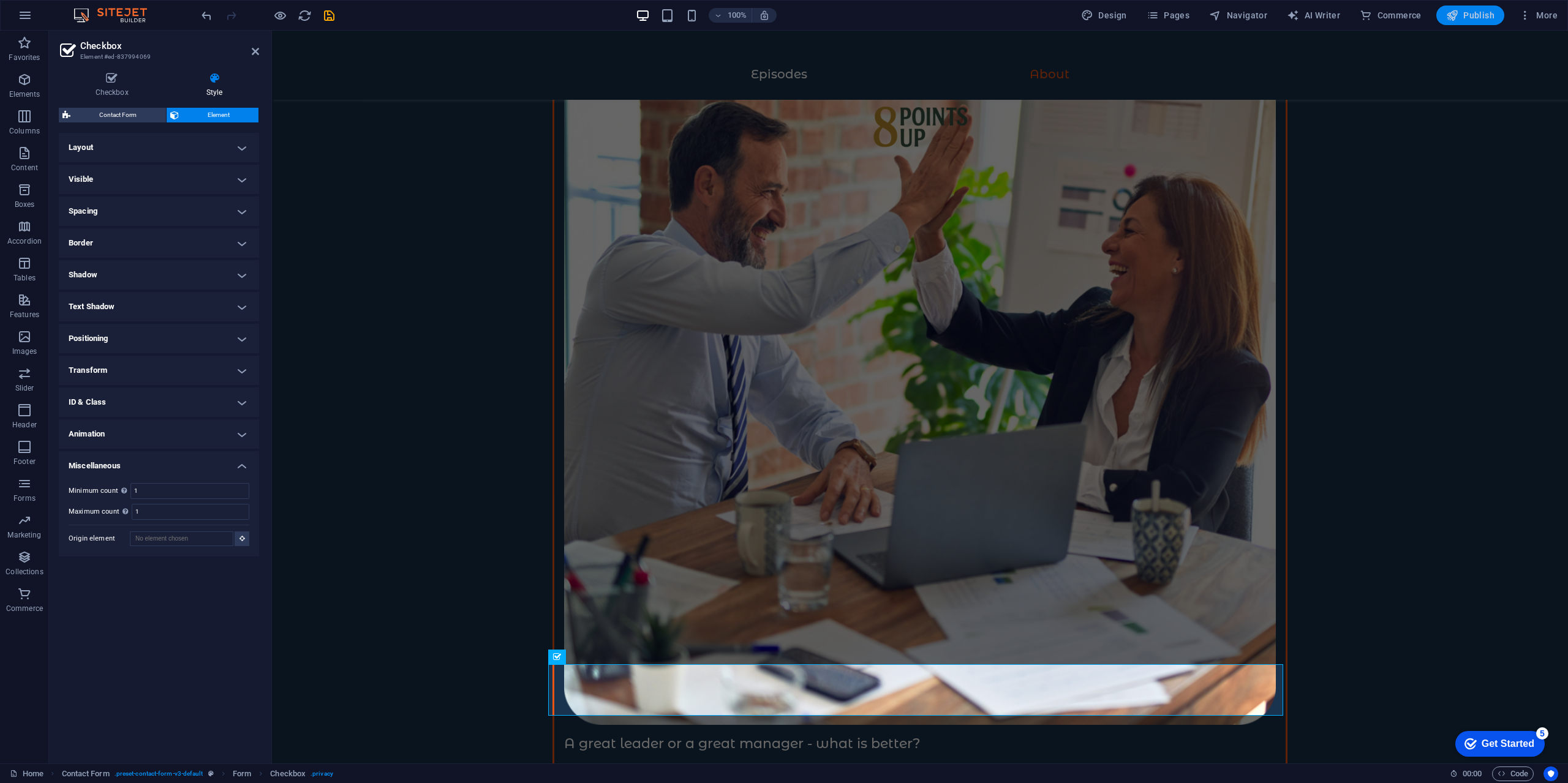
click at [1462, 10] on span "Publish" at bounding box center [1471, 15] width 49 height 12
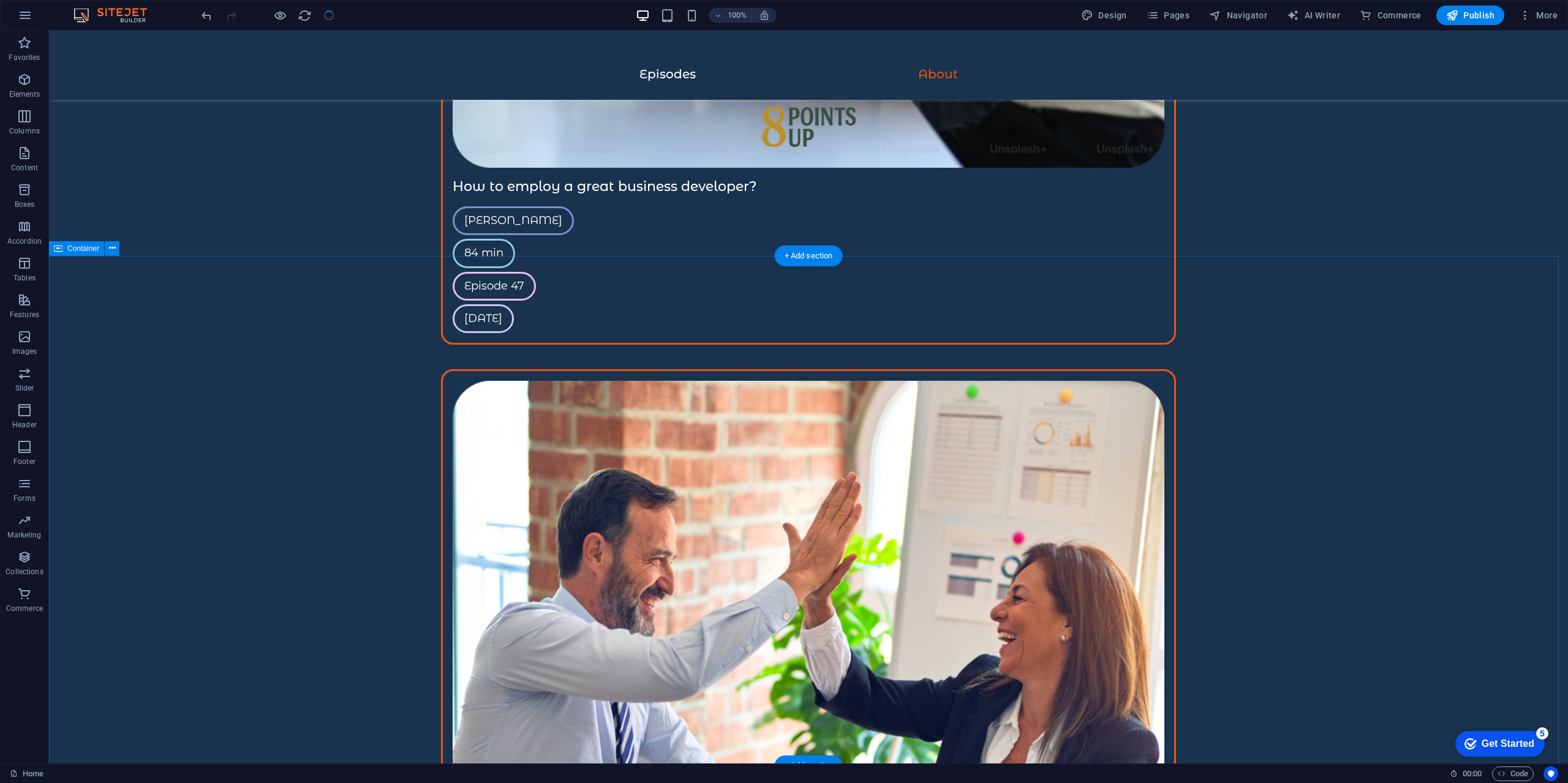
scroll to position [2278, 0]
